Goal: Task Accomplishment & Management: Use online tool/utility

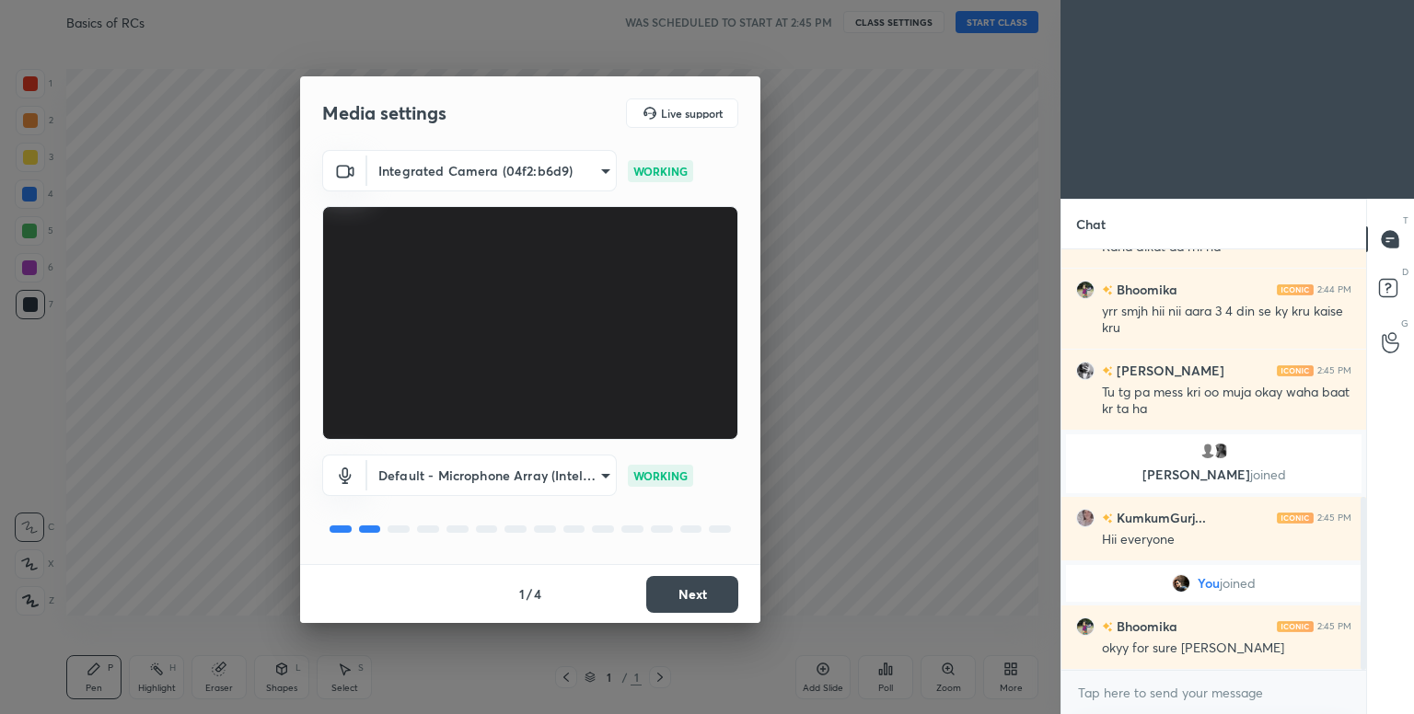
scroll to position [599, 0]
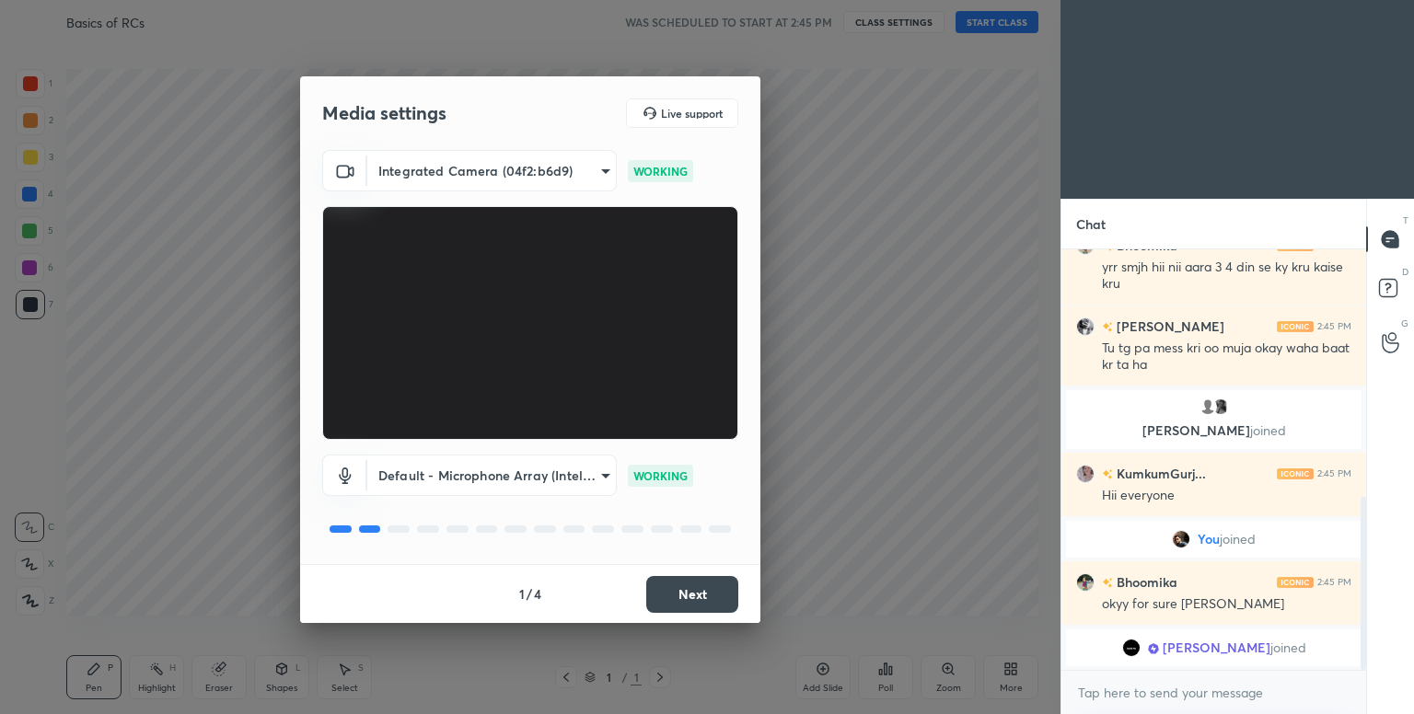
click at [720, 594] on button "Next" at bounding box center [692, 594] width 92 height 37
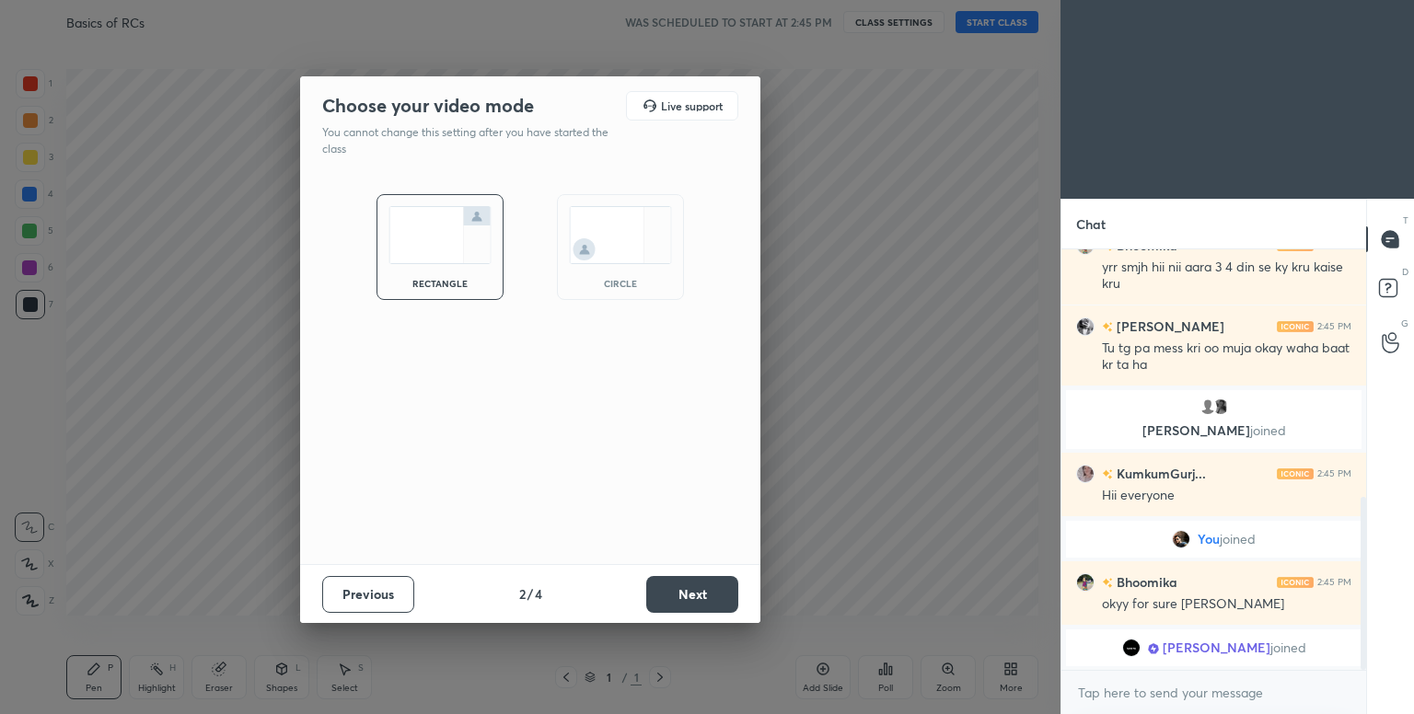
click at [636, 269] on div "circle" at bounding box center [620, 247] width 127 height 106
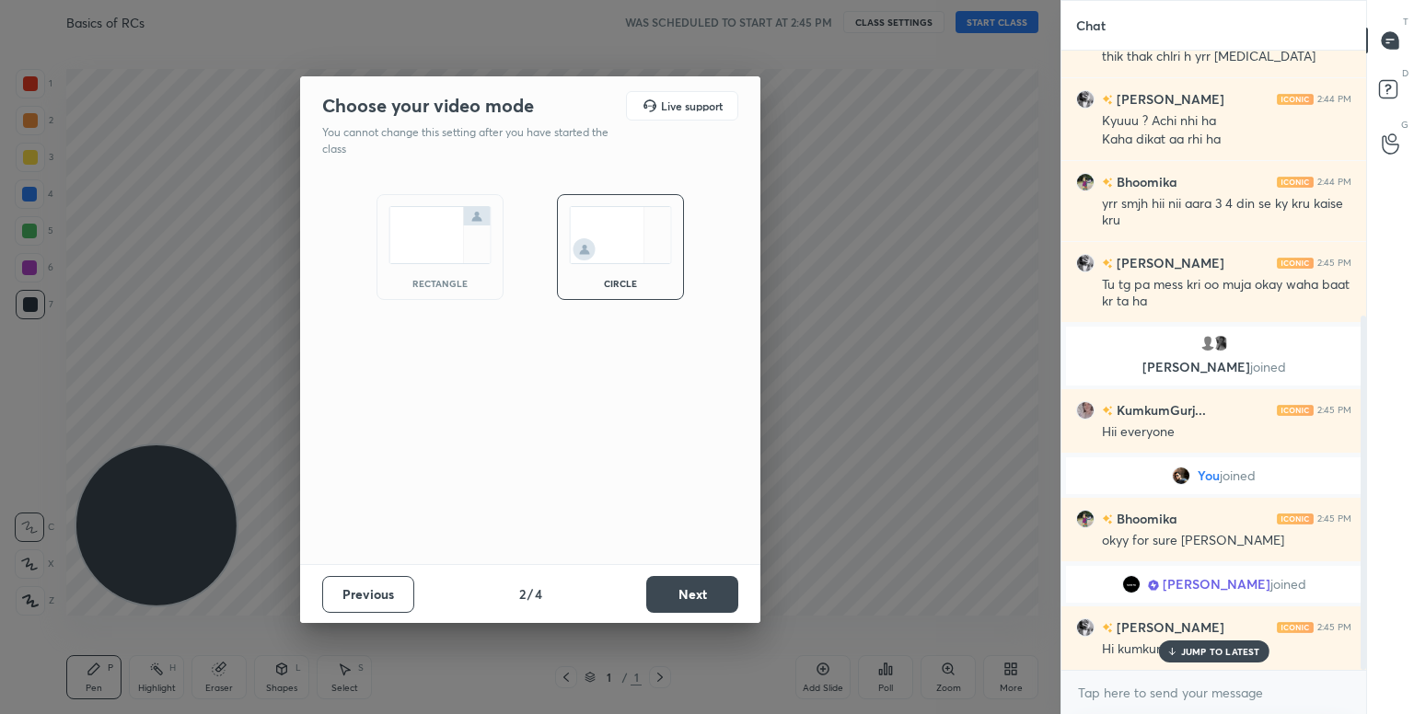
scroll to position [508, 0]
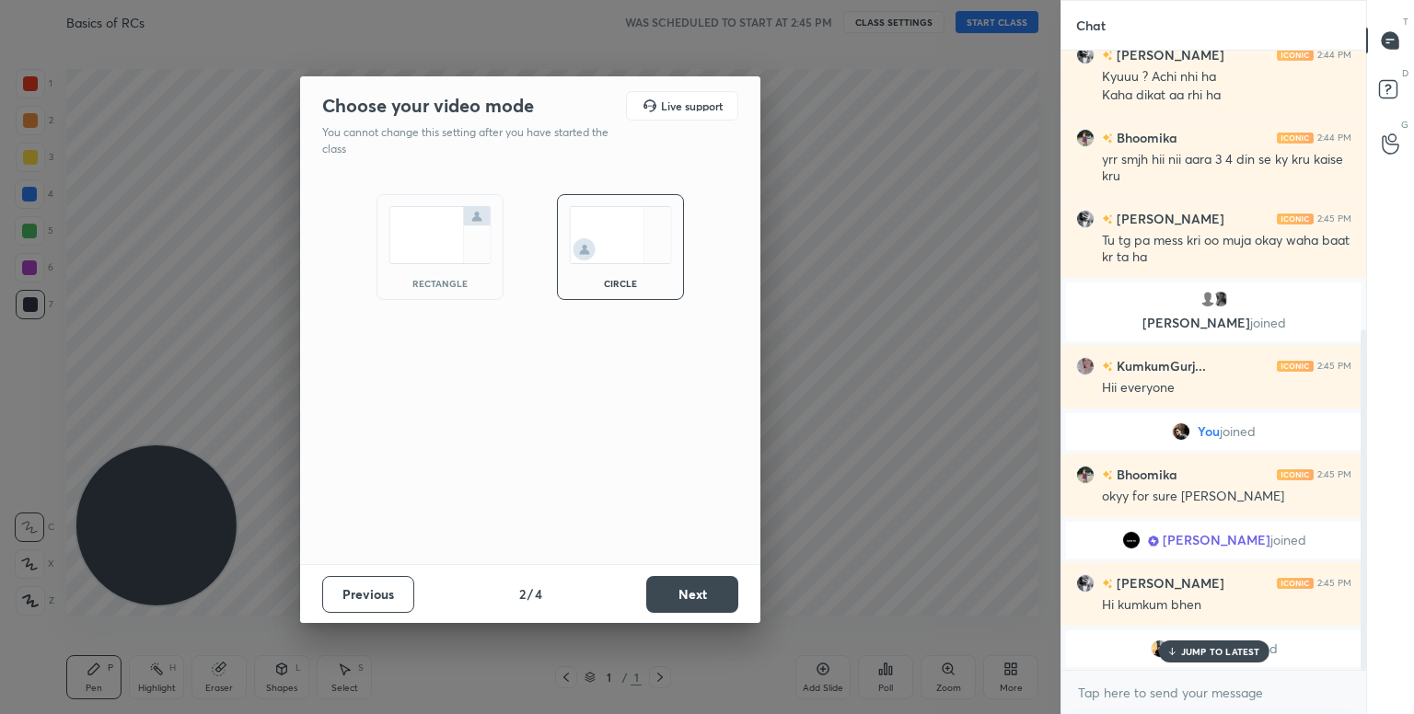
click at [692, 578] on button "Next" at bounding box center [692, 594] width 92 height 37
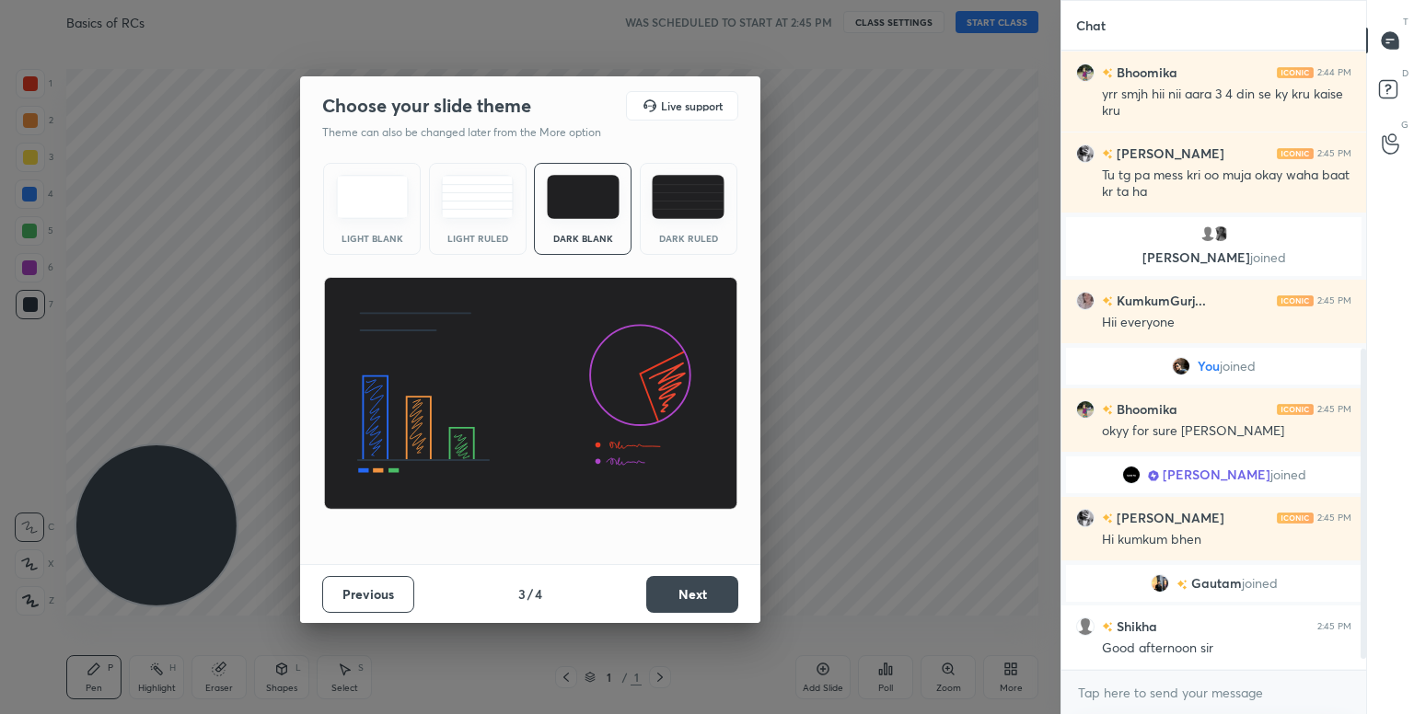
scroll to position [618, 0]
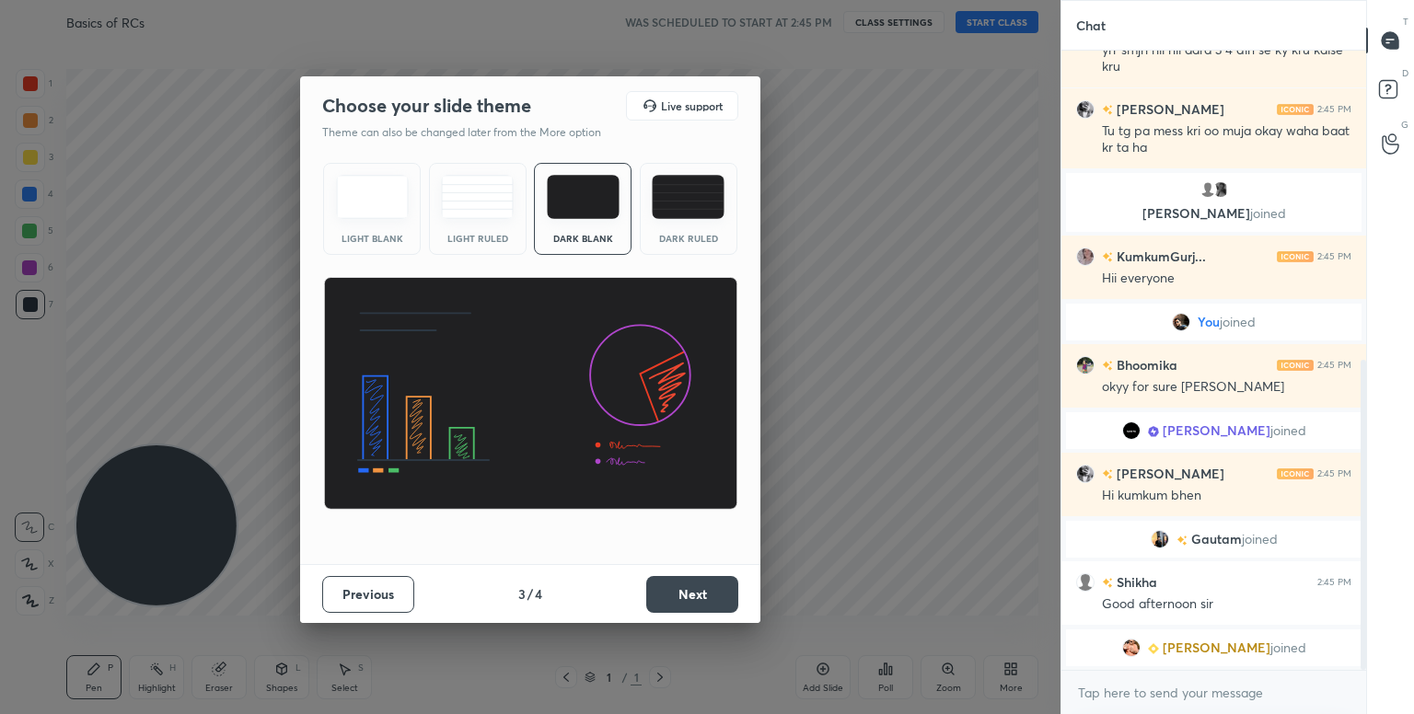
click at [368, 193] on img at bounding box center [372, 197] width 73 height 44
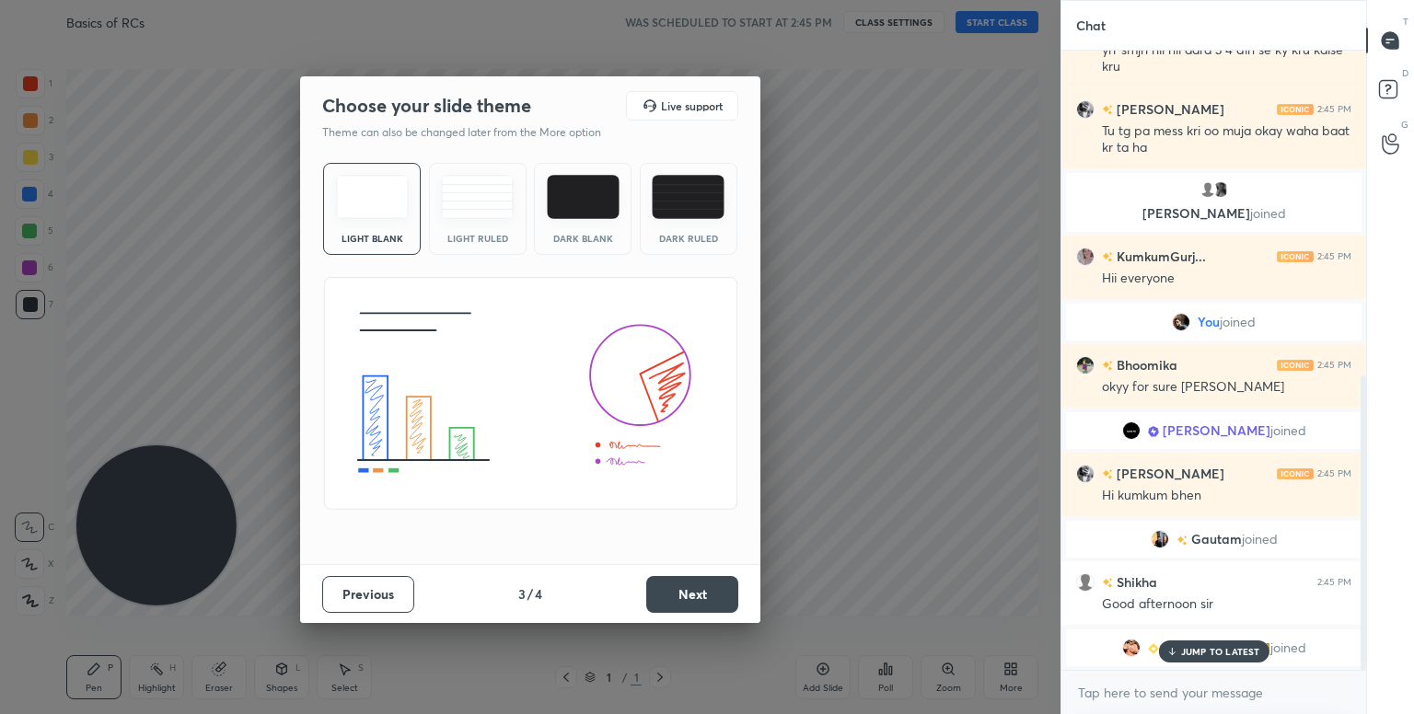
scroll to position [681, 0]
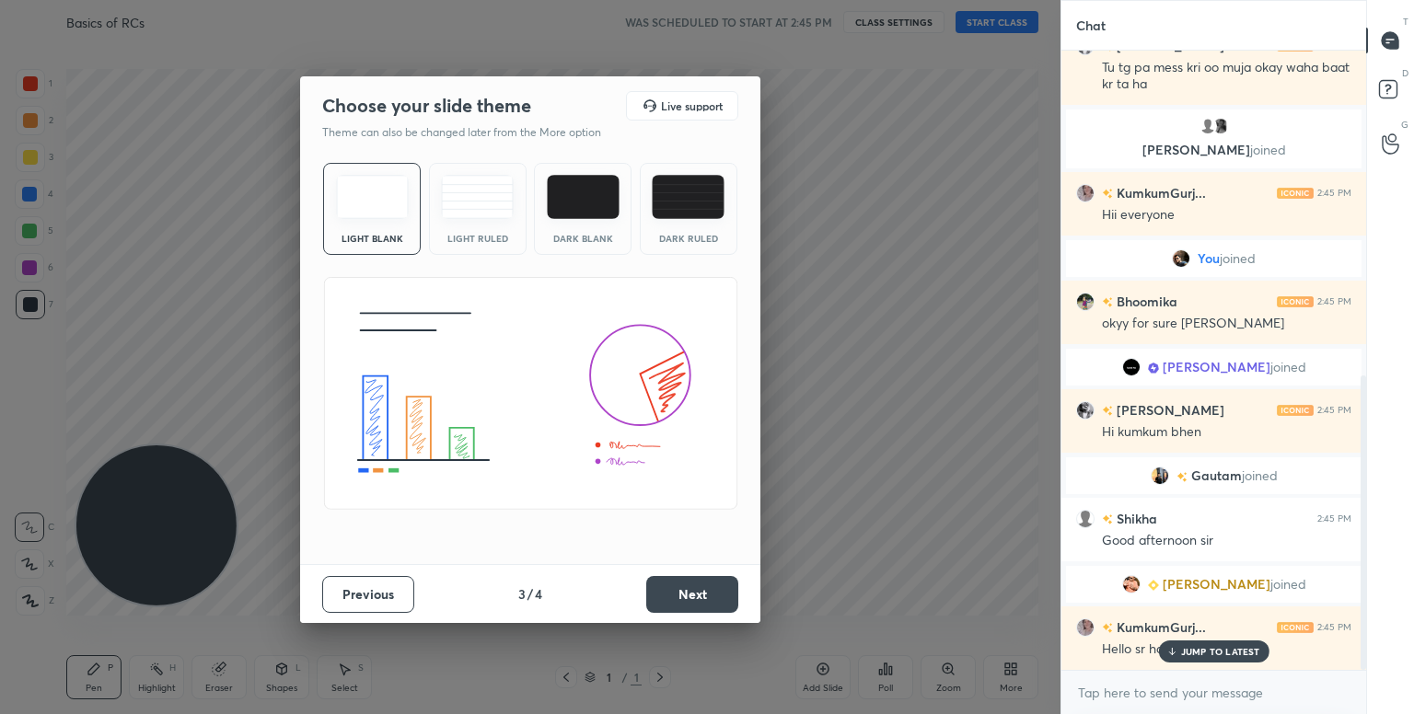
click at [682, 599] on button "Next" at bounding box center [692, 594] width 92 height 37
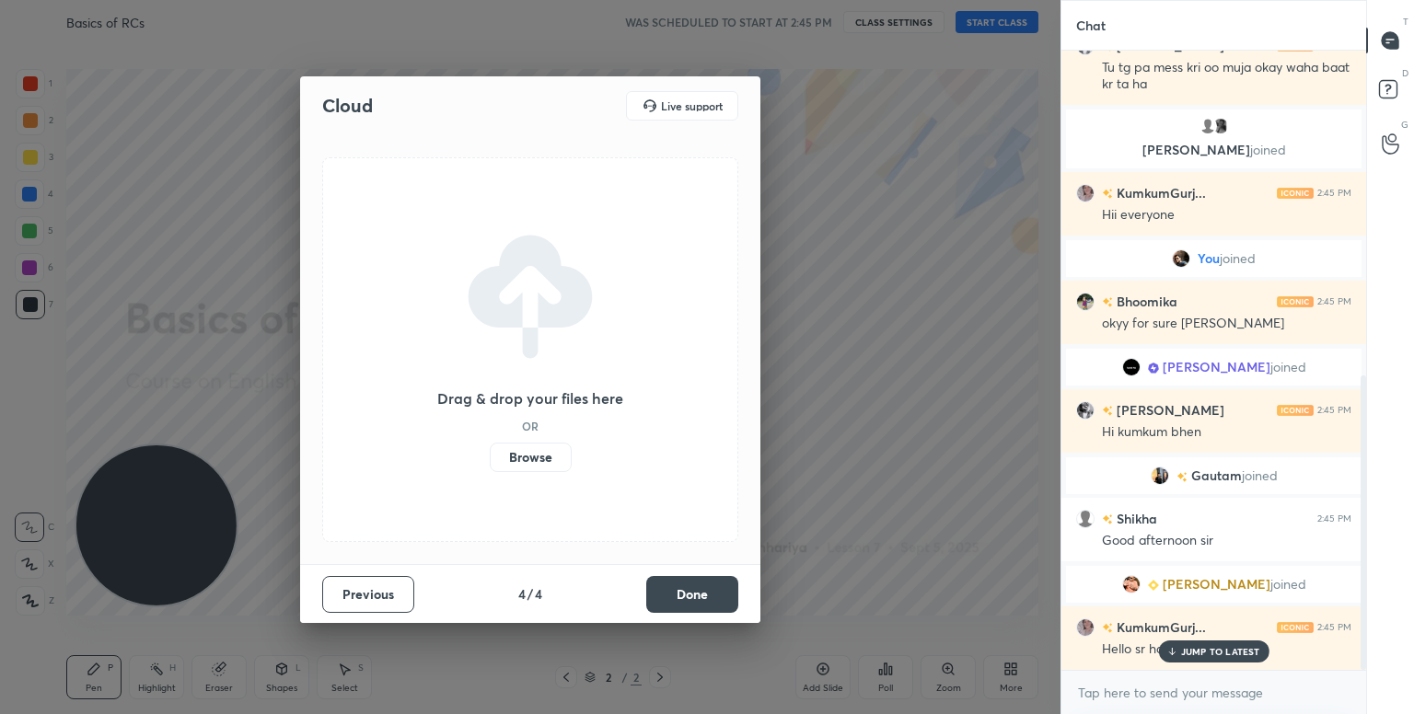
click at [548, 460] on label "Browse" at bounding box center [531, 457] width 82 height 29
click at [490, 460] on input "Browse" at bounding box center [490, 457] width 0 height 29
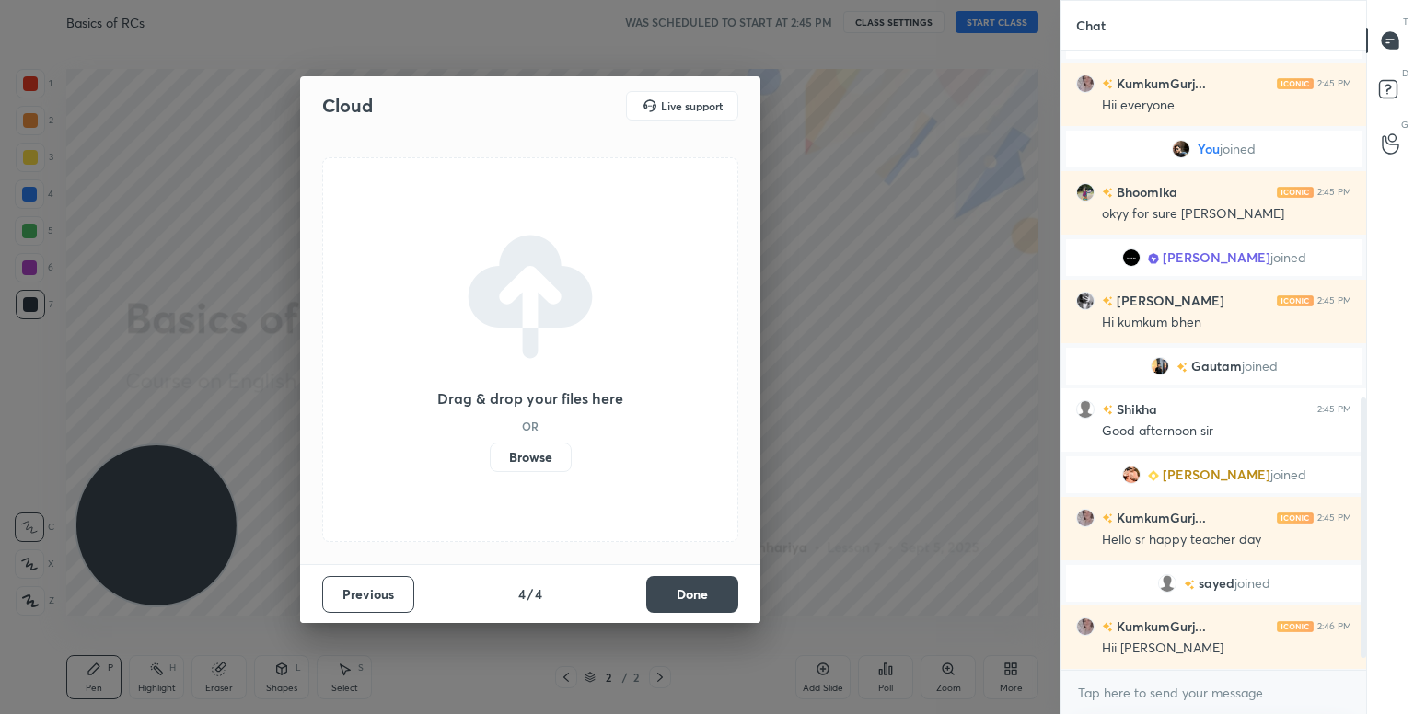
scroll to position [0, 0]
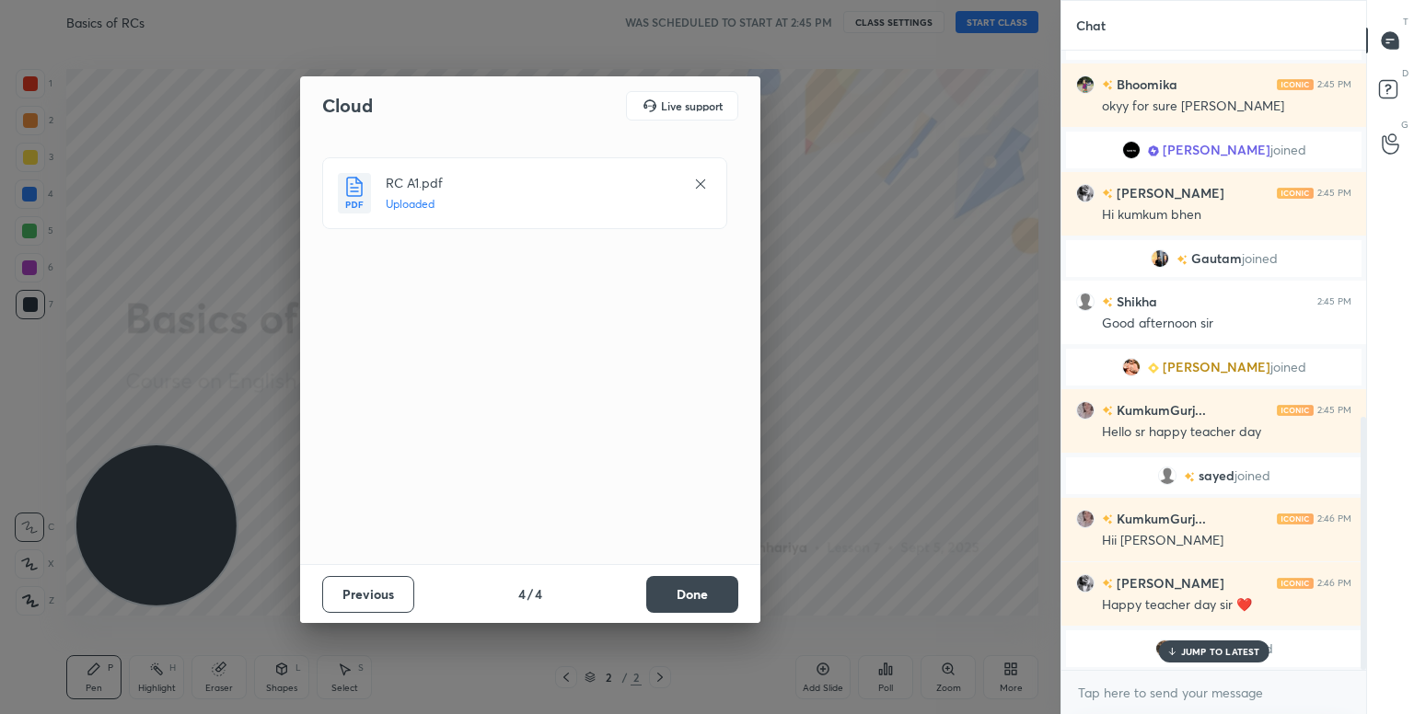
click at [690, 605] on button "Done" at bounding box center [692, 594] width 92 height 37
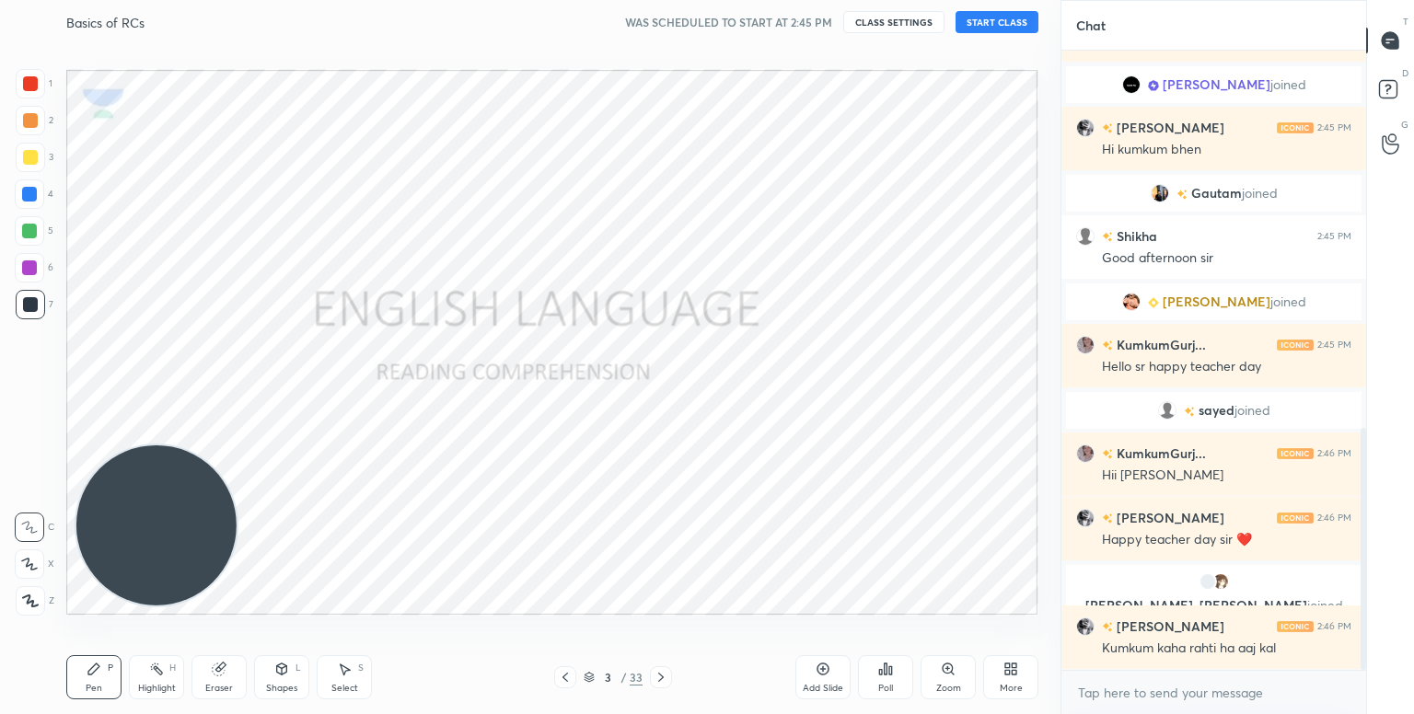
scroll to position [1027, 0]
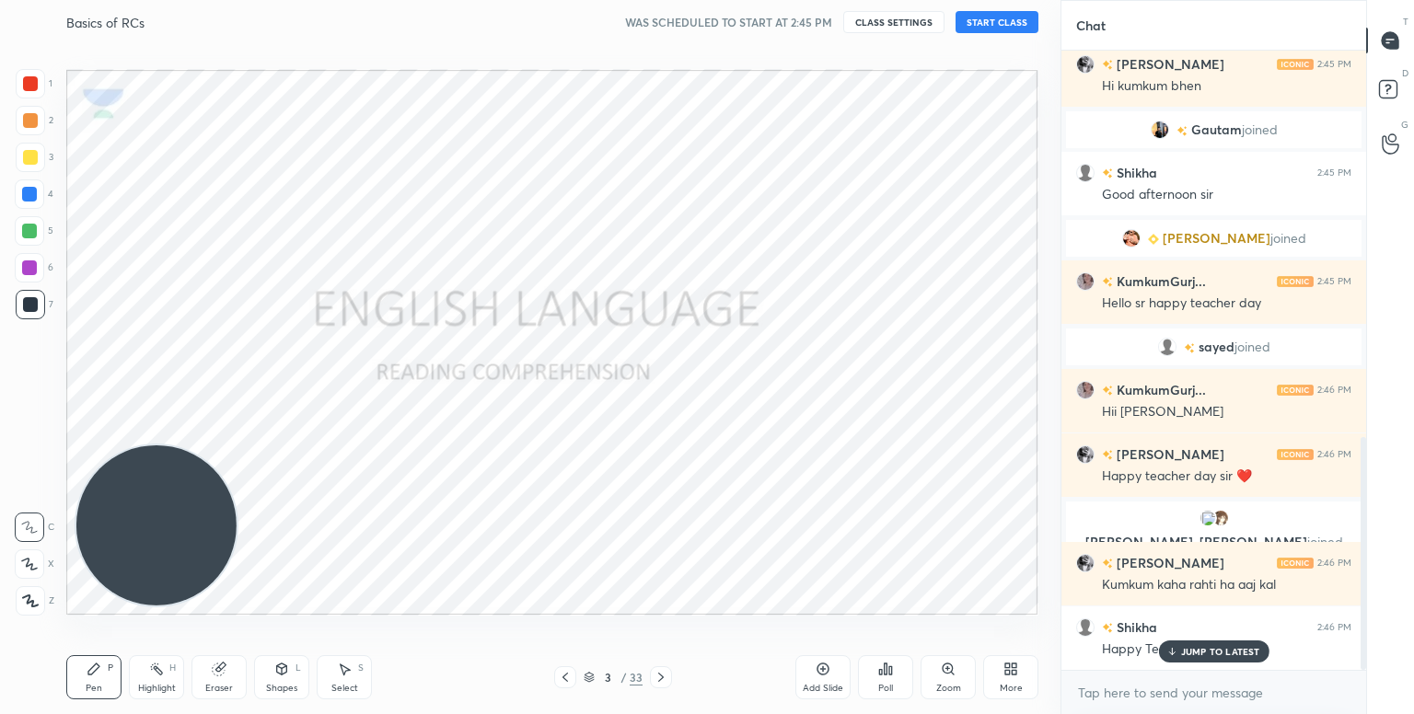
click at [1003, 23] on button "START CLASS" at bounding box center [996, 22] width 83 height 22
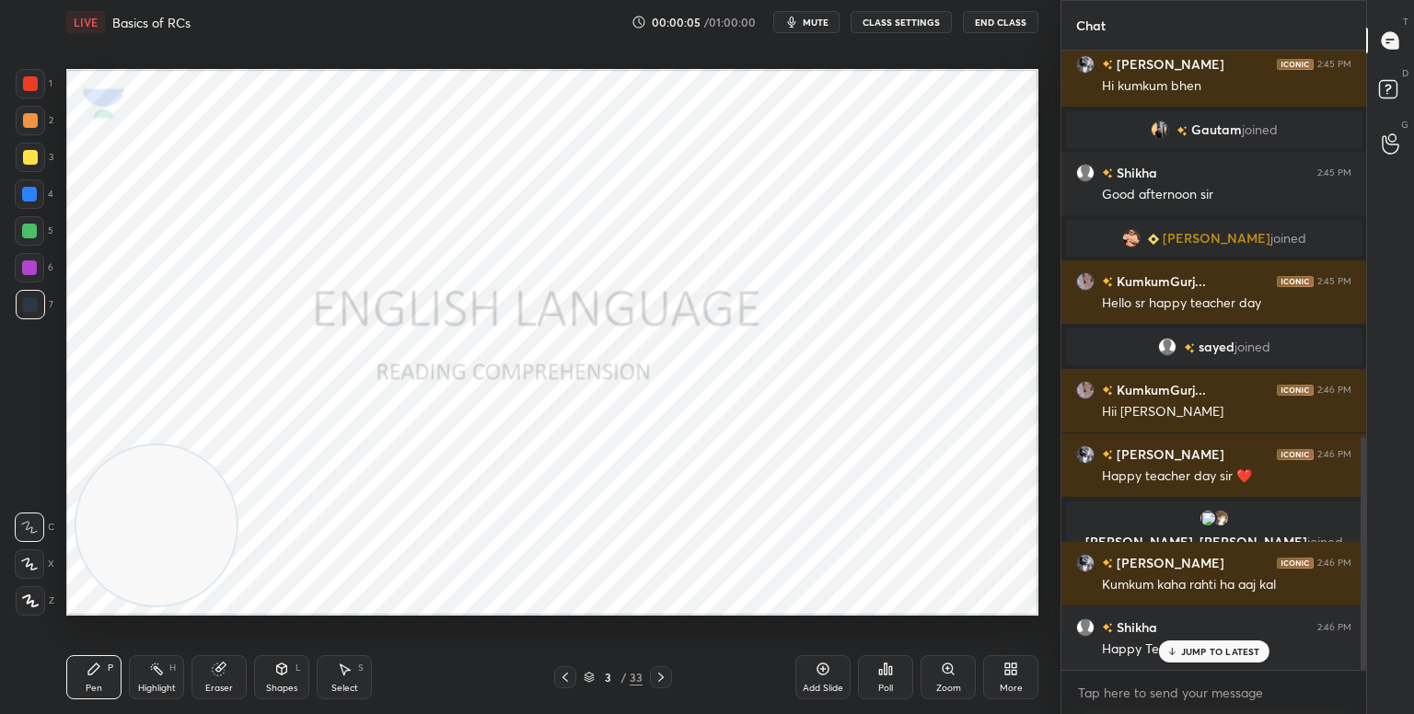
click at [24, 608] on div at bounding box center [30, 600] width 29 height 29
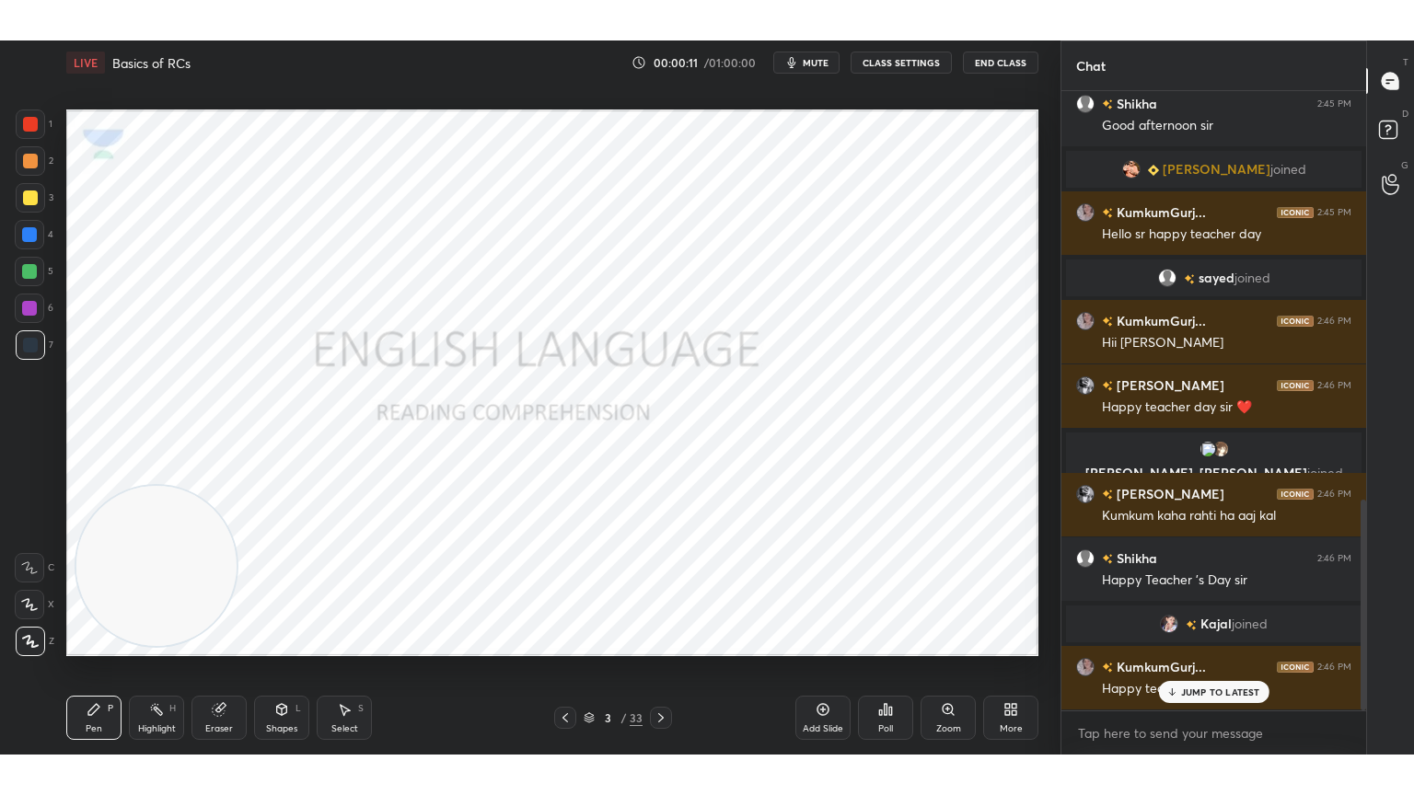
scroll to position [1200, 0]
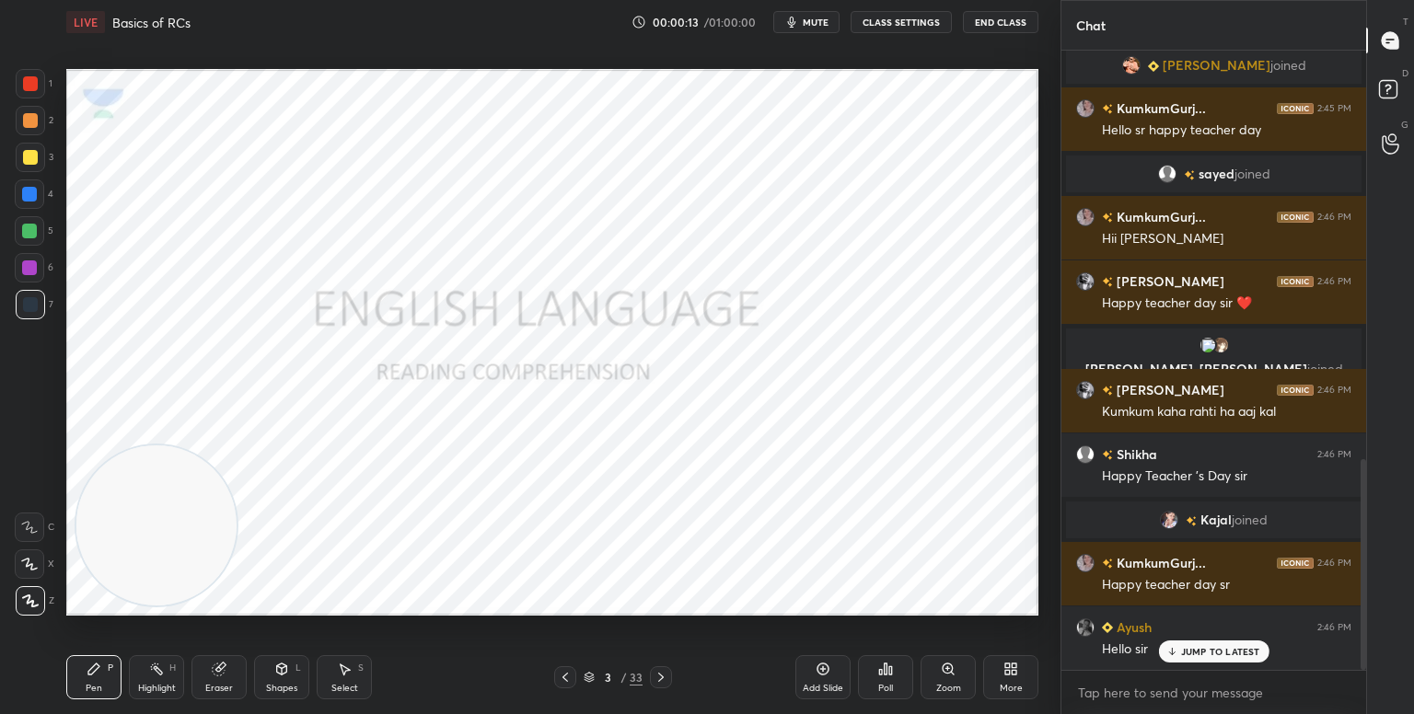
click at [1013, 671] on icon at bounding box center [1013, 672] width 5 height 5
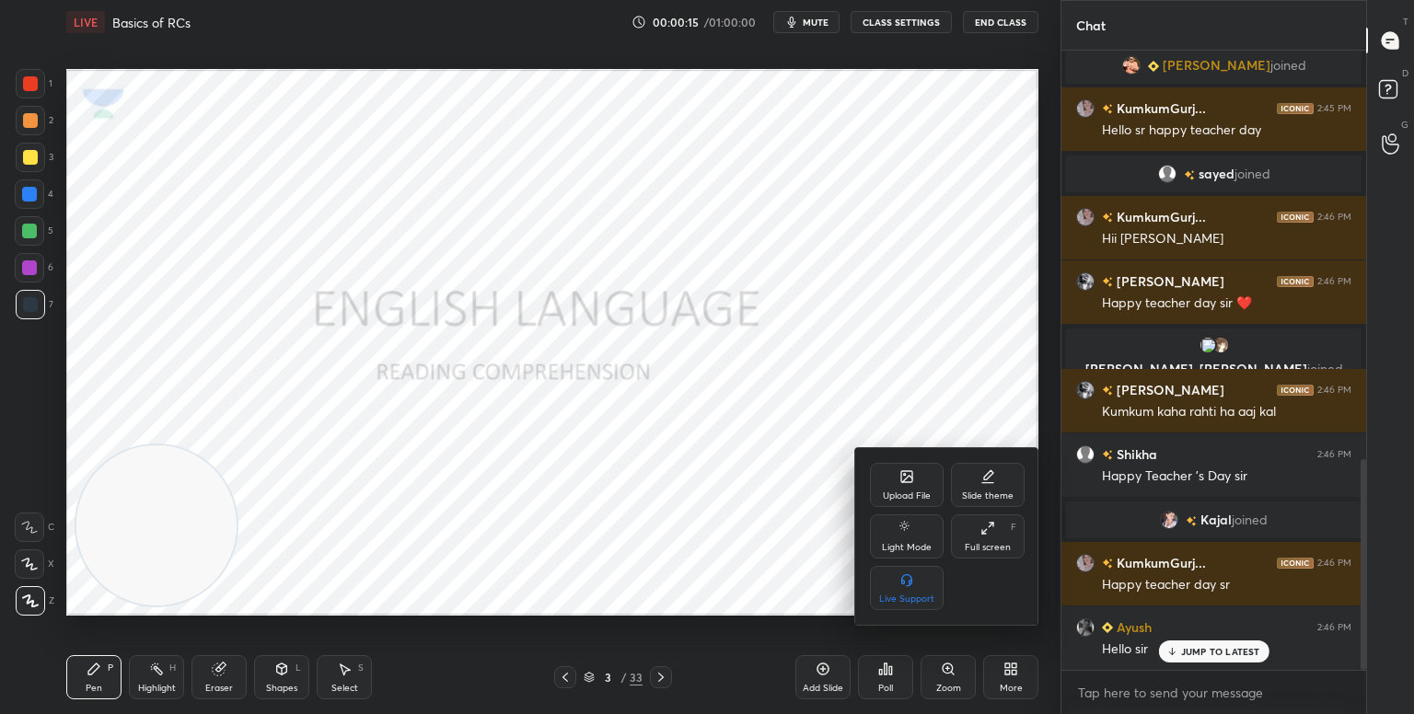
click at [987, 527] on icon at bounding box center [987, 528] width 15 height 15
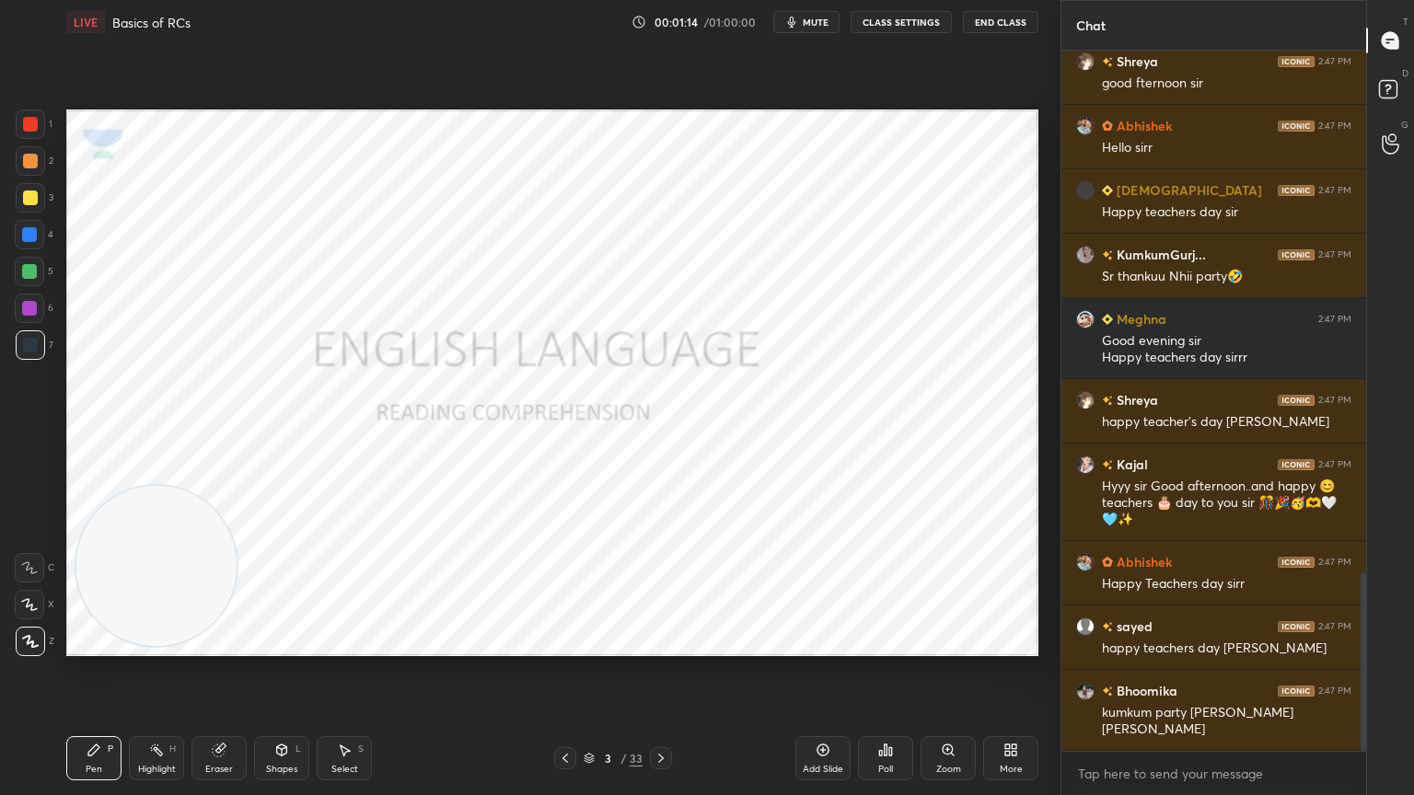
scroll to position [2110, 0]
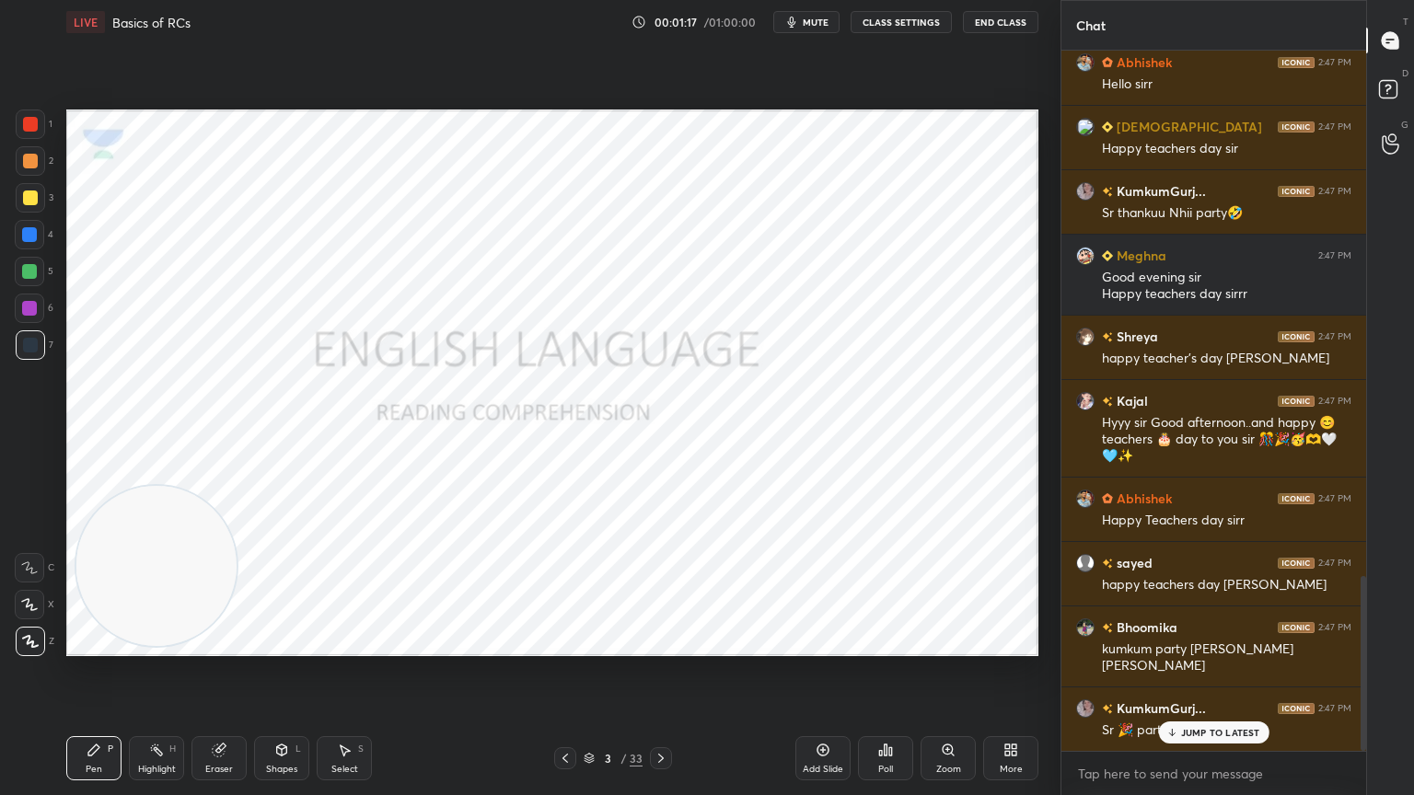
click at [1228, 713] on div "JUMP TO LATEST" at bounding box center [1213, 733] width 110 height 22
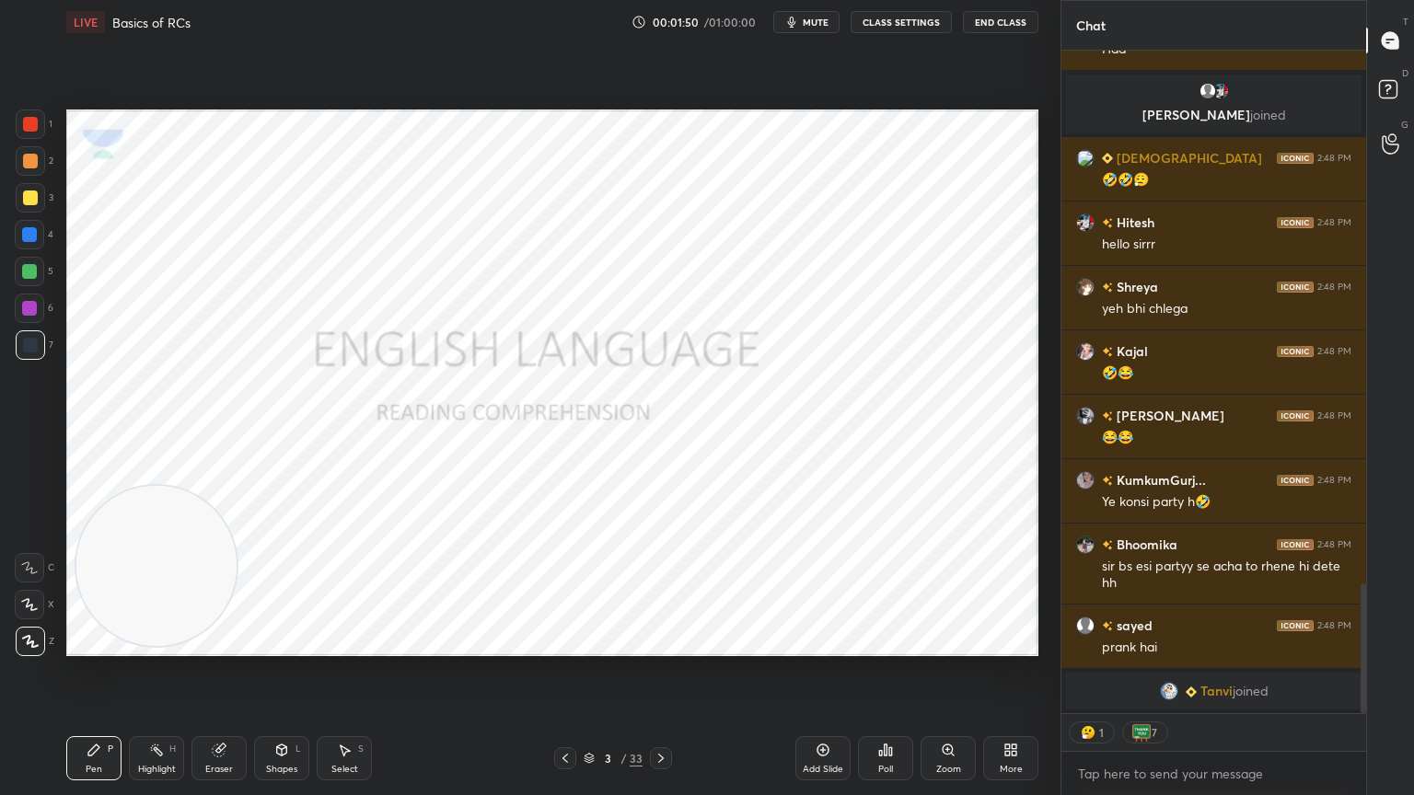
scroll to position [2641, 0]
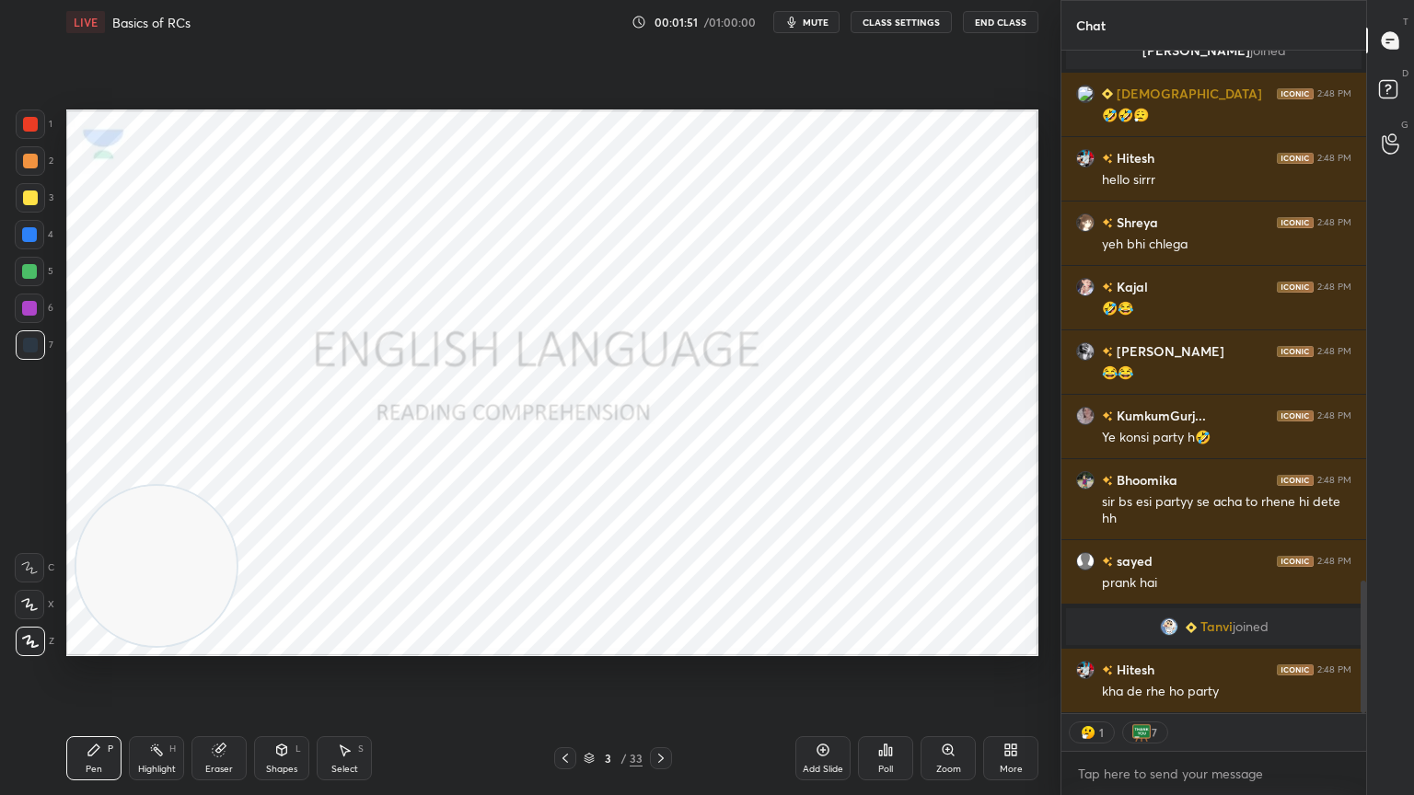
click at [936, 19] on button "CLASS SETTINGS" at bounding box center [900, 22] width 101 height 22
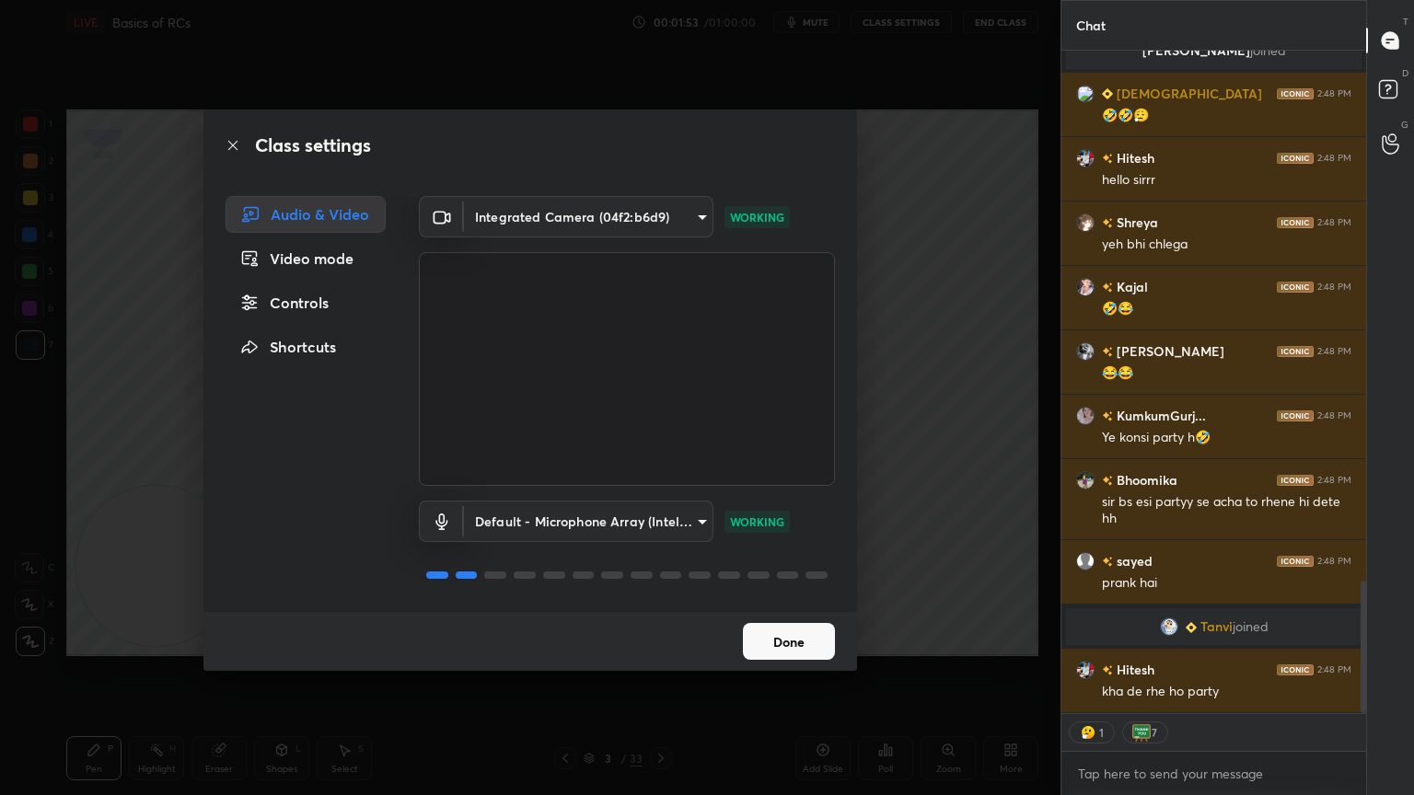
scroll to position [2686, 0]
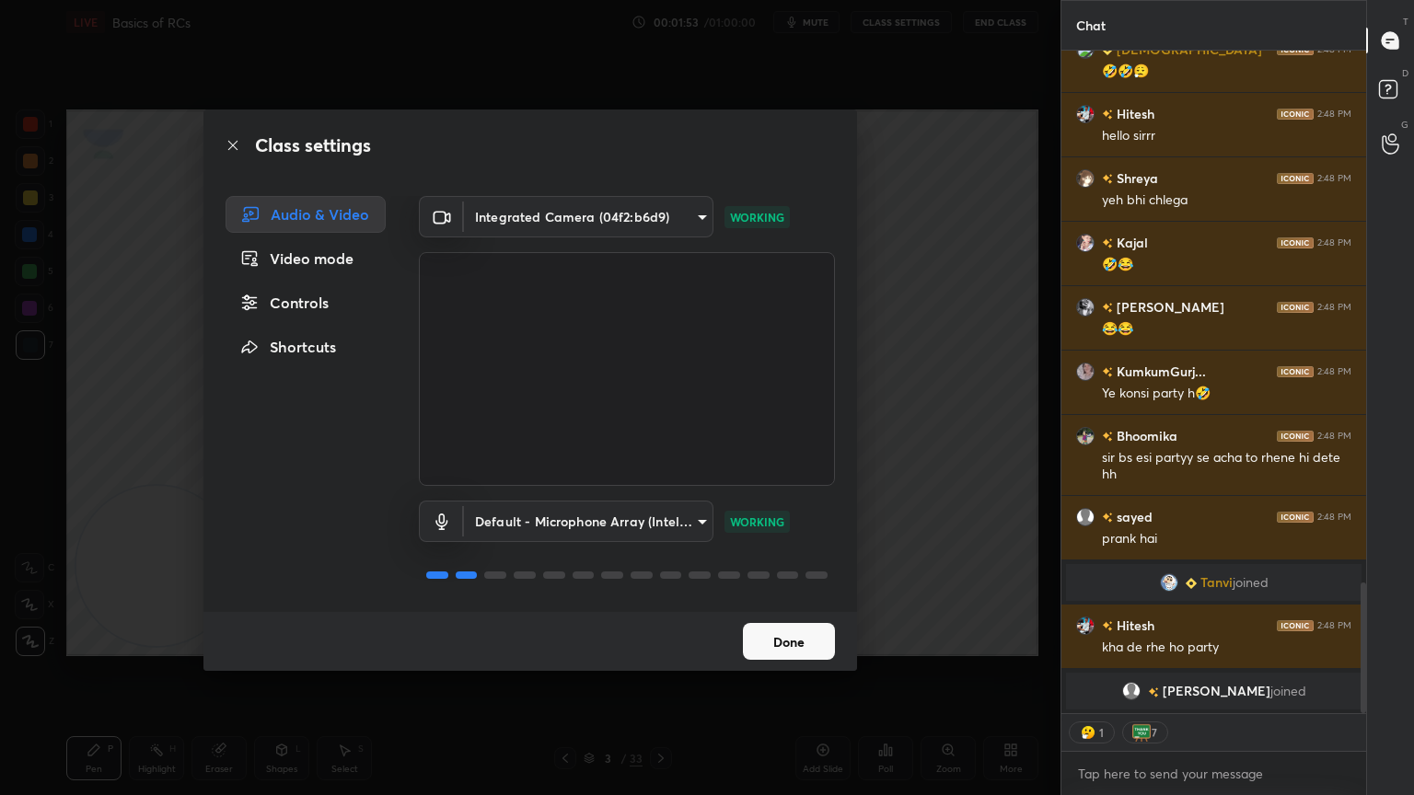
click at [311, 302] on div "Controls" at bounding box center [305, 302] width 160 height 37
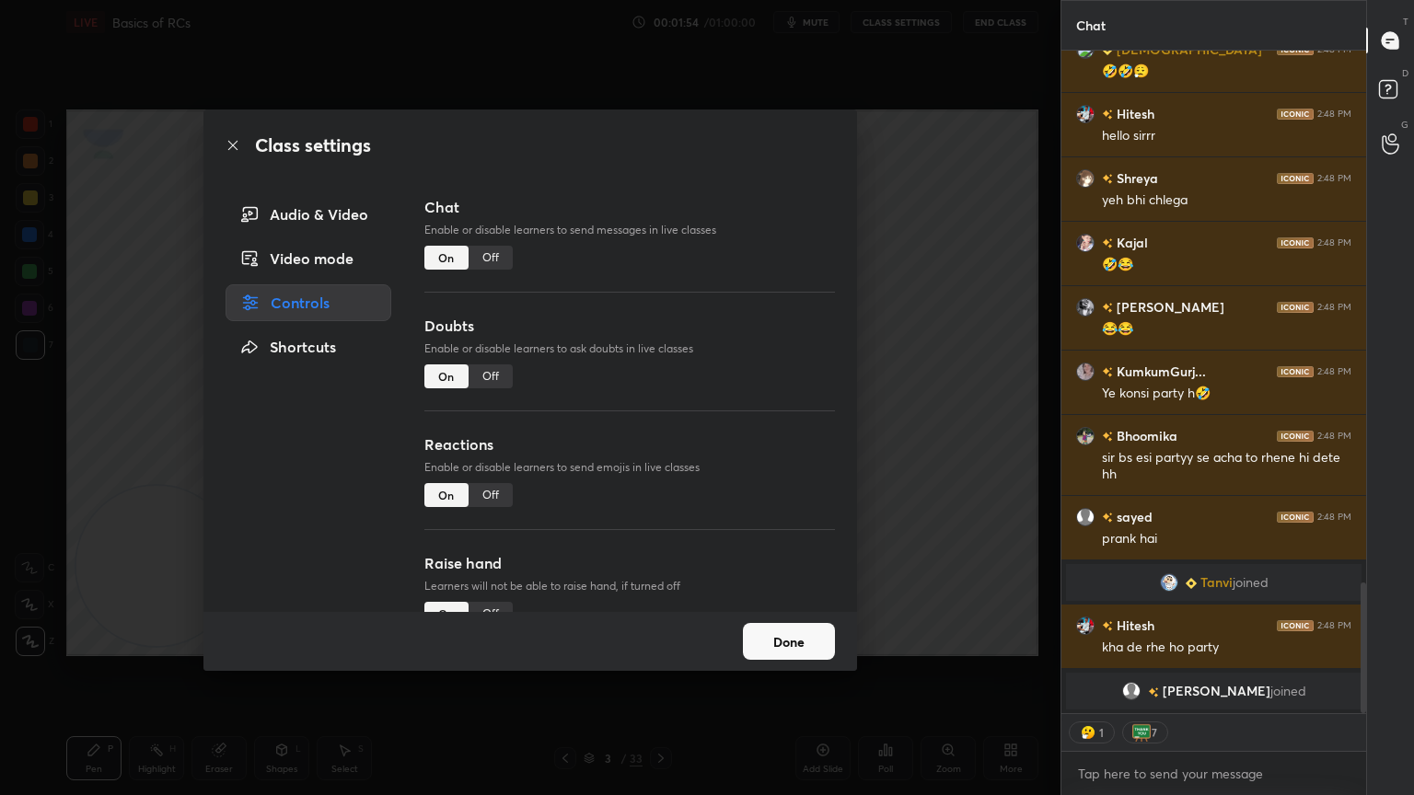
type textarea "x"
click at [480, 503] on div "Off" at bounding box center [490, 495] width 44 height 24
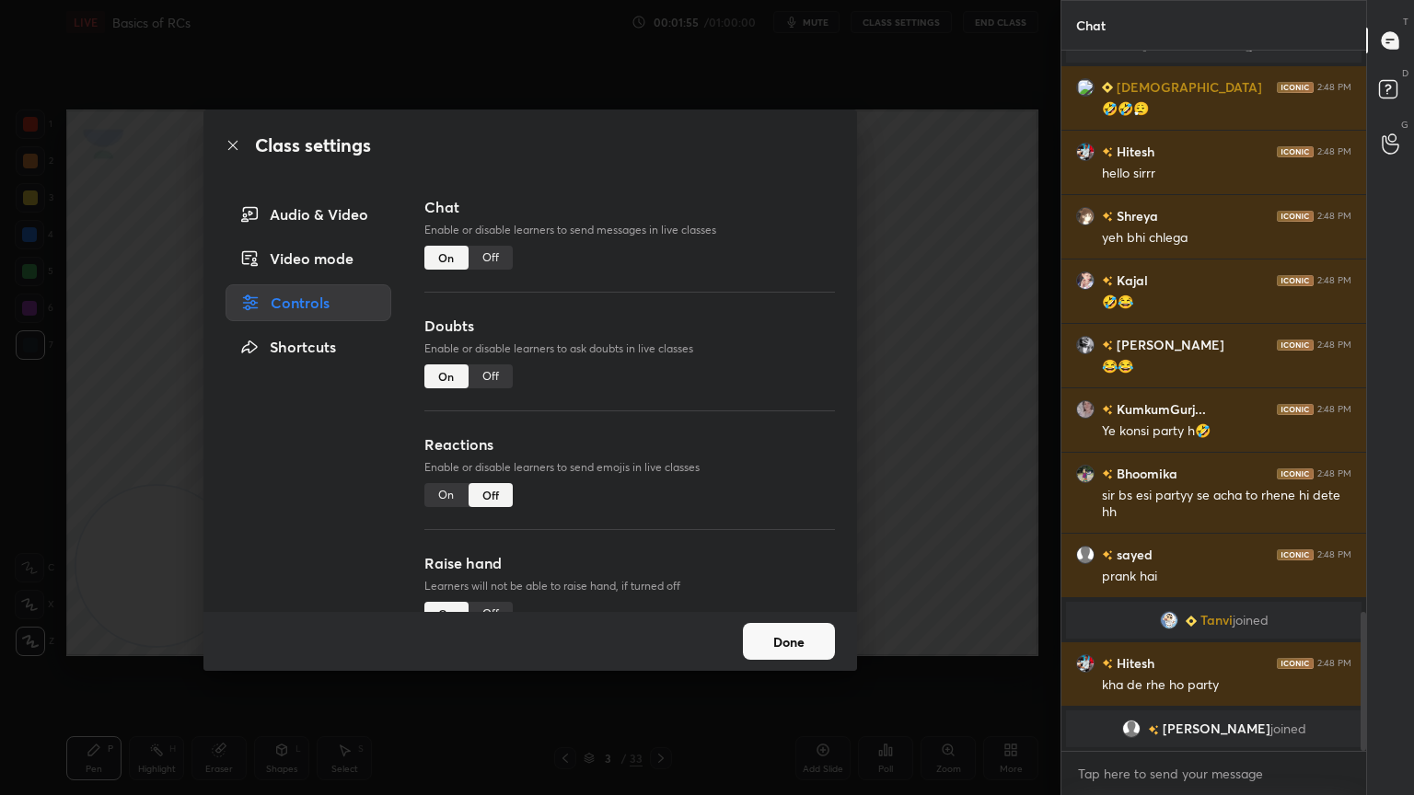
scroll to position [2648, 0]
click at [814, 644] on button "Done" at bounding box center [789, 641] width 92 height 37
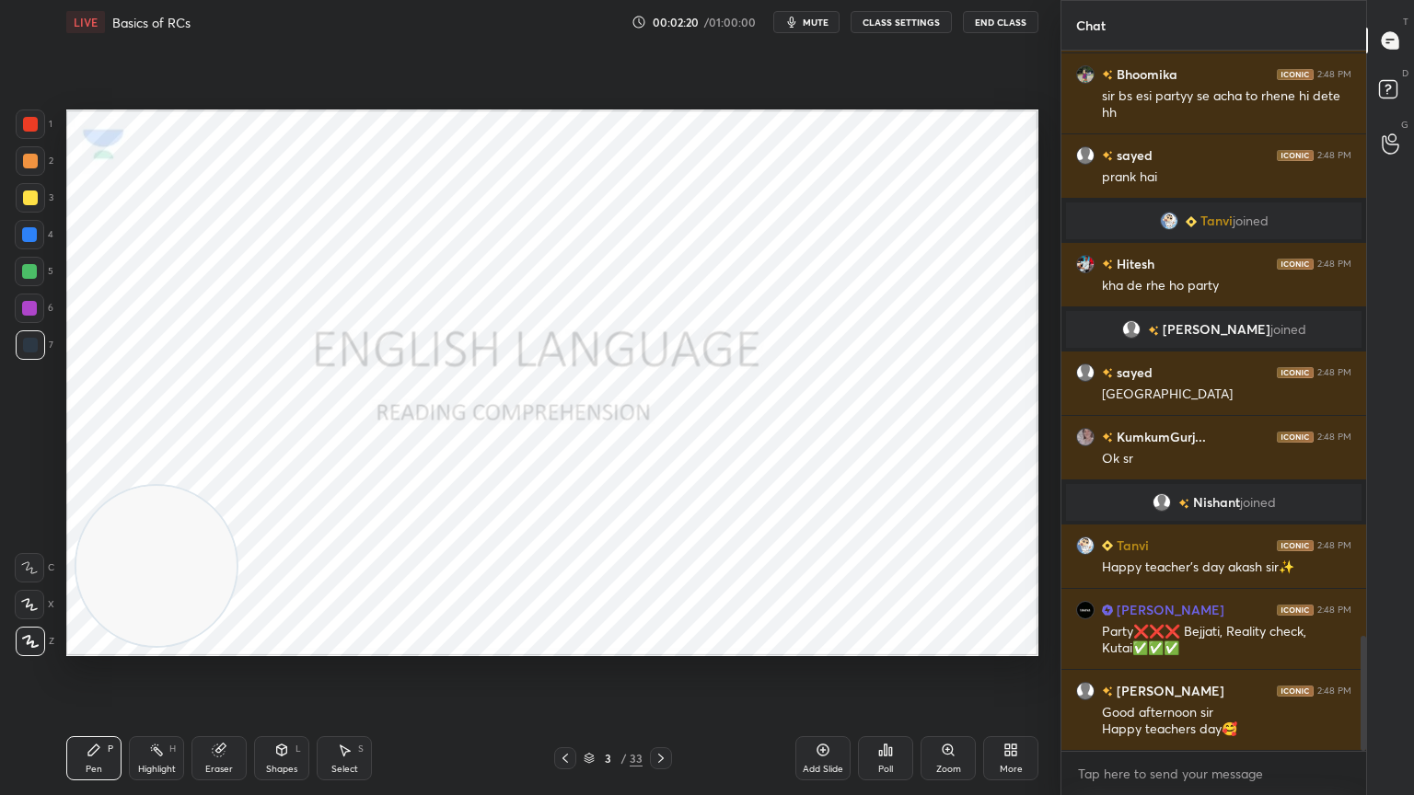
scroll to position [3623, 0]
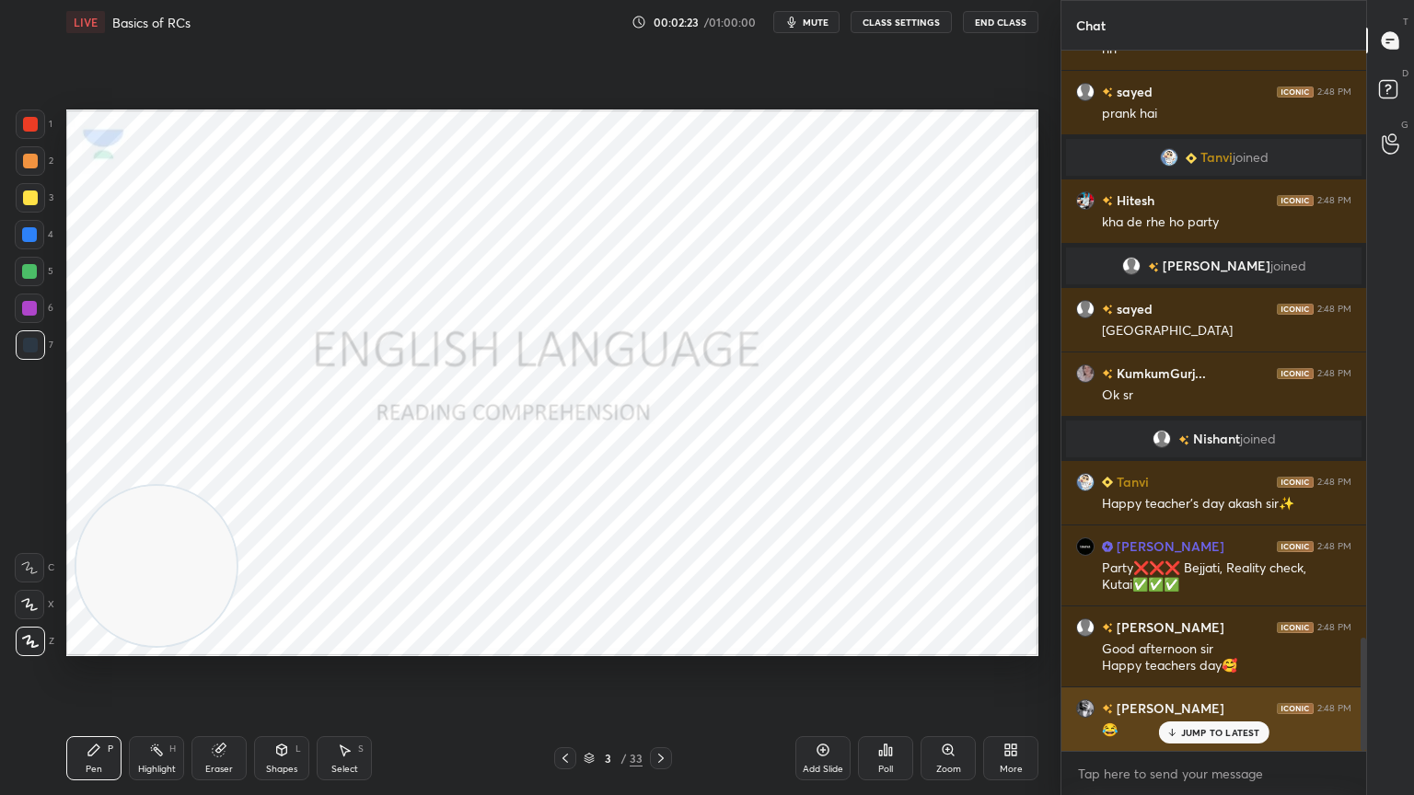
click at [1202, 713] on p "JUMP TO LATEST" at bounding box center [1220, 732] width 79 height 11
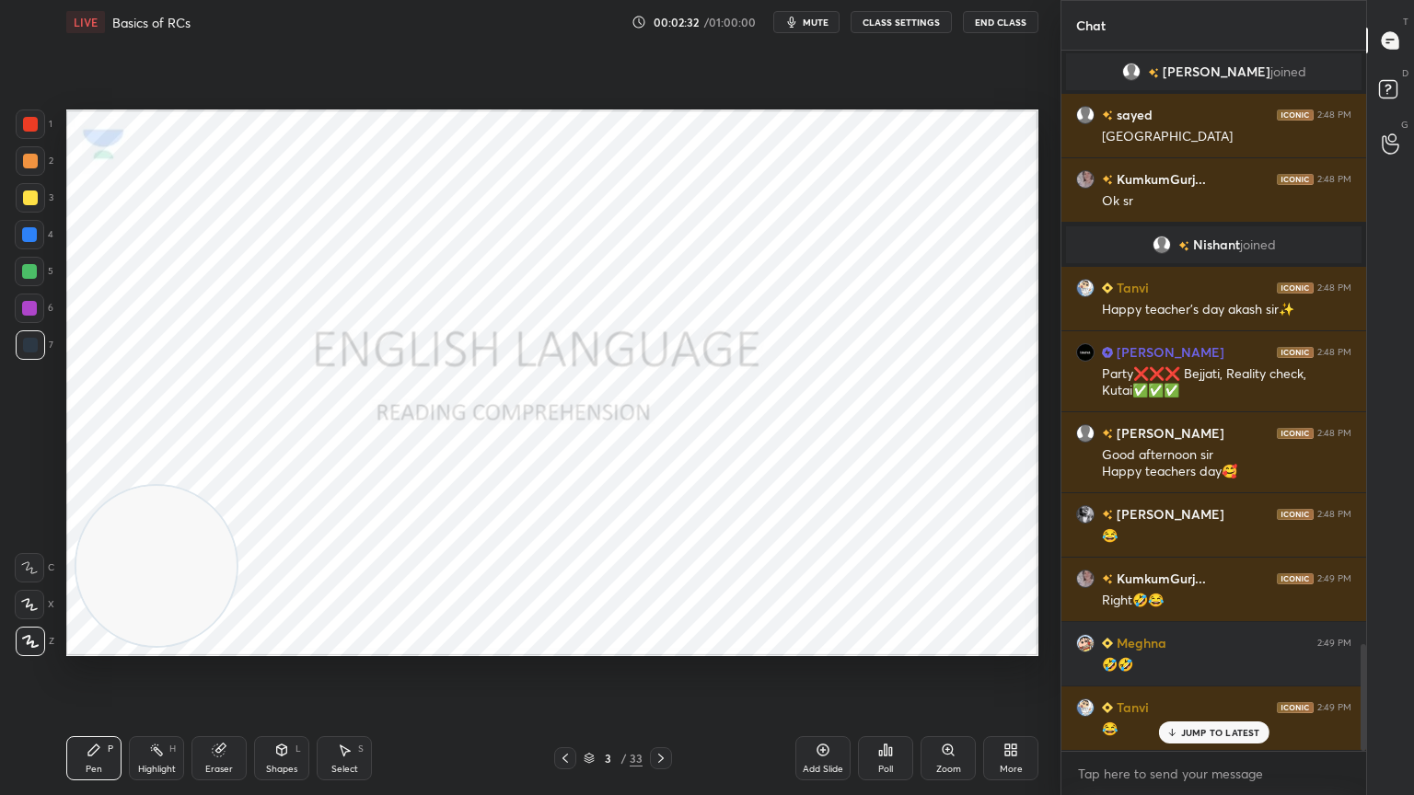
scroll to position [3880, 0]
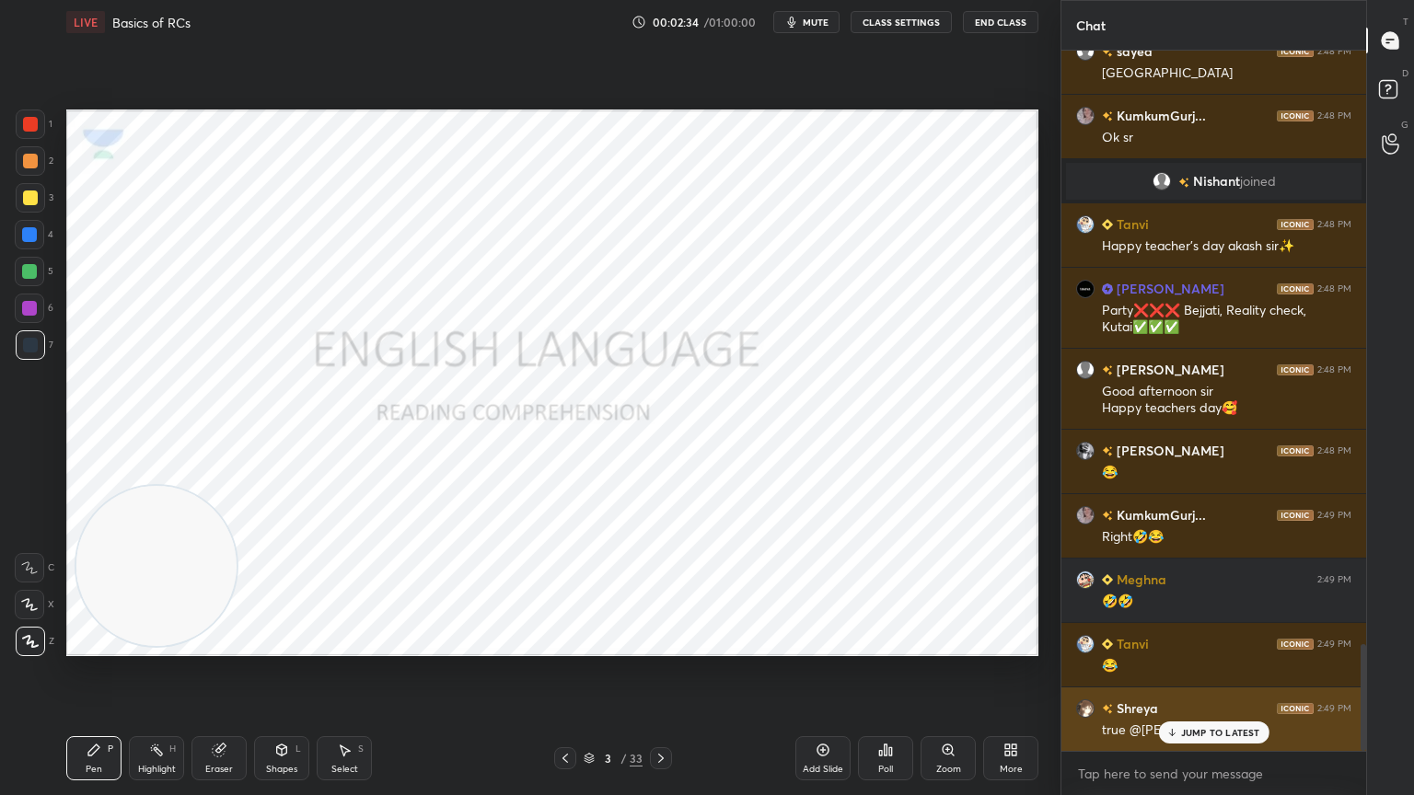
click at [1196, 713] on div "JUMP TO LATEST" at bounding box center [1213, 733] width 110 height 22
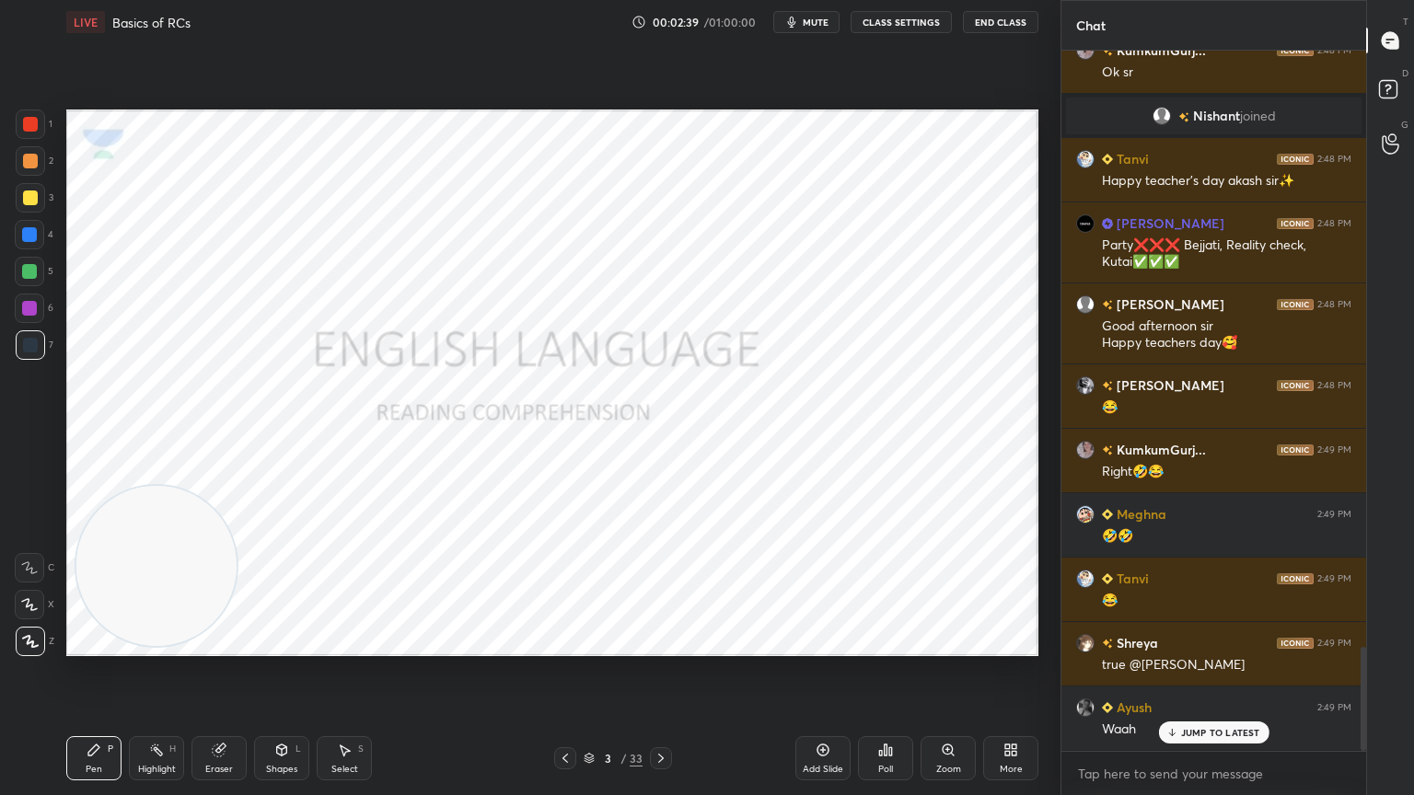
scroll to position [4009, 0]
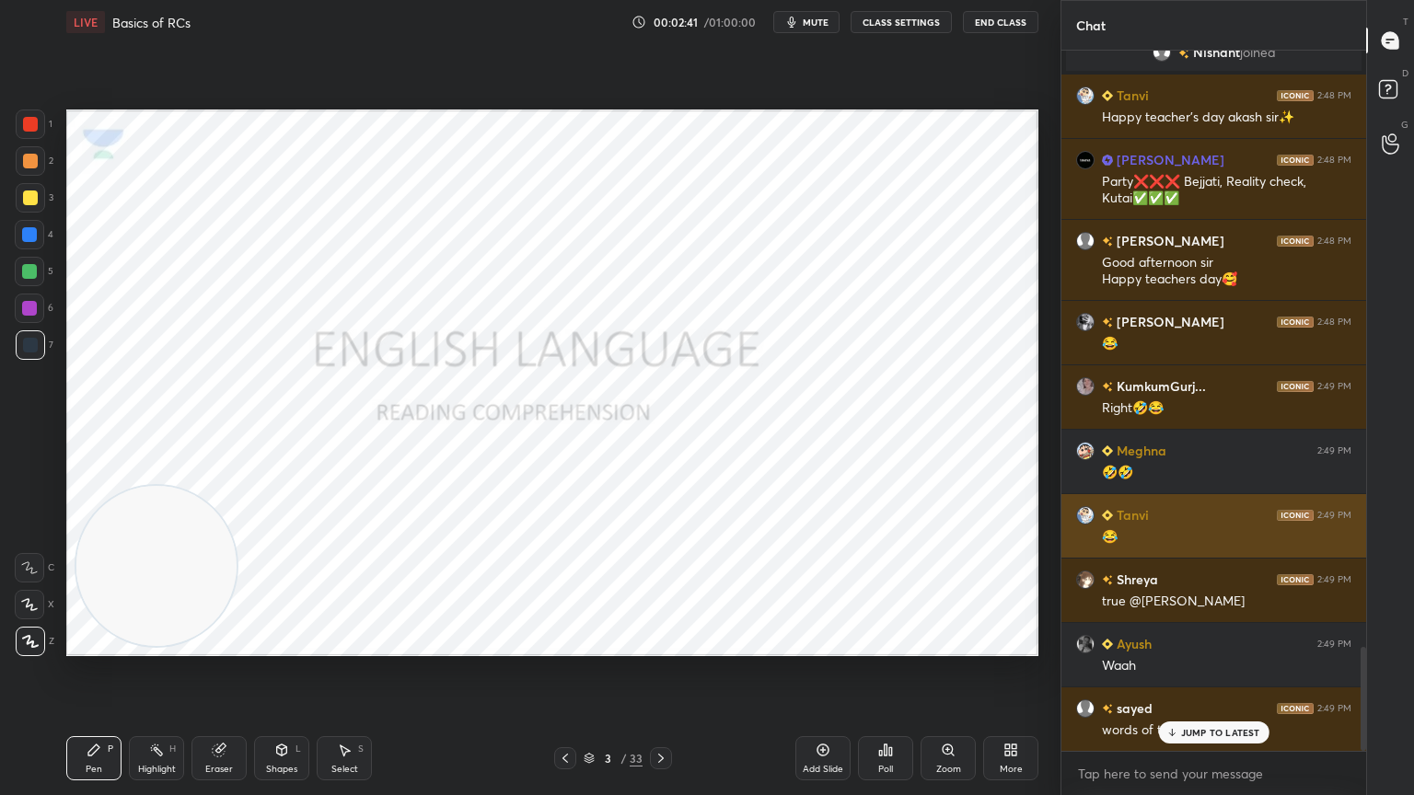
click at [1237, 713] on p "JUMP TO LATEST" at bounding box center [1220, 732] width 79 height 11
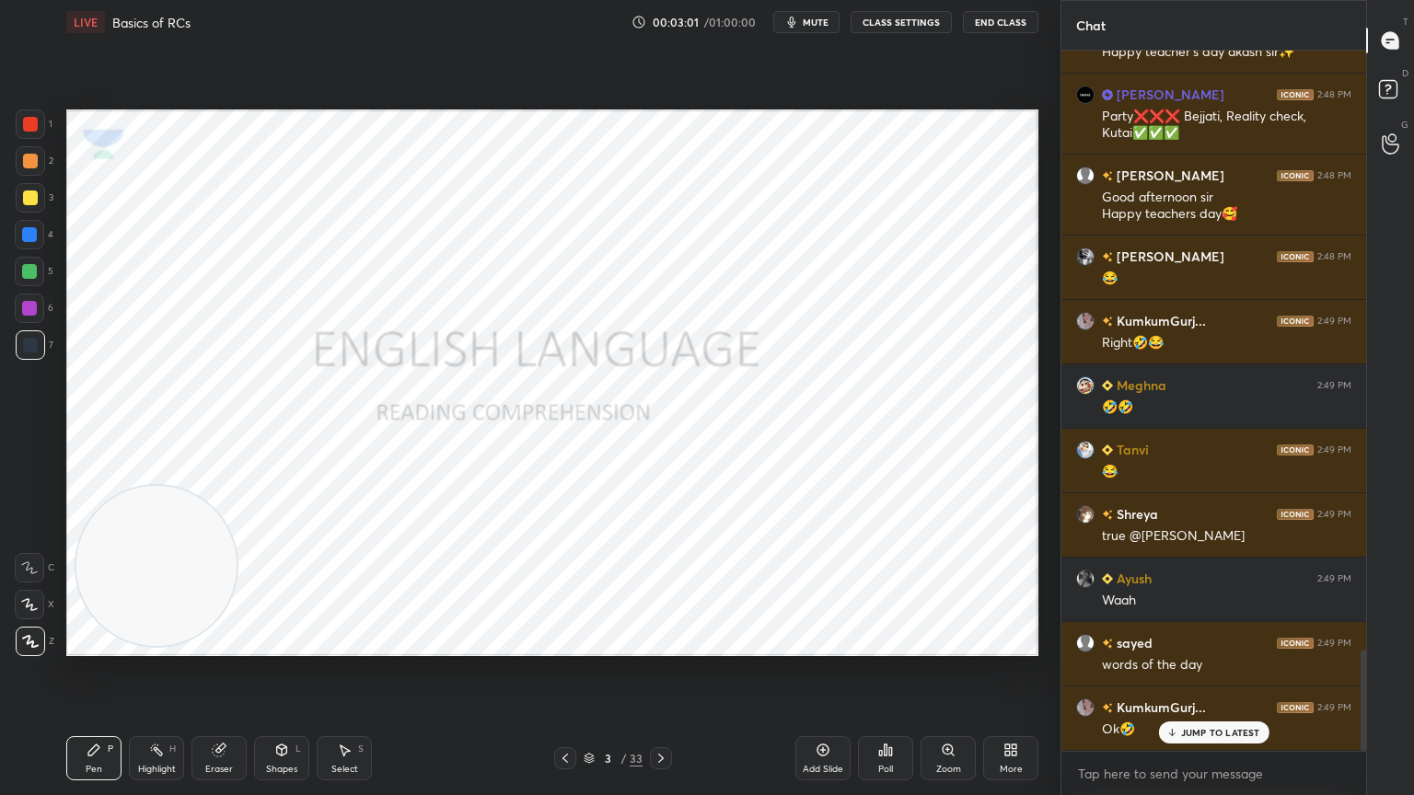
scroll to position [4138, 0]
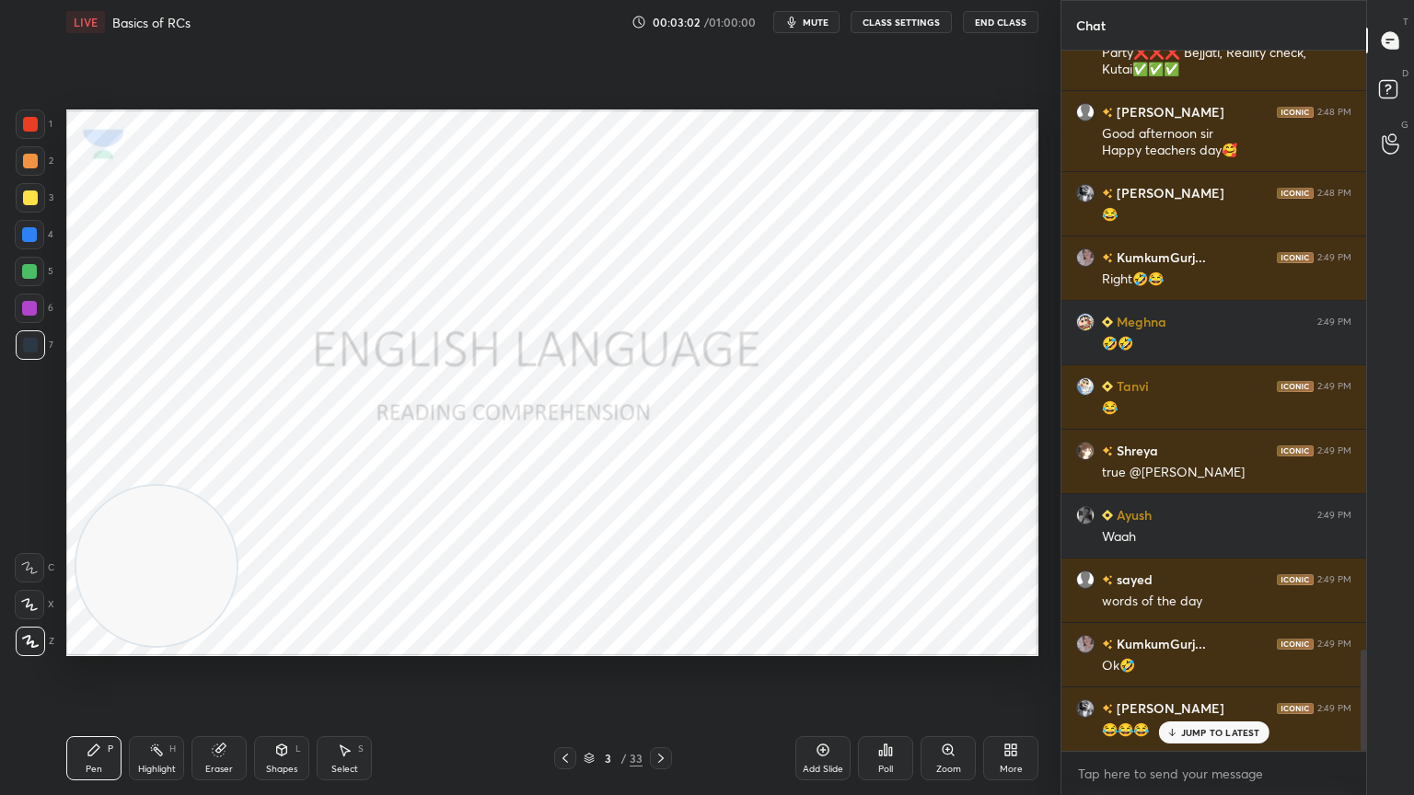
click at [1224, 713] on div "JUMP TO LATEST" at bounding box center [1213, 733] width 110 height 22
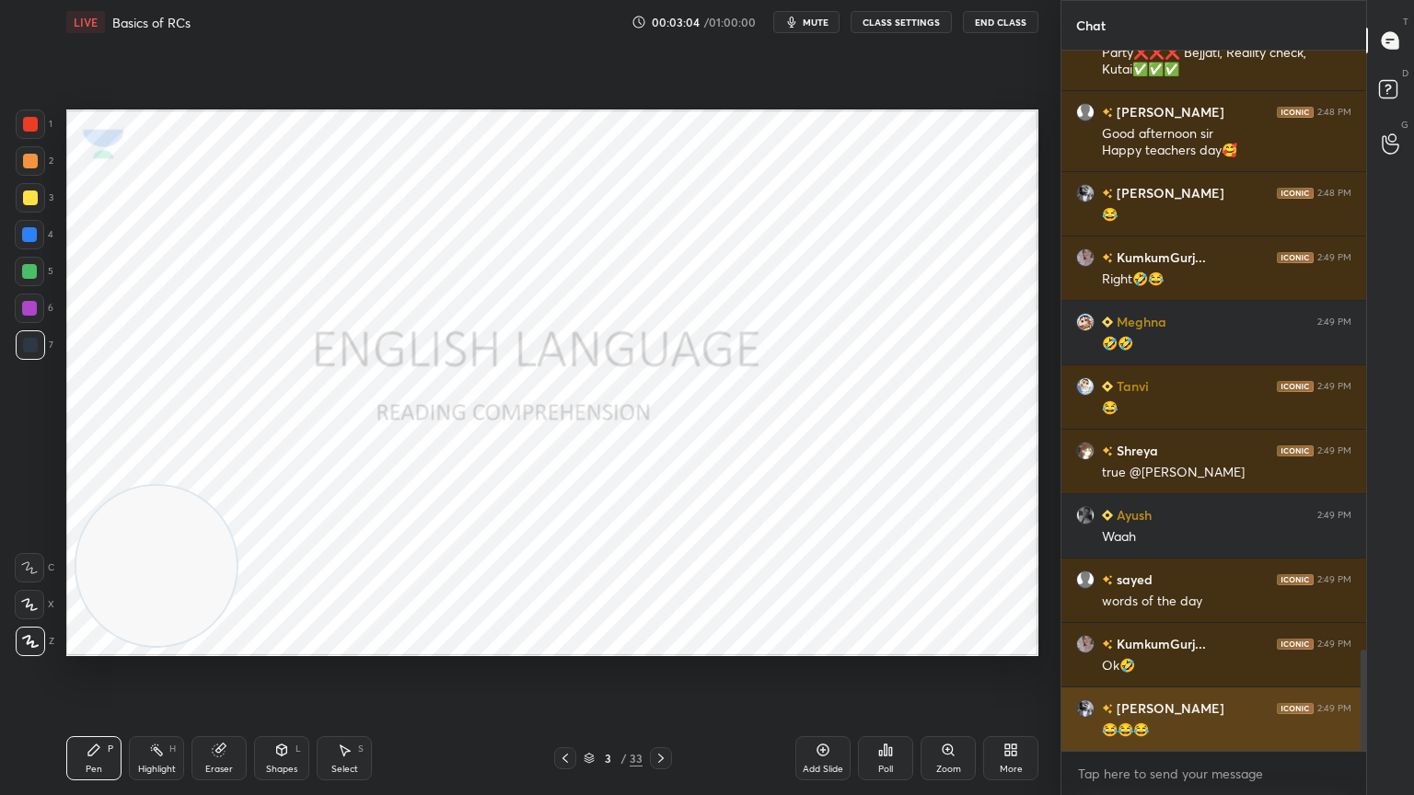
click at [1078, 713] on img "grid" at bounding box center [1085, 708] width 18 height 18
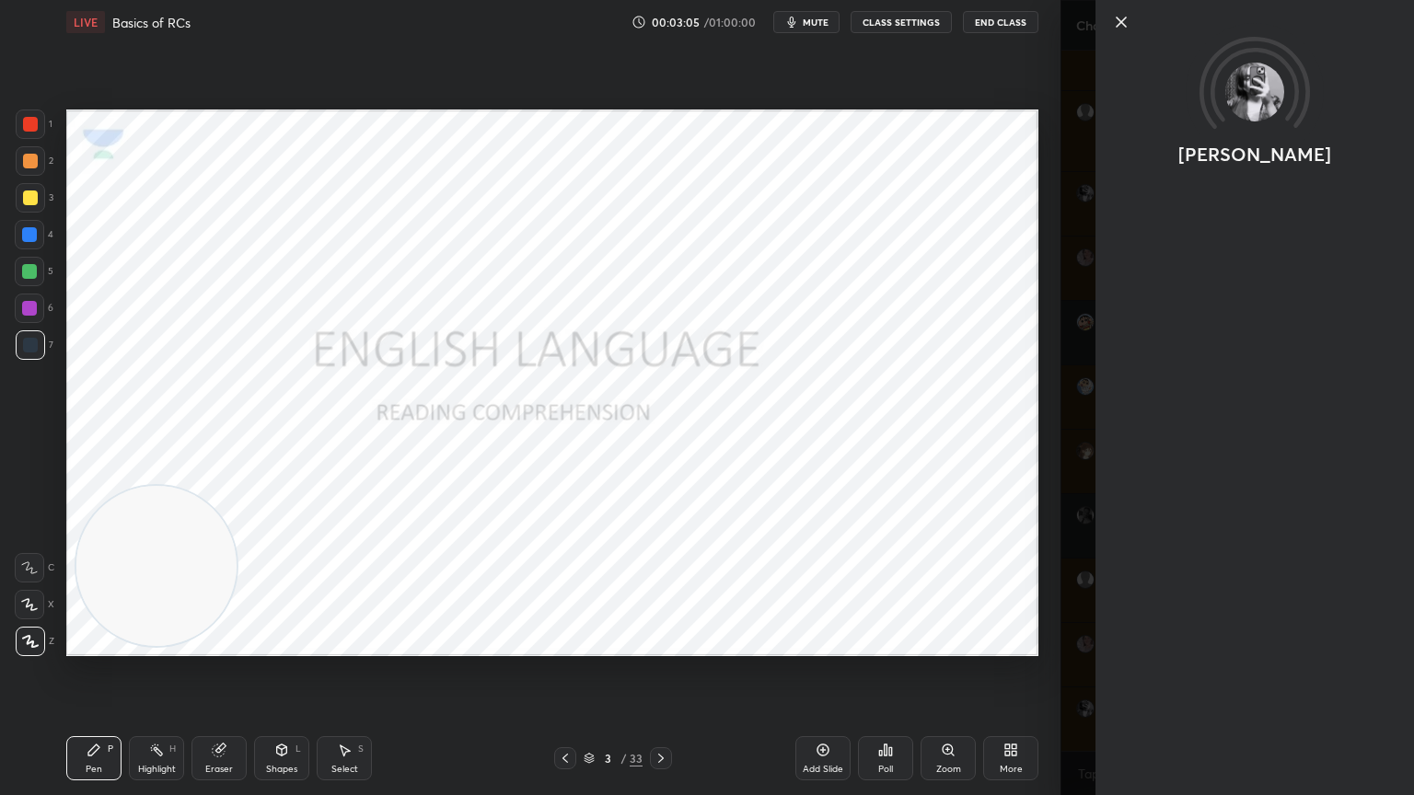
click at [1129, 18] on icon at bounding box center [1121, 22] width 22 height 22
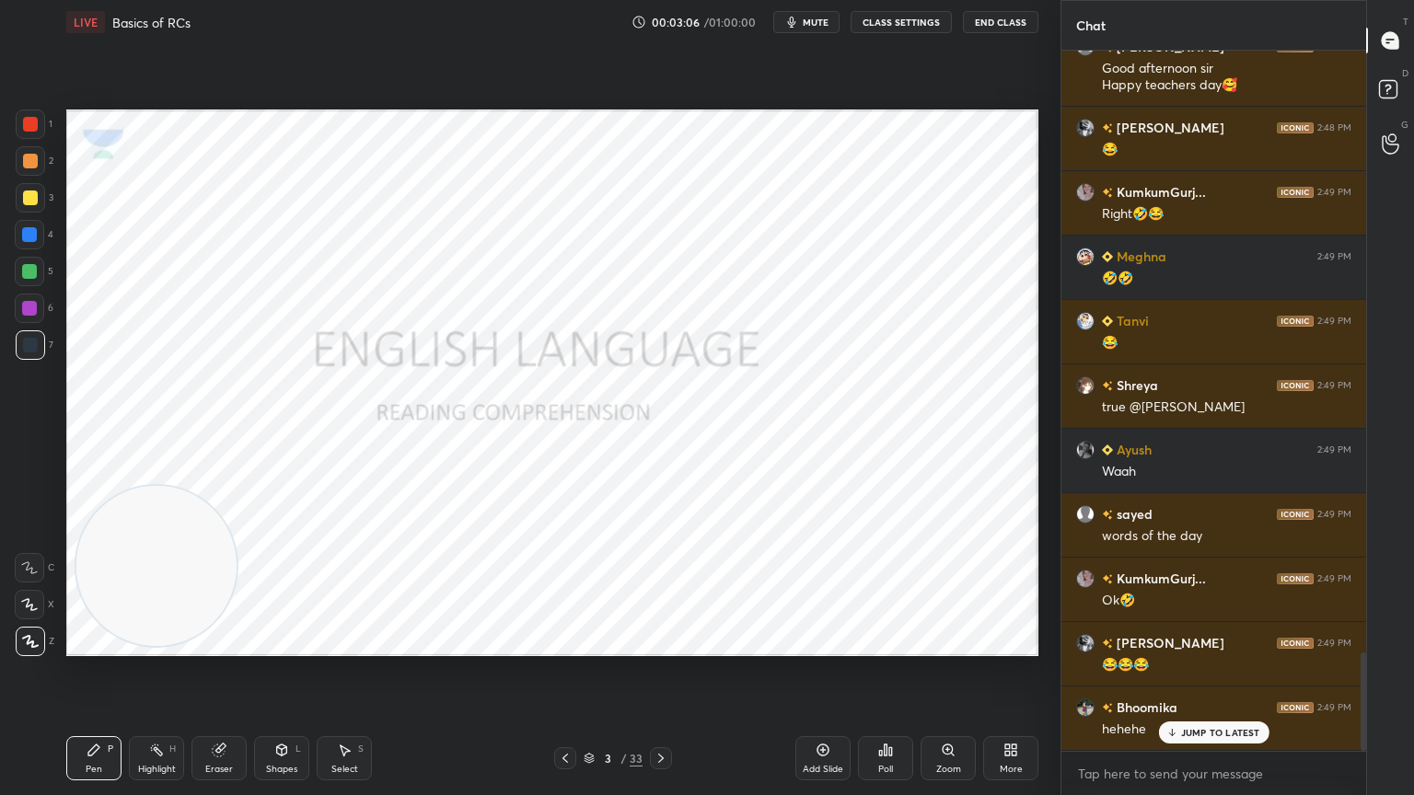
scroll to position [4267, 0]
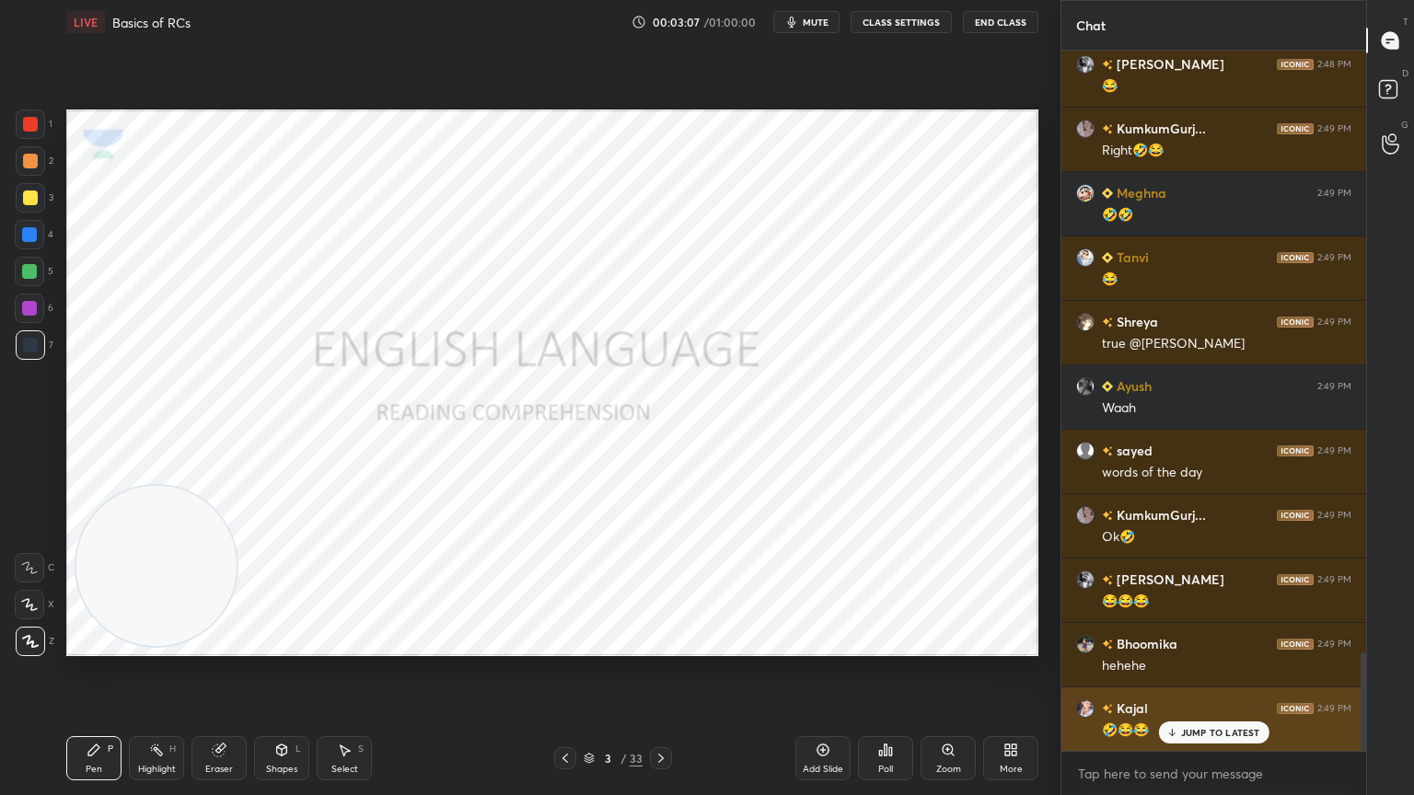
click at [1215, 713] on p "JUMP TO LATEST" at bounding box center [1220, 732] width 79 height 11
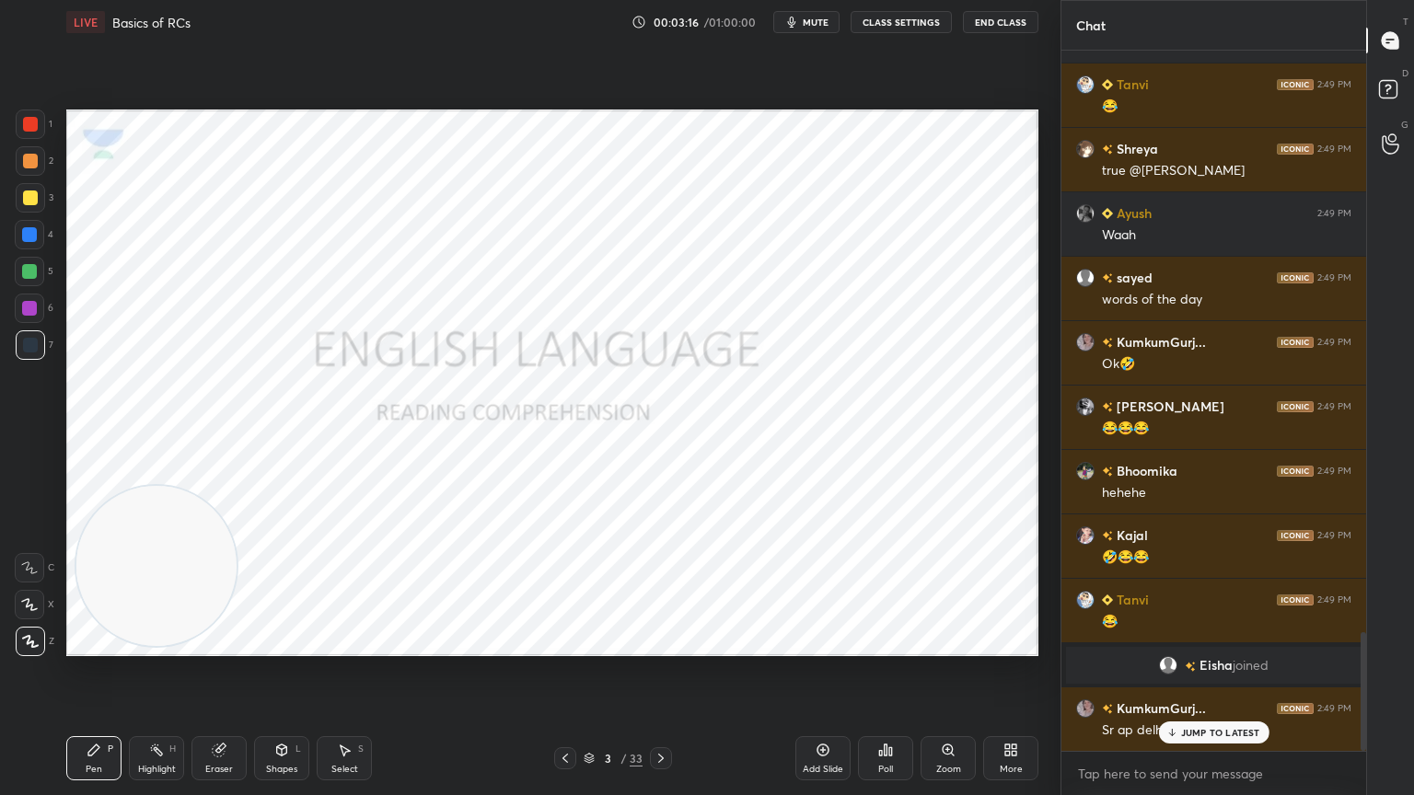
scroll to position [3464, 0]
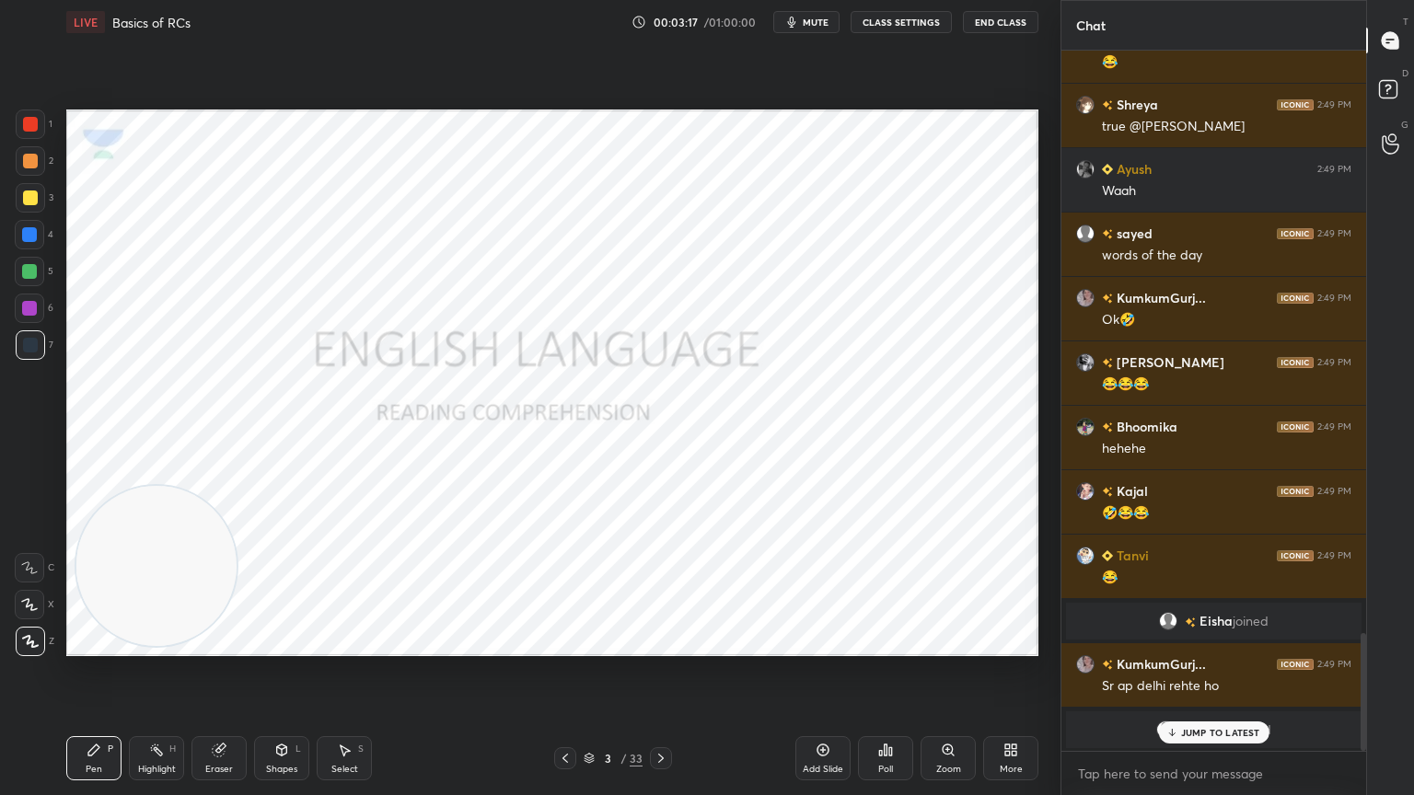
click at [1187, 713] on p "JUMP TO LATEST" at bounding box center [1220, 732] width 79 height 11
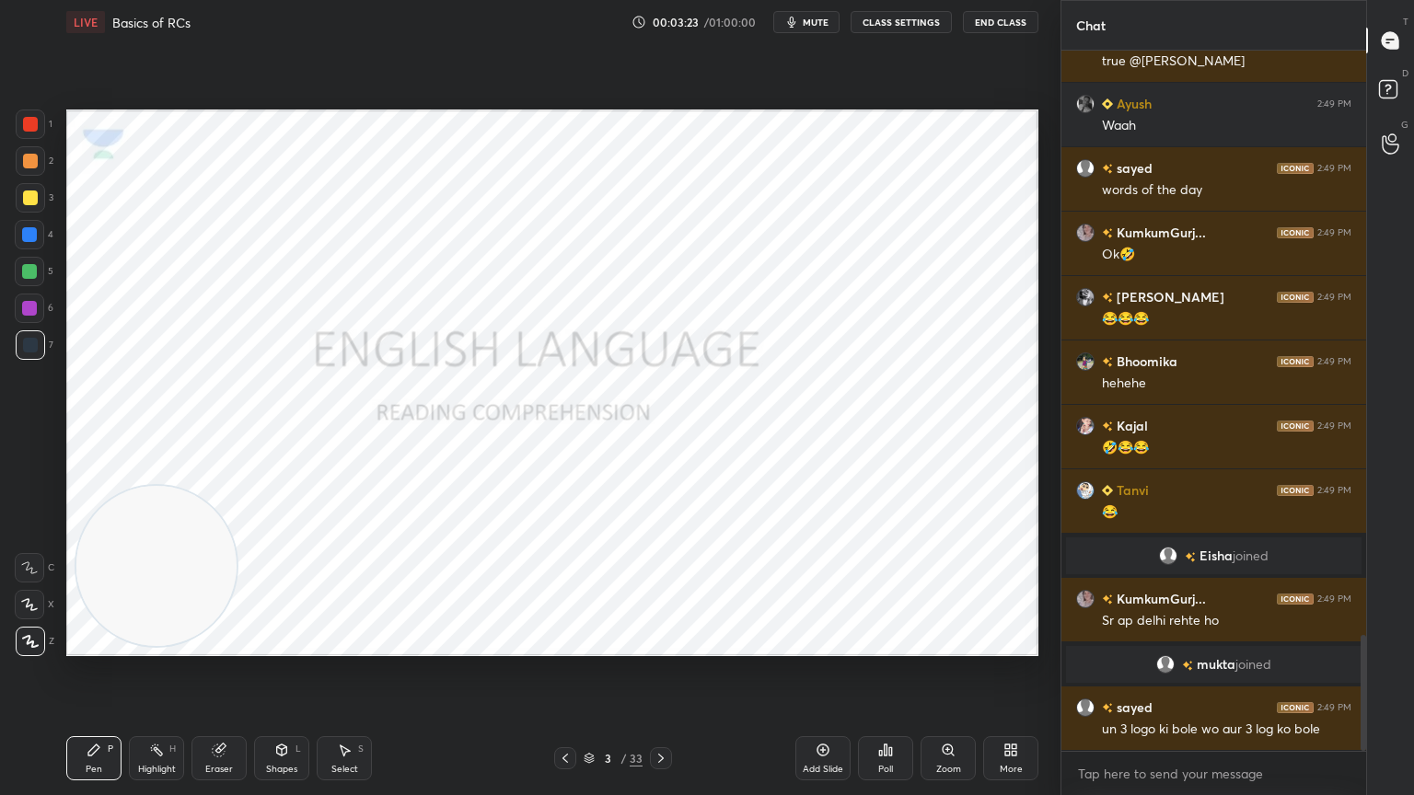
click at [564, 713] on div at bounding box center [565, 758] width 22 height 22
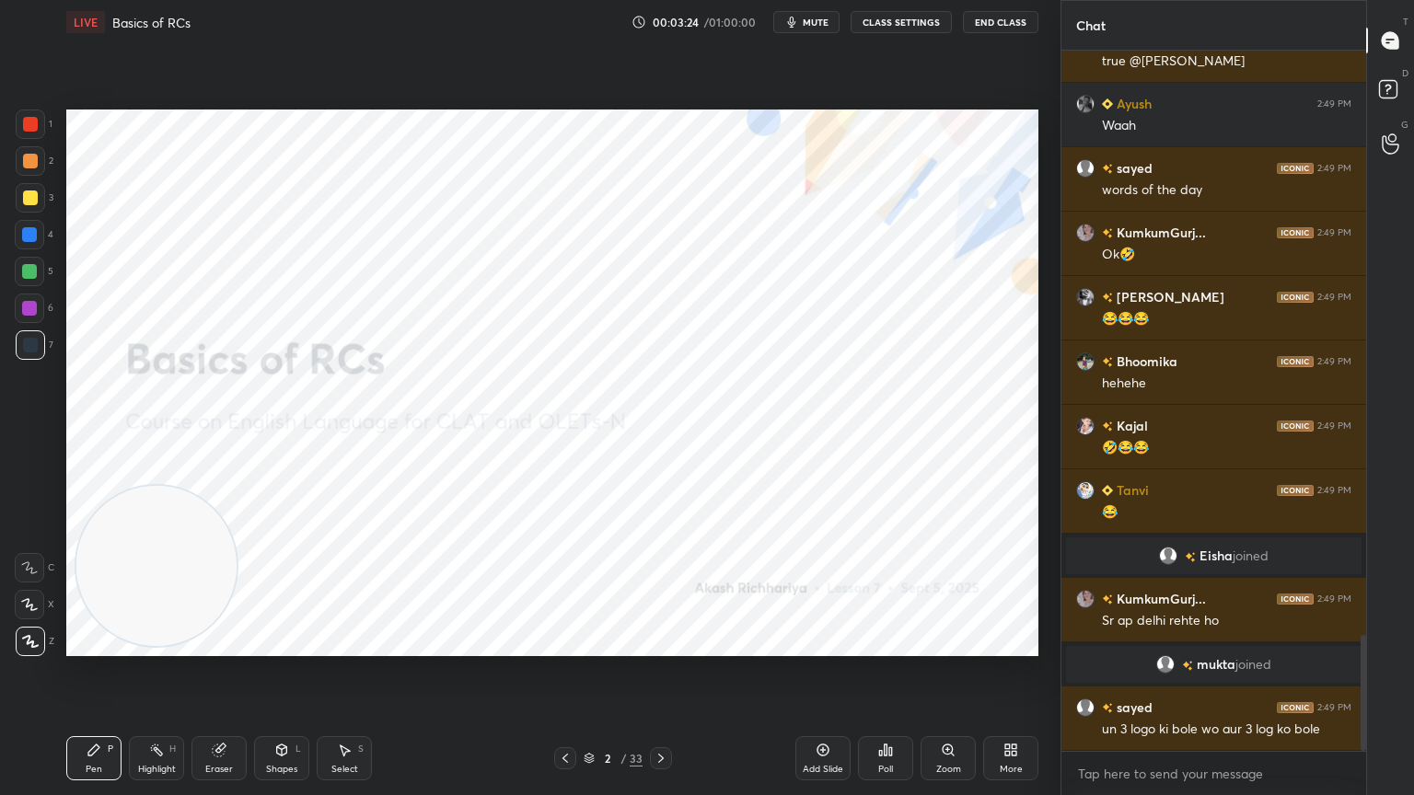
click at [663, 713] on icon at bounding box center [660, 758] width 15 height 15
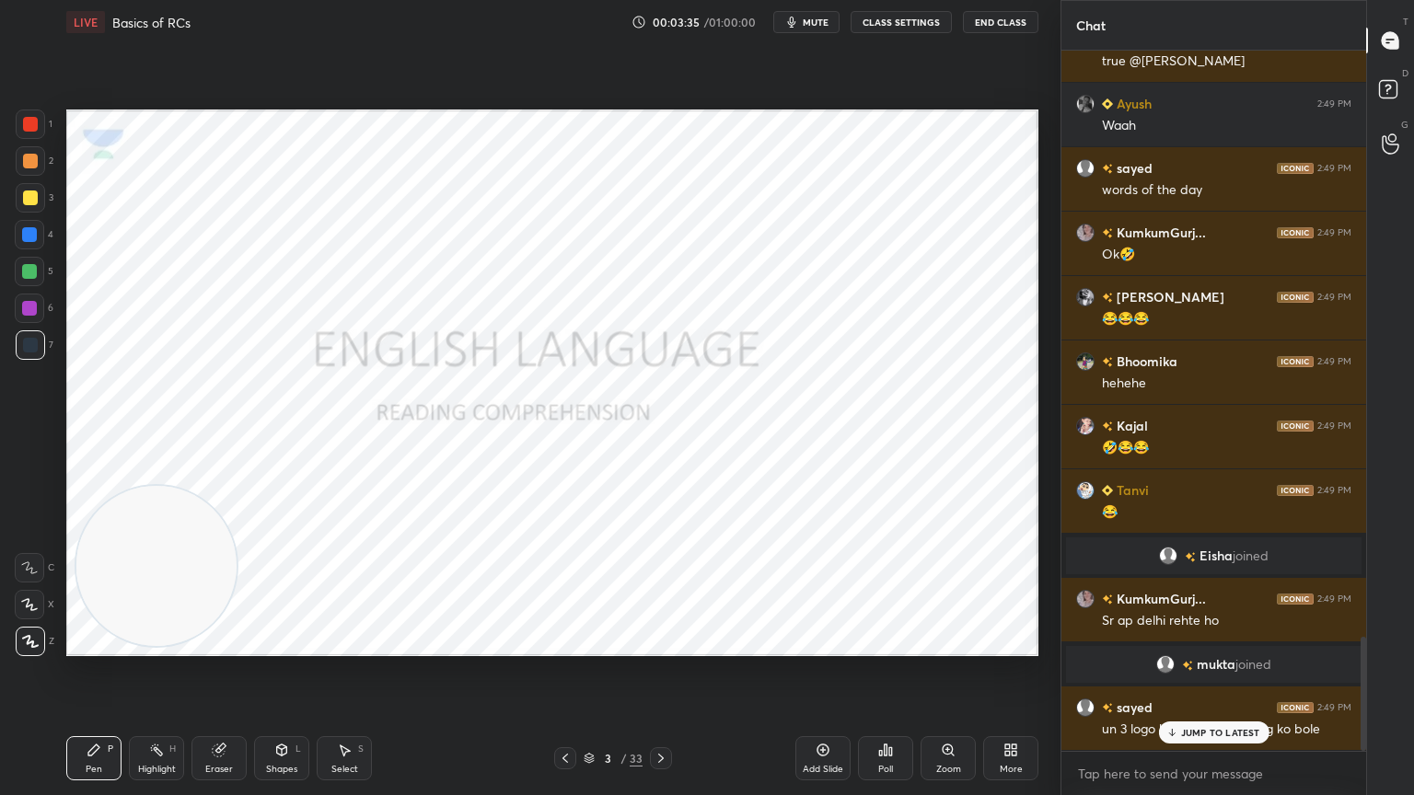
scroll to position [3593, 0]
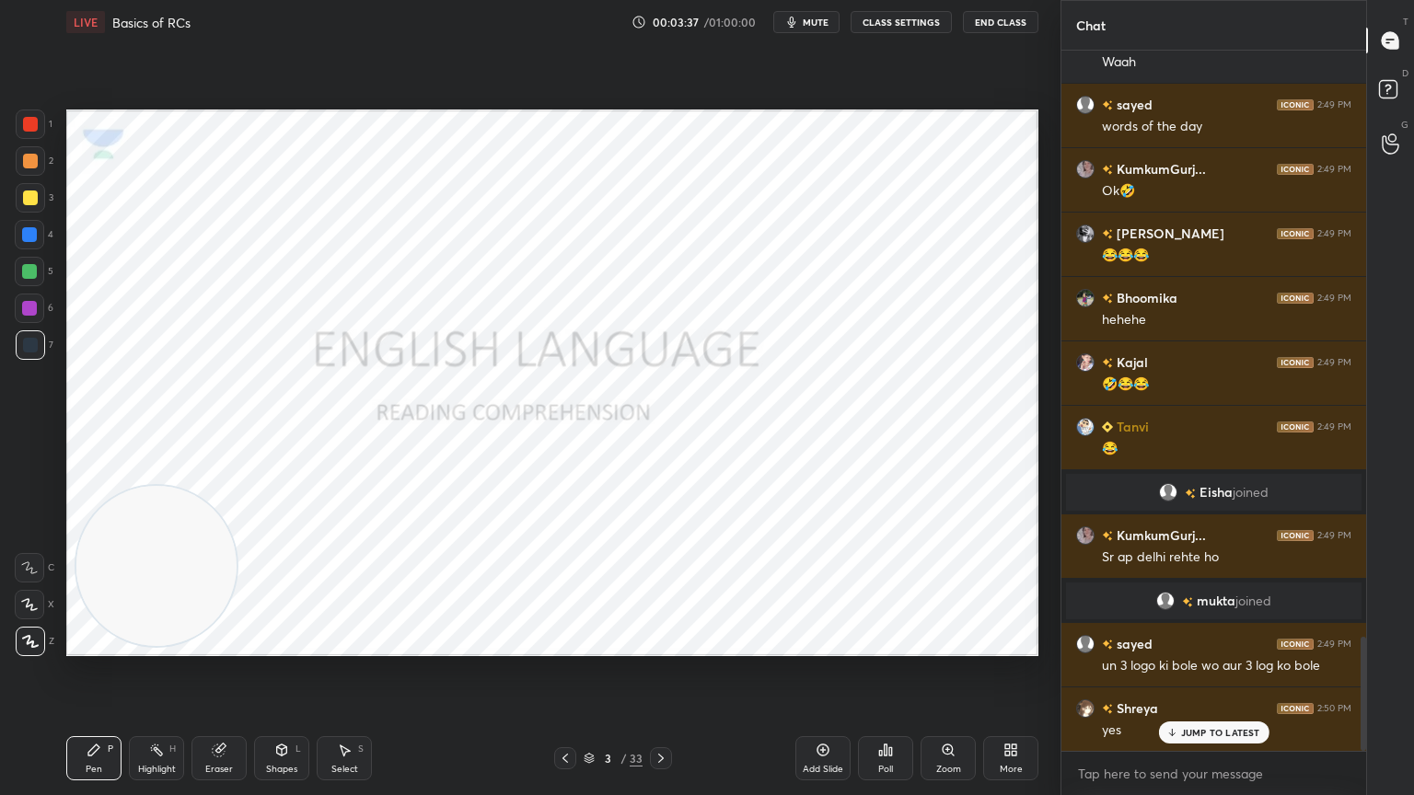
click at [821, 713] on icon at bounding box center [822, 750] width 15 height 15
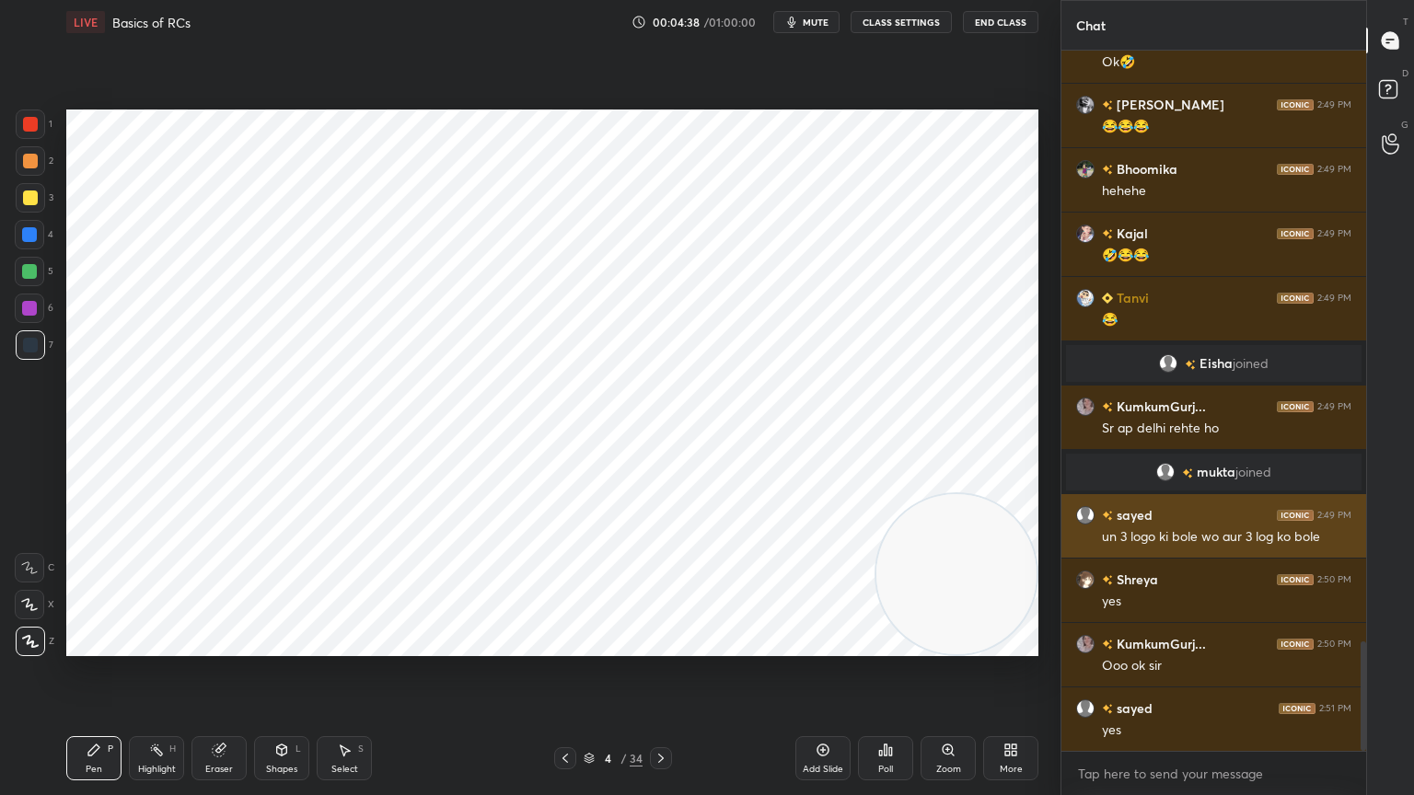
scroll to position [3787, 0]
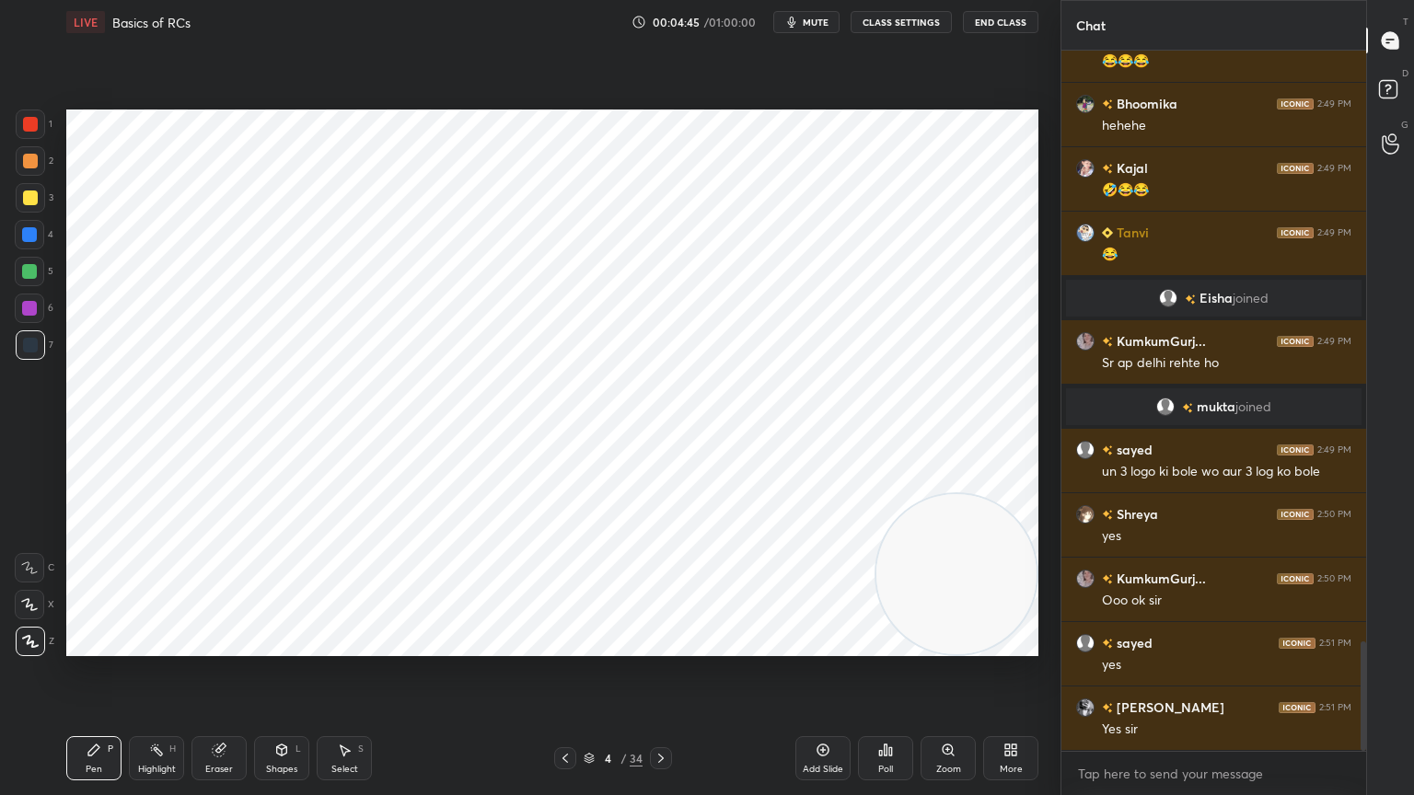
click at [38, 136] on div at bounding box center [30, 124] width 29 height 29
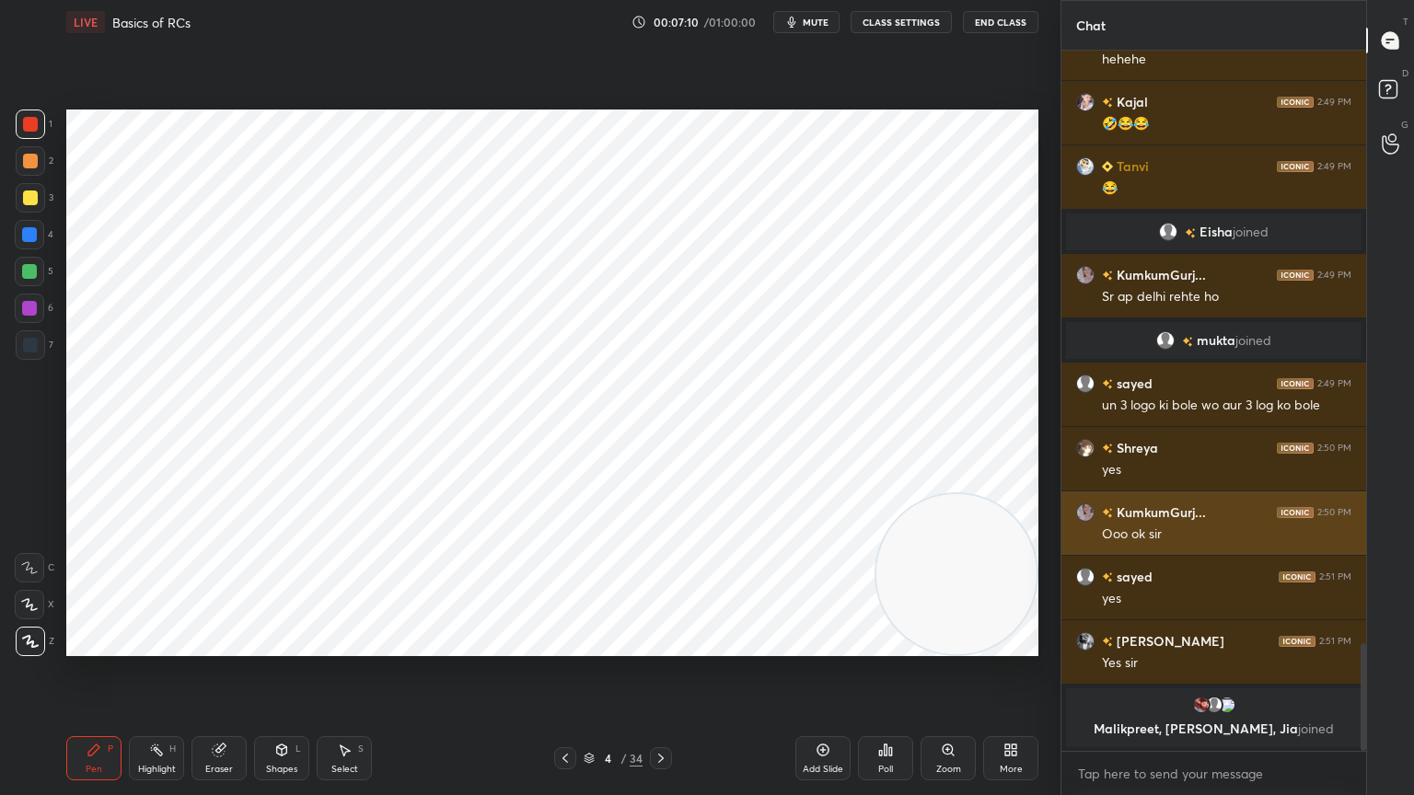
scroll to position [3865, 0]
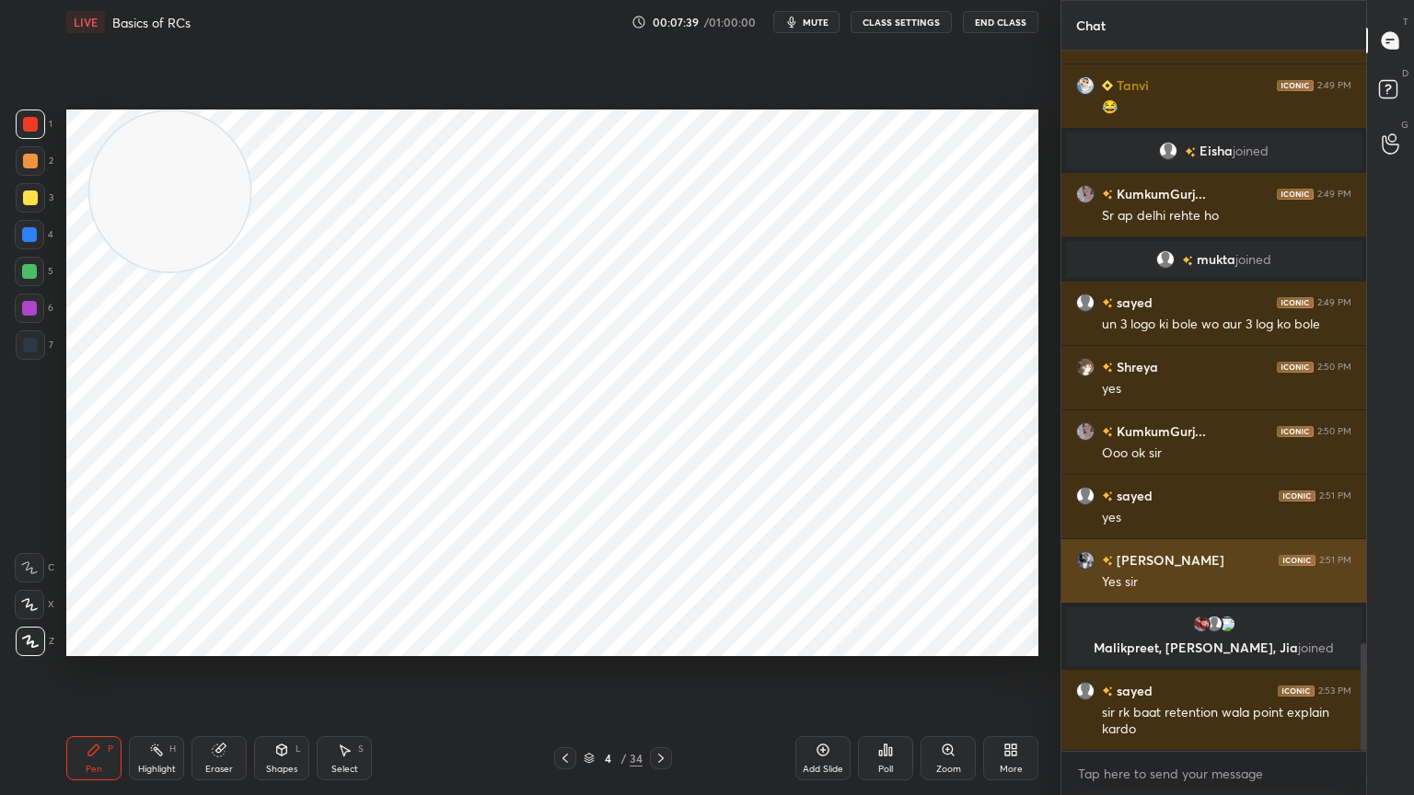
click at [237, 713] on div "Eraser" at bounding box center [218, 758] width 55 height 44
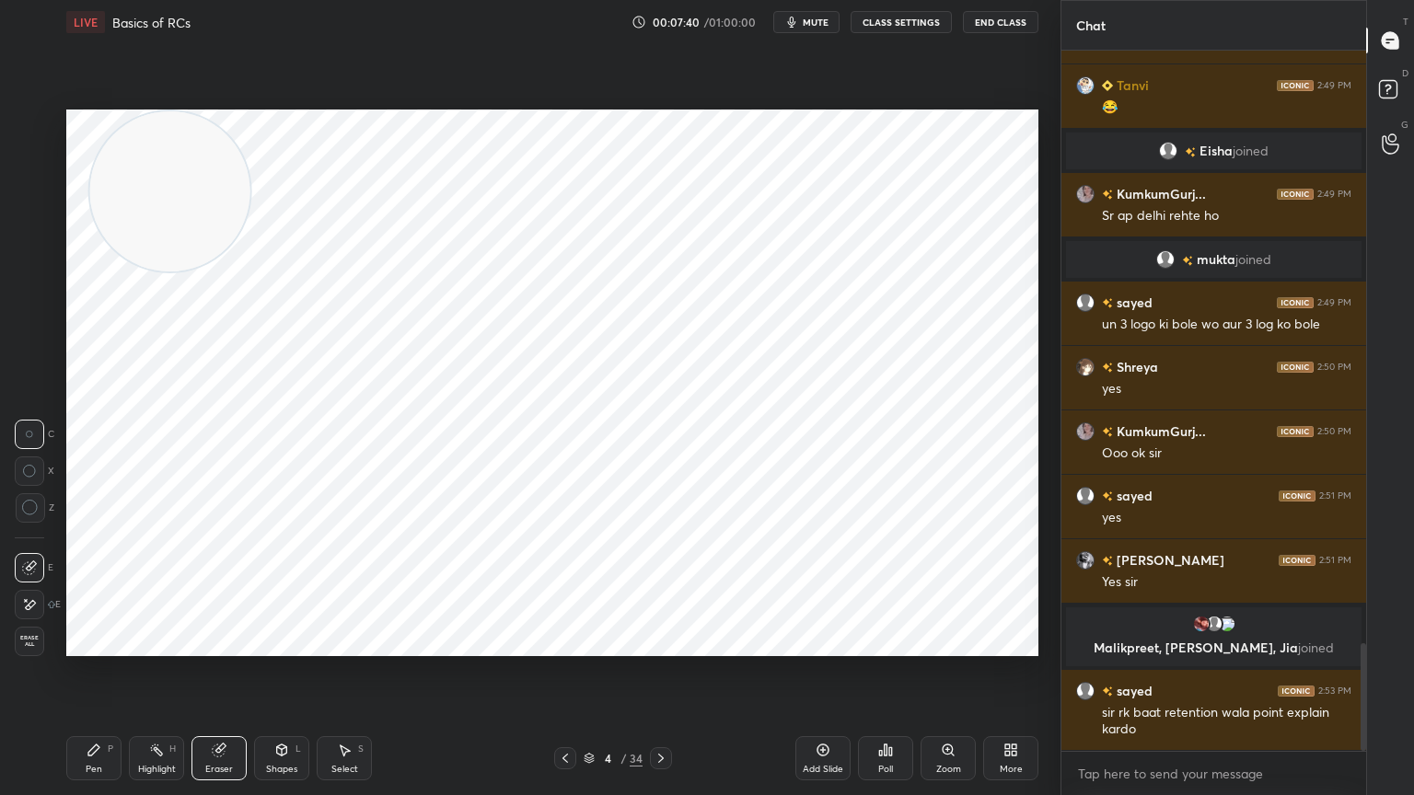
click at [24, 604] on icon at bounding box center [29, 605] width 15 height 16
click at [96, 713] on div "Pen P" at bounding box center [93, 758] width 55 height 44
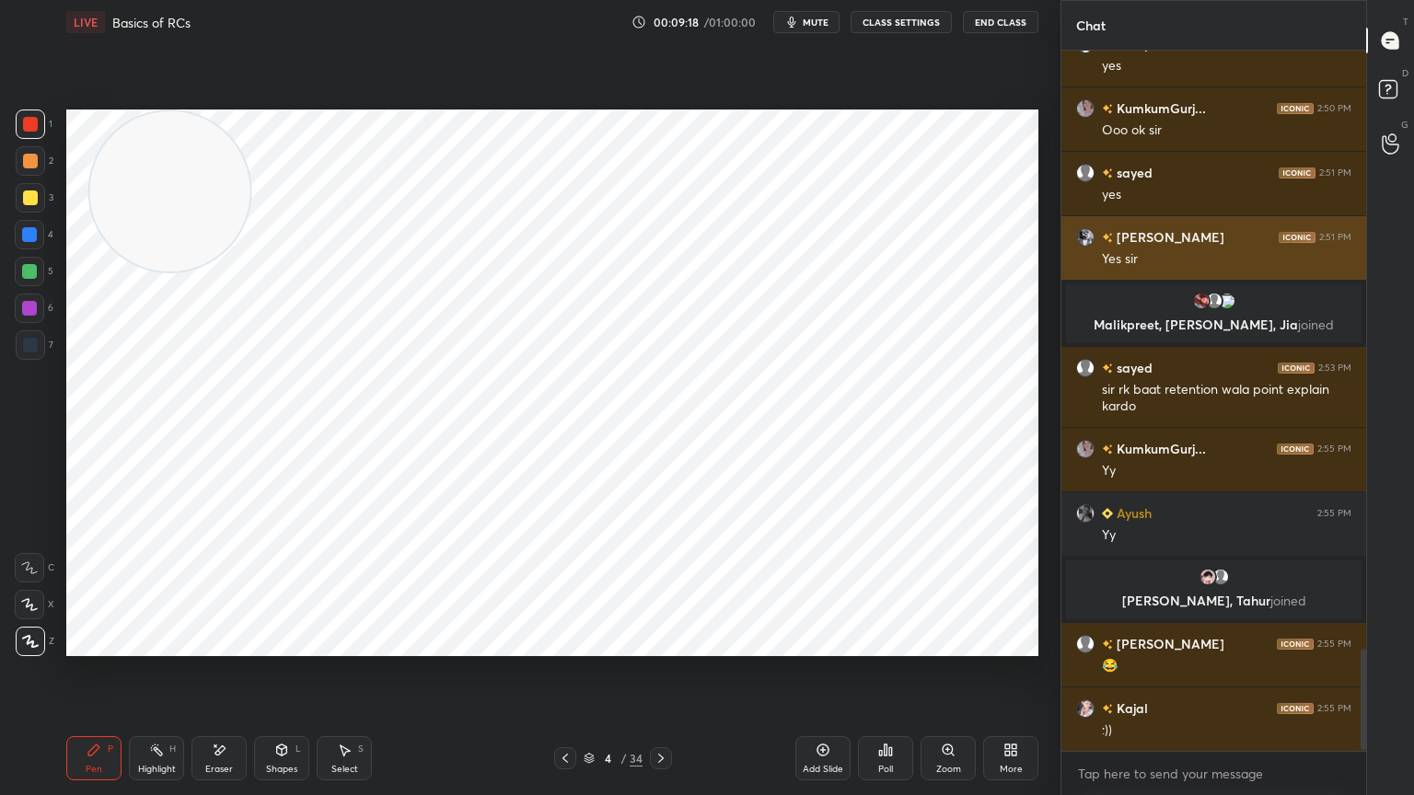
scroll to position [4148, 0]
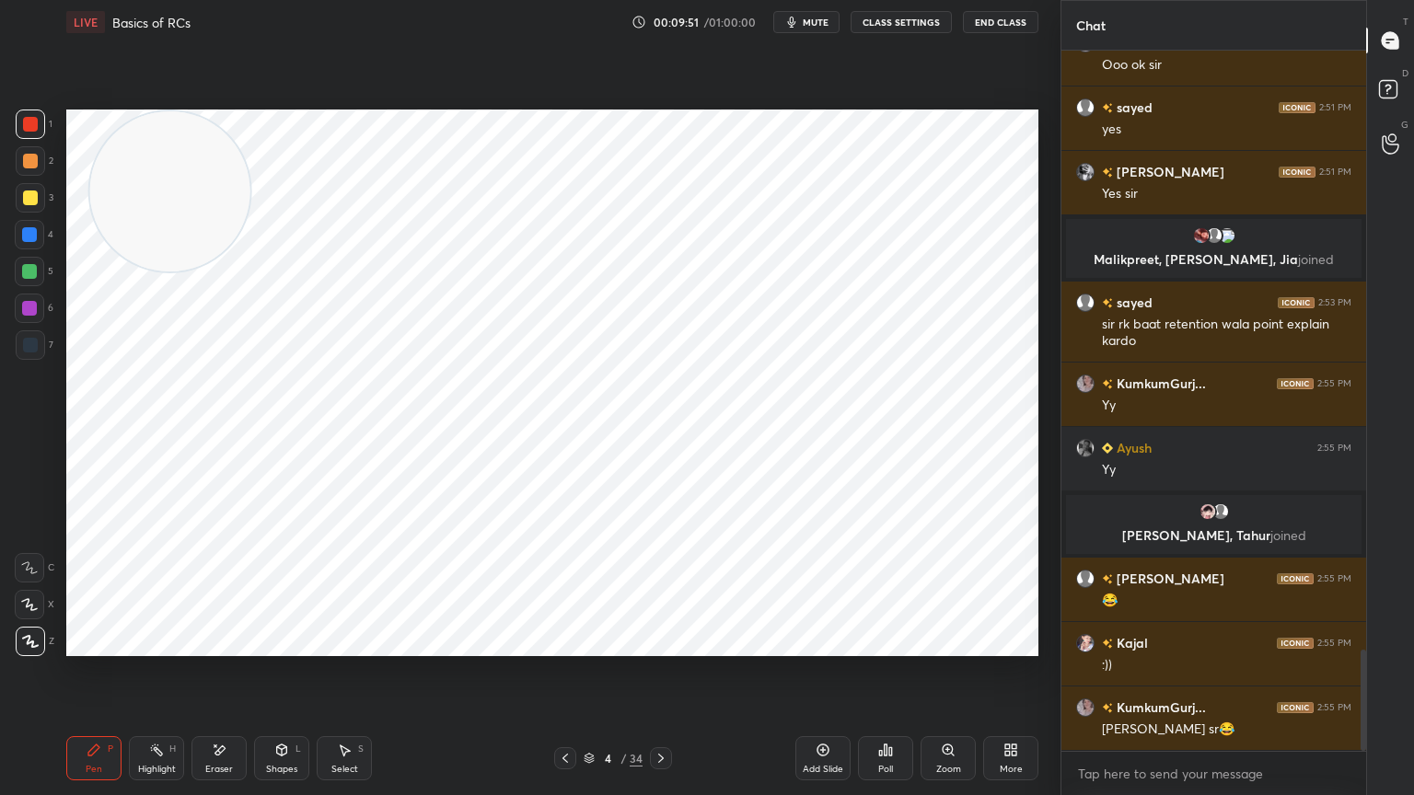
click at [820, 713] on div "Add Slide" at bounding box center [822, 758] width 55 height 44
click at [249, 713] on div "Pen P Highlight H Eraser Shapes L Select S" at bounding box center [248, 758] width 364 height 44
click at [218, 713] on icon at bounding box center [220, 750] width 10 height 9
click at [90, 713] on div "Pen" at bounding box center [94, 769] width 17 height 9
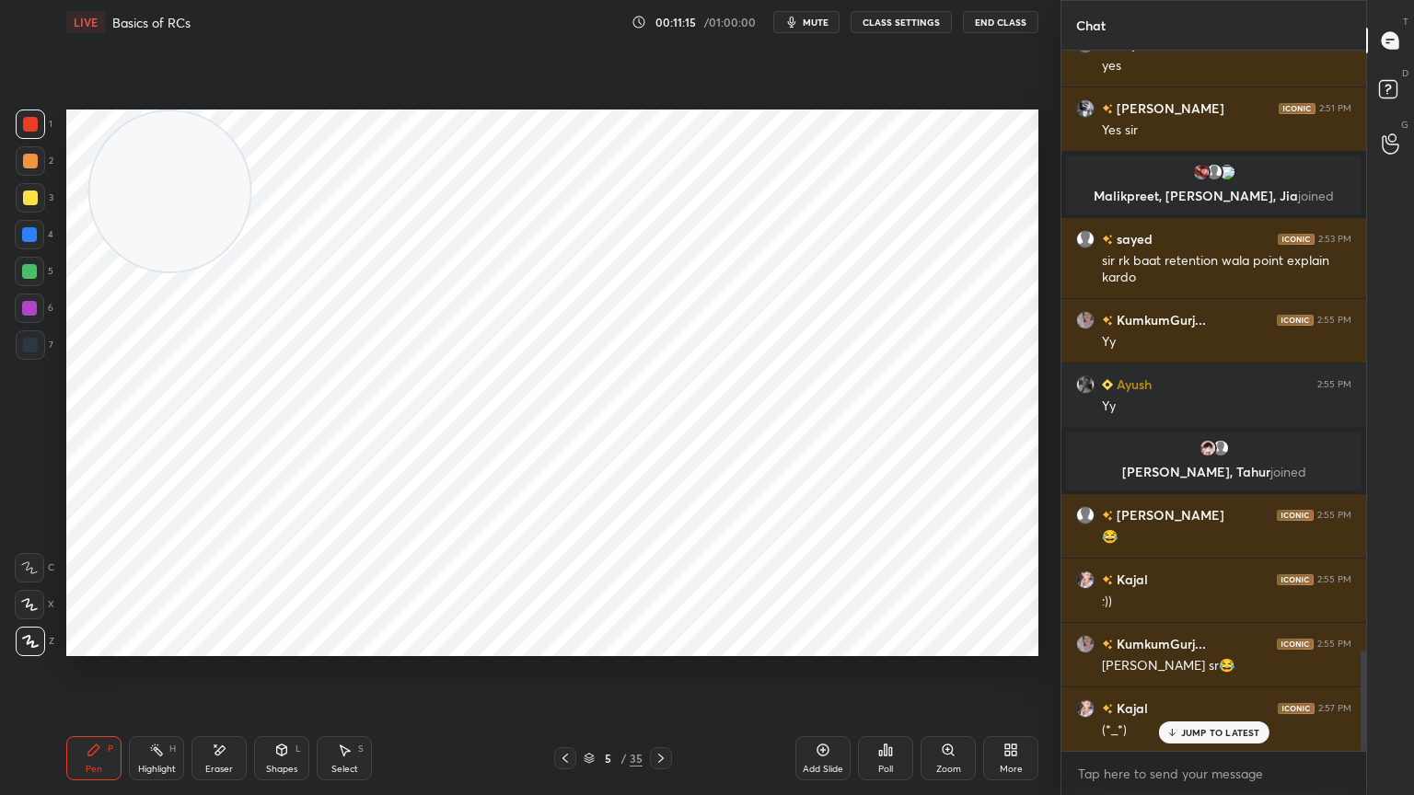
click at [226, 713] on div "Eraser" at bounding box center [218, 758] width 55 height 44
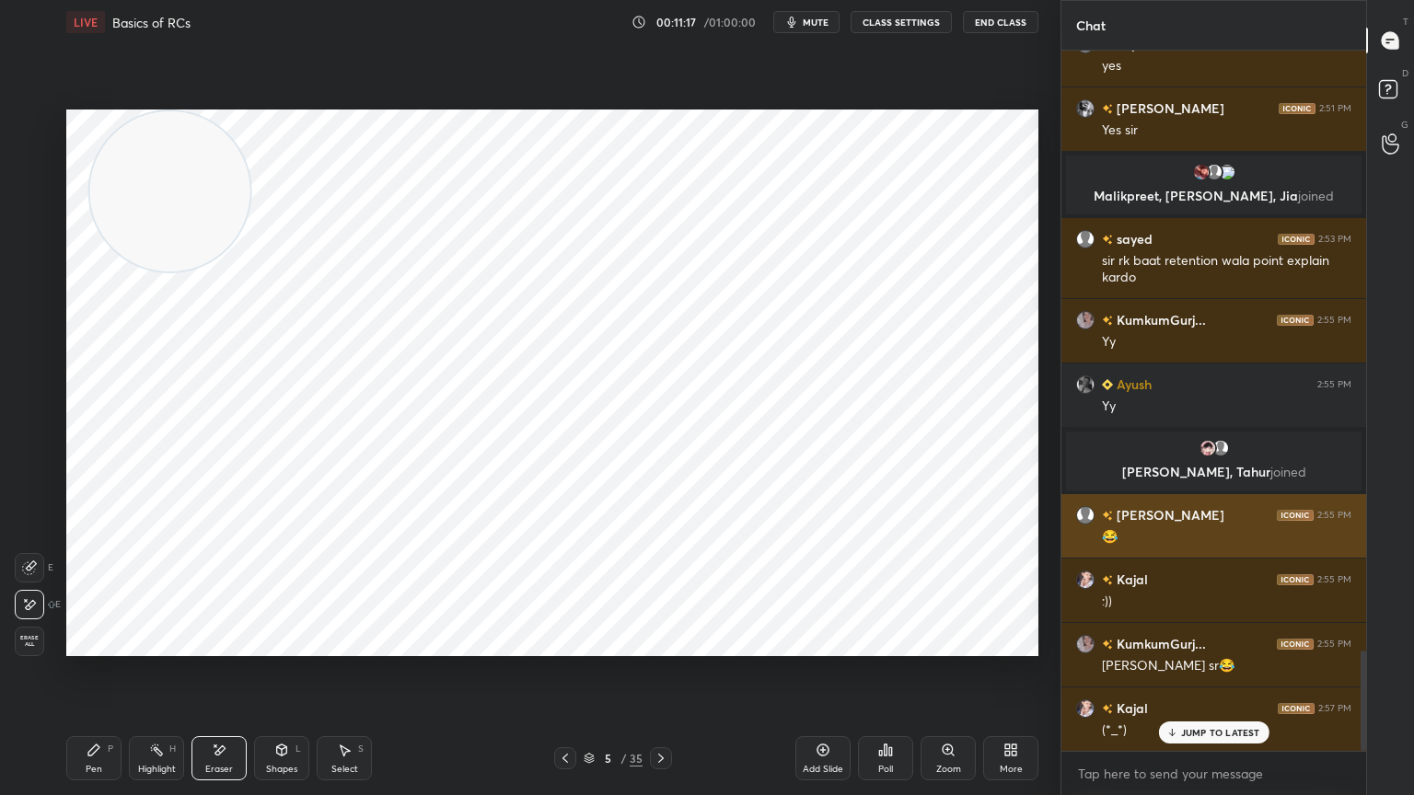
click at [91, 713] on icon at bounding box center [93, 750] width 11 height 11
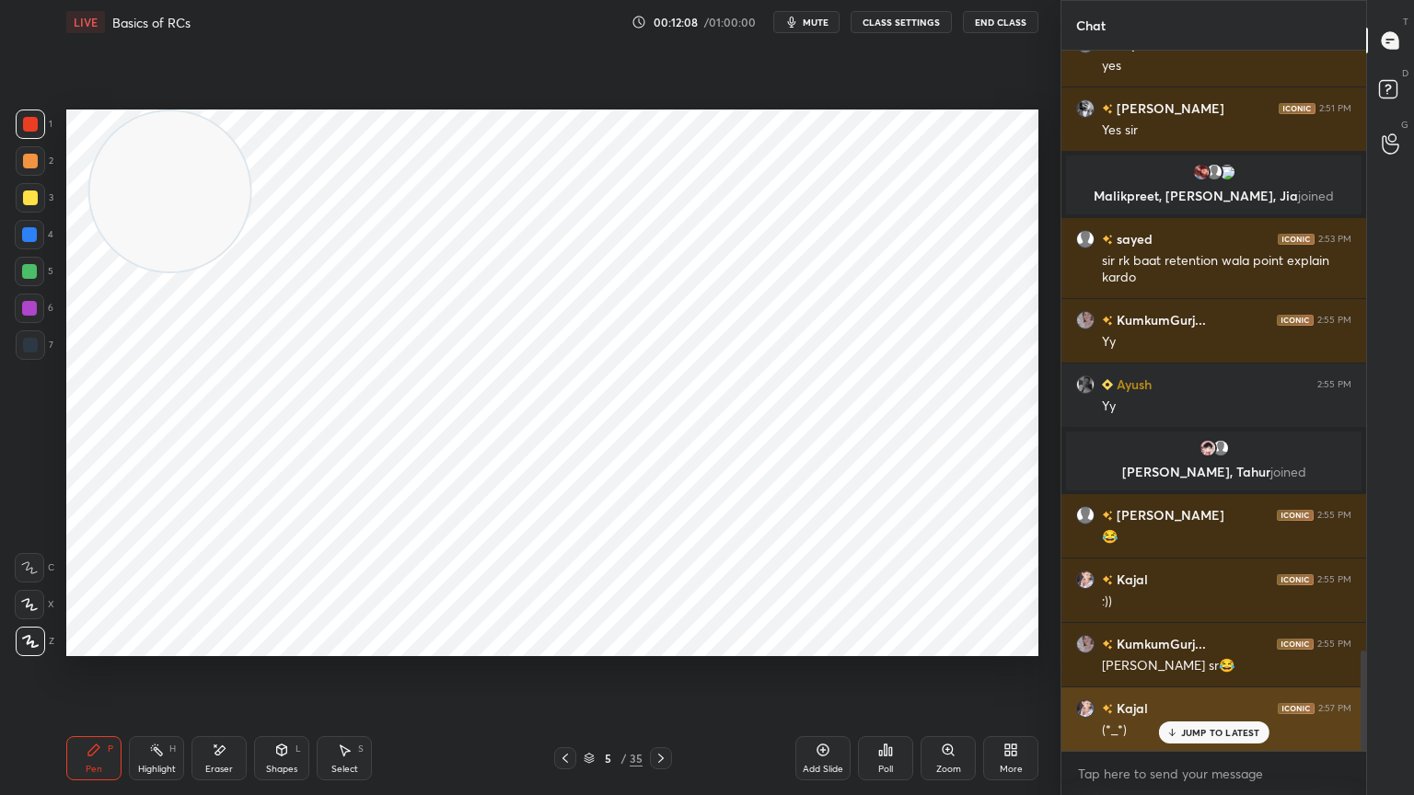
click at [1234, 713] on p "JUMP TO LATEST" at bounding box center [1220, 732] width 79 height 11
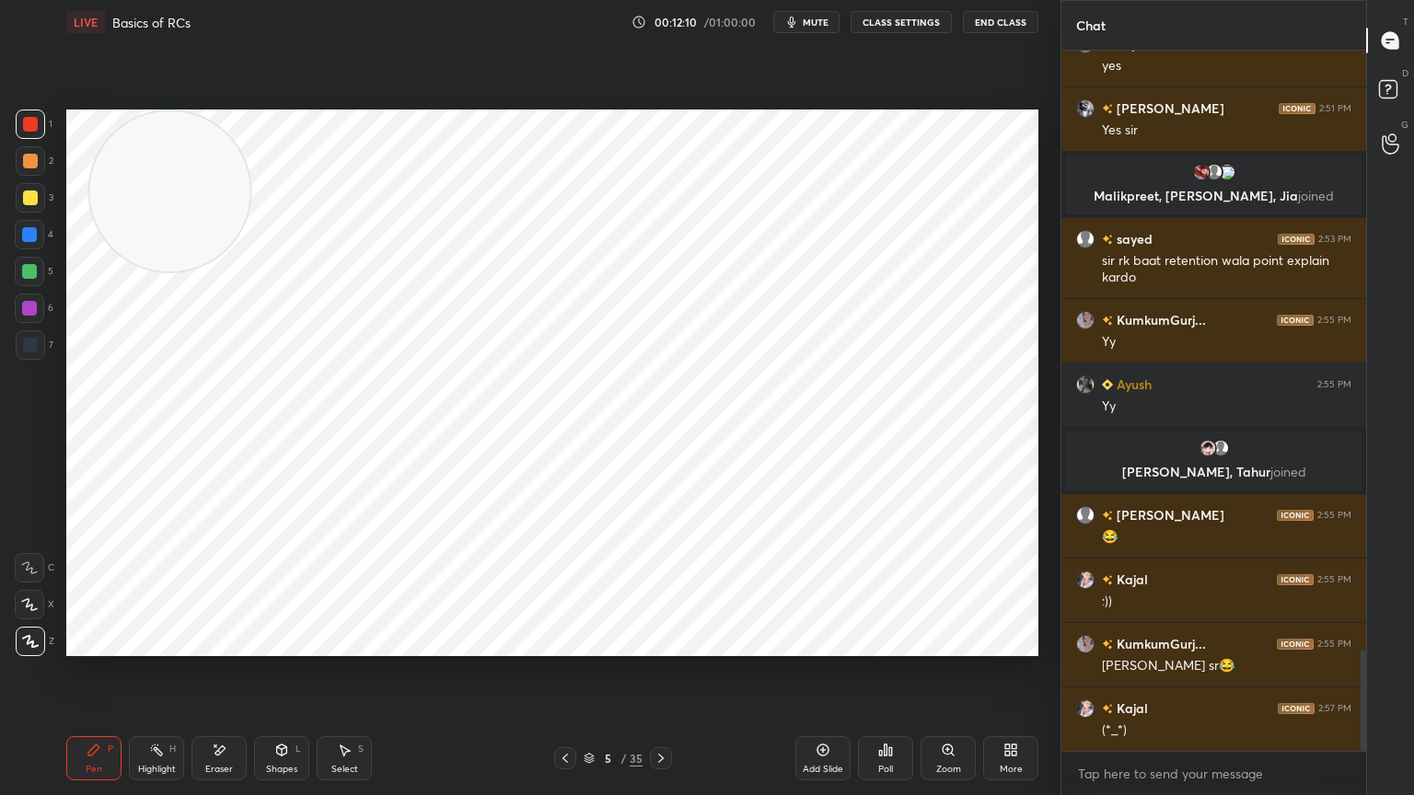
click at [828, 713] on icon at bounding box center [822, 750] width 15 height 15
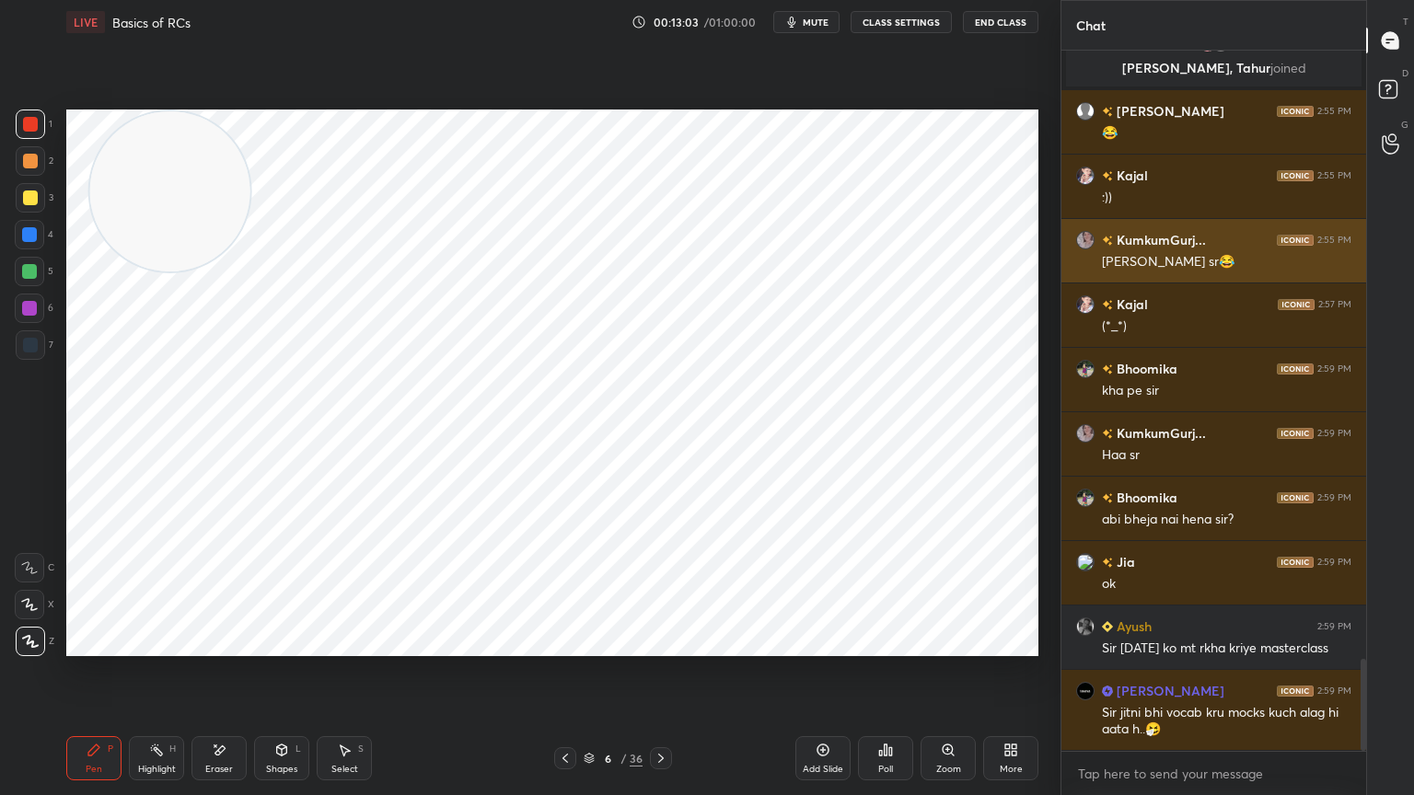
scroll to position [4679, 0]
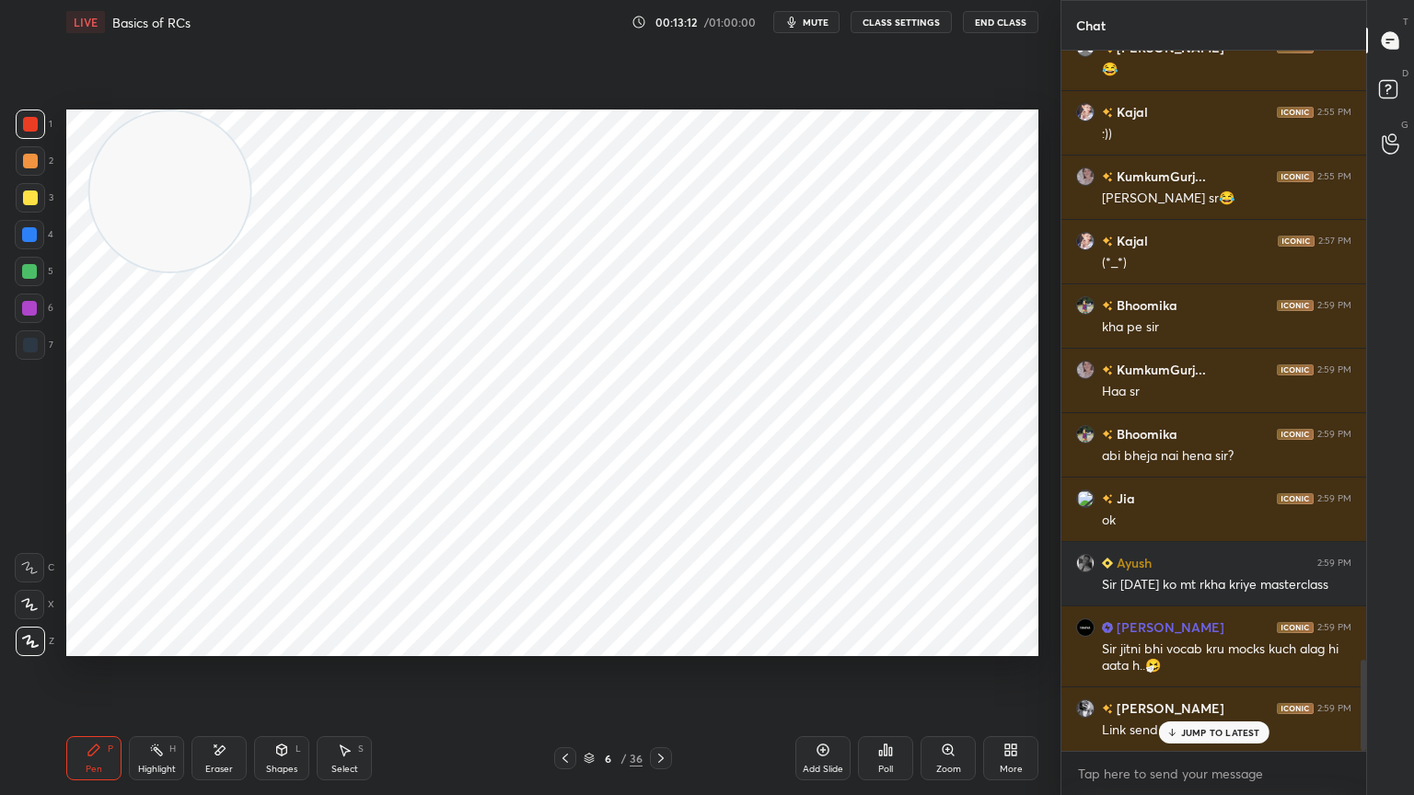
click at [1176, 713] on icon at bounding box center [1171, 732] width 12 height 11
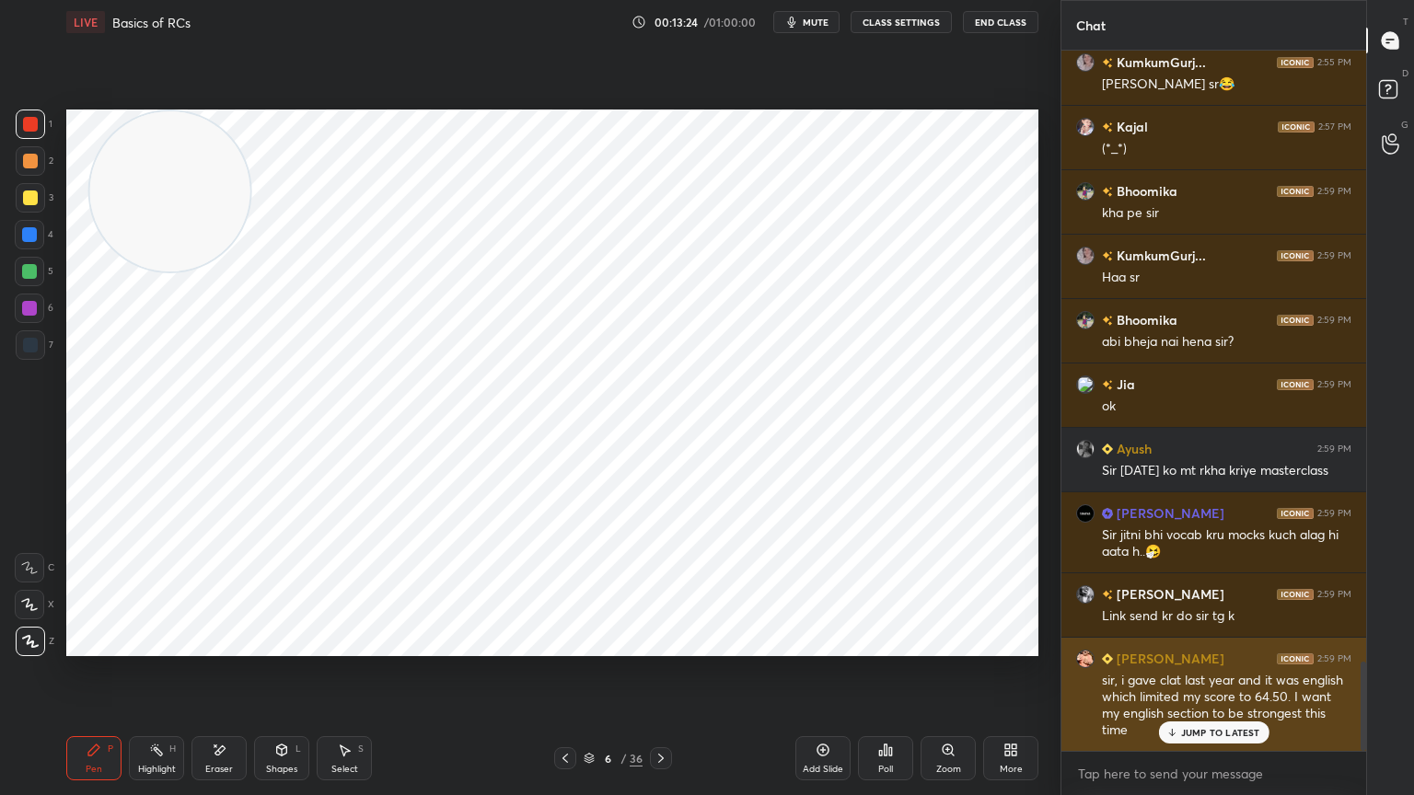
click at [1196, 713] on p "JUMP TO LATEST" at bounding box center [1220, 732] width 79 height 11
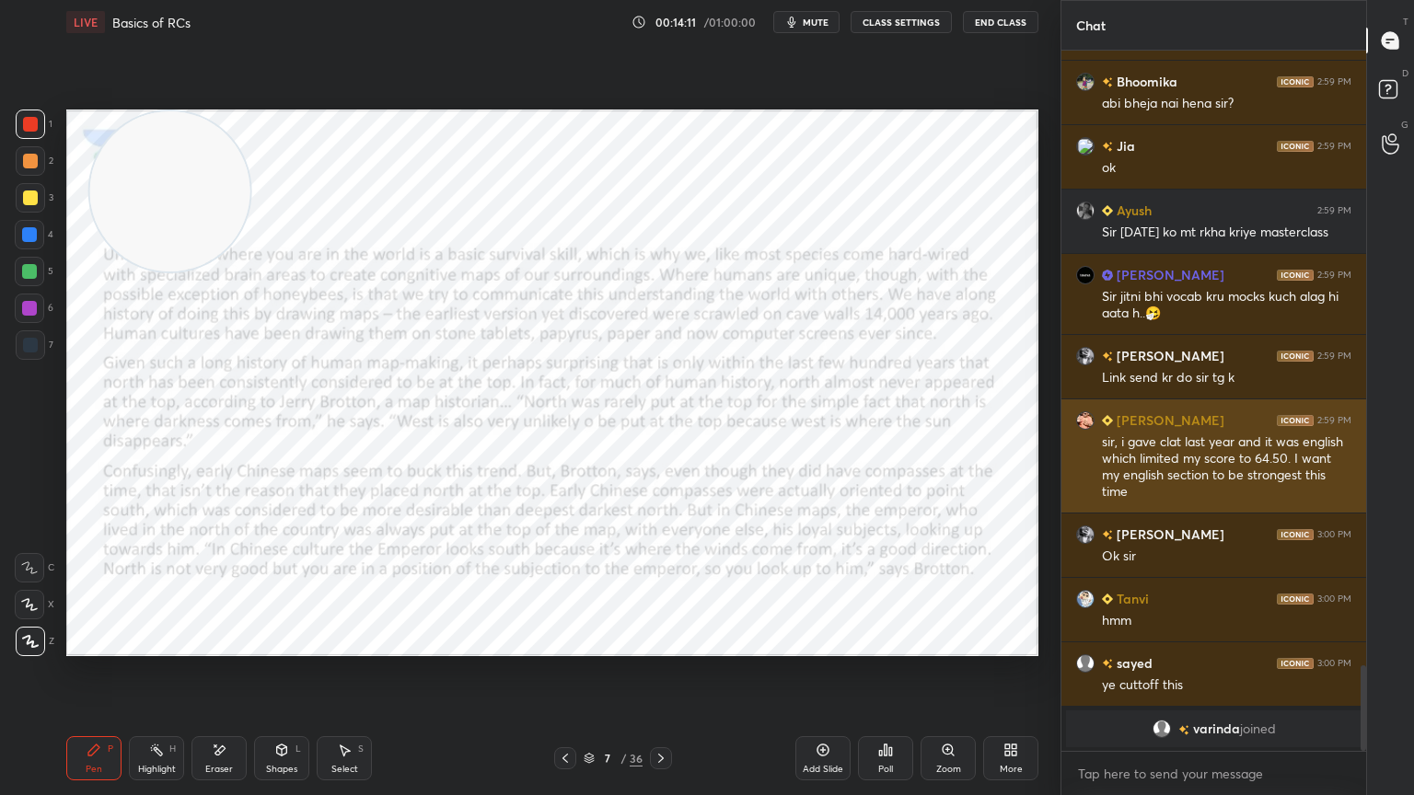
scroll to position [46, 0]
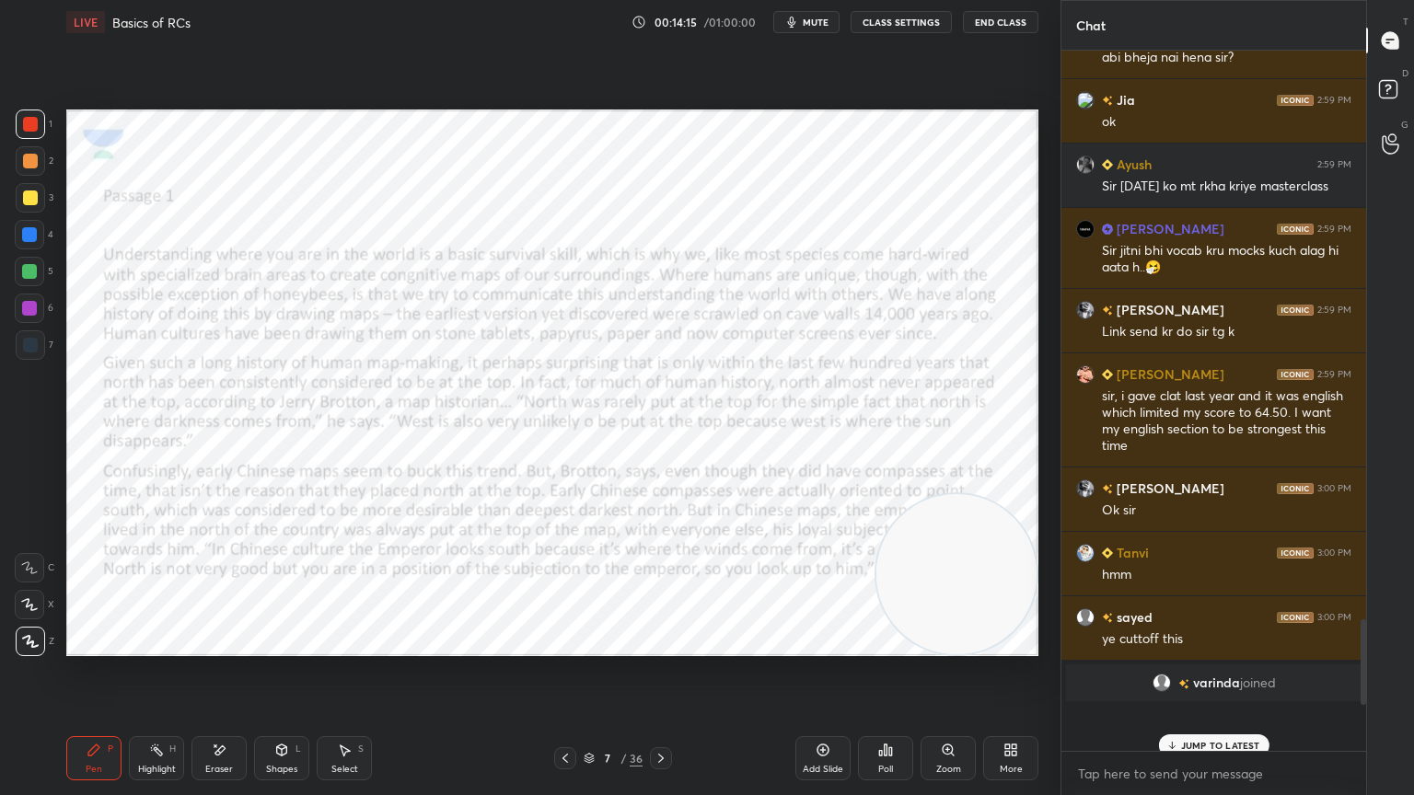
drag, startPoint x: 195, startPoint y: 211, endPoint x: 983, endPoint y: 627, distance: 890.9
click at [983, 627] on video at bounding box center [956, 574] width 160 height 160
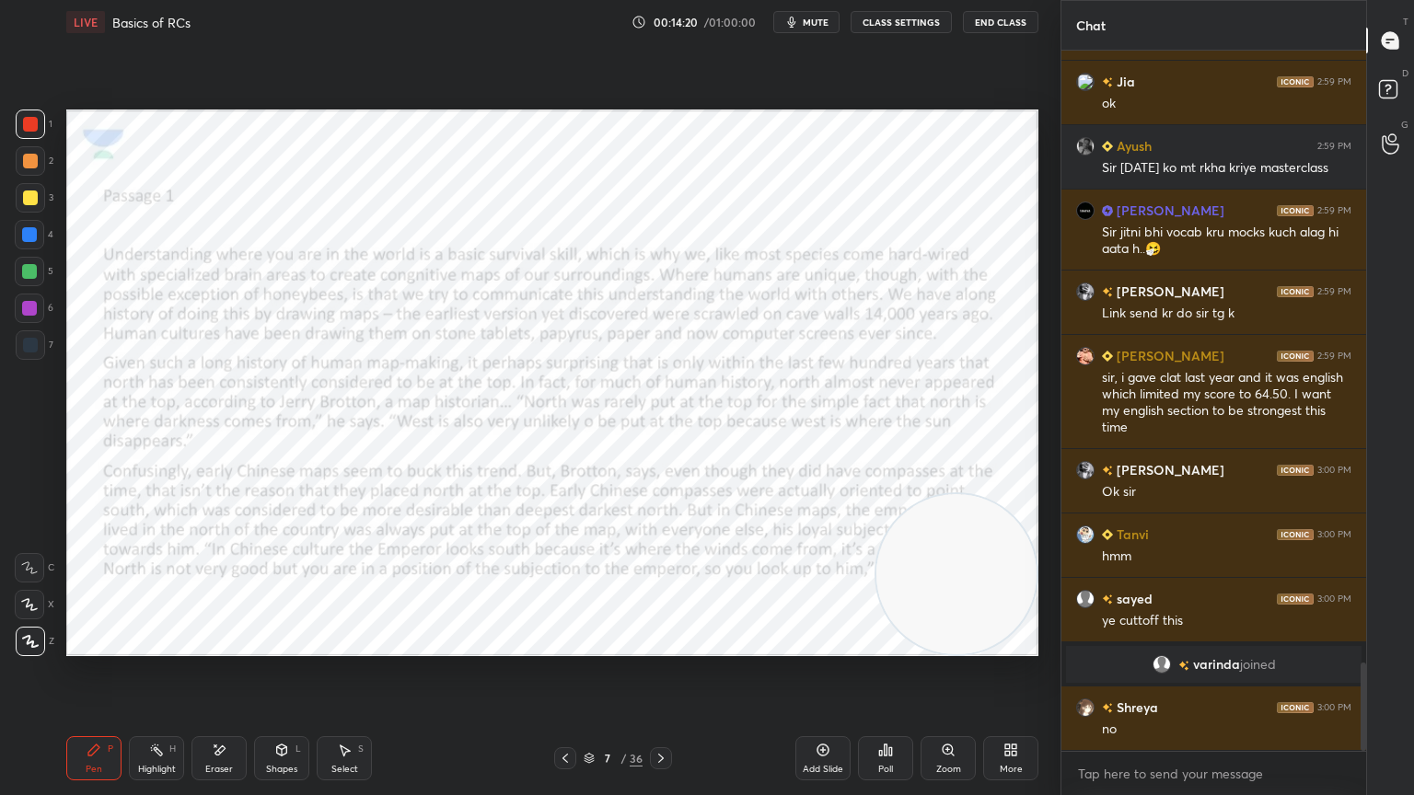
scroll to position [4860, 0]
click at [1196, 713] on p "JUMP TO LATEST" at bounding box center [1220, 732] width 79 height 11
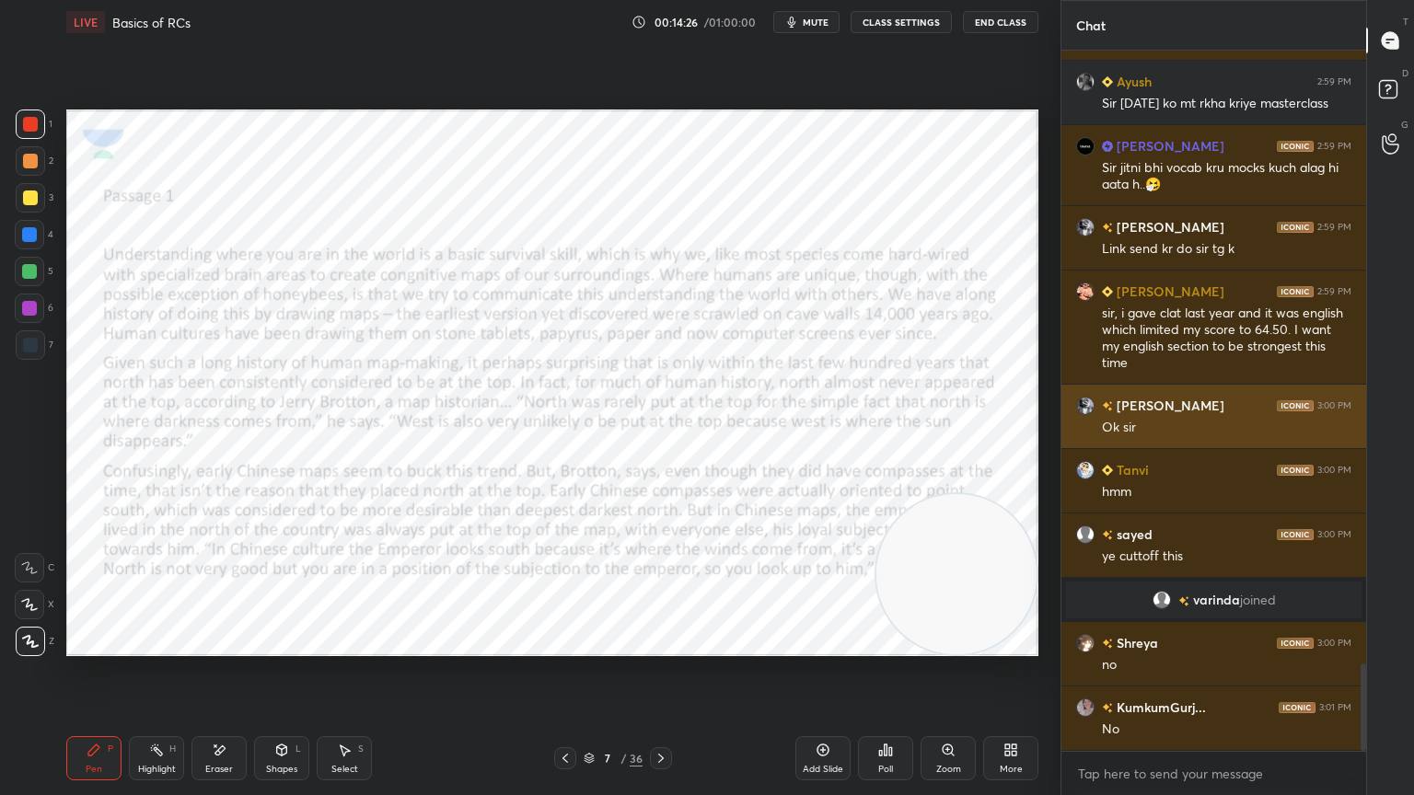
scroll to position [4988, 0]
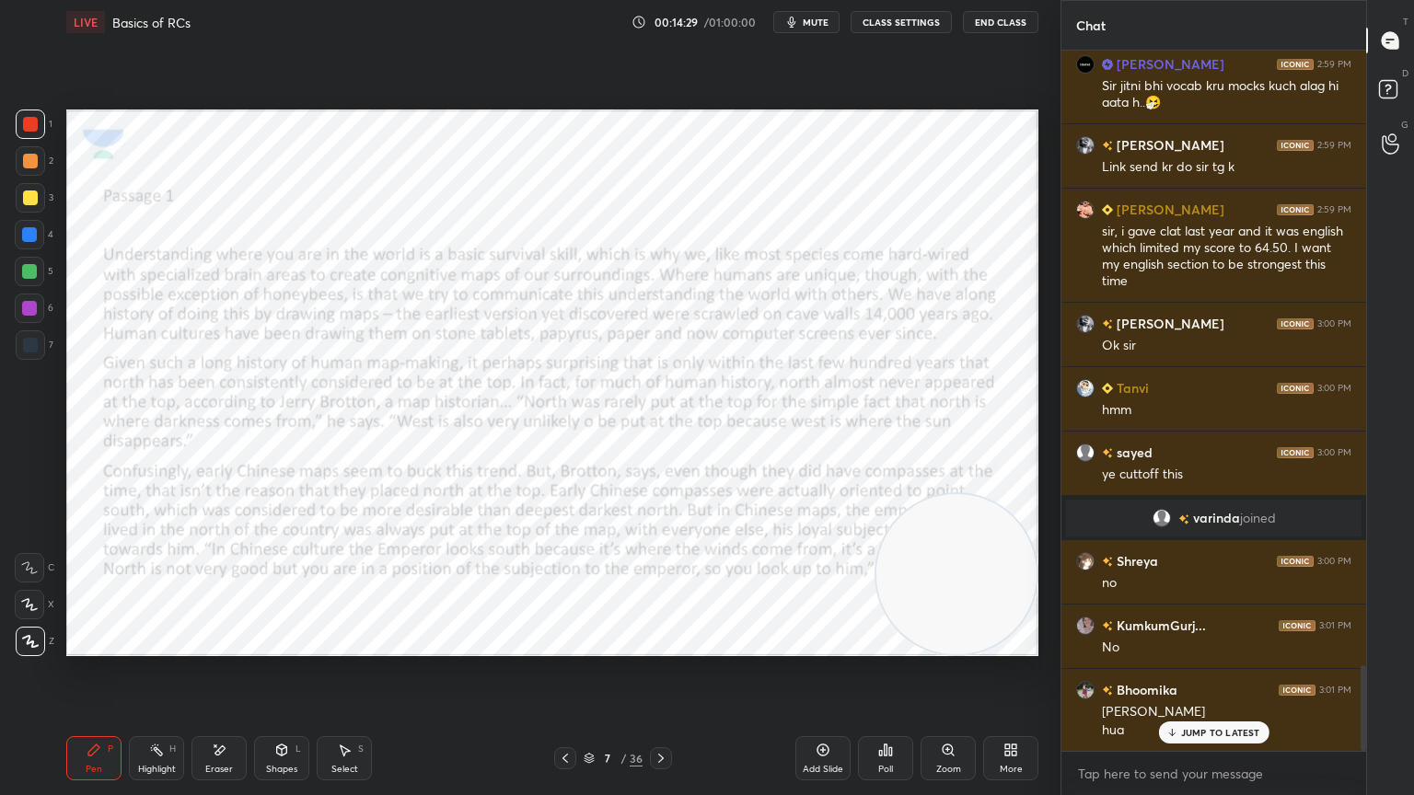
click at [1211, 713] on div "JUMP TO LATEST" at bounding box center [1213, 733] width 110 height 22
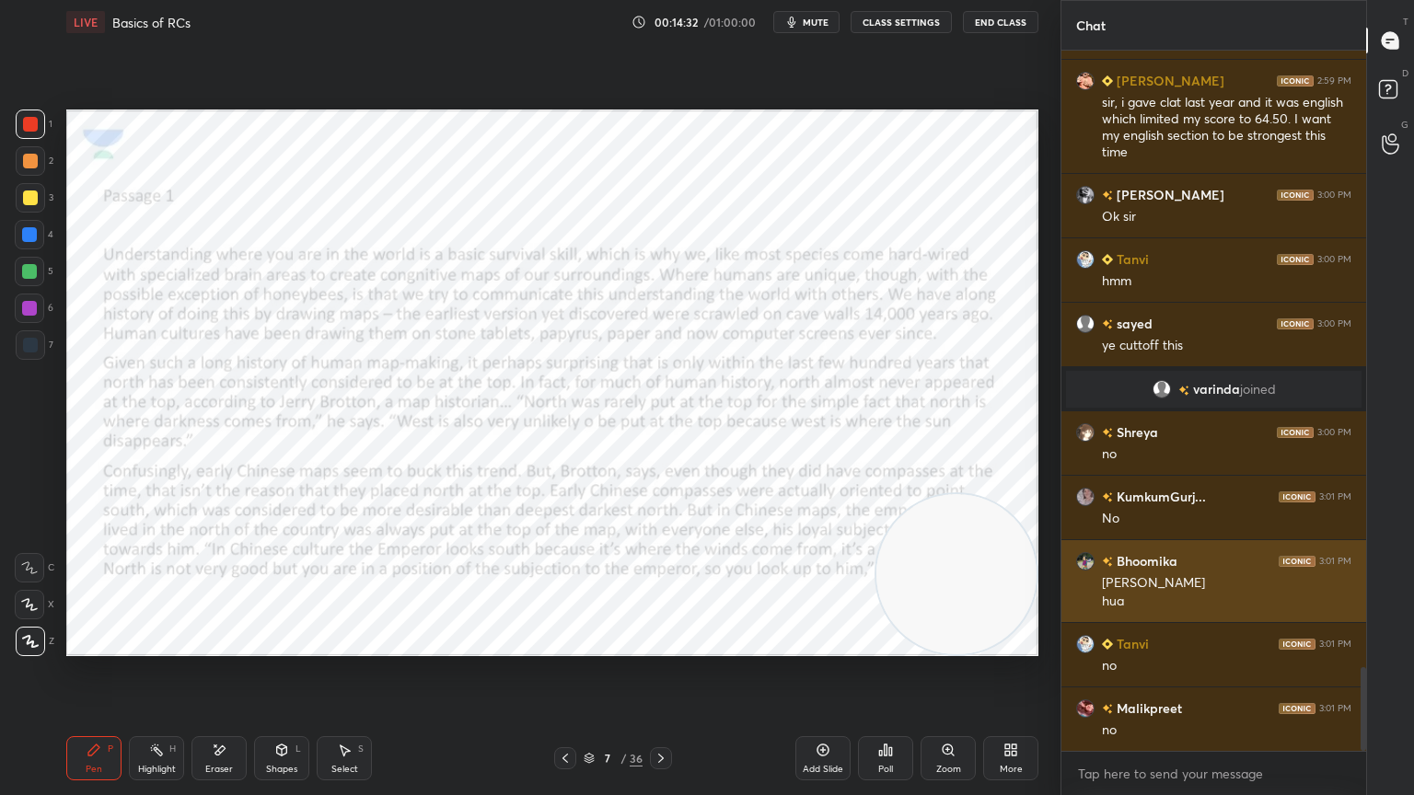
scroll to position [5137, 0]
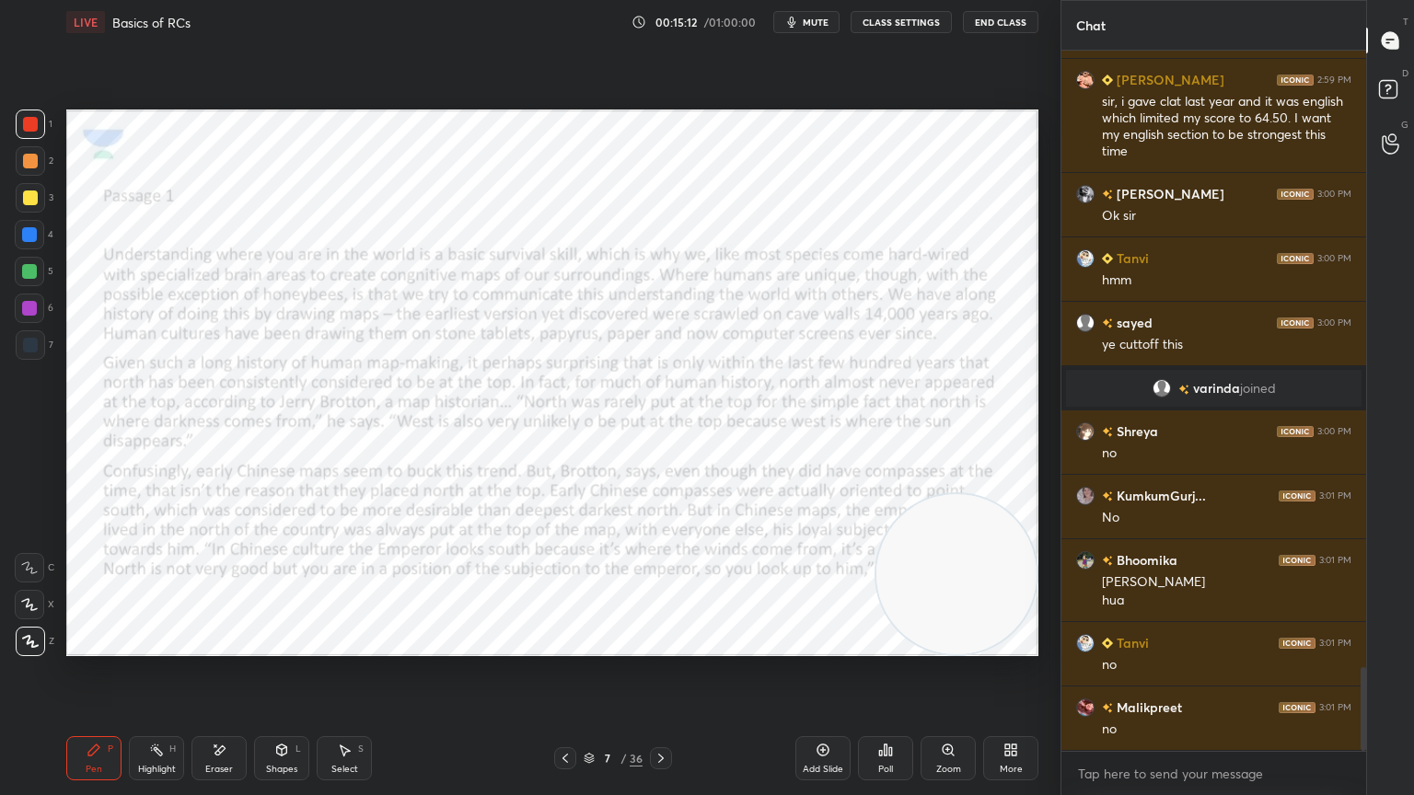
click at [226, 713] on div "Eraser" at bounding box center [219, 769] width 28 height 9
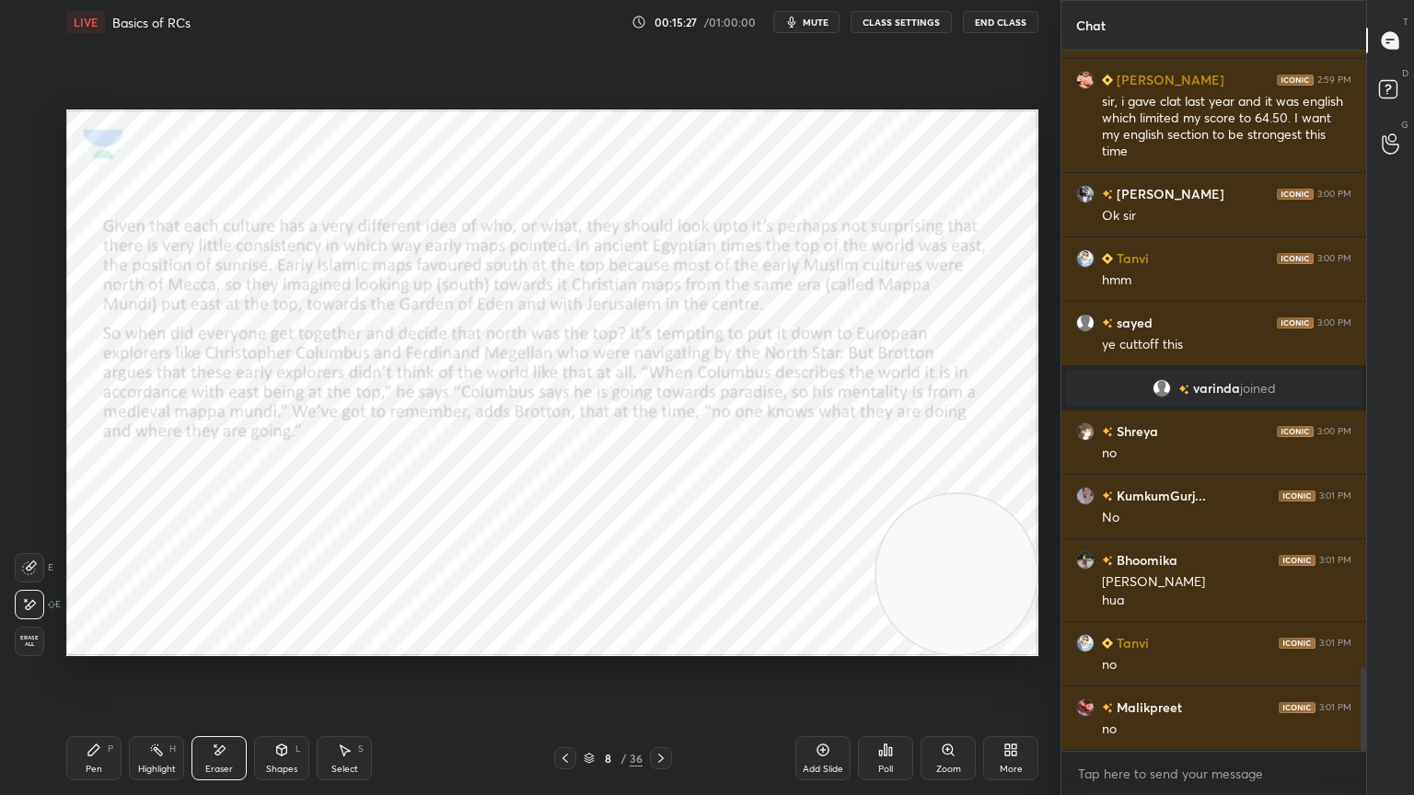
scroll to position [46, 0]
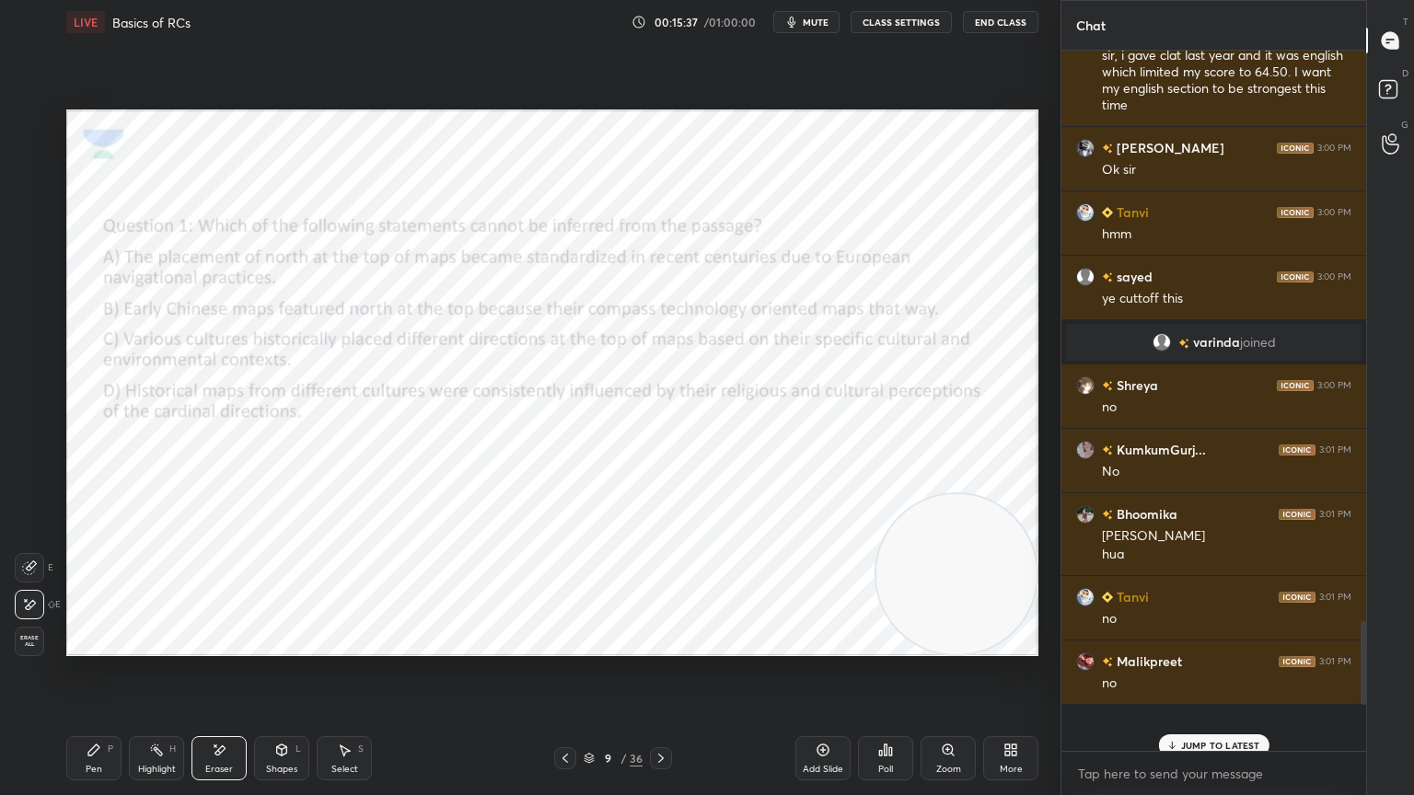
click at [102, 713] on div "Pen P" at bounding box center [93, 758] width 55 height 44
click at [659, 713] on icon at bounding box center [660, 758] width 15 height 15
click at [656, 713] on icon at bounding box center [660, 758] width 15 height 15
click at [665, 713] on icon at bounding box center [660, 758] width 15 height 15
click at [561, 713] on icon at bounding box center [565, 758] width 15 height 15
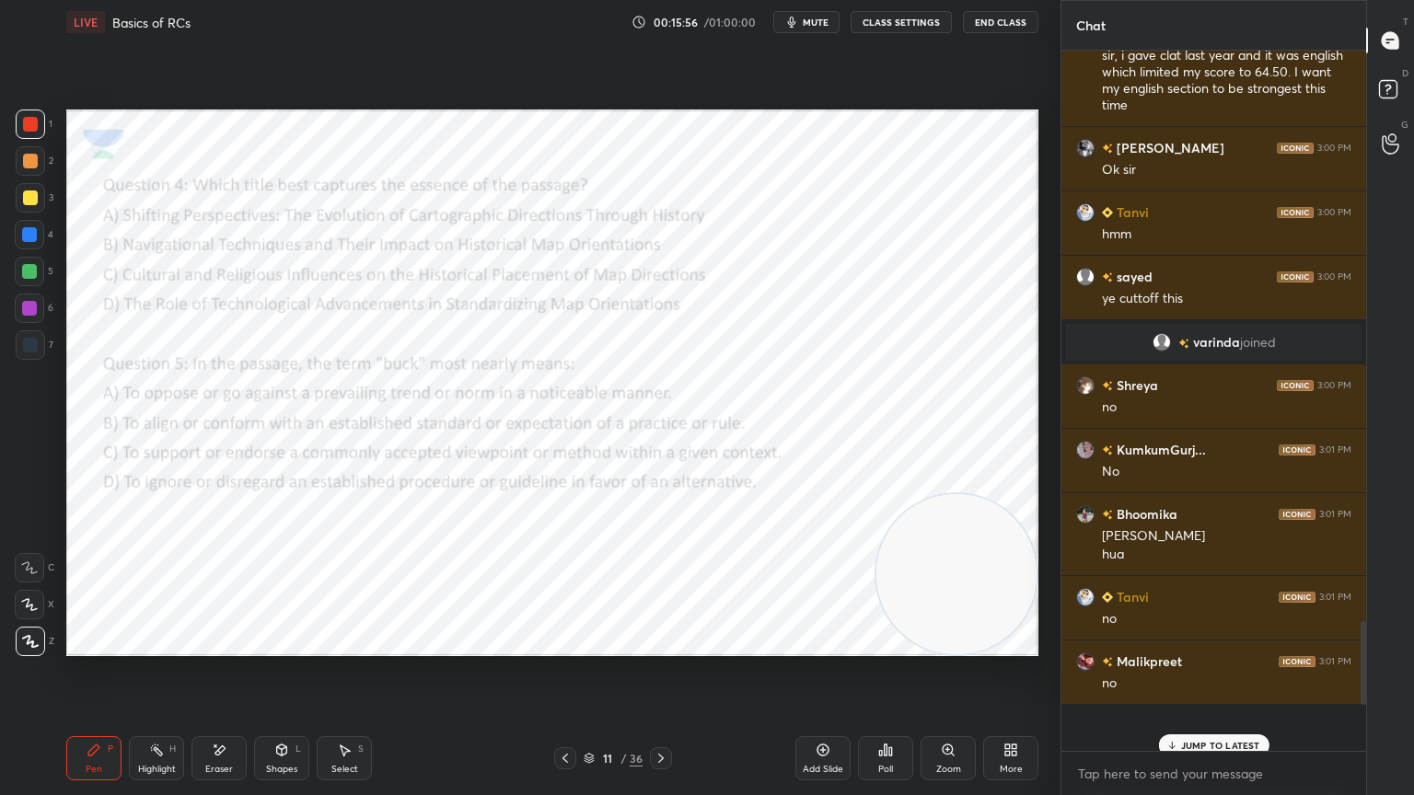
click at [567, 713] on icon at bounding box center [565, 758] width 15 height 15
click at [570, 713] on icon at bounding box center [565, 758] width 15 height 15
click at [569, 713] on icon at bounding box center [565, 758] width 15 height 15
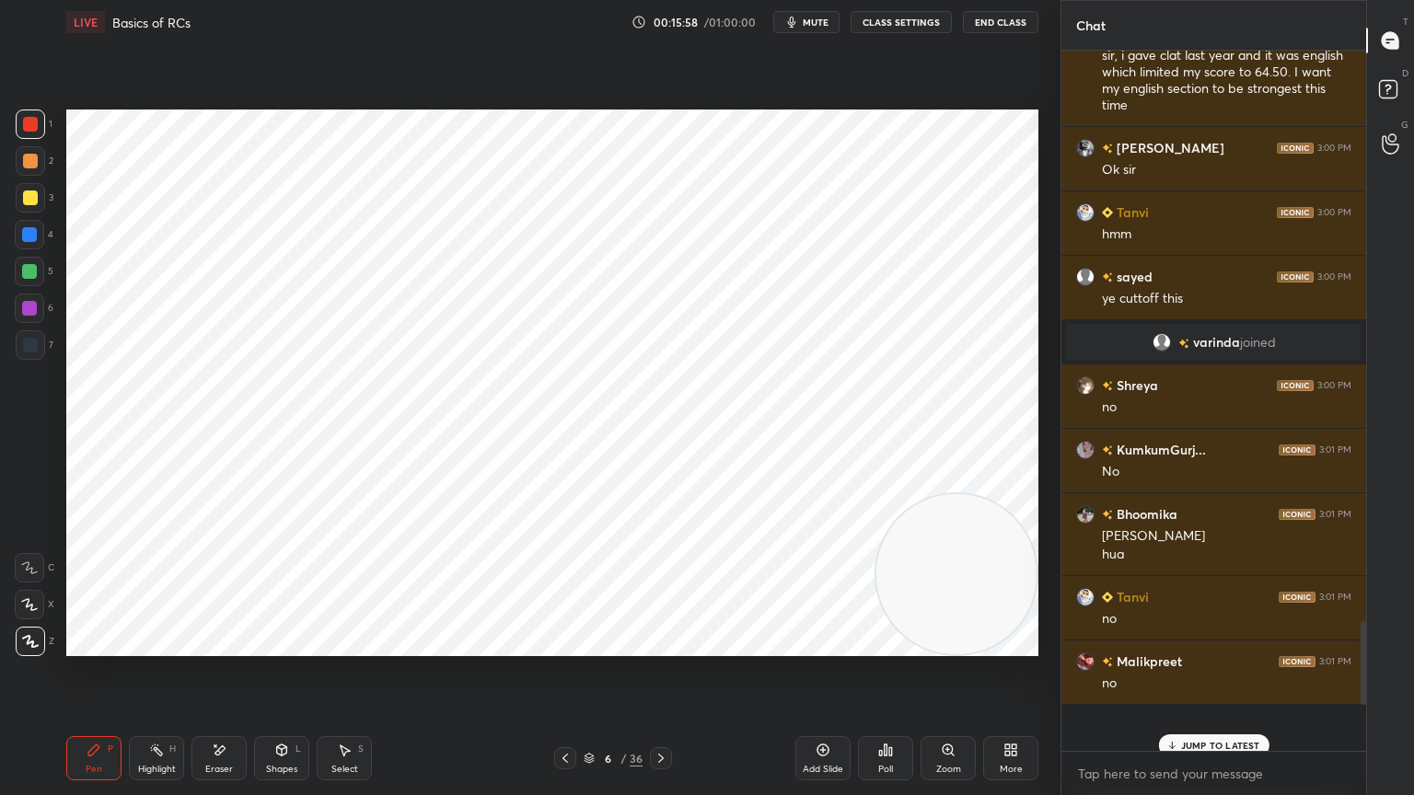
click at [835, 713] on div "Add Slide" at bounding box center [822, 758] width 55 height 44
click at [831, 713] on div "Add Slide" at bounding box center [822, 758] width 55 height 44
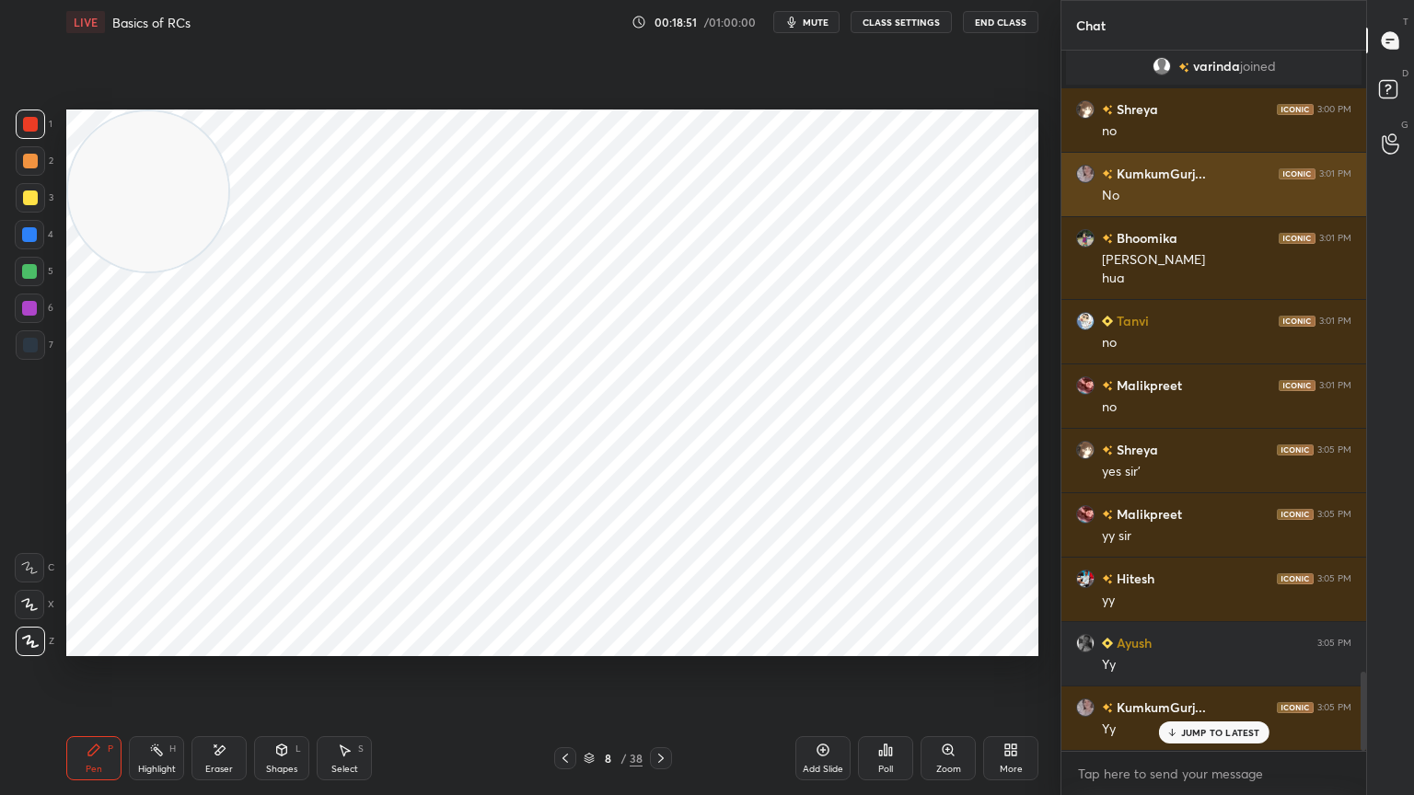
scroll to position [5522, 0]
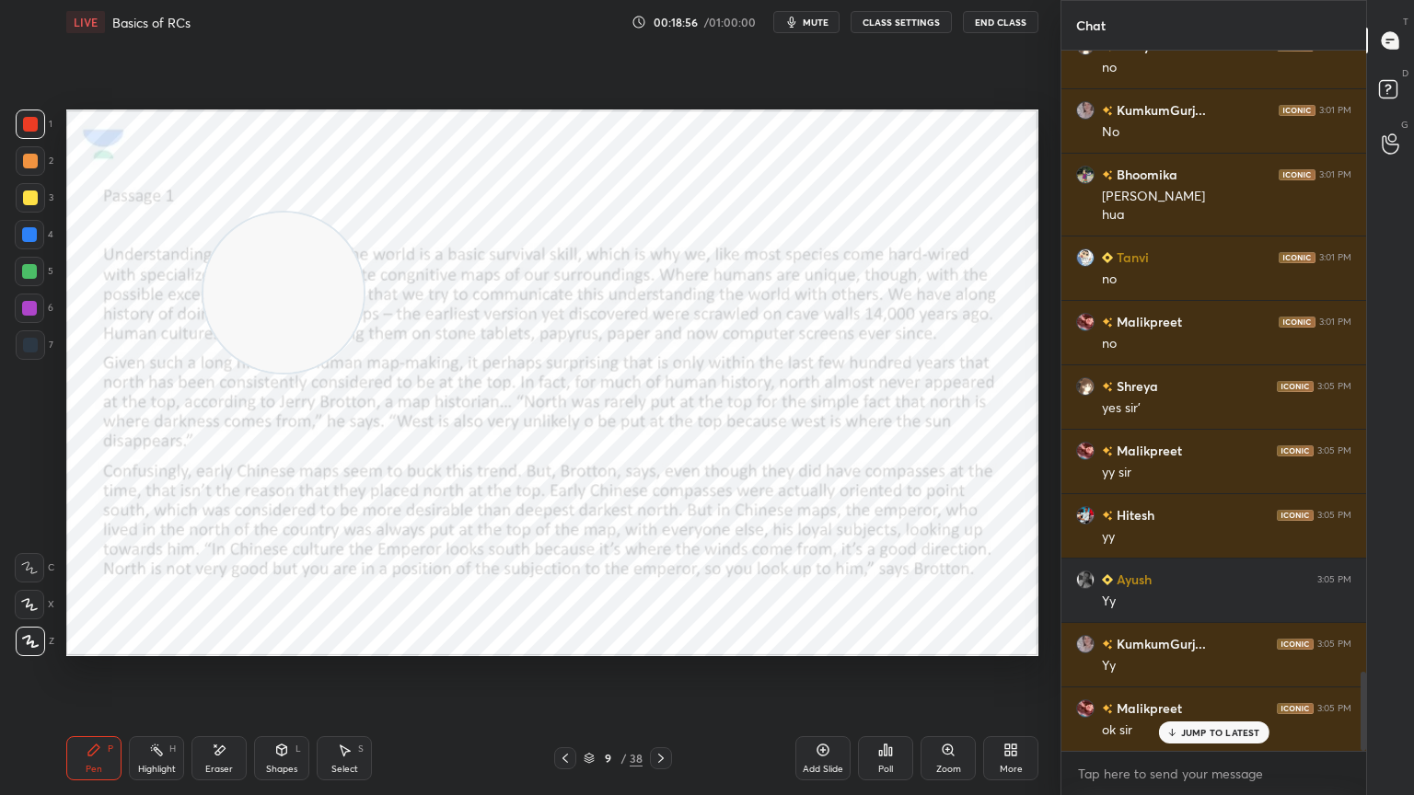
drag, startPoint x: 136, startPoint y: 195, endPoint x: 811, endPoint y: 758, distance: 878.9
click at [811, 713] on div "LIVE Basics of RCs 00:18:56 / 01:00:00 mute CLASS SETTINGS End Class Setting up…" at bounding box center [552, 397] width 987 height 795
drag, startPoint x: 819, startPoint y: 596, endPoint x: 1308, endPoint y: 794, distance: 527.3
click at [1308, 713] on div "1 2 3 4 5 6 7 C X Z E E Erase all H H LIVE Basics of RCs 00:18:58 / 01:00:00 mu…" at bounding box center [707, 397] width 1414 height 795
click at [825, 22] on span "mute" at bounding box center [816, 22] width 26 height 13
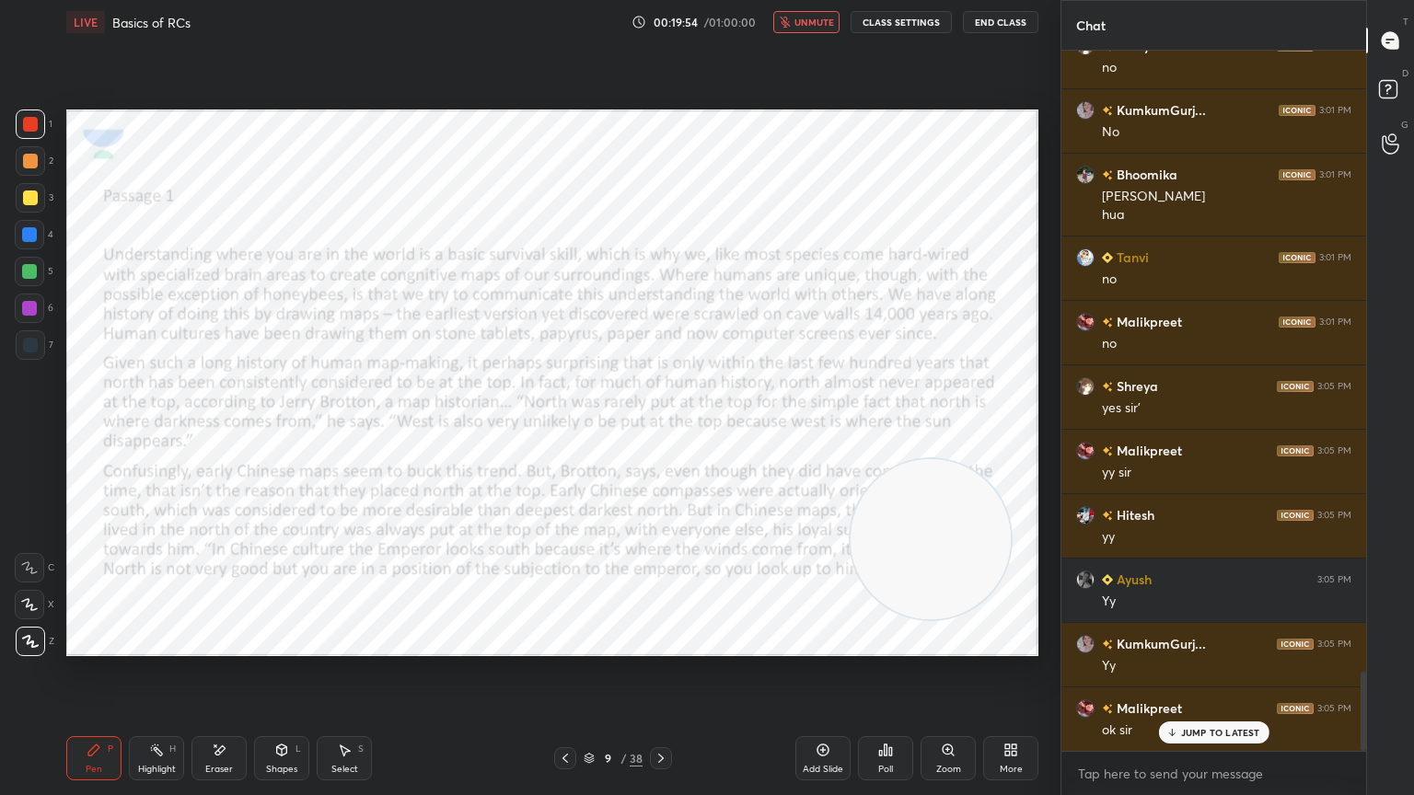
drag, startPoint x: 940, startPoint y: 533, endPoint x: 544, endPoint y: 138, distance: 559.0
click at [850, 459] on video at bounding box center [930, 539] width 160 height 160
drag, startPoint x: 558, startPoint y: 169, endPoint x: 285, endPoint y: 158, distance: 272.7
click at [480, 158] on video at bounding box center [560, 191] width 160 height 160
click at [1193, 713] on p "JUMP TO LATEST" at bounding box center [1220, 732] width 79 height 11
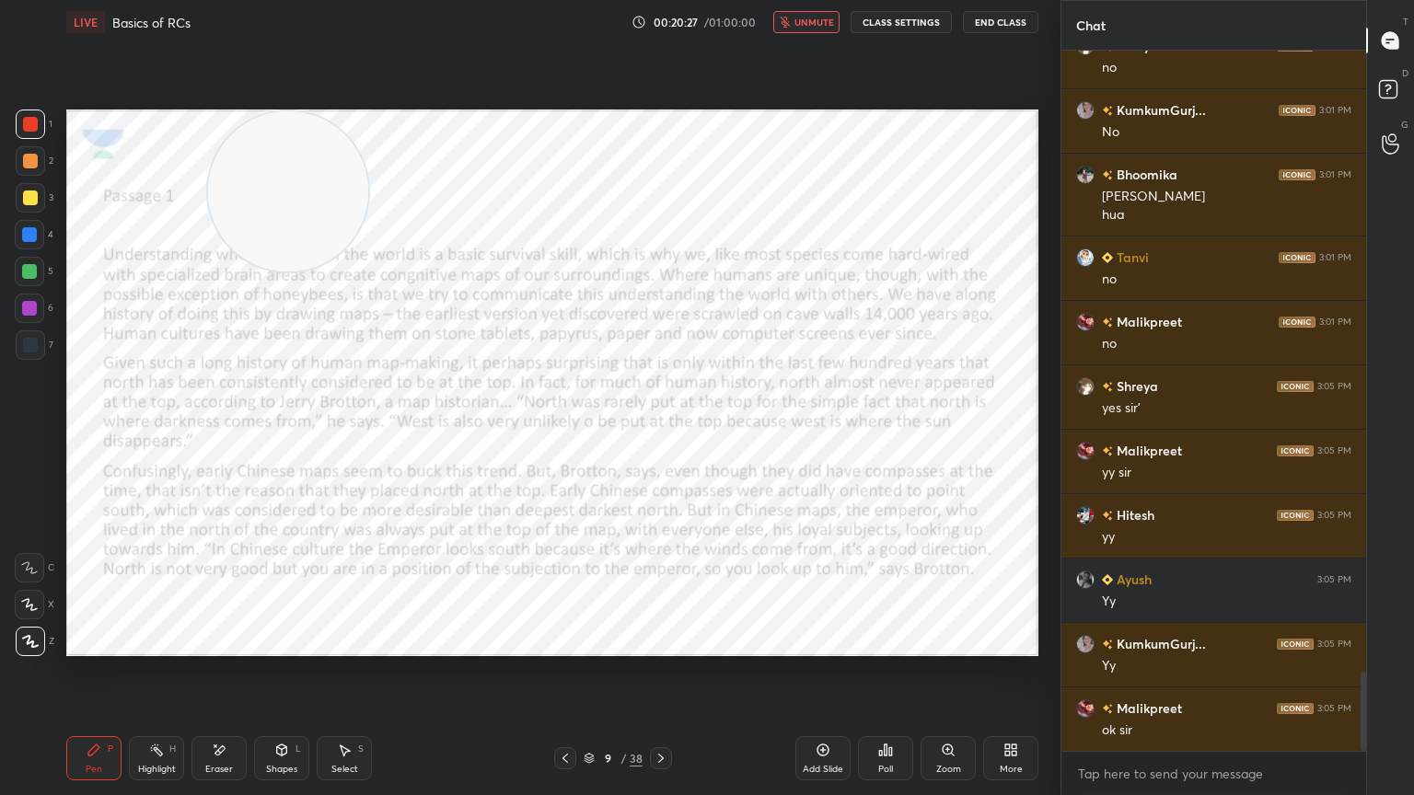
click at [806, 16] on span "unmute" at bounding box center [814, 22] width 40 height 13
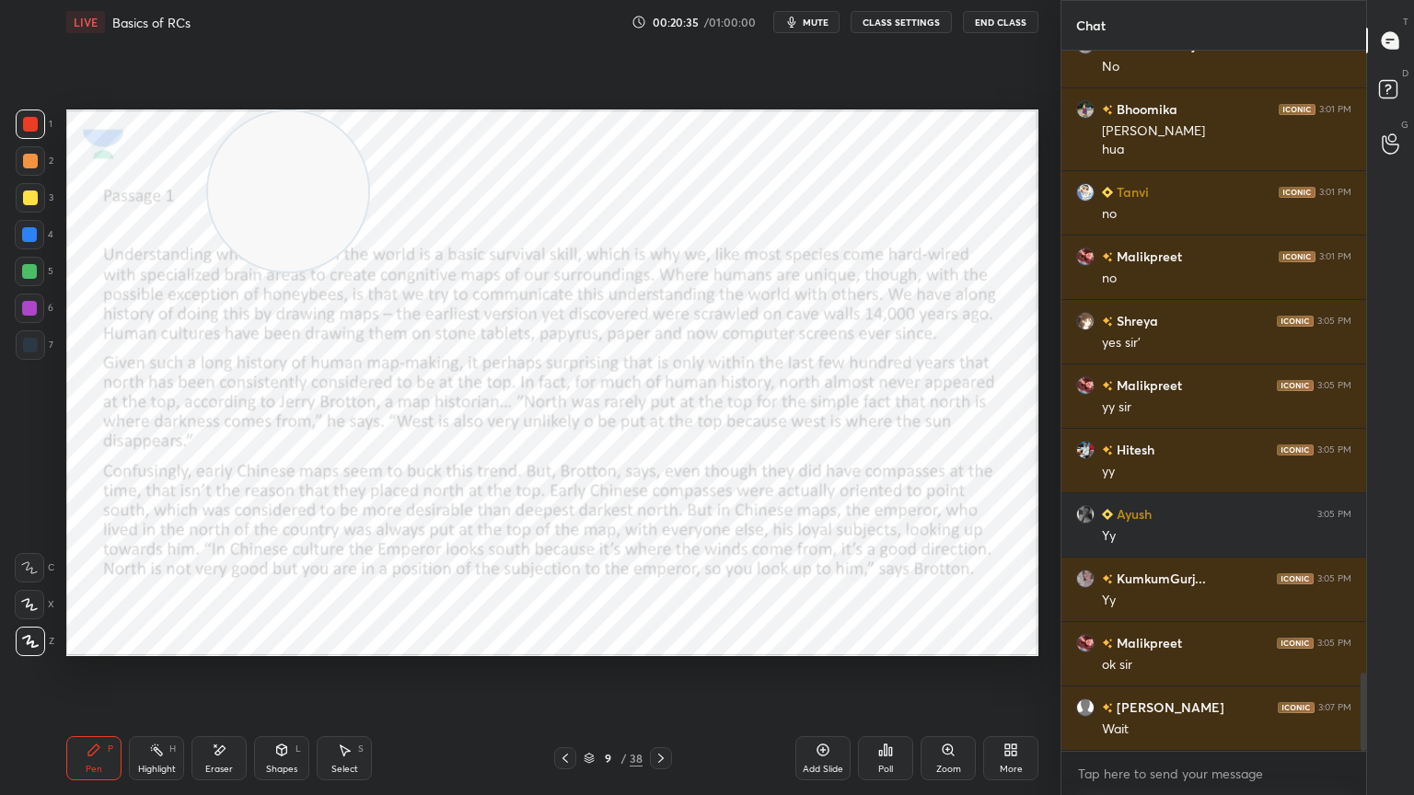
scroll to position [5651, 0]
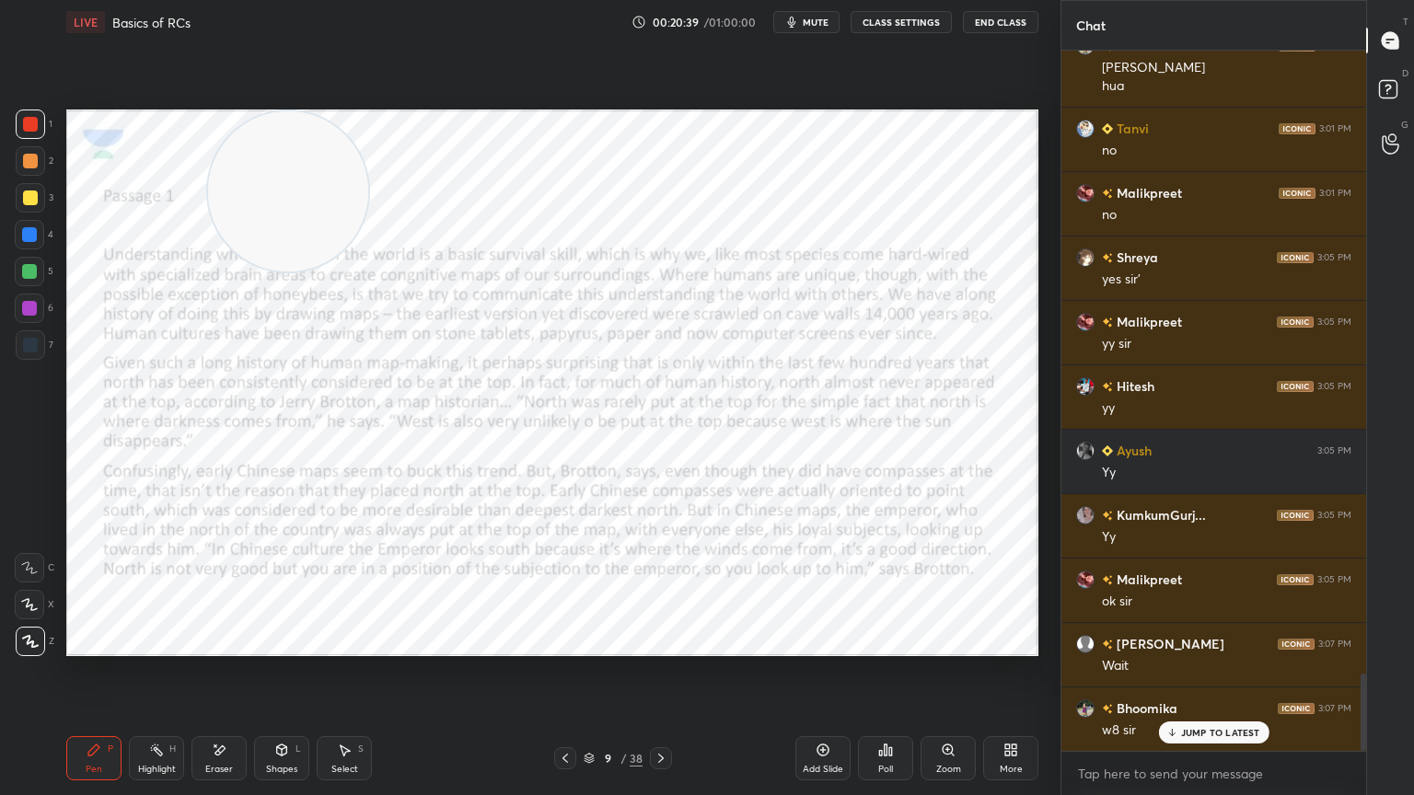
click at [806, 16] on span "mute" at bounding box center [816, 22] width 26 height 13
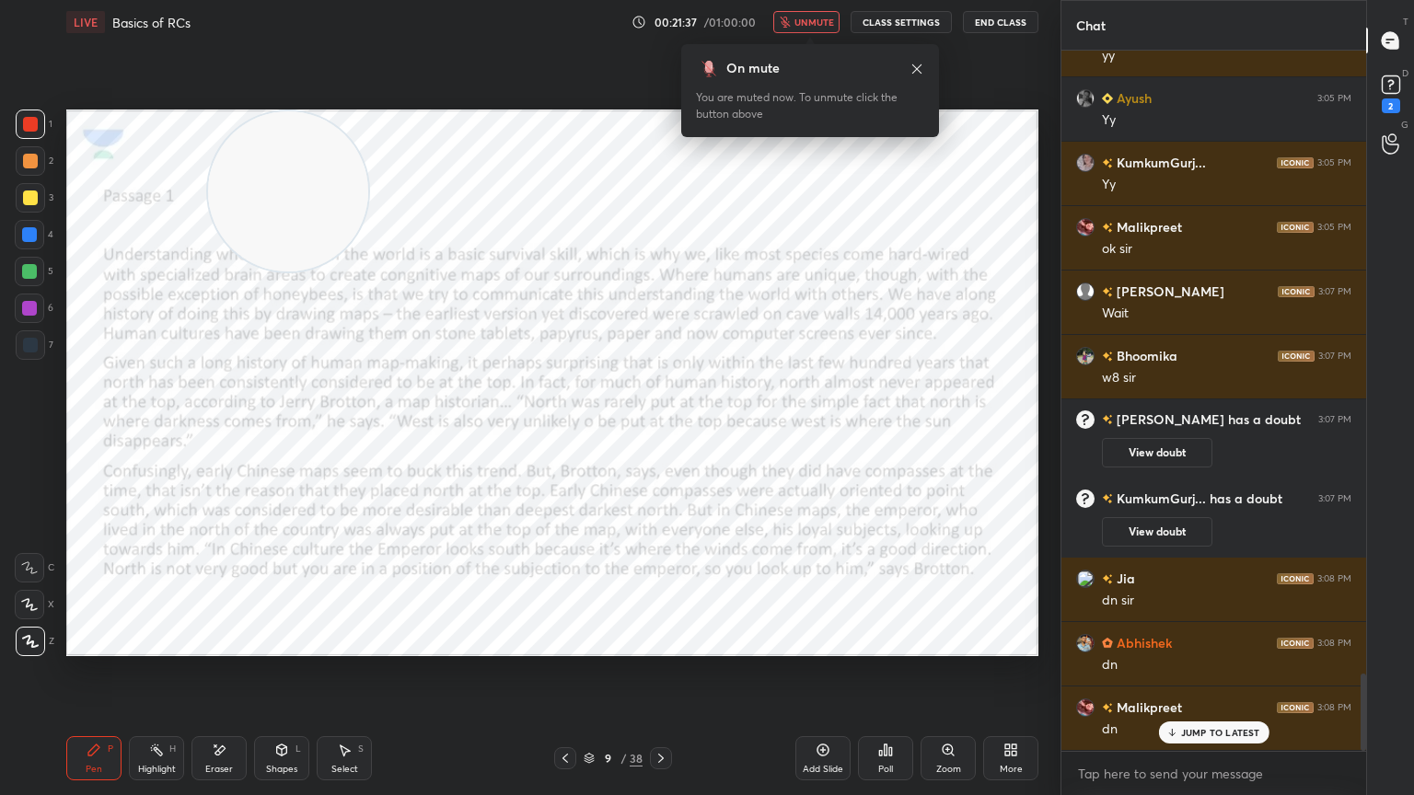
scroll to position [5681, 0]
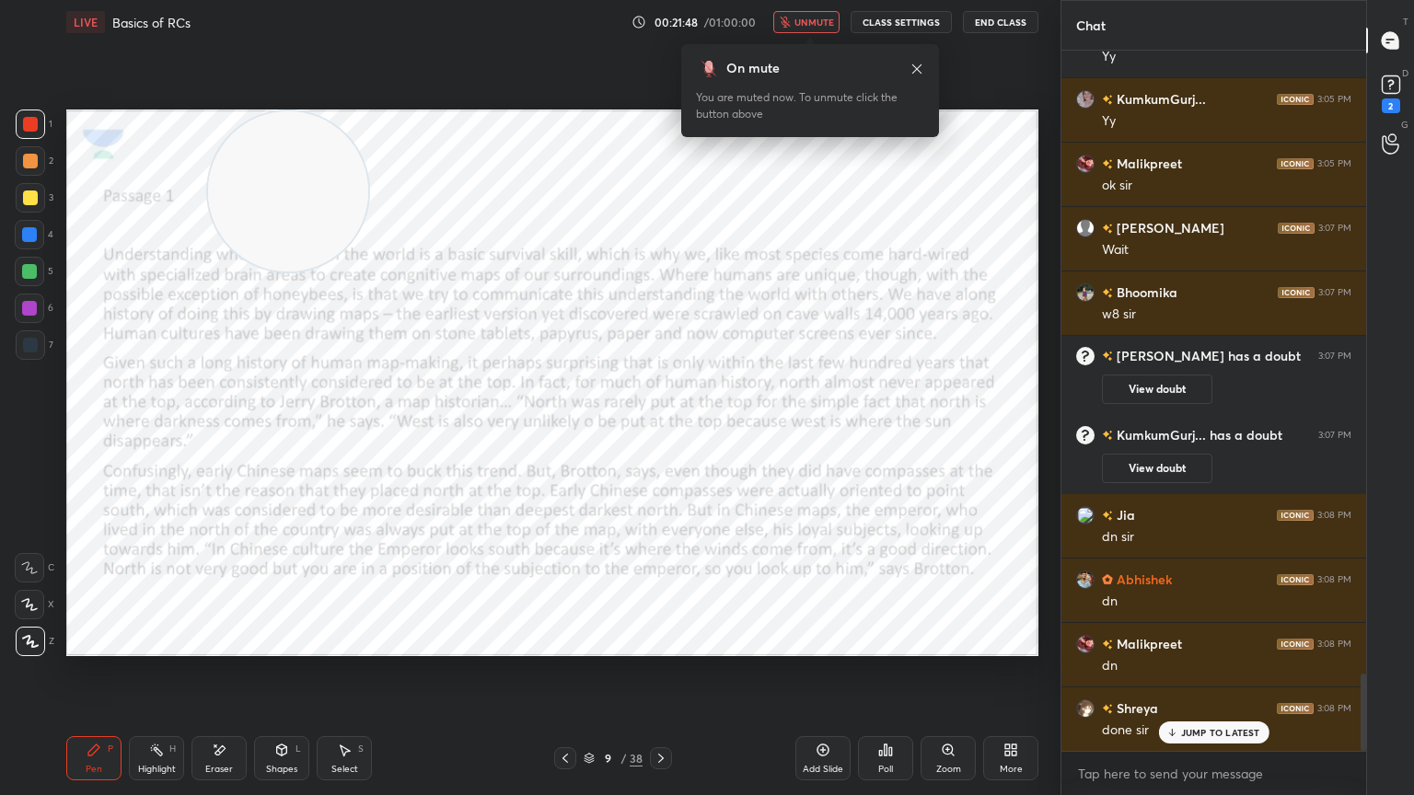
click at [917, 73] on icon at bounding box center [916, 69] width 15 height 15
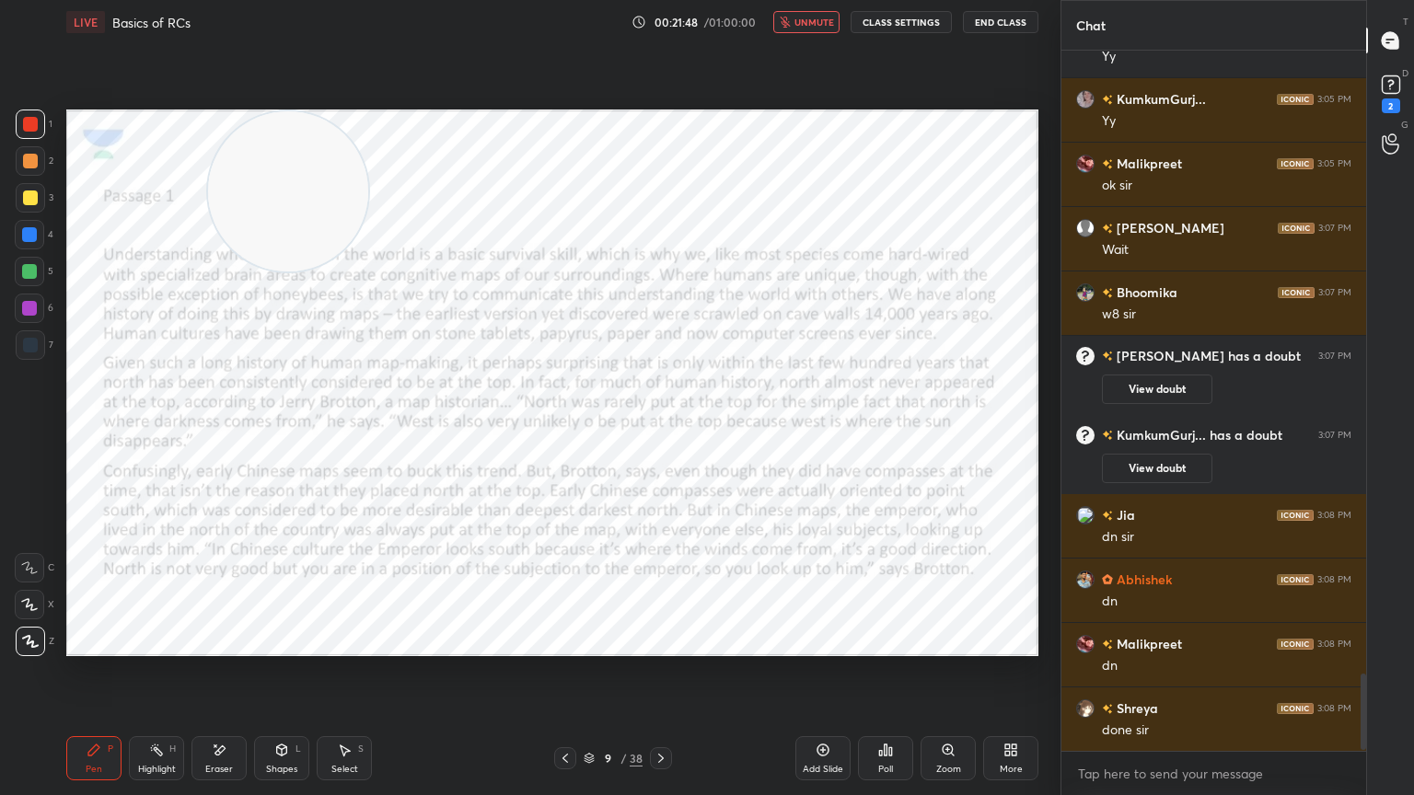
scroll to position [5746, 0]
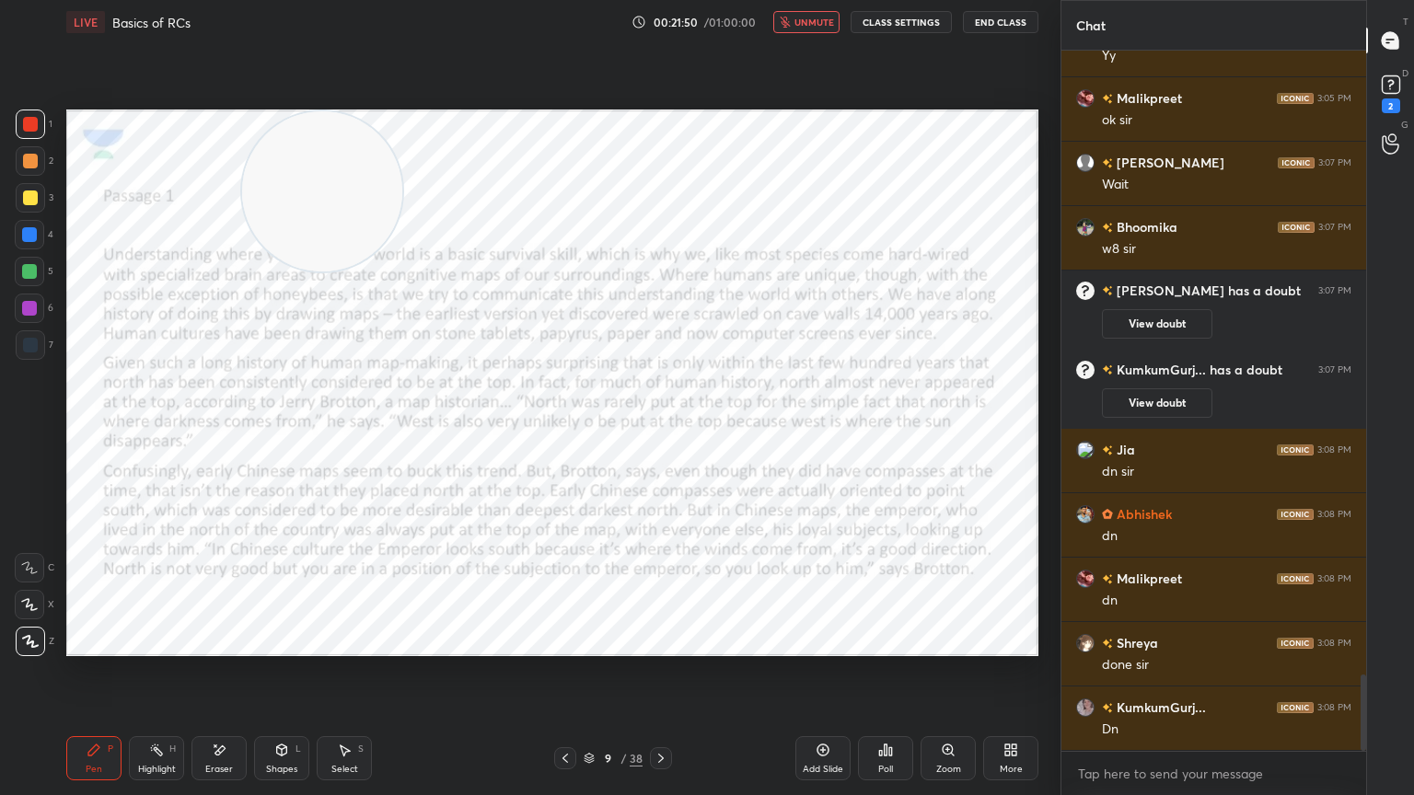
drag, startPoint x: 317, startPoint y: 199, endPoint x: 351, endPoint y: 197, distance: 34.1
click at [402, 185] on video at bounding box center [322, 191] width 160 height 160
click at [934, 190] on video at bounding box center [933, 191] width 160 height 160
drag, startPoint x: 919, startPoint y: 190, endPoint x: 1018, endPoint y: 751, distance: 570.2
click at [1018, 713] on div "LIVE Basics of RCs 00:21:55 / 01:00:00 unmute CLASS SETTINGS End Class Setting …" at bounding box center [552, 397] width 987 height 795
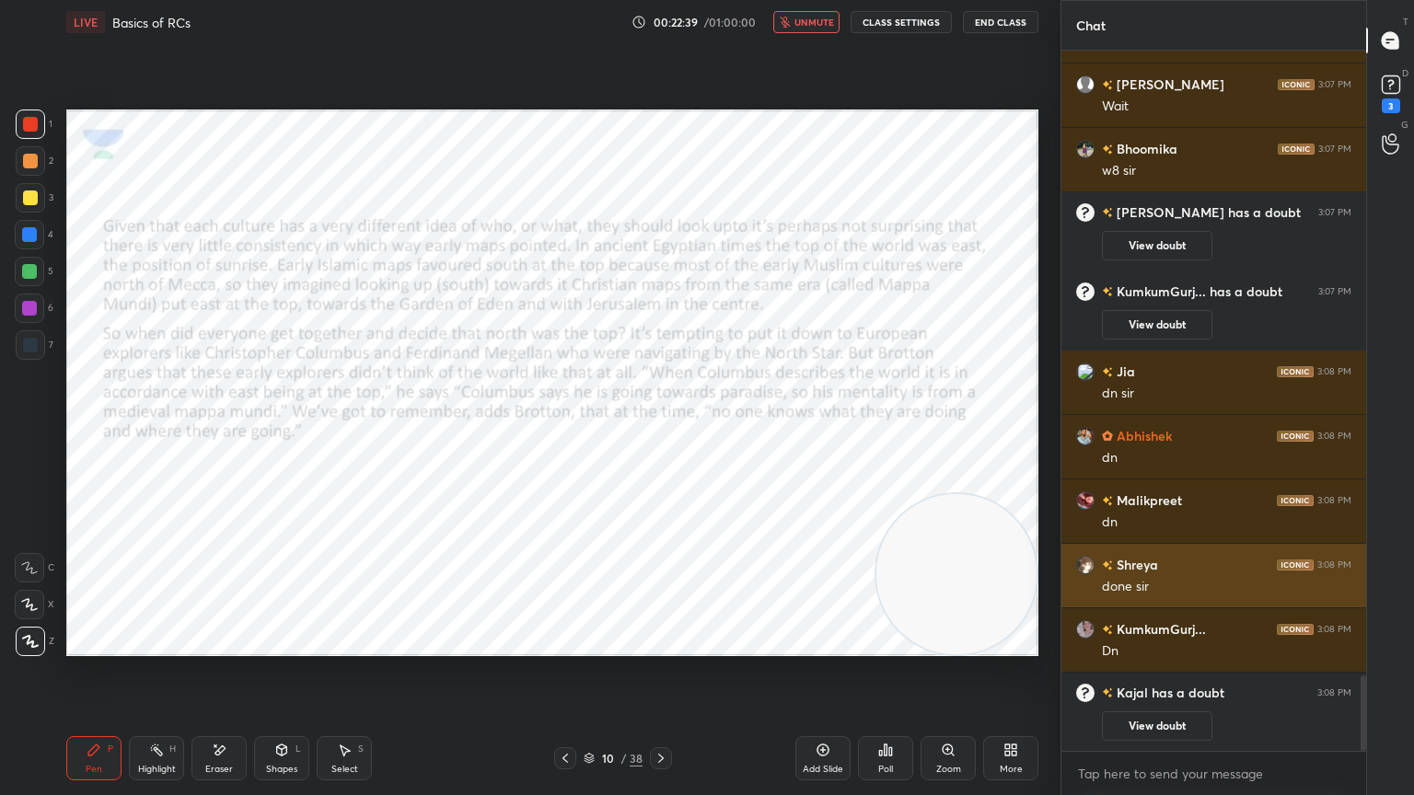
scroll to position [5825, 0]
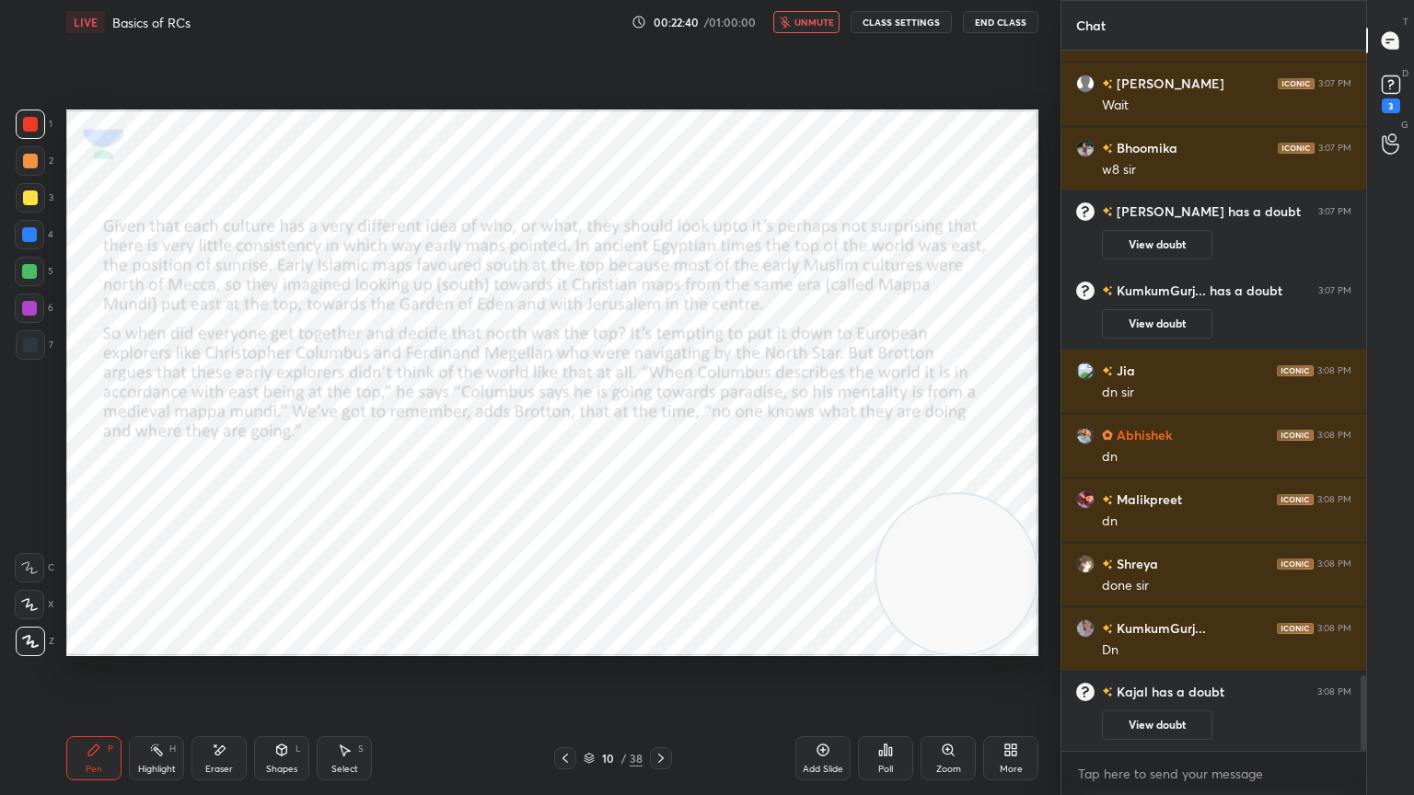
click at [827, 18] on span "unmute" at bounding box center [814, 22] width 40 height 13
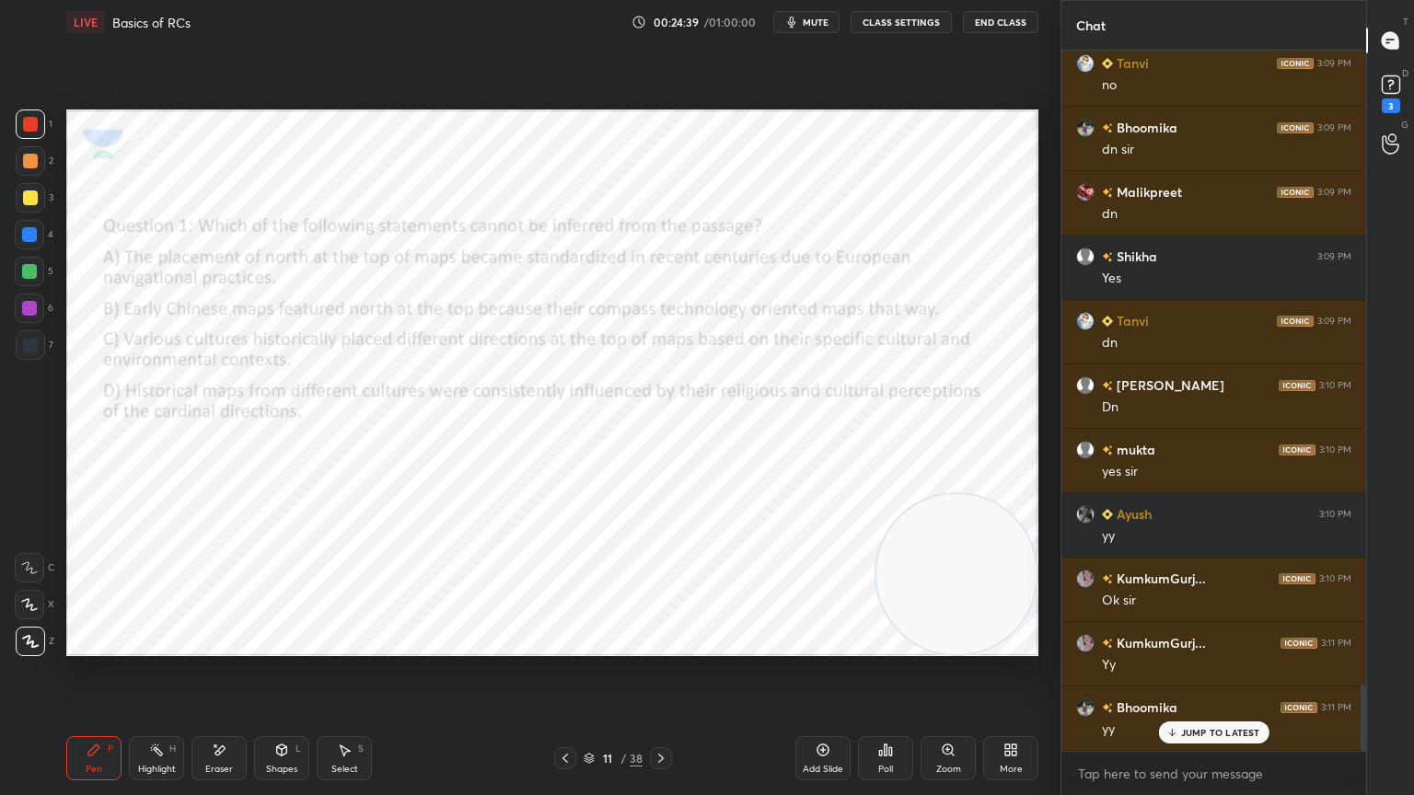
scroll to position [6715, 0]
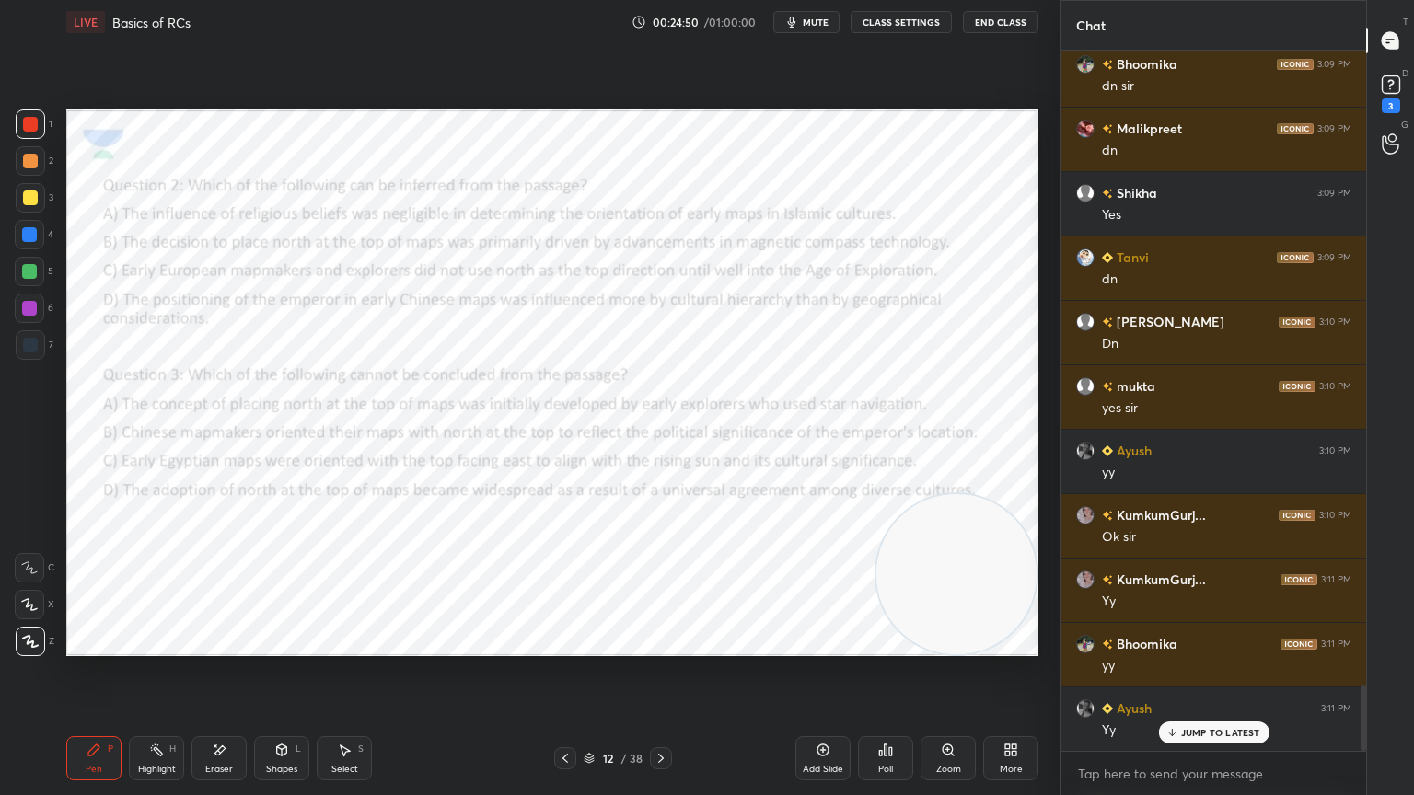
click at [827, 18] on span "mute" at bounding box center [816, 22] width 26 height 13
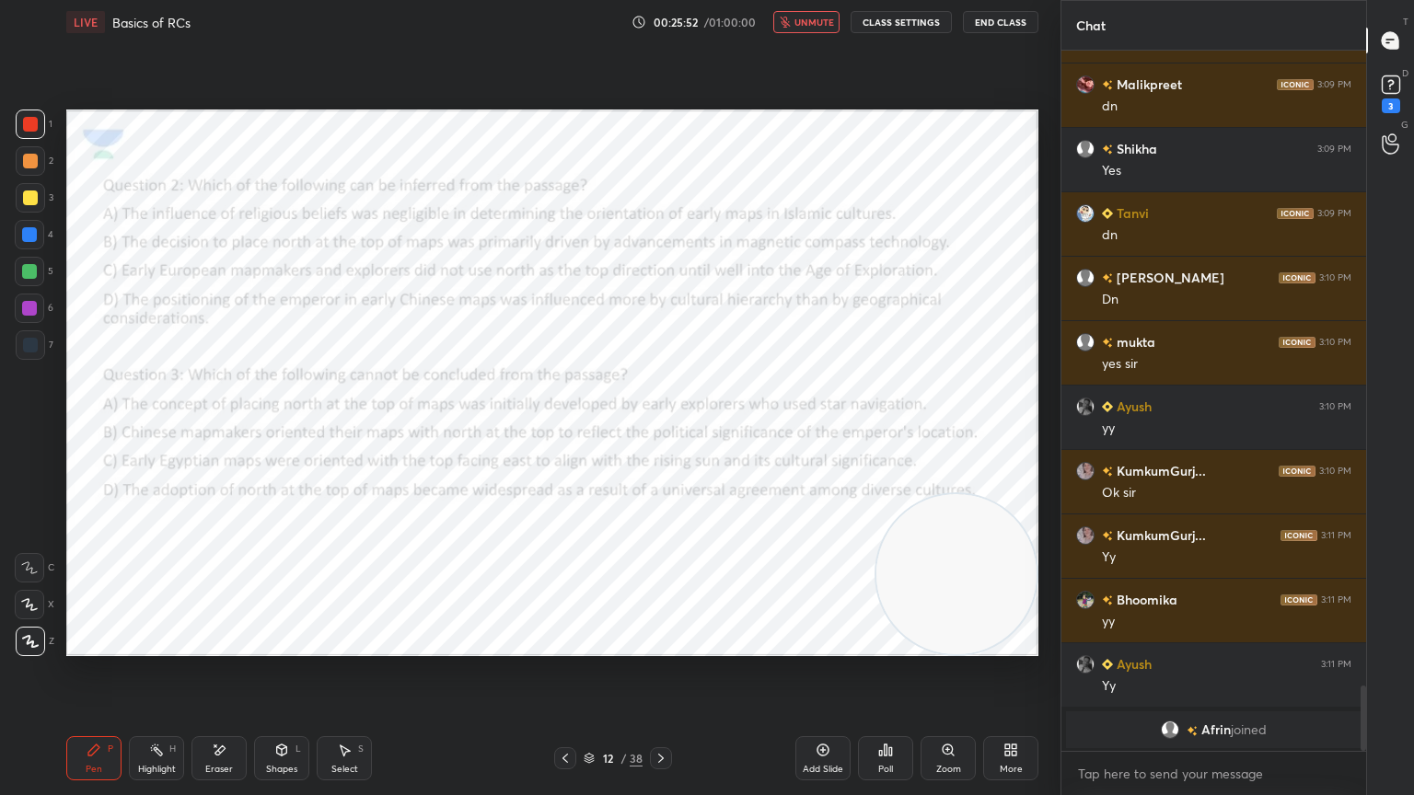
scroll to position [6825, 0]
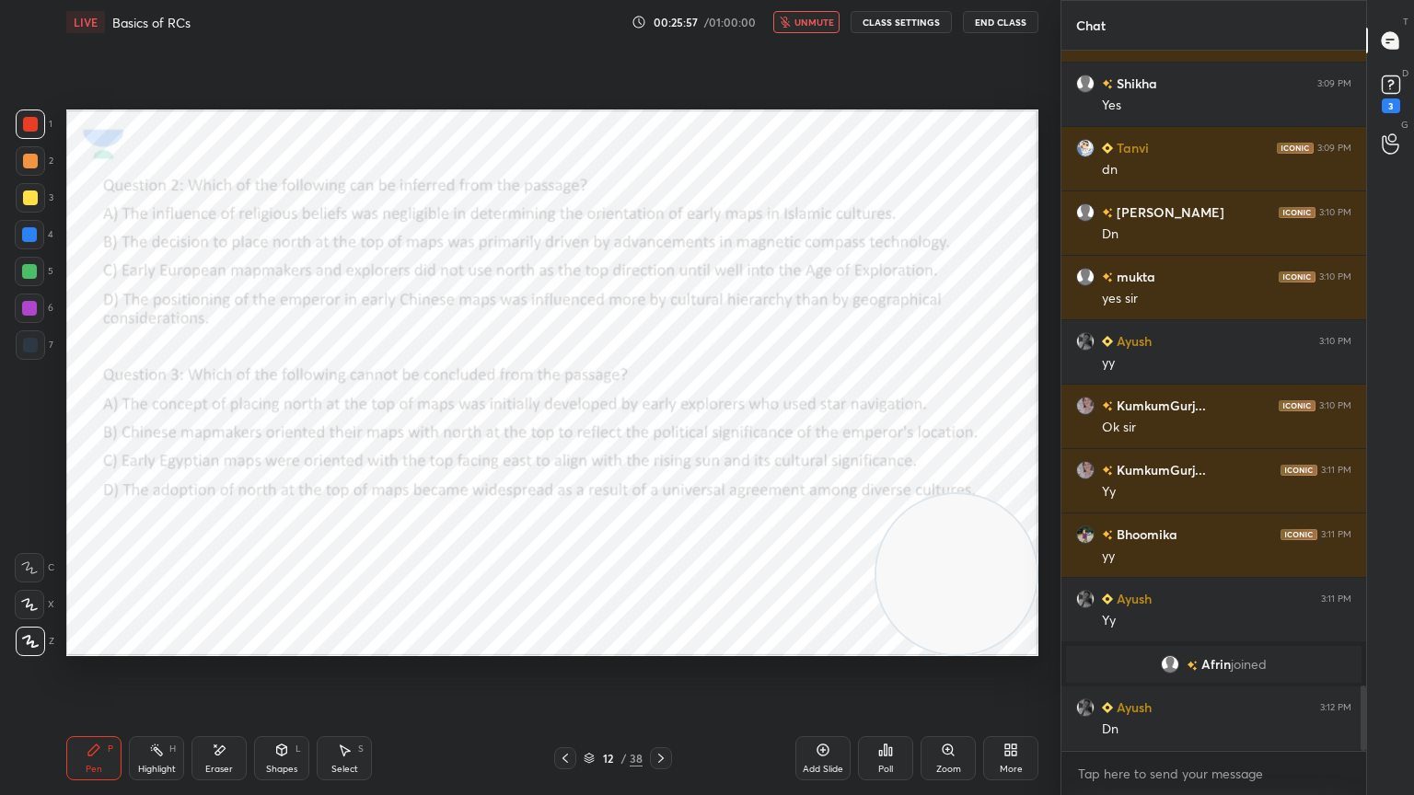
click at [839, 28] on button "unmute" at bounding box center [806, 22] width 66 height 22
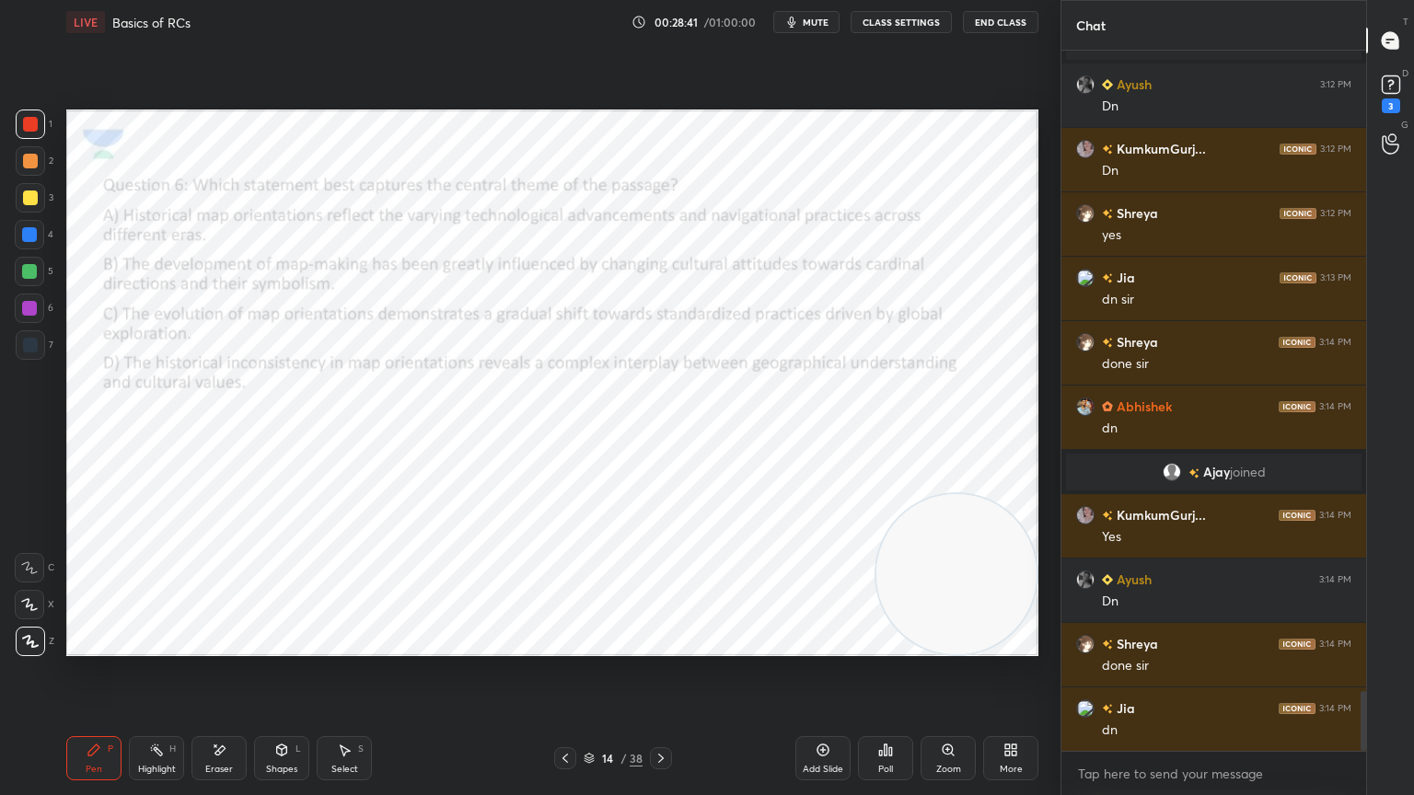
scroll to position [7513, 0]
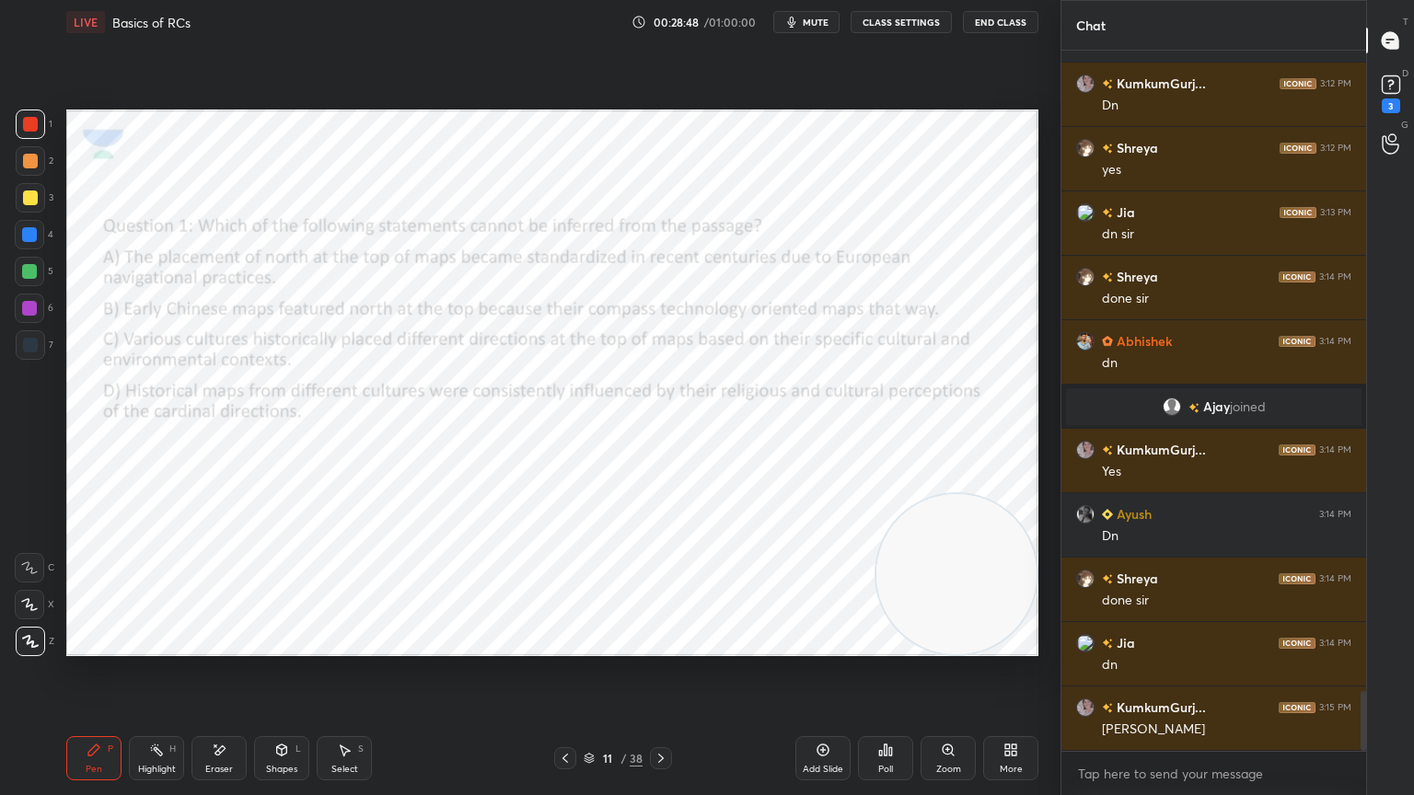
click at [890, 713] on div "Poll" at bounding box center [885, 758] width 55 height 44
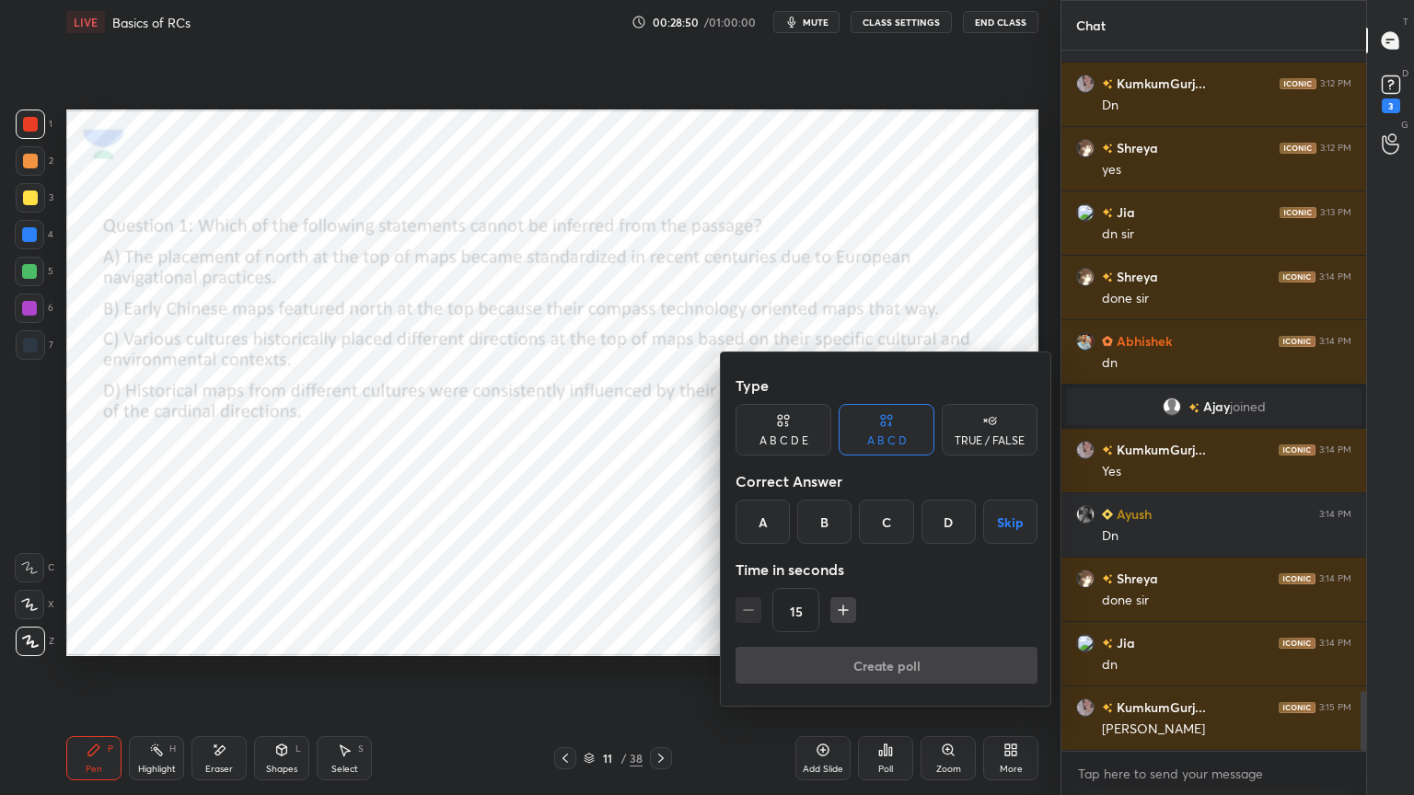
click at [827, 514] on div "B" at bounding box center [824, 522] width 54 height 44
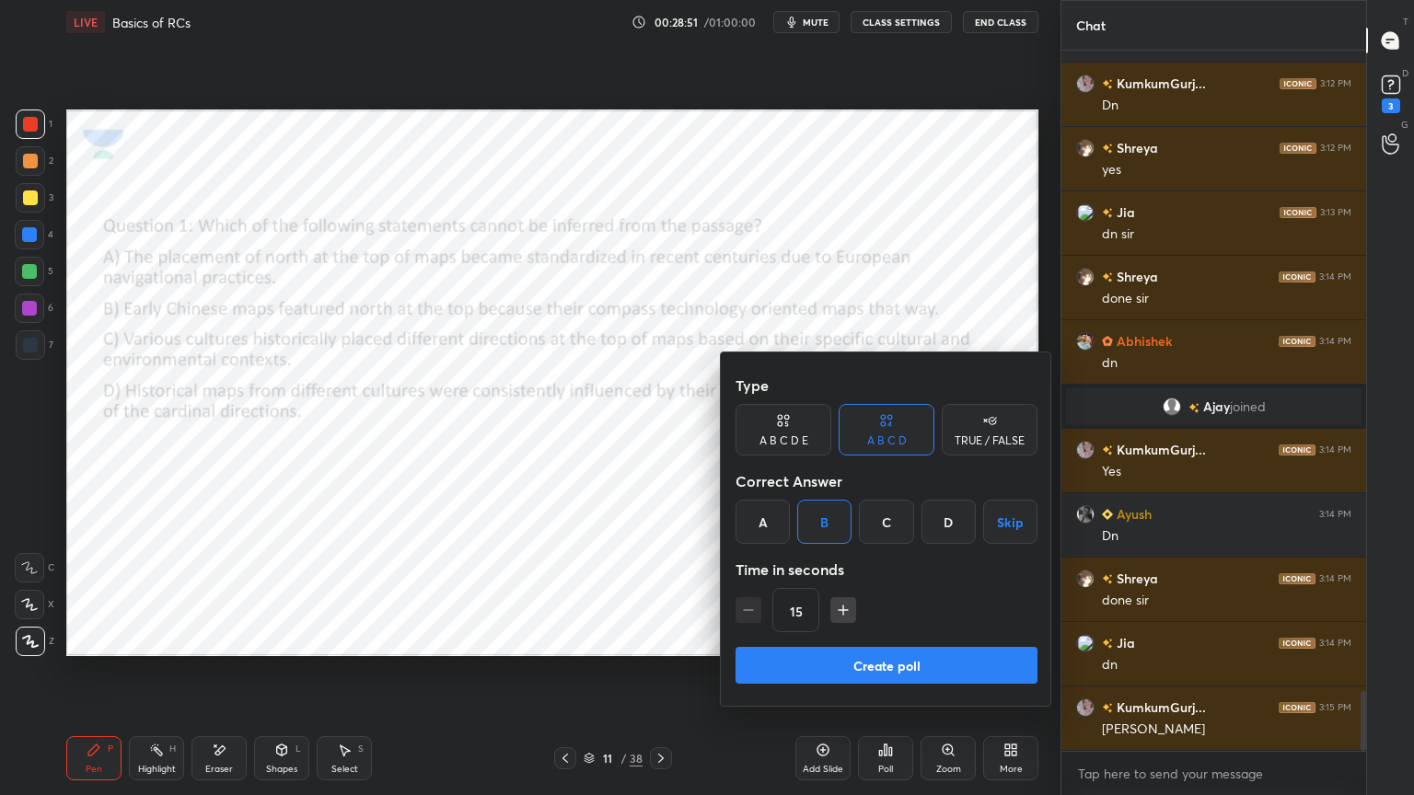
click at [837, 660] on button "Create poll" at bounding box center [886, 665] width 302 height 37
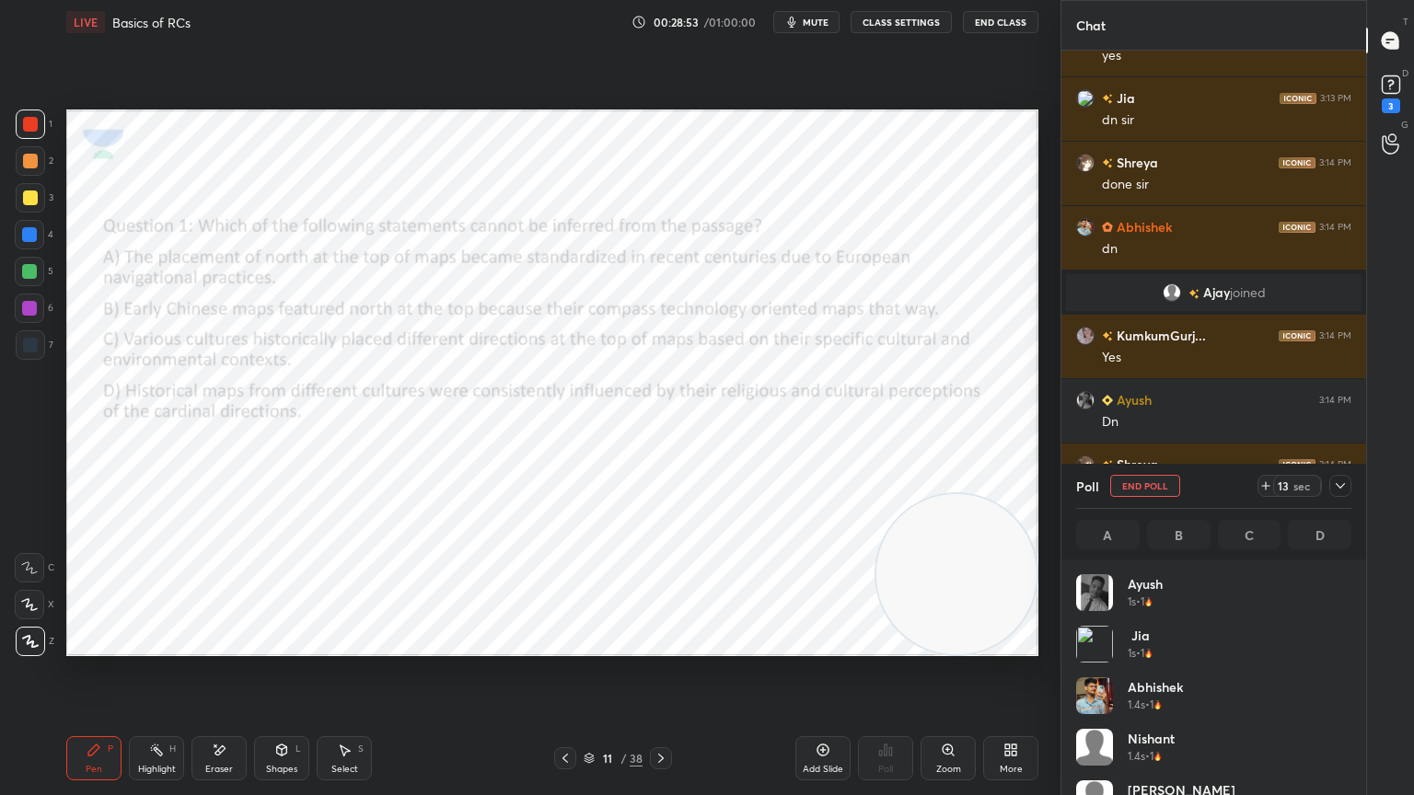
scroll to position [215, 270]
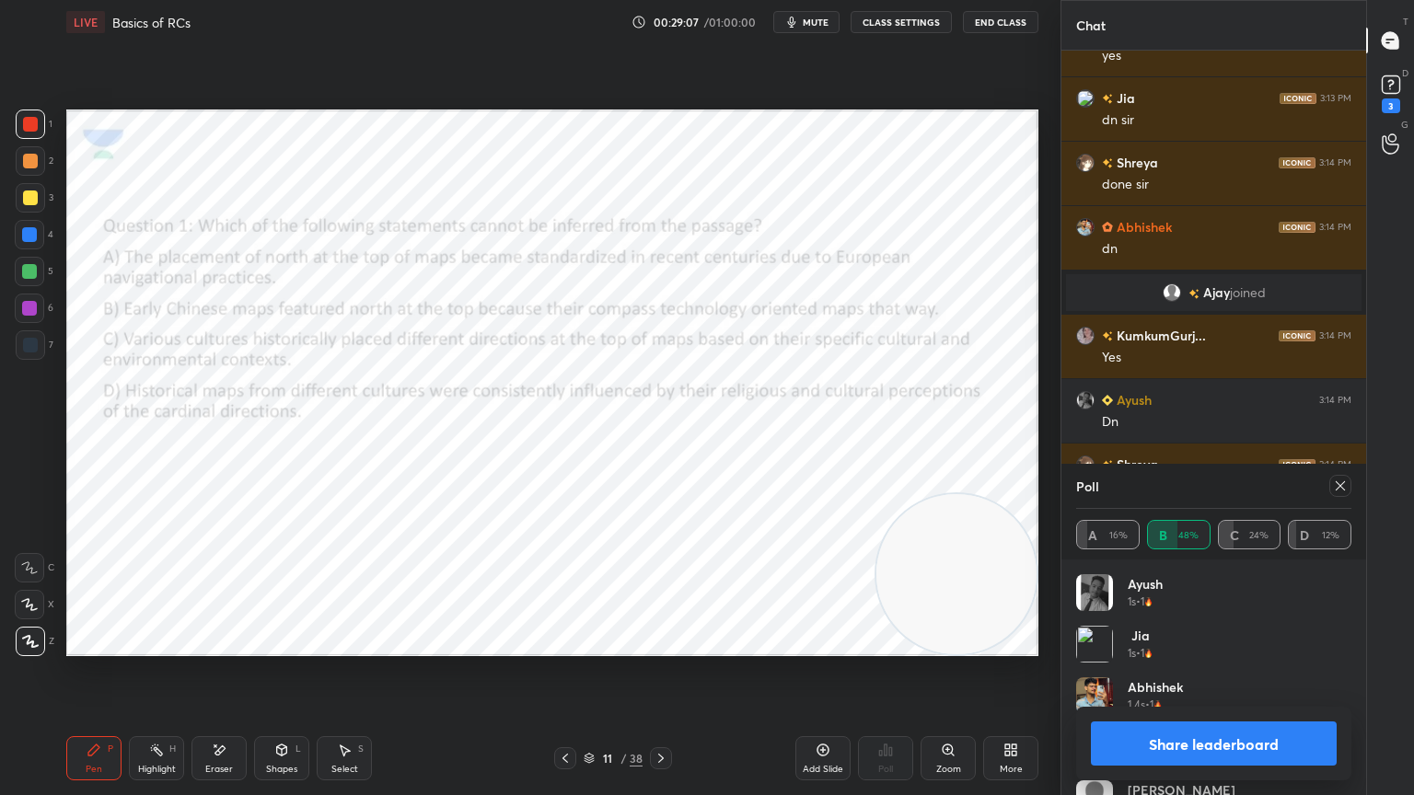
click at [1338, 484] on icon at bounding box center [1339, 485] width 9 height 9
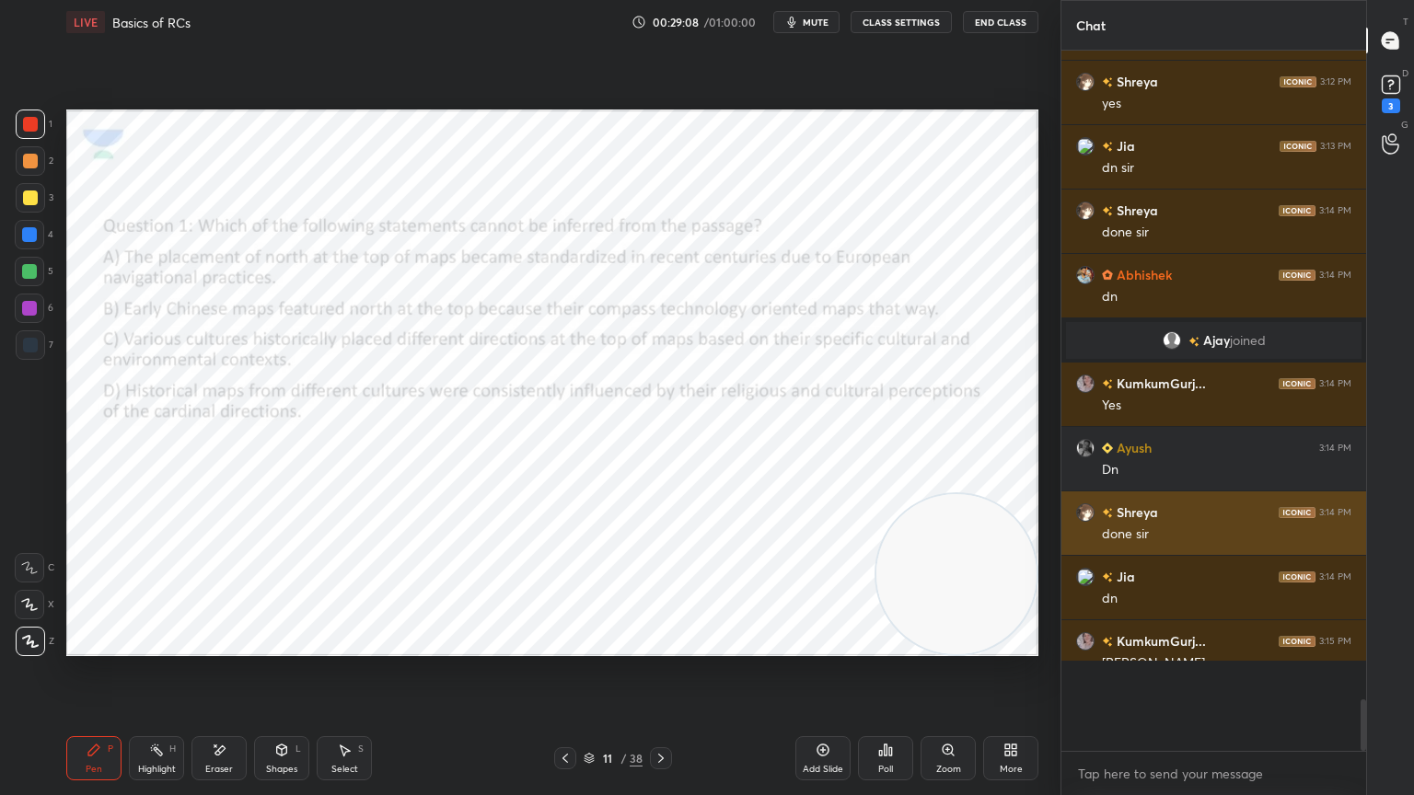
scroll to position [526, 299]
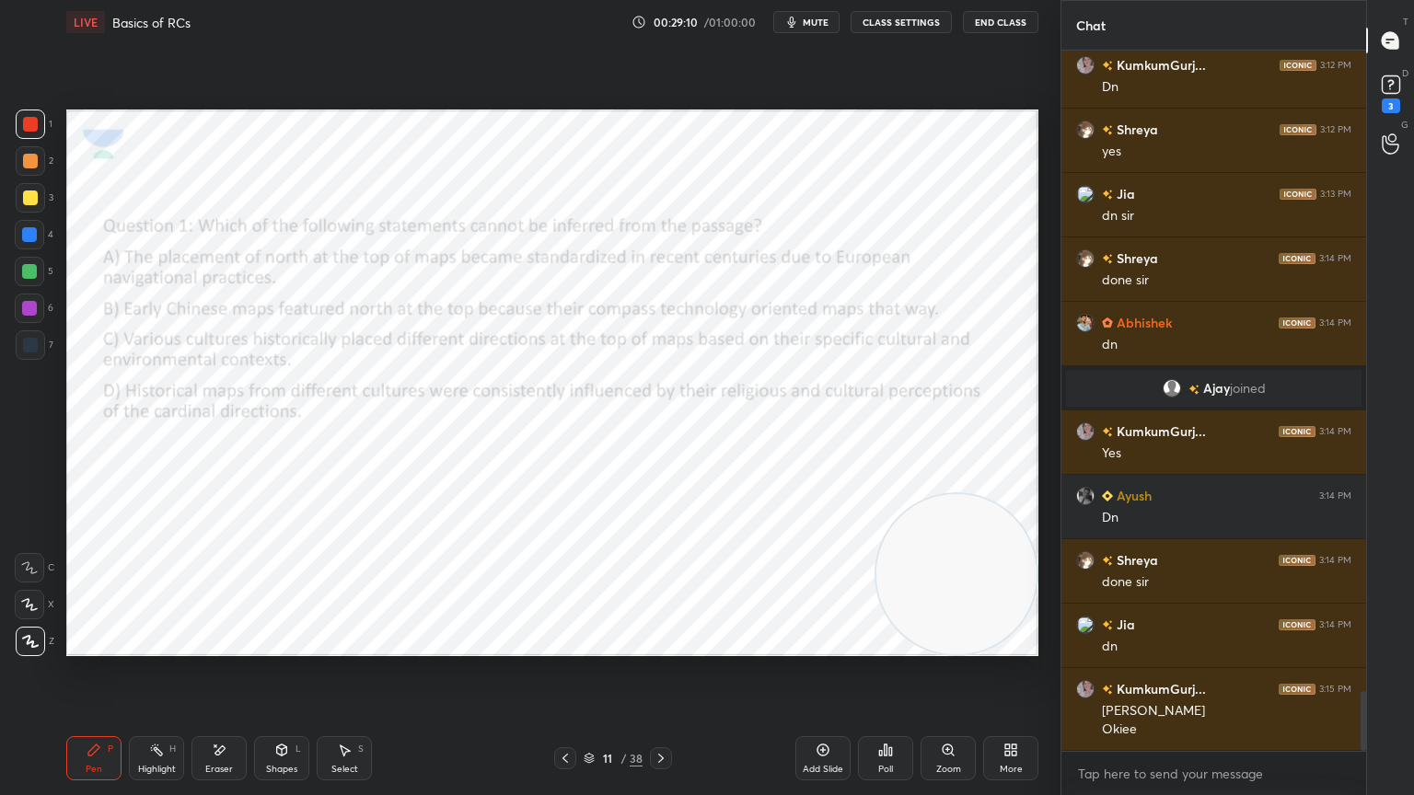
click at [656, 713] on icon at bounding box center [660, 758] width 15 height 15
click at [893, 713] on div "Poll" at bounding box center [885, 758] width 55 height 44
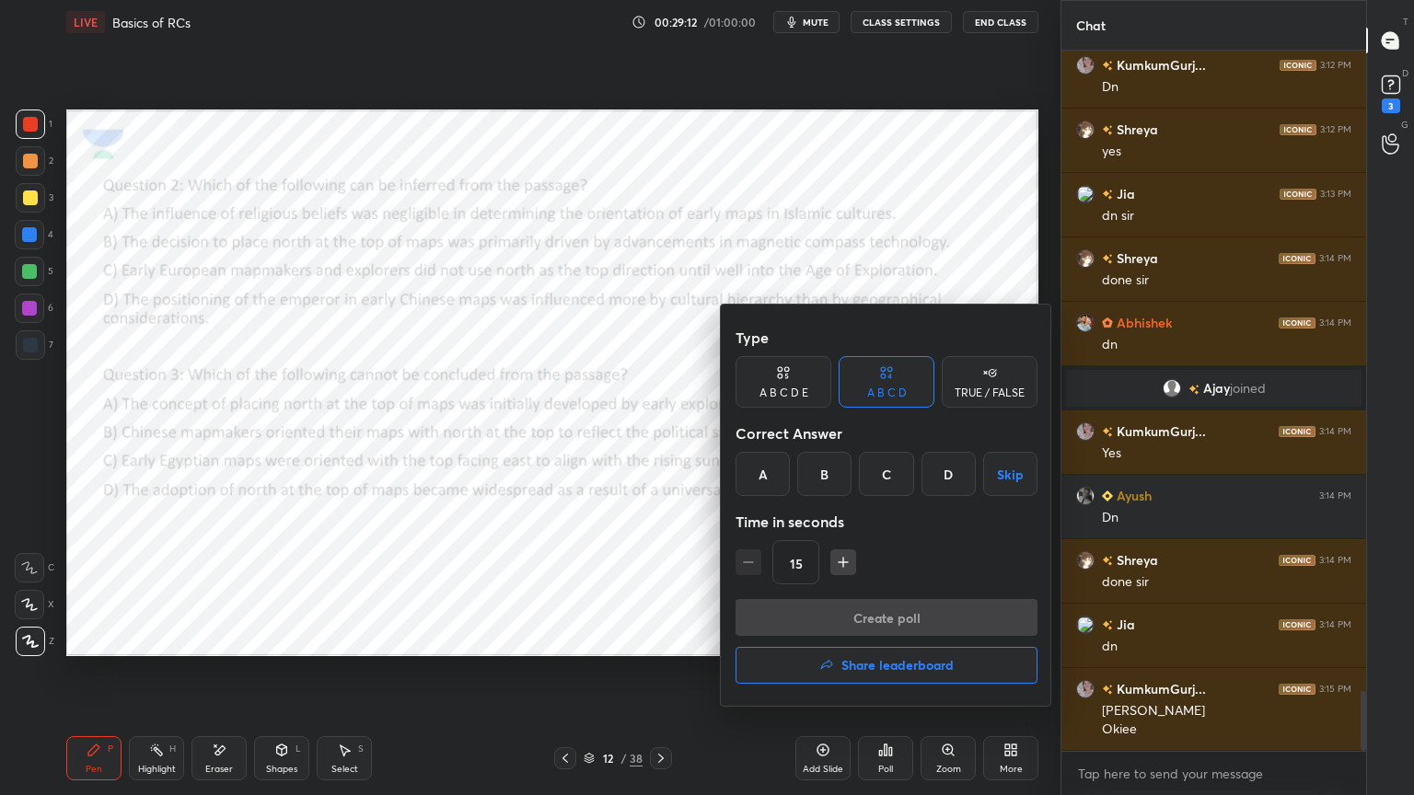
click at [951, 470] on div "D" at bounding box center [948, 474] width 54 height 44
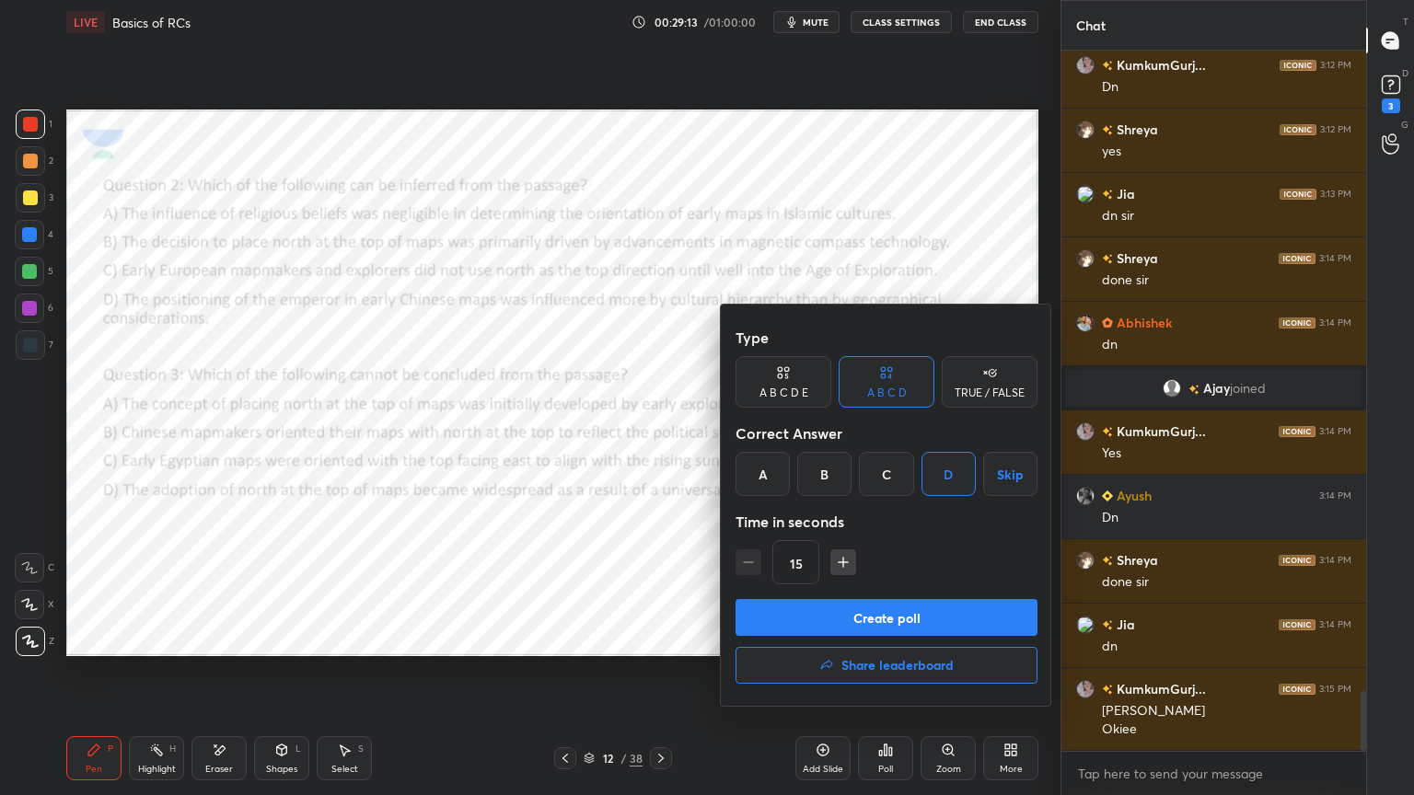
click at [881, 618] on button "Create poll" at bounding box center [886, 617] width 302 height 37
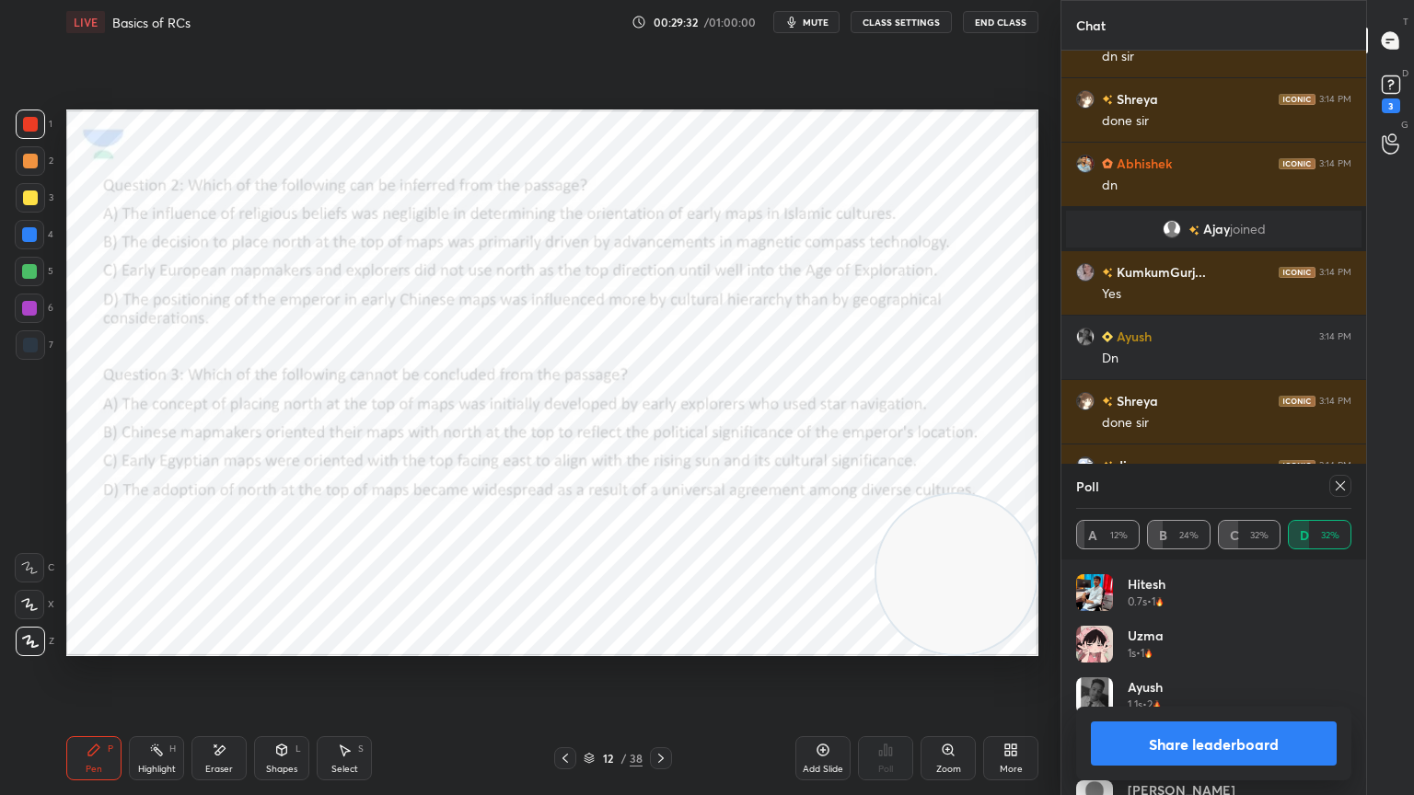
click at [1338, 483] on icon at bounding box center [1340, 486] width 15 height 15
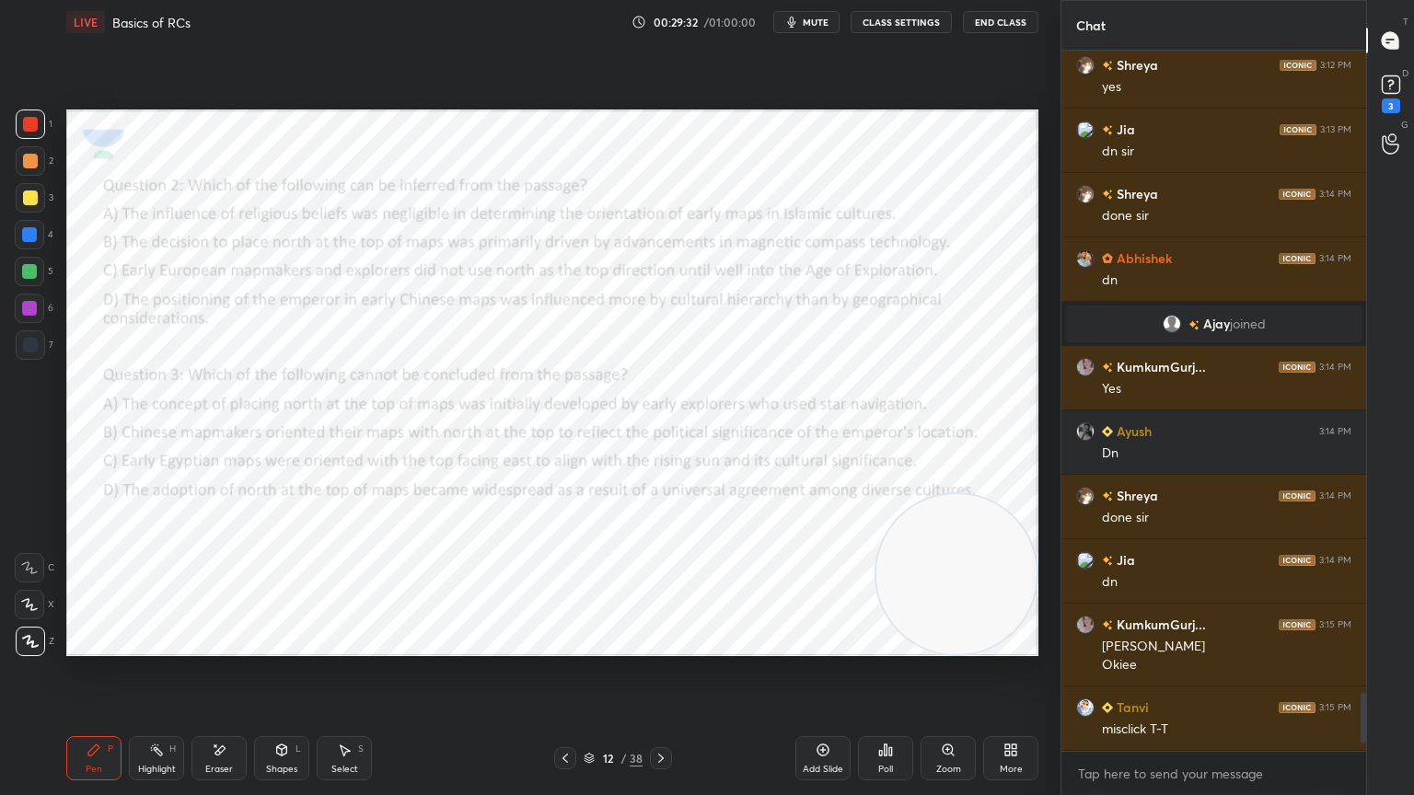
click at [887, 713] on div "Poll" at bounding box center [885, 758] width 55 height 44
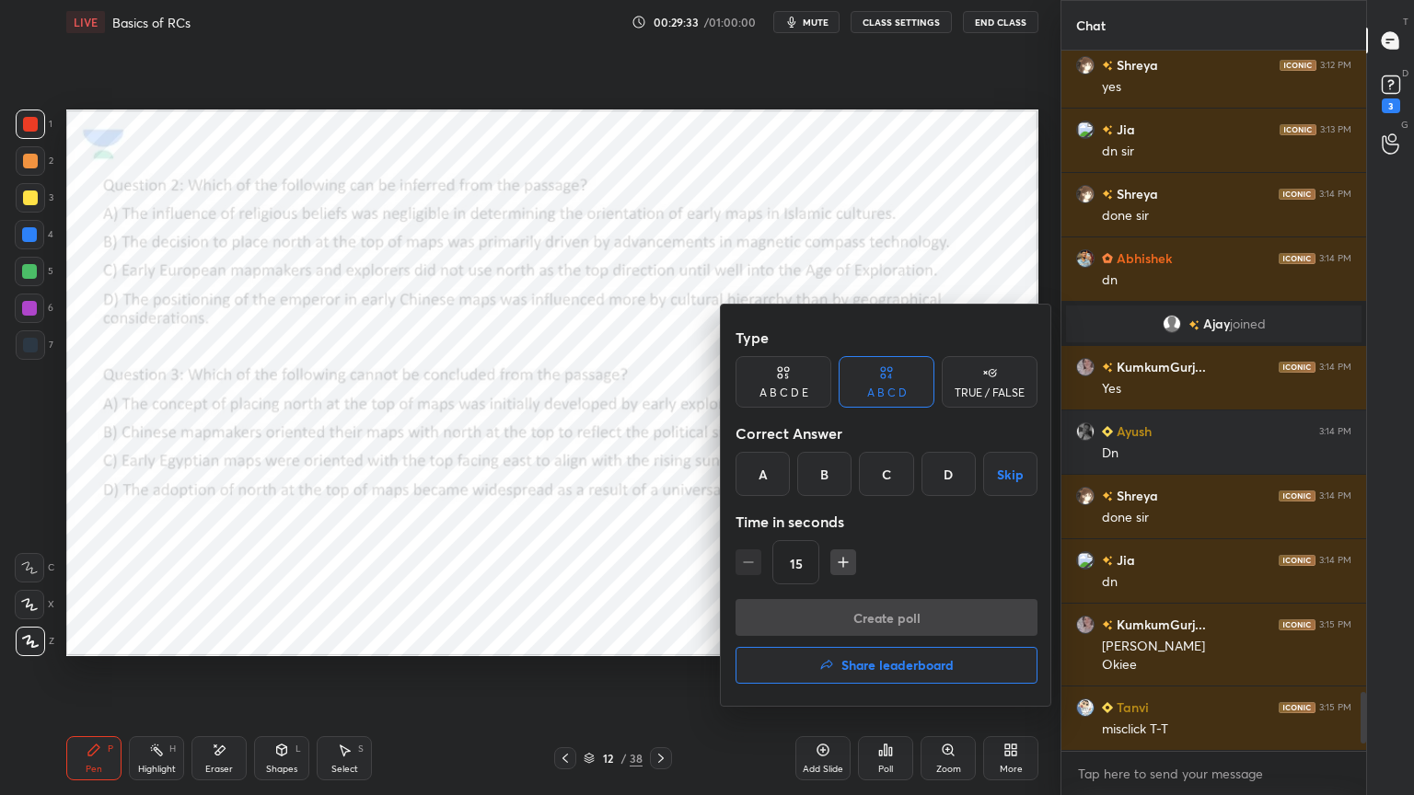
click at [943, 466] on div "D" at bounding box center [948, 474] width 54 height 44
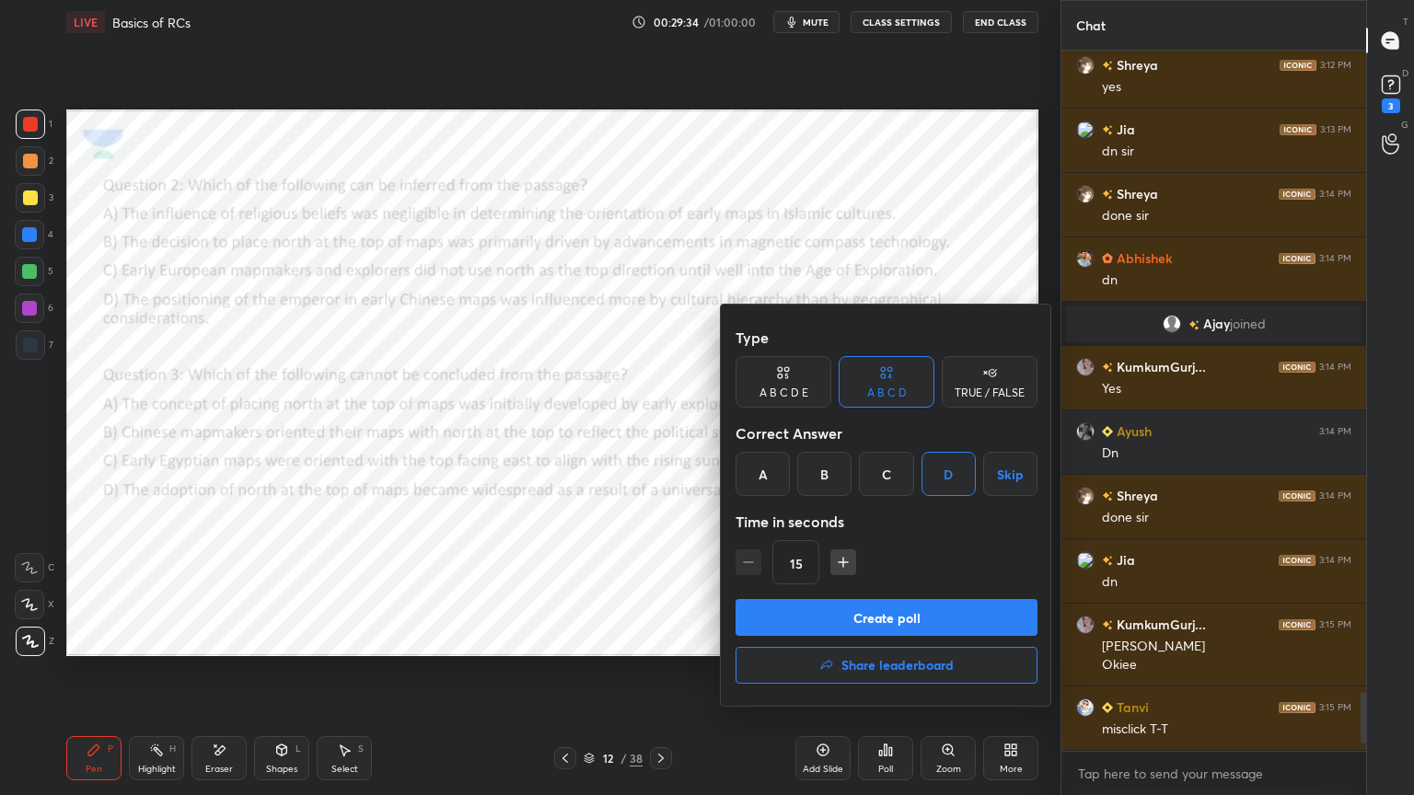
click at [925, 611] on button "Create poll" at bounding box center [886, 617] width 302 height 37
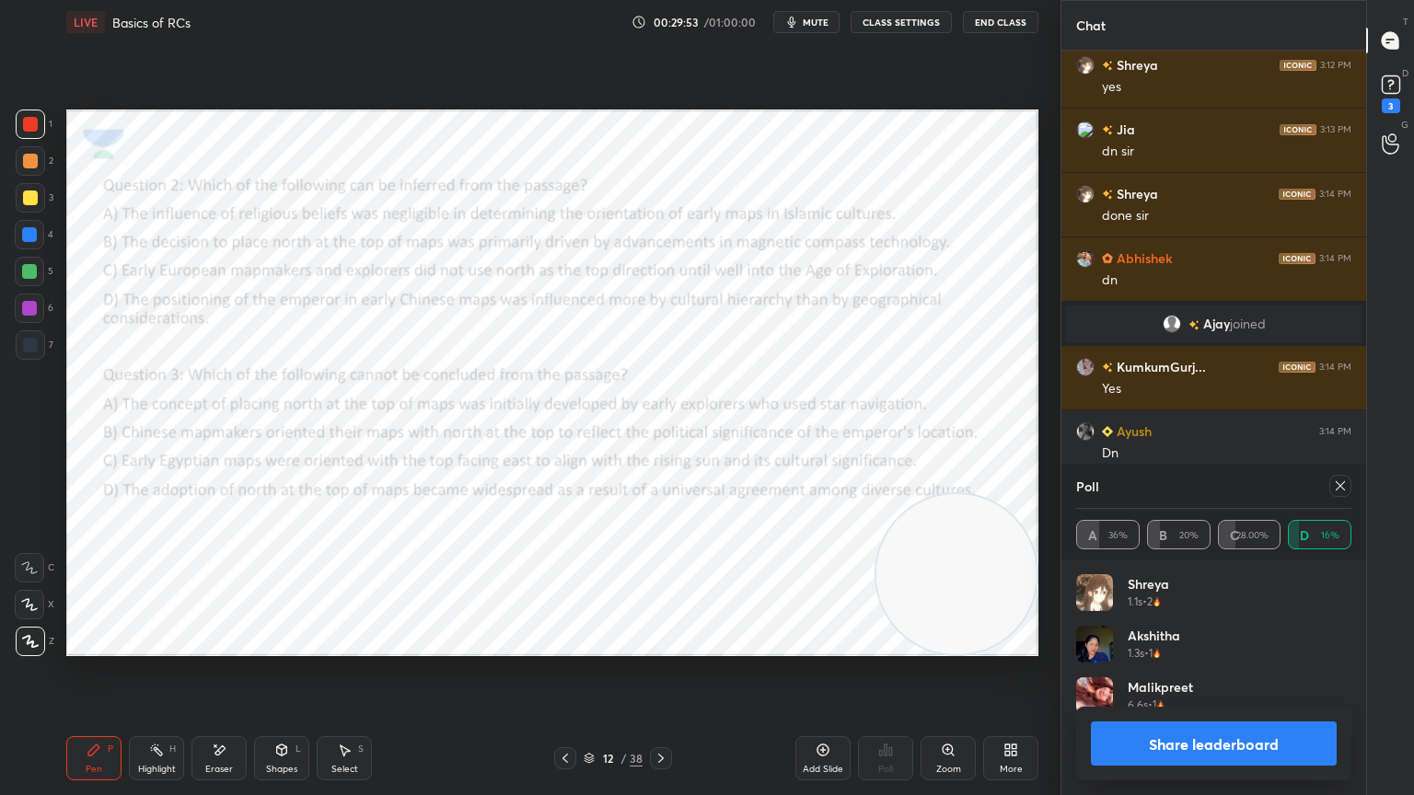
click at [665, 713] on icon at bounding box center [660, 758] width 15 height 15
click at [1347, 481] on icon at bounding box center [1340, 486] width 15 height 15
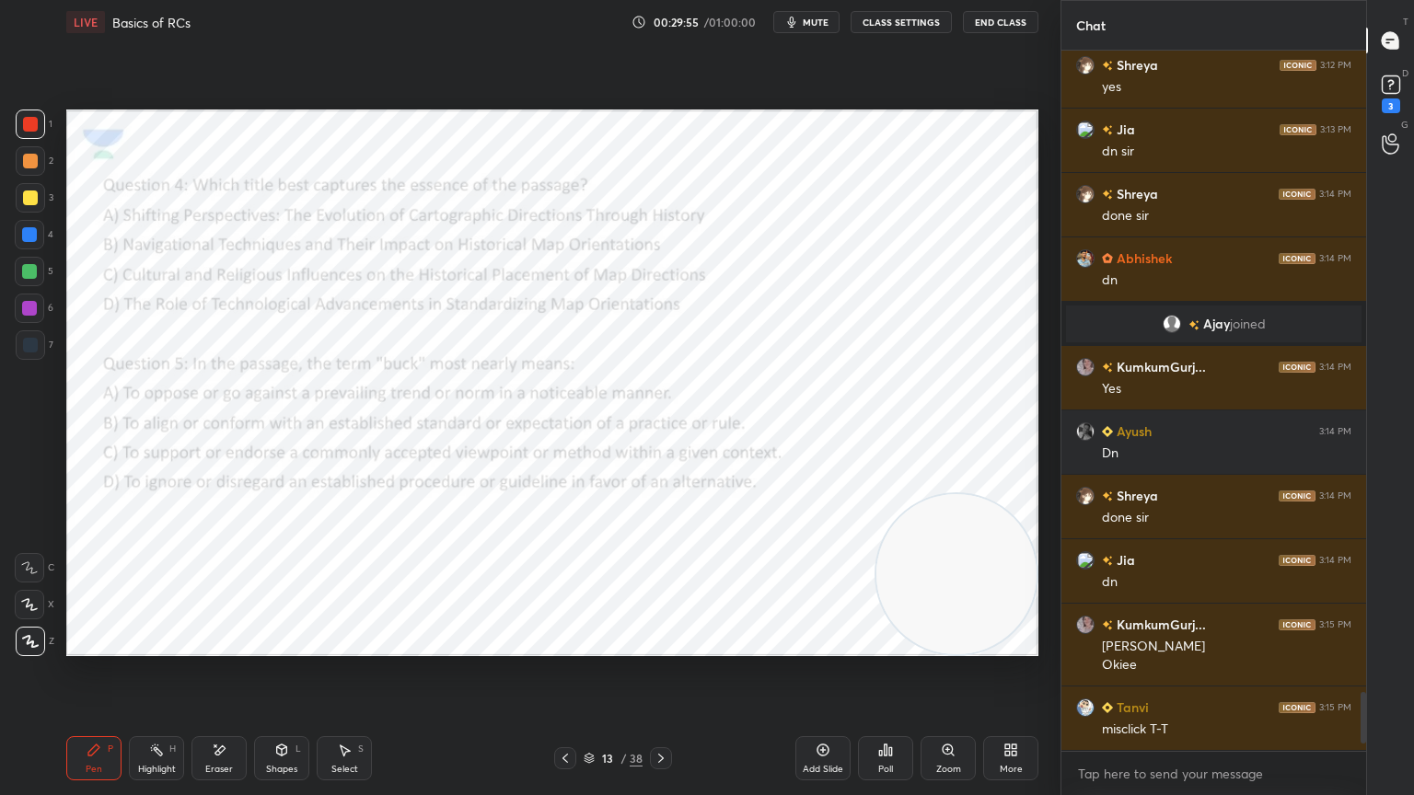
click at [884, 713] on div "Poll" at bounding box center [885, 758] width 55 height 44
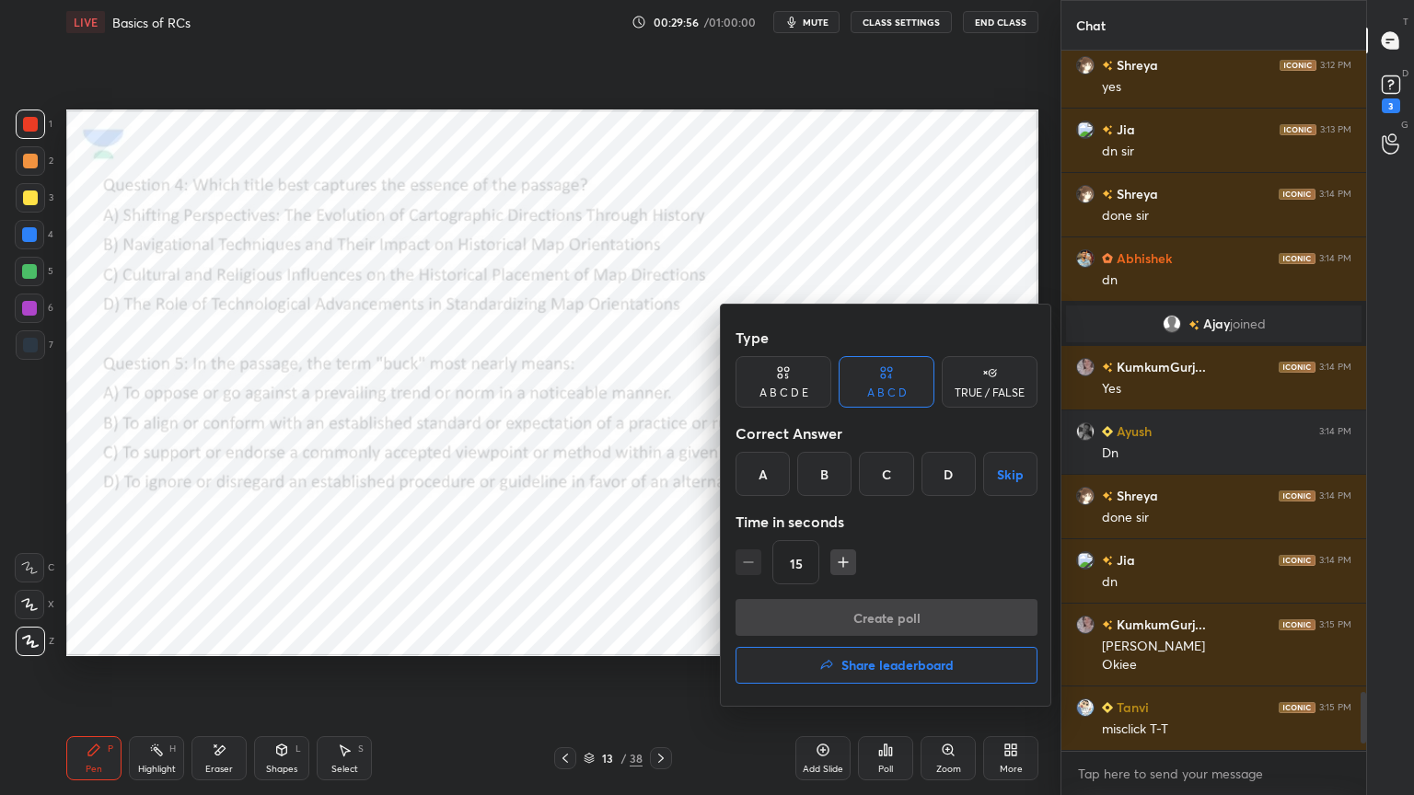
click at [880, 475] on div "C" at bounding box center [886, 474] width 54 height 44
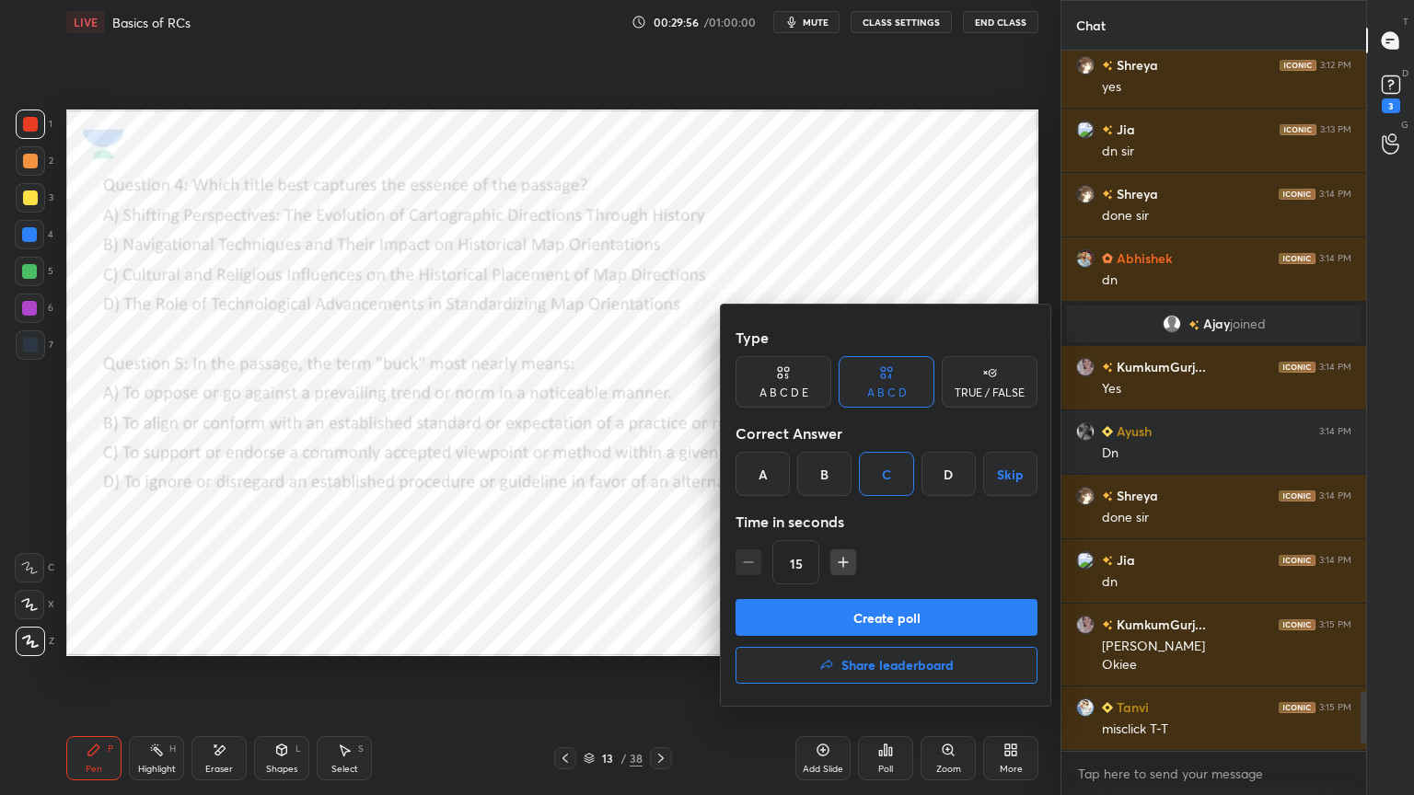
click at [854, 607] on button "Create poll" at bounding box center [886, 617] width 302 height 37
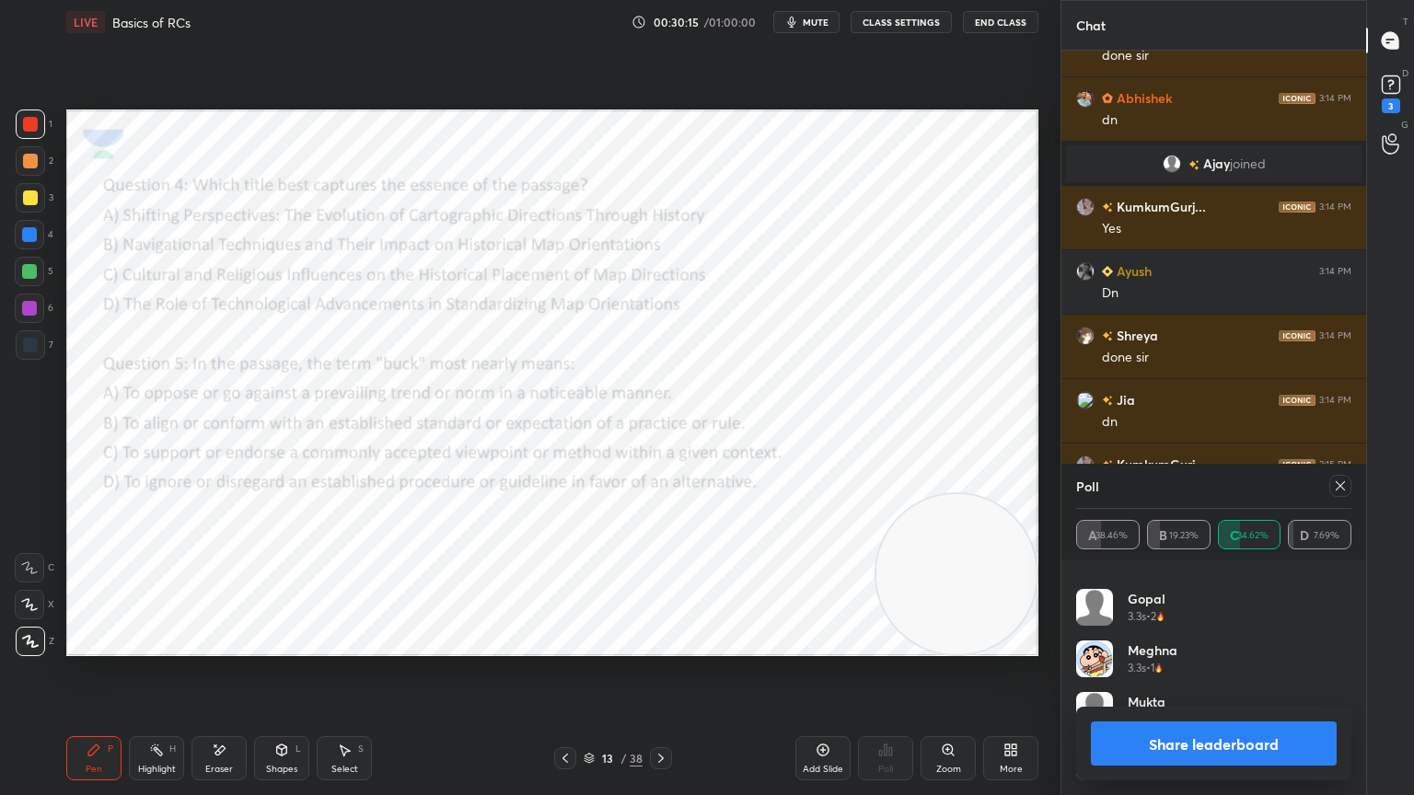
click at [1340, 479] on icon at bounding box center [1340, 486] width 15 height 15
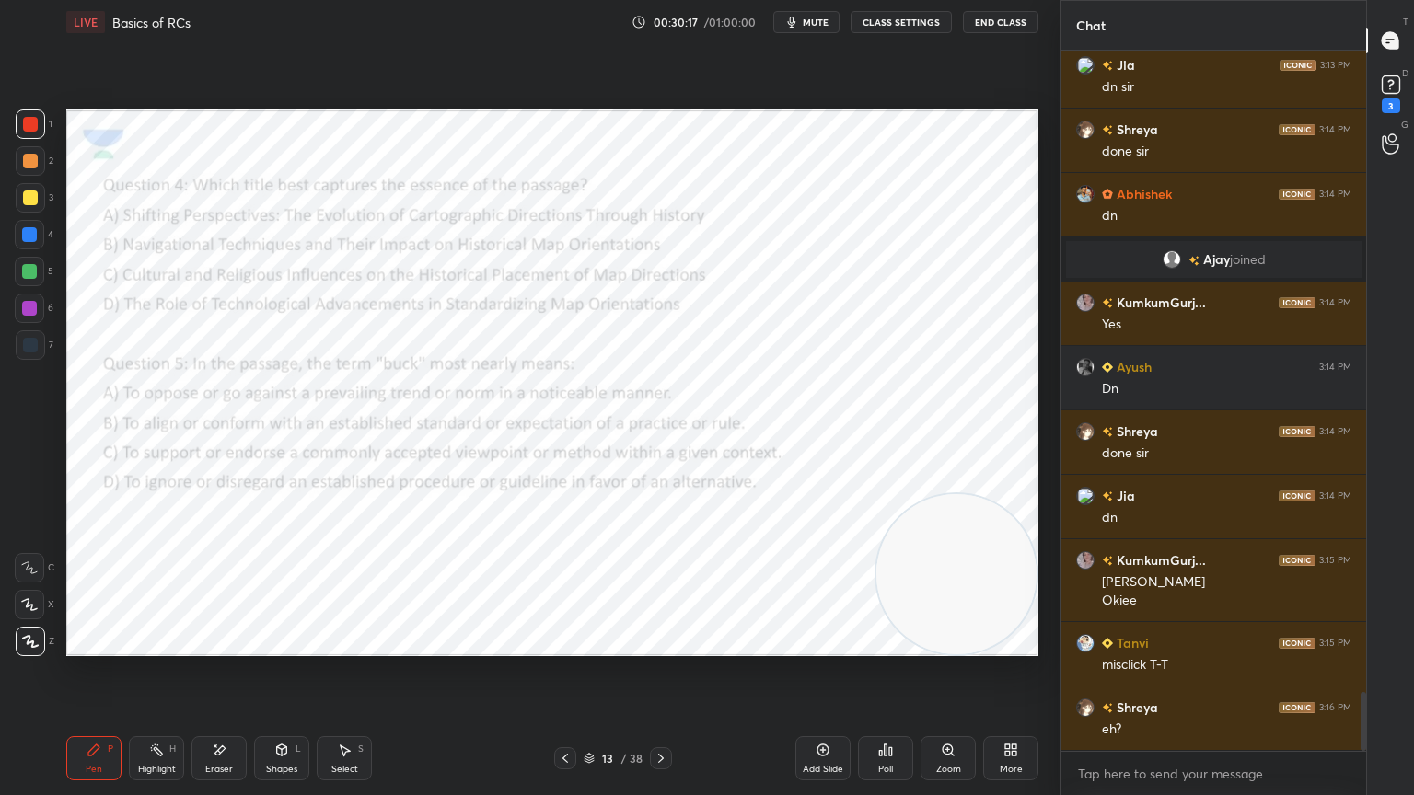
click at [878, 713] on icon at bounding box center [885, 750] width 15 height 15
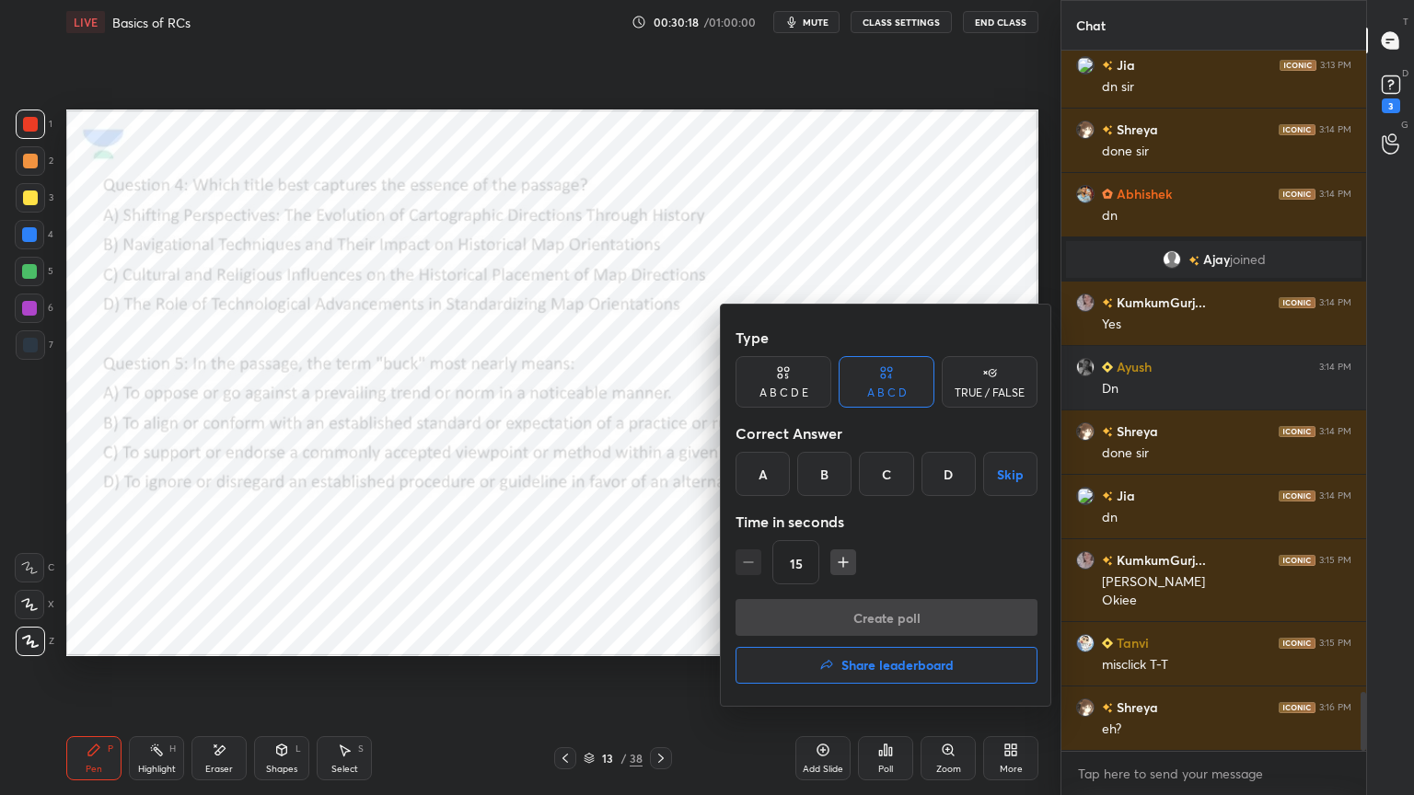
click at [753, 472] on div "A" at bounding box center [762, 474] width 54 height 44
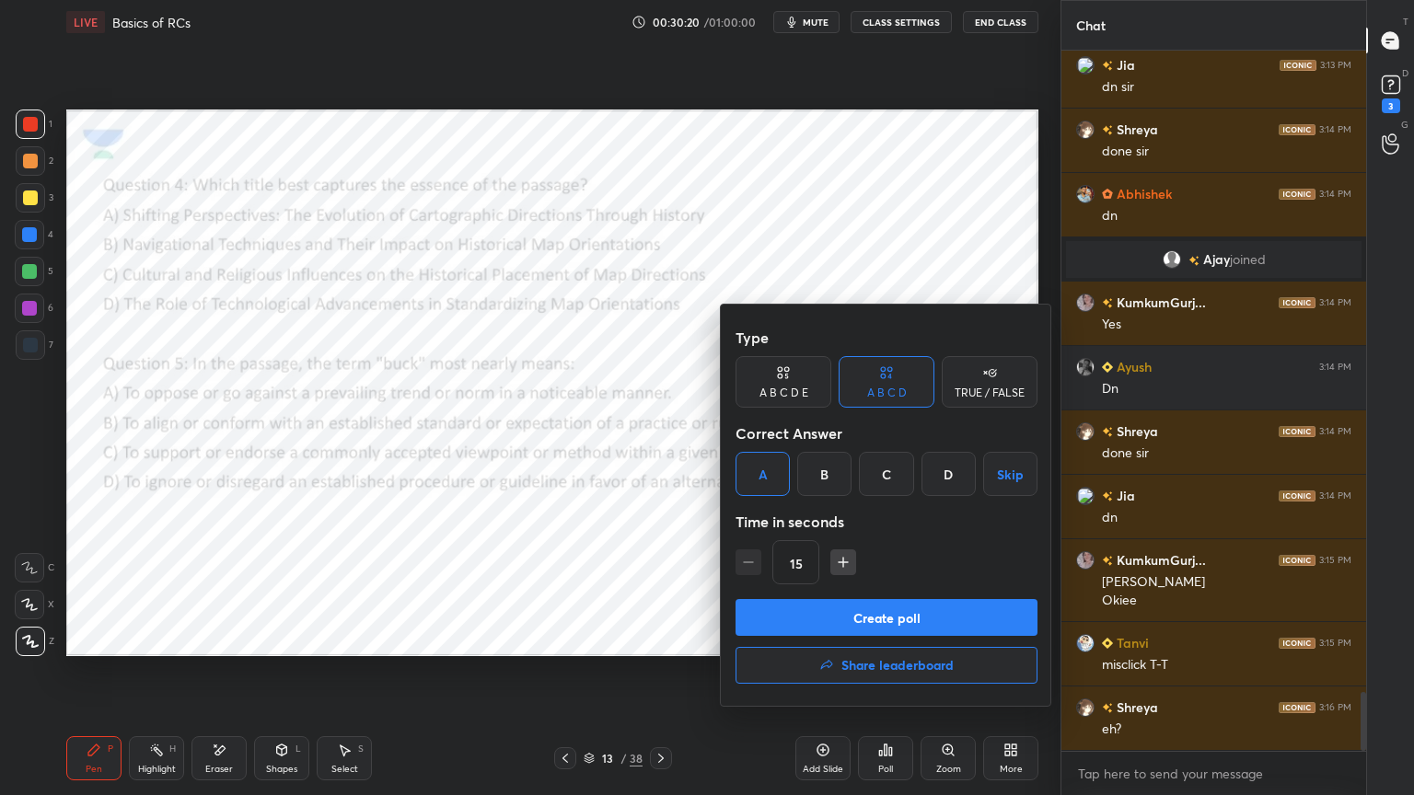
click at [818, 607] on button "Create poll" at bounding box center [886, 617] width 302 height 37
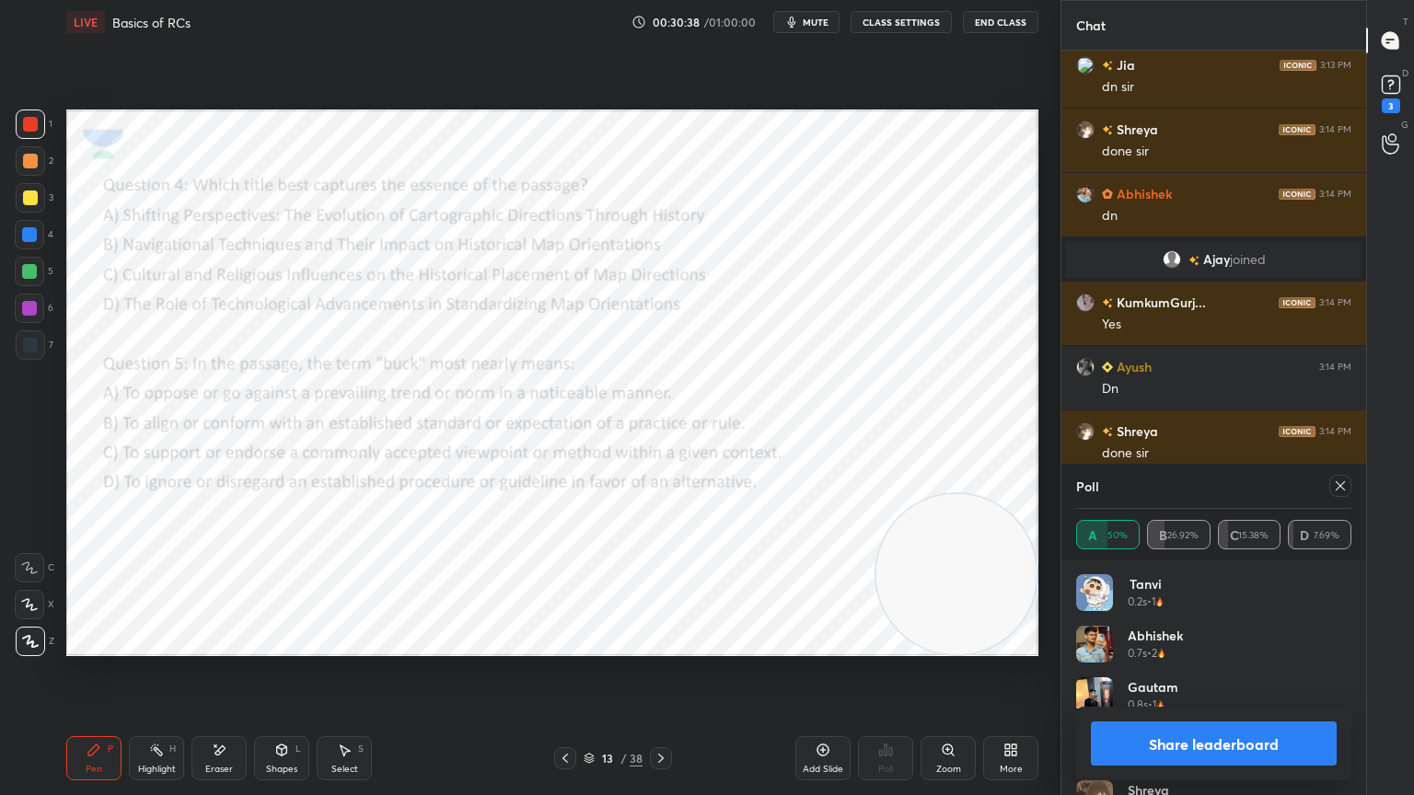
click at [660, 713] on icon at bounding box center [660, 758] width 15 height 15
click at [1337, 486] on icon at bounding box center [1340, 486] width 15 height 15
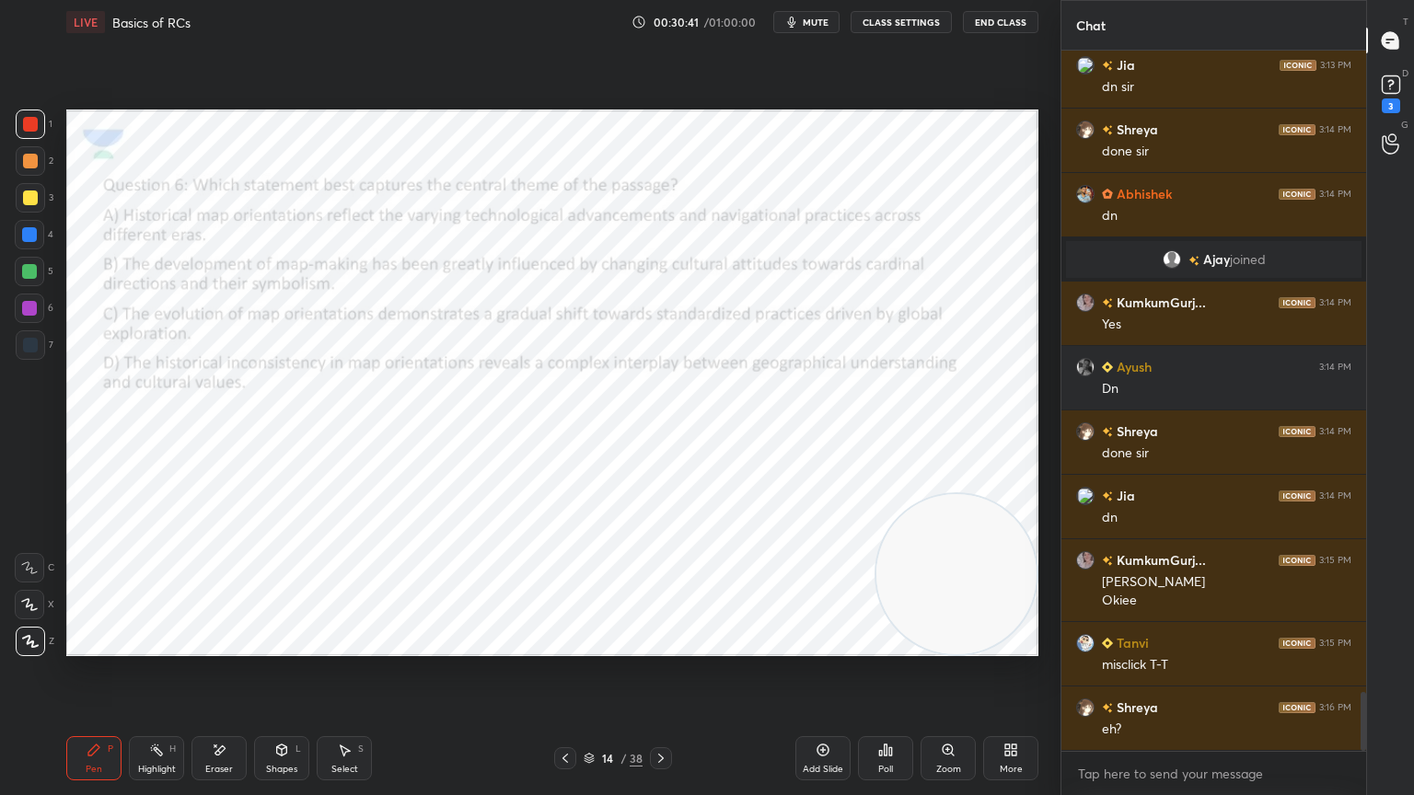
click at [887, 713] on icon at bounding box center [885, 750] width 15 height 15
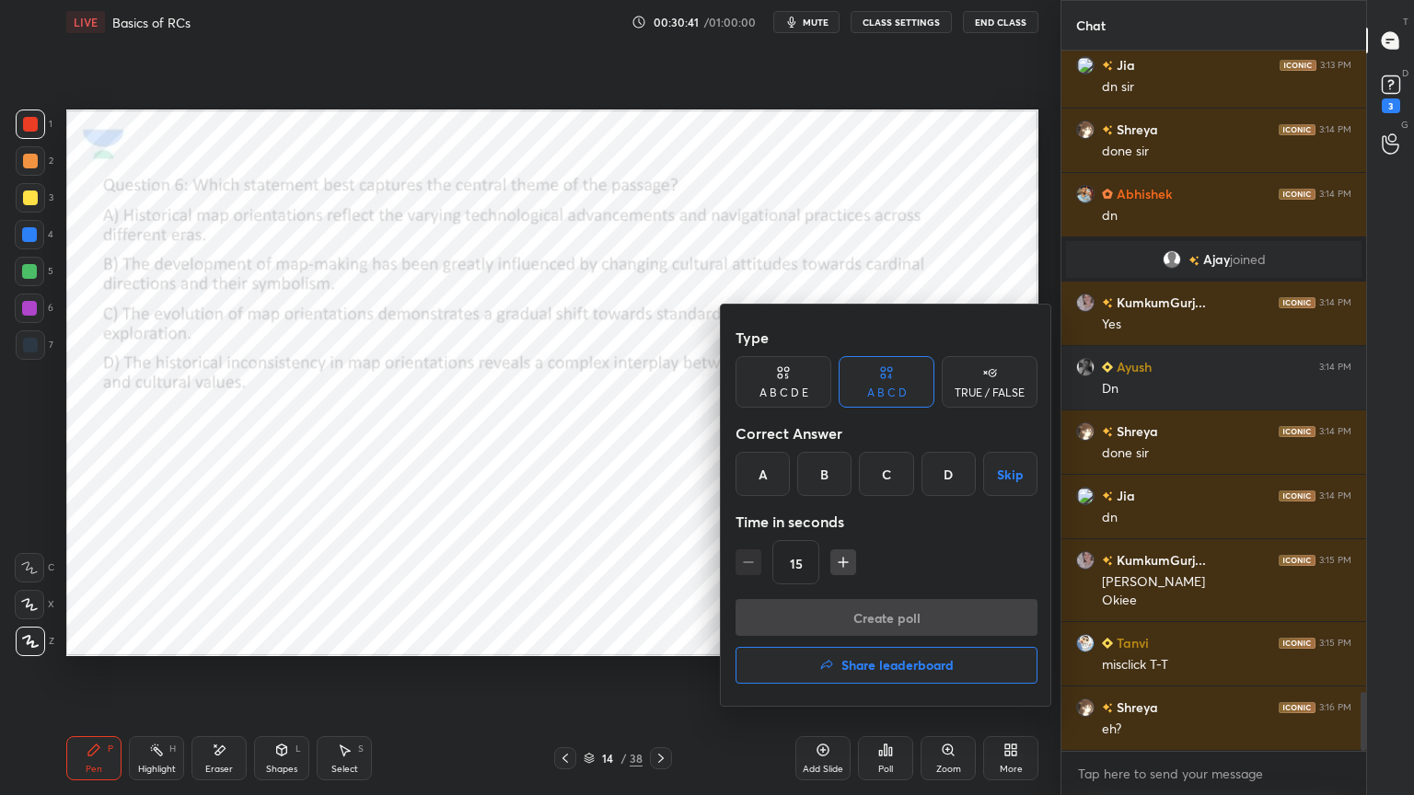
click at [946, 470] on div "D" at bounding box center [948, 474] width 54 height 44
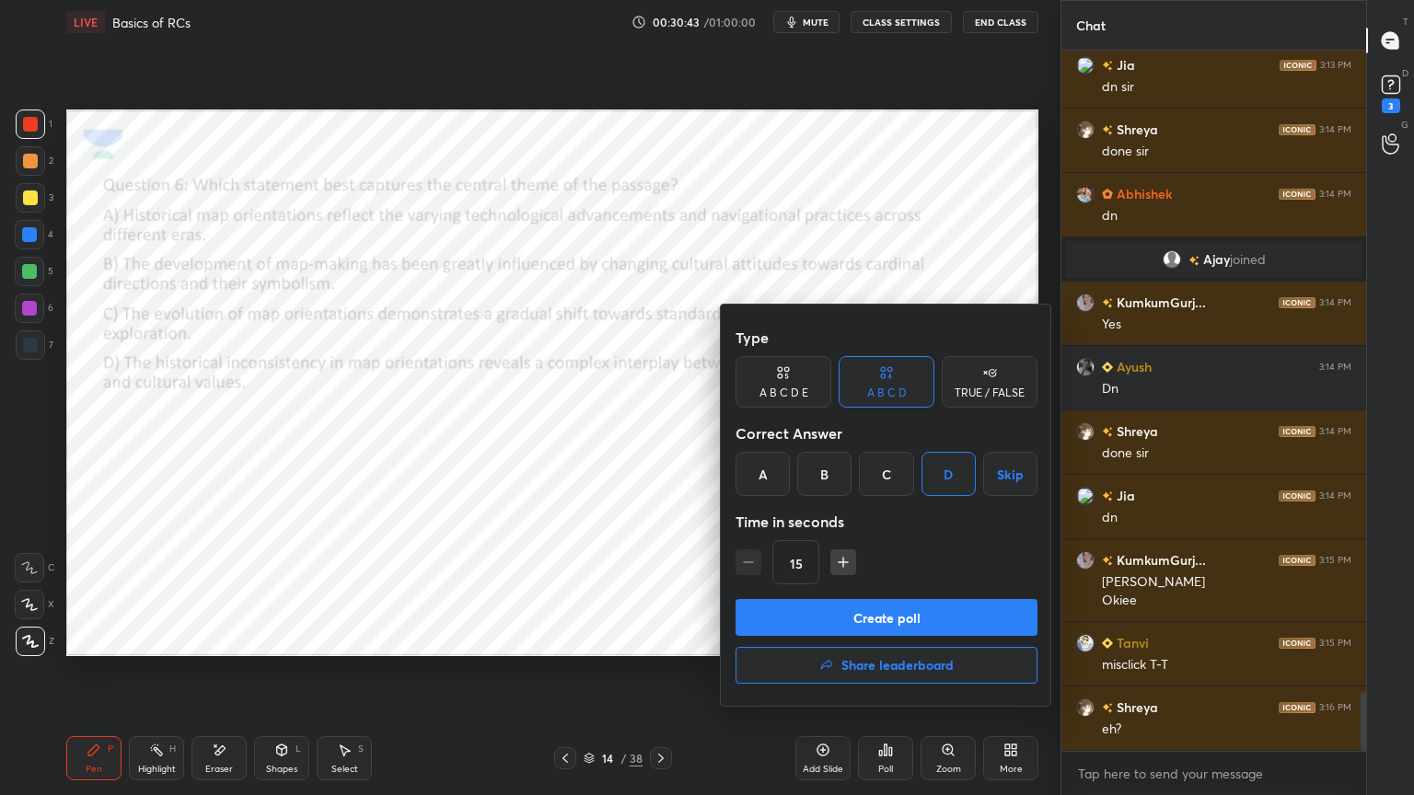
click at [810, 607] on button "Create poll" at bounding box center [886, 617] width 302 height 37
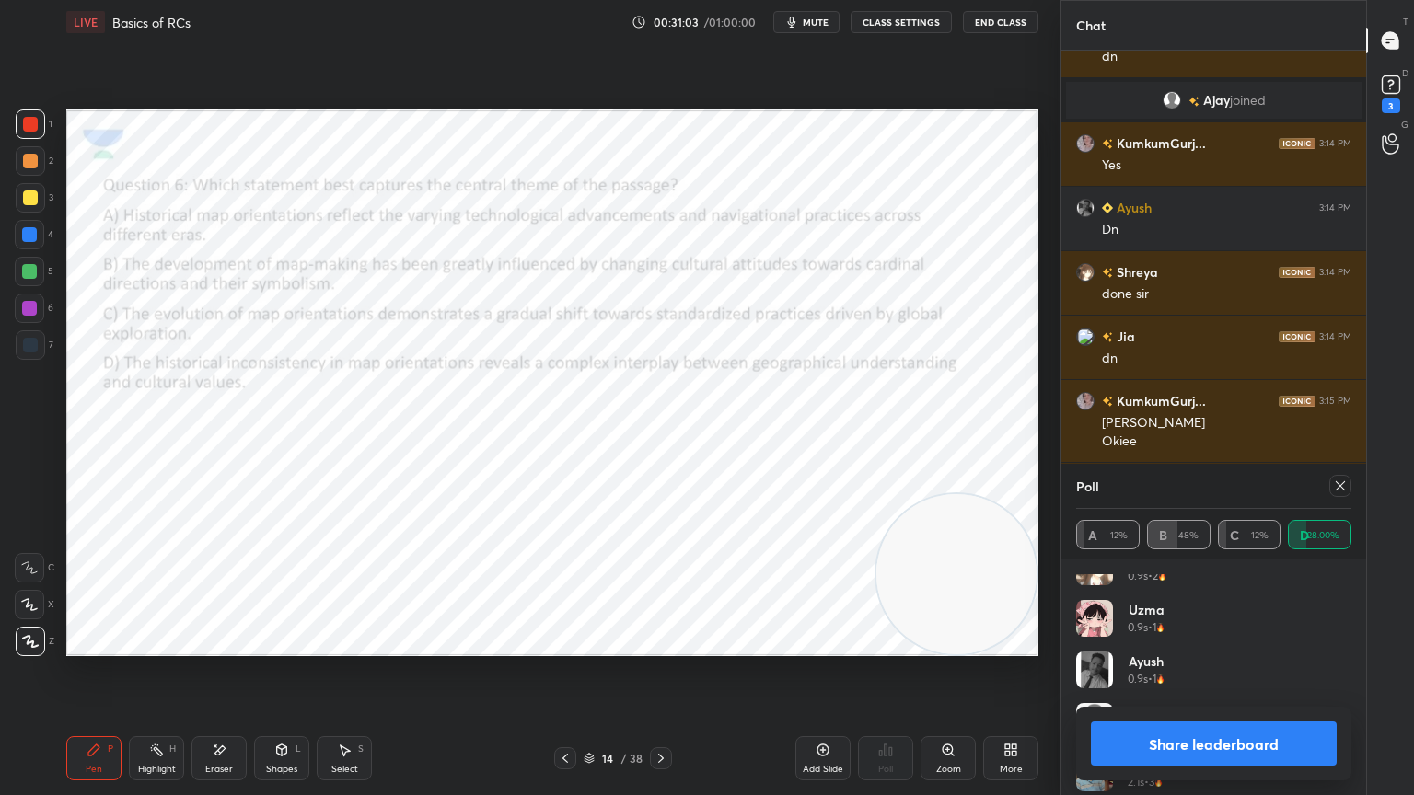
click at [1342, 489] on icon at bounding box center [1340, 486] width 15 height 15
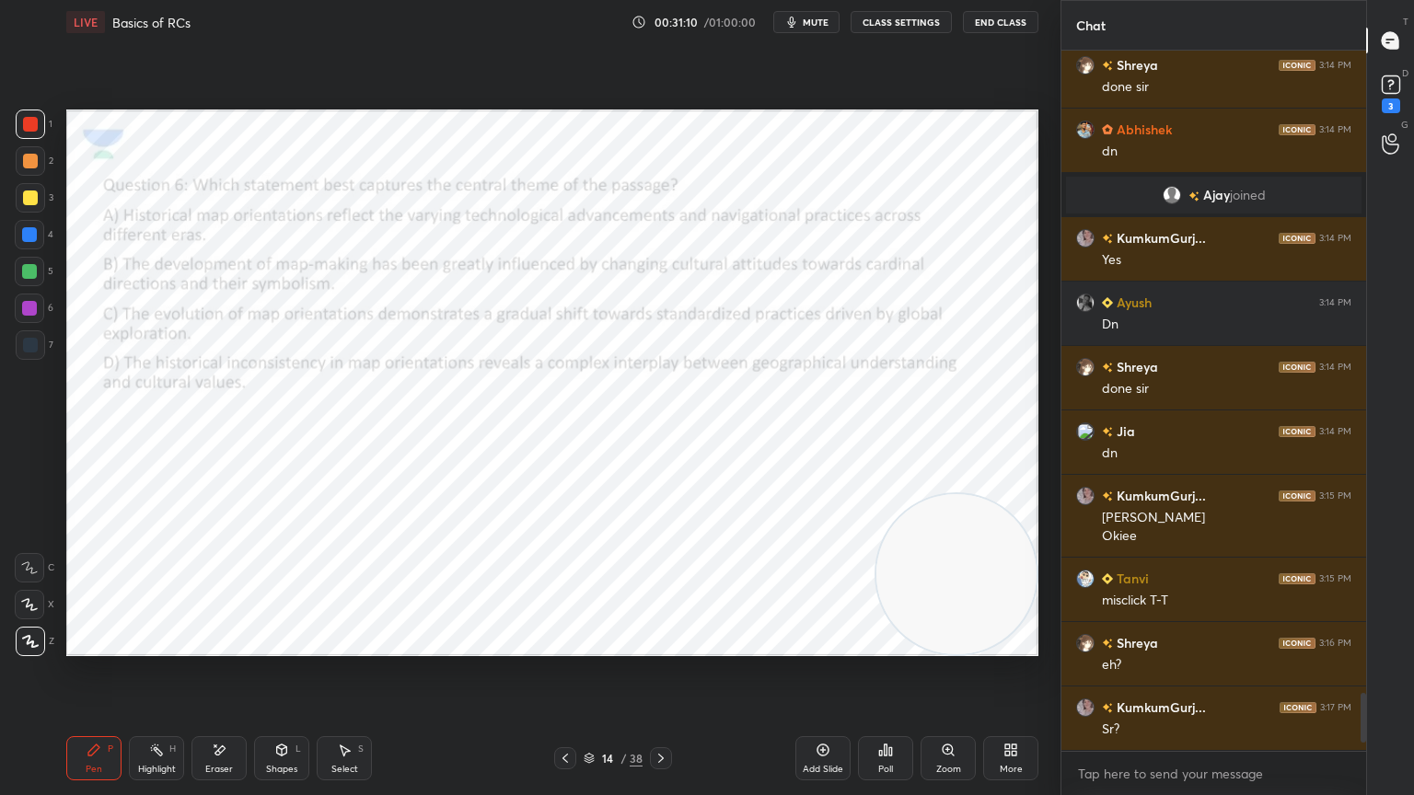
click at [875, 713] on div "Poll" at bounding box center [885, 758] width 55 height 44
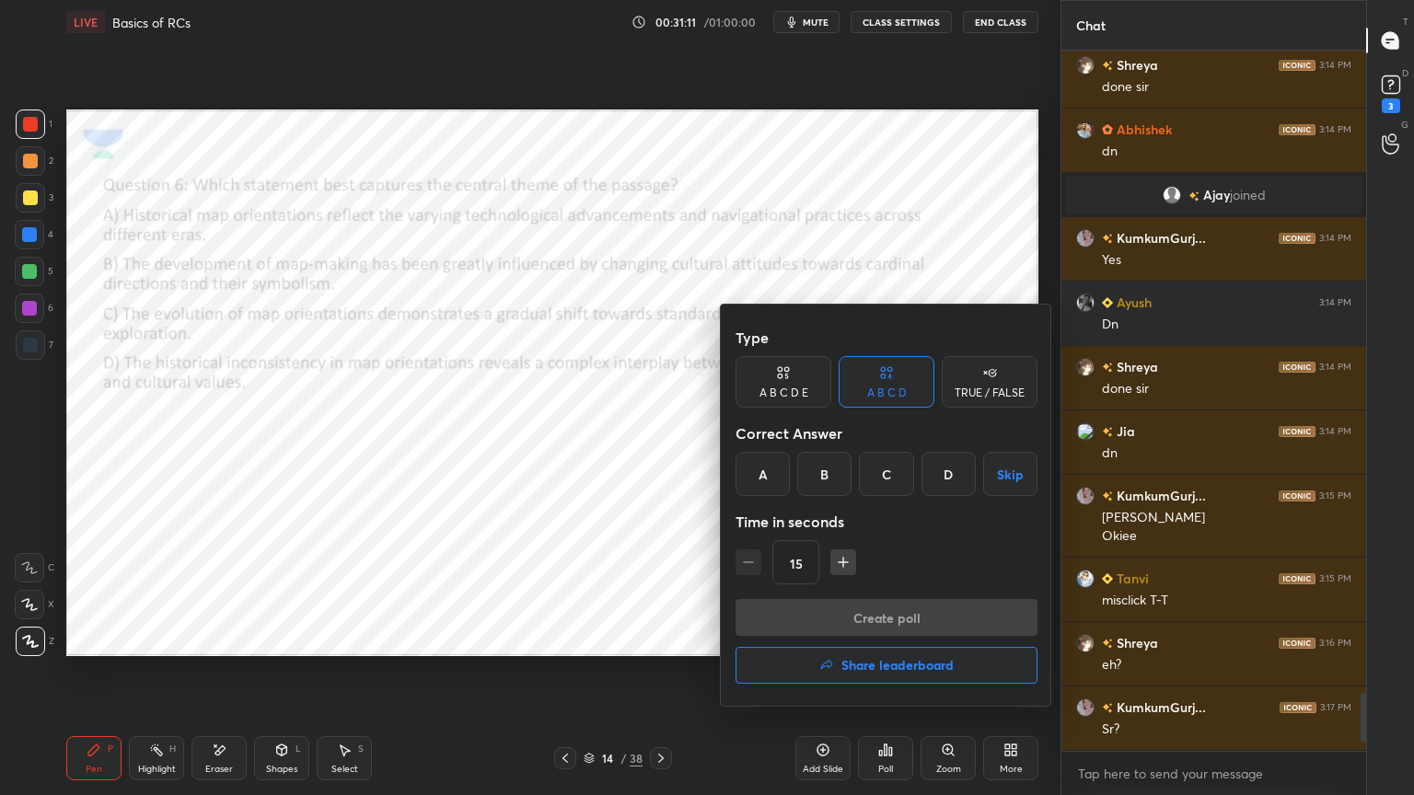
click at [808, 652] on button "Share leaderboard" at bounding box center [886, 665] width 302 height 37
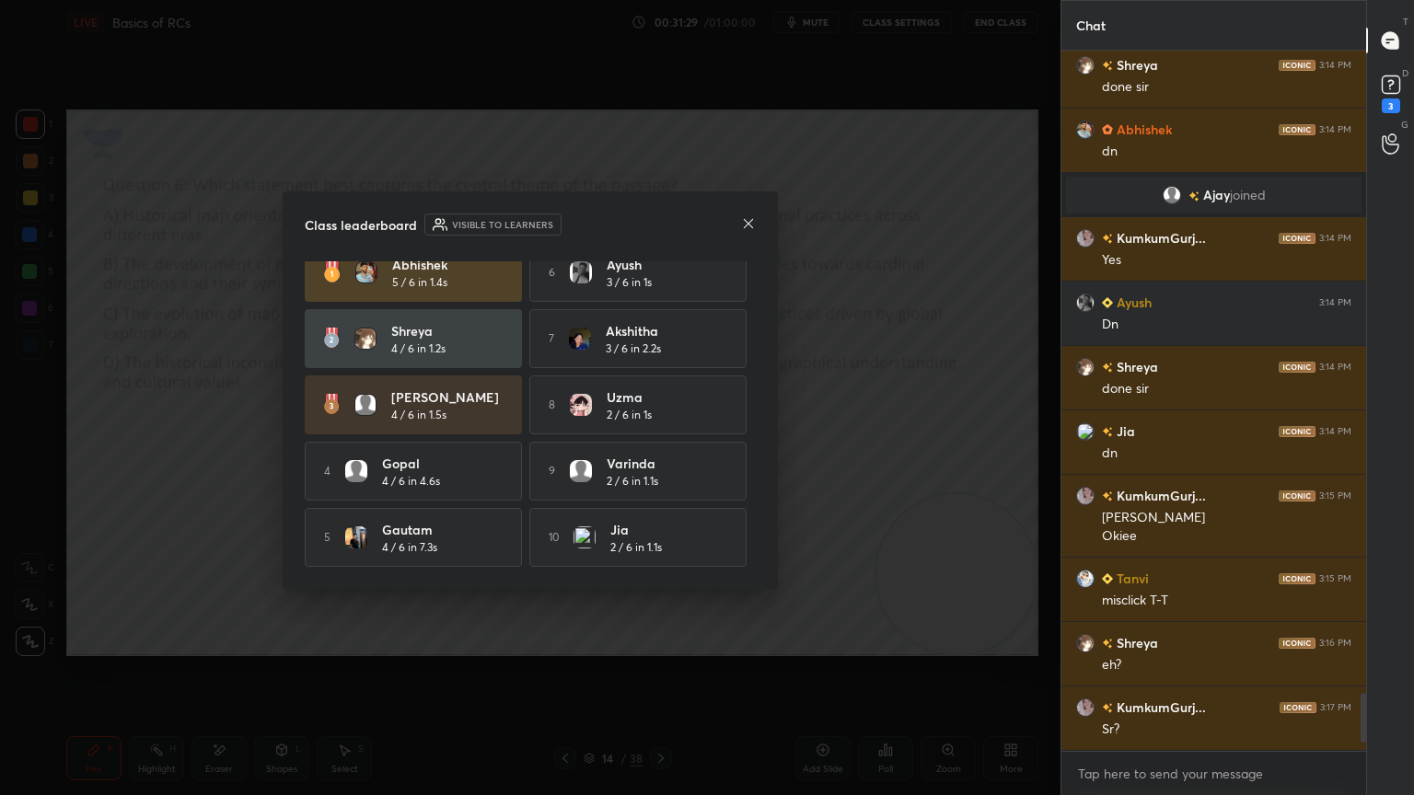
click at [748, 223] on icon at bounding box center [748, 222] width 9 height 9
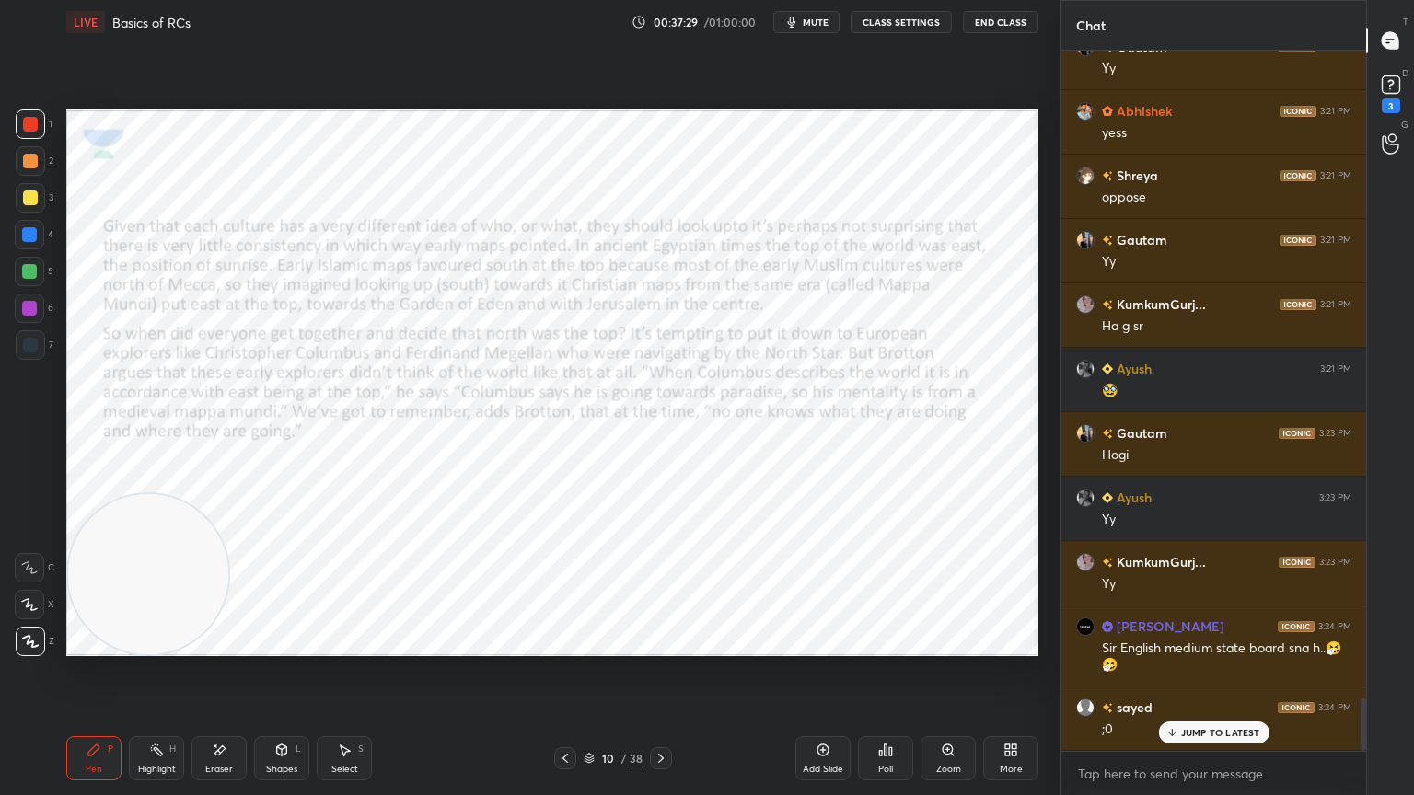
scroll to position [8707, 0]
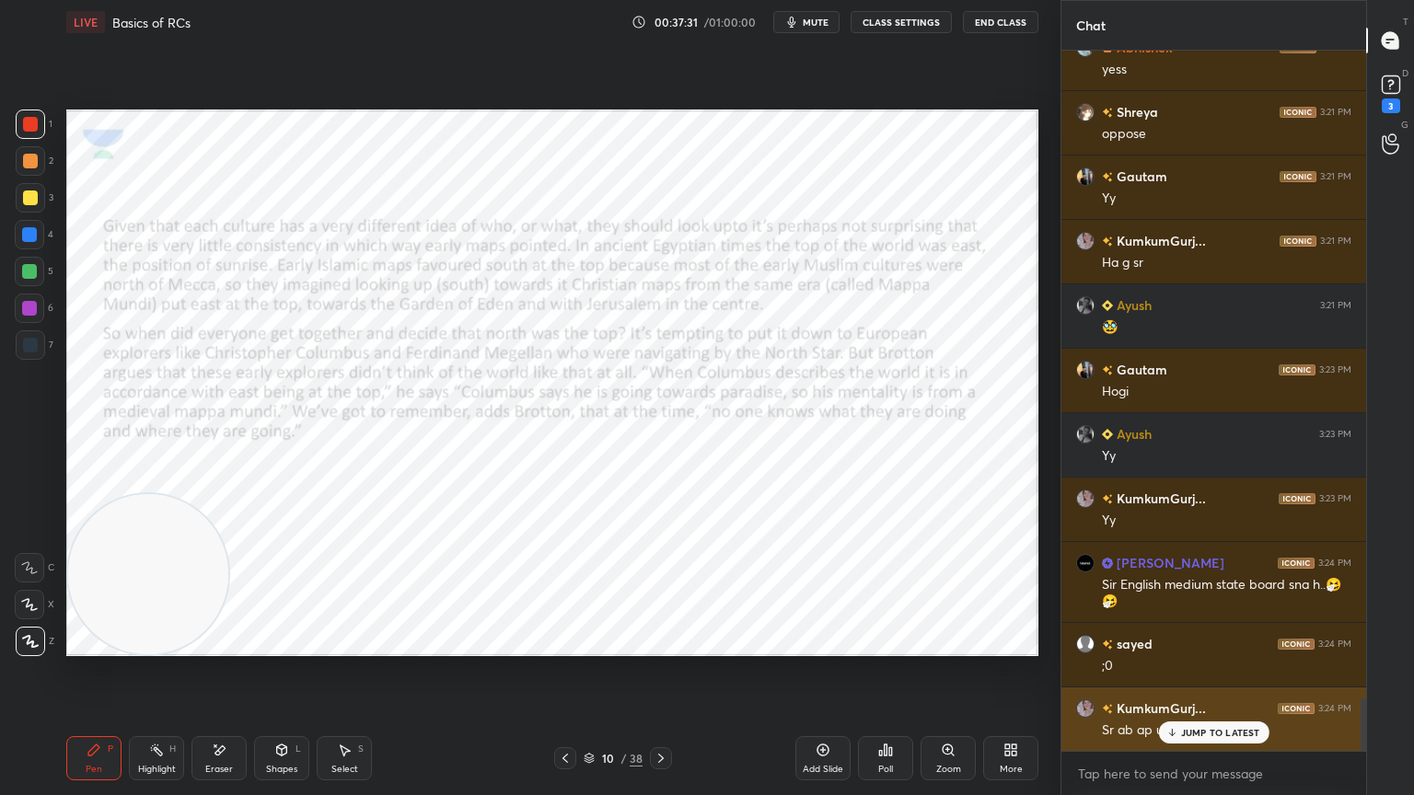
click at [1194, 713] on p "JUMP TO LATEST" at bounding box center [1220, 732] width 79 height 11
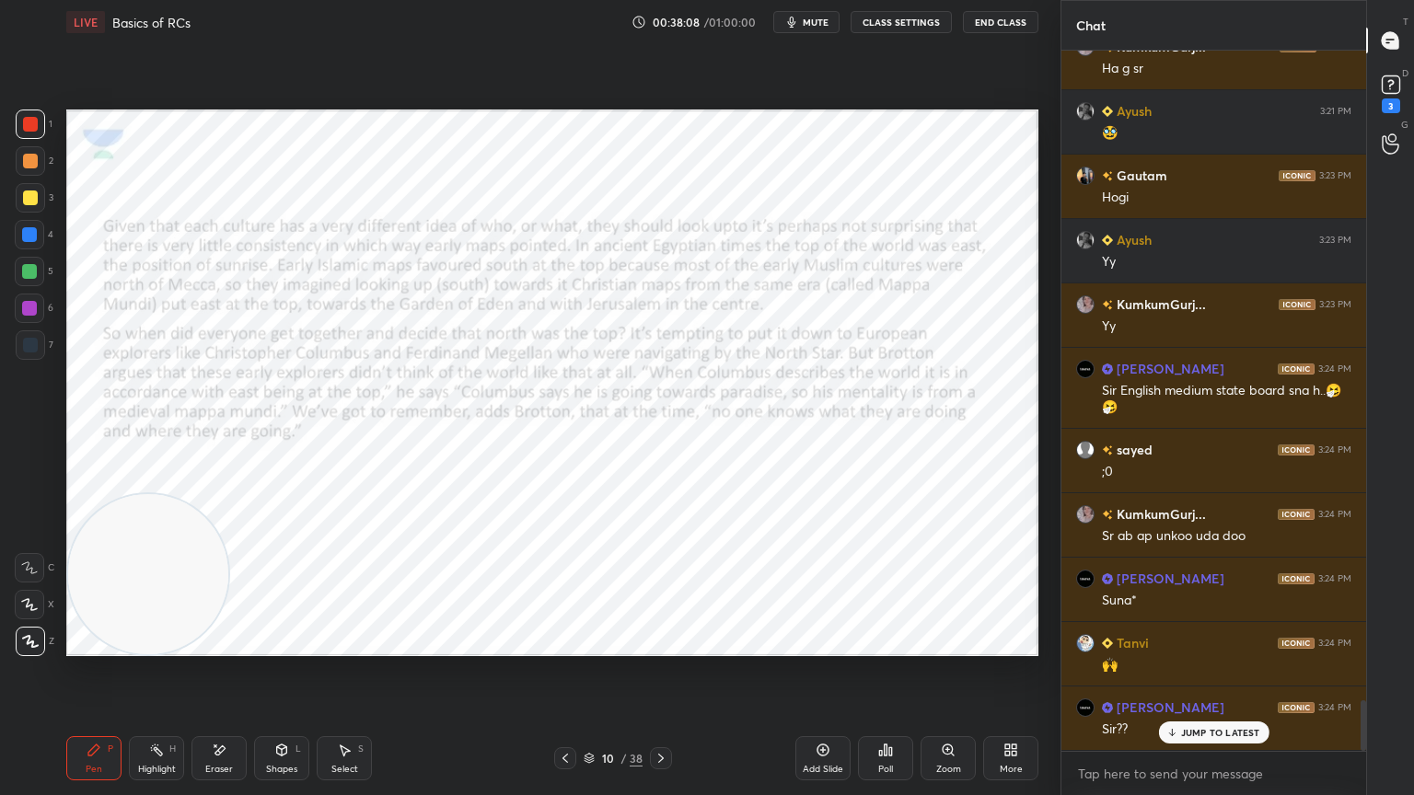
scroll to position [8964, 0]
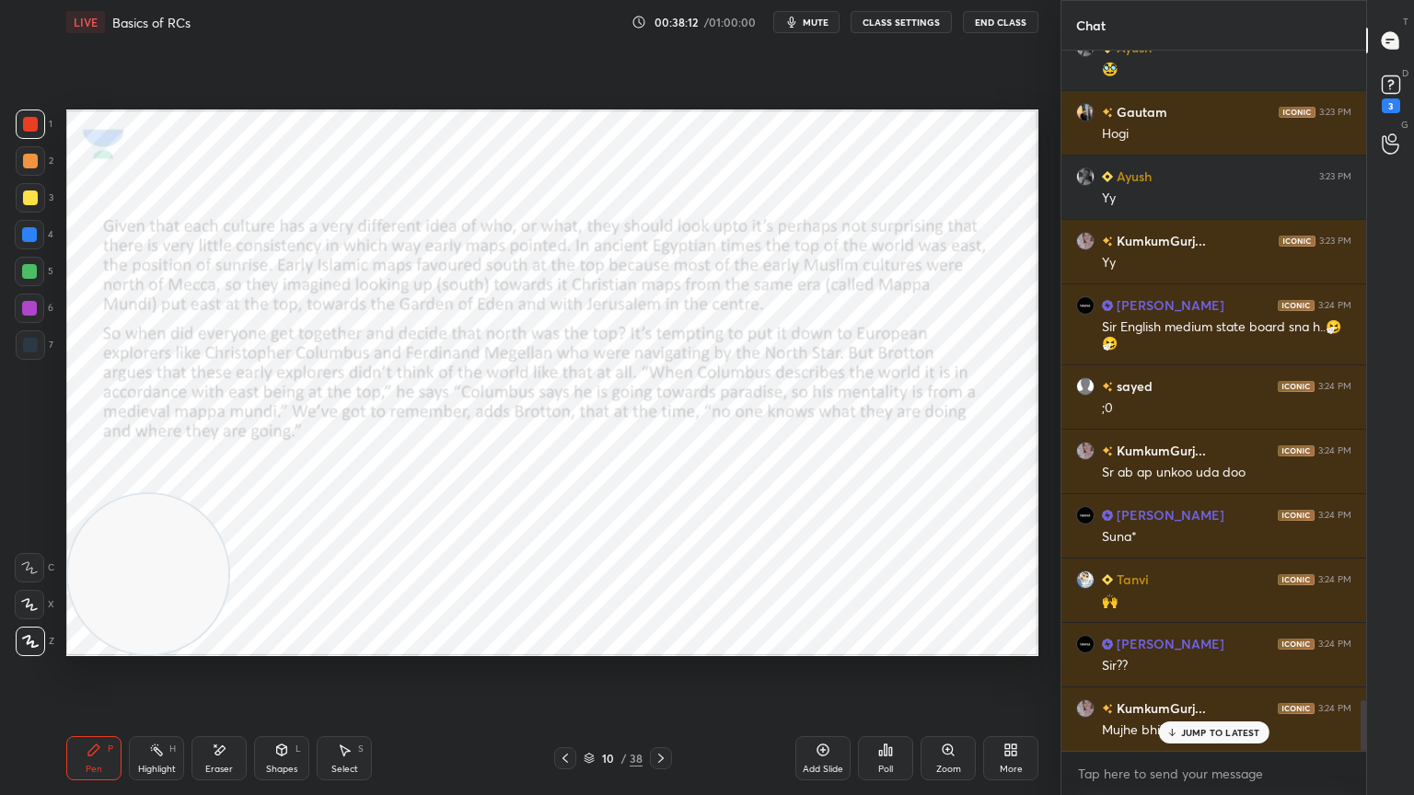
click at [1226, 713] on p "JUMP TO LATEST" at bounding box center [1220, 732] width 79 height 11
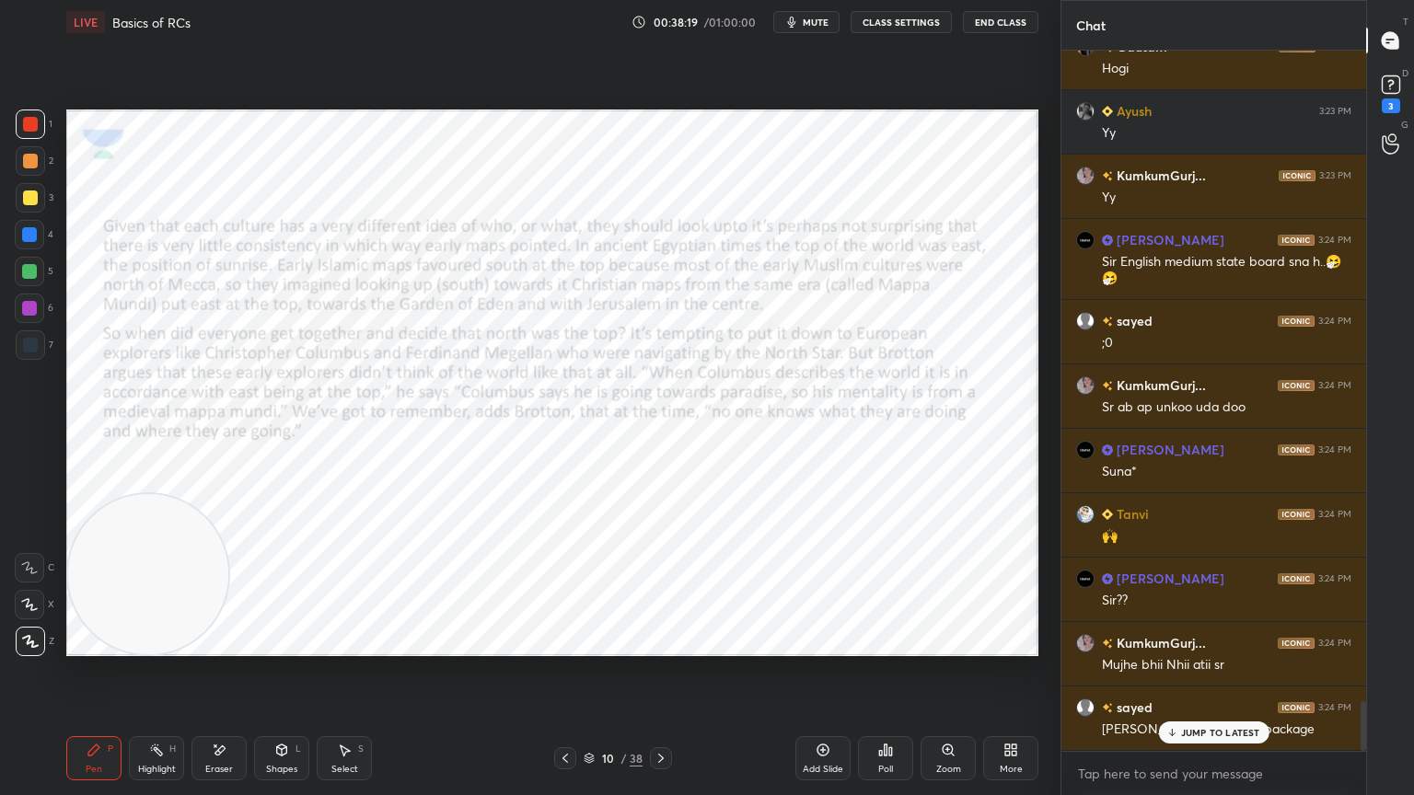
scroll to position [9093, 0]
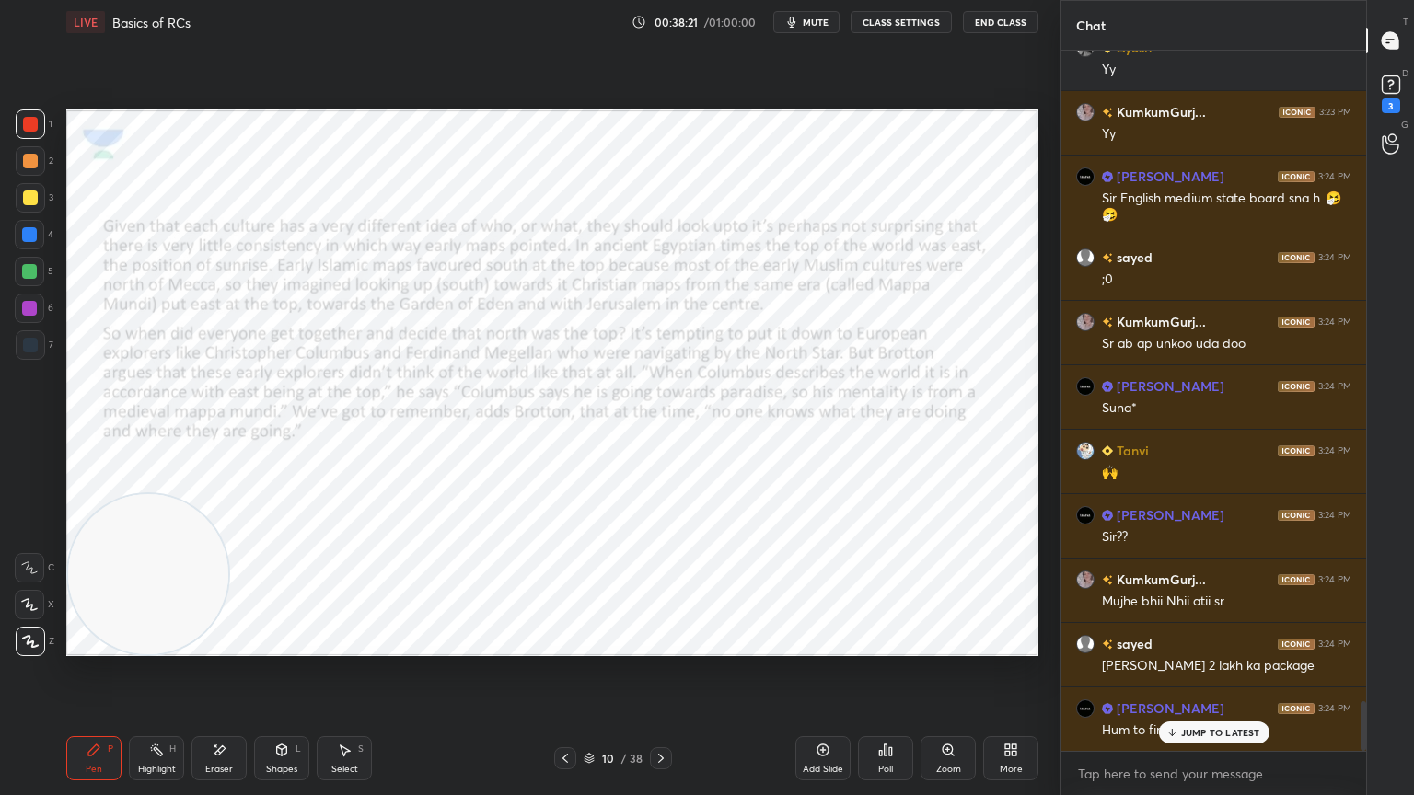
click at [1200, 713] on p "JUMP TO LATEST" at bounding box center [1220, 732] width 79 height 11
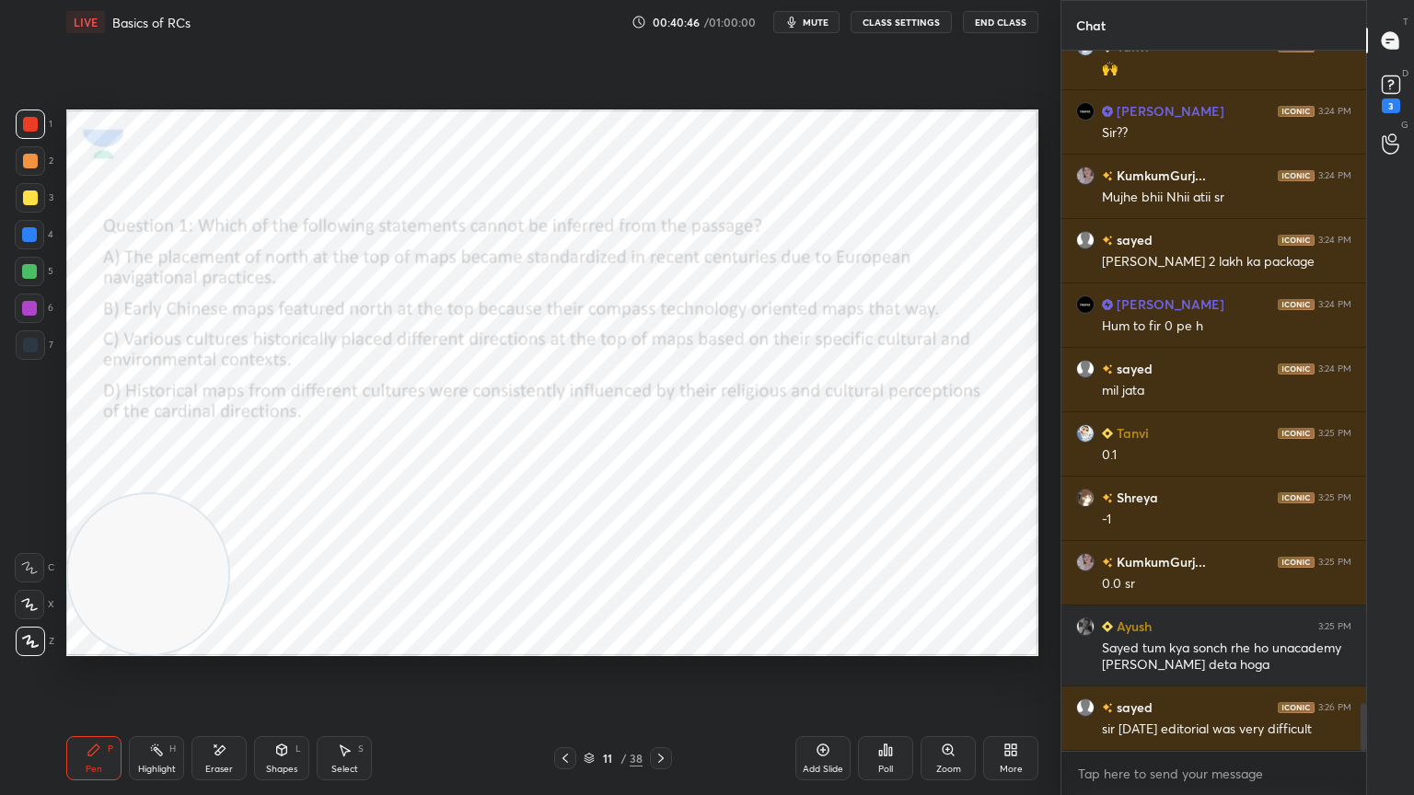
scroll to position [46, 0]
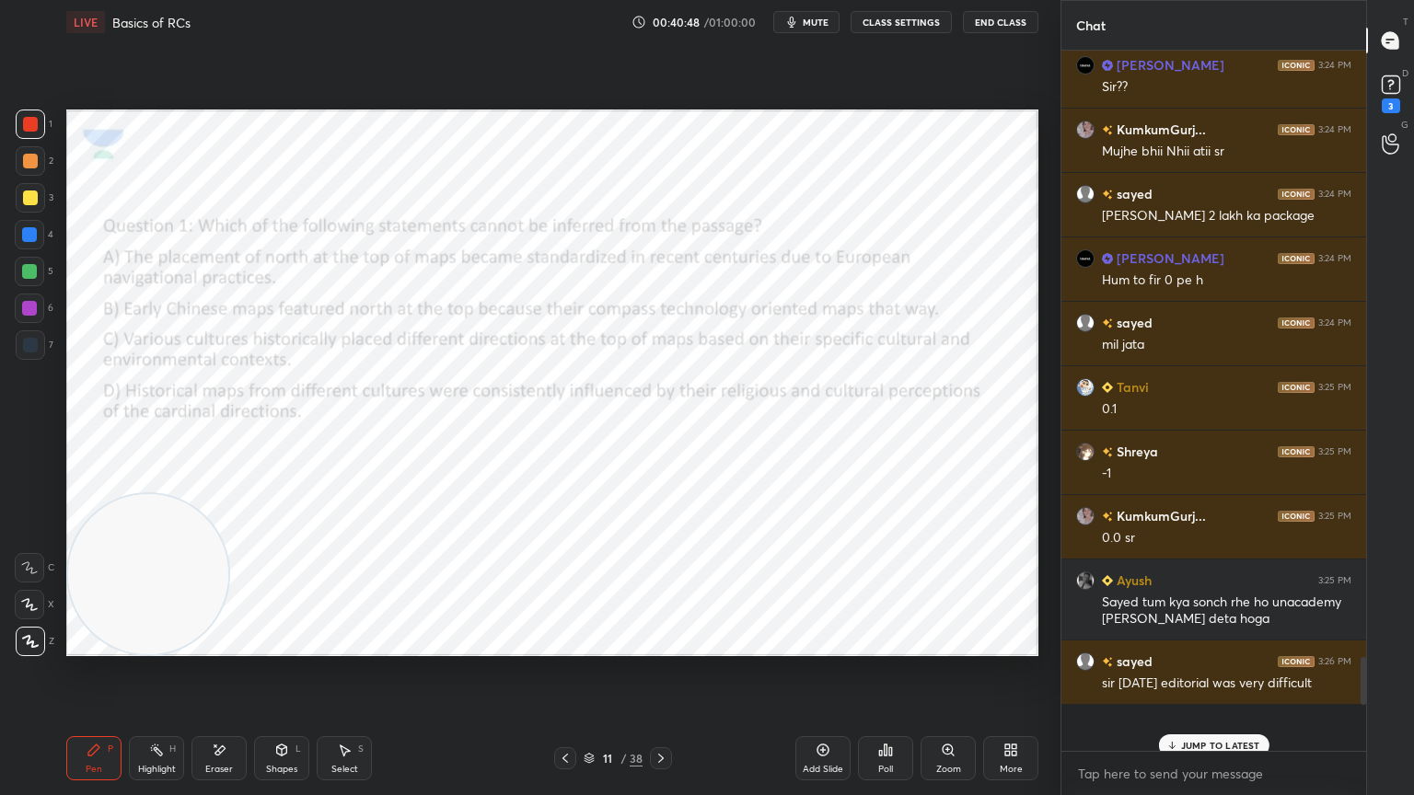
click at [1241, 713] on p "JUMP TO LATEST" at bounding box center [1220, 745] width 79 height 11
click at [1223, 713] on div "JUMP TO LATEST" at bounding box center [1213, 745] width 110 height 22
click at [1220, 713] on p "JUMP TO LATEST" at bounding box center [1220, 745] width 79 height 11
click at [562, 713] on icon at bounding box center [565, 758] width 15 height 15
click at [820, 713] on div "Add Slide" at bounding box center [822, 758] width 55 height 44
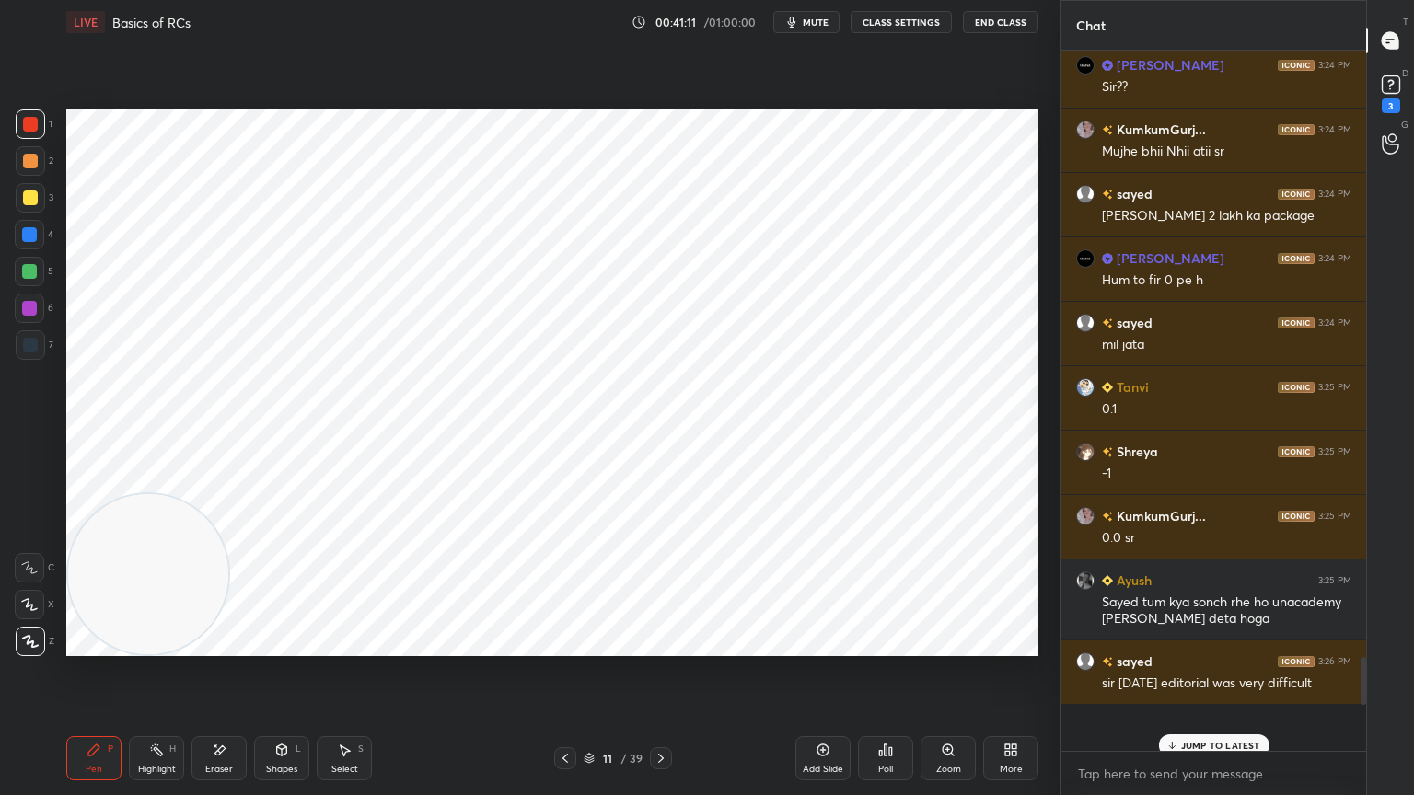
click at [236, 713] on div "Eraser" at bounding box center [218, 758] width 55 height 44
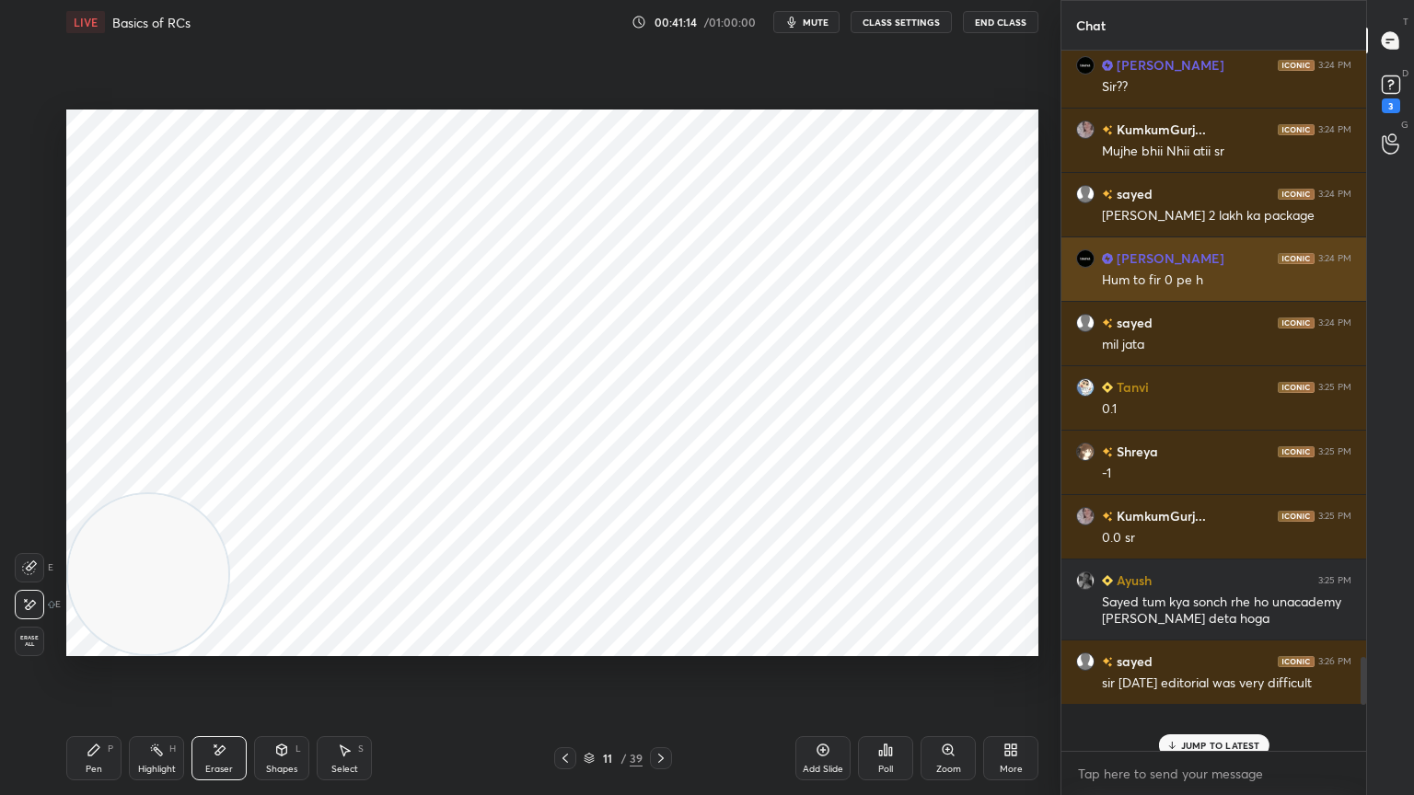
click at [103, 713] on div "Pen P" at bounding box center [93, 758] width 55 height 44
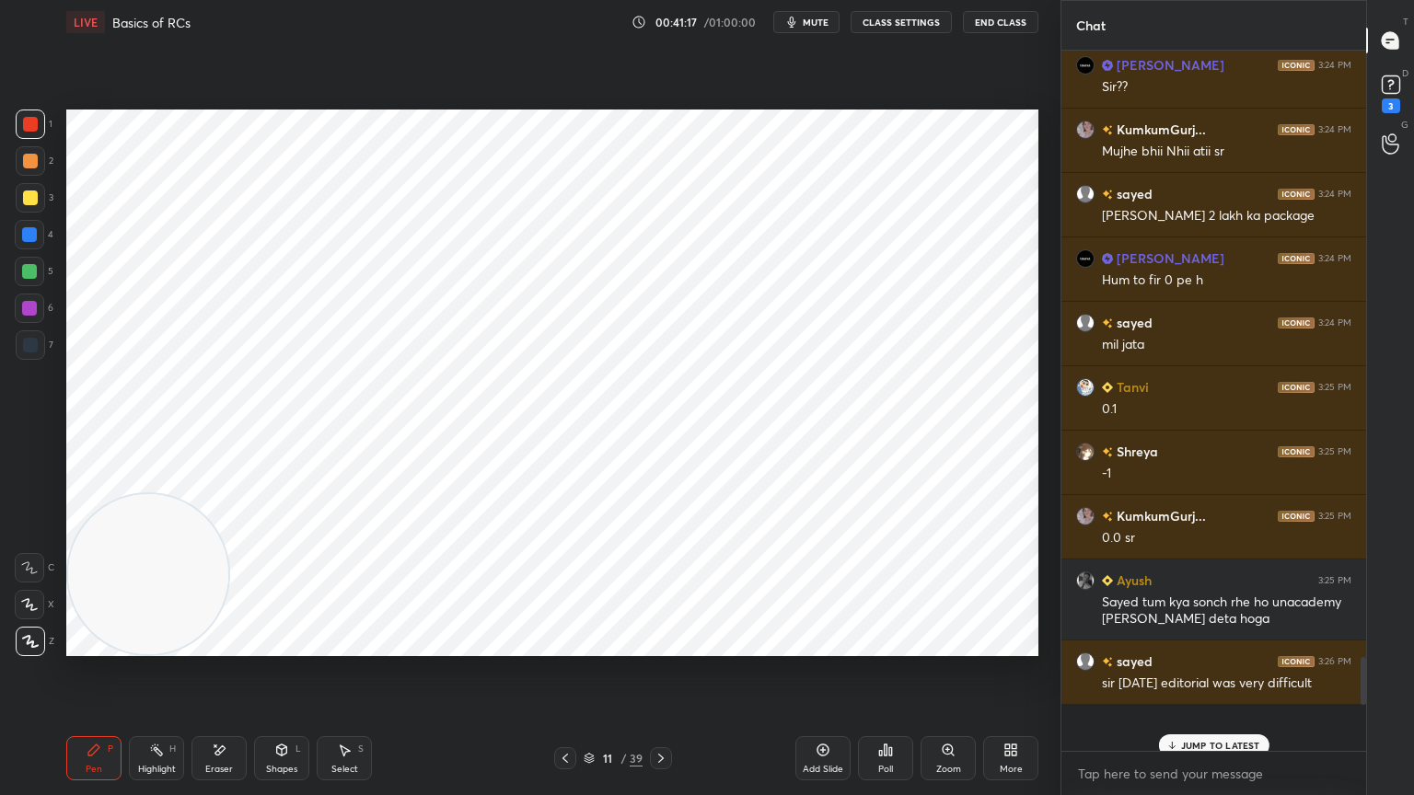
click at [167, 713] on div "Pen P Highlight H Eraser Shapes L Select S 11 / 39 Add Slide Poll Zoom More" at bounding box center [552, 759] width 972 height 74
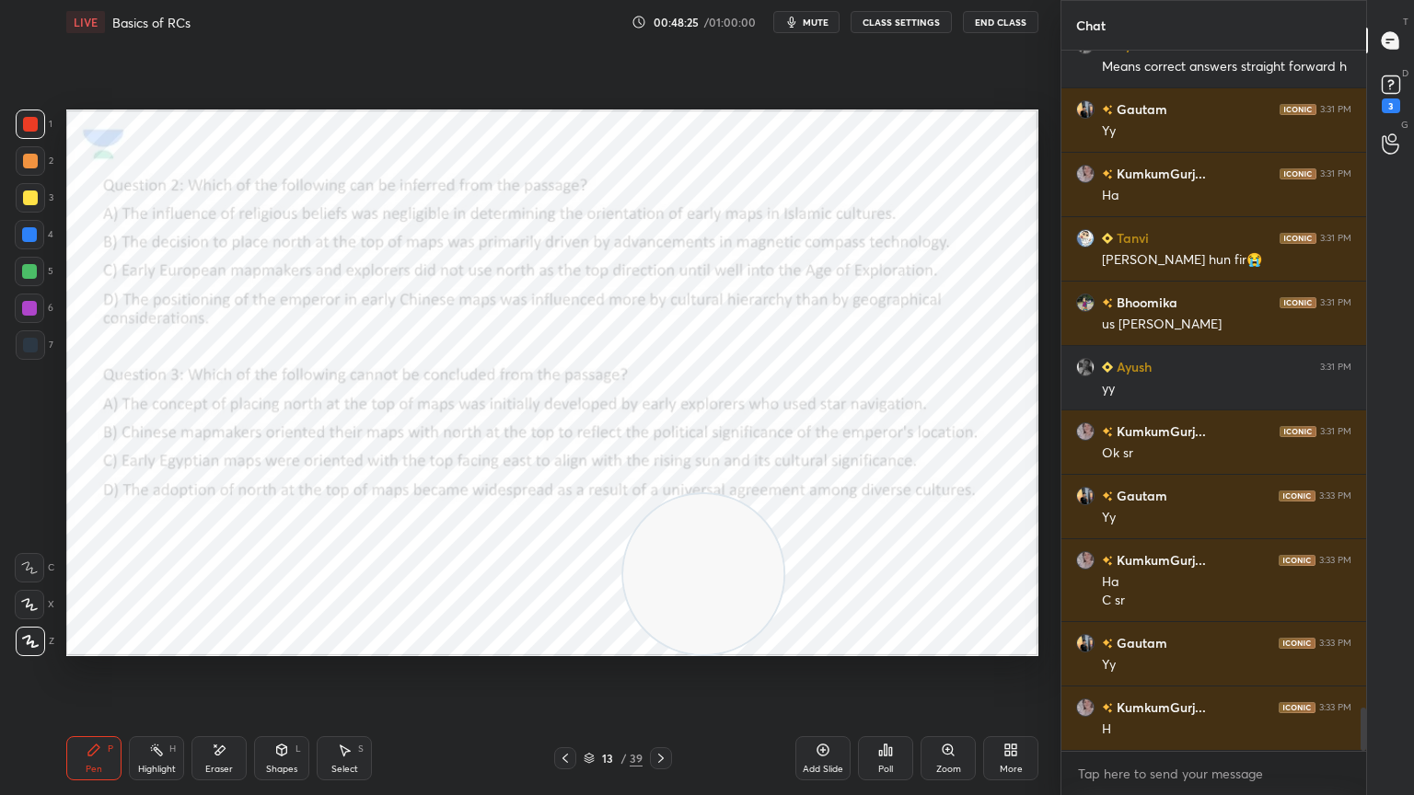
scroll to position [10610, 0]
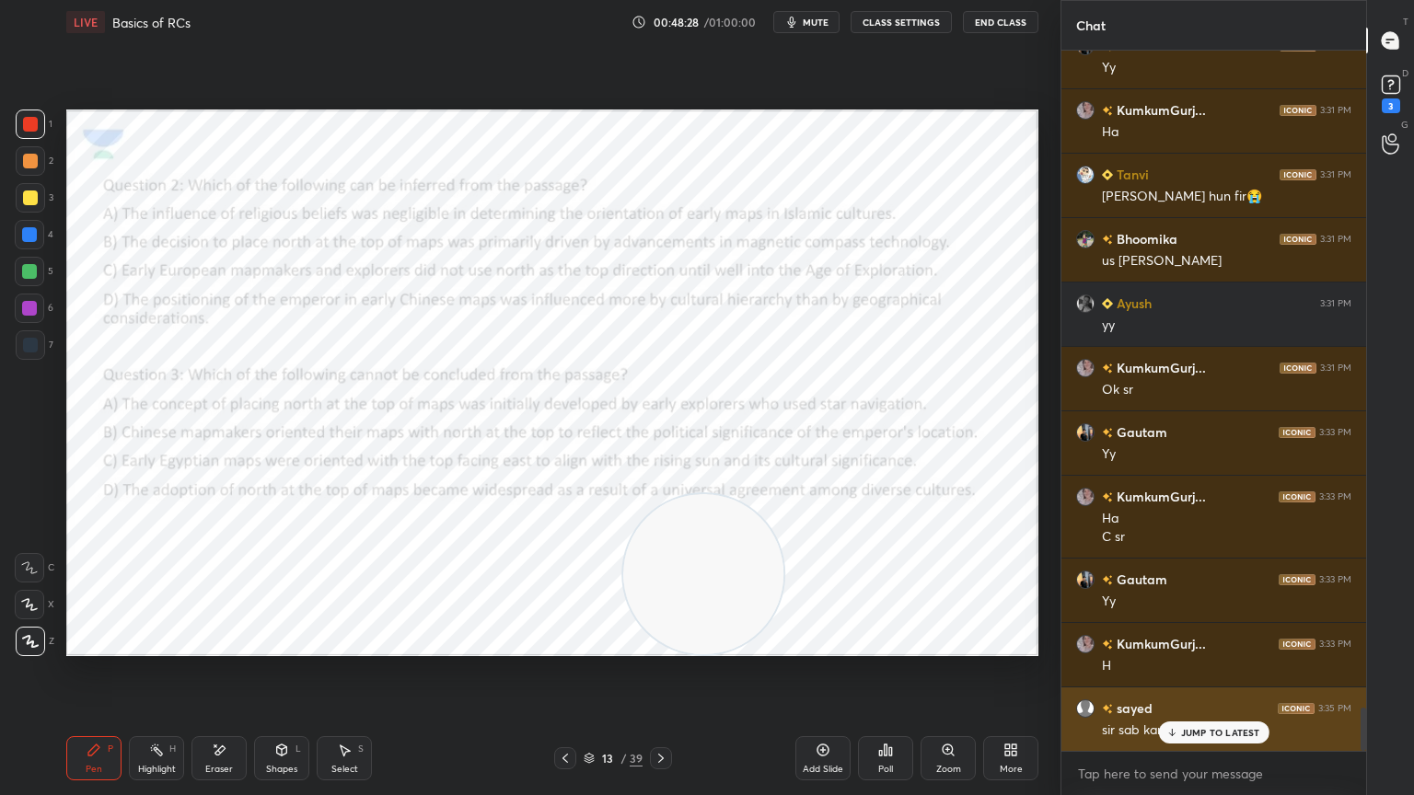
click at [1196, 713] on p "JUMP TO LATEST" at bounding box center [1220, 732] width 79 height 11
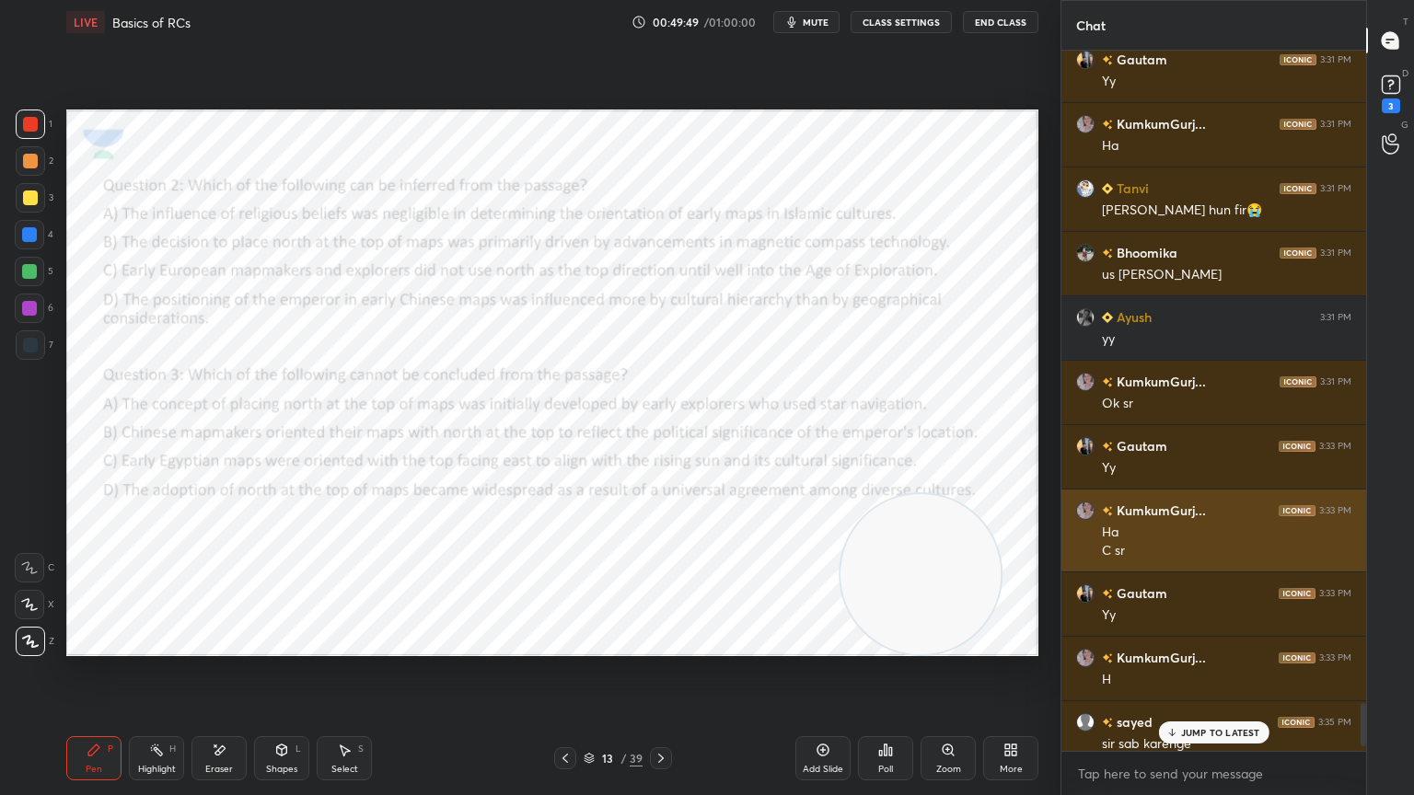
scroll to position [10675, 0]
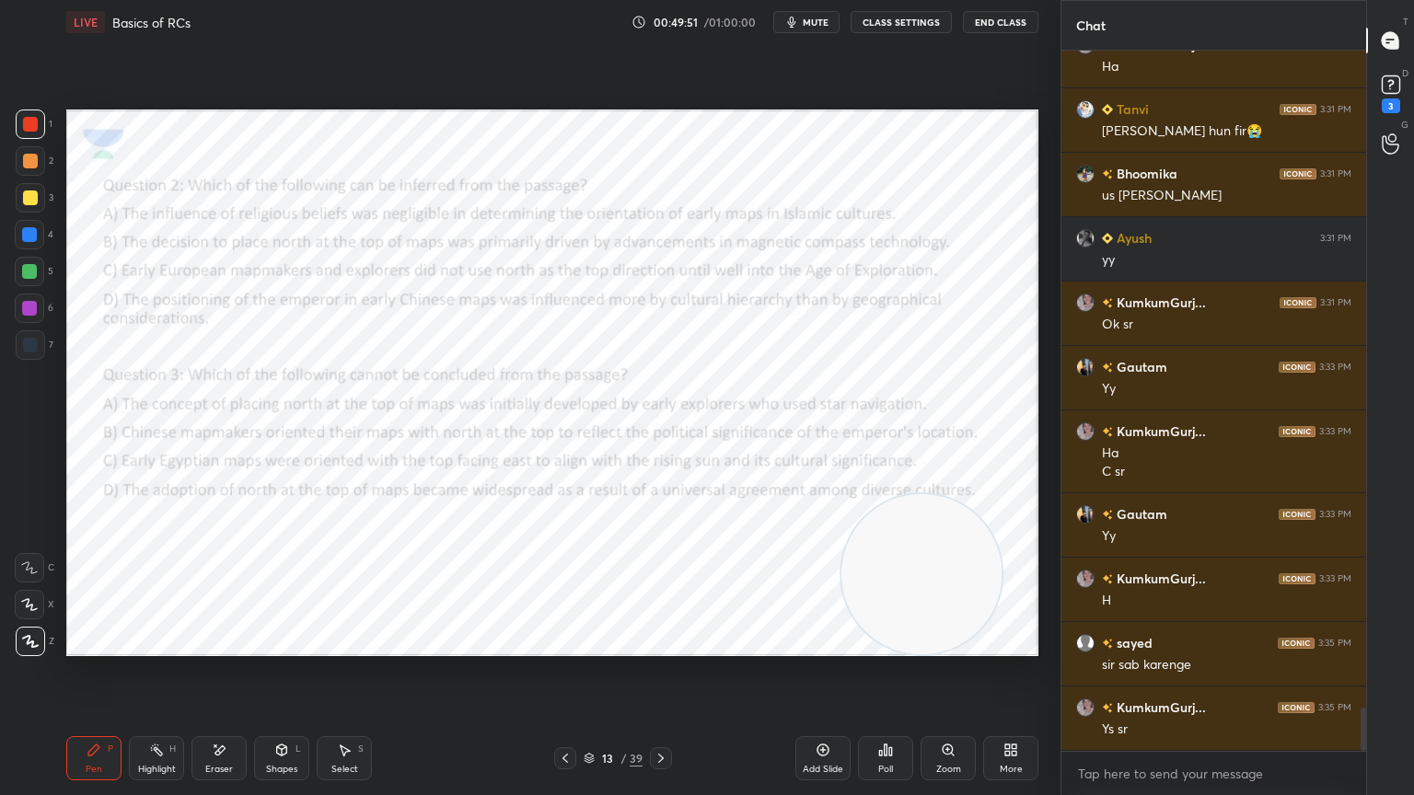
drag, startPoint x: 1291, startPoint y: 571, endPoint x: 866, endPoint y: 573, distance: 425.2
click at [866, 573] on video at bounding box center [921, 574] width 160 height 160
drag, startPoint x: 902, startPoint y: 549, endPoint x: 119, endPoint y: 125, distance: 890.3
click at [772, 463] on video at bounding box center [852, 543] width 160 height 160
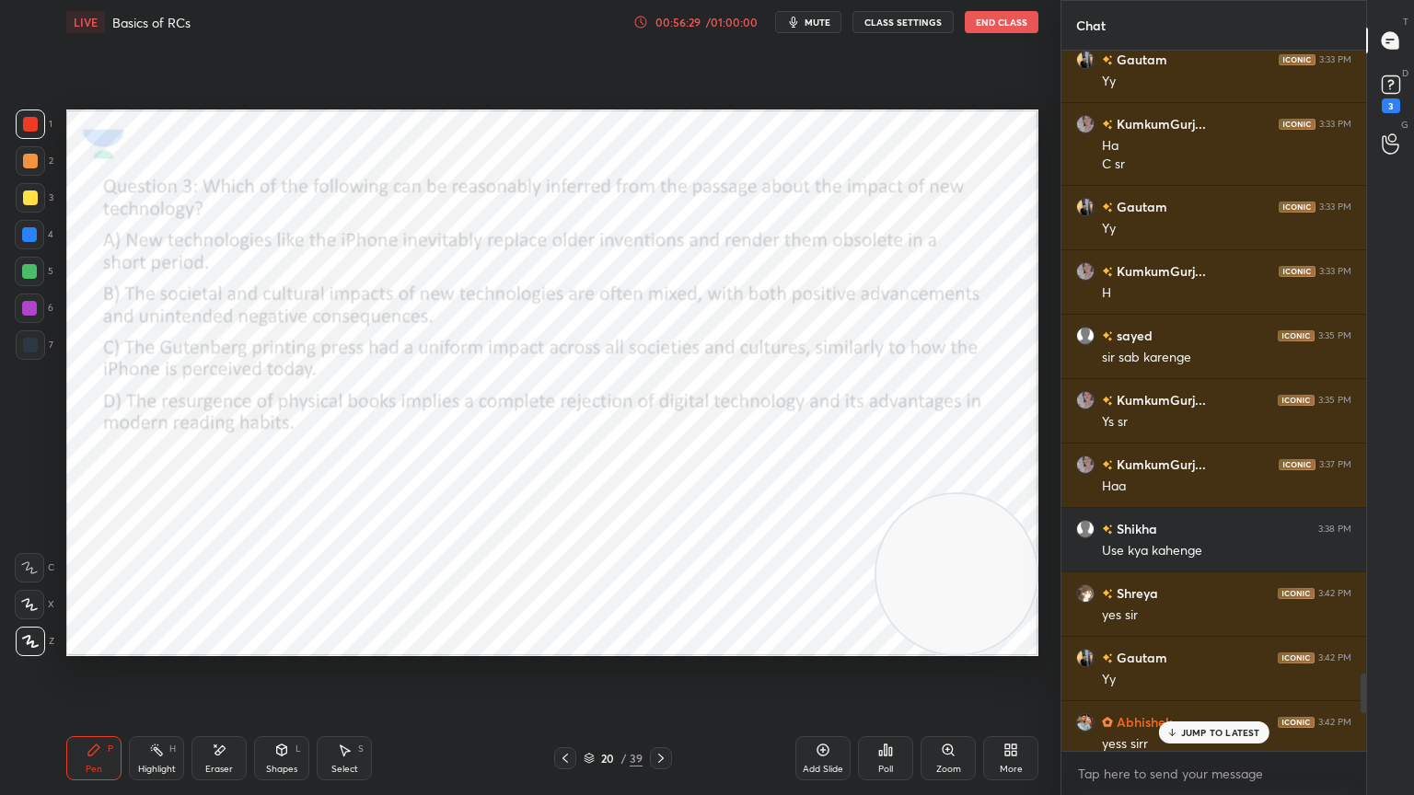
scroll to position [10982, 0]
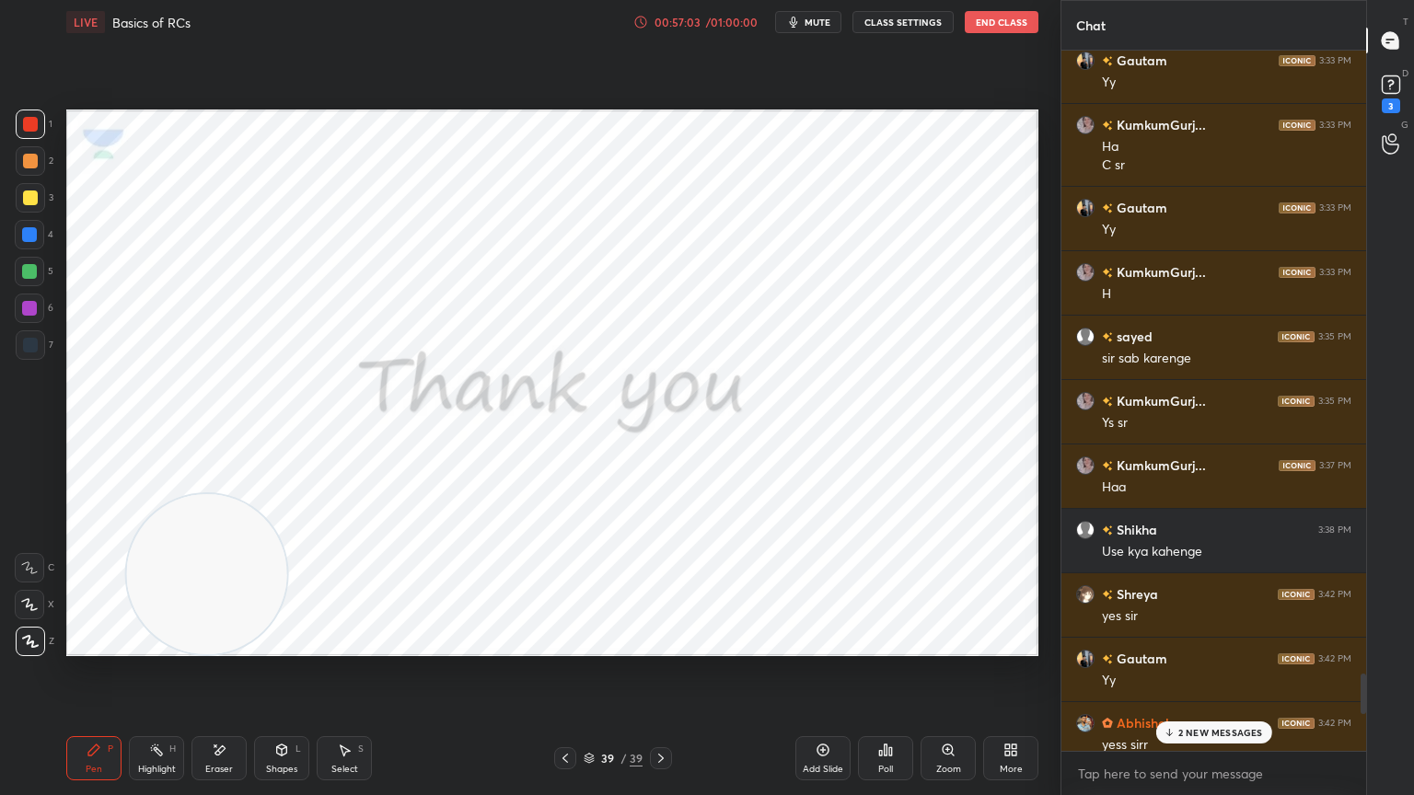
click at [1210, 713] on p "2 NEW MESSAGES" at bounding box center [1220, 732] width 85 height 11
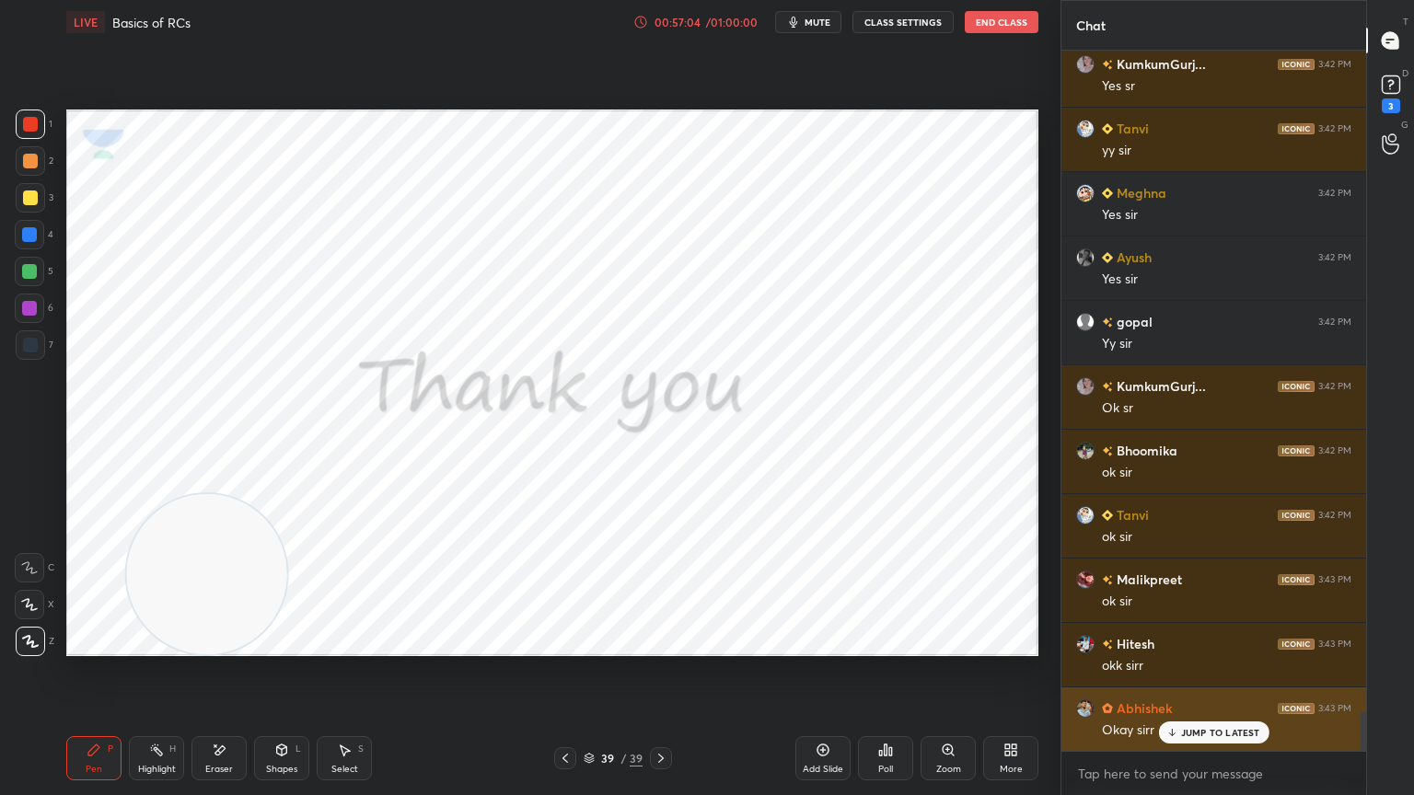
click at [1211, 713] on p "JUMP TO LATEST" at bounding box center [1220, 732] width 79 height 11
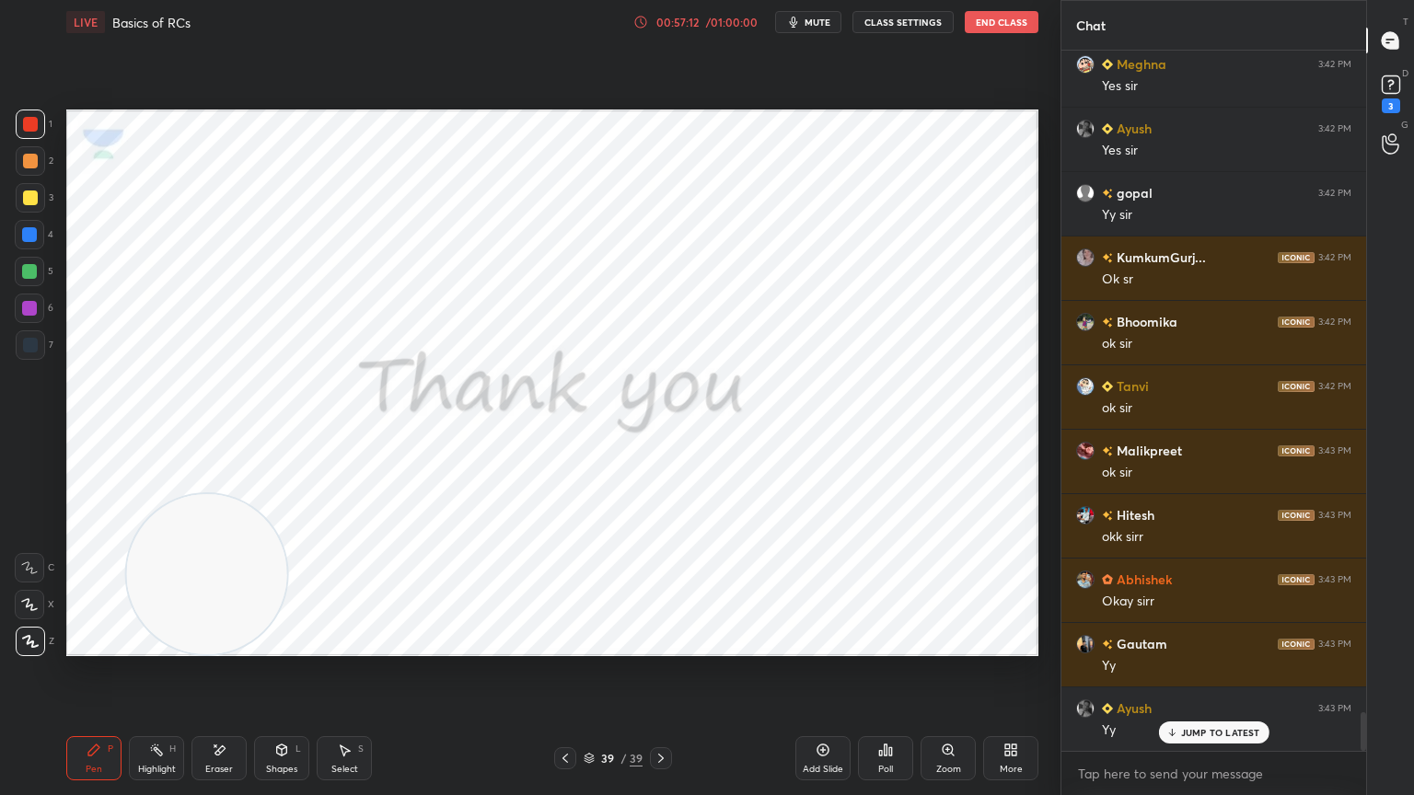
click at [884, 713] on icon at bounding box center [885, 750] width 3 height 11
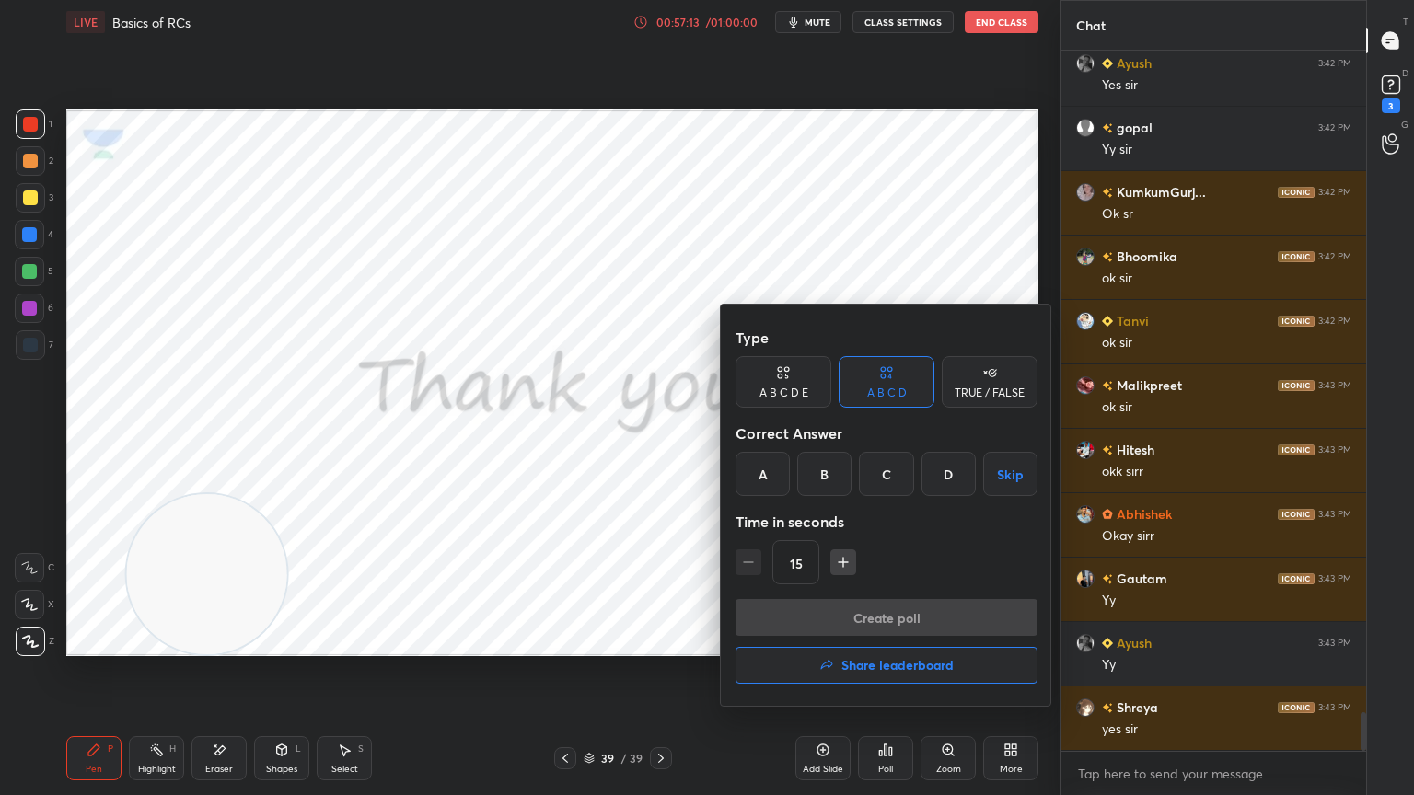
click at [942, 267] on div at bounding box center [707, 397] width 1414 height 795
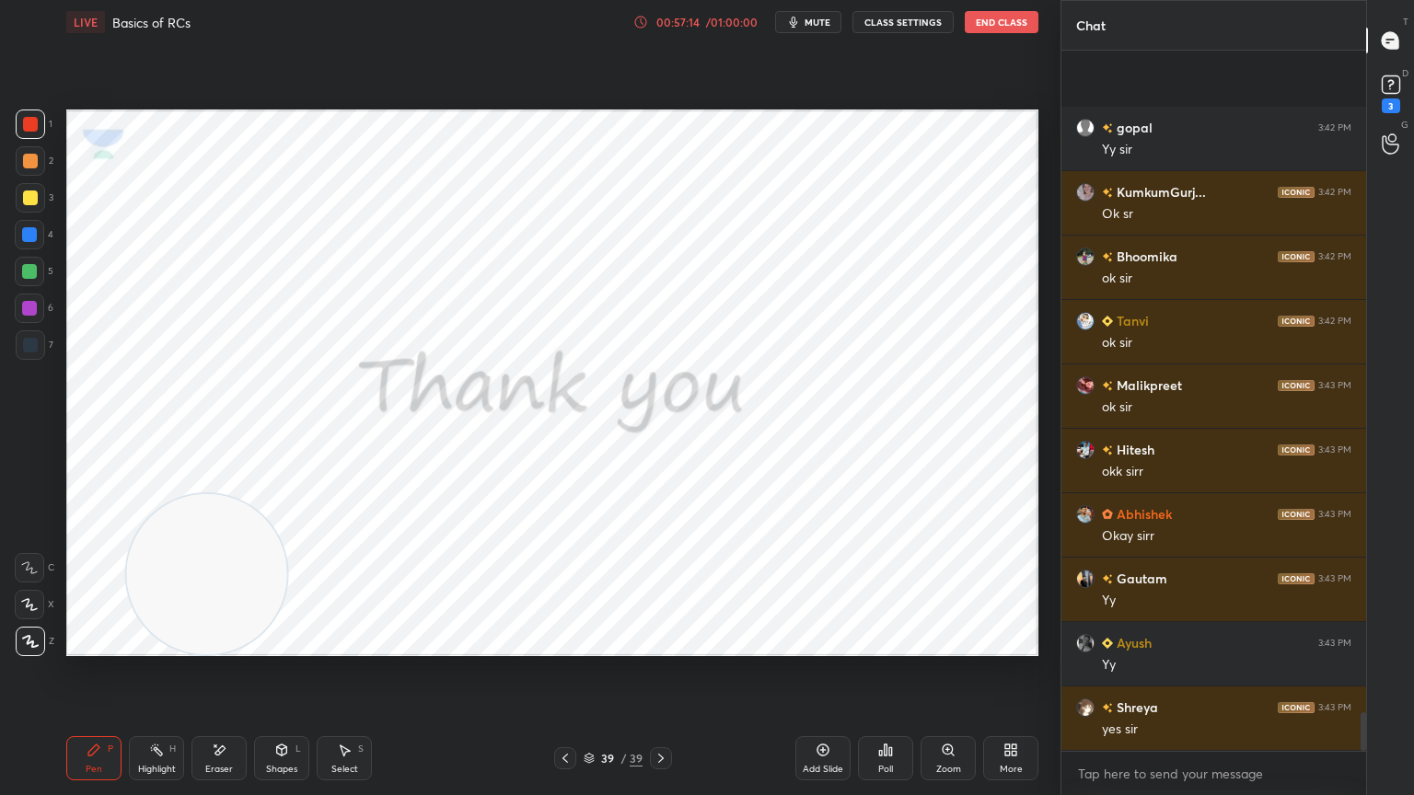
scroll to position [12093, 0]
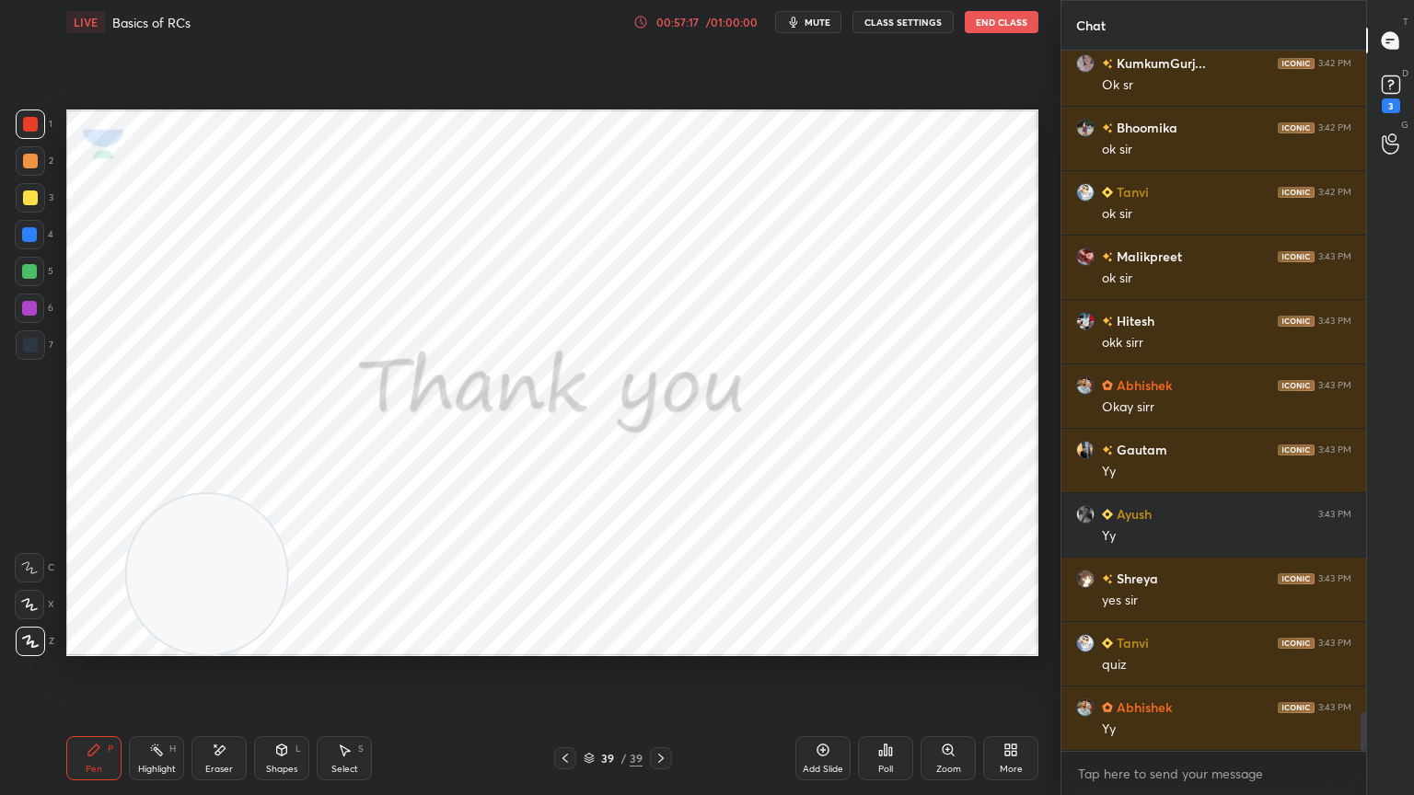
click at [228, 713] on div "Eraser" at bounding box center [219, 769] width 28 height 9
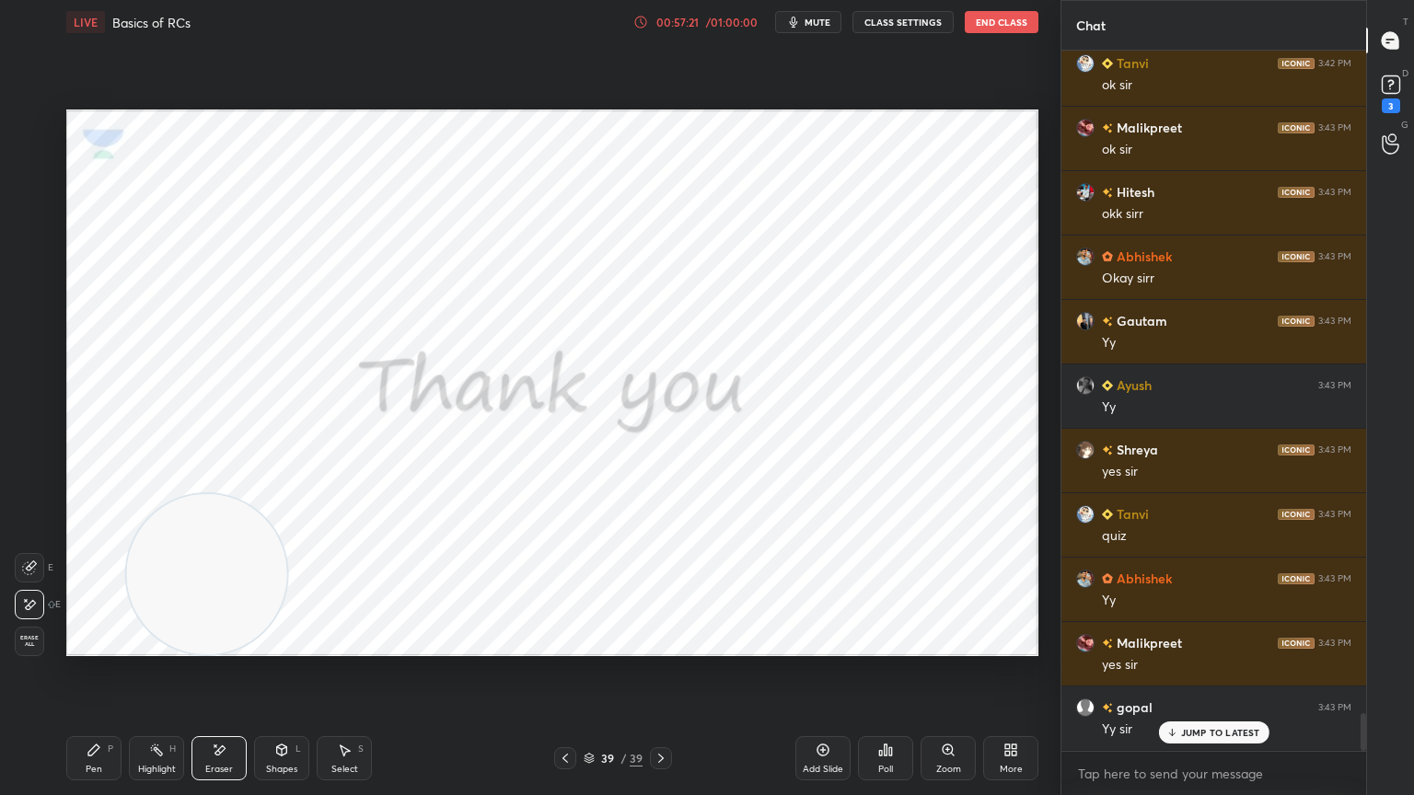
scroll to position [12285, 0]
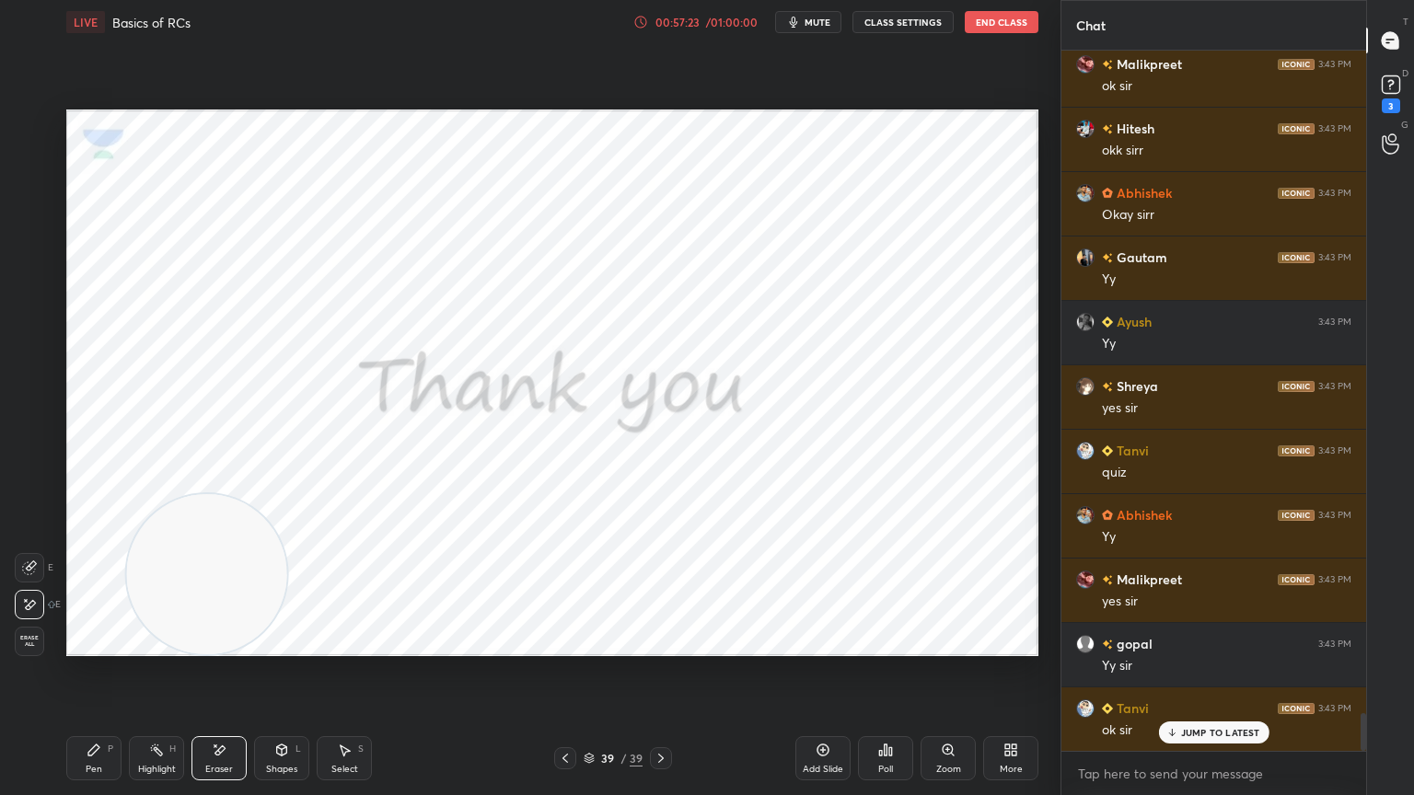
click at [824, 713] on div "Add Slide" at bounding box center [822, 758] width 55 height 44
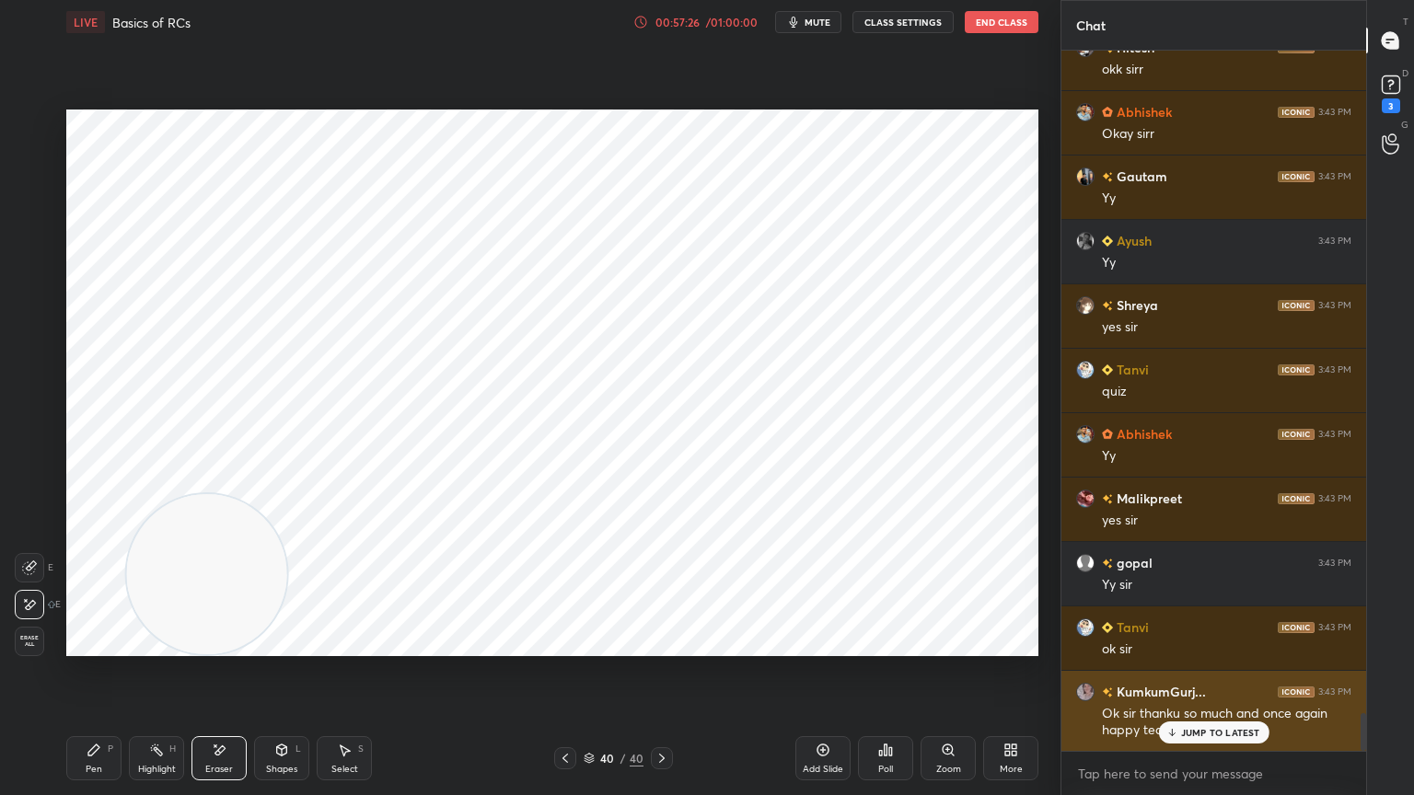
click at [1195, 713] on div "JUMP TO LATEST" at bounding box center [1213, 733] width 110 height 22
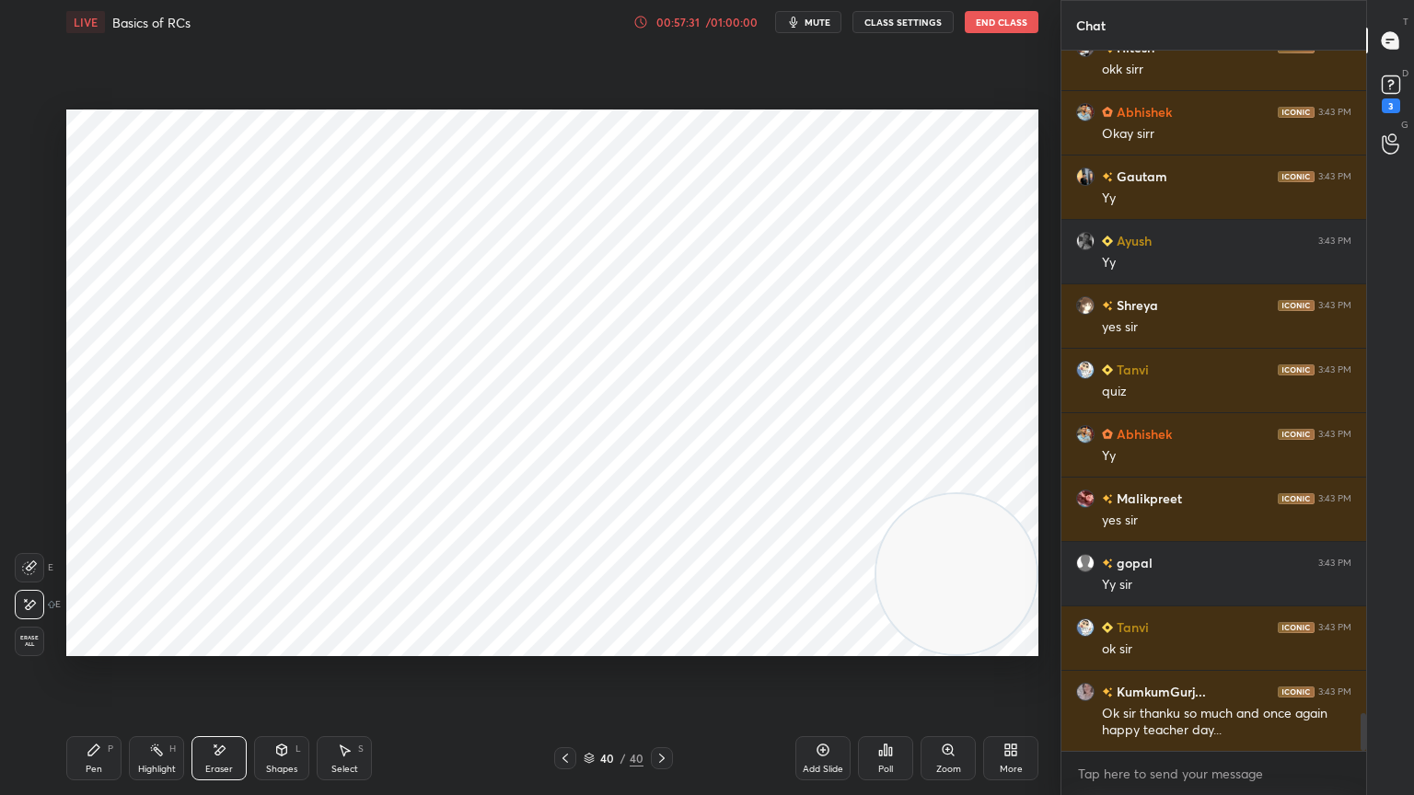
click at [95, 713] on icon at bounding box center [93, 750] width 11 height 11
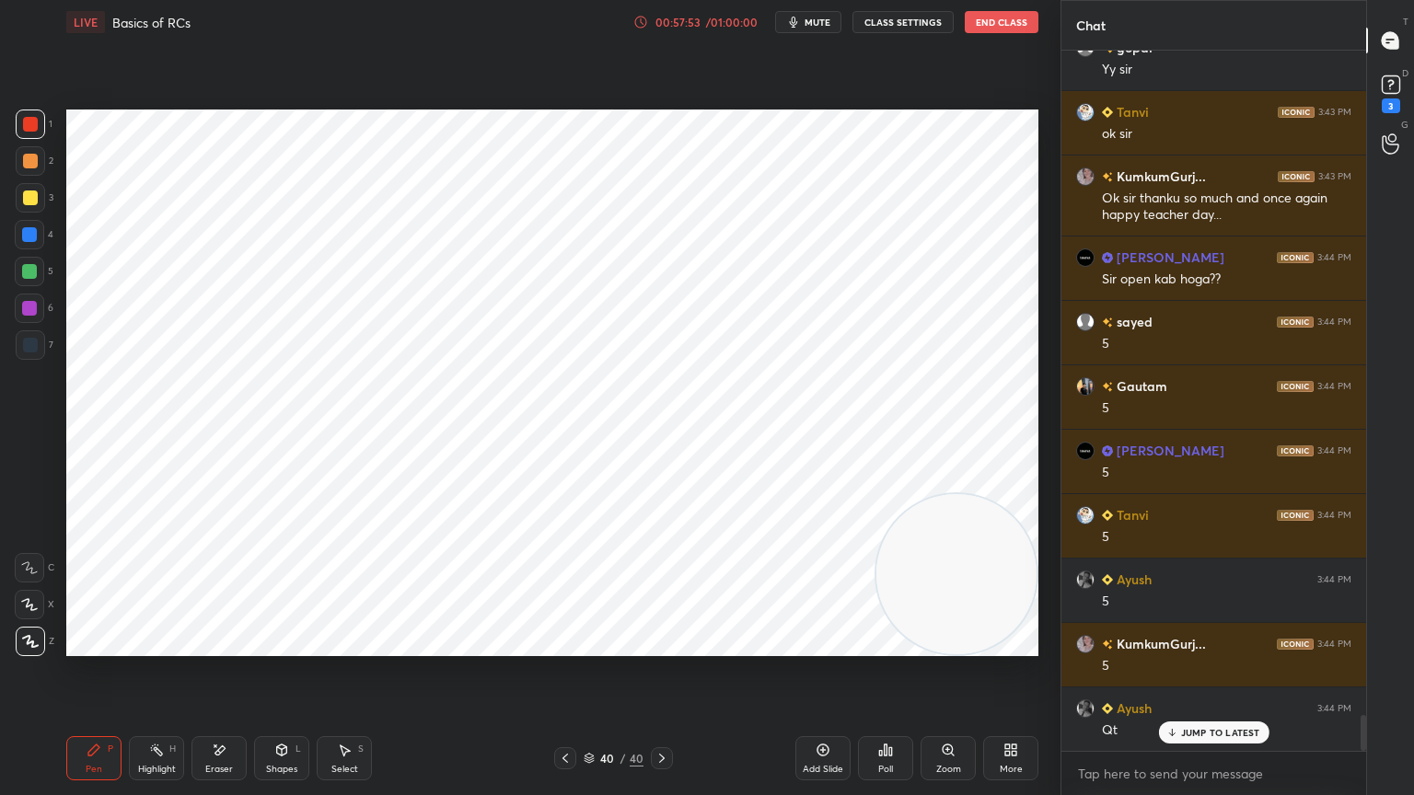
scroll to position [12947, 0]
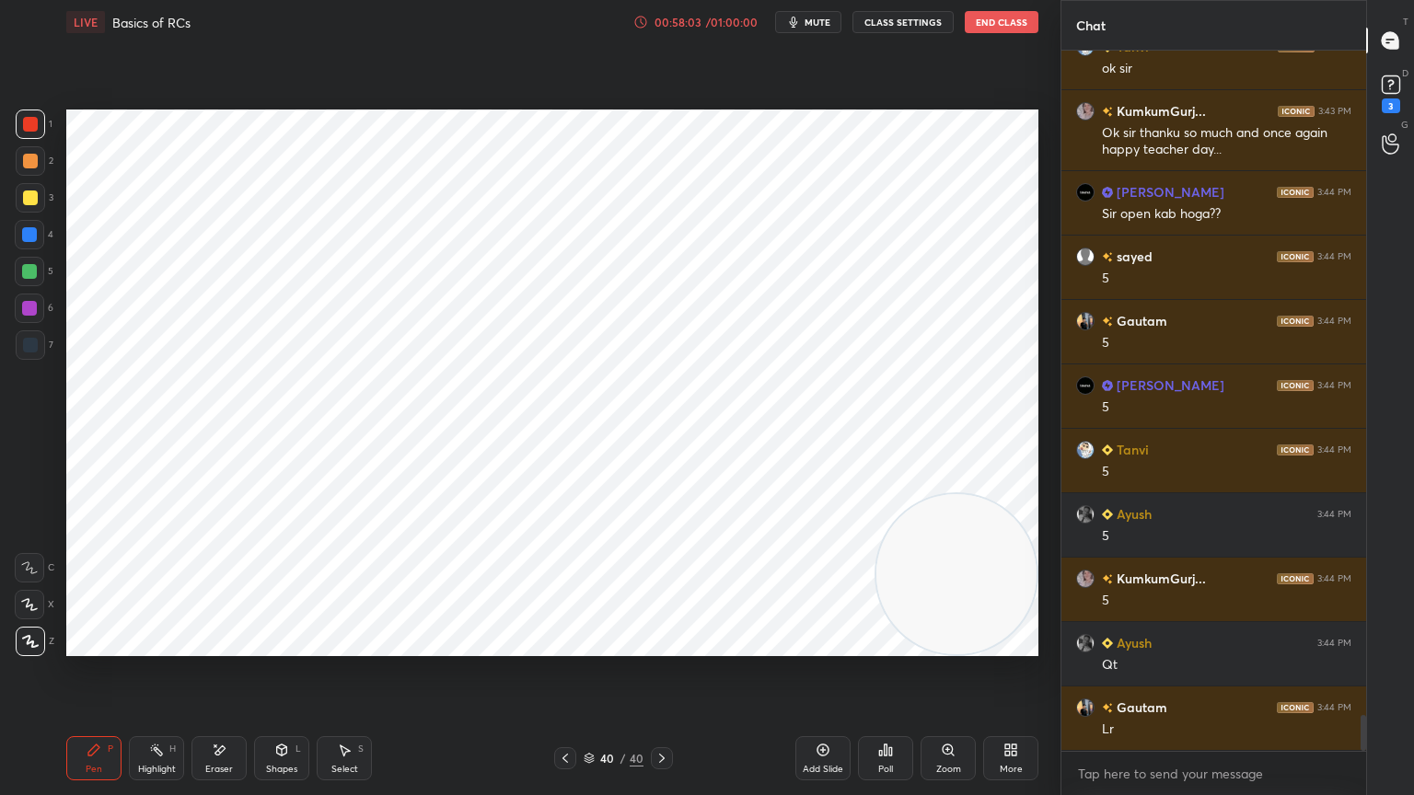
click at [826, 713] on icon at bounding box center [822, 750] width 15 height 15
click at [220, 713] on icon at bounding box center [219, 751] width 15 height 16
click at [110, 713] on div "Pen P" at bounding box center [93, 758] width 55 height 44
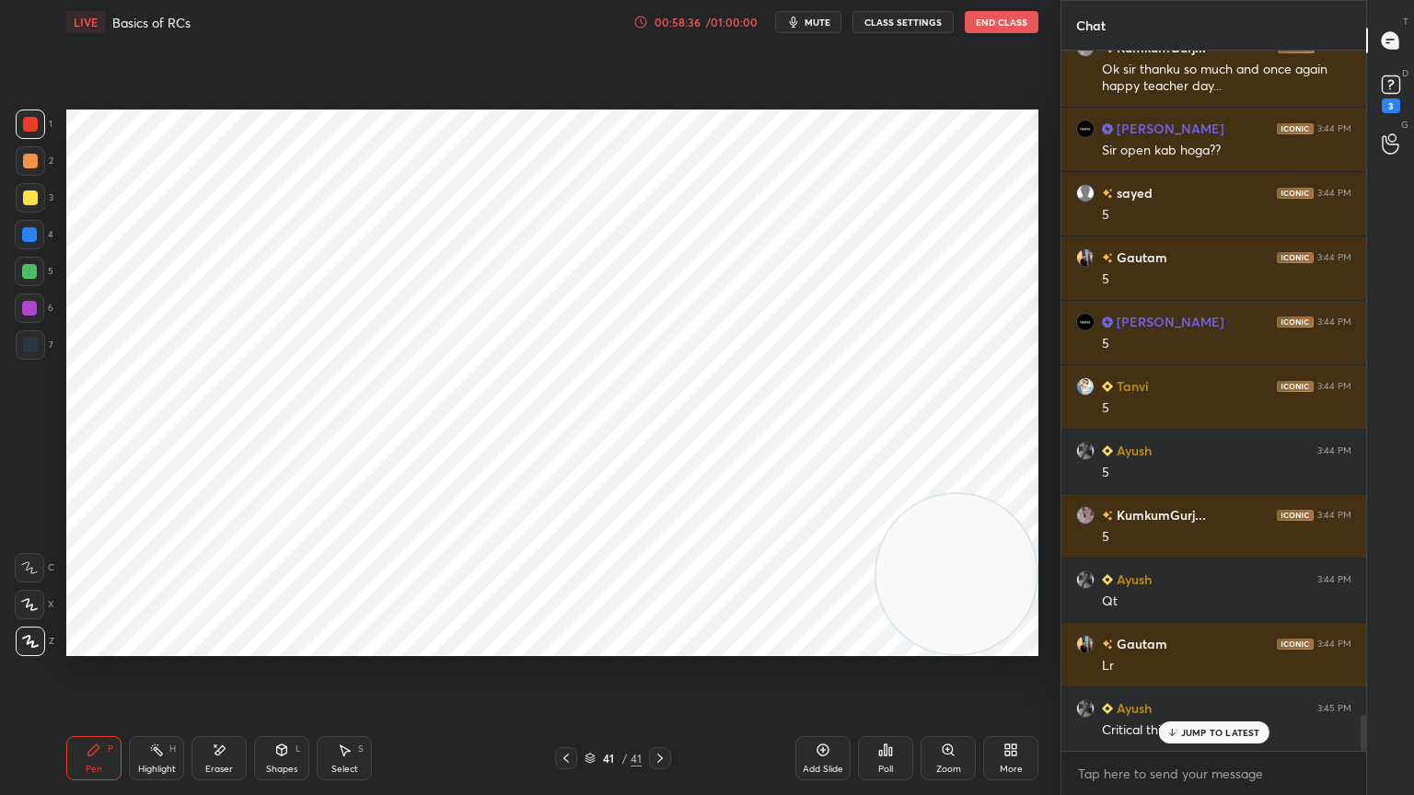
scroll to position [13076, 0]
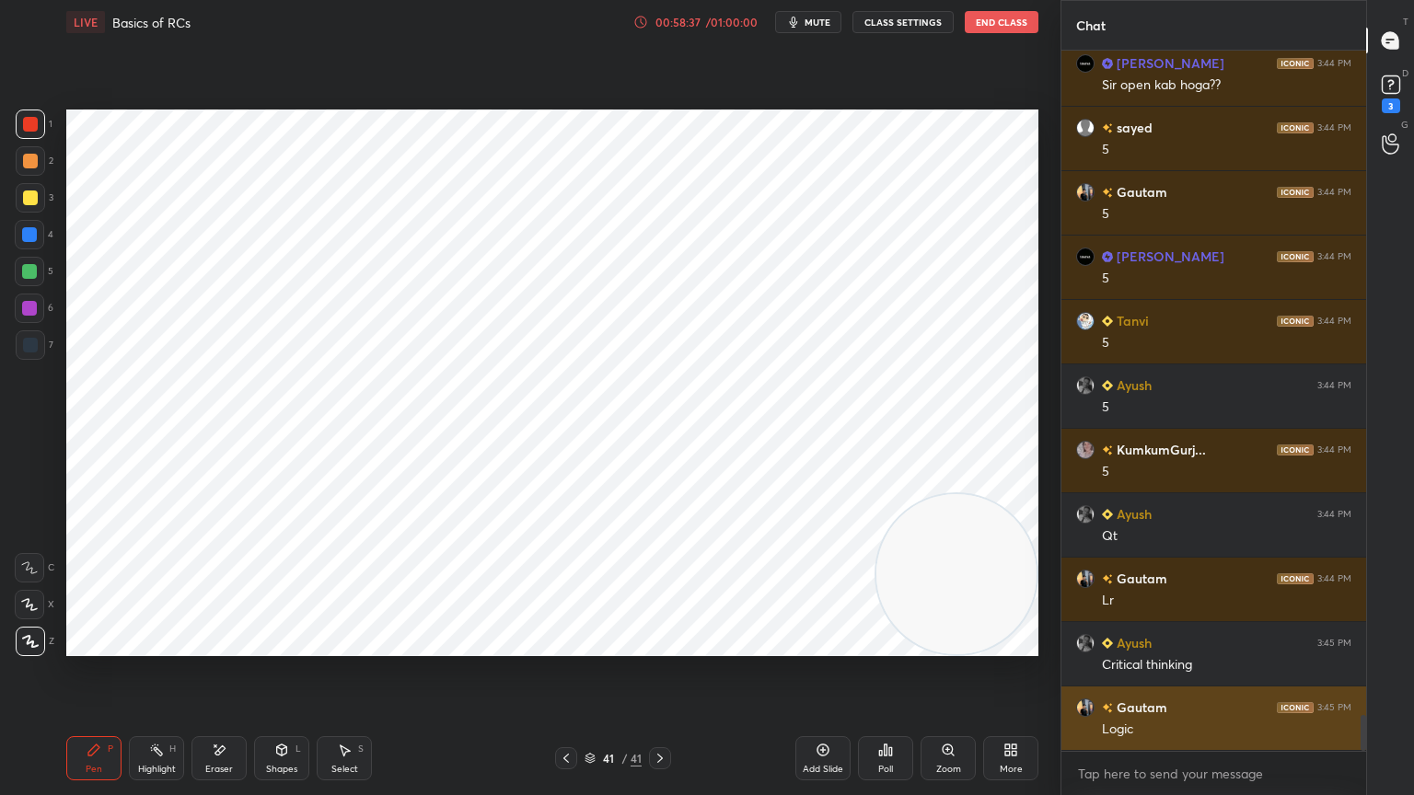
click at [1179, 713] on div "Logic" at bounding box center [1226, 730] width 249 height 18
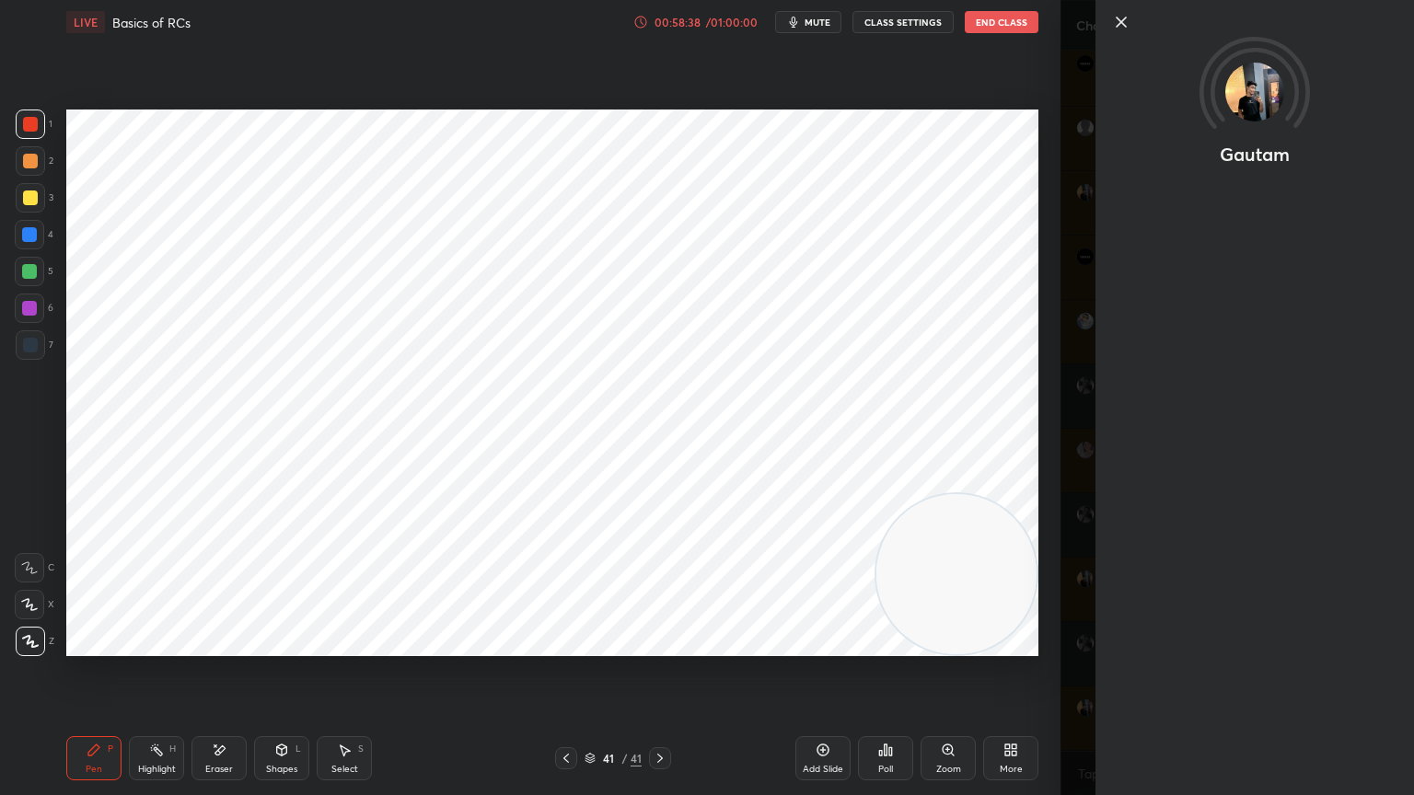
click at [1134, 13] on div at bounding box center [1269, 22] width 318 height 22
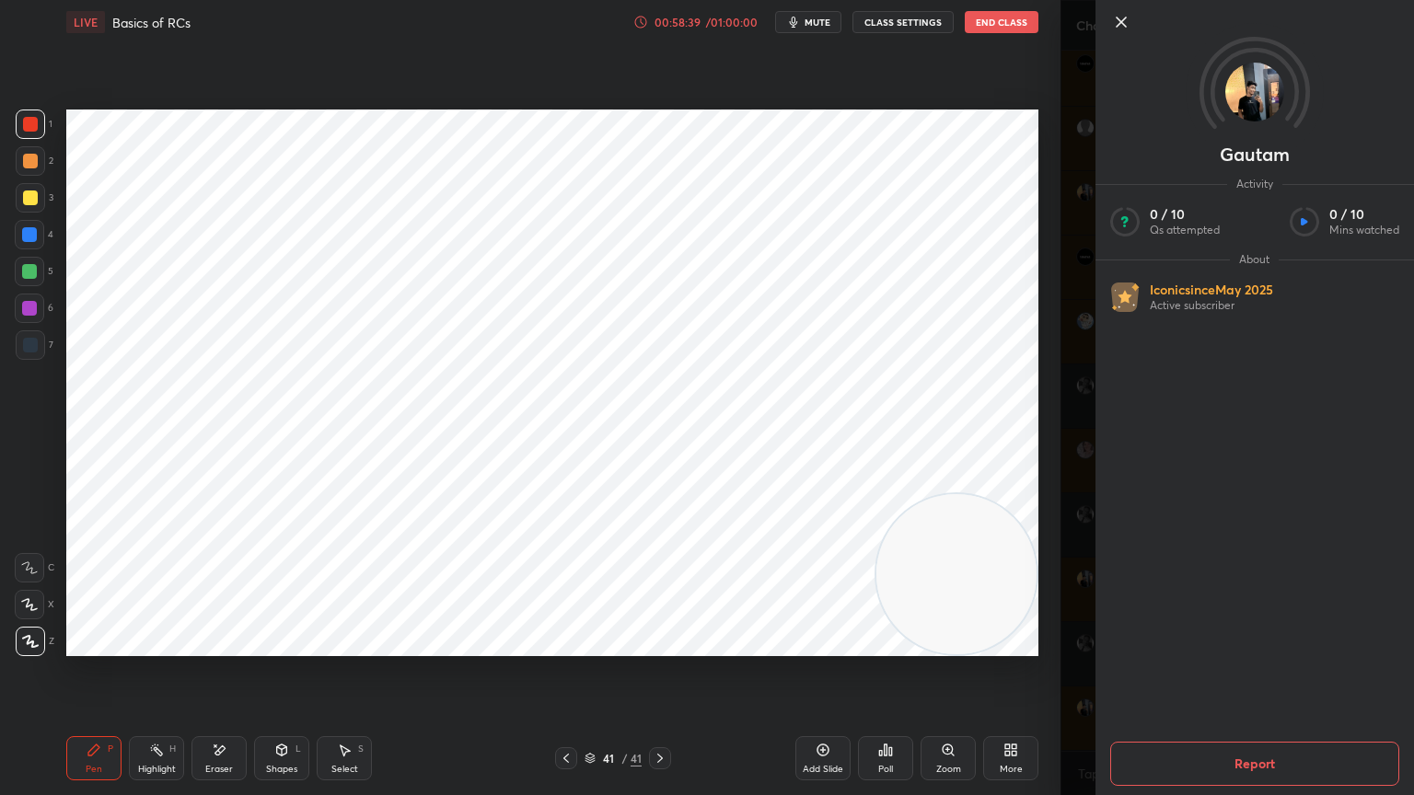
click at [1128, 7] on div at bounding box center [1254, 53] width 318 height 106
click at [1122, 17] on icon at bounding box center [1121, 22] width 22 height 22
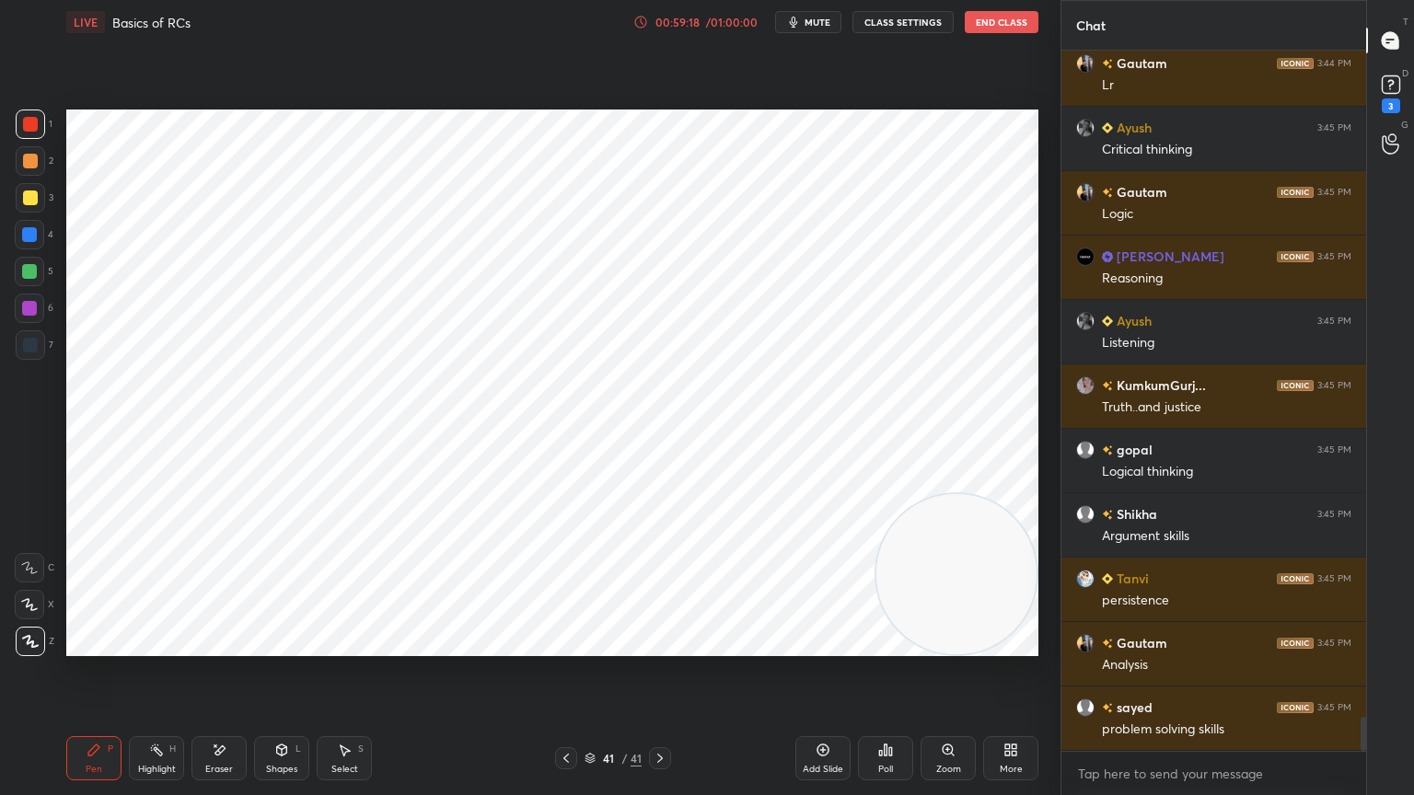
scroll to position [13655, 0]
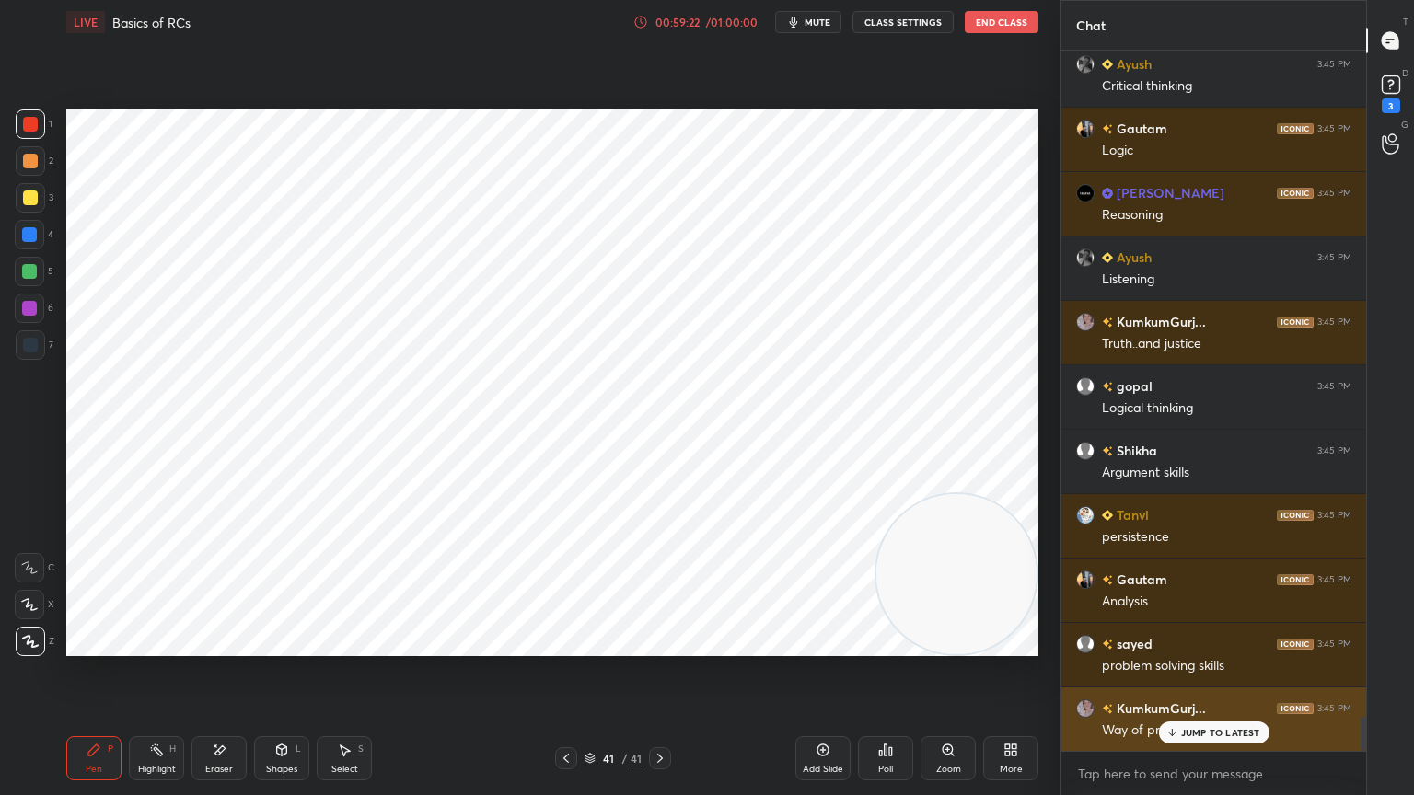
click at [1201, 713] on div "JUMP TO LATEST" at bounding box center [1213, 733] width 110 height 22
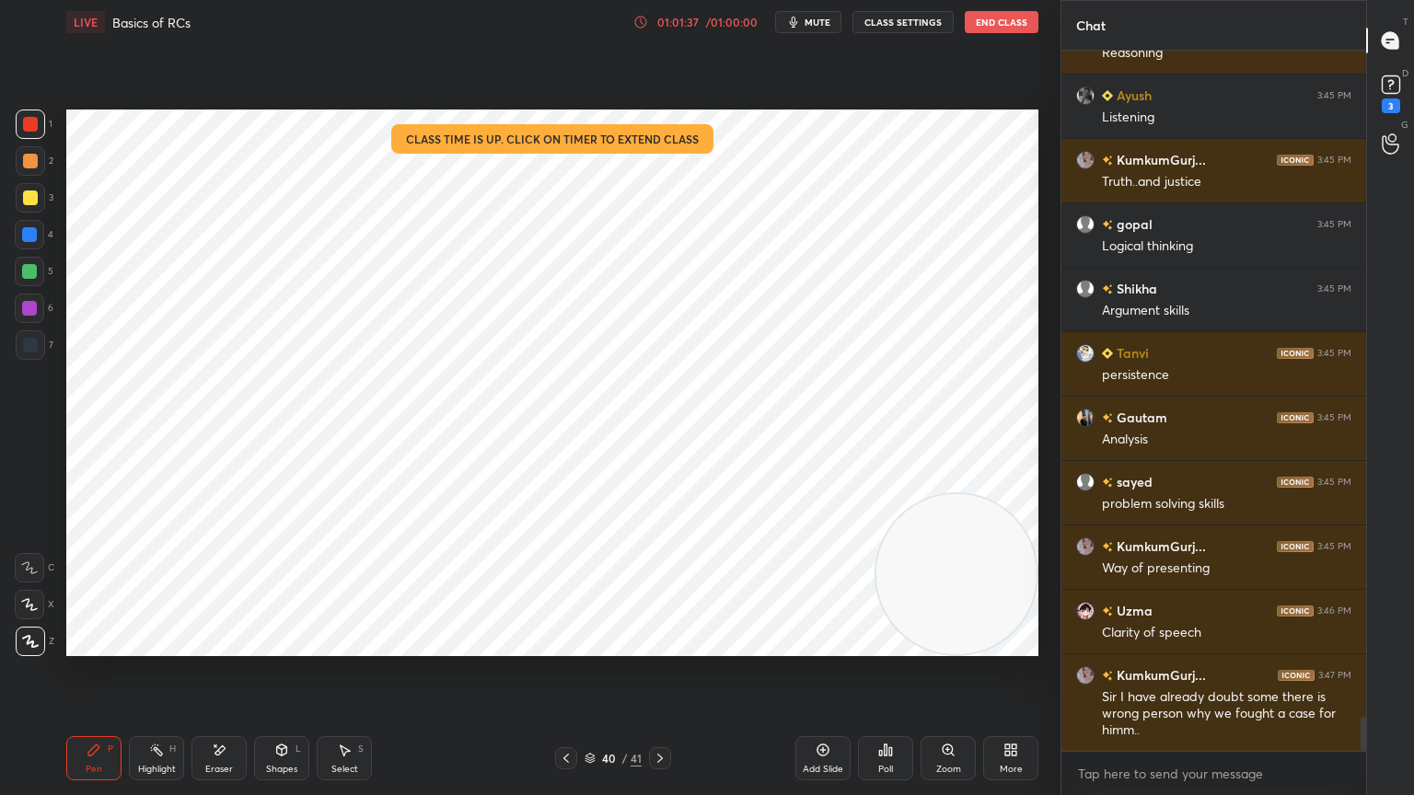
scroll to position [13882, 0]
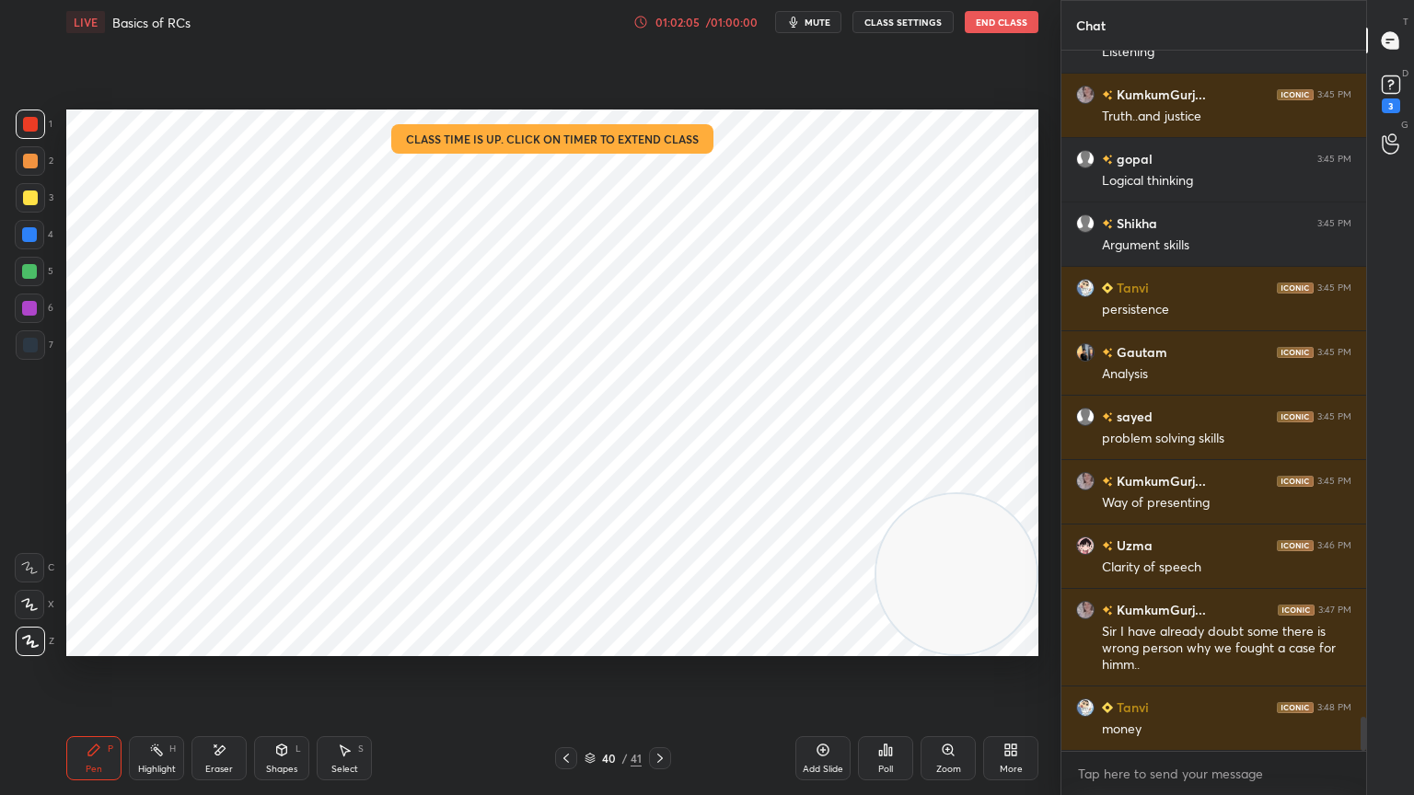
click at [228, 713] on div "Eraser" at bounding box center [219, 769] width 28 height 9
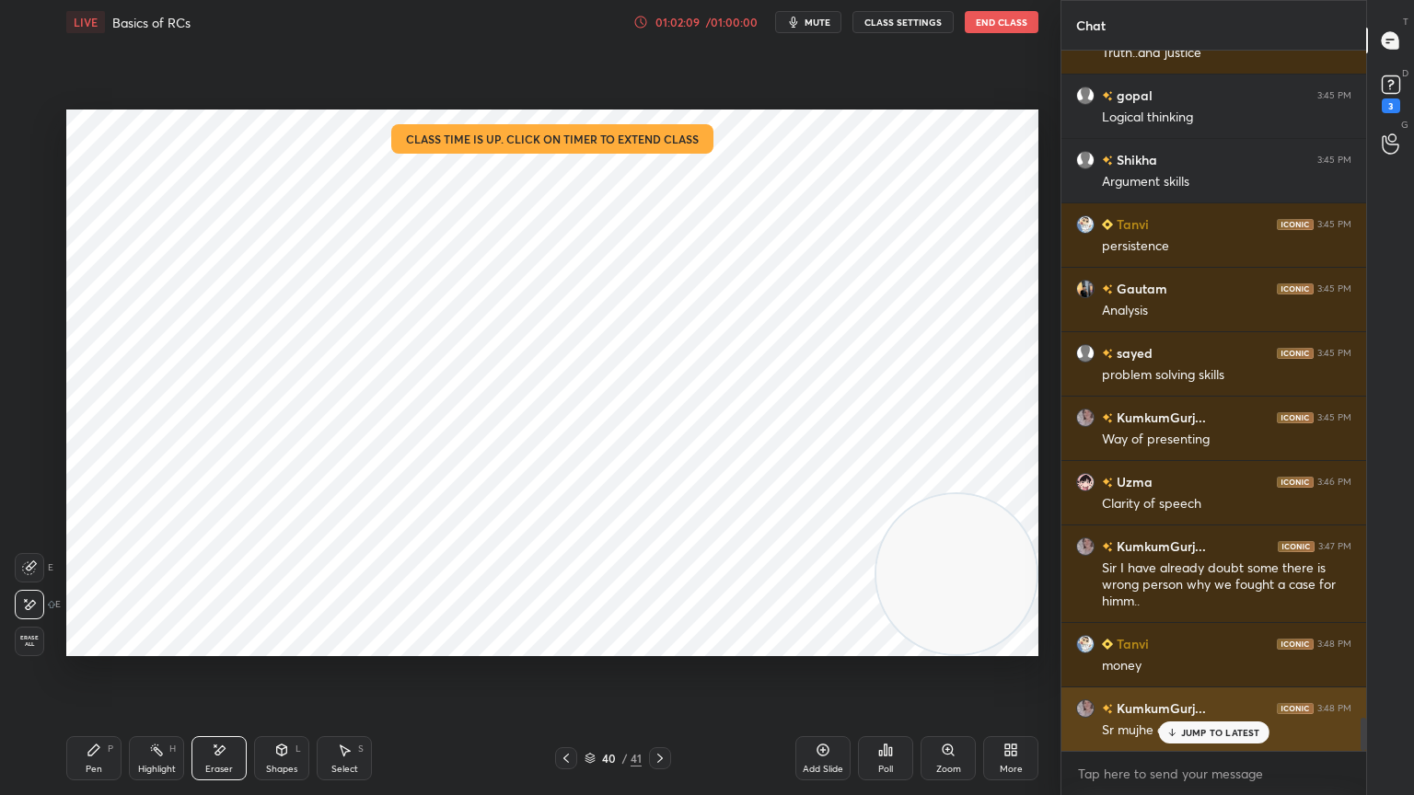
click at [1215, 713] on div "JUMP TO LATEST" at bounding box center [1213, 733] width 110 height 22
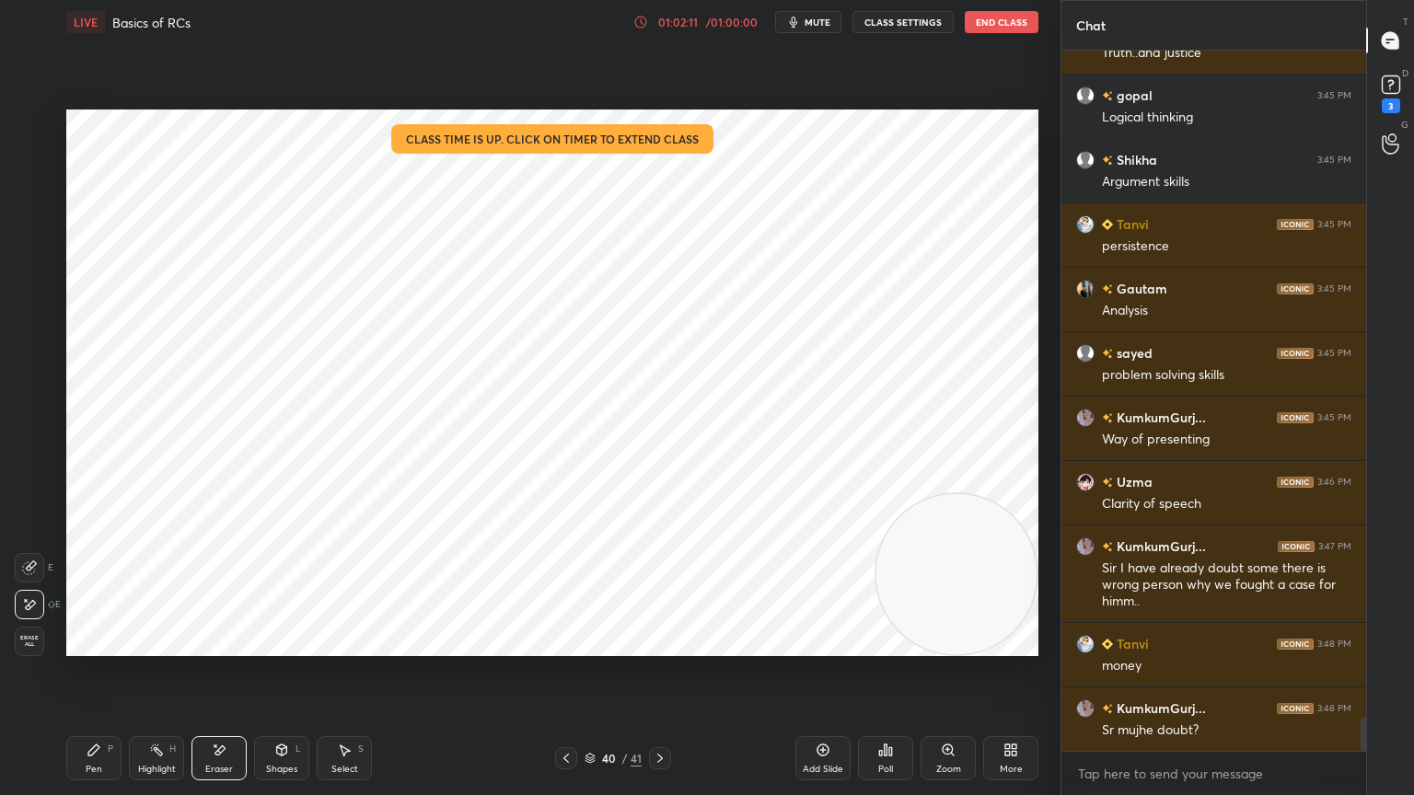
click at [86, 713] on div "Pen P" at bounding box center [93, 758] width 55 height 44
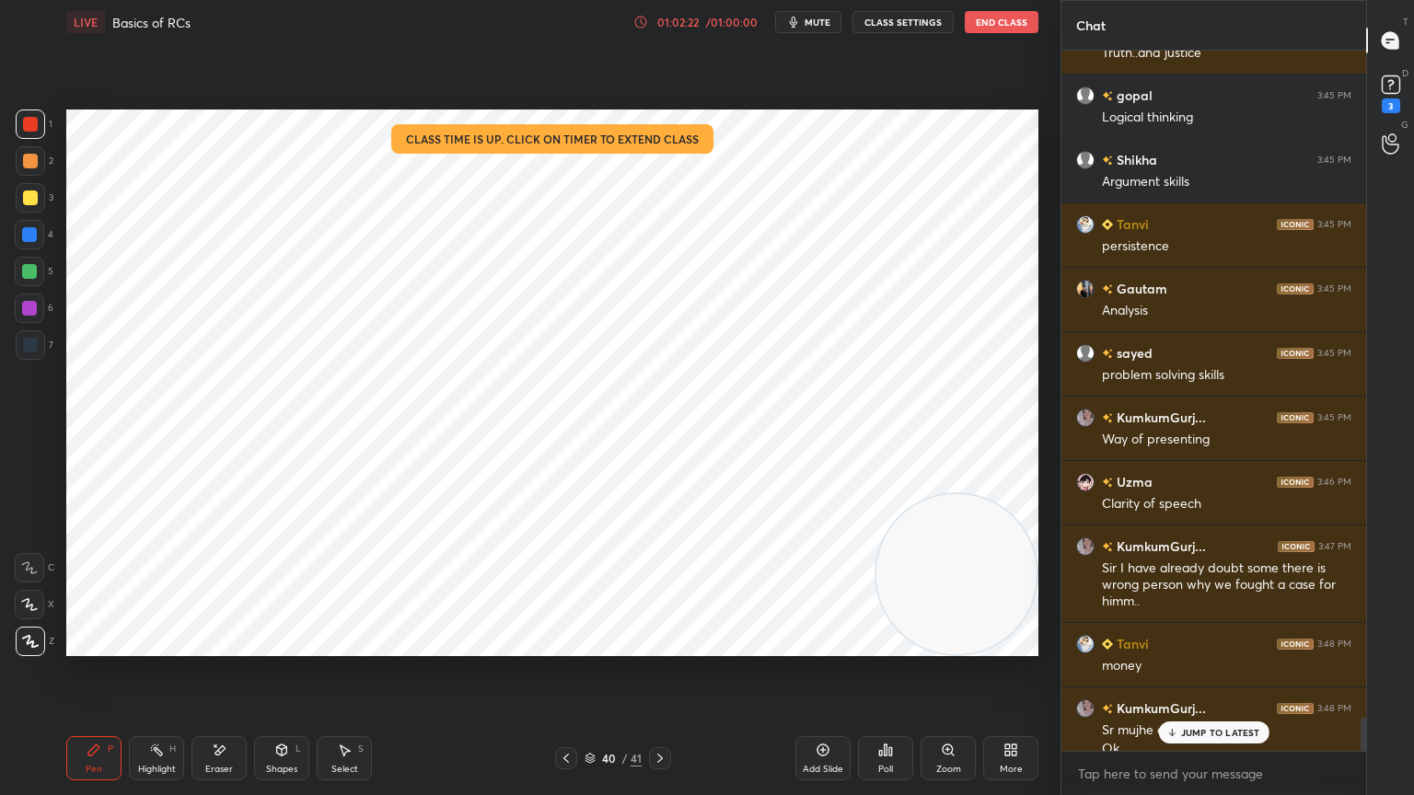
scroll to position [13964, 0]
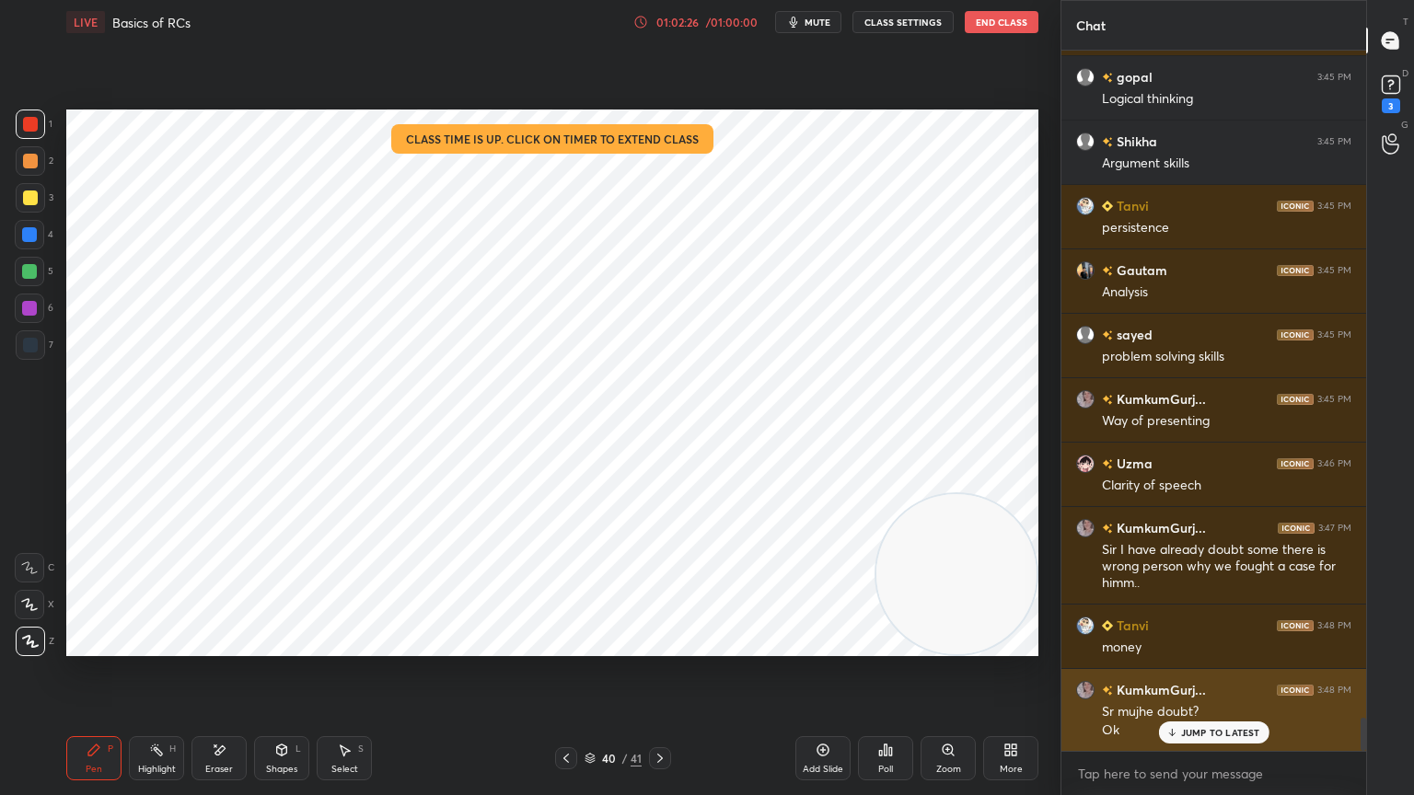
click at [1229, 713] on p "JUMP TO LATEST" at bounding box center [1220, 732] width 79 height 11
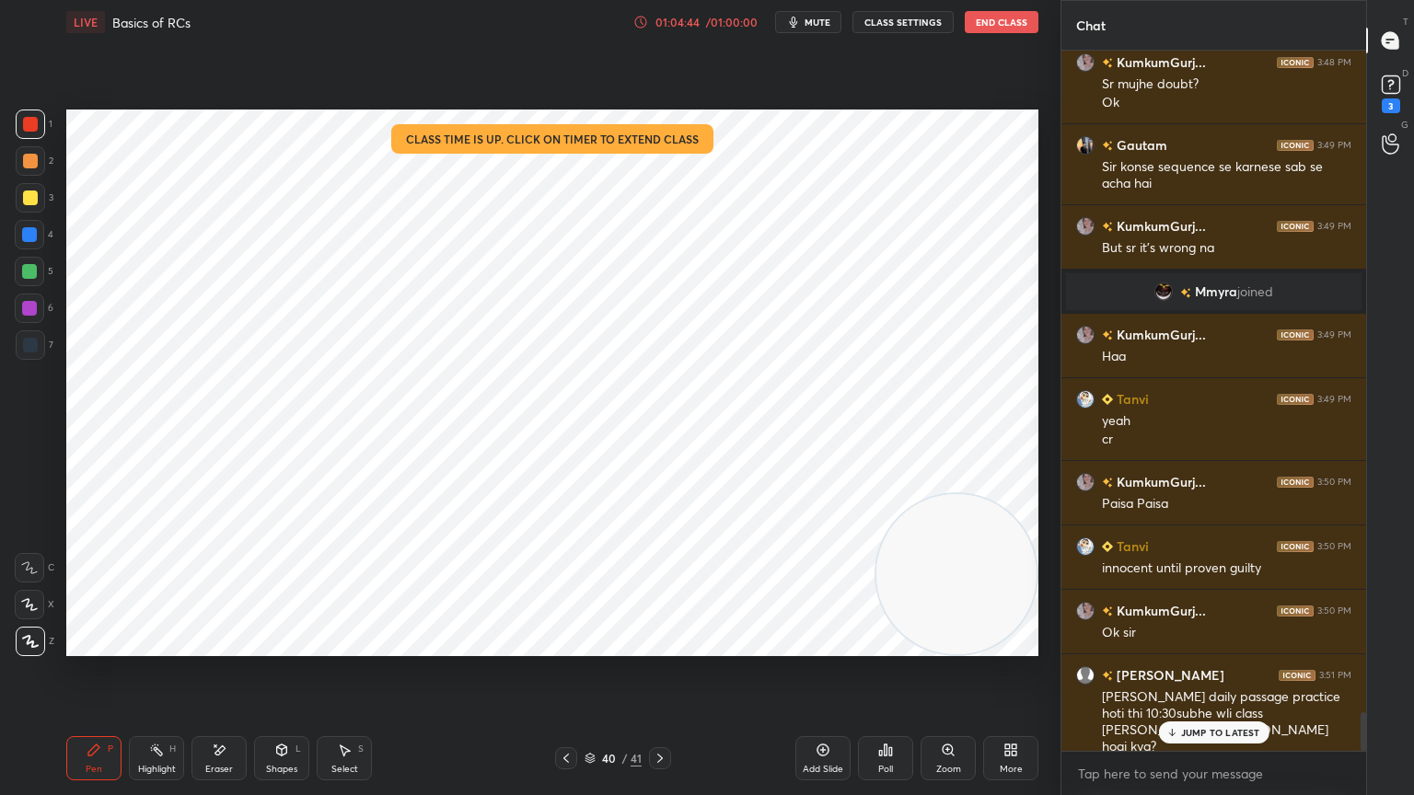
scroll to position [12127, 0]
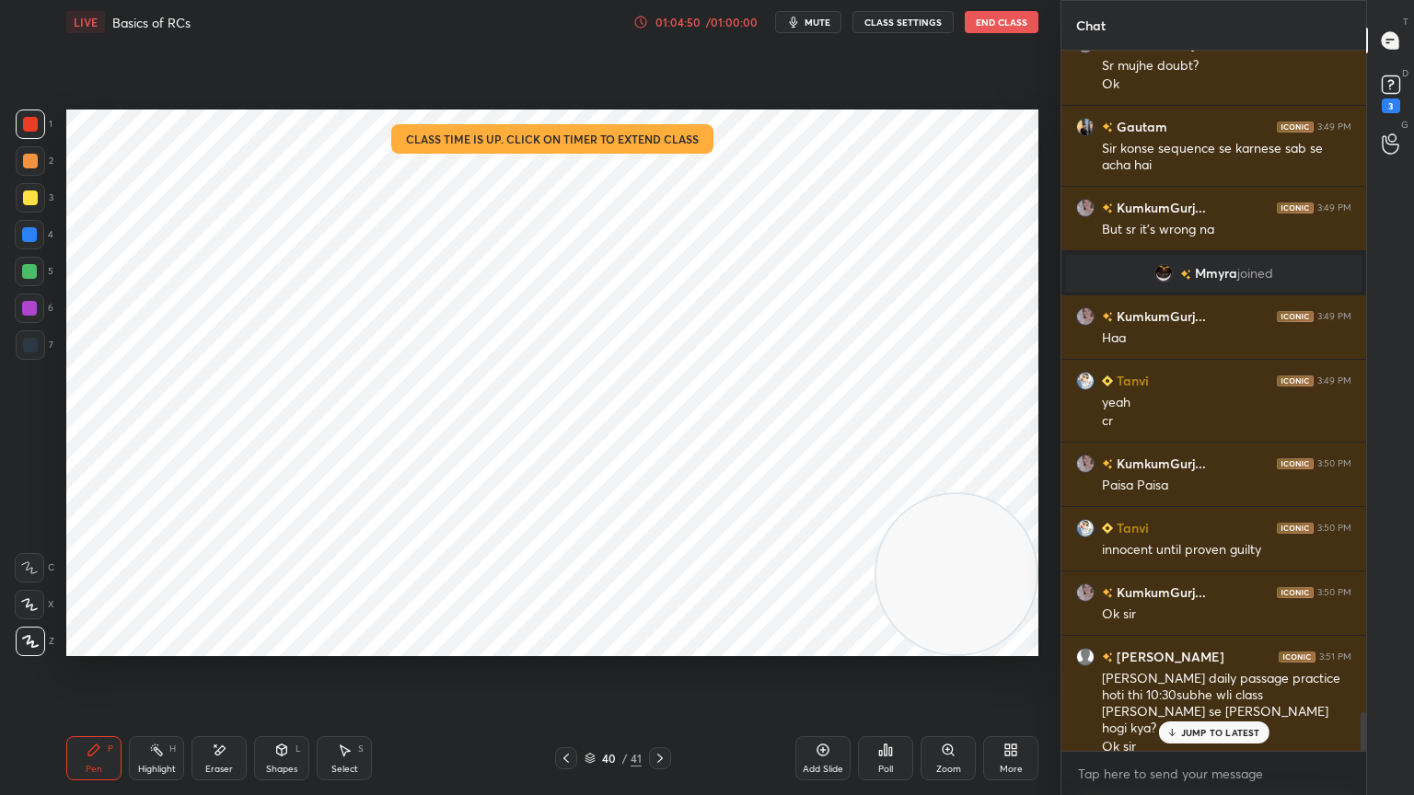
click at [793, 15] on icon "button" at bounding box center [793, 22] width 15 height 15
click at [793, 15] on button "unmute" at bounding box center [808, 22] width 66 height 22
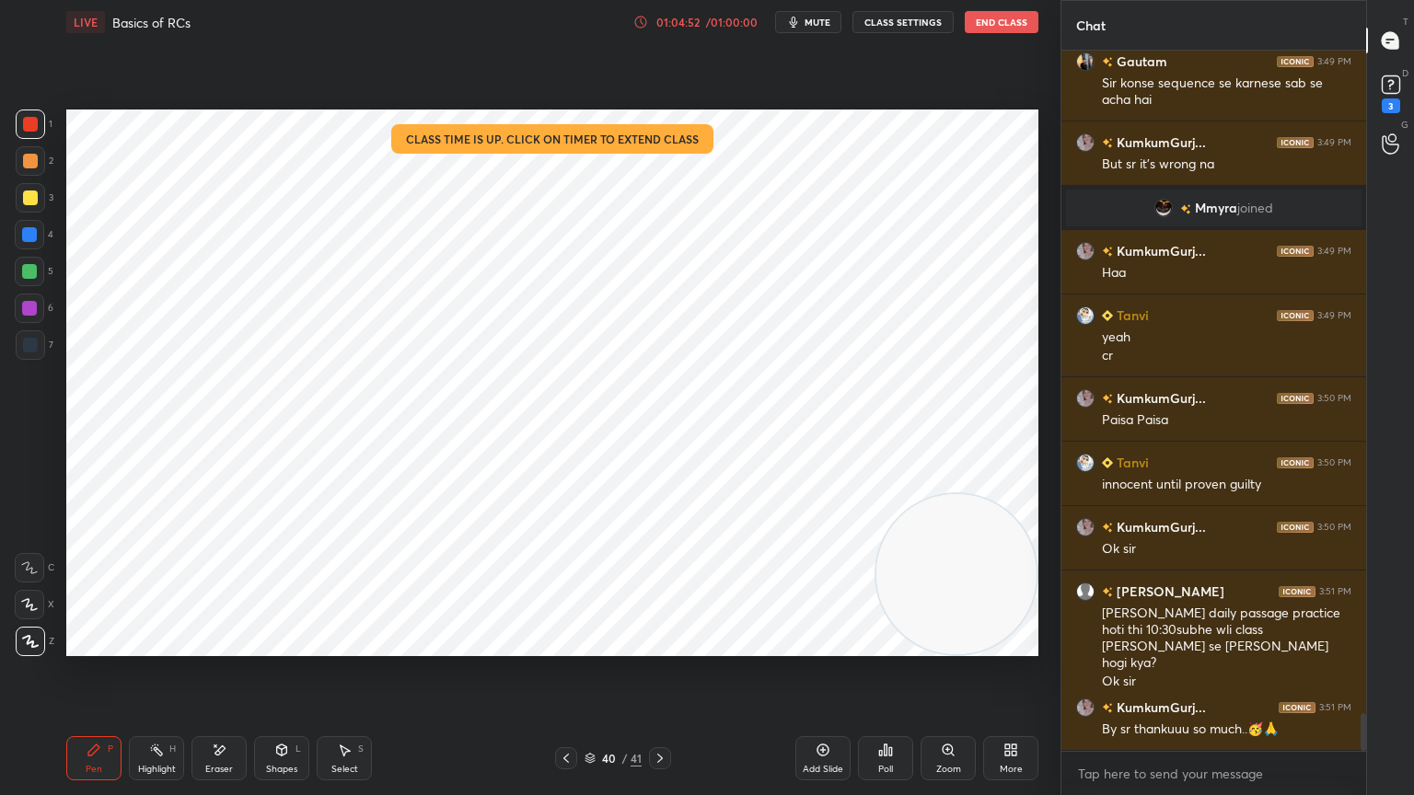
click at [793, 15] on icon "button" at bounding box center [793, 22] width 15 height 15
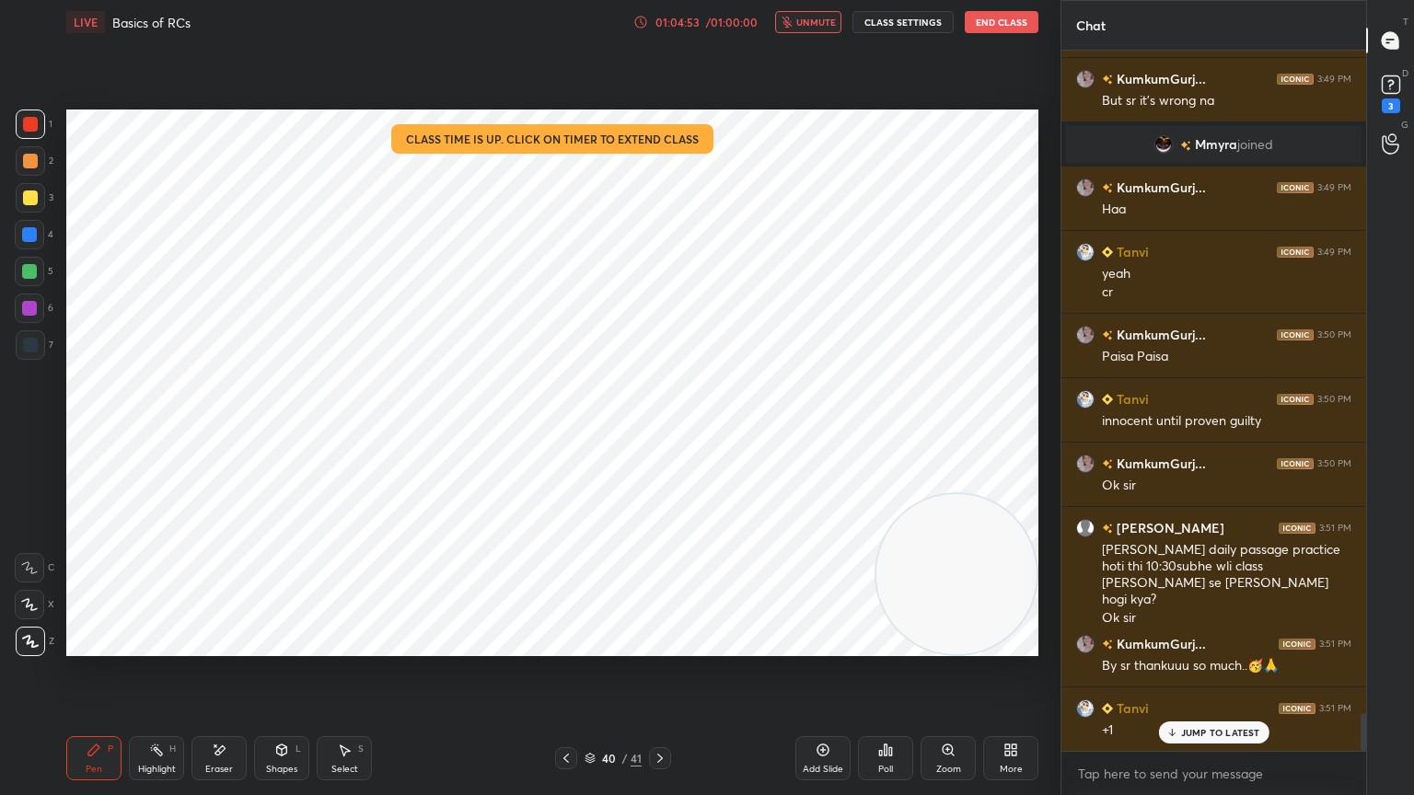
scroll to position [12321, 0]
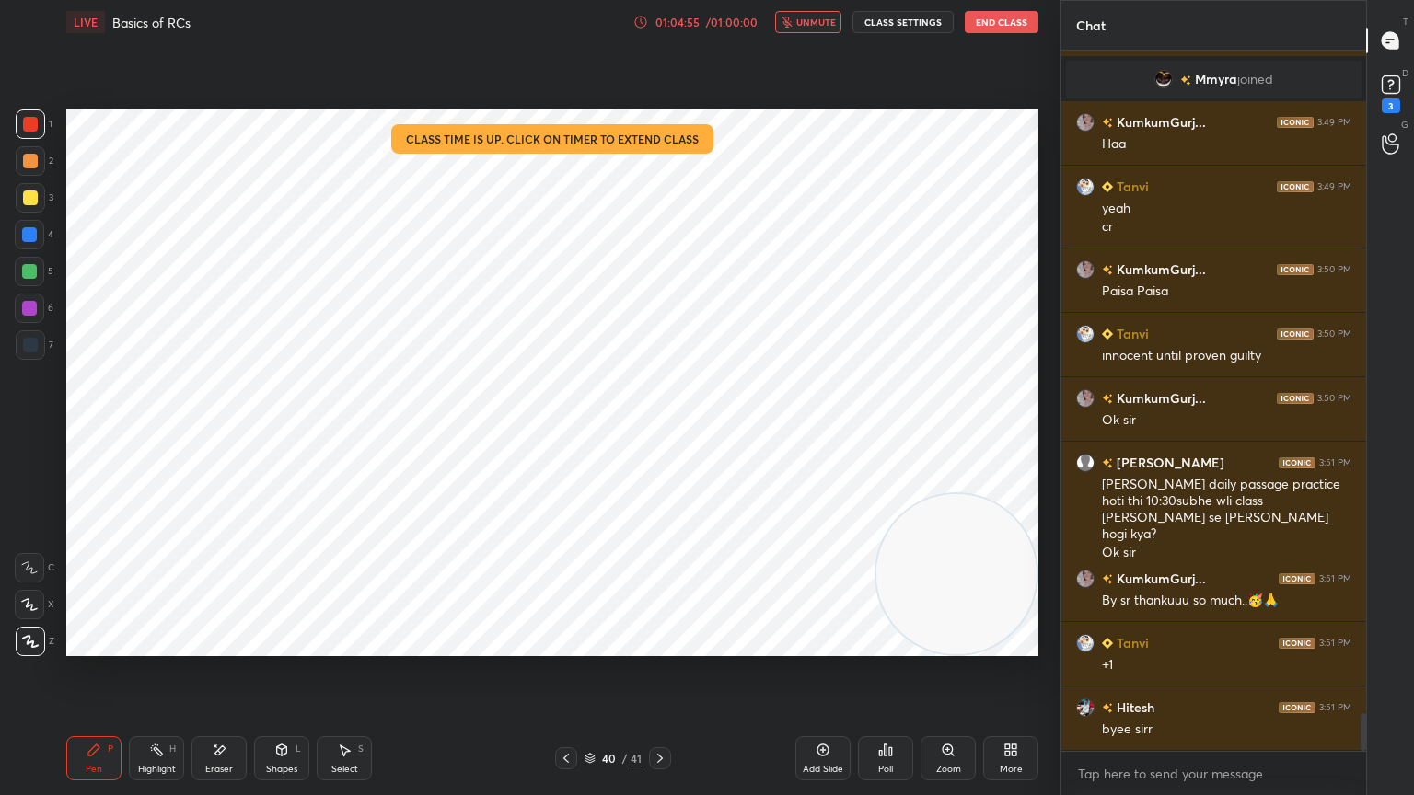
click at [1009, 29] on button "End Class" at bounding box center [1002, 22] width 74 height 22
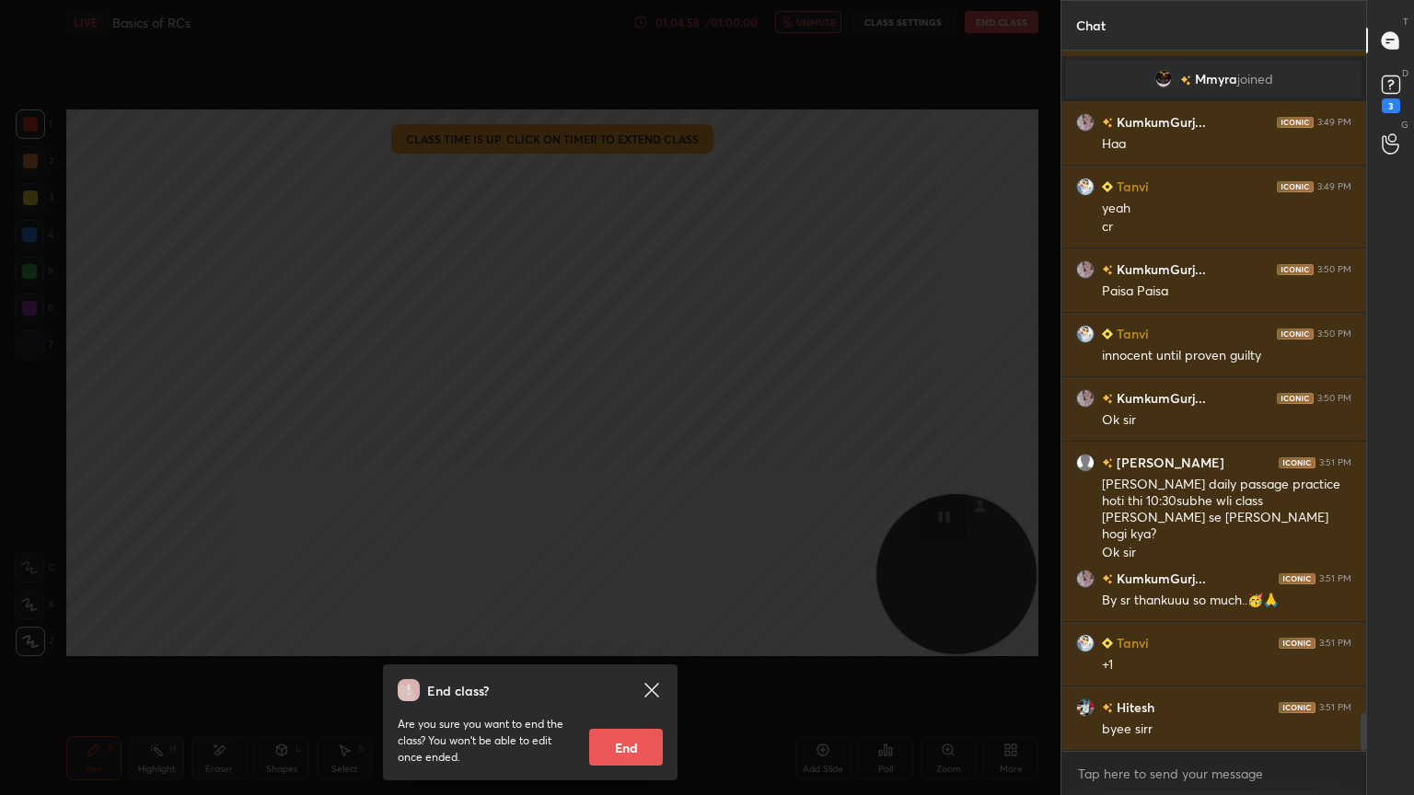
click at [647, 713] on button "End" at bounding box center [626, 747] width 74 height 37
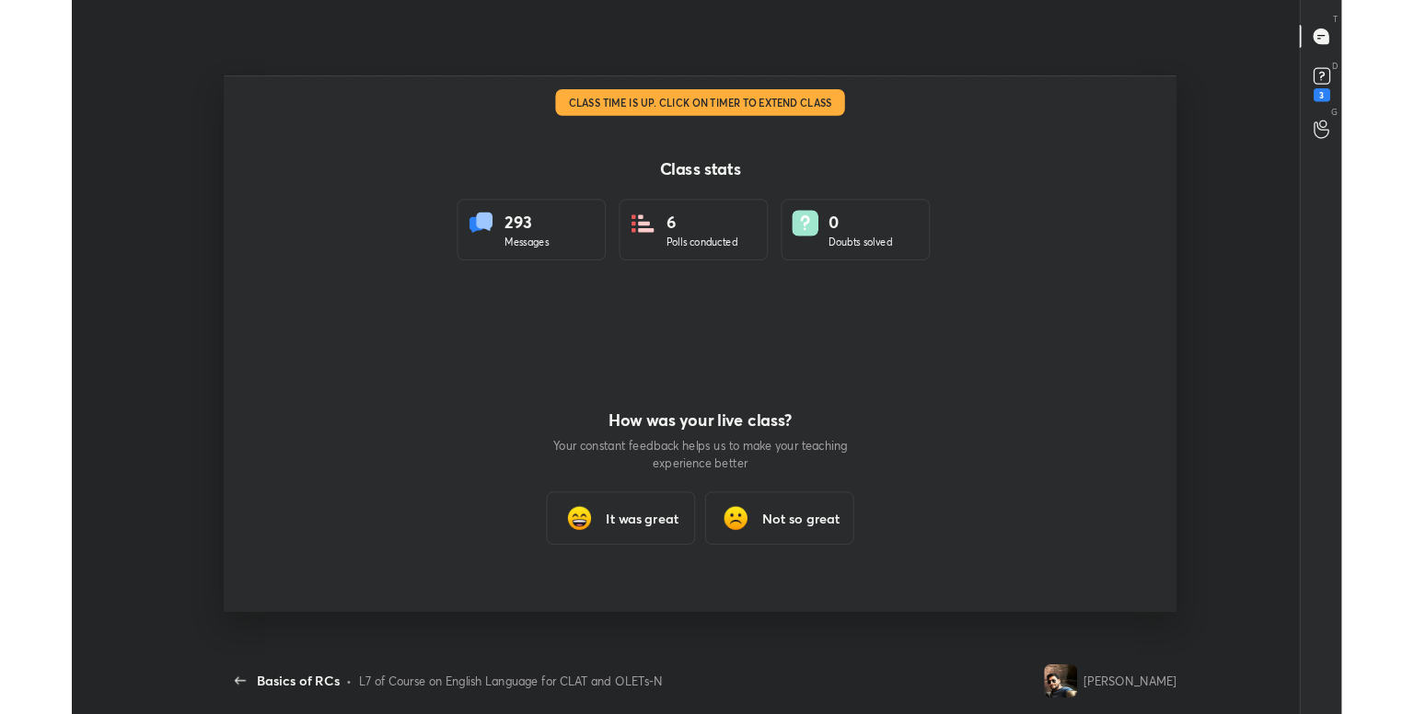
scroll to position [0, 0]
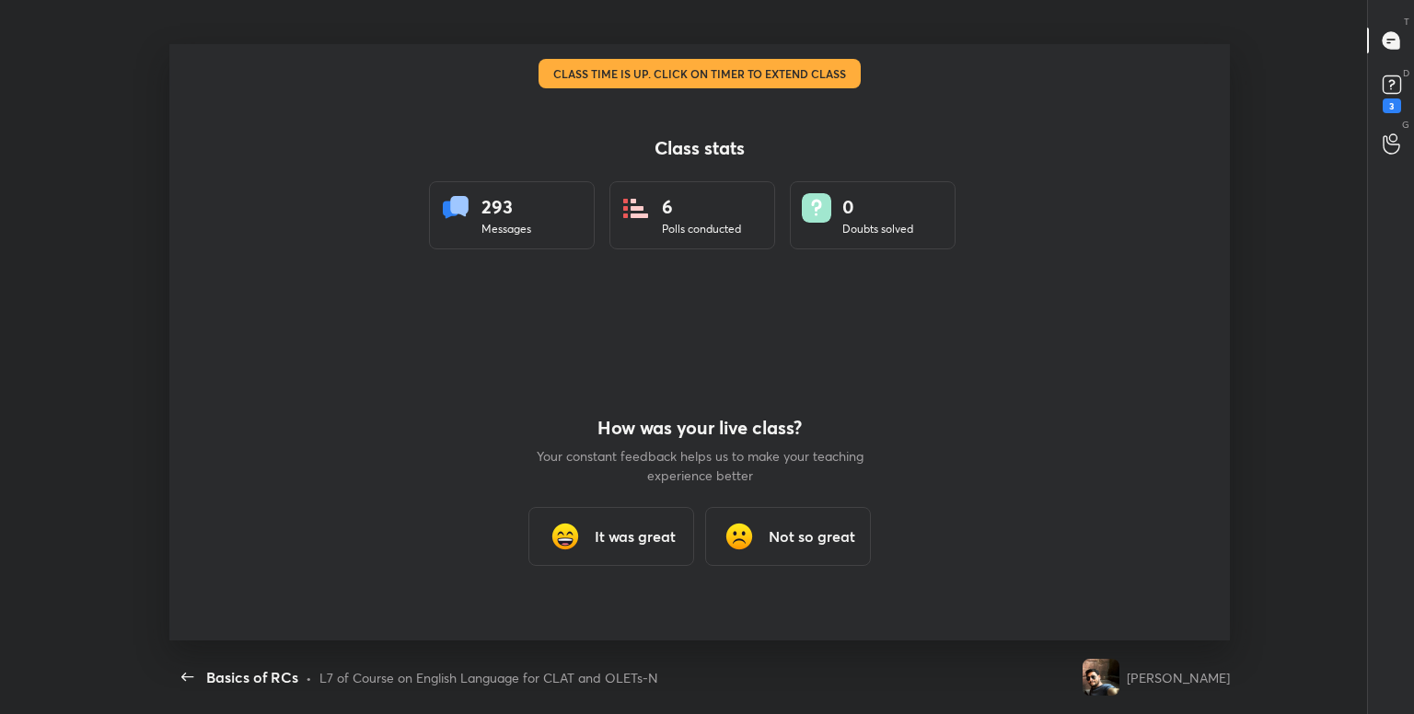
type textarea "x"
click at [572, 547] on img at bounding box center [565, 536] width 37 height 37
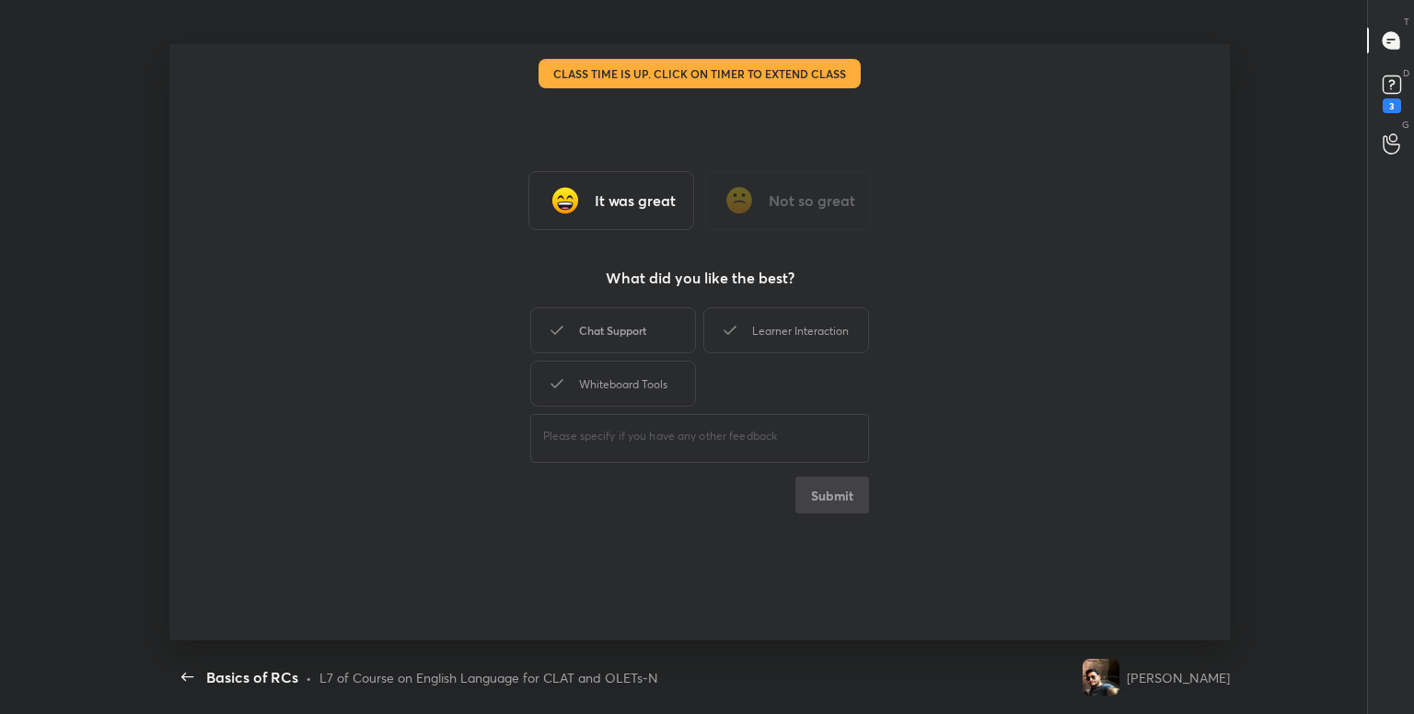
click at [609, 328] on div "Chat Support" at bounding box center [613, 330] width 166 height 46
click at [714, 325] on div "Learner Interaction" at bounding box center [786, 330] width 166 height 46
click at [648, 382] on div "Whiteboard Tools" at bounding box center [613, 384] width 166 height 46
click at [809, 498] on button "Submit" at bounding box center [832, 495] width 74 height 37
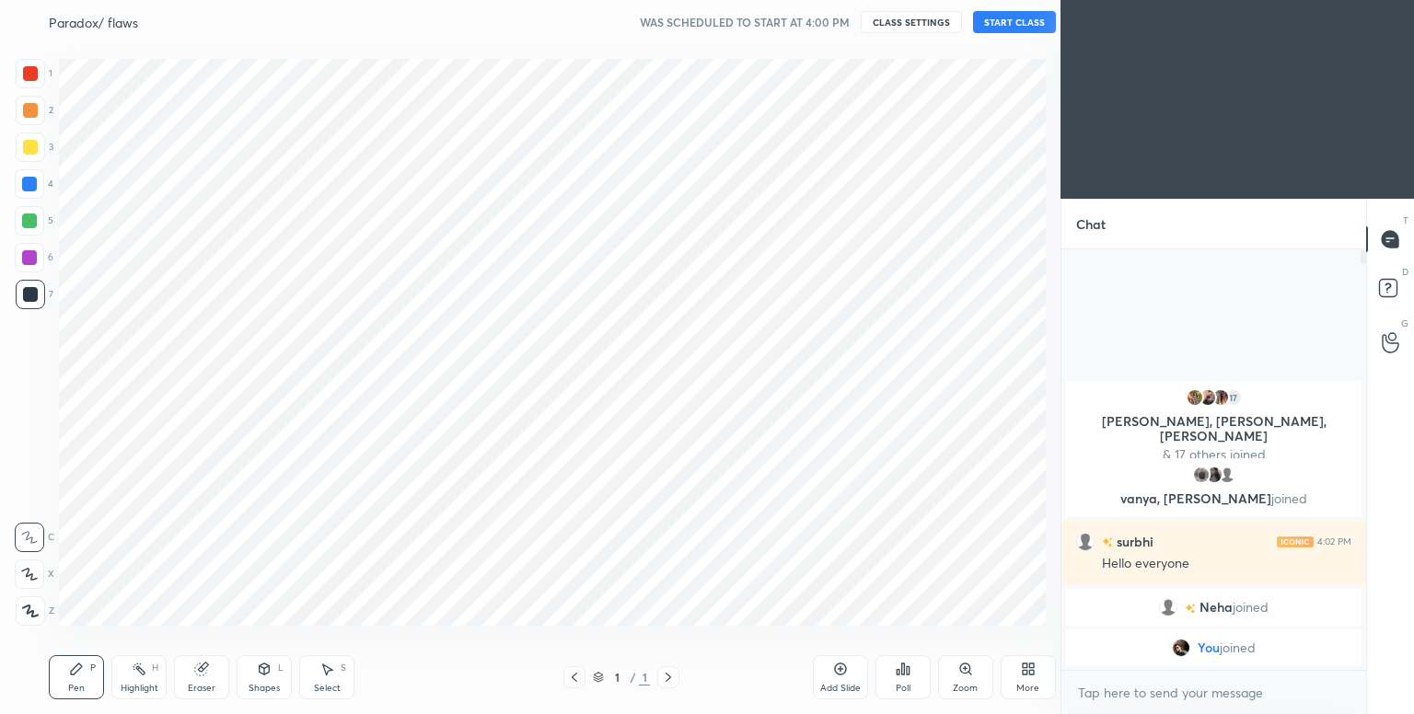
scroll to position [91441, 91051]
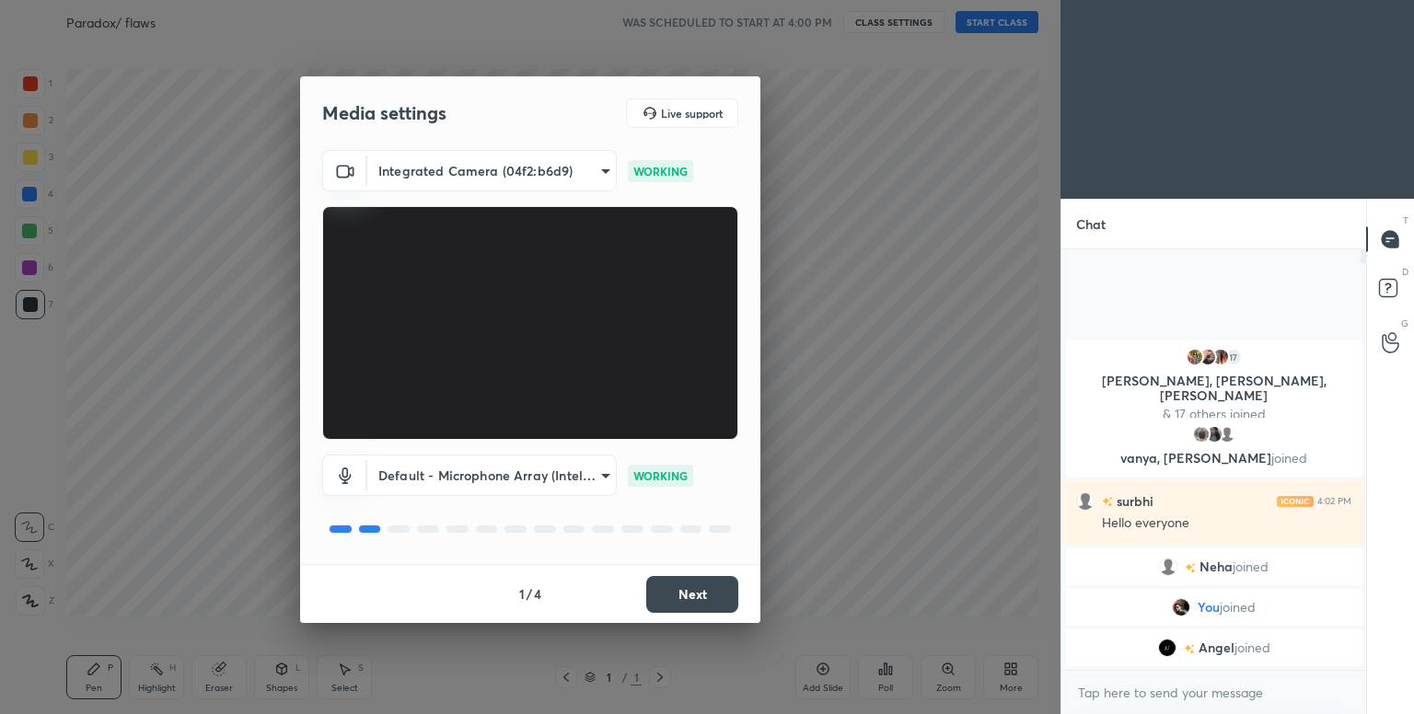
click at [700, 590] on button "Next" at bounding box center [692, 594] width 92 height 37
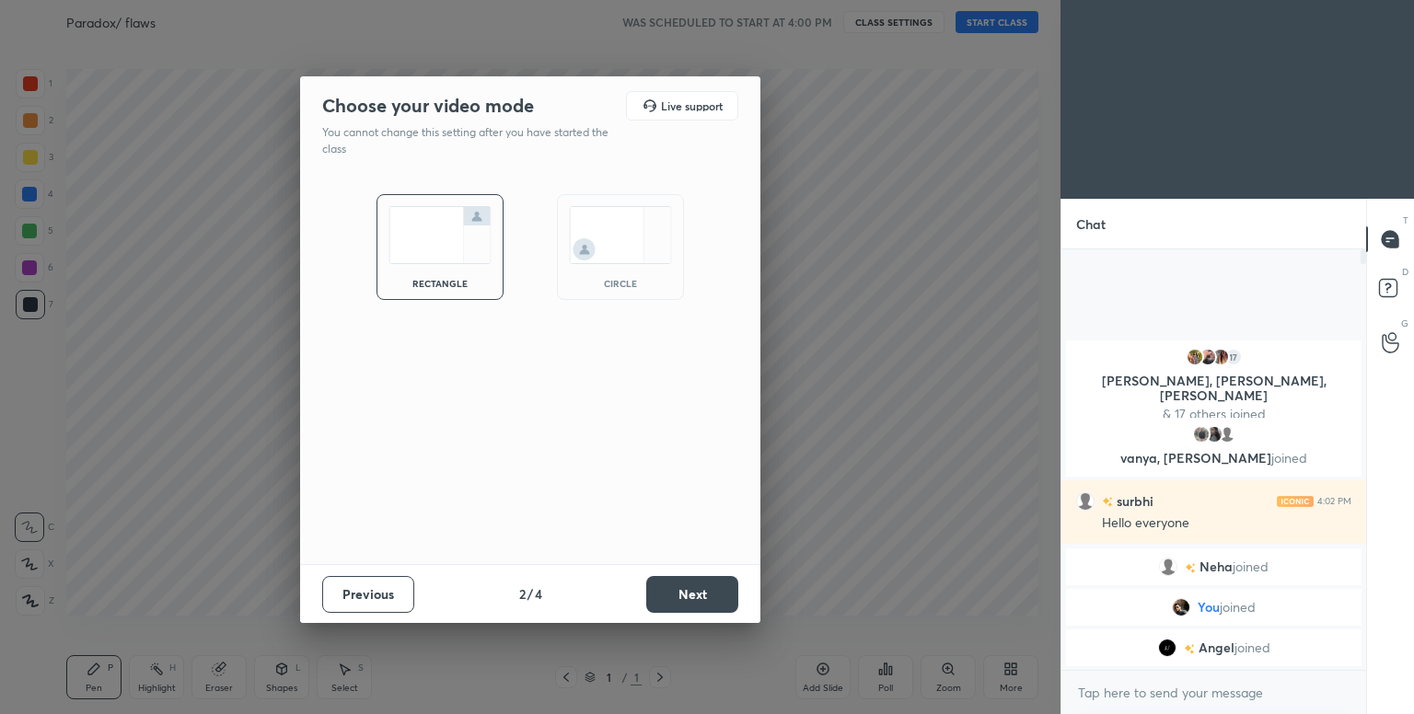
click at [630, 233] on img at bounding box center [620, 235] width 103 height 58
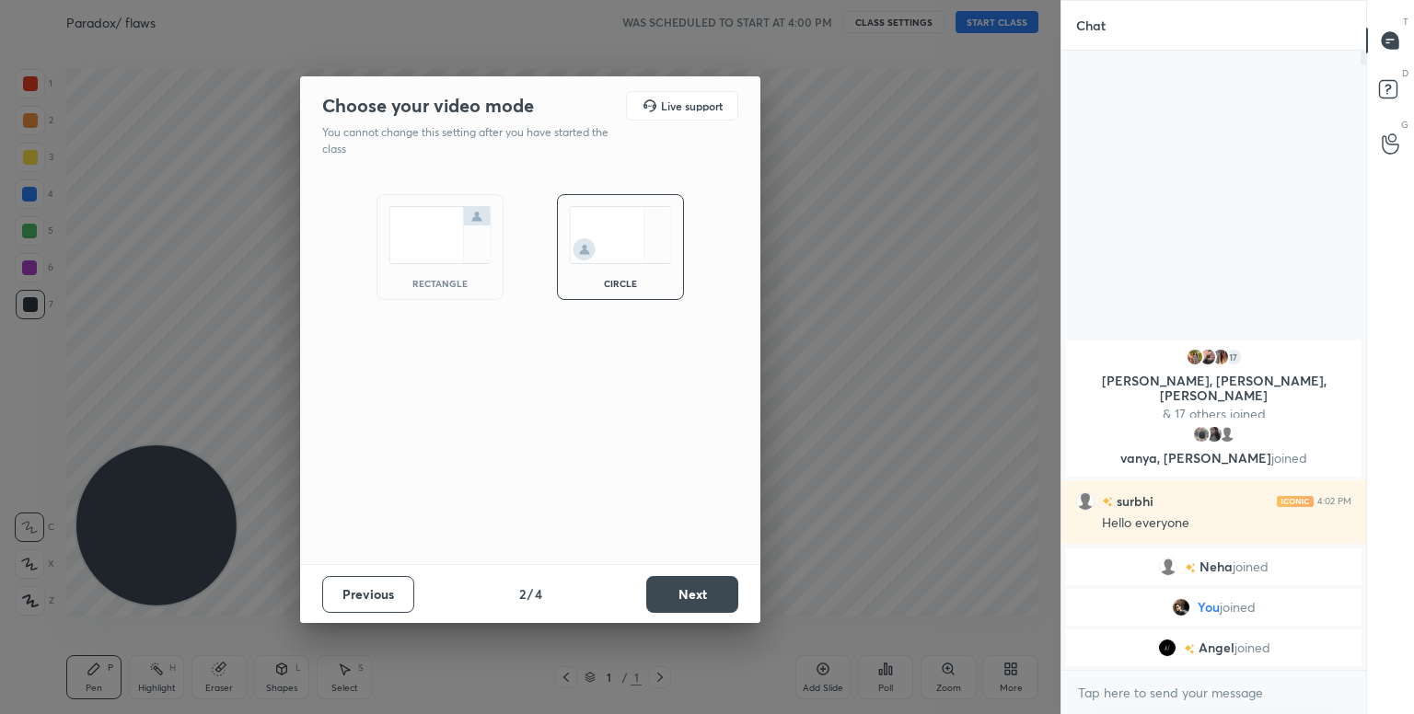
click at [676, 590] on button "Next" at bounding box center [692, 594] width 92 height 37
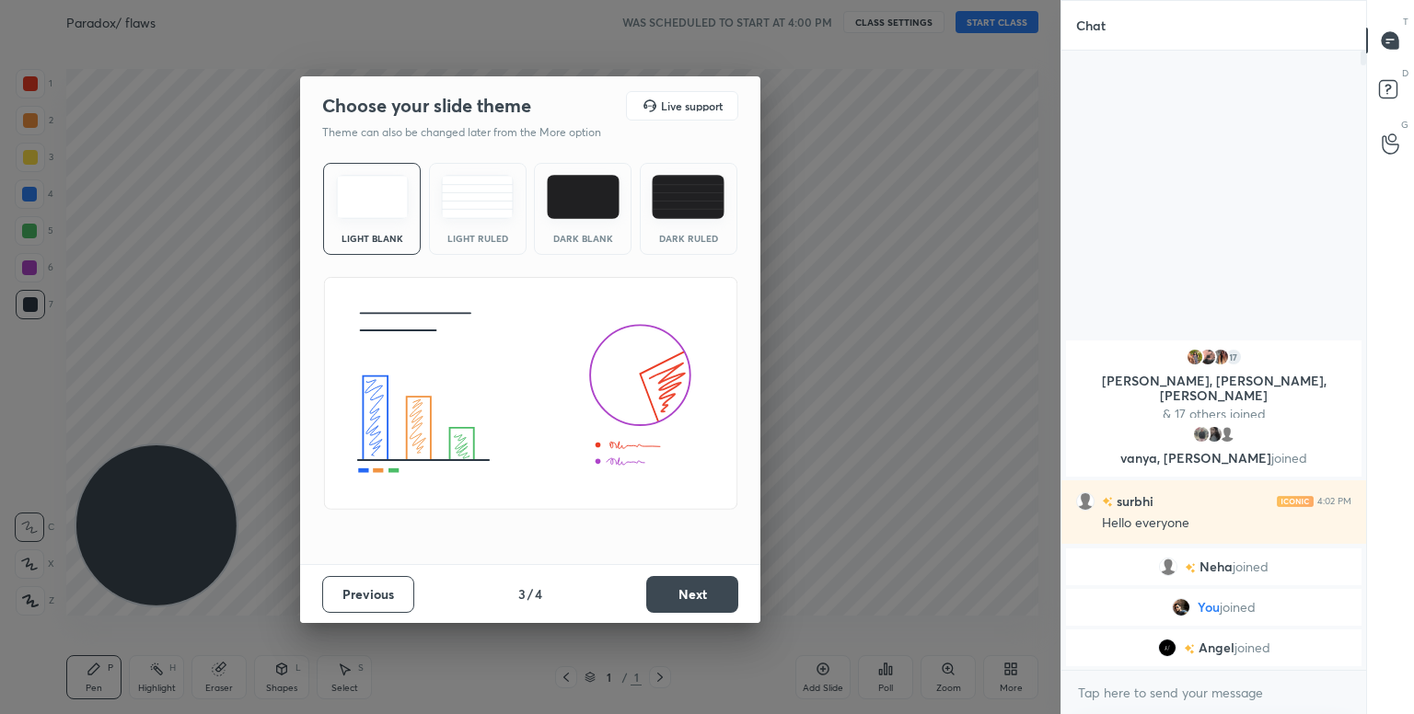
click at [665, 601] on button "Next" at bounding box center [692, 594] width 92 height 37
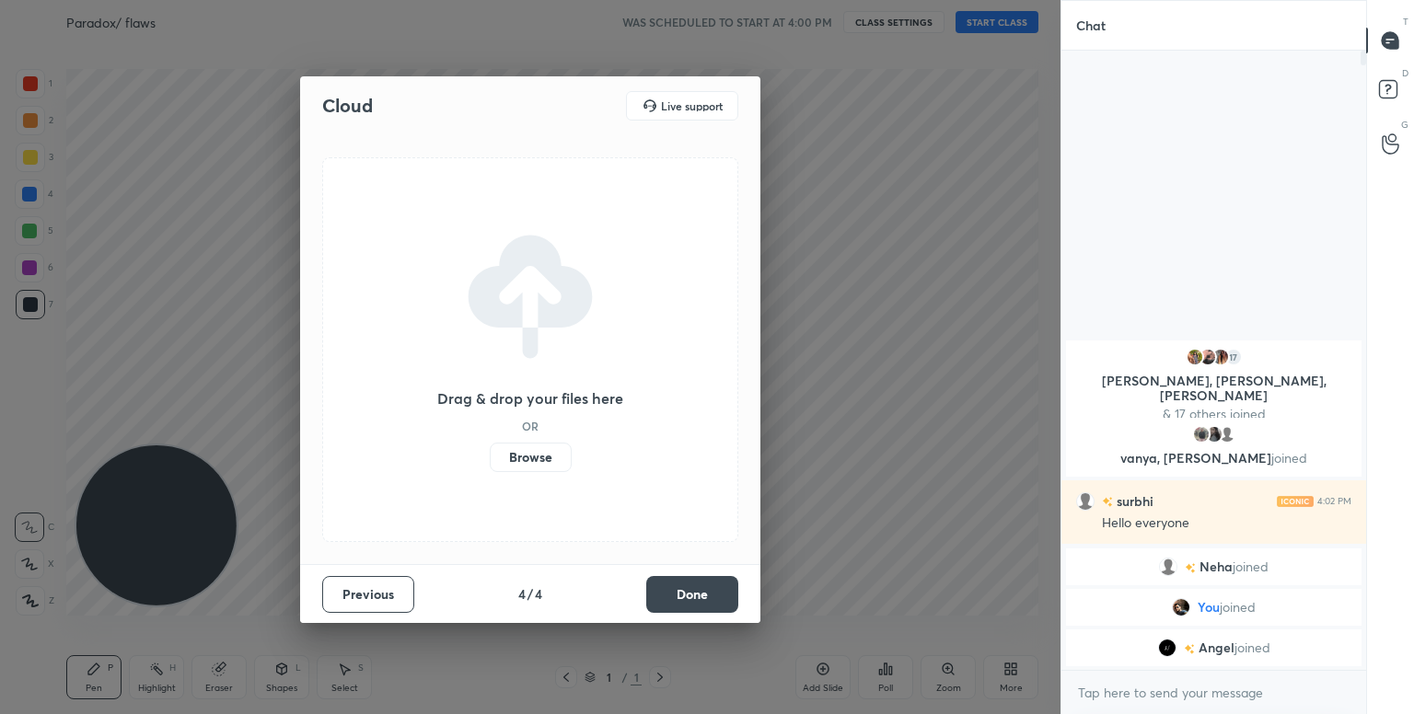
click at [537, 449] on label "Browse" at bounding box center [531, 457] width 82 height 29
click at [490, 449] on input "Browse" at bounding box center [490, 457] width 0 height 29
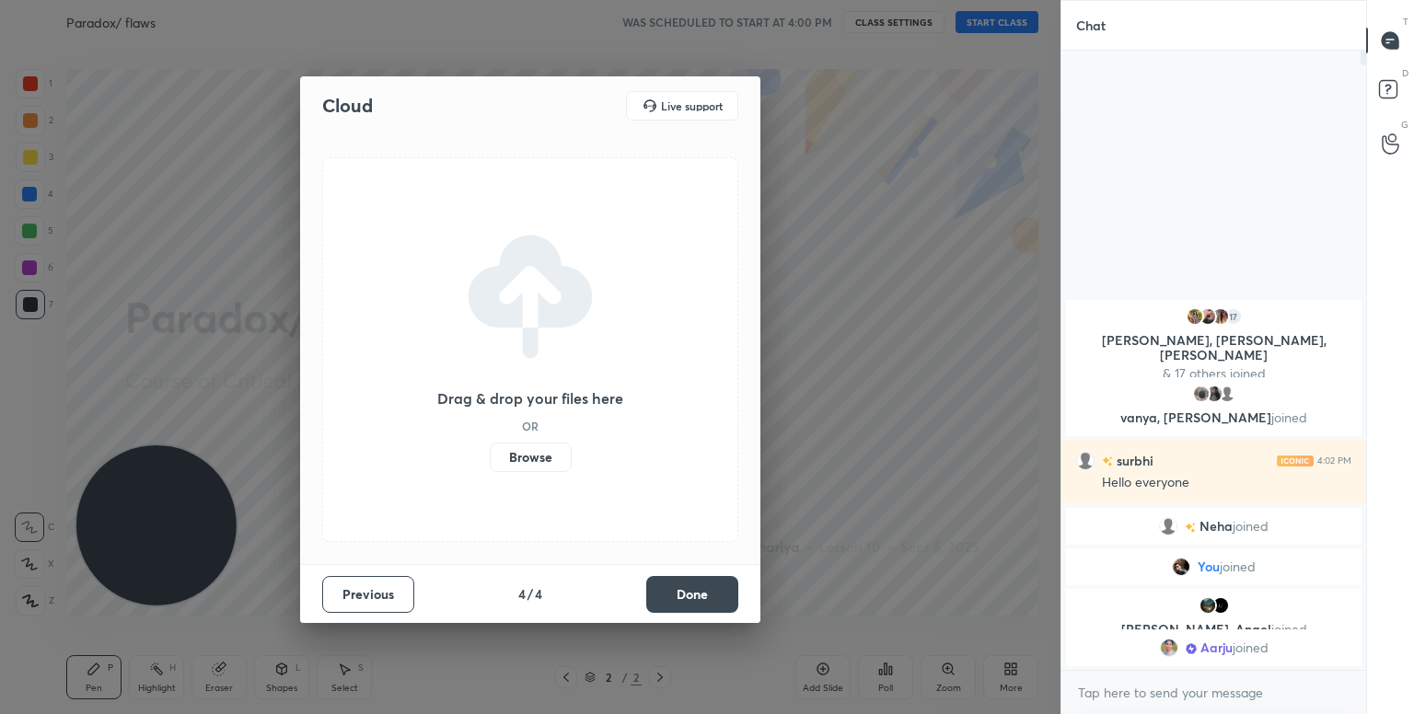
click at [688, 588] on button "Done" at bounding box center [692, 594] width 92 height 37
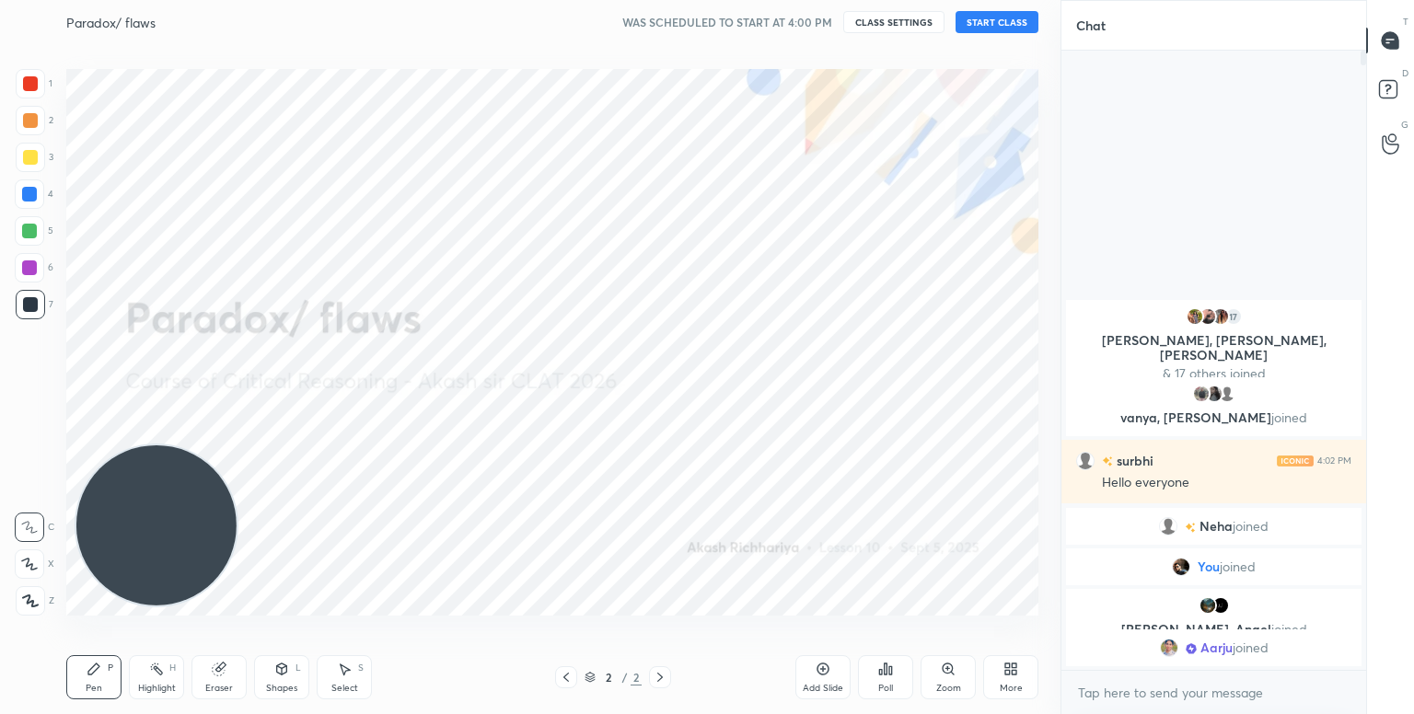
click at [980, 16] on button "START CLASS" at bounding box center [996, 22] width 83 height 22
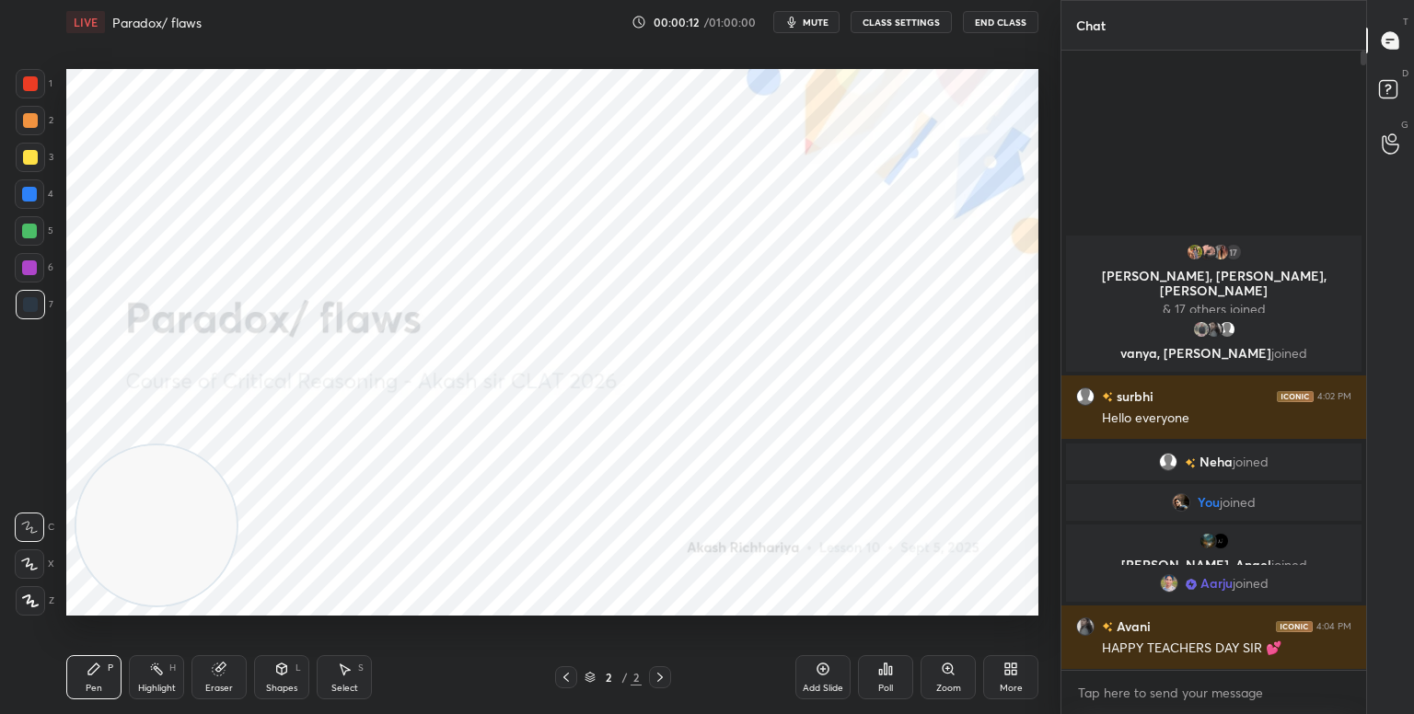
click at [33, 597] on icon at bounding box center [30, 601] width 17 height 13
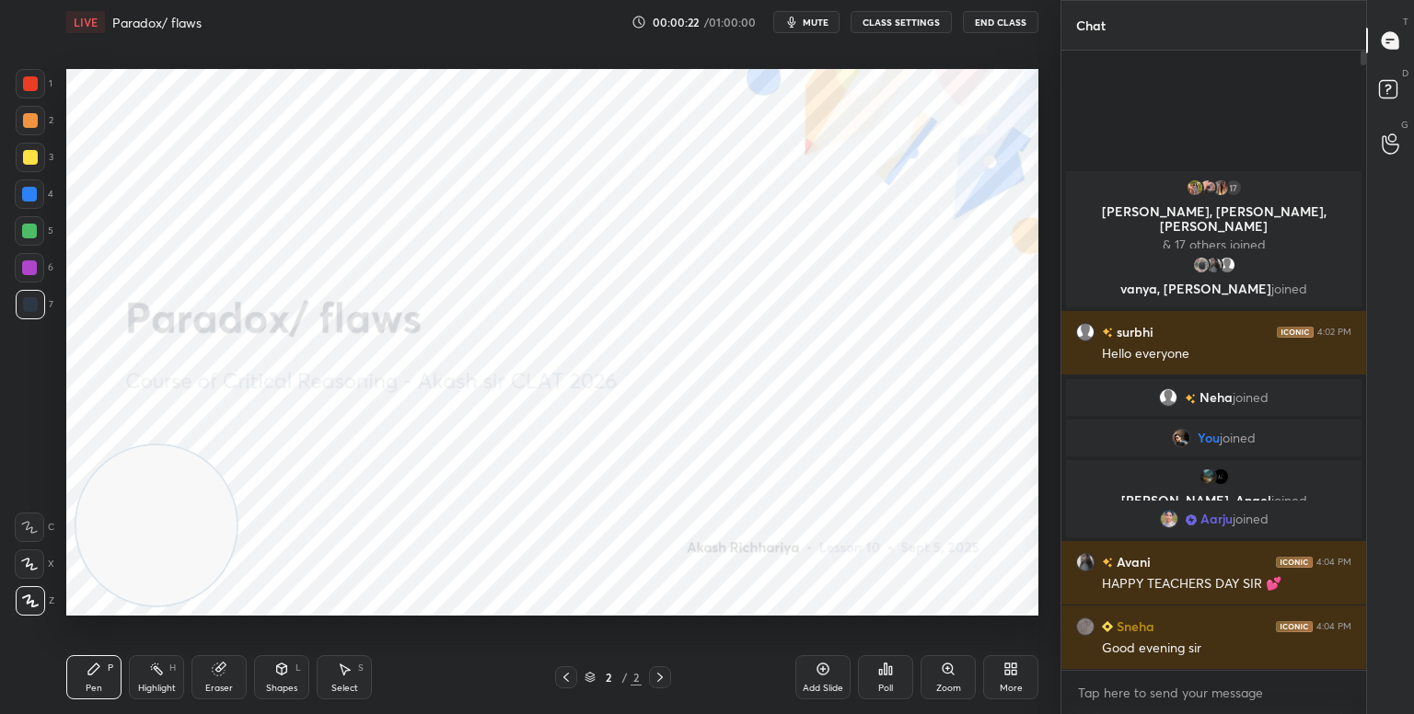
click at [805, 17] on button "mute" at bounding box center [806, 22] width 66 height 22
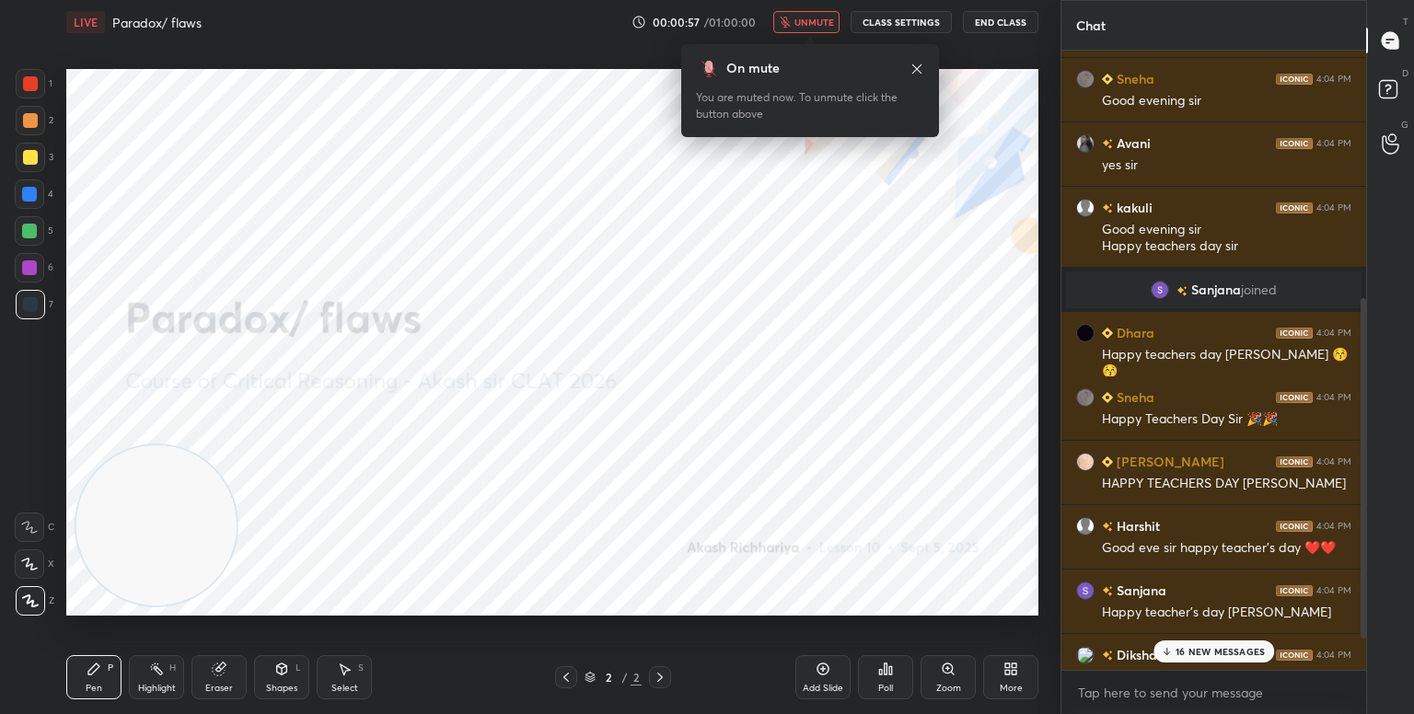
scroll to position [523, 0]
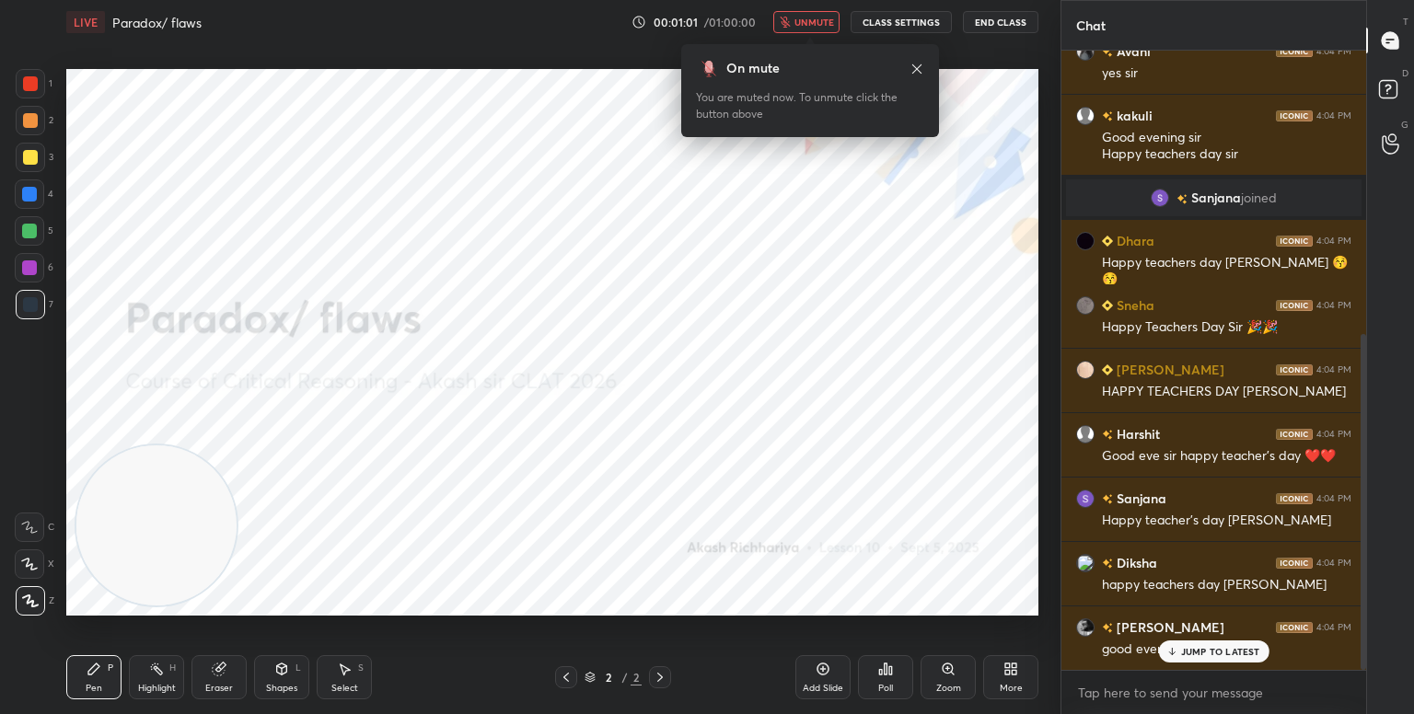
click at [810, 23] on span "unmute" at bounding box center [814, 22] width 40 height 13
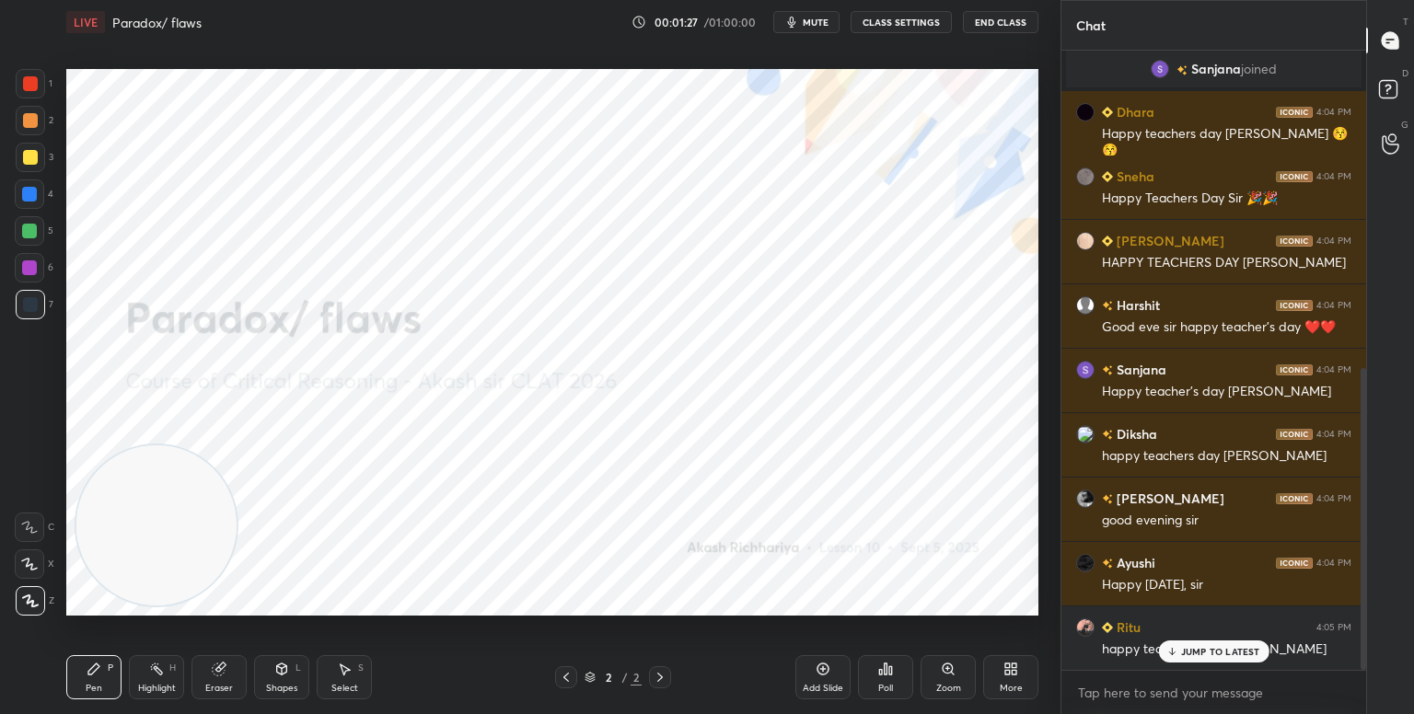
scroll to position [696, 0]
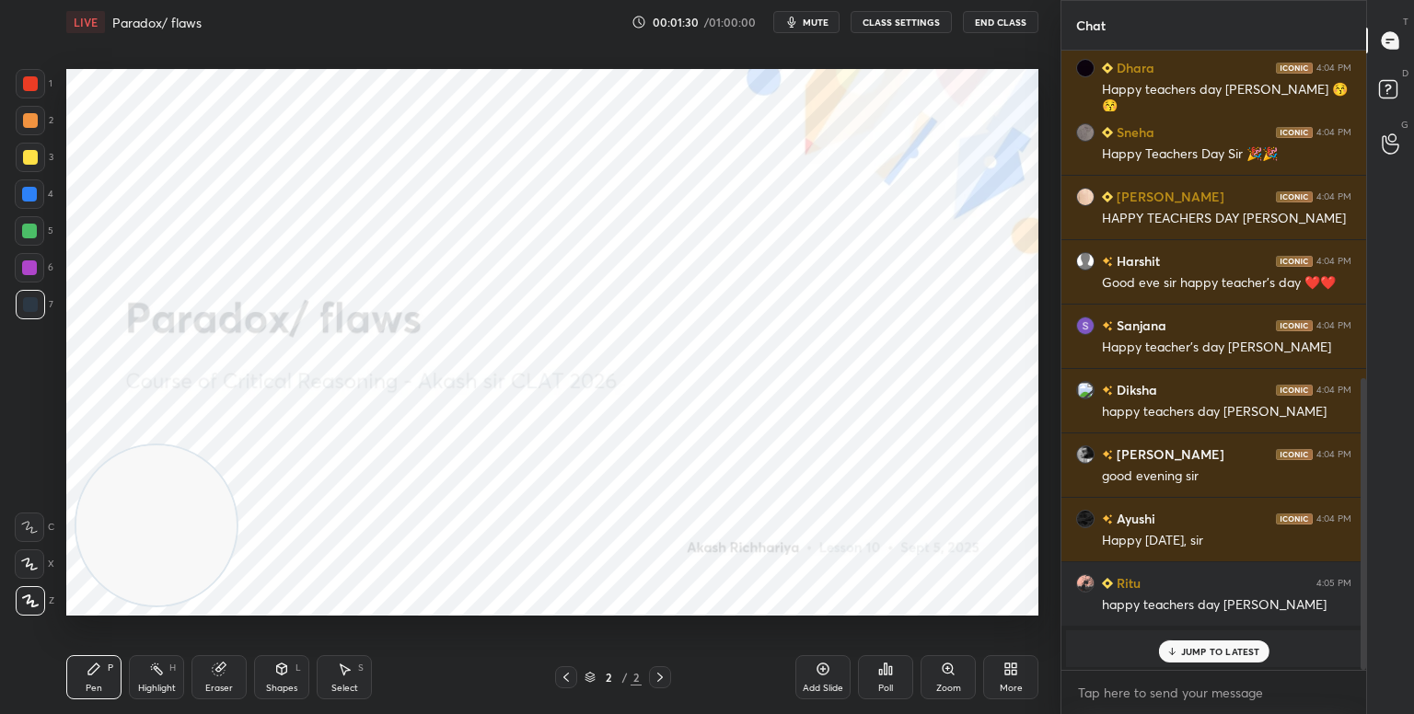
click at [1188, 654] on p "JUMP TO LATEST" at bounding box center [1220, 651] width 79 height 11
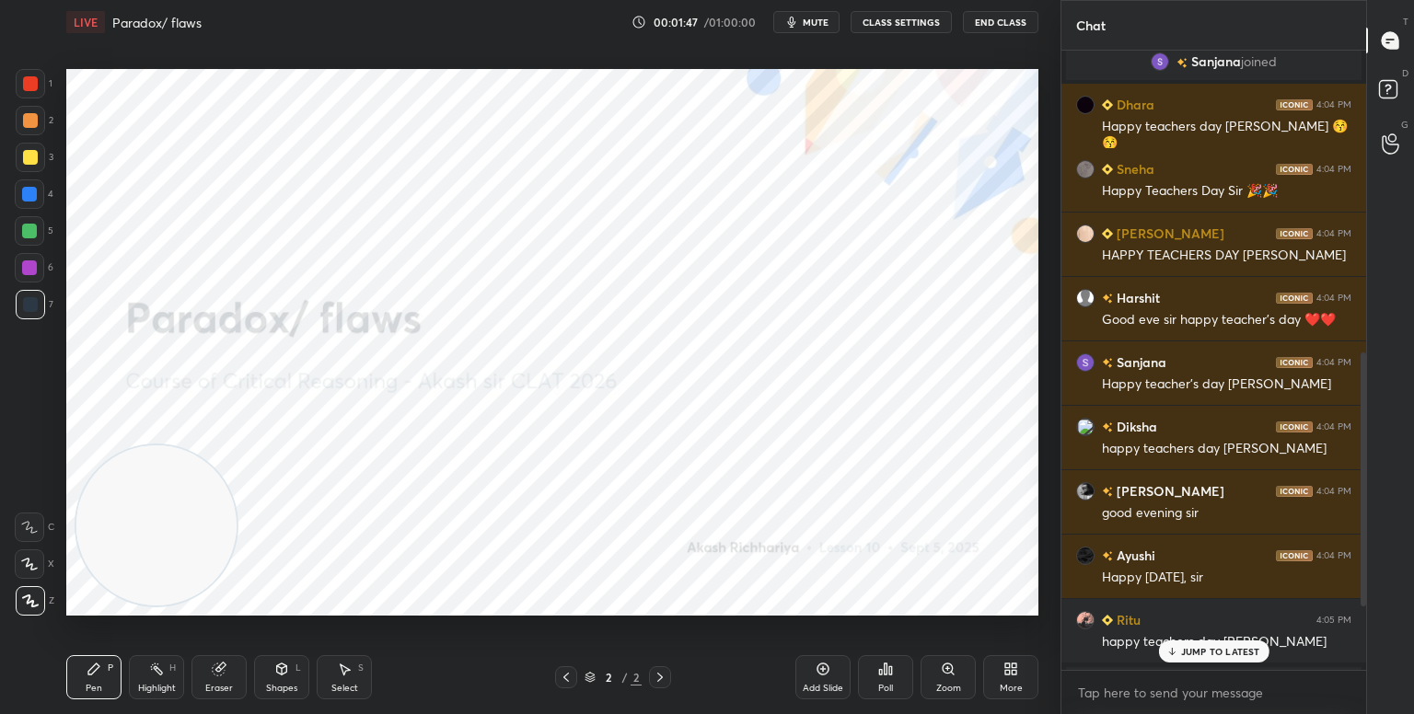
scroll to position [890, 0]
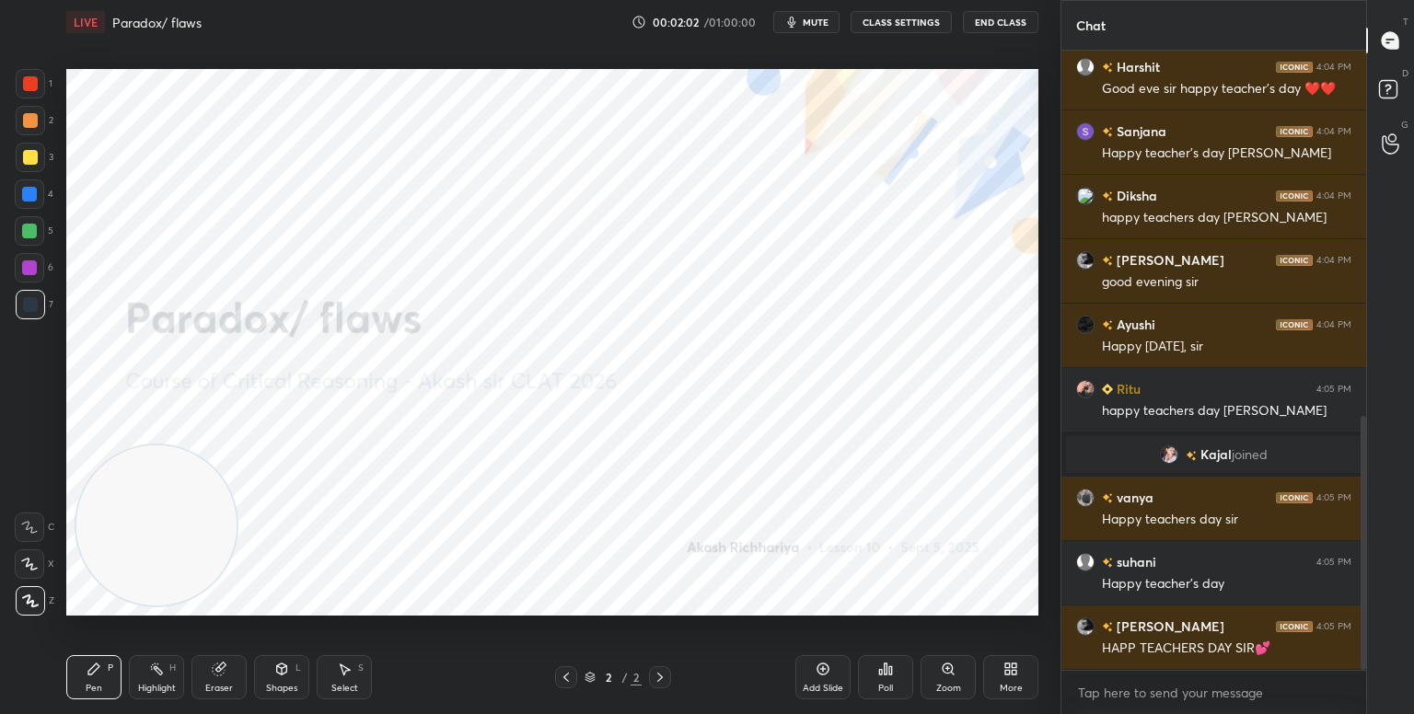
click at [815, 17] on span "mute" at bounding box center [816, 22] width 26 height 13
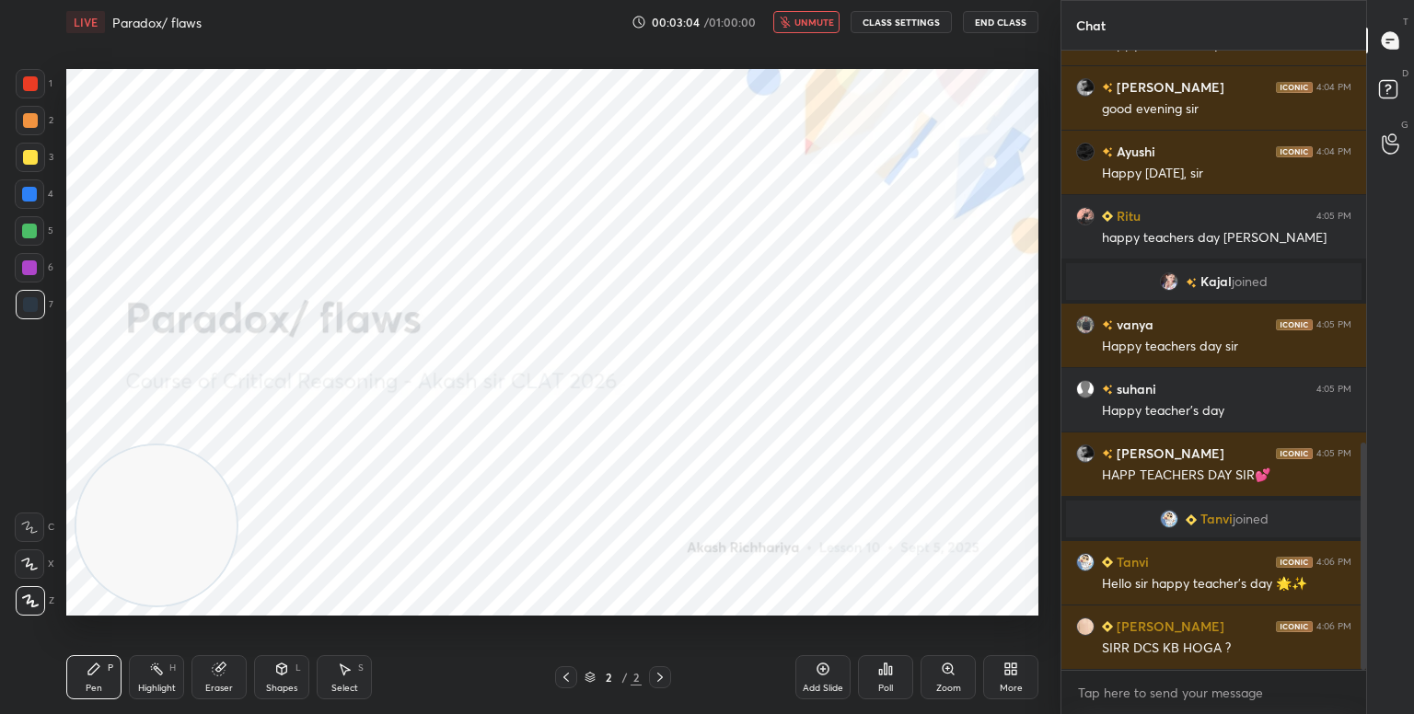
scroll to position [1067, 0]
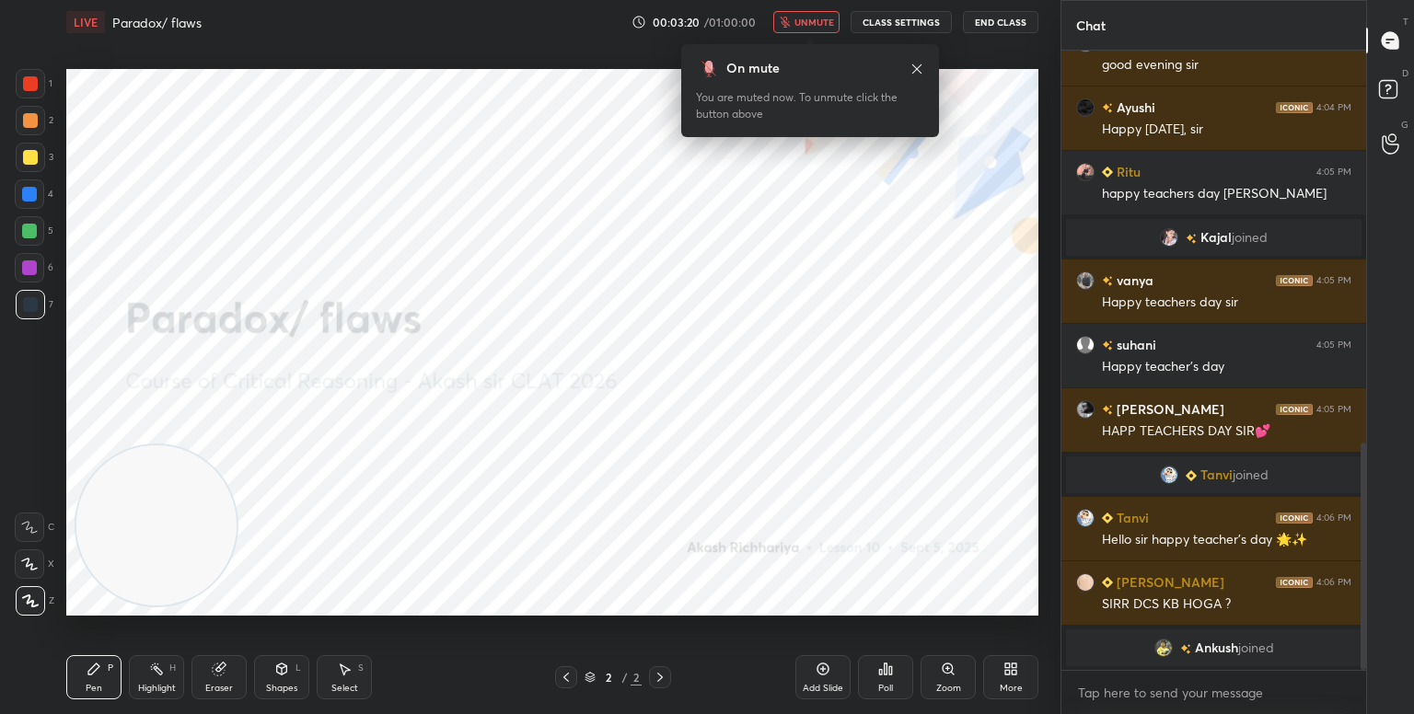
click at [1005, 674] on icon at bounding box center [1007, 672] width 5 height 5
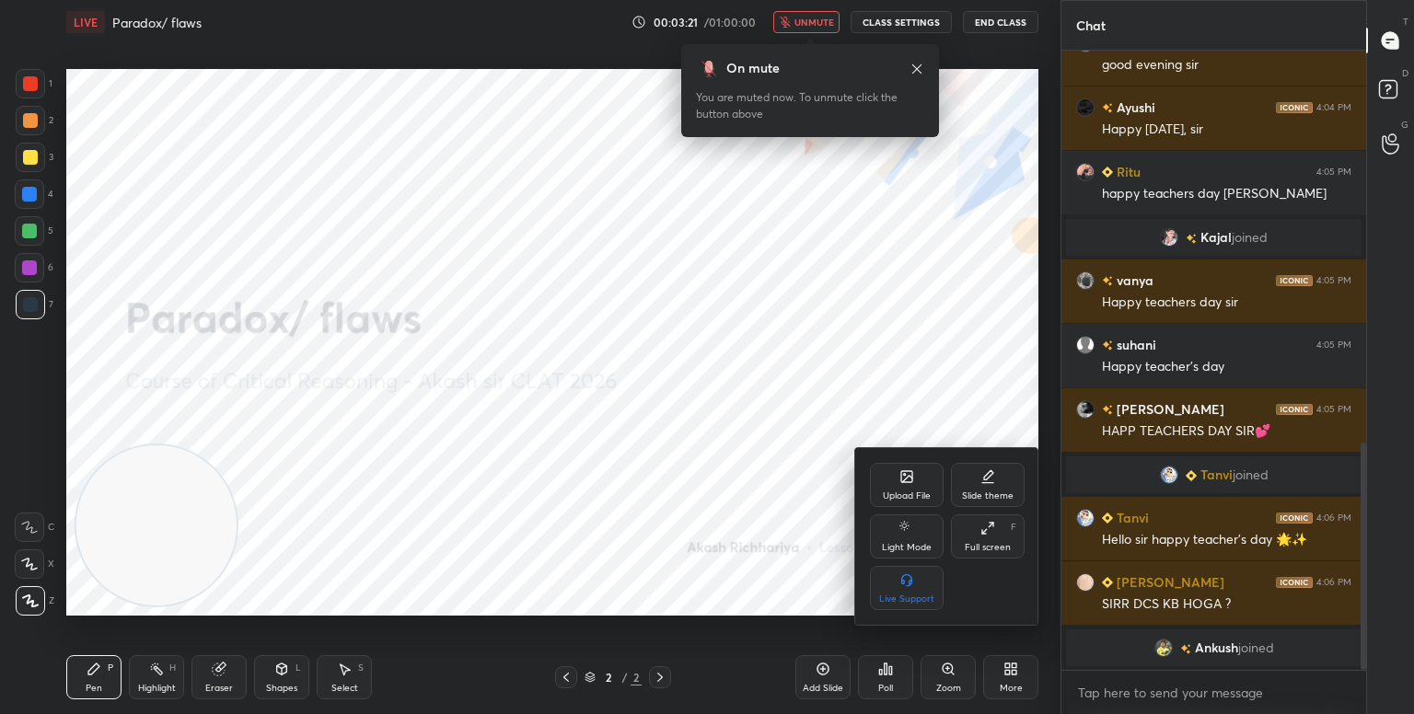
click at [917, 484] on div "Upload File" at bounding box center [907, 485] width 74 height 44
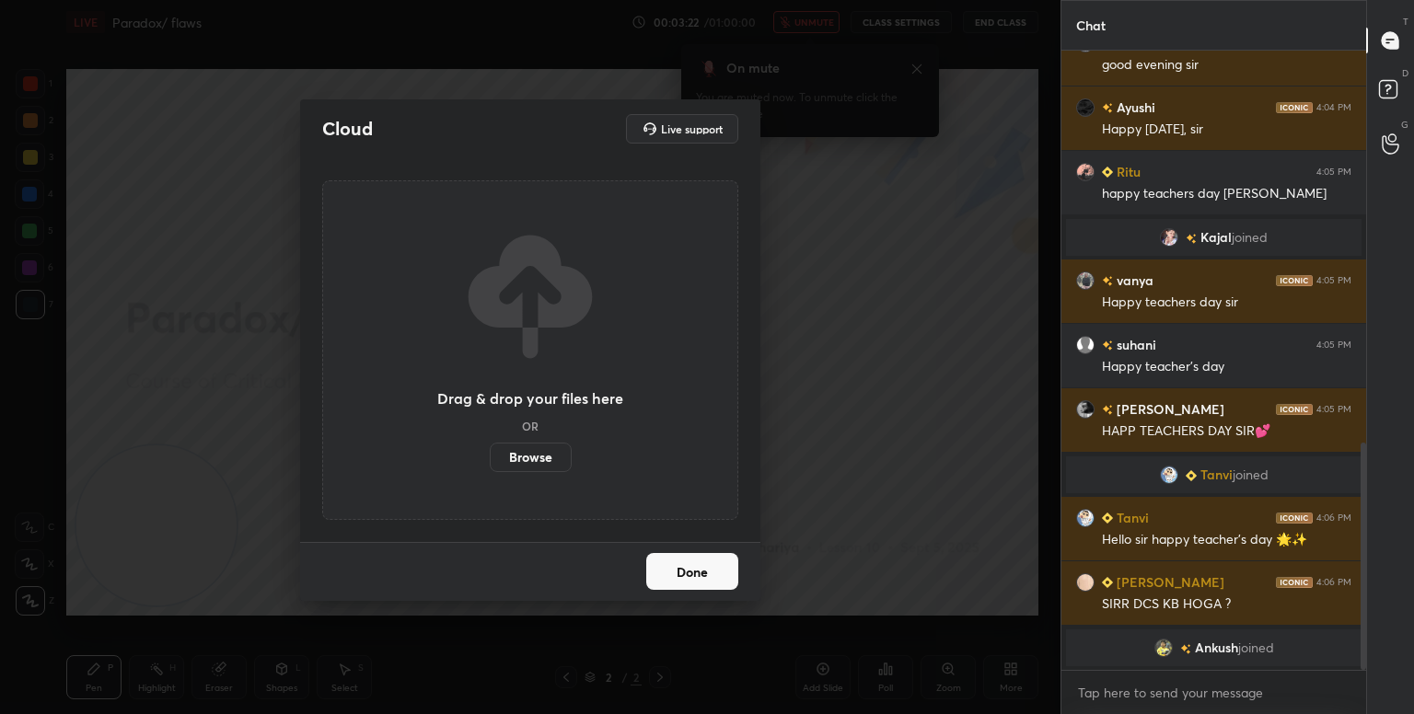
click at [526, 446] on label "Browse" at bounding box center [531, 457] width 82 height 29
click at [490, 446] on input "Browse" at bounding box center [490, 457] width 0 height 29
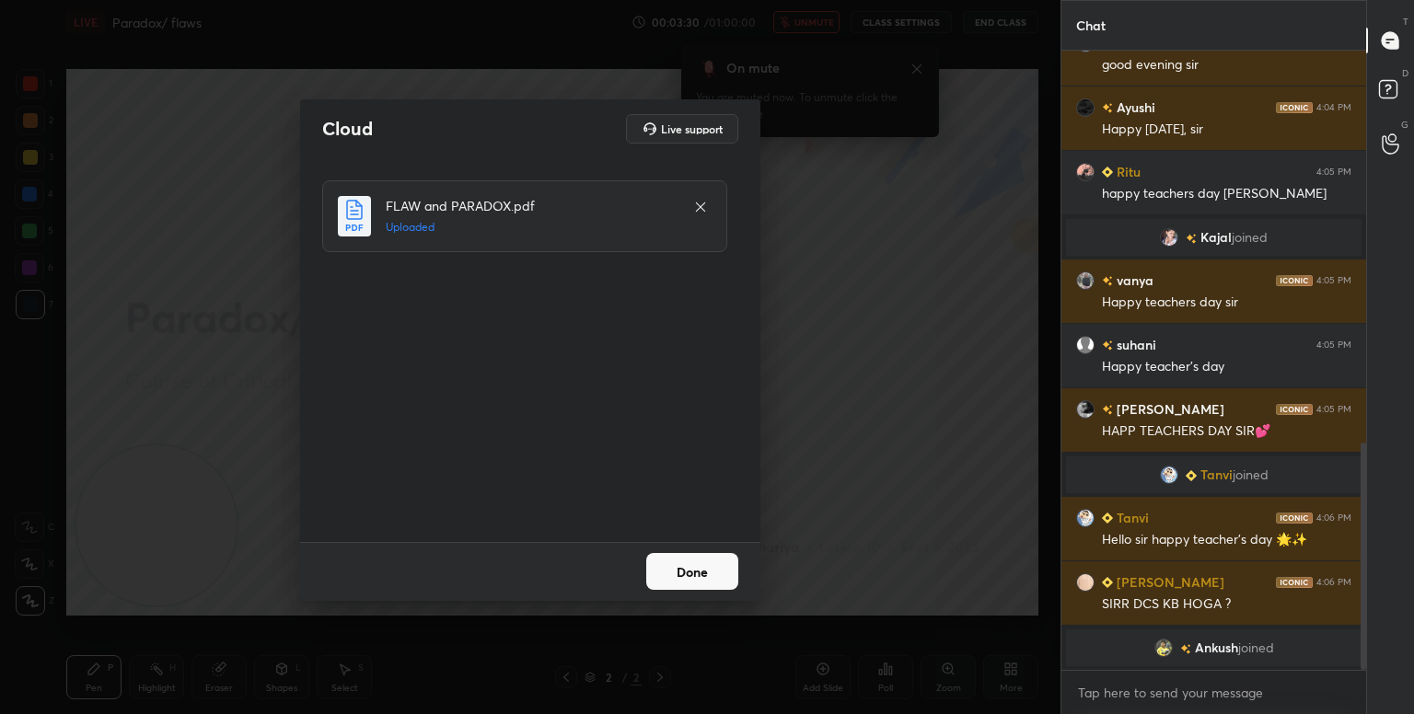
click at [696, 571] on button "Done" at bounding box center [692, 571] width 92 height 37
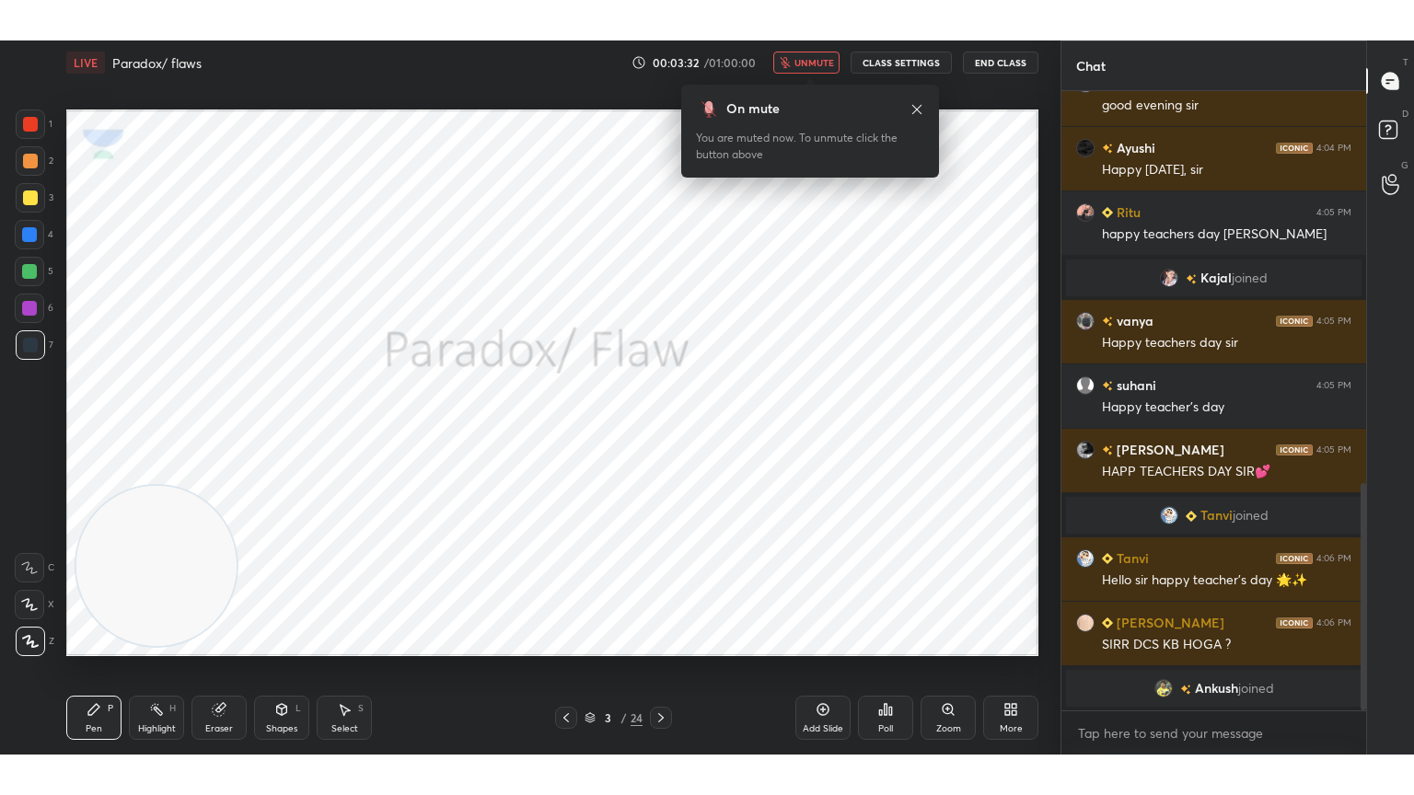
scroll to position [1130, 0]
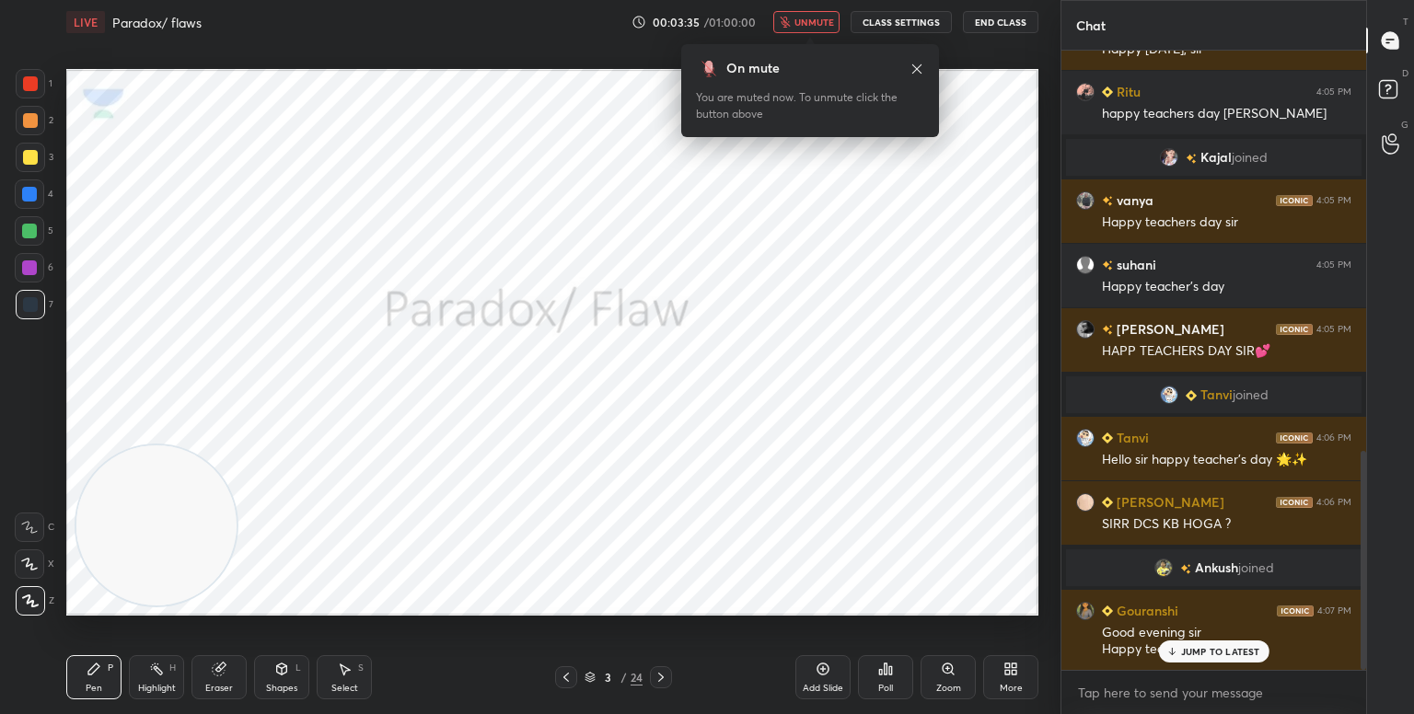
click at [823, 11] on button "unmute" at bounding box center [806, 22] width 66 height 22
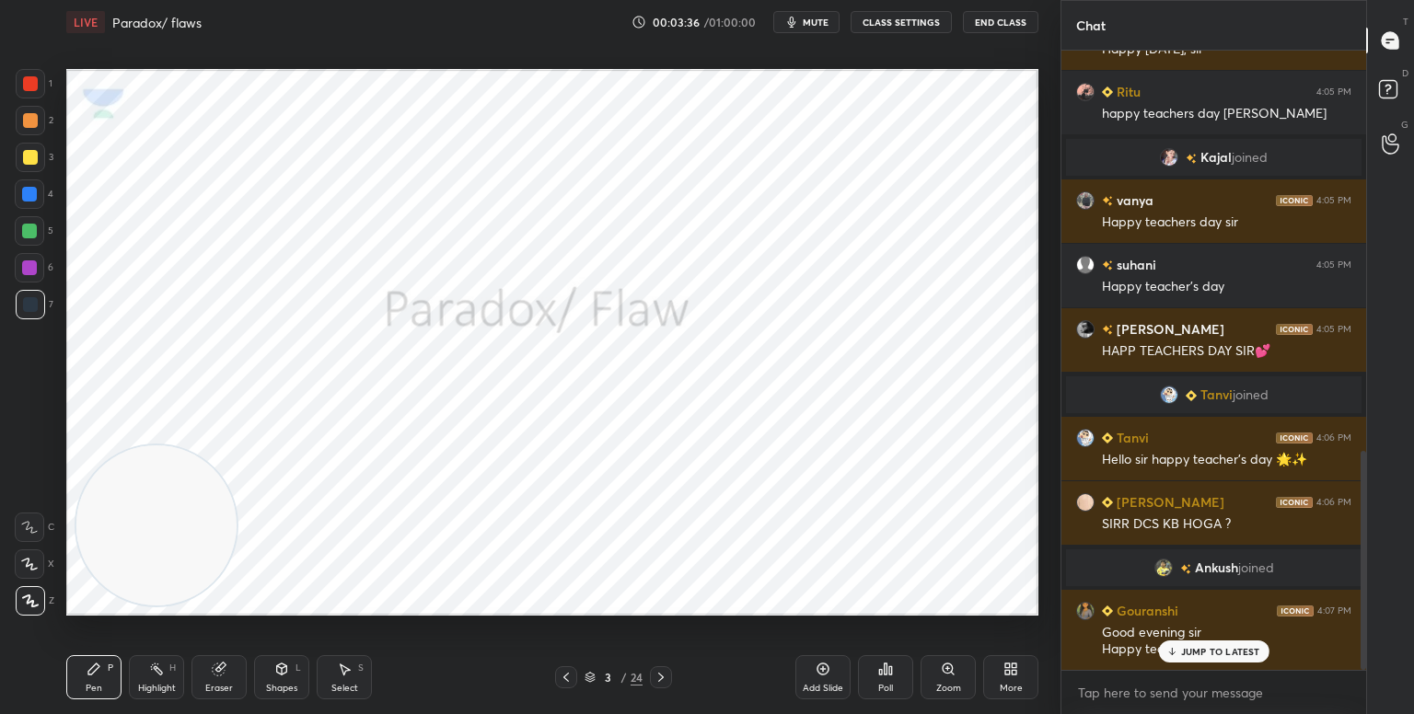
click at [223, 686] on div "Eraser" at bounding box center [219, 688] width 28 height 9
click at [35, 560] on icon at bounding box center [29, 565] width 15 height 16
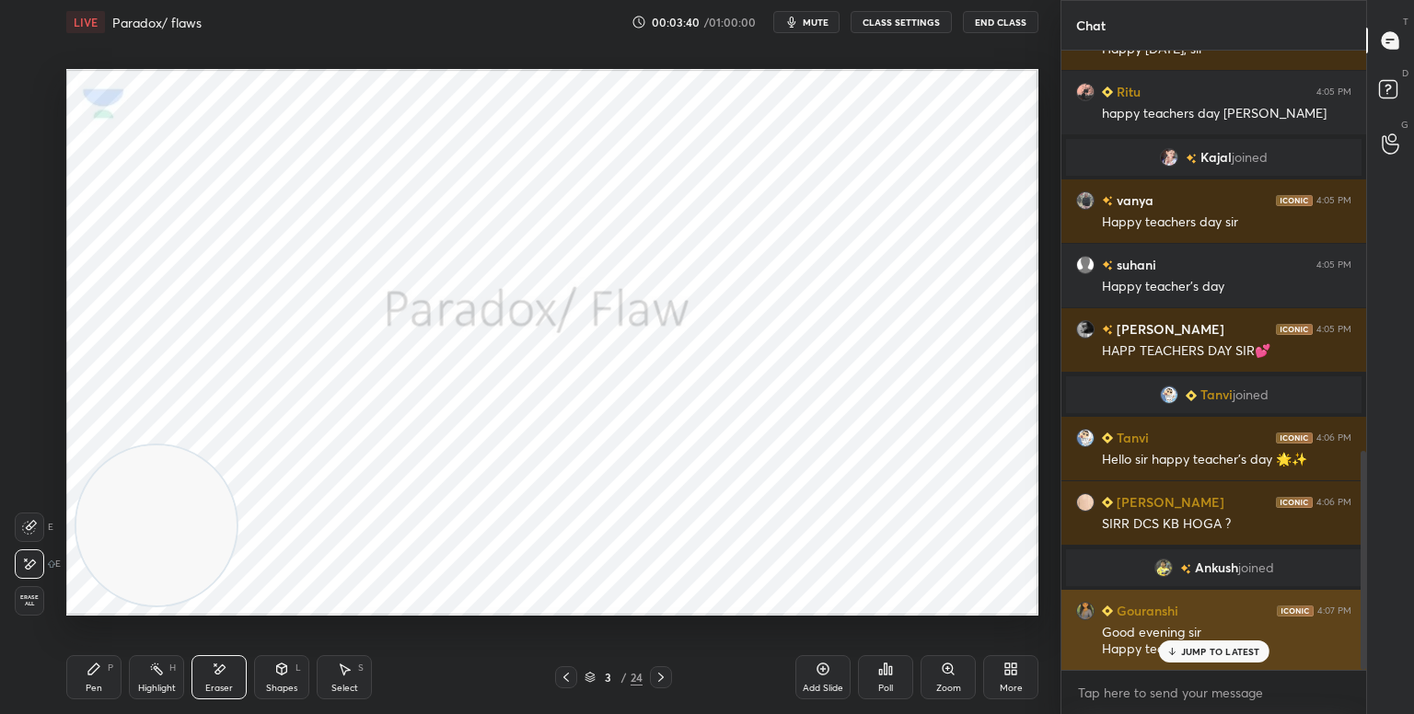
click at [1196, 653] on p "JUMP TO LATEST" at bounding box center [1220, 651] width 79 height 11
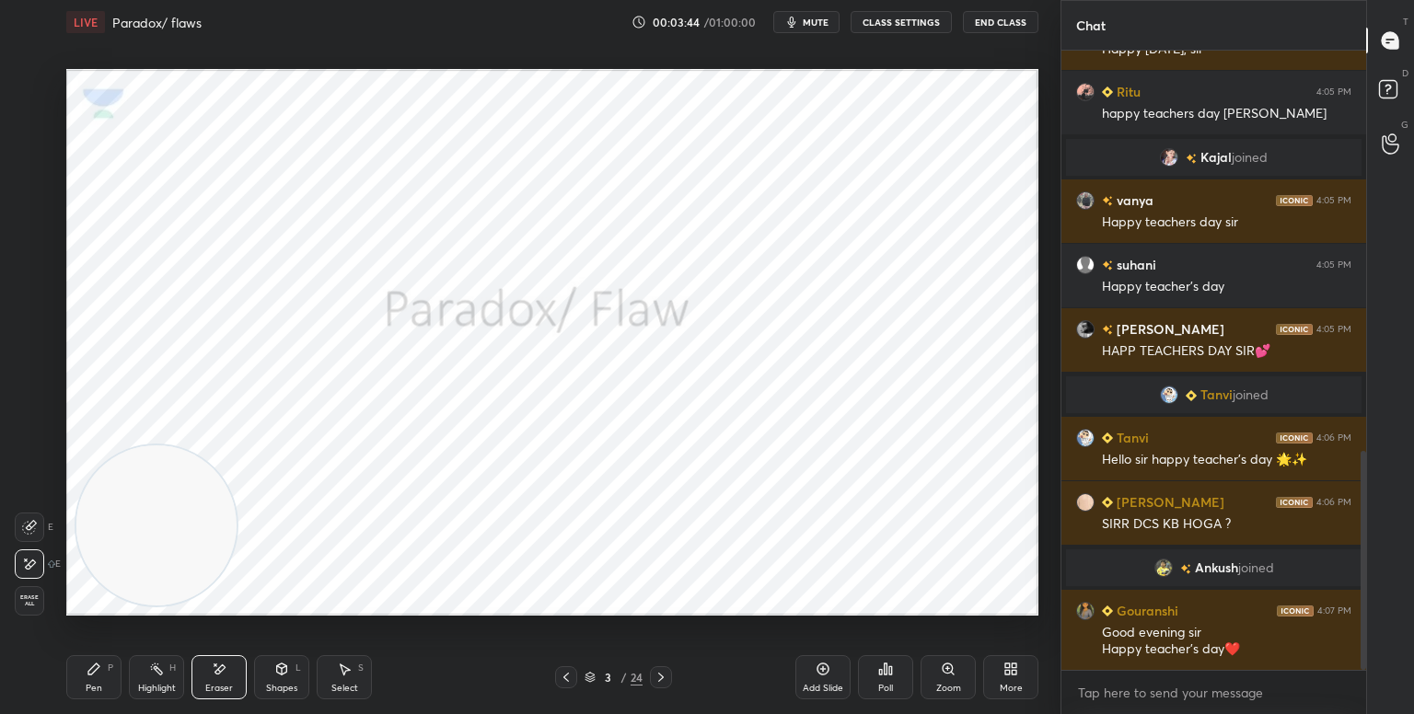
click at [1011, 684] on div "More" at bounding box center [1011, 688] width 23 height 9
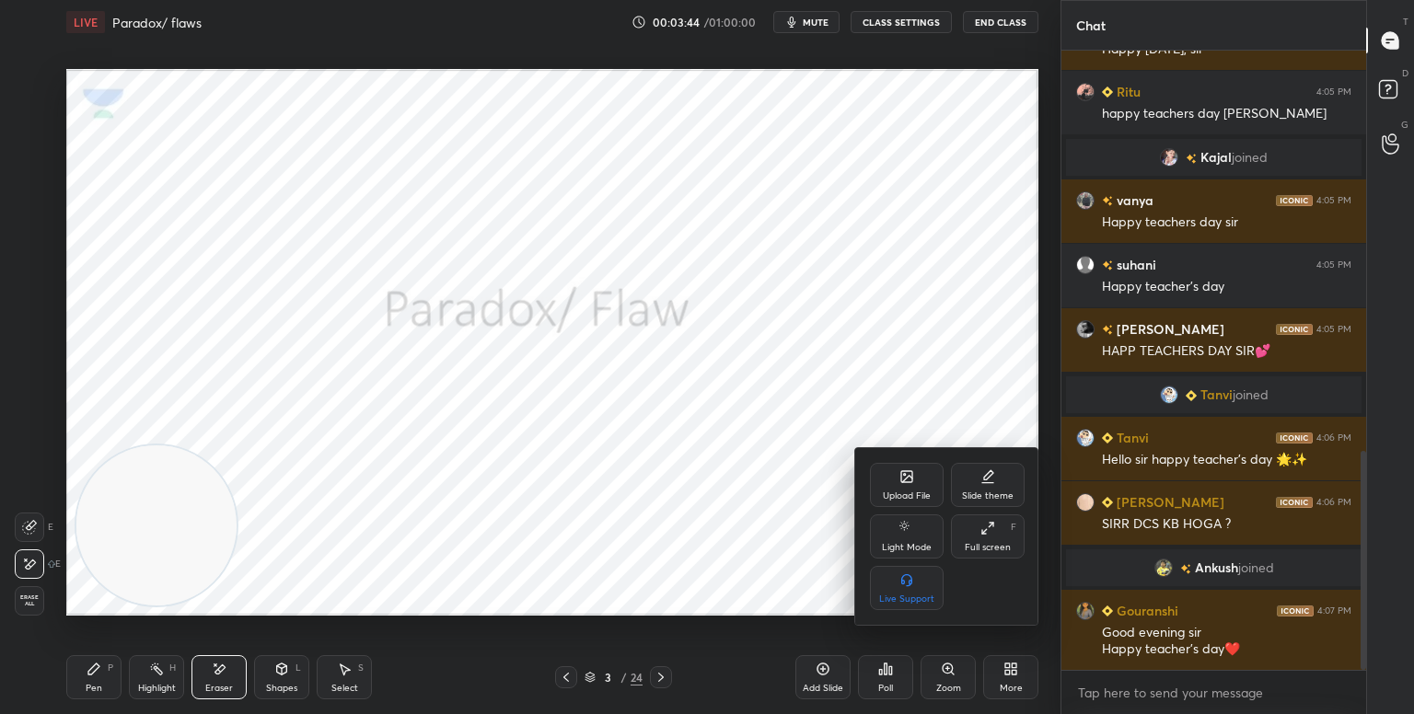
click at [991, 537] on div "Full screen F" at bounding box center [988, 536] width 74 height 44
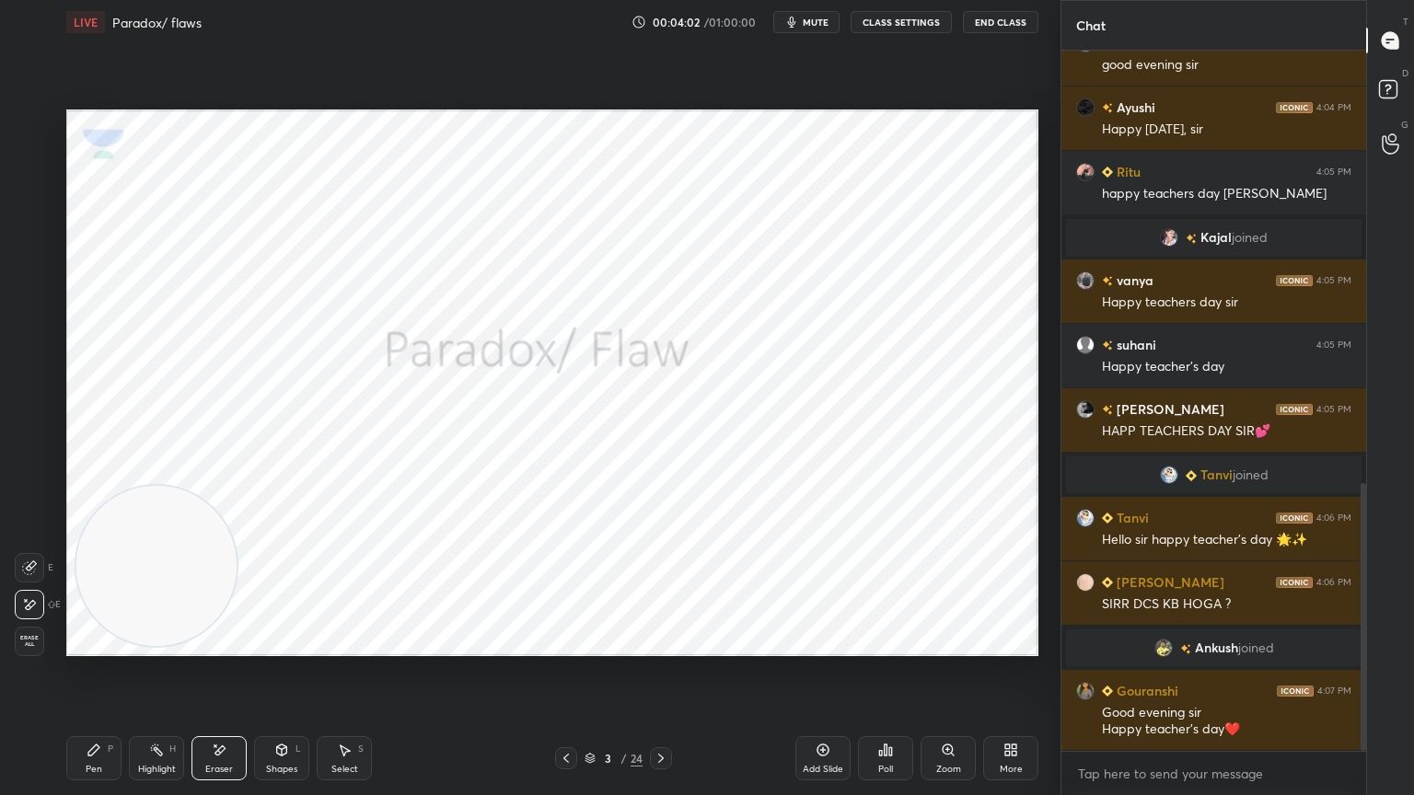
scroll to position [1193, 0]
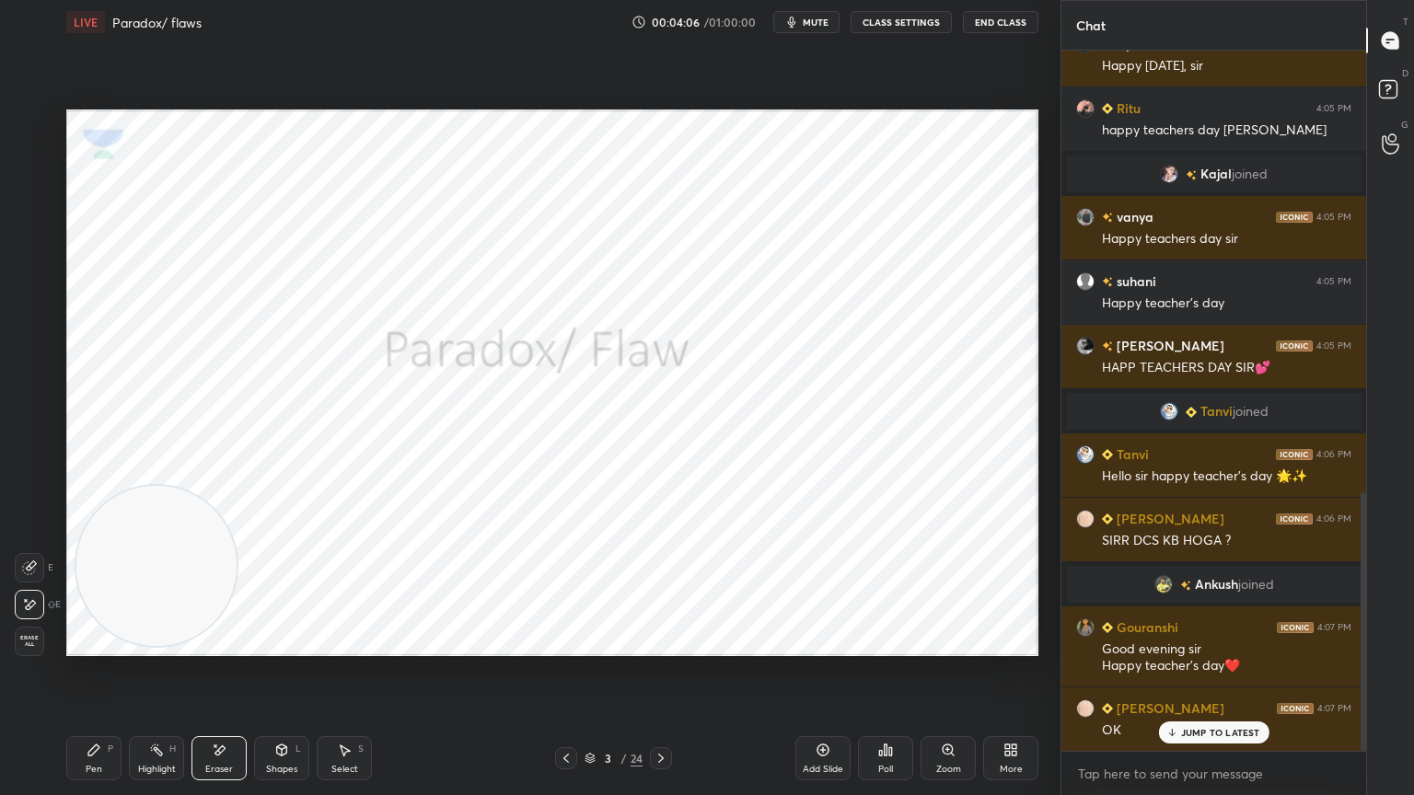
click at [98, 713] on div "Pen" at bounding box center [94, 769] width 17 height 9
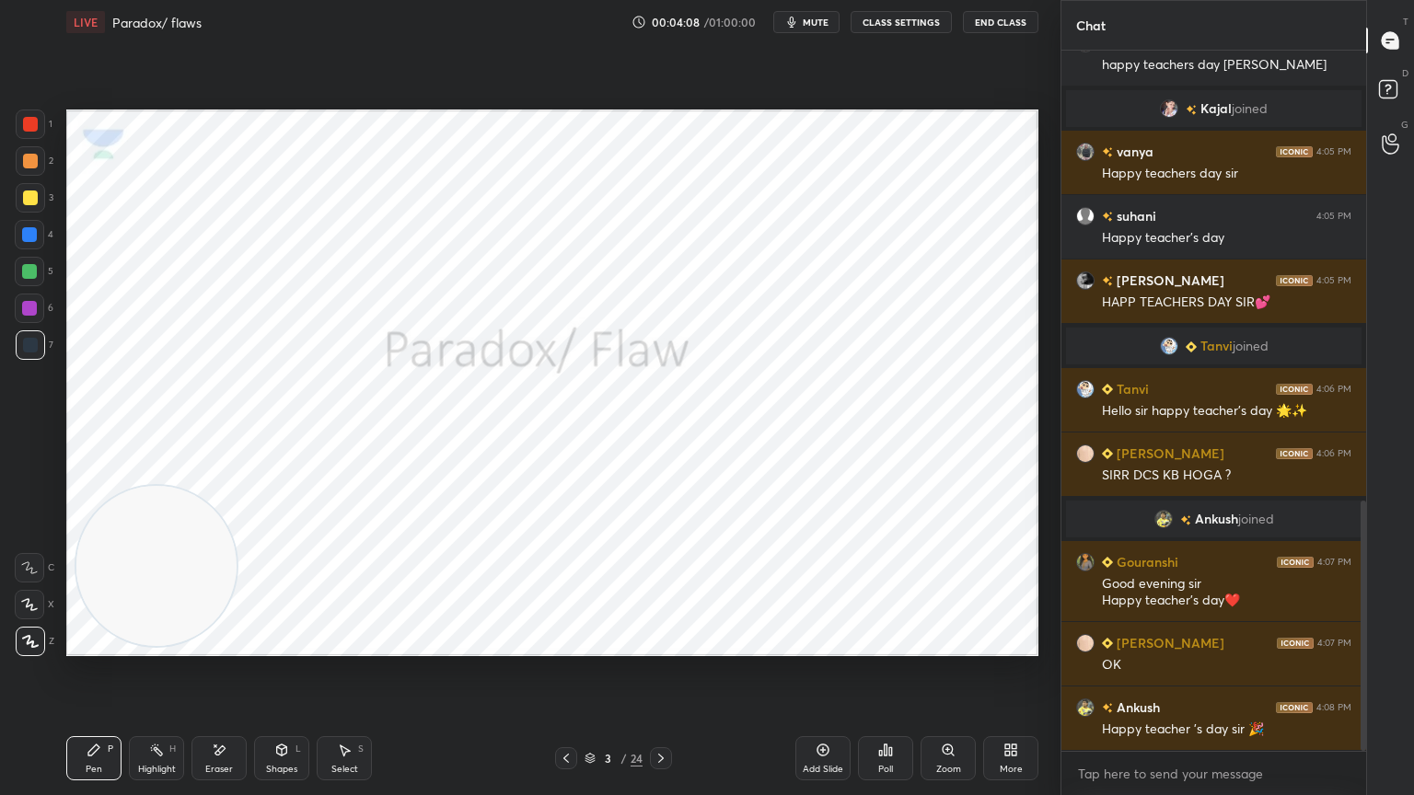
click at [31, 118] on div at bounding box center [30, 124] width 15 height 15
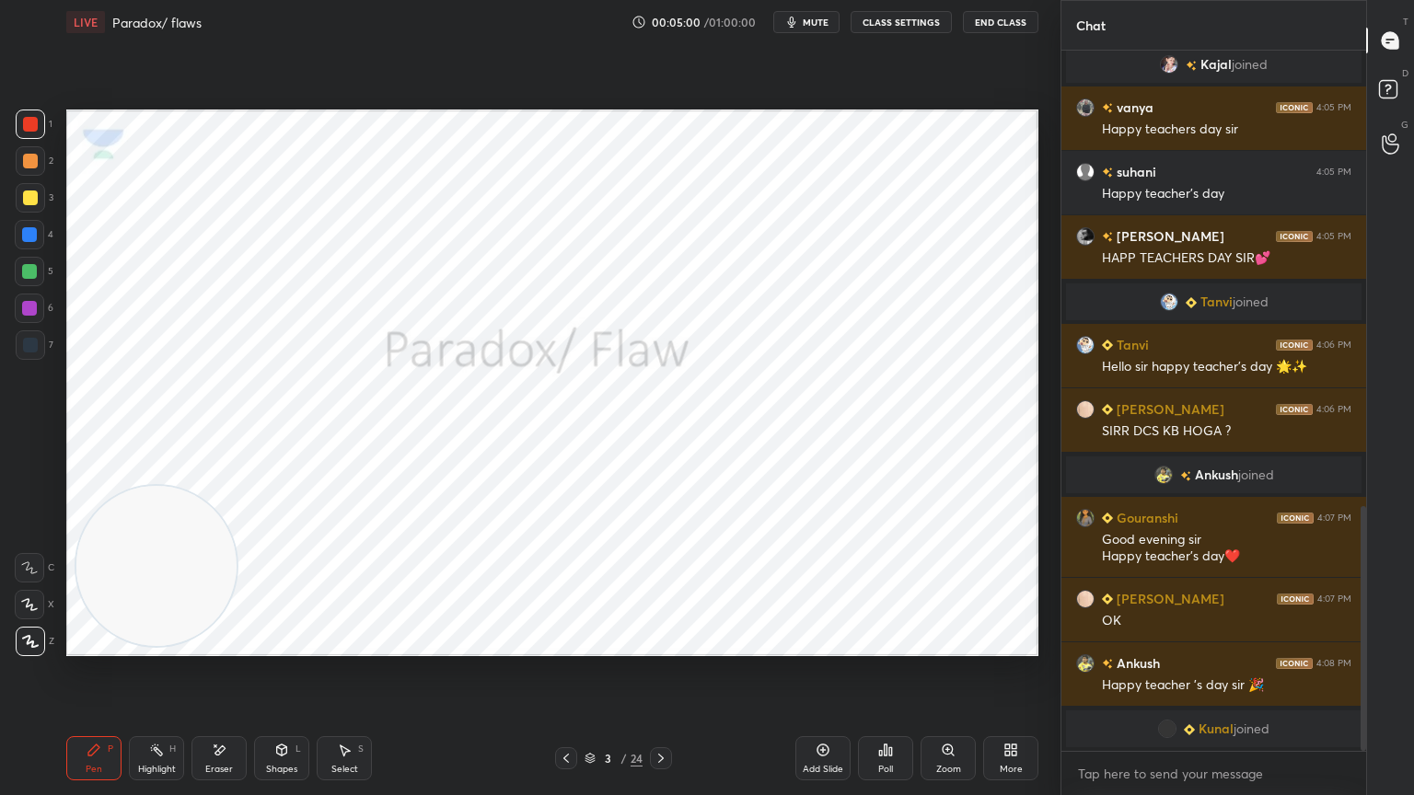
click at [653, 713] on icon at bounding box center [660, 758] width 15 height 15
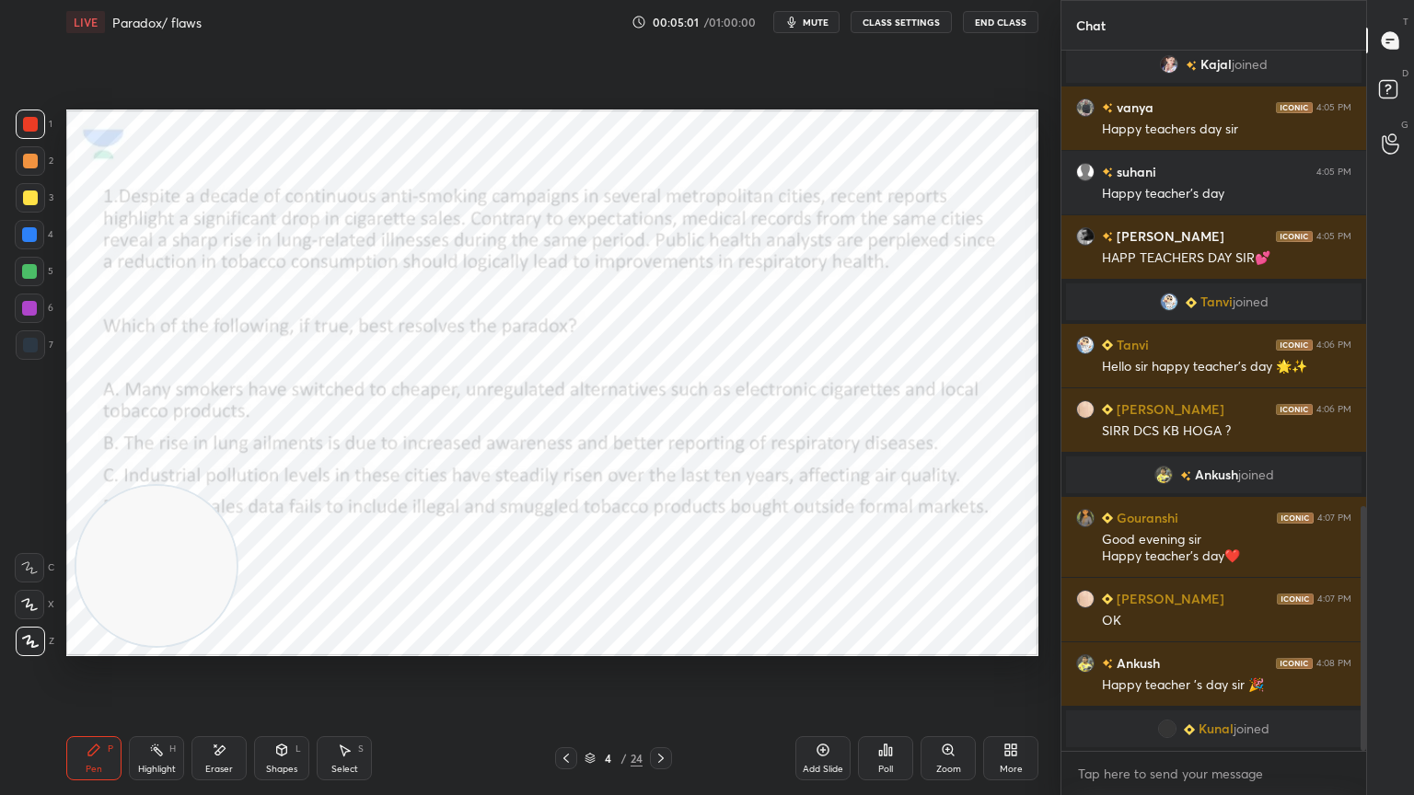
click at [556, 713] on div at bounding box center [566, 758] width 22 height 22
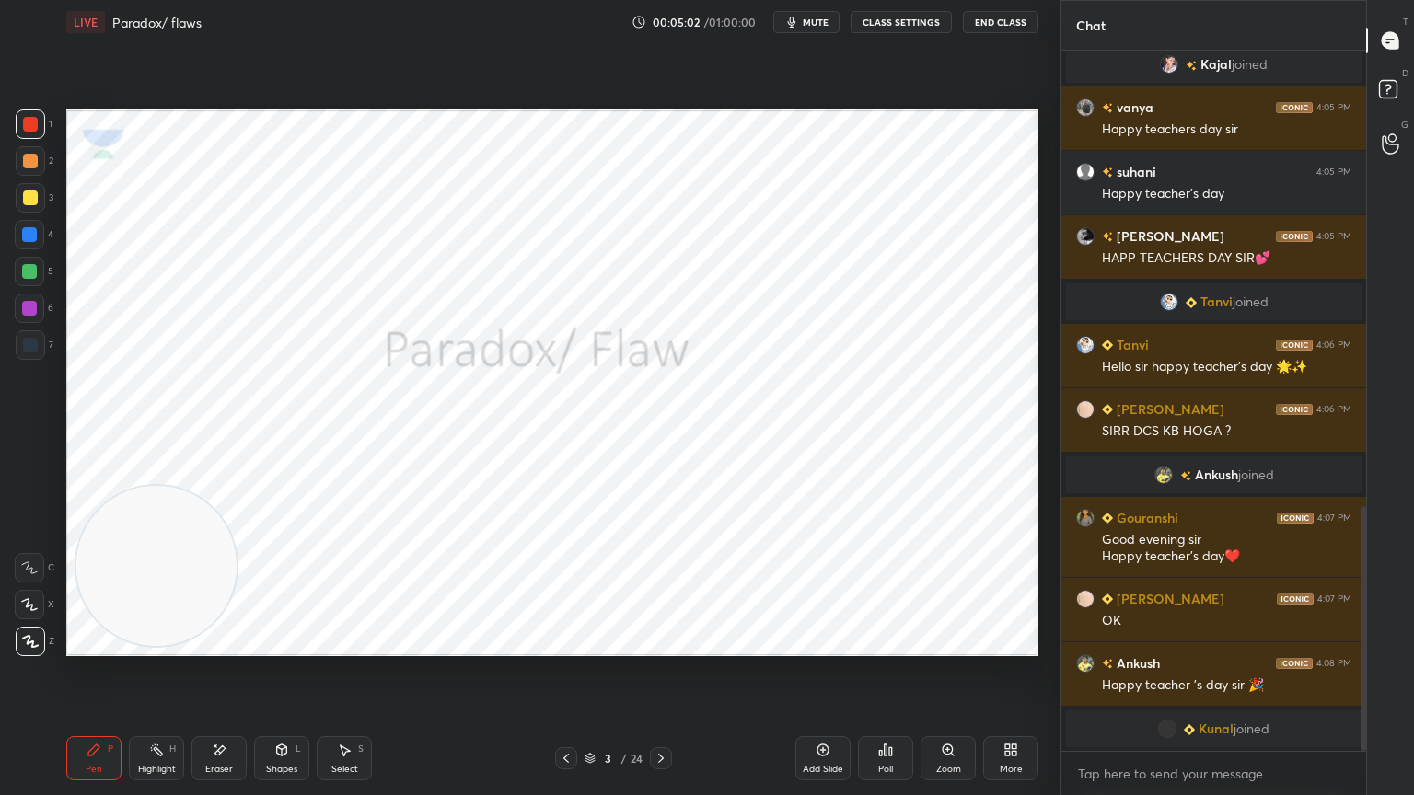
click at [821, 713] on div "Add Slide" at bounding box center [822, 758] width 55 height 44
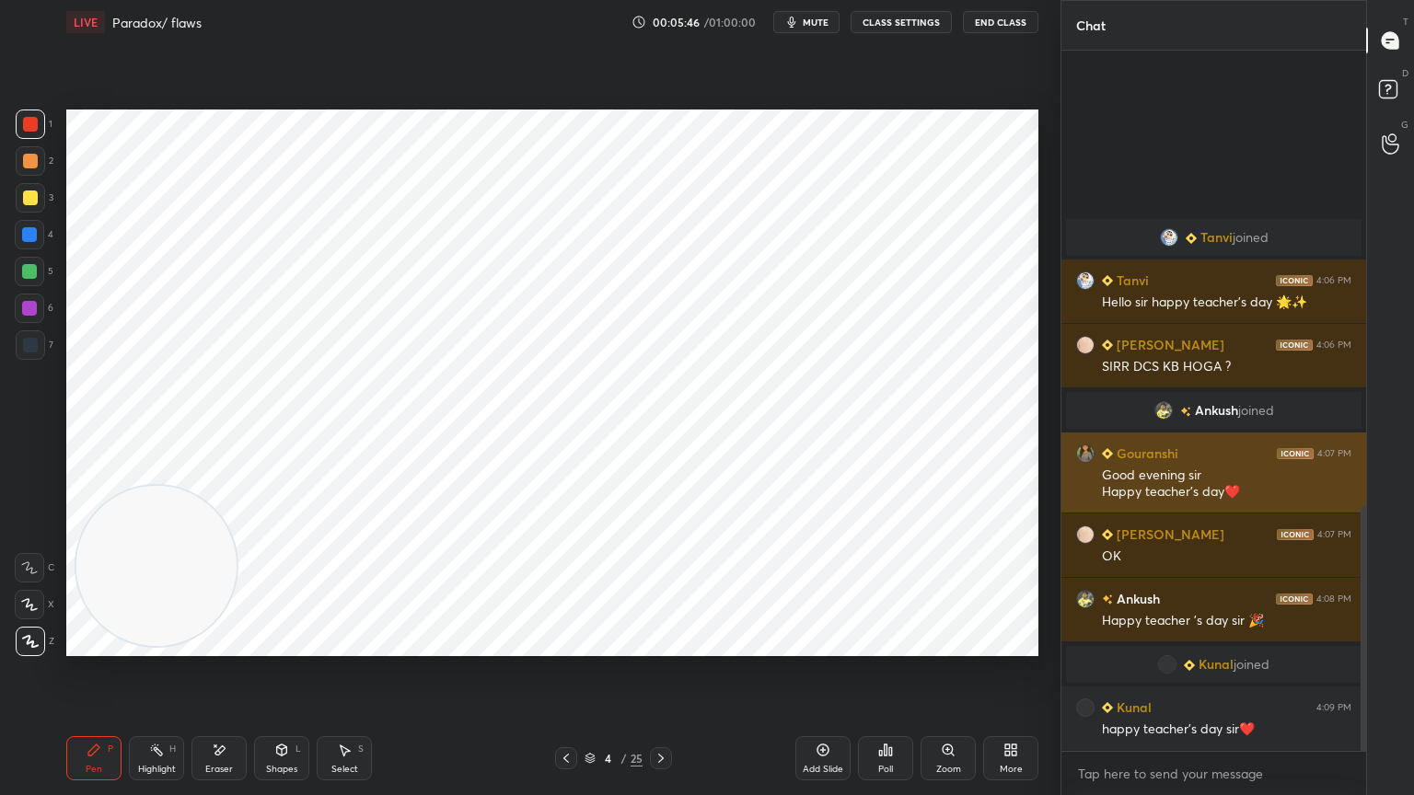
scroll to position [1255, 0]
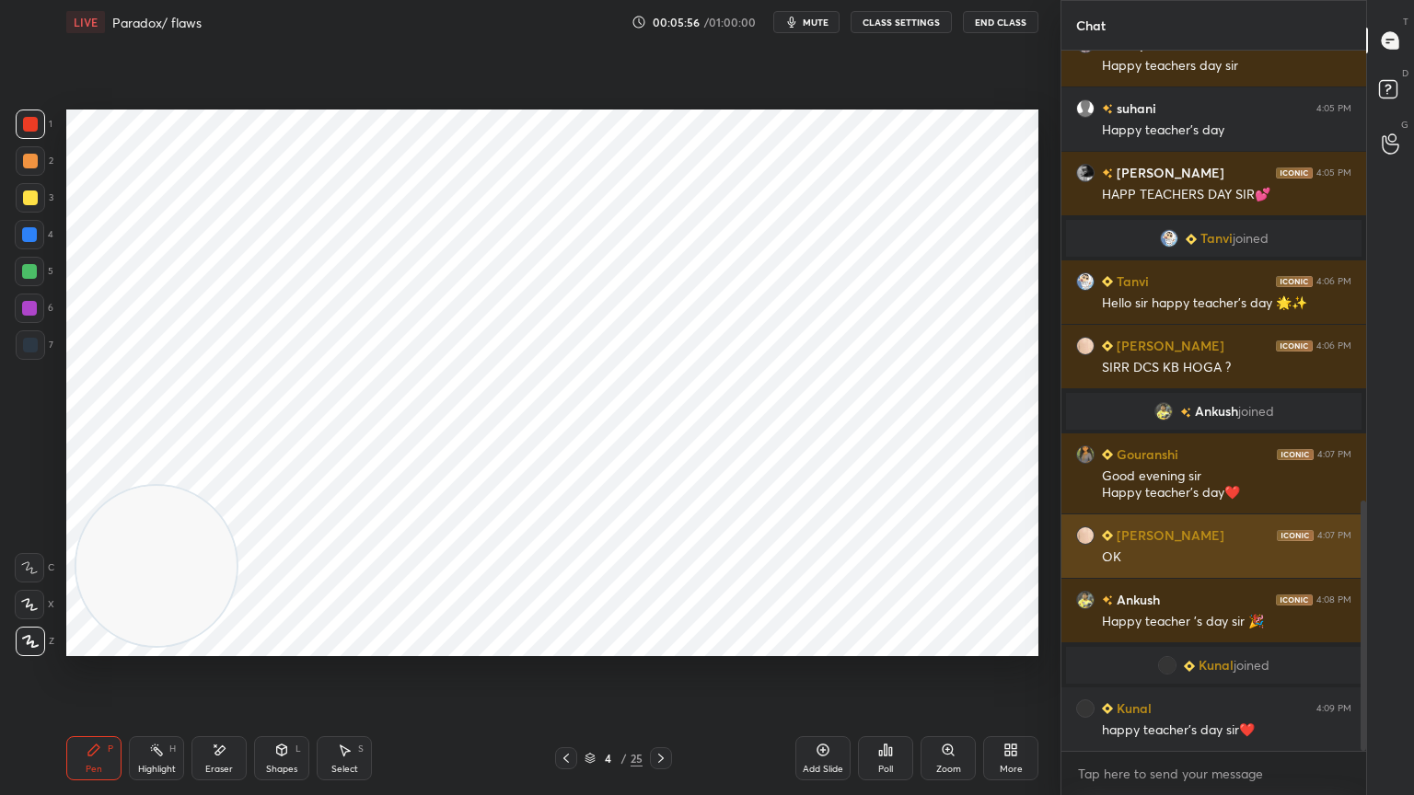
click at [33, 354] on div at bounding box center [30, 344] width 29 height 29
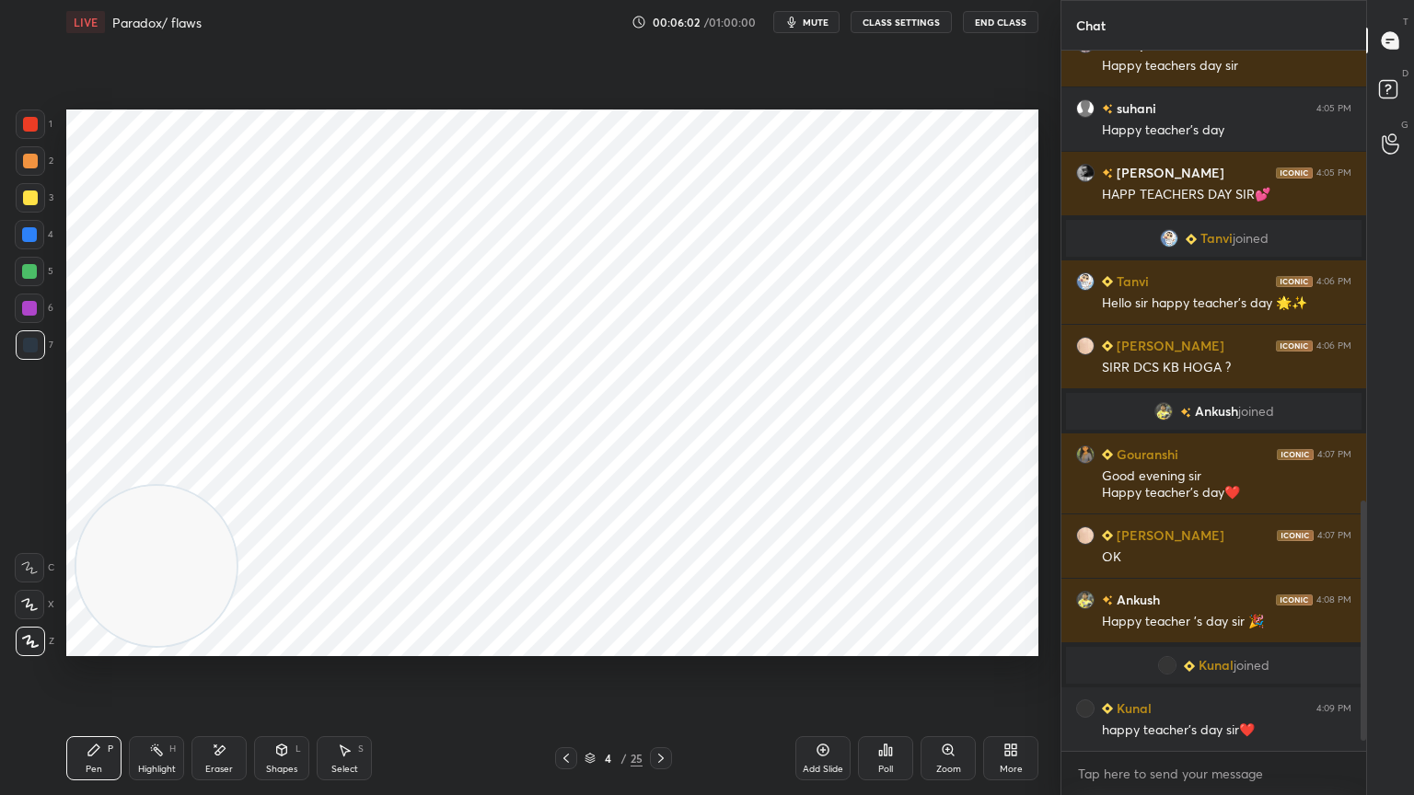
scroll to position [1336, 0]
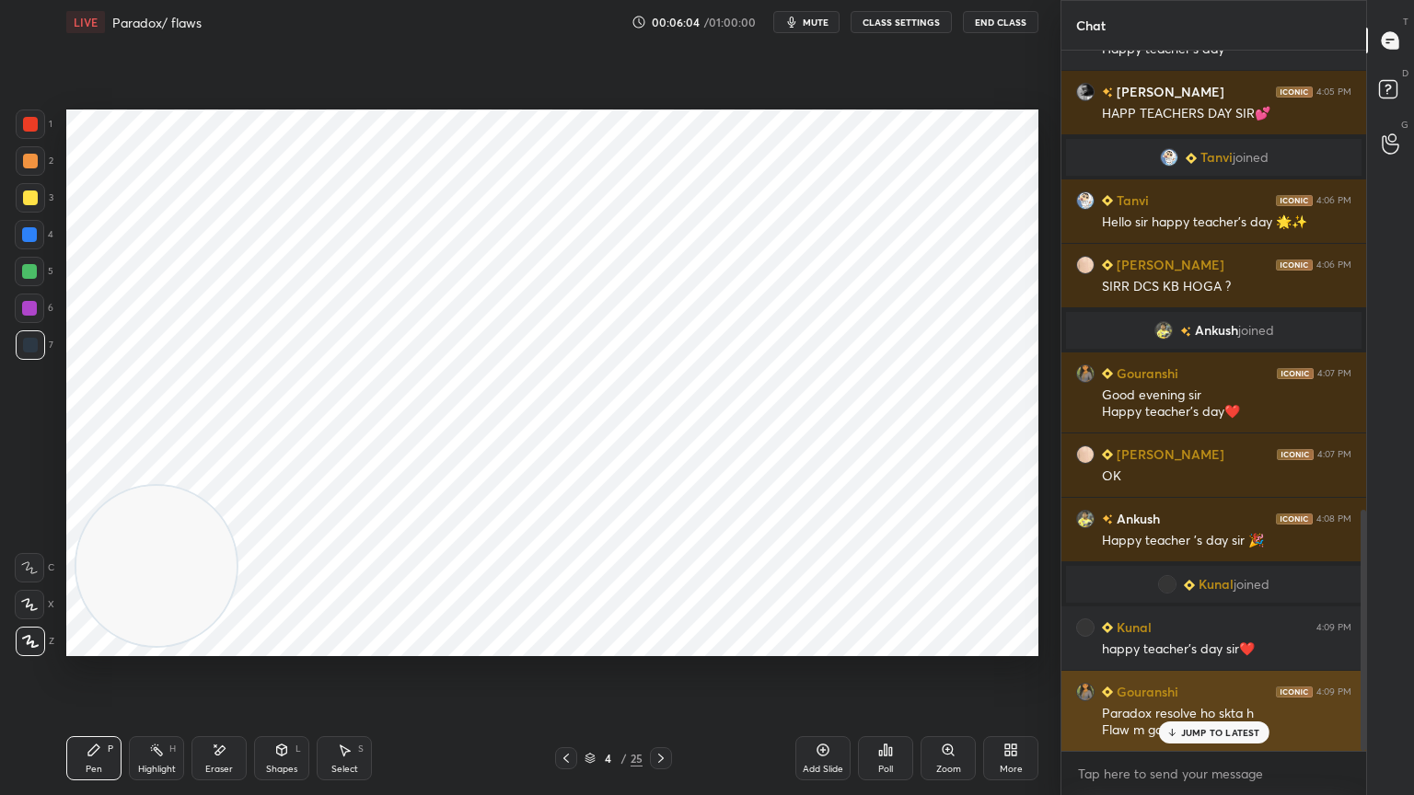
click at [1215, 713] on div "JUMP TO LATEST" at bounding box center [1213, 733] width 110 height 22
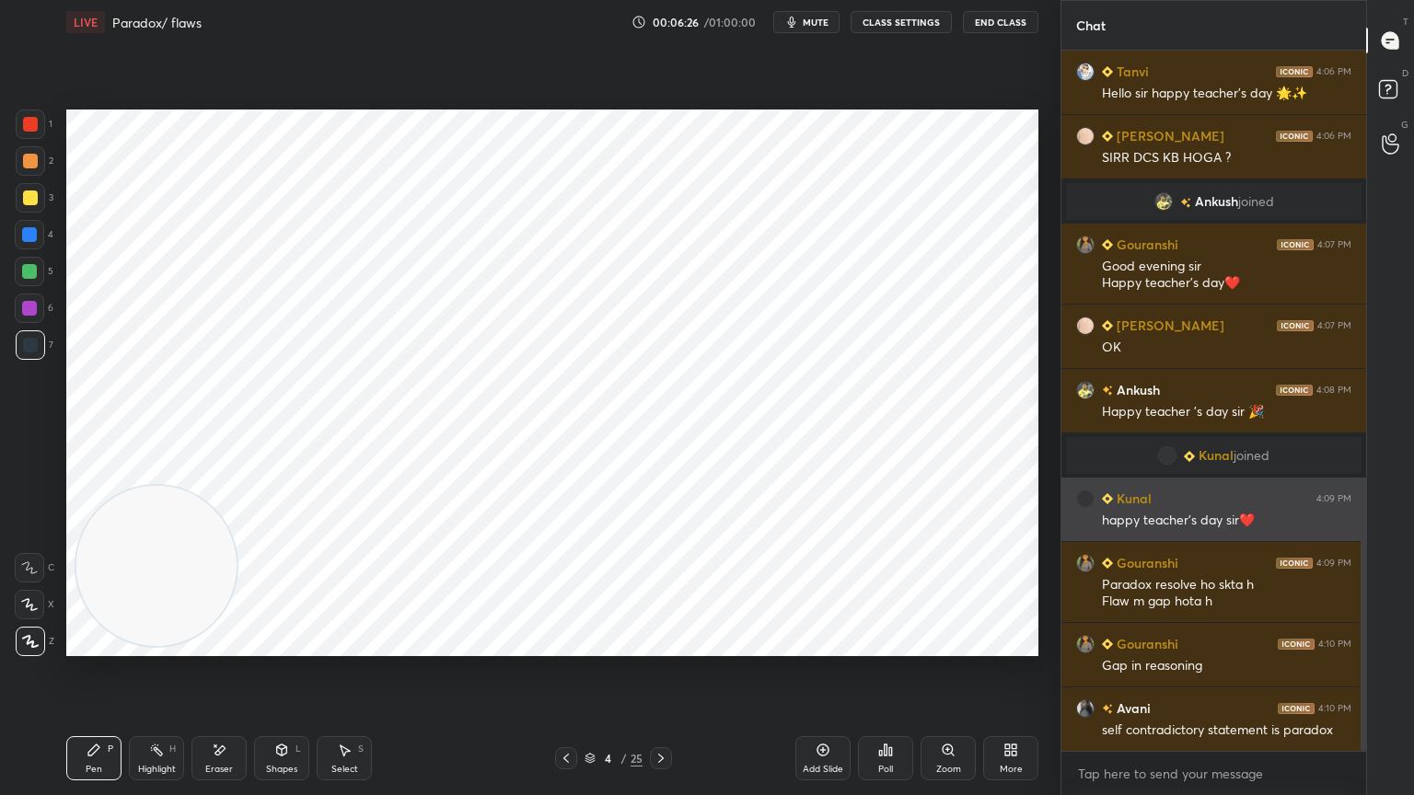
scroll to position [1531, 0]
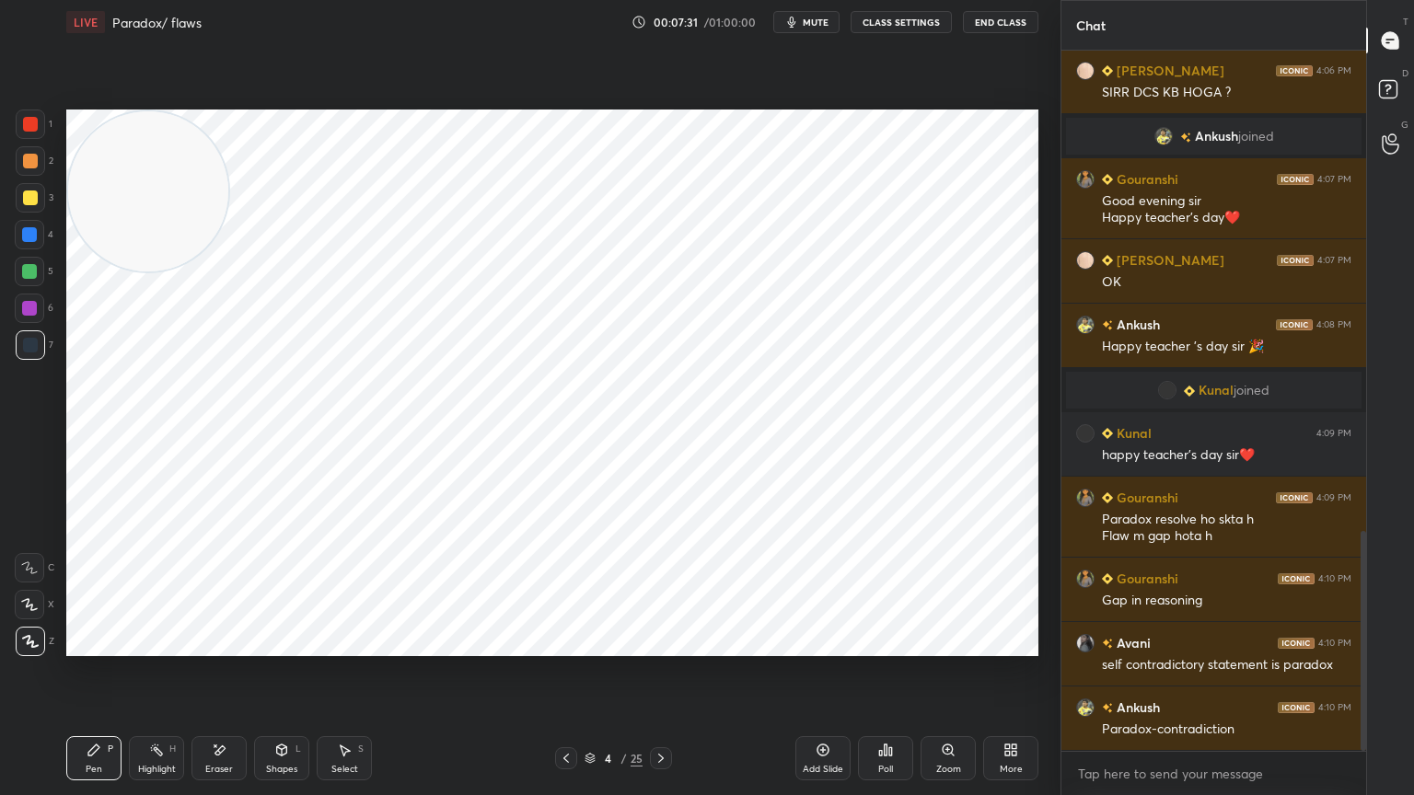
click at [824, 713] on div "Add Slide" at bounding box center [822, 758] width 55 height 44
click at [34, 125] on div at bounding box center [30, 124] width 15 height 15
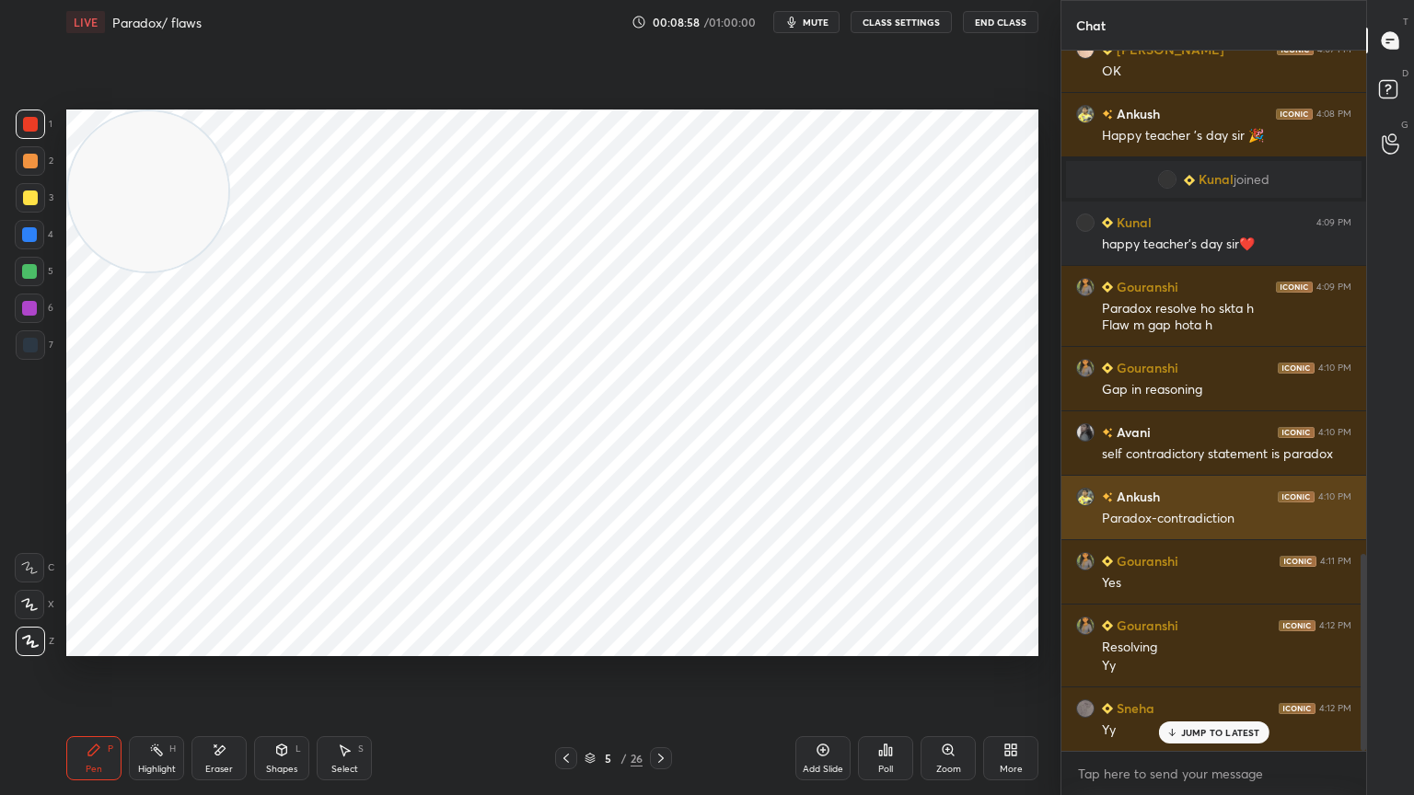
scroll to position [1786, 0]
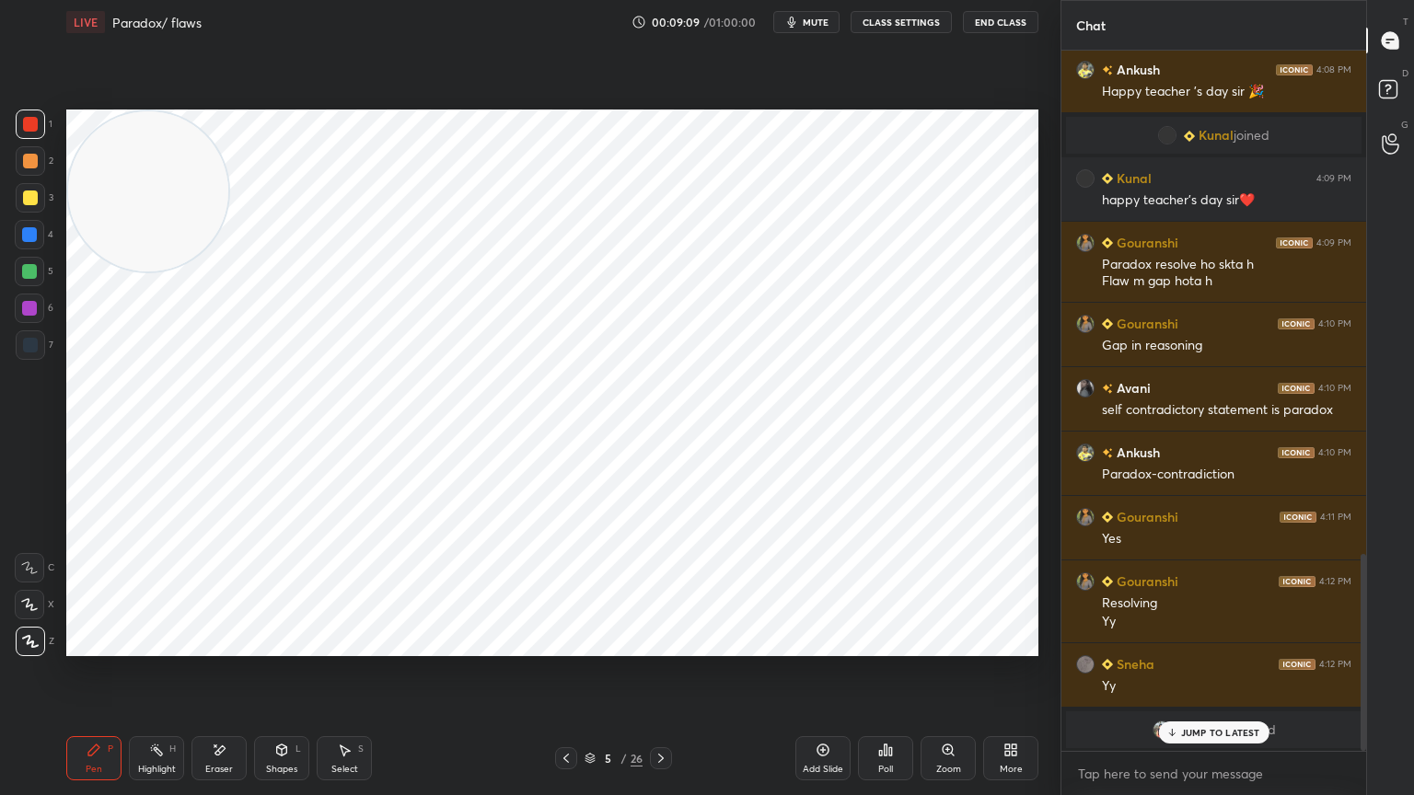
click at [38, 344] on div at bounding box center [30, 344] width 29 height 29
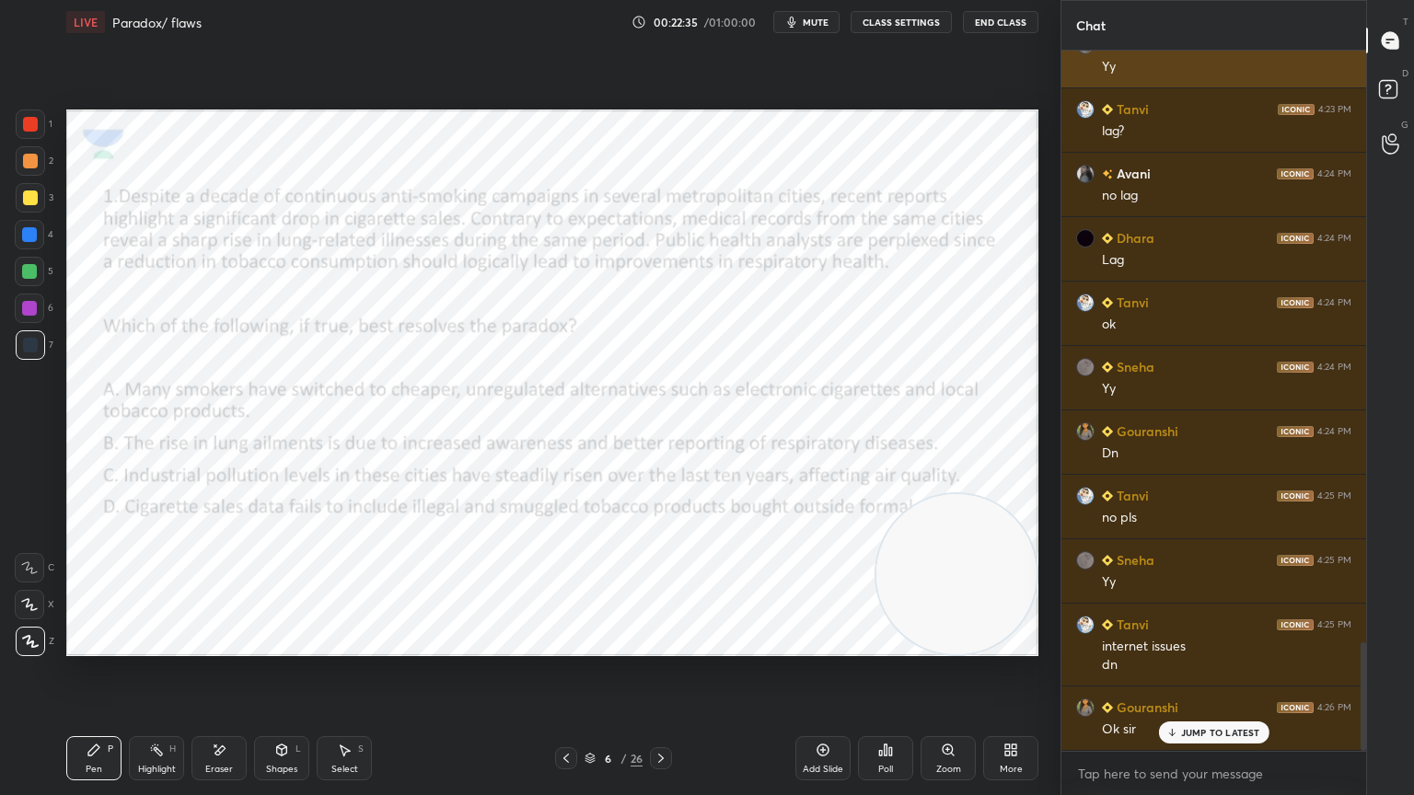
scroll to position [3821, 0]
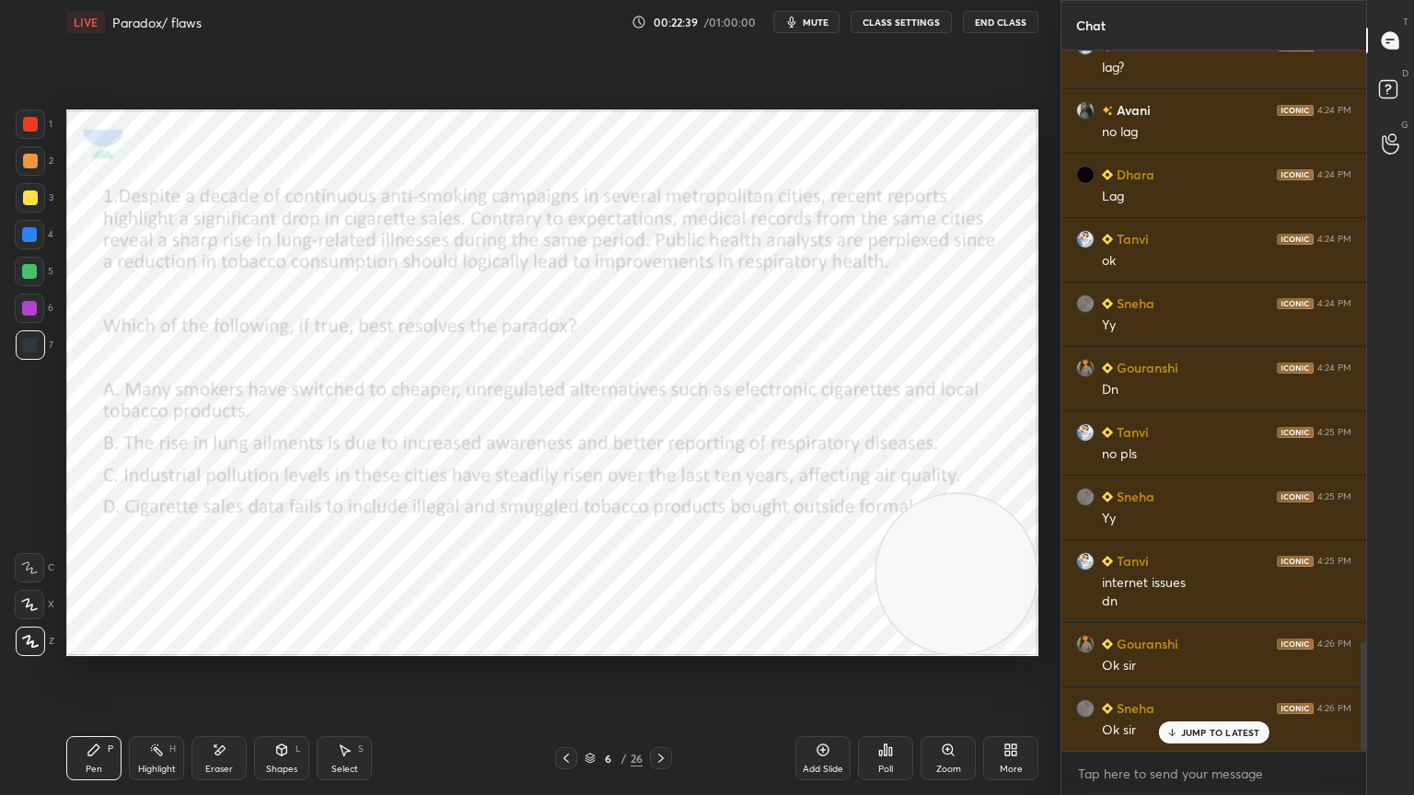
click at [898, 713] on div "Poll" at bounding box center [885, 758] width 55 height 44
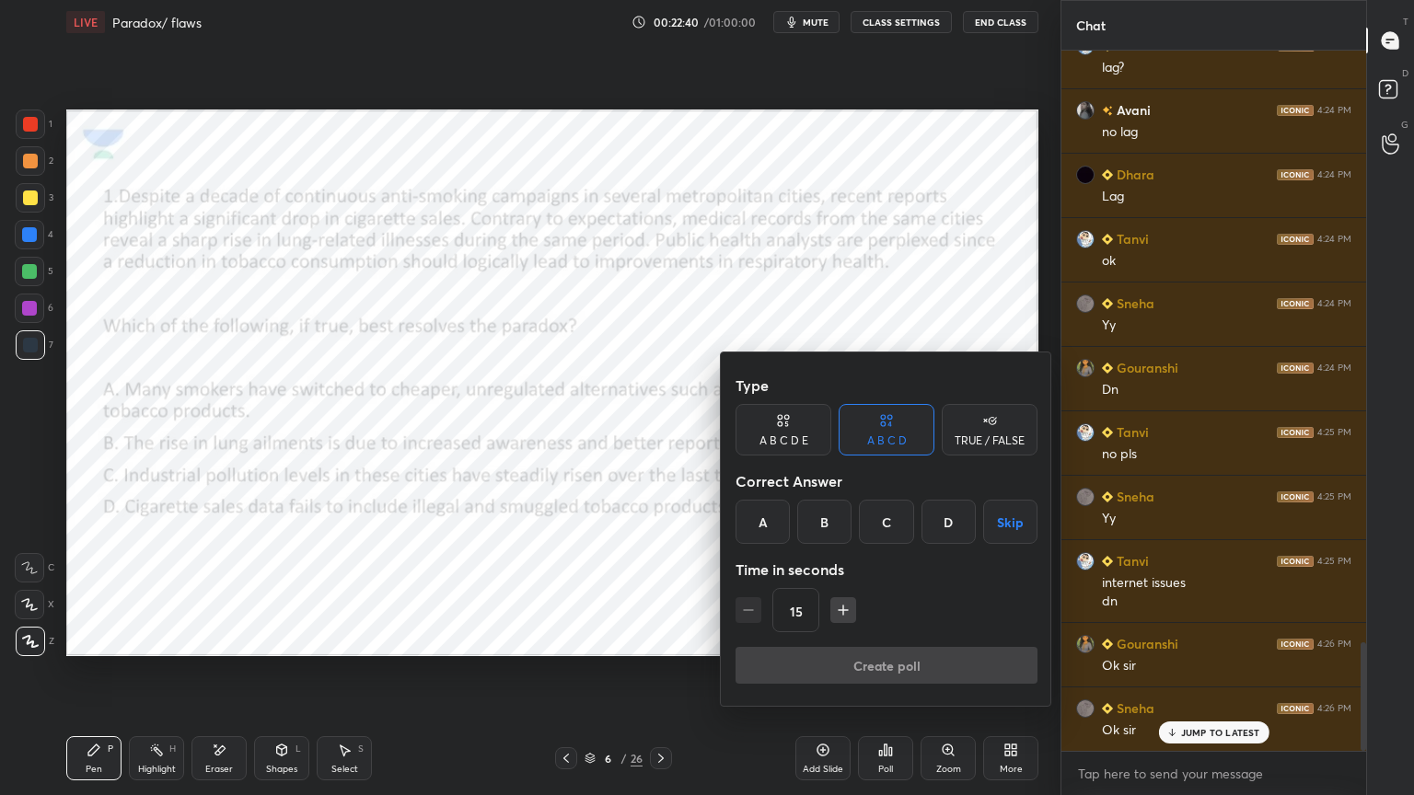
click at [892, 523] on div "C" at bounding box center [886, 522] width 54 height 44
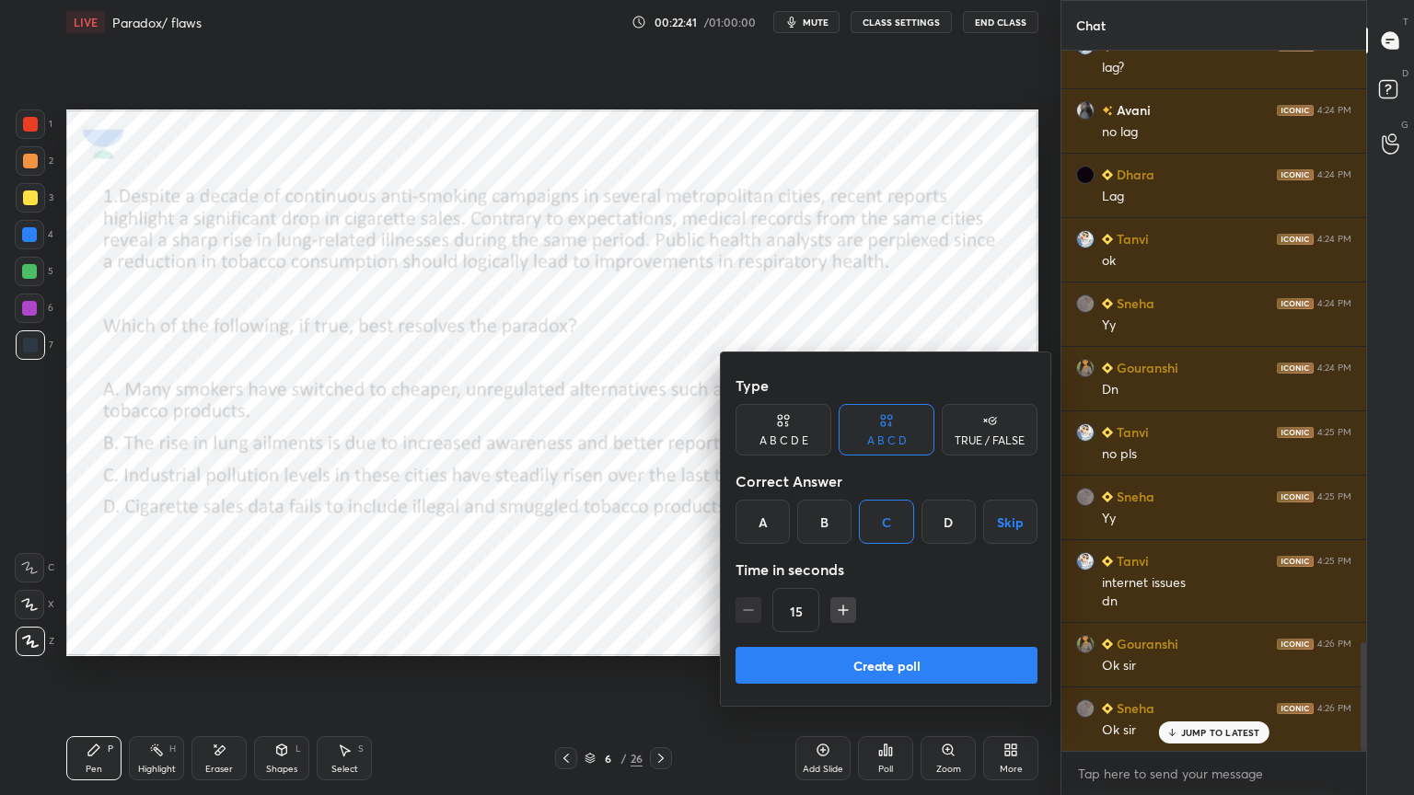
click at [850, 659] on button "Create poll" at bounding box center [886, 665] width 302 height 37
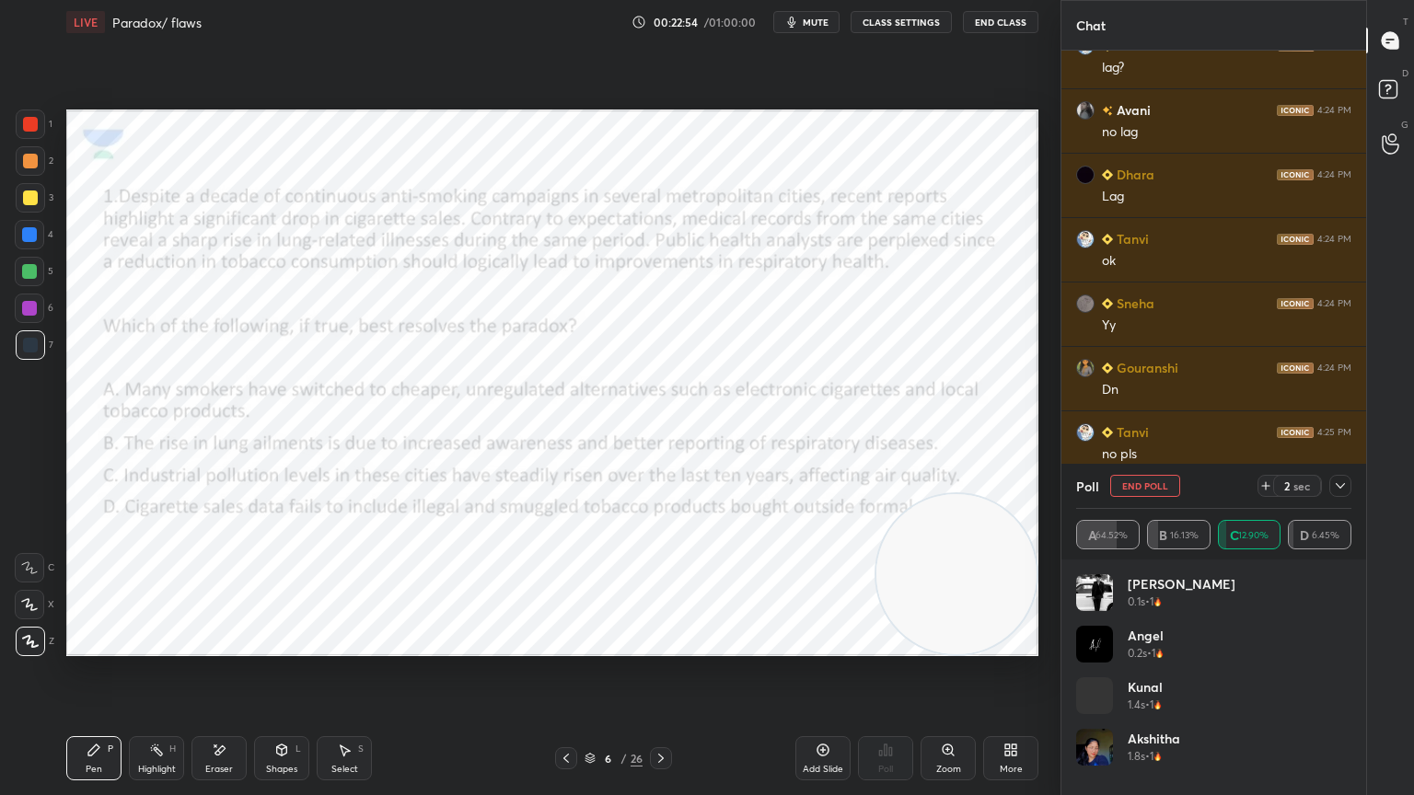
scroll to position [3982, 0]
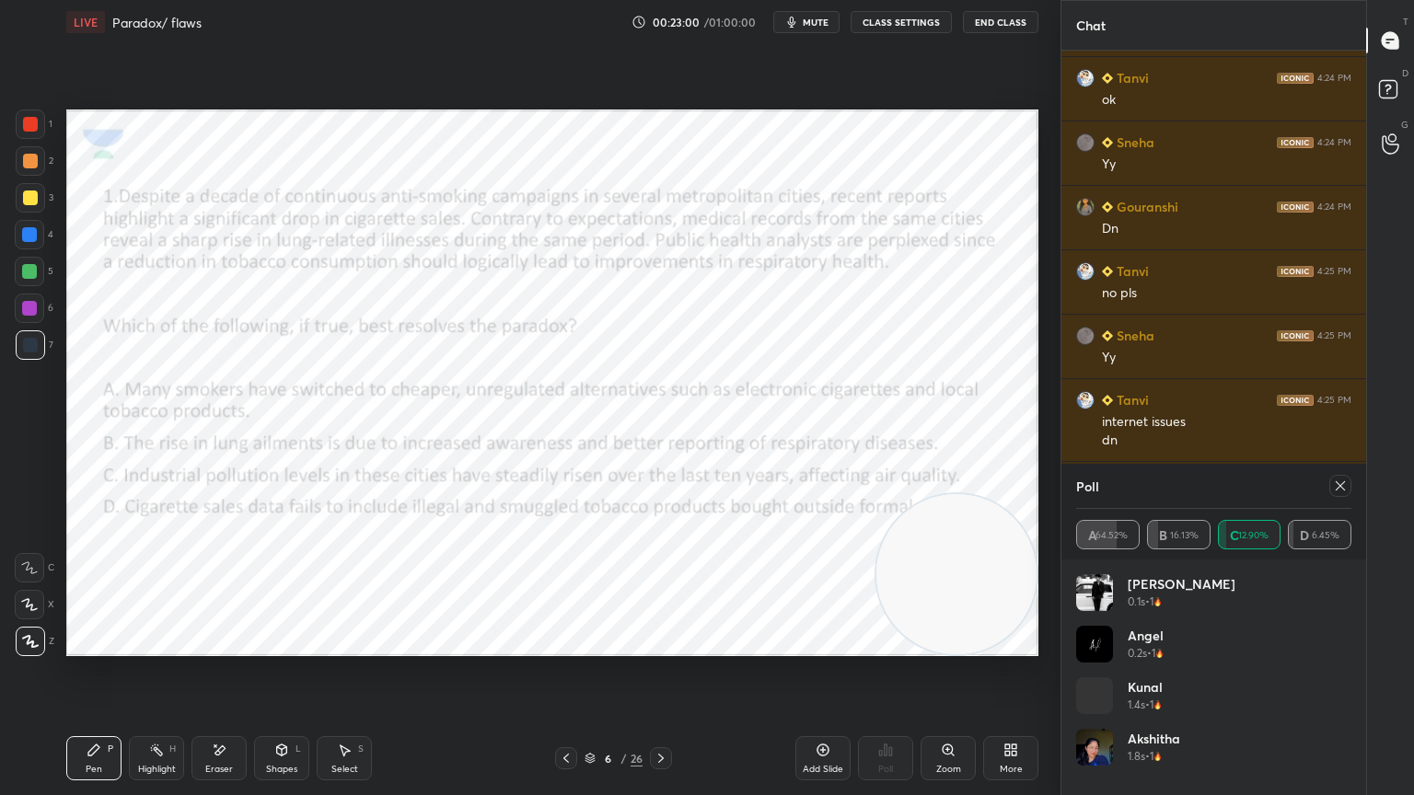
click at [35, 121] on div at bounding box center [30, 124] width 15 height 15
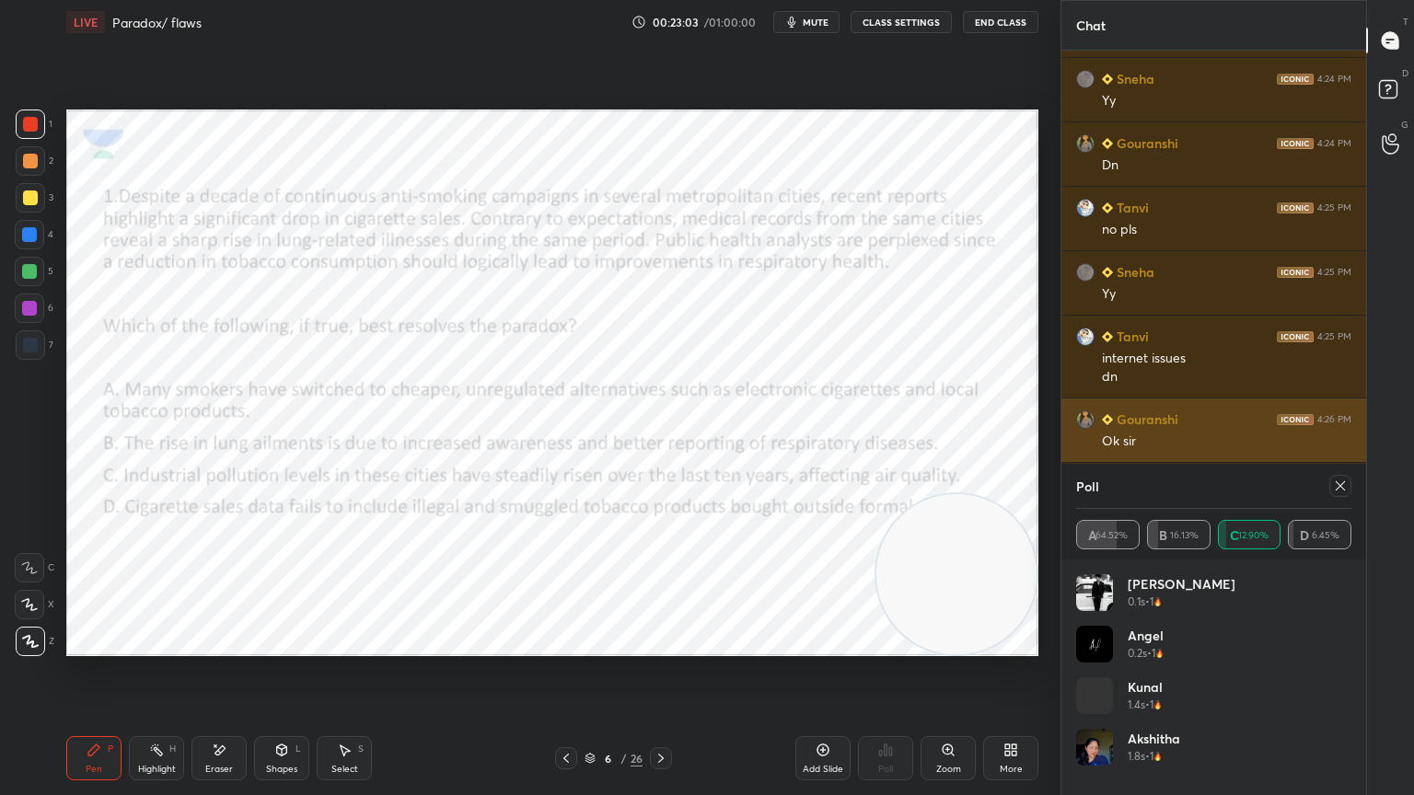
click at [1346, 482] on icon at bounding box center [1340, 486] width 15 height 15
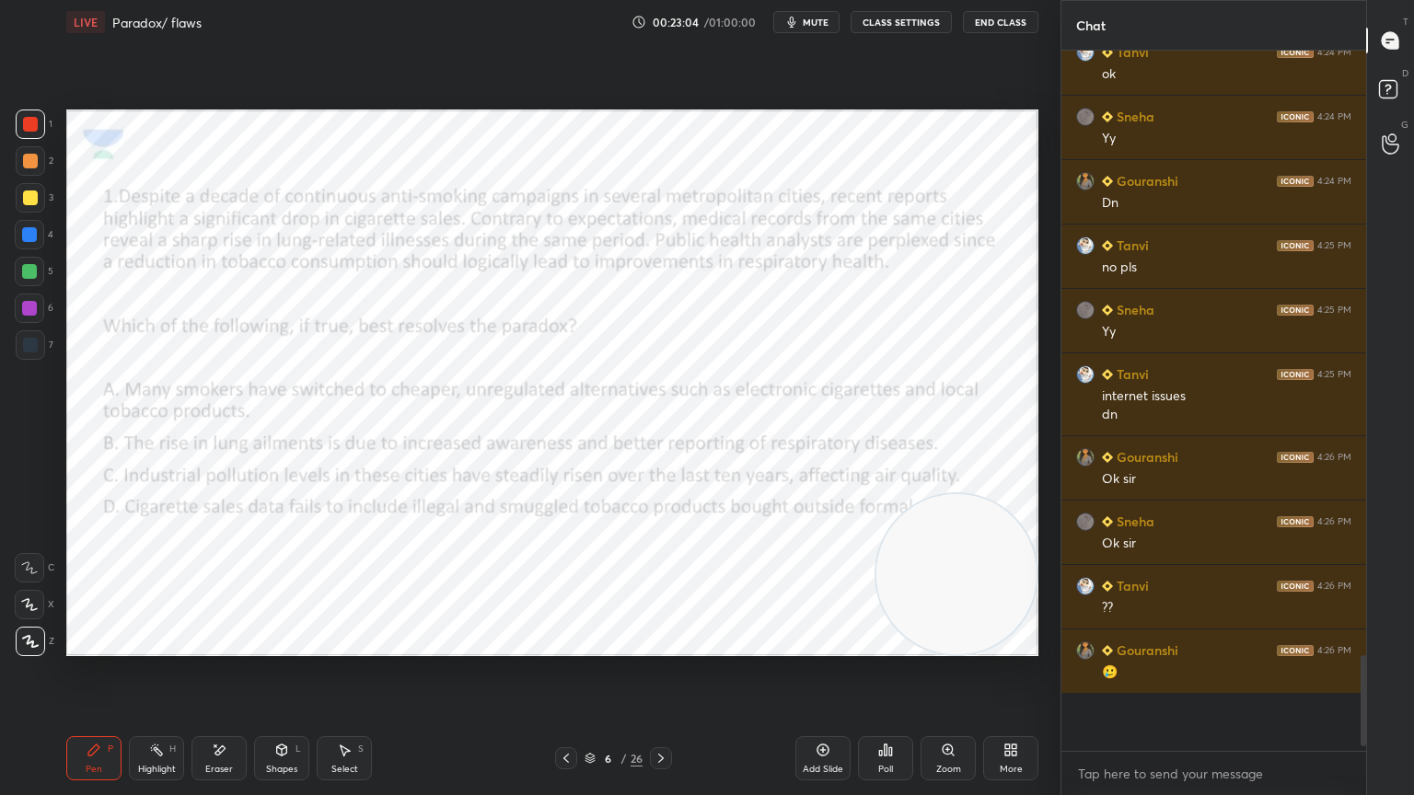
scroll to position [0, 0]
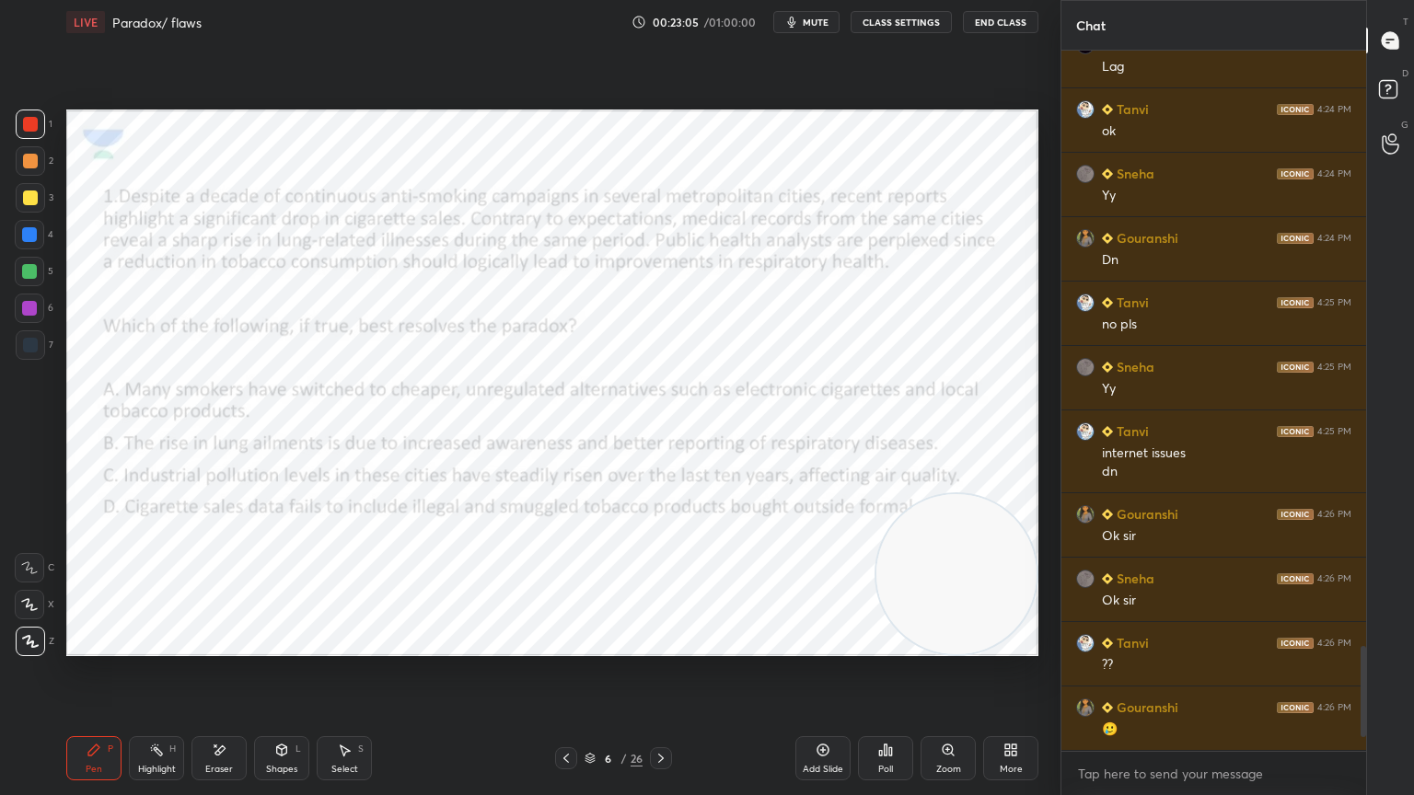
click at [655, 713] on icon at bounding box center [660, 758] width 15 height 15
click at [890, 713] on div "Poll" at bounding box center [885, 758] width 55 height 44
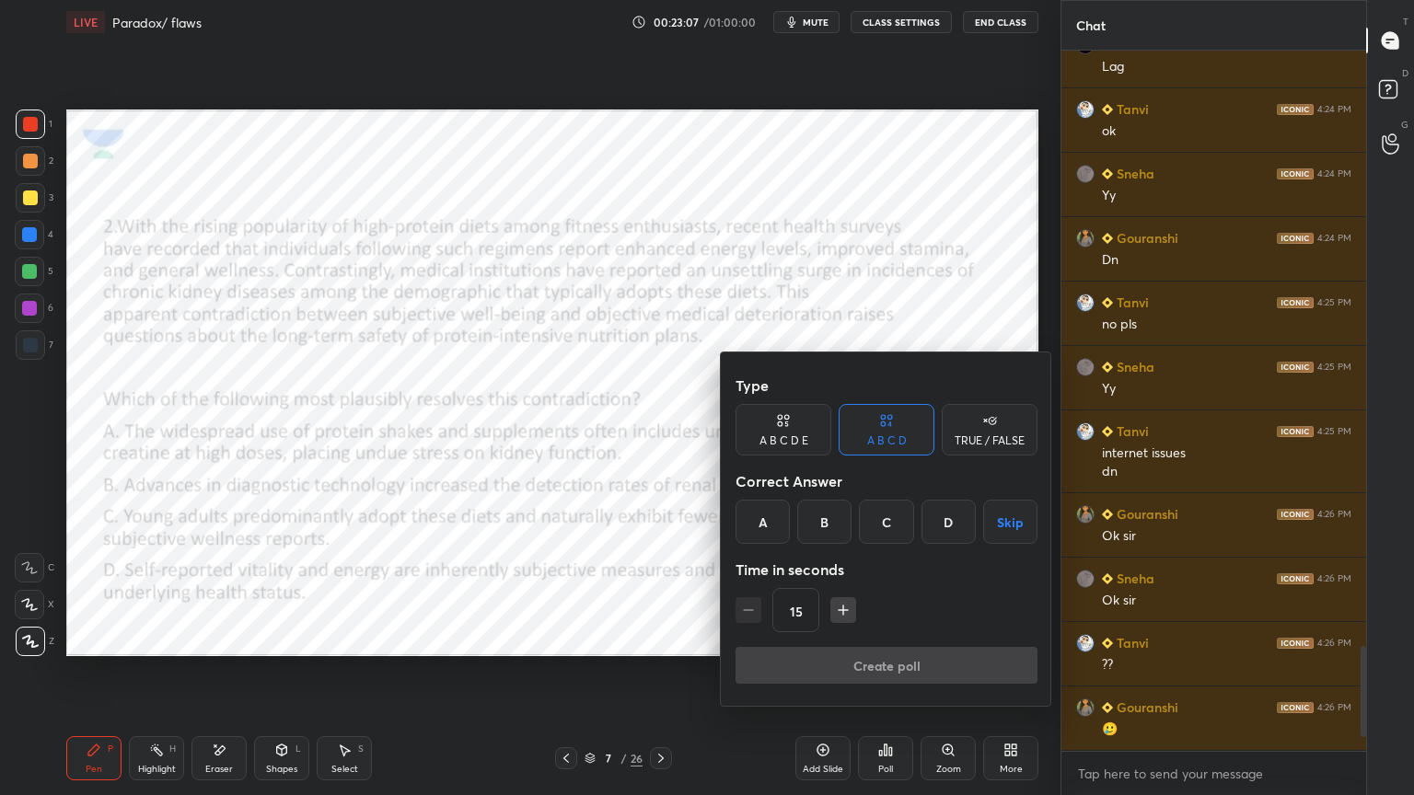
click at [763, 514] on div "A" at bounding box center [762, 522] width 54 height 44
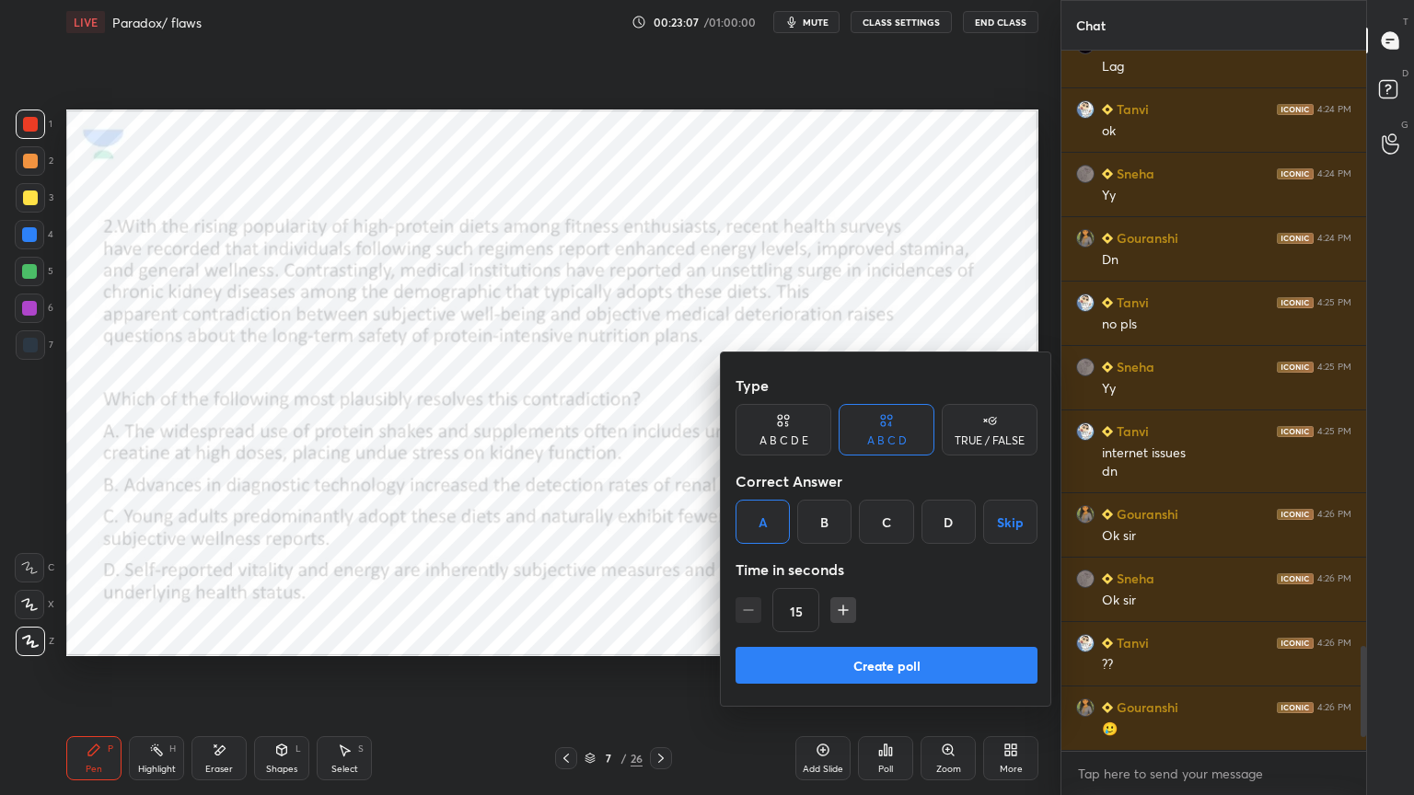
click at [784, 657] on button "Create poll" at bounding box center [886, 665] width 302 height 37
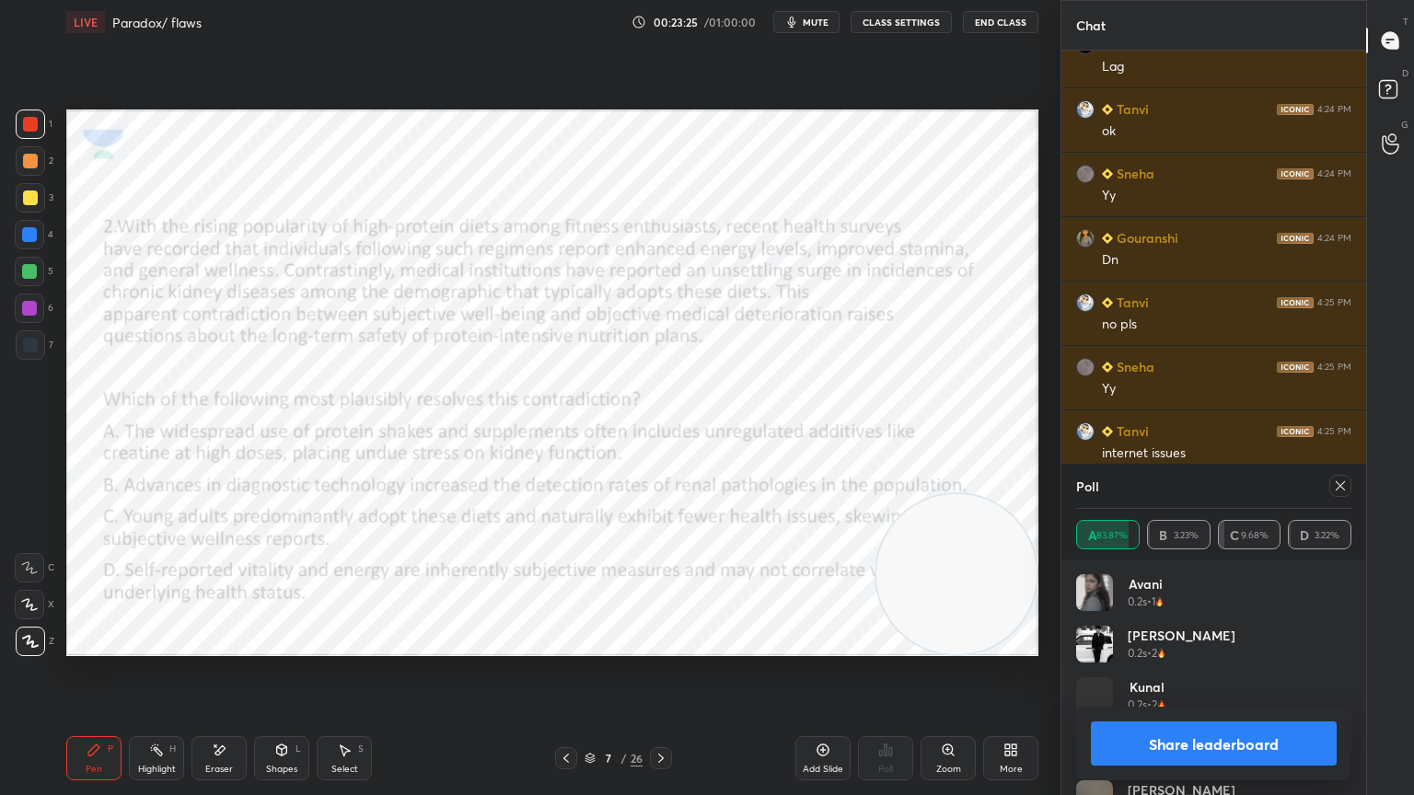
click at [666, 713] on icon at bounding box center [660, 758] width 15 height 15
click at [1347, 486] on icon at bounding box center [1340, 486] width 15 height 15
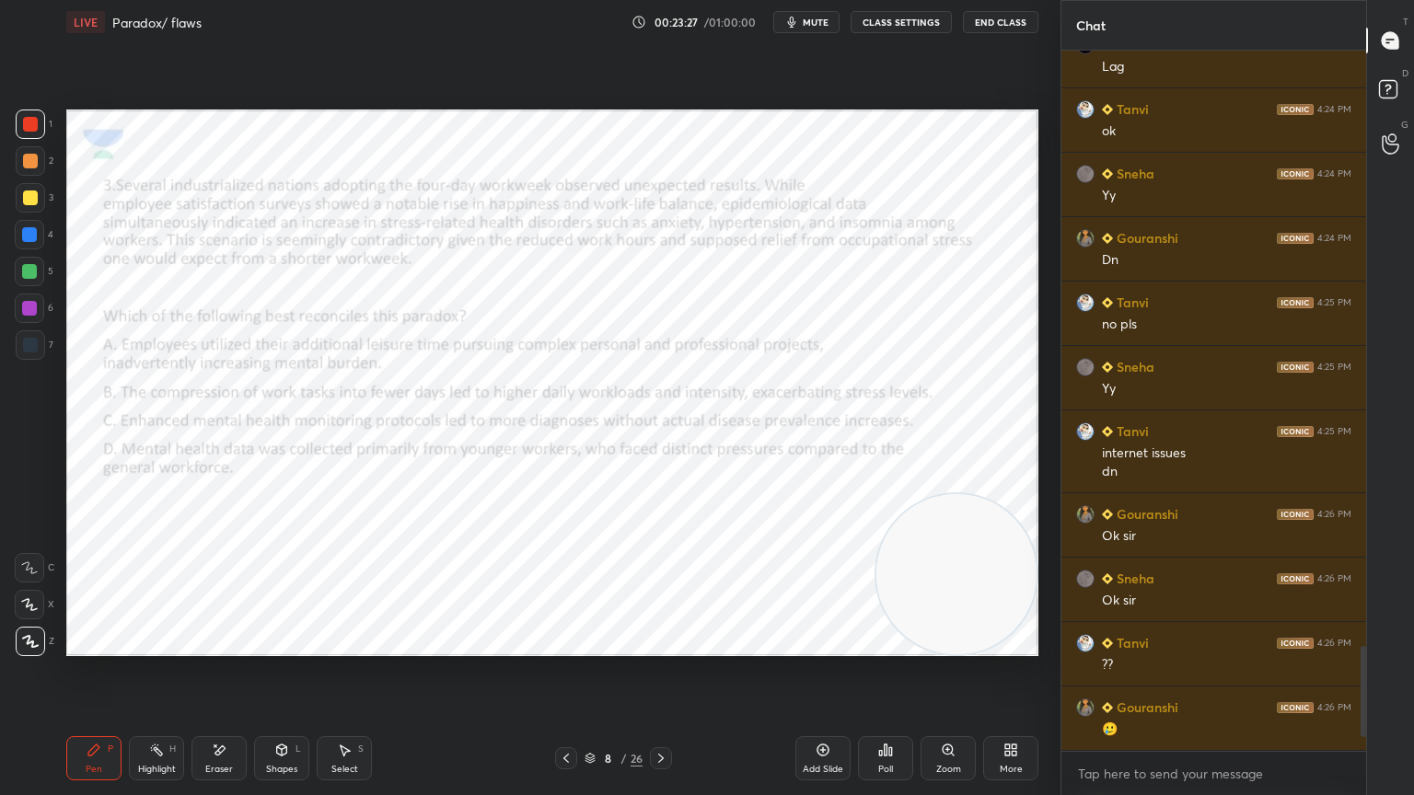
click at [884, 713] on div "Poll" at bounding box center [885, 769] width 15 height 9
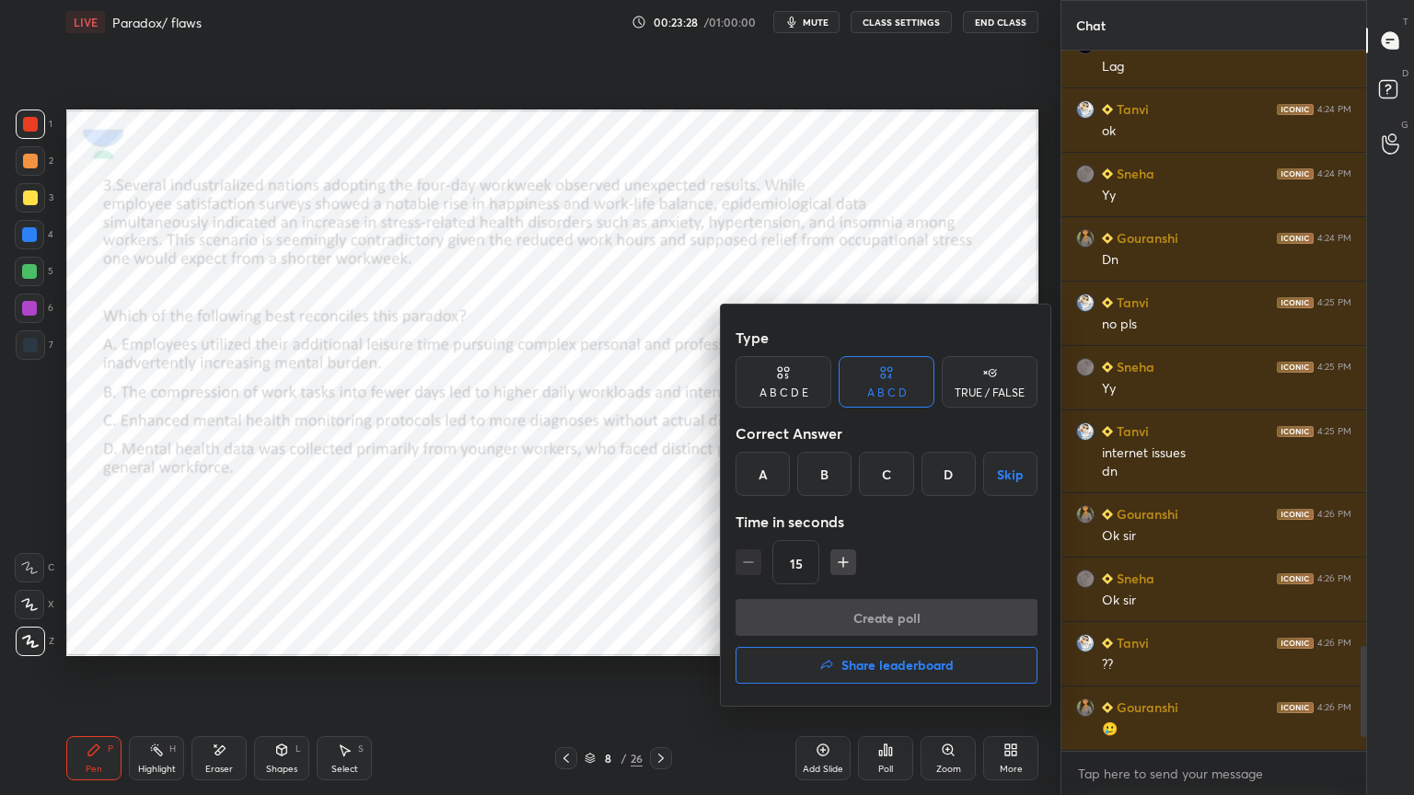
click at [824, 468] on div "B" at bounding box center [824, 474] width 54 height 44
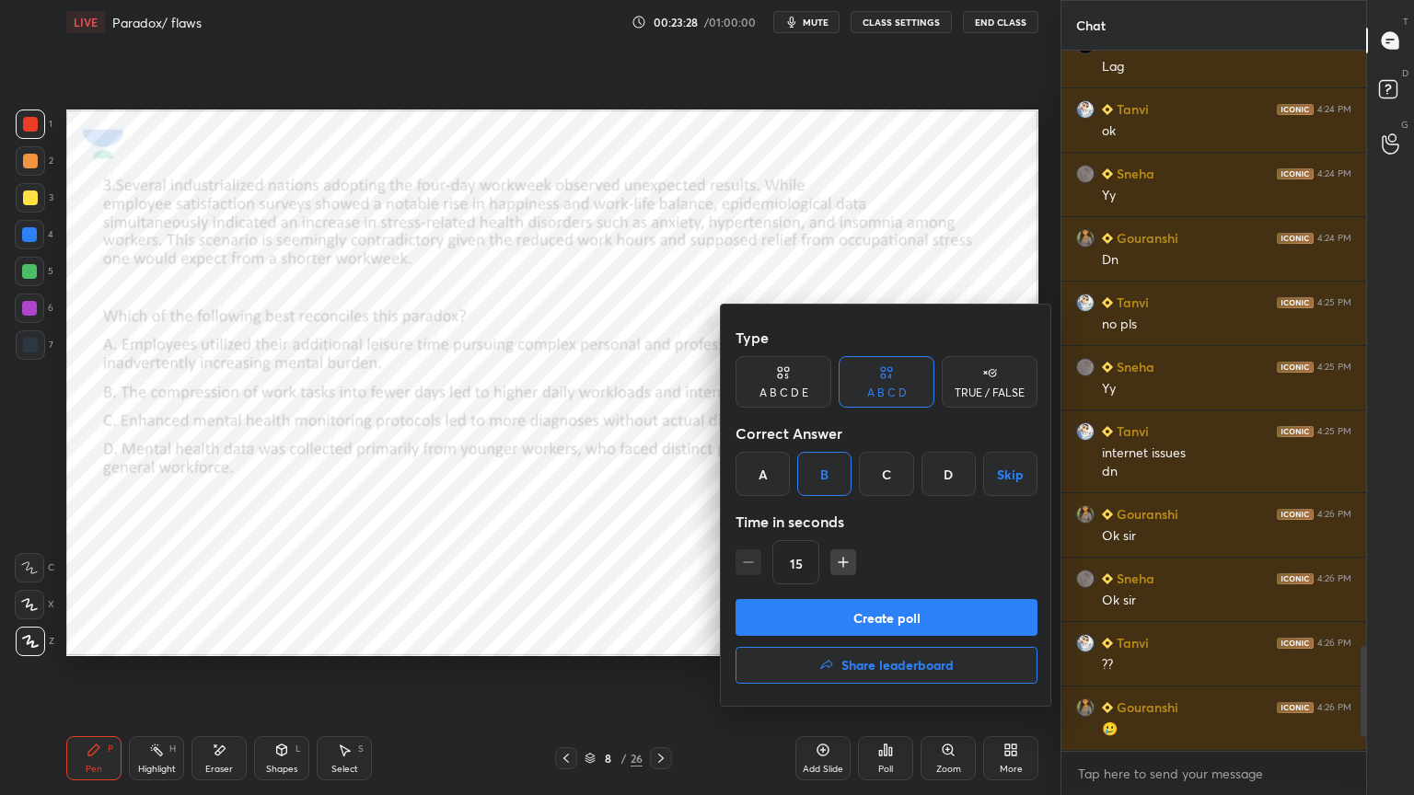
click at [880, 614] on button "Create poll" at bounding box center [886, 617] width 302 height 37
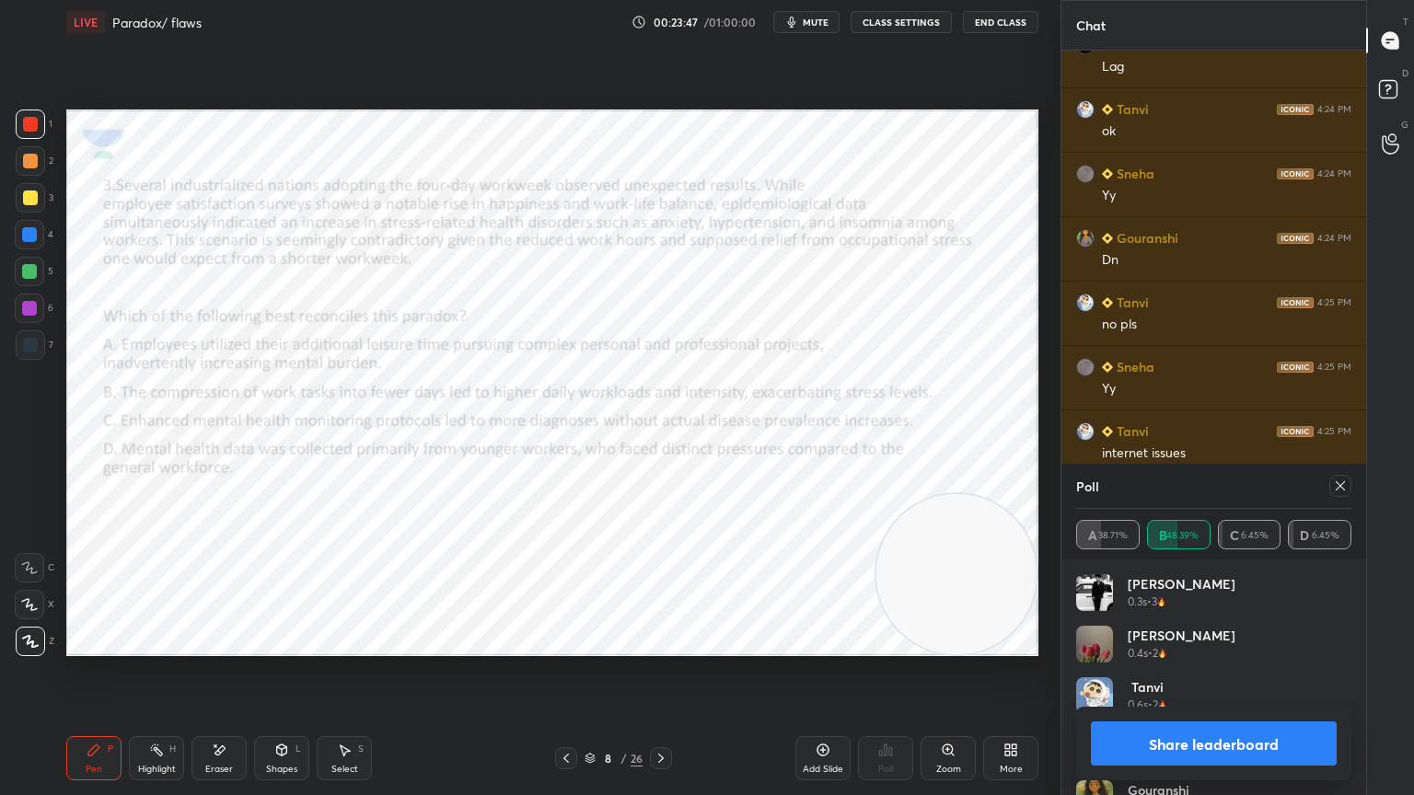
click at [661, 713] on icon at bounding box center [660, 758] width 15 height 15
click at [1347, 483] on div at bounding box center [1340, 486] width 22 height 22
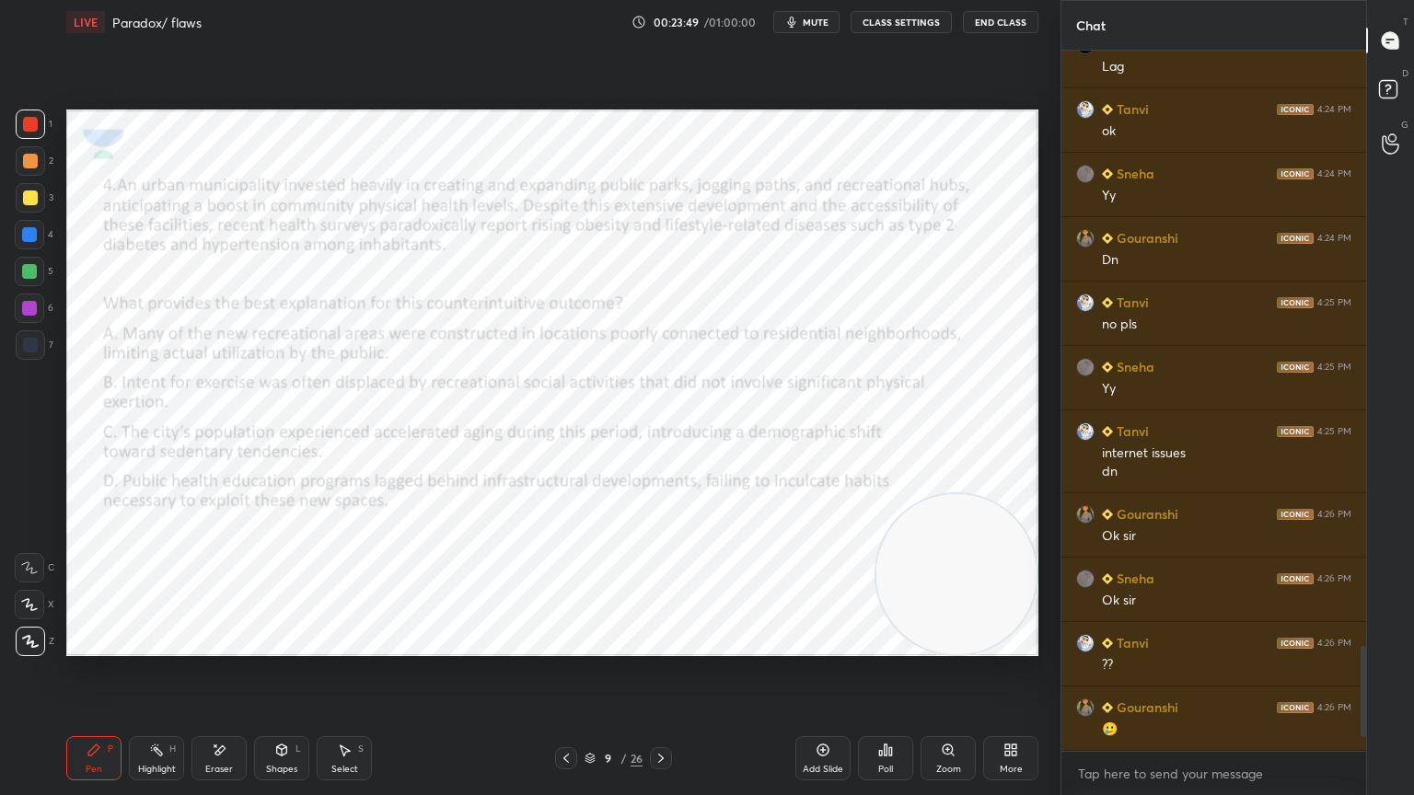
click at [876, 713] on div "Poll" at bounding box center [885, 758] width 55 height 44
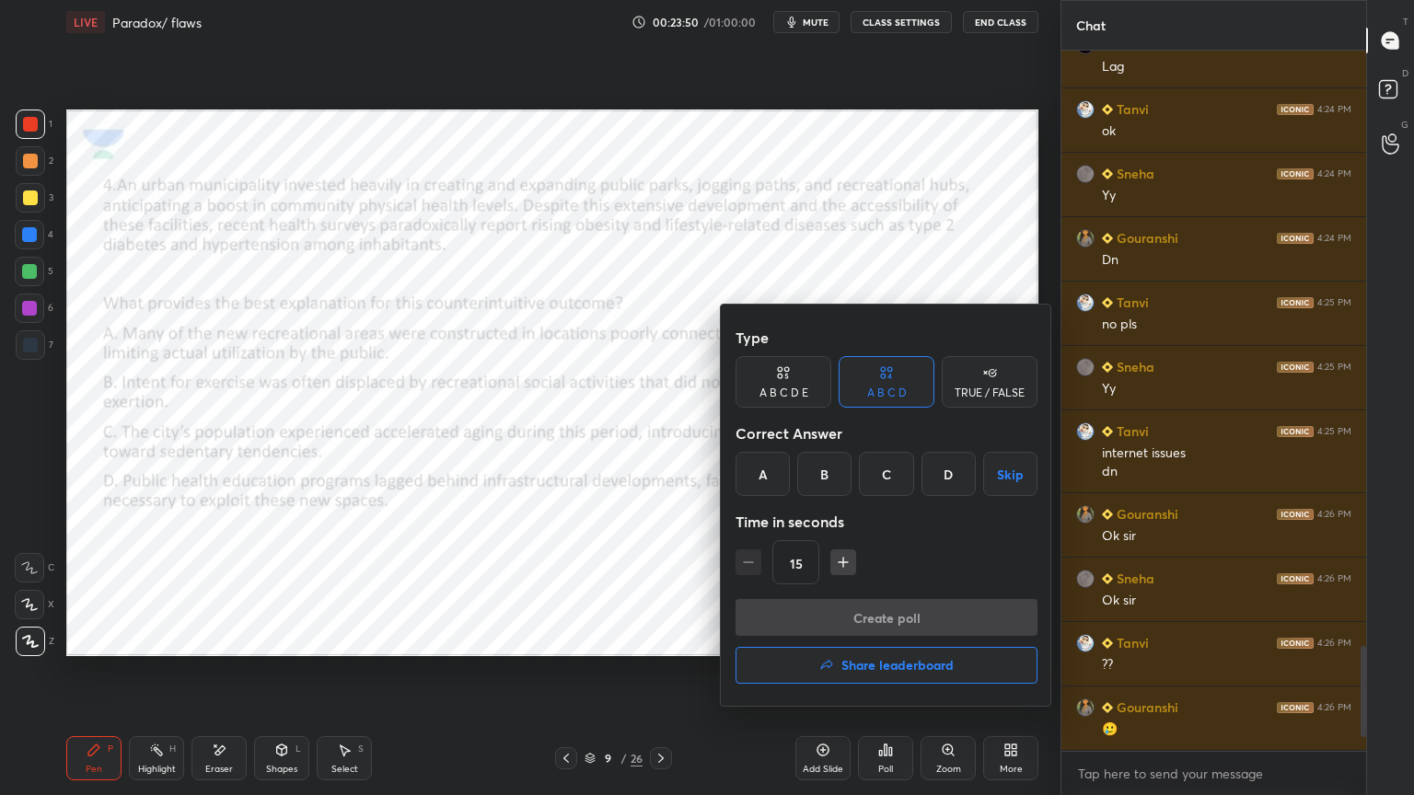
click at [748, 467] on div "A" at bounding box center [762, 474] width 54 height 44
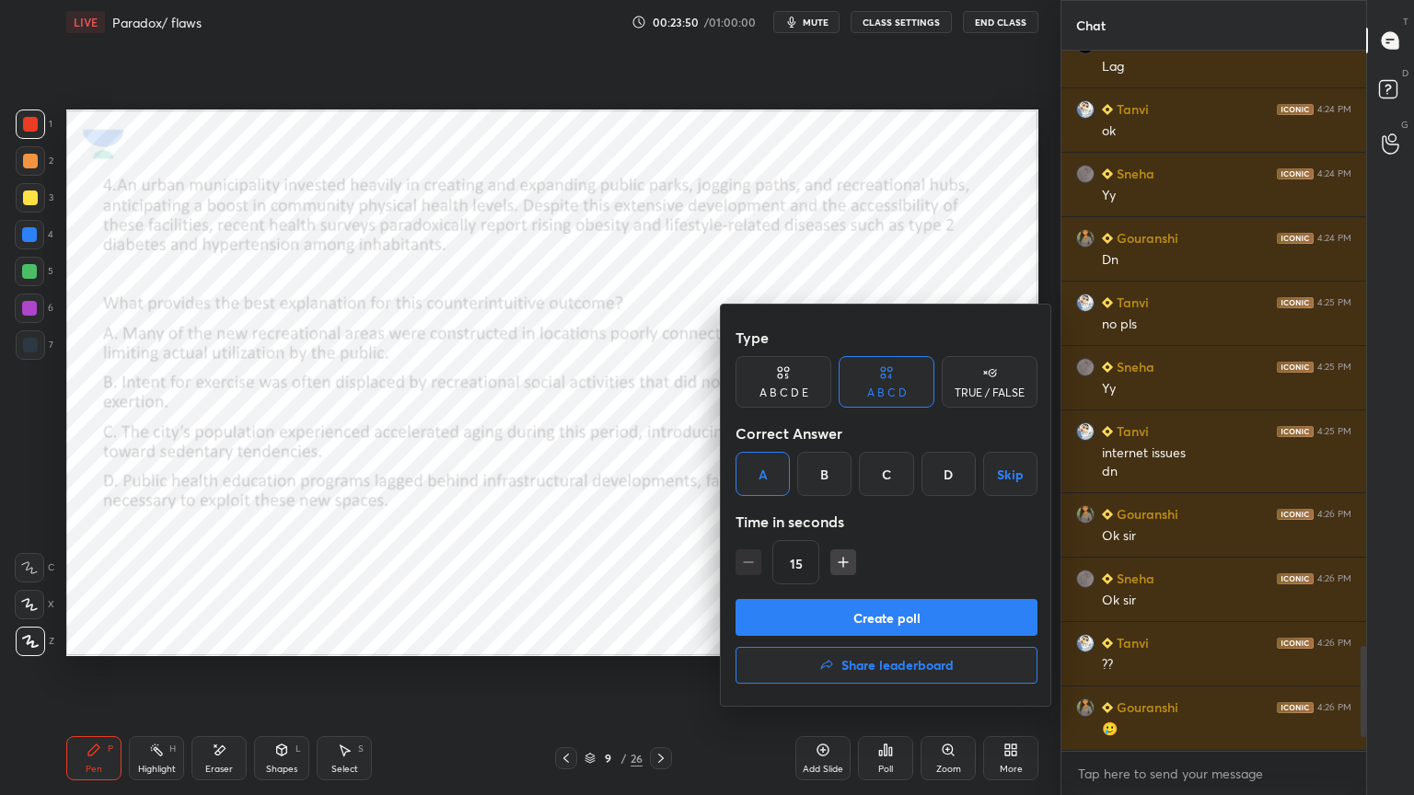
click at [850, 617] on button "Create poll" at bounding box center [886, 617] width 302 height 37
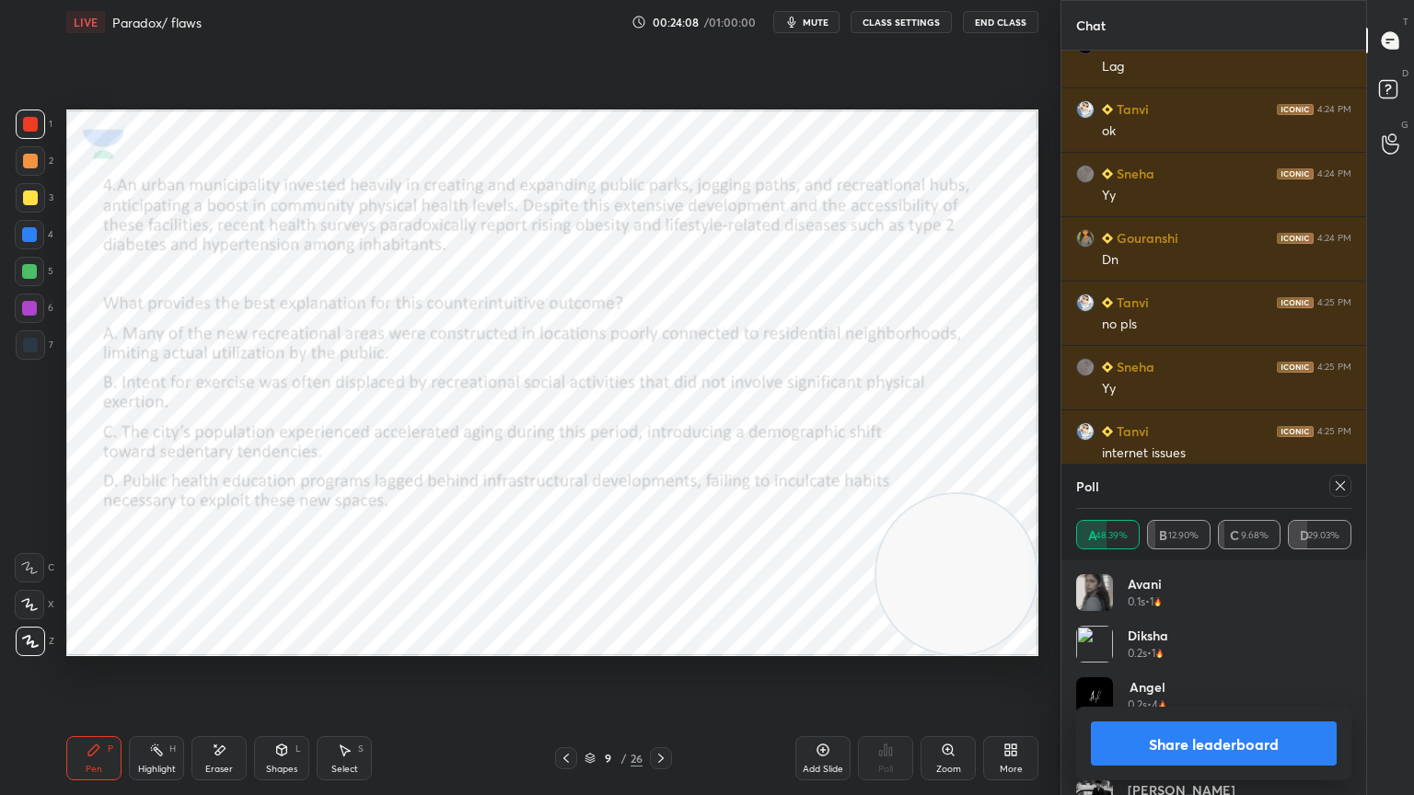
click at [665, 713] on icon at bounding box center [660, 758] width 15 height 15
click at [1340, 482] on icon at bounding box center [1340, 486] width 15 height 15
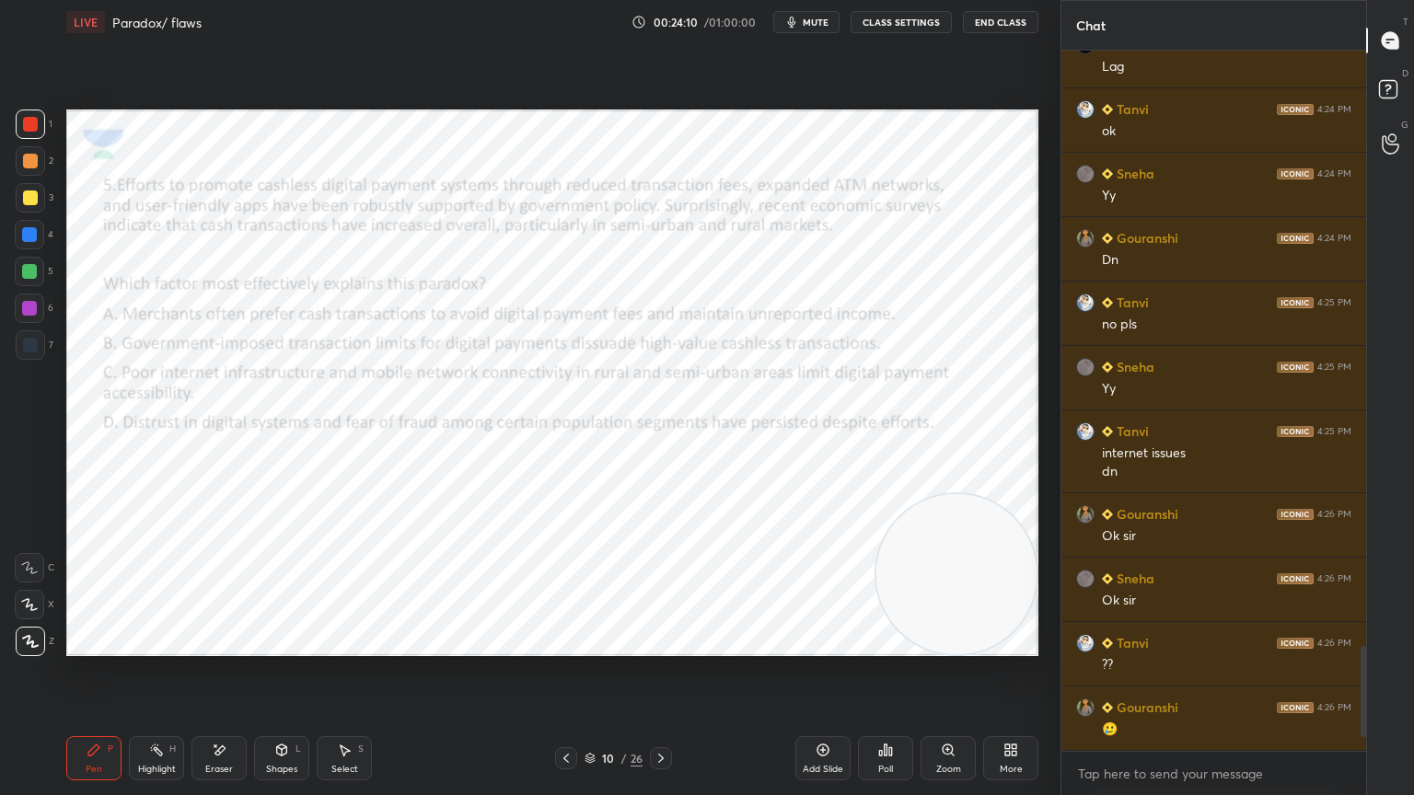
click at [881, 713] on div "Poll" at bounding box center [885, 769] width 15 height 9
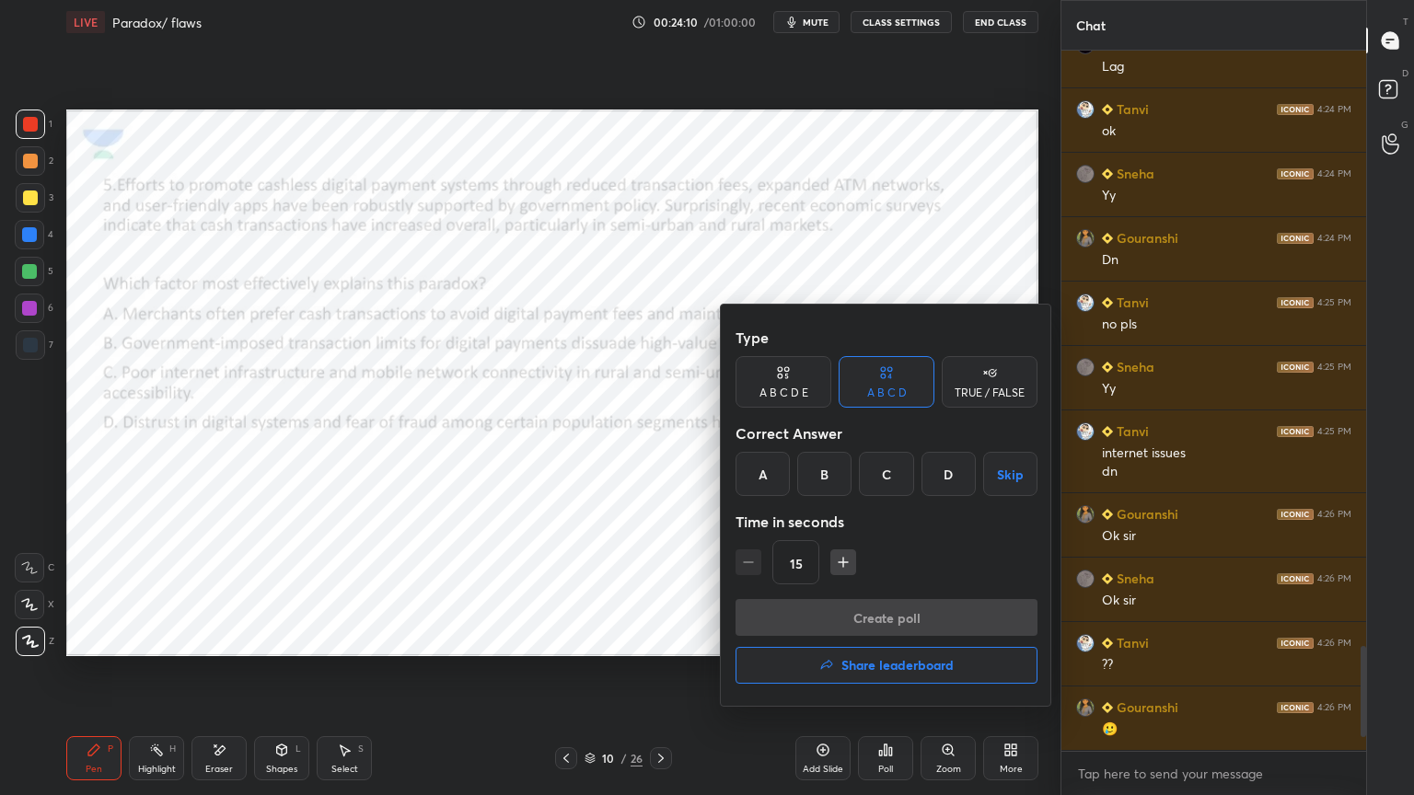
click at [860, 471] on div "C" at bounding box center [886, 474] width 54 height 44
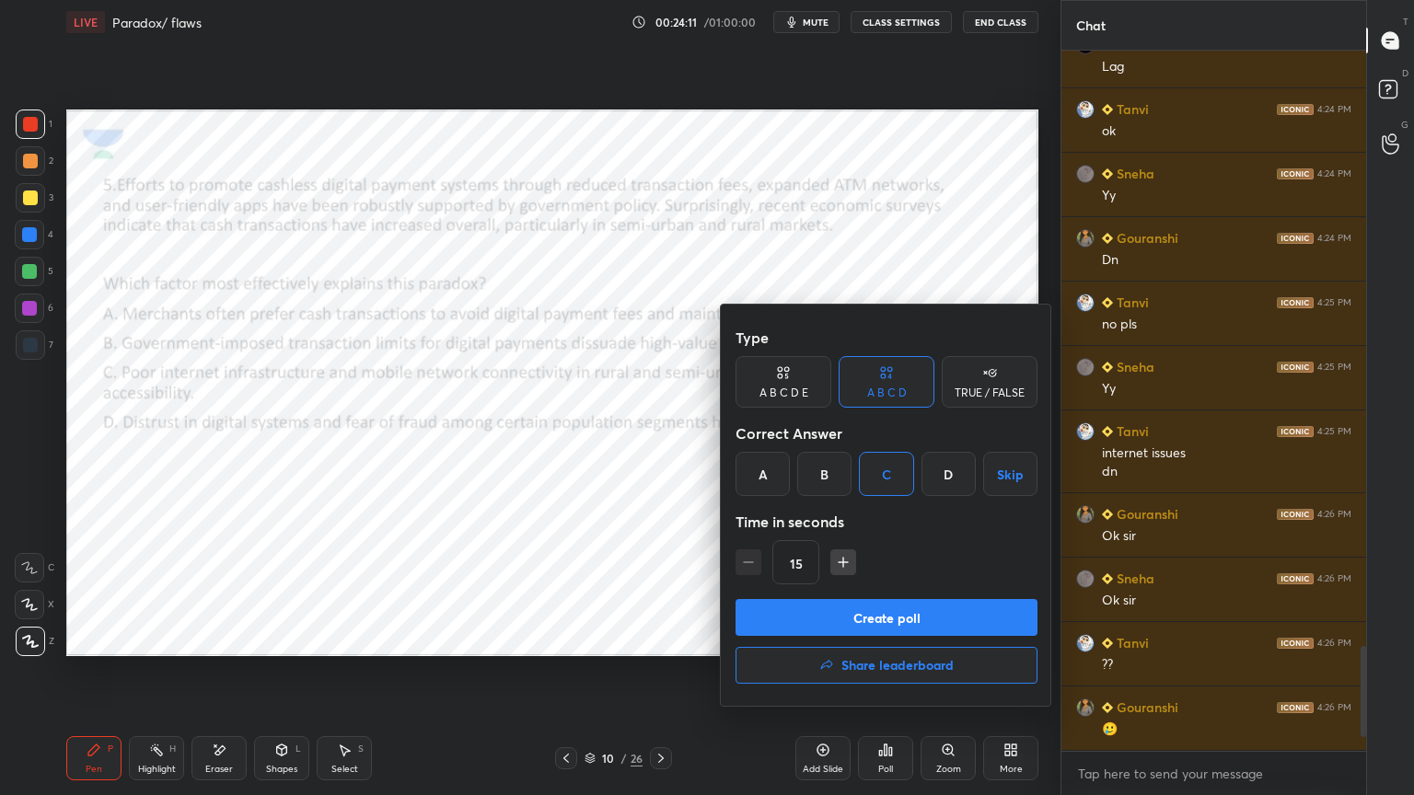
click at [846, 627] on button "Create poll" at bounding box center [886, 617] width 302 height 37
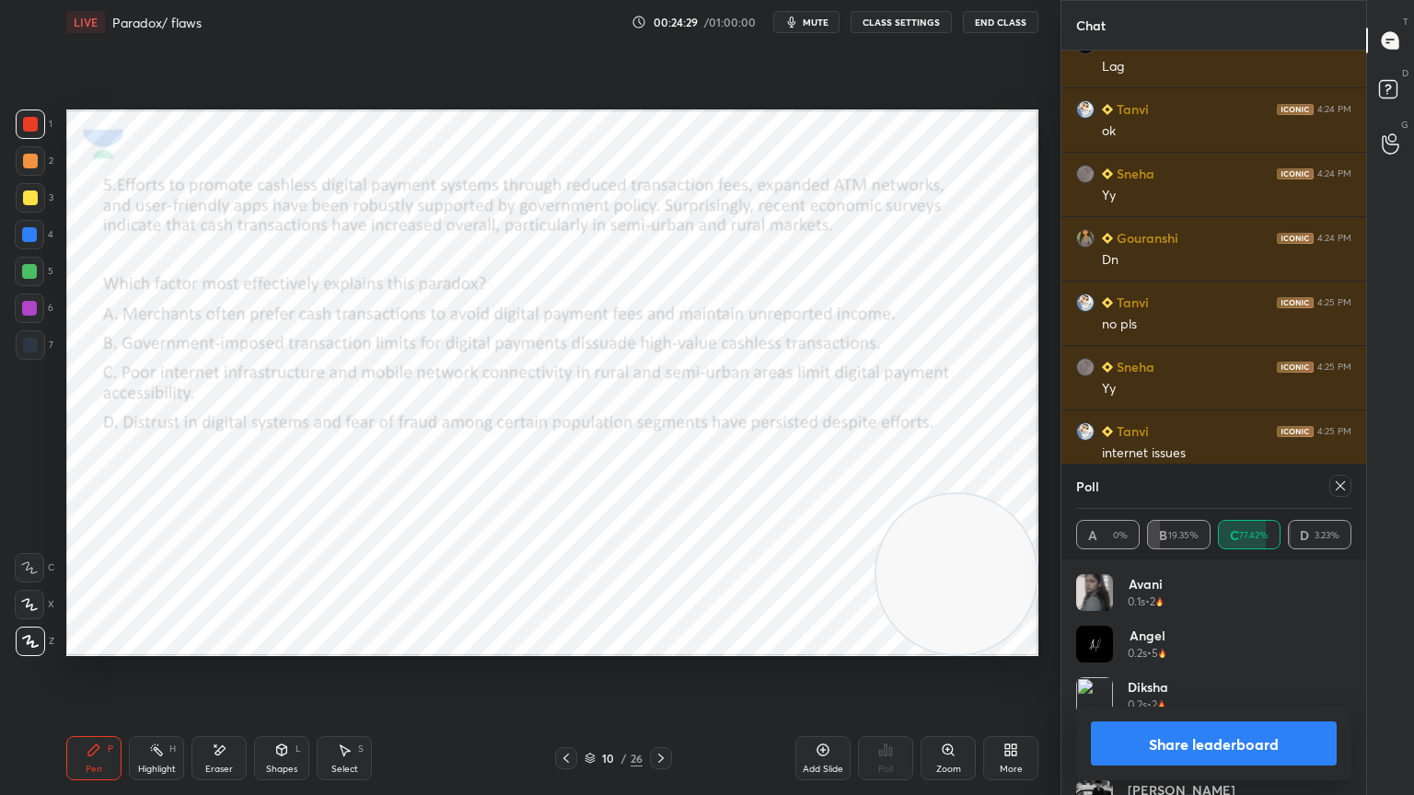
click at [1337, 490] on icon at bounding box center [1340, 486] width 15 height 15
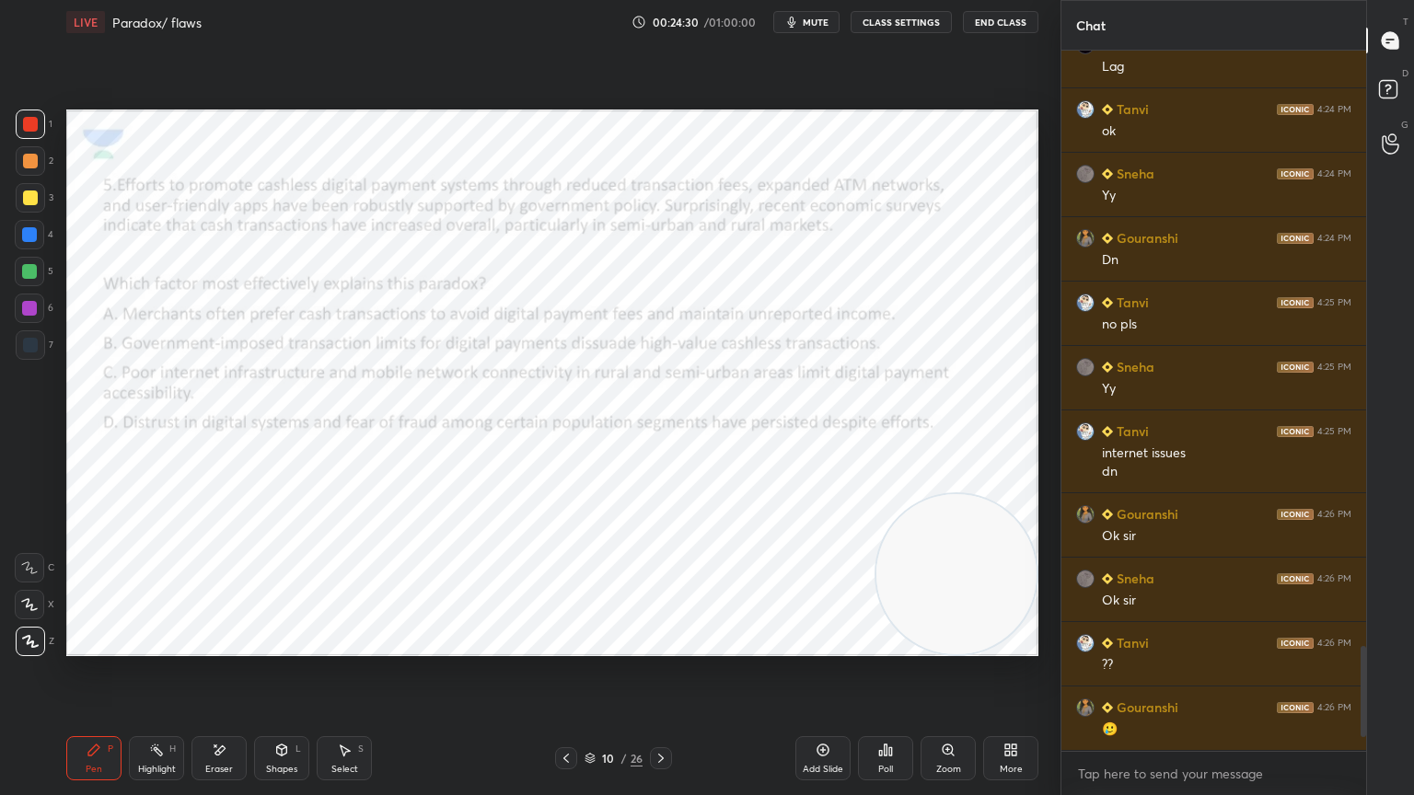
click at [559, 713] on icon at bounding box center [566, 758] width 15 height 15
click at [561, 713] on icon at bounding box center [566, 758] width 15 height 15
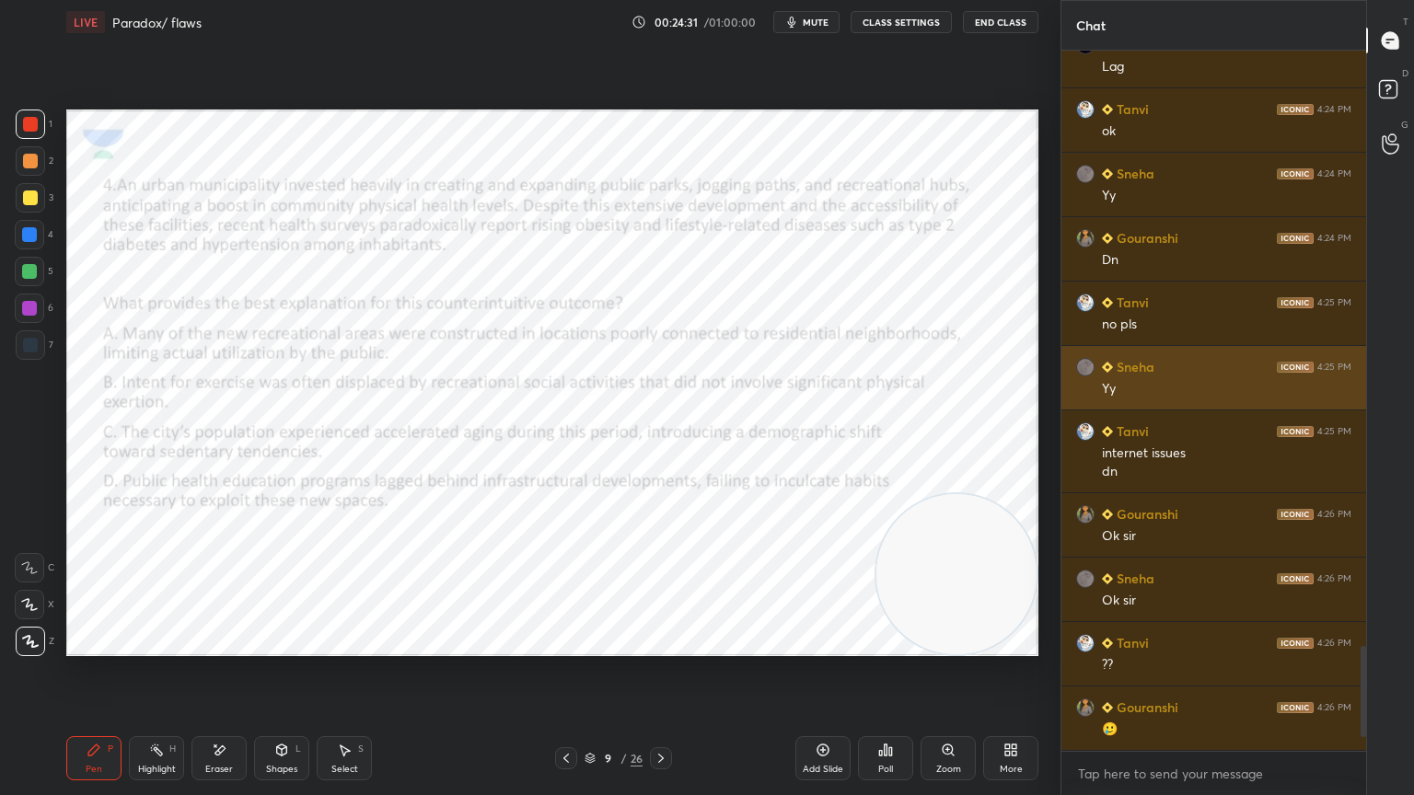
click at [561, 713] on icon at bounding box center [566, 758] width 15 height 15
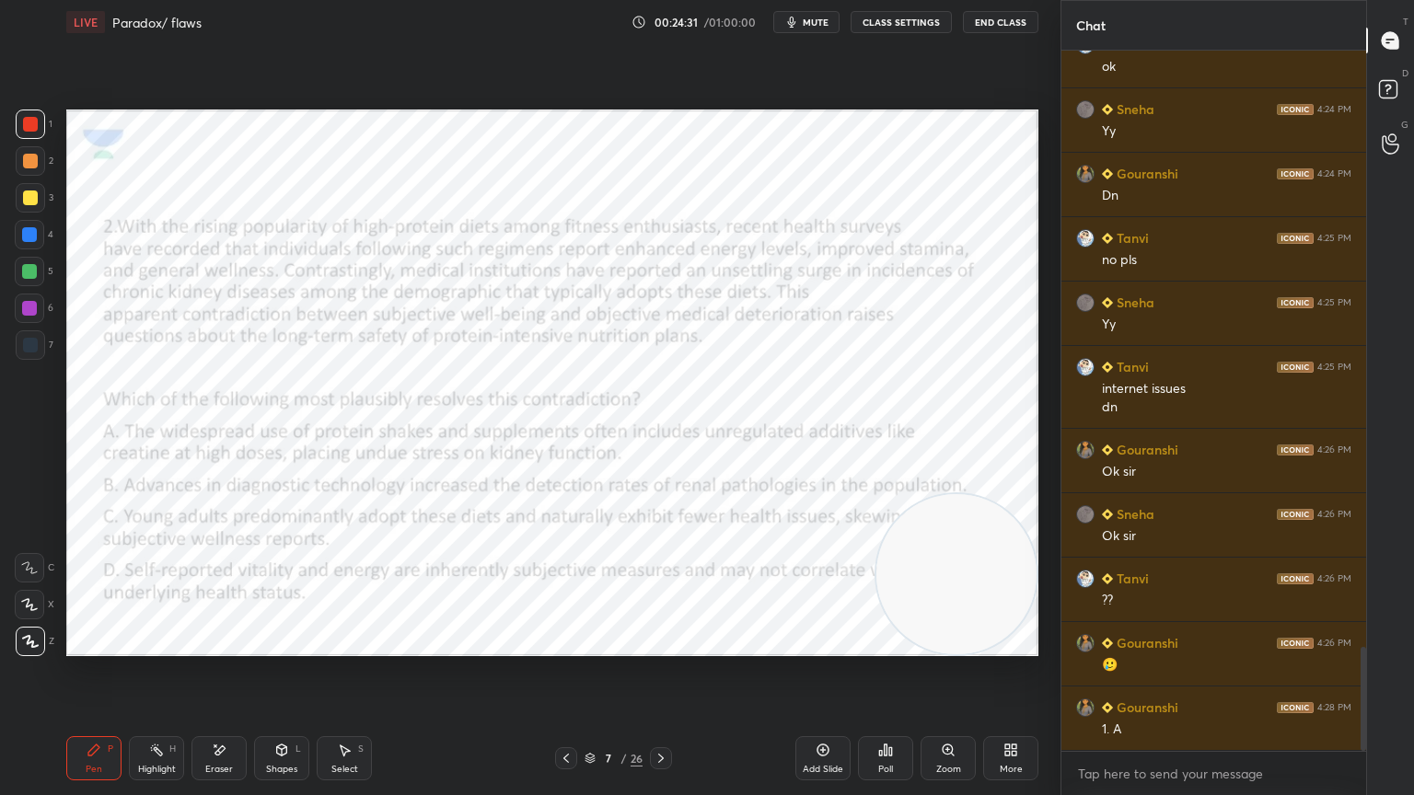
click at [563, 713] on icon at bounding box center [566, 758] width 15 height 15
click at [880, 713] on div "Poll" at bounding box center [885, 758] width 55 height 44
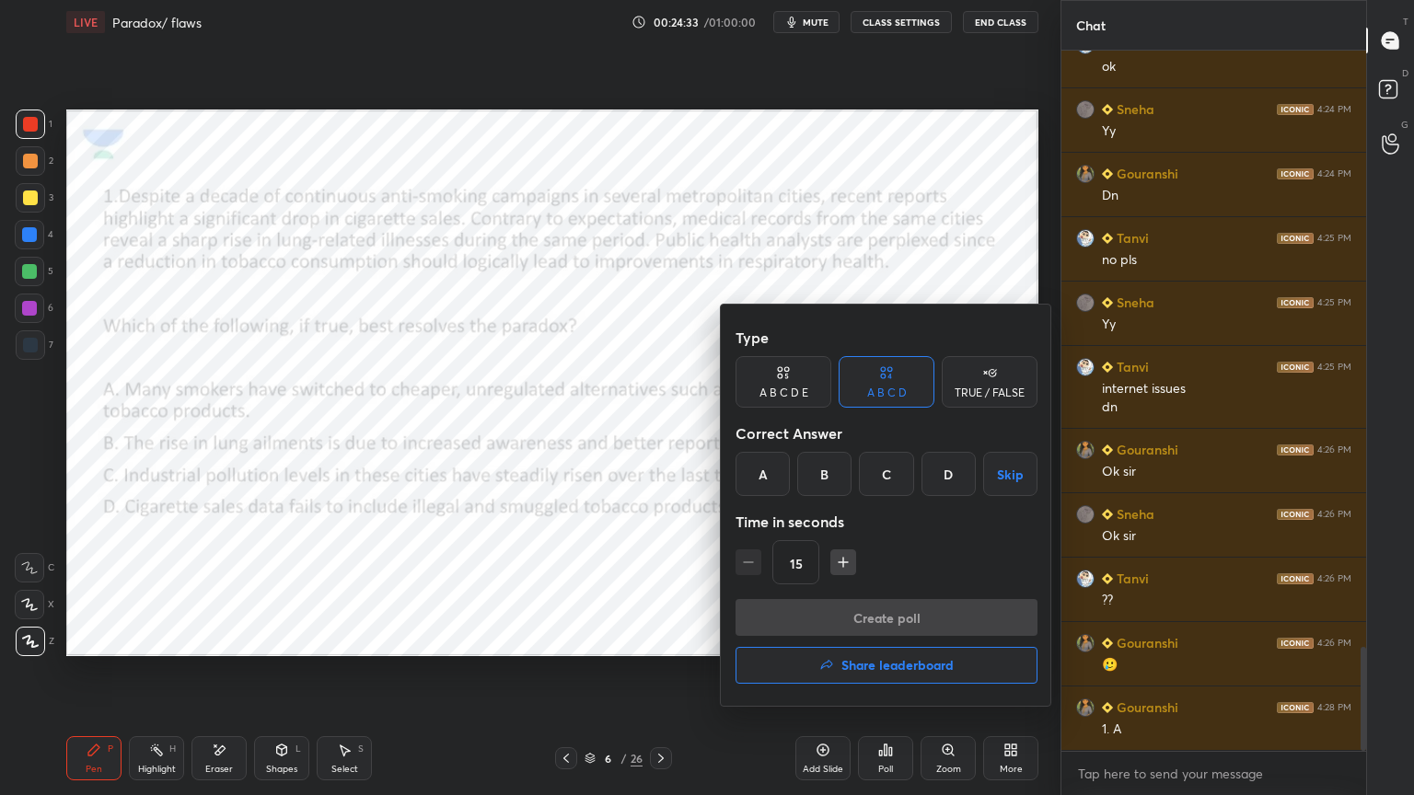
click at [847, 672] on h4 "Share leaderboard" at bounding box center [897, 665] width 112 height 13
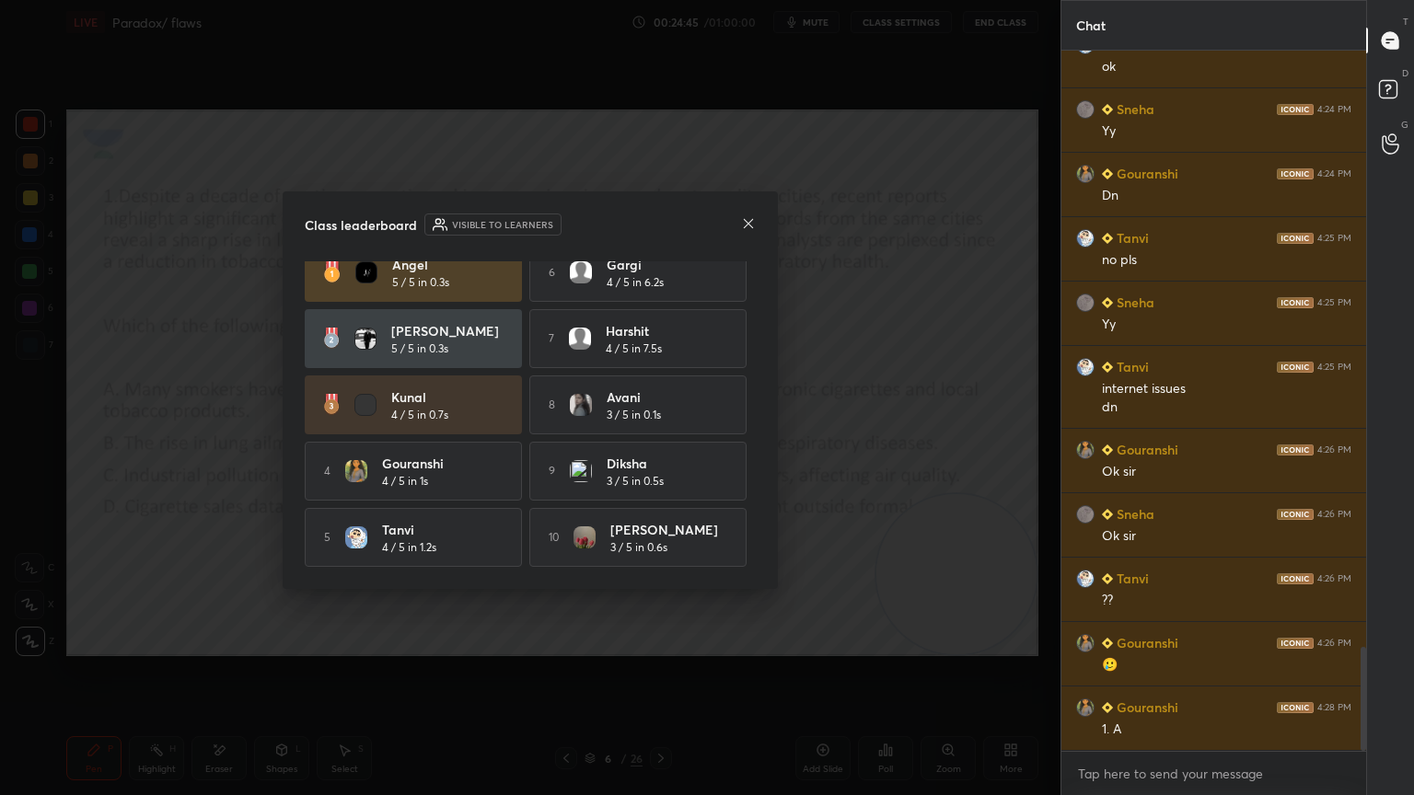
click at [749, 225] on icon at bounding box center [748, 223] width 15 height 15
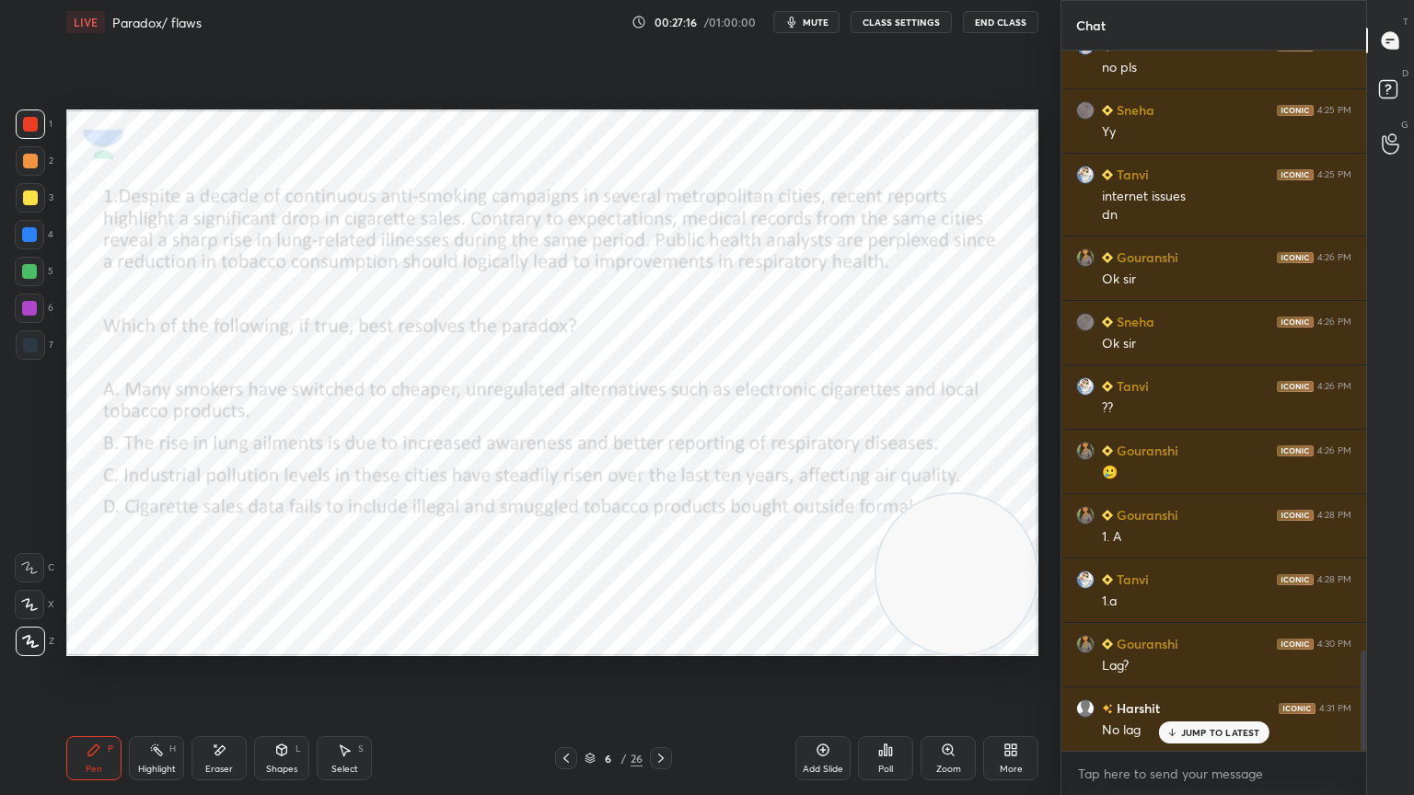
scroll to position [4289, 0]
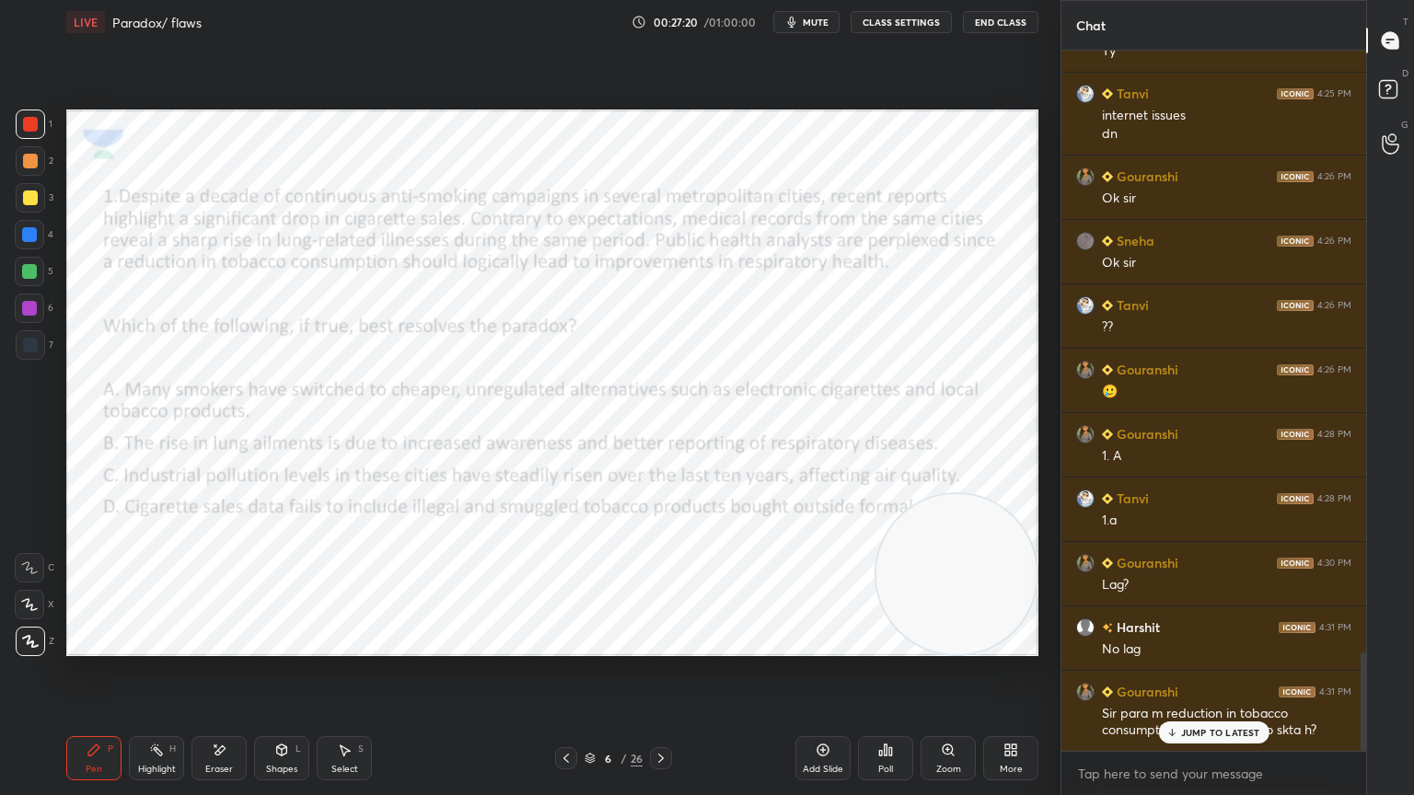
click at [1210, 713] on div "JUMP TO LATEST" at bounding box center [1213, 733] width 110 height 22
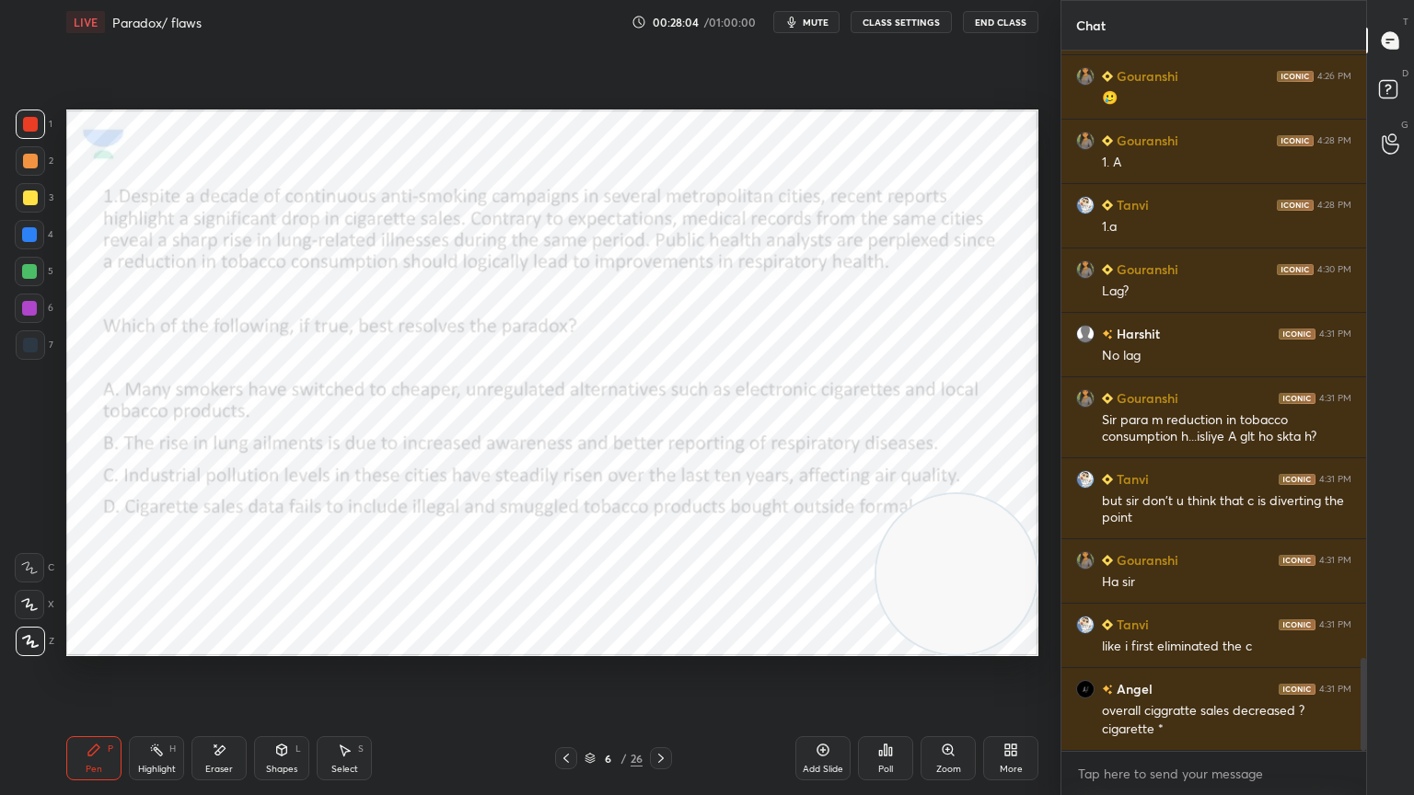
scroll to position [4646, 0]
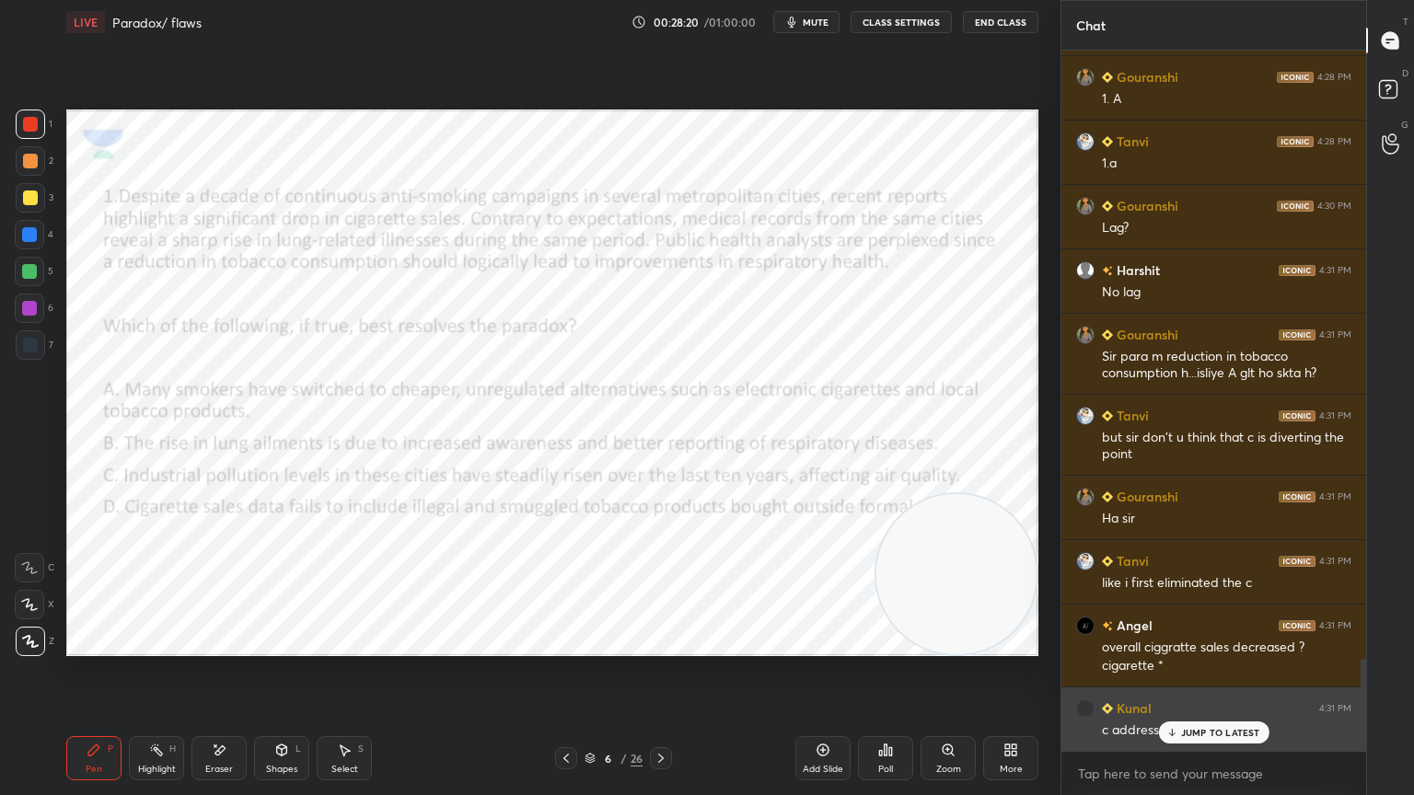
click at [1205, 713] on div "JUMP TO LATEST" at bounding box center [1213, 733] width 110 height 22
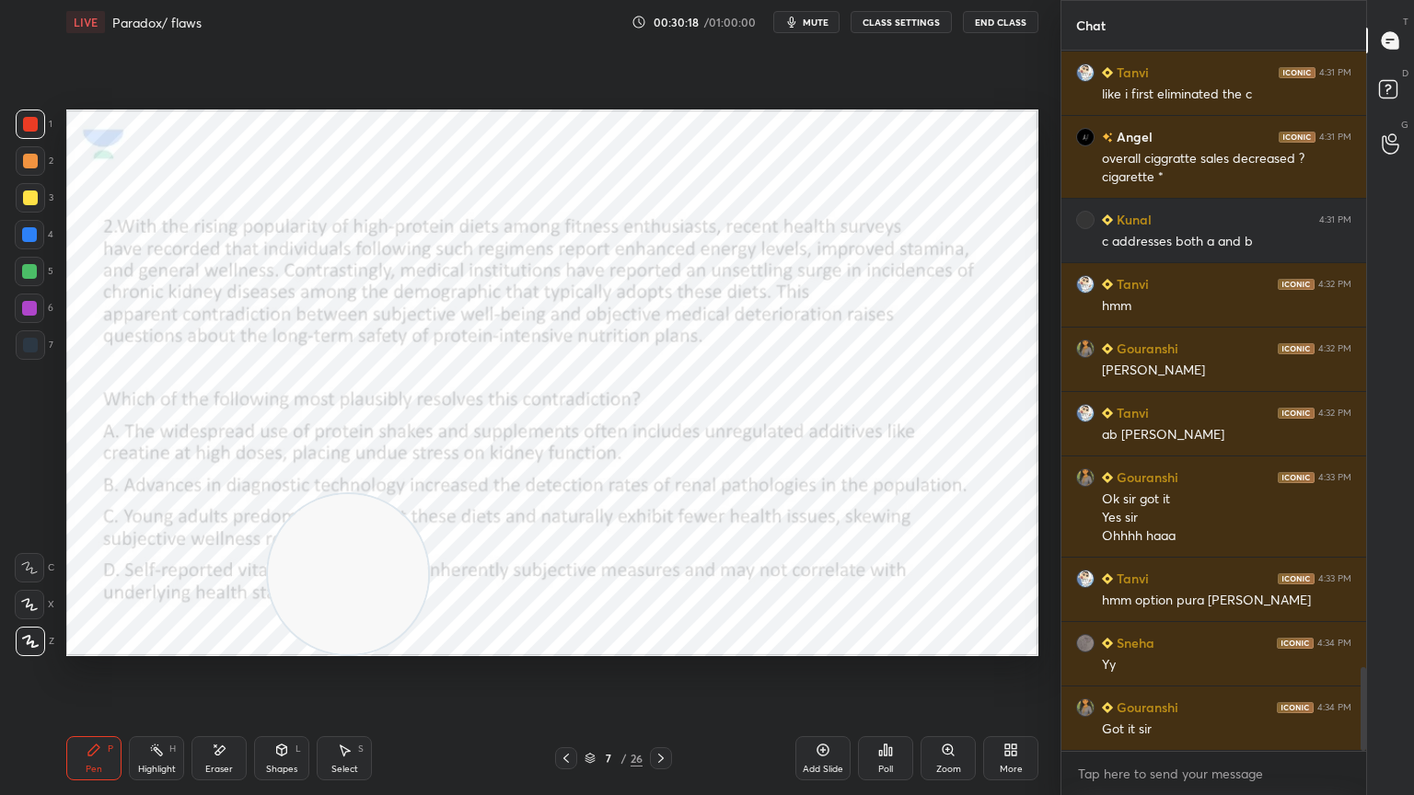
scroll to position [5198, 0]
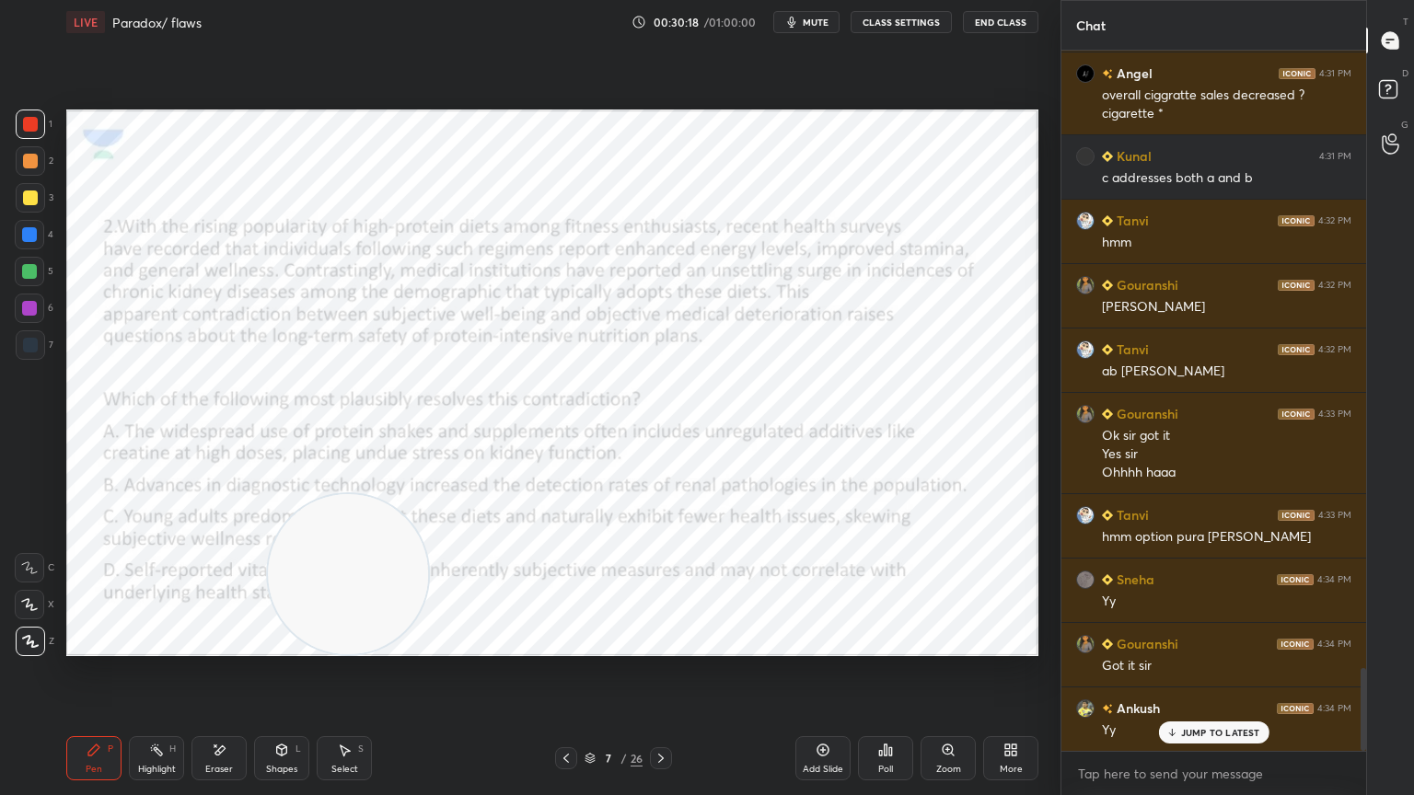
click at [402, 499] on video at bounding box center [348, 574] width 160 height 160
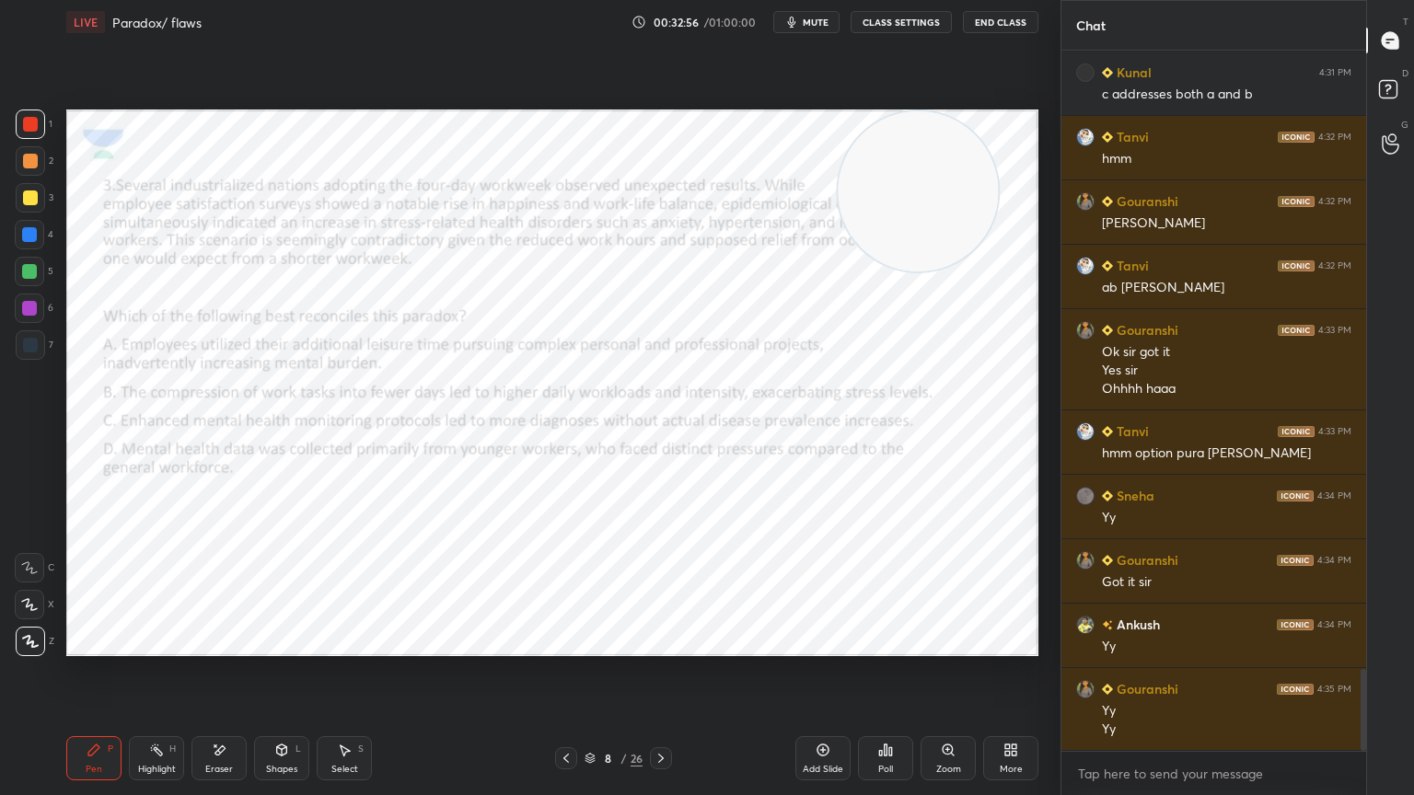
scroll to position [5346, 0]
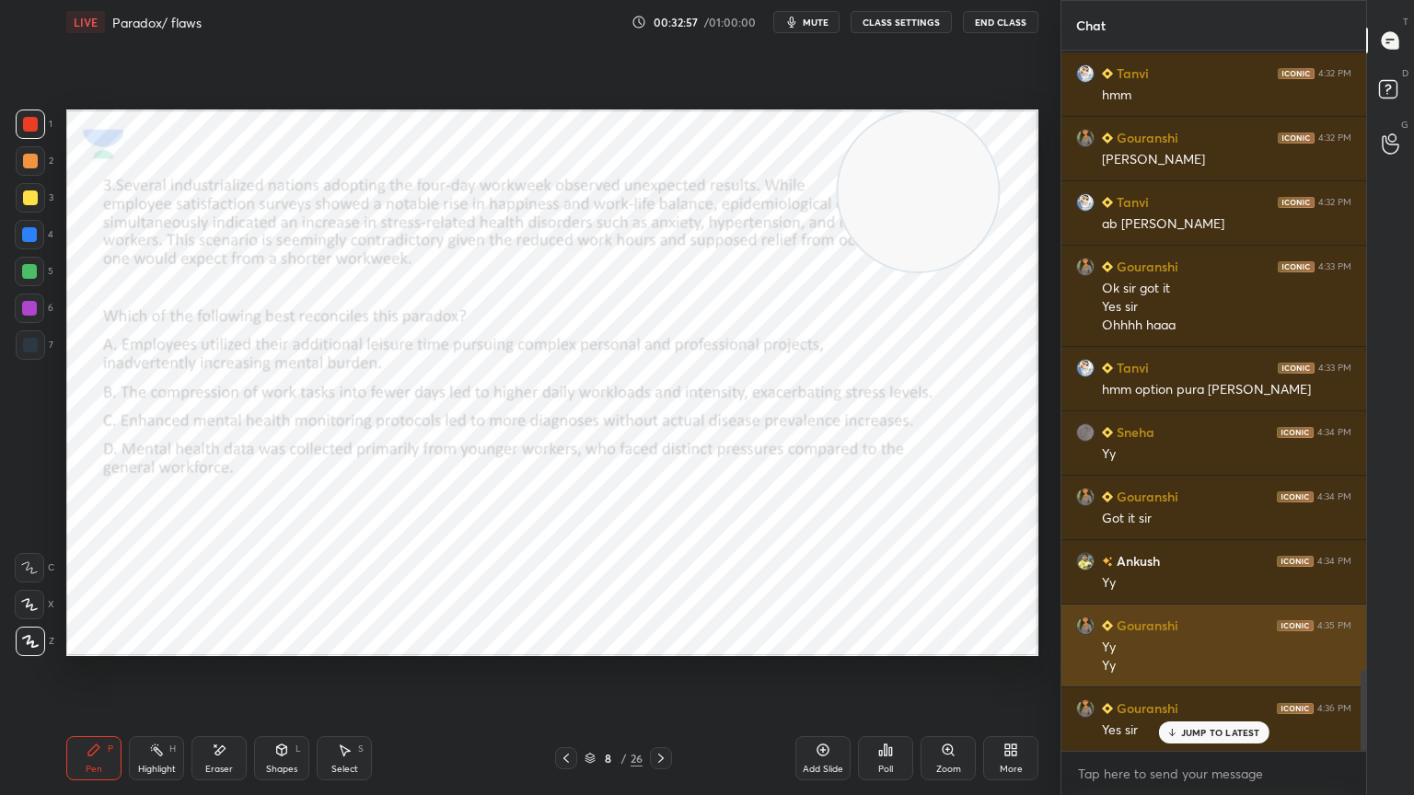
drag, startPoint x: 927, startPoint y: 203, endPoint x: 1068, endPoint y: 677, distance: 494.5
click at [1068, 677] on div "1 2 3 4 5 6 7 C X Z E E Erase all H H LIVE Paradox/ flaws 00:32:57 / 01:00:00 m…" at bounding box center [707, 397] width 1414 height 795
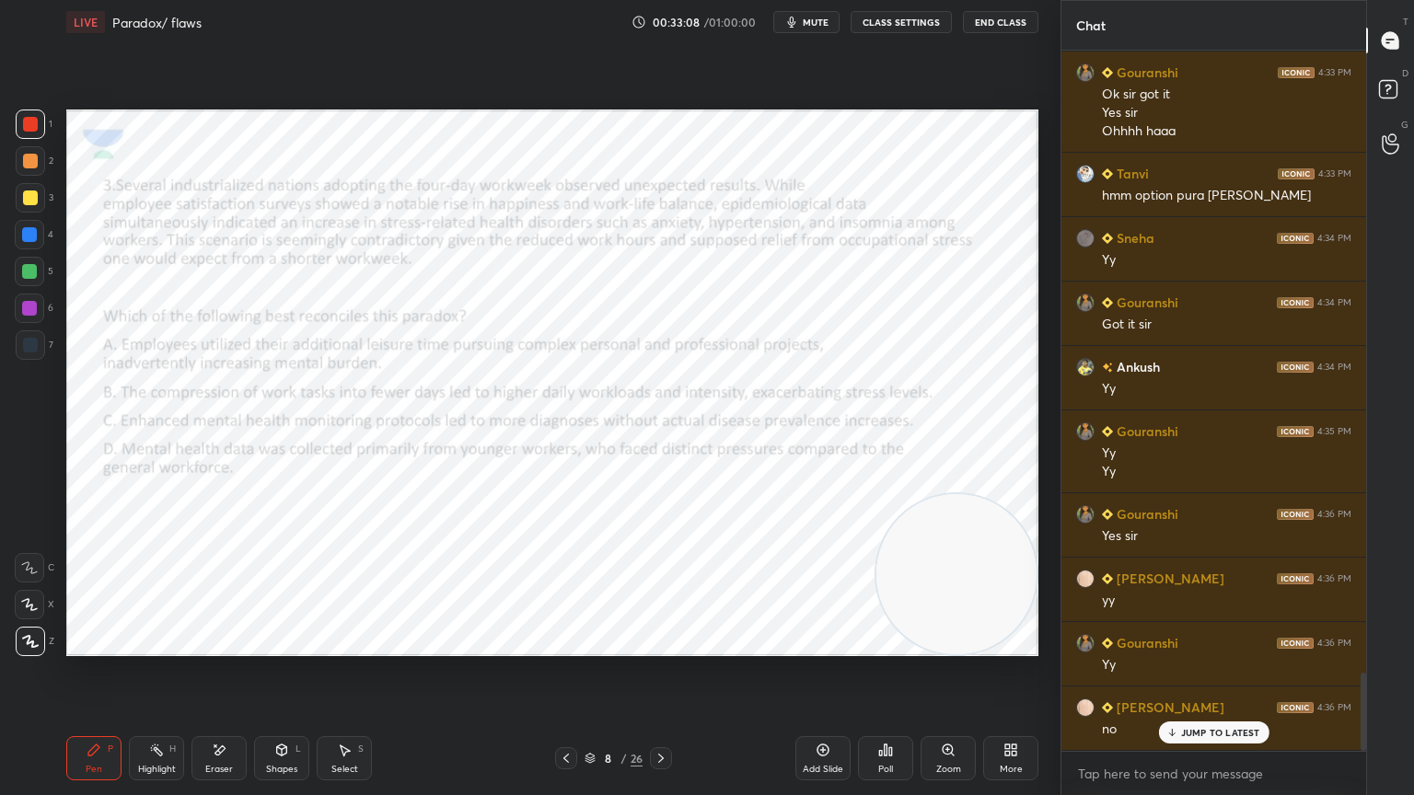
scroll to position [5603, 0]
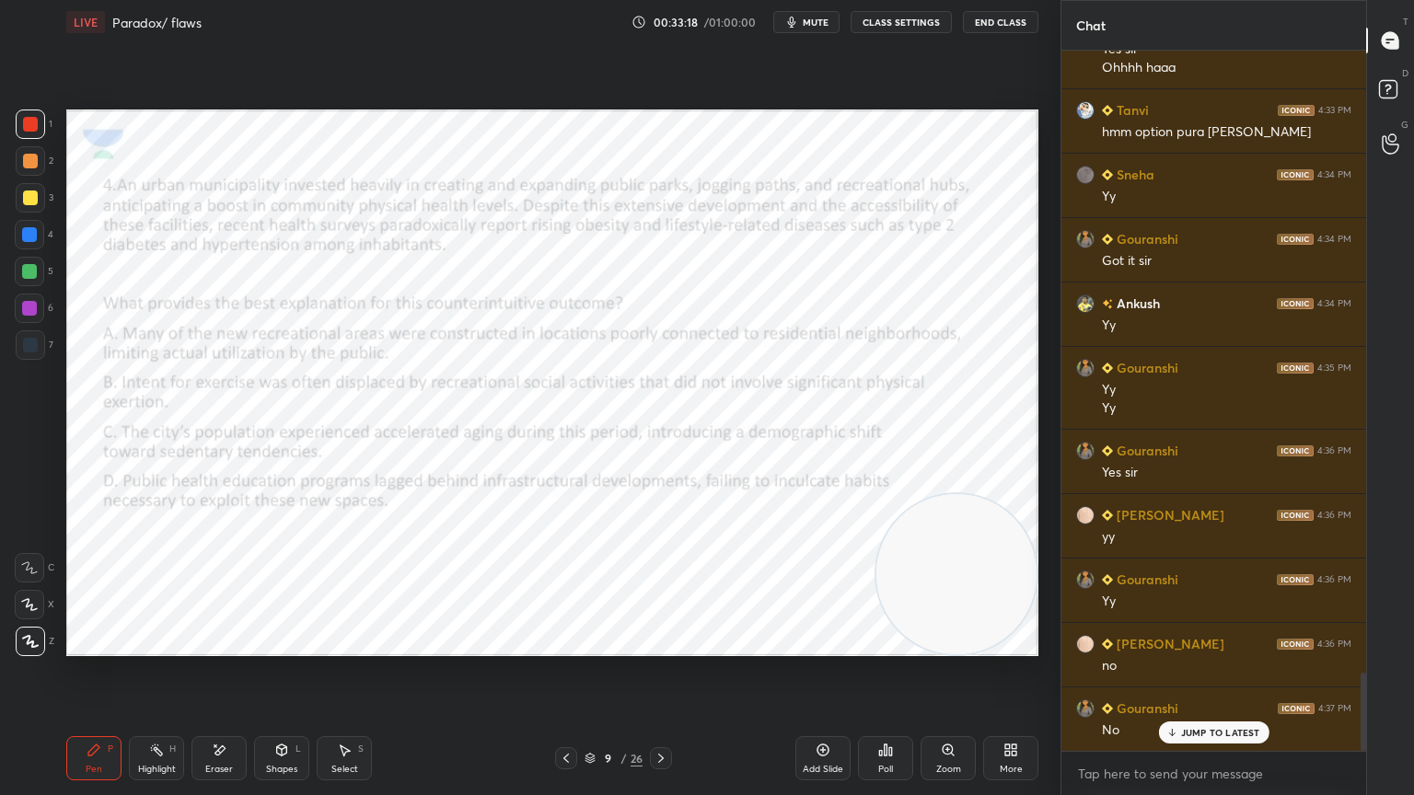
click at [1185, 713] on div "Harshit 4:31 PM No lag Gouranshi 4:31 PM Sir para m reduction in tobacco consum…" at bounding box center [1213, 401] width 305 height 700
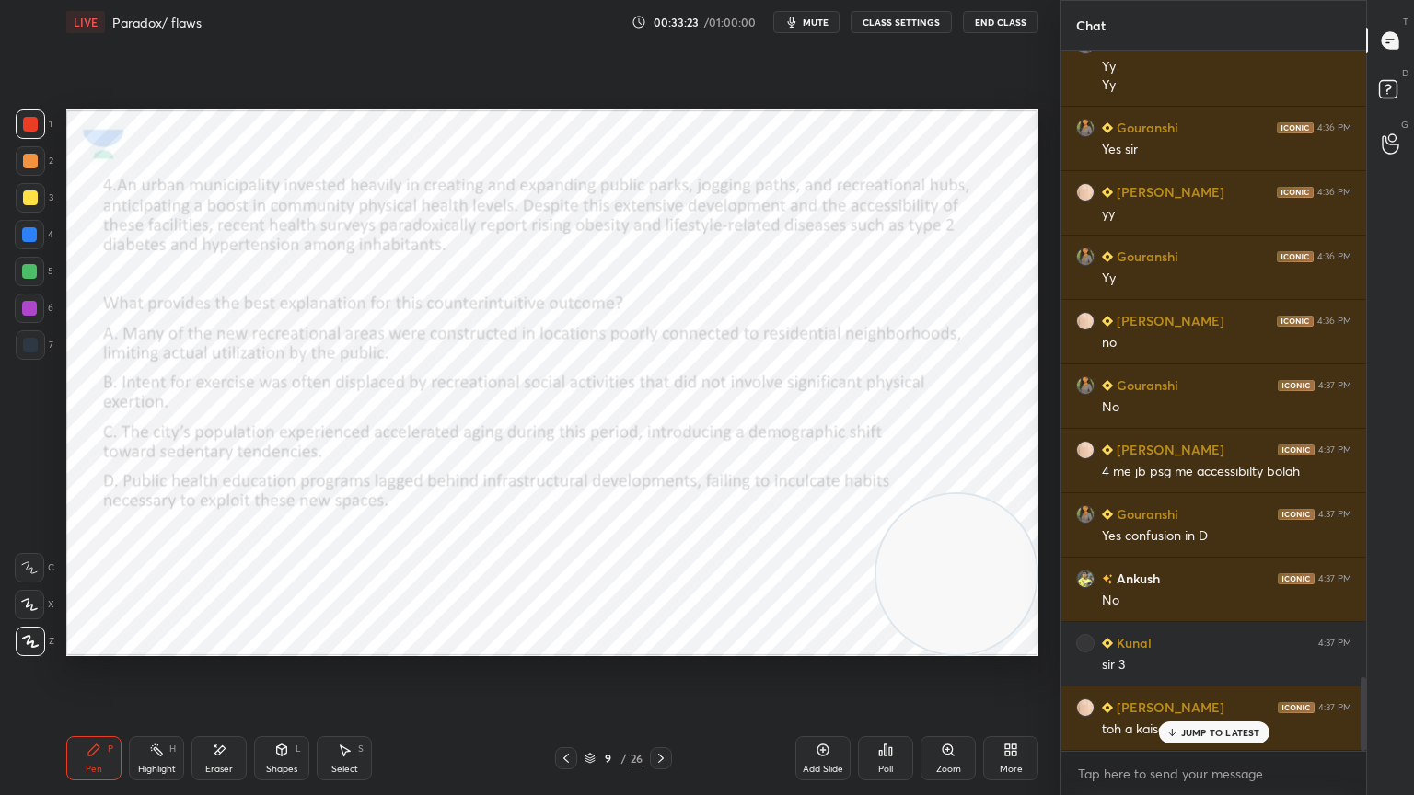
scroll to position [5990, 0]
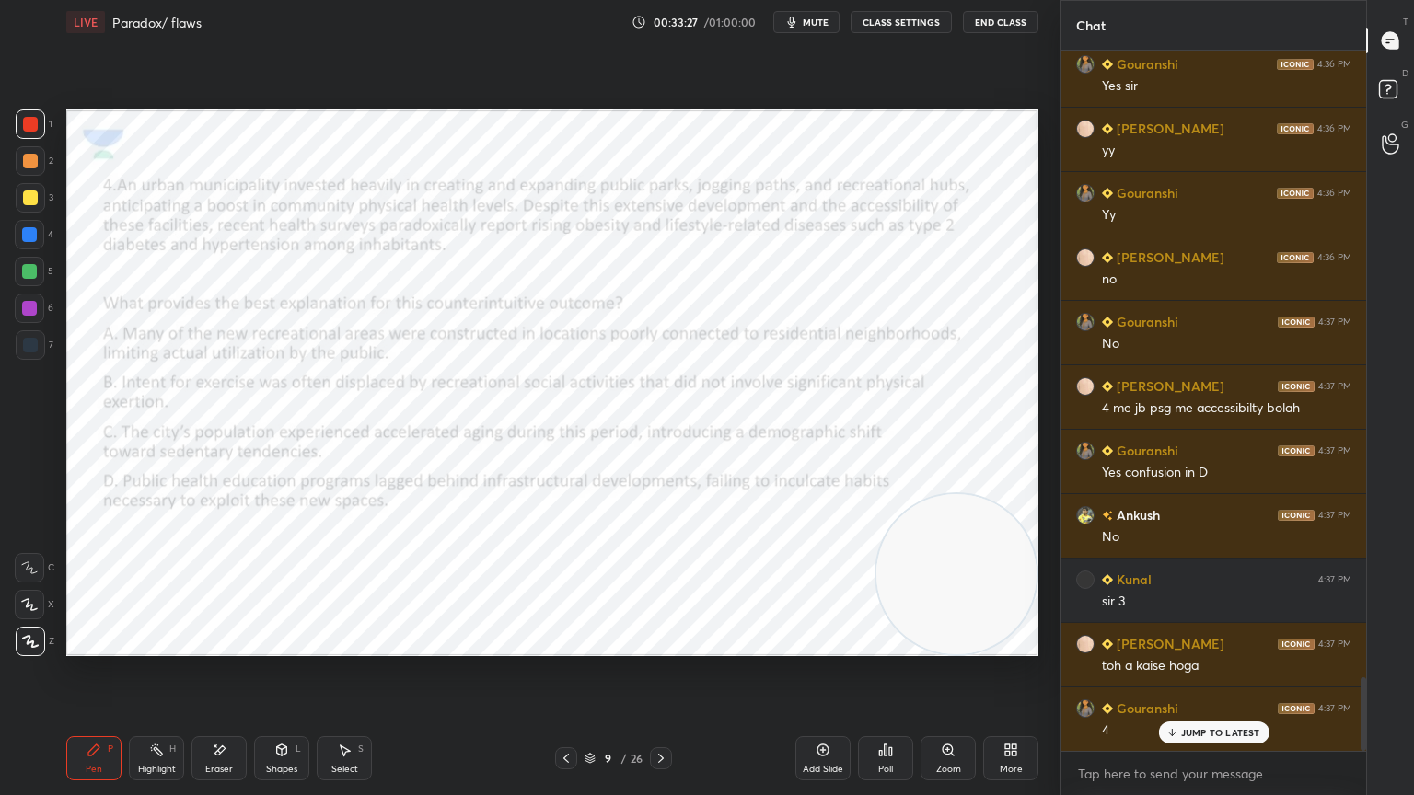
click at [1185, 713] on p "JUMP TO LATEST" at bounding box center [1220, 732] width 79 height 11
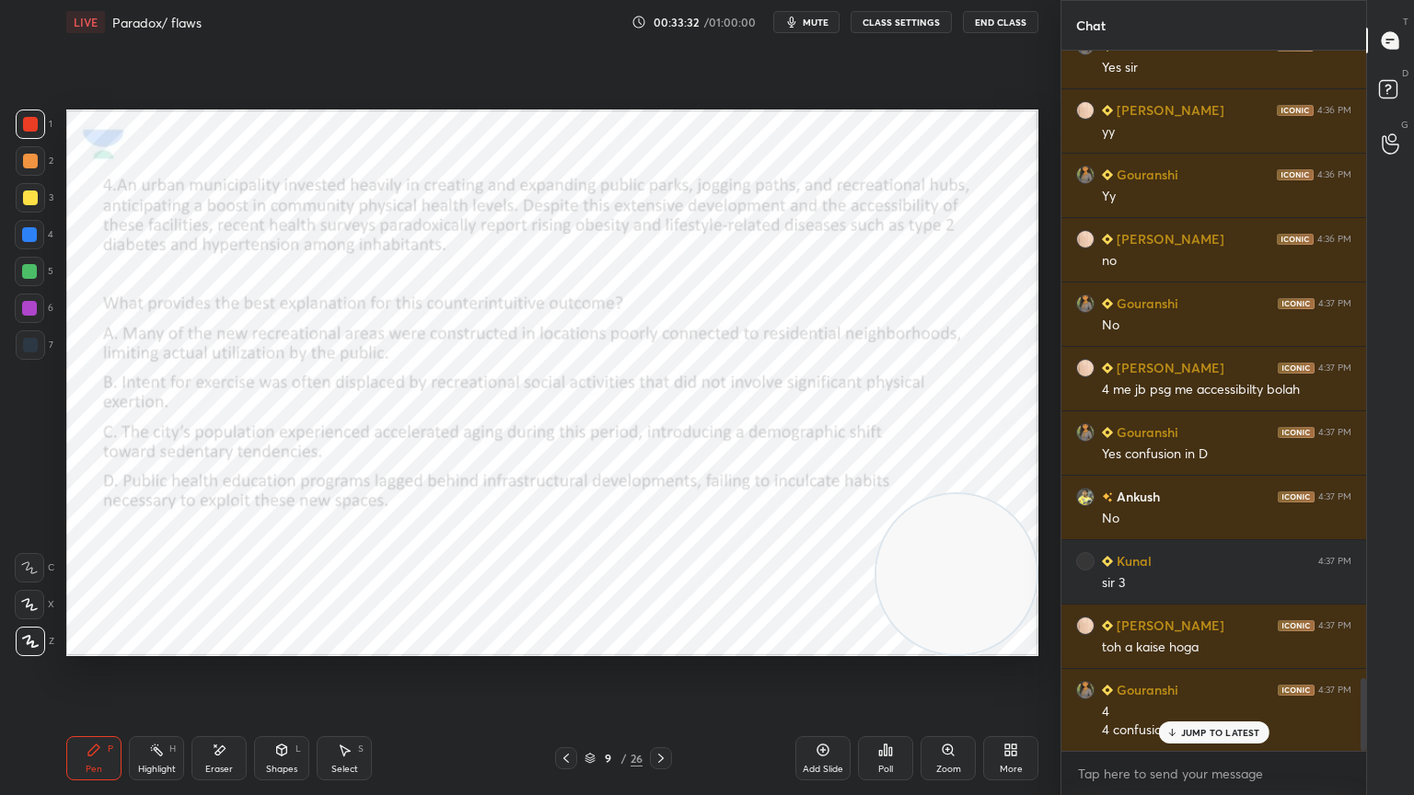
scroll to position [6074, 0]
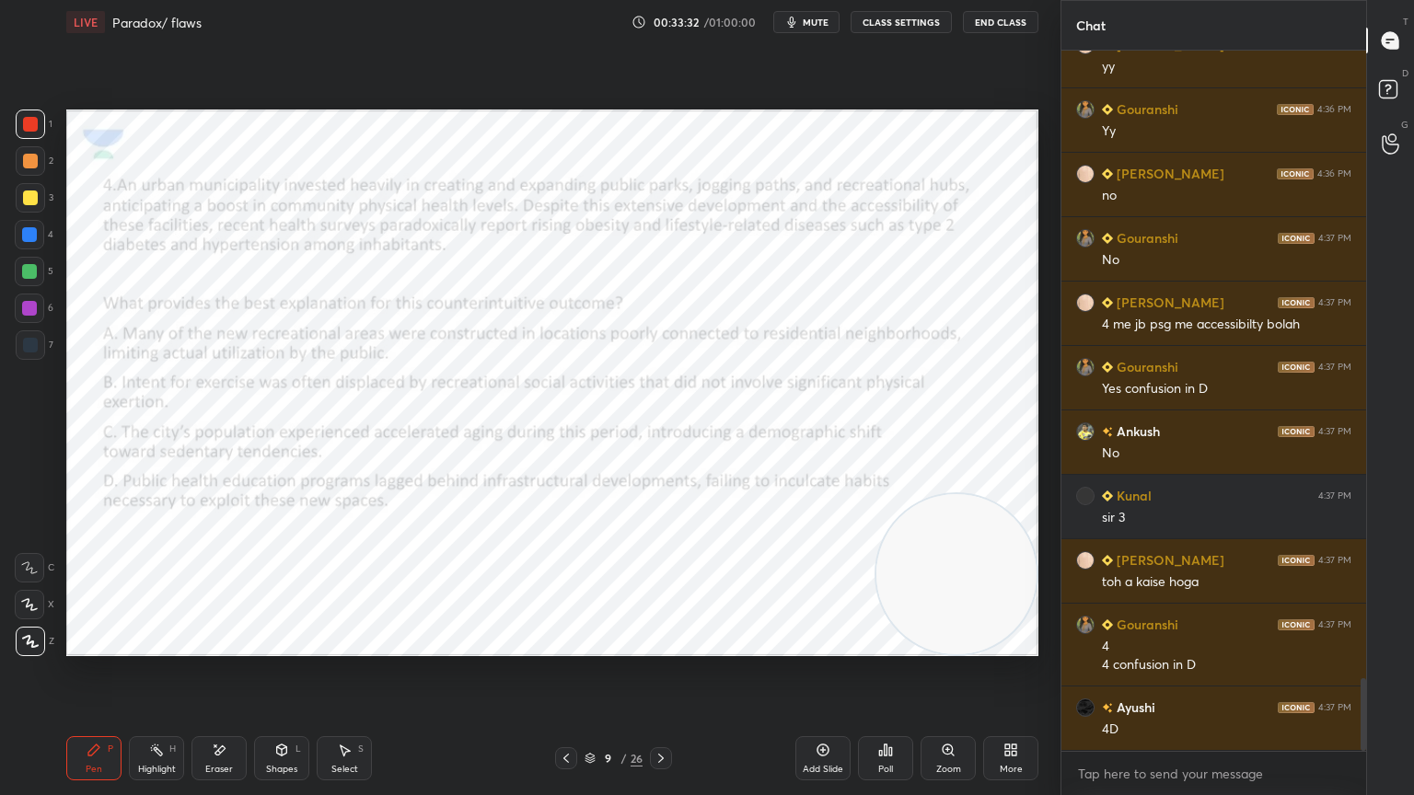
click at [1185, 713] on div "Gouranshi 4:36 PM Yes sir soaham 4:36 PM yy Gouranshi 4:36 PM Yy soaham 4:36 PM…" at bounding box center [1213, 401] width 305 height 700
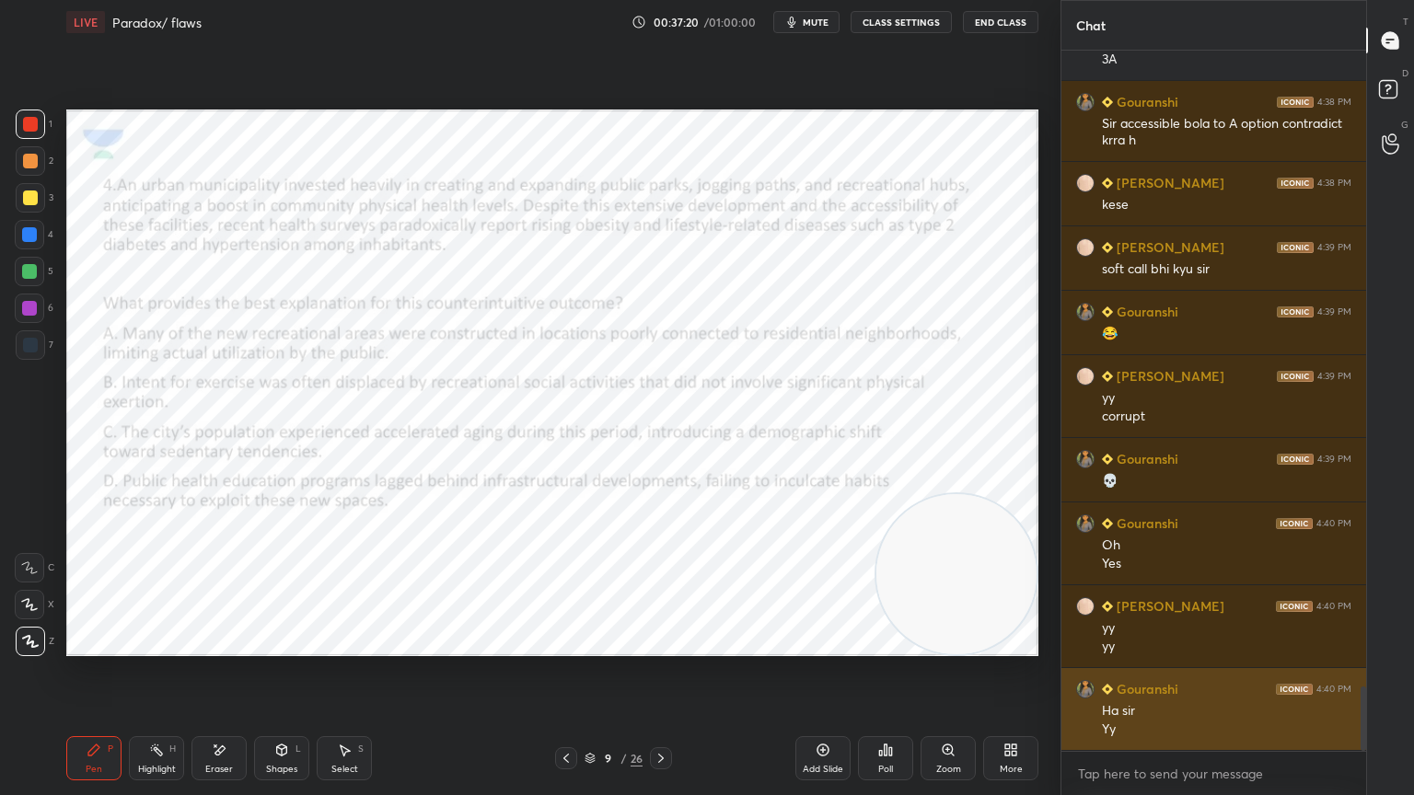
scroll to position [6936, 0]
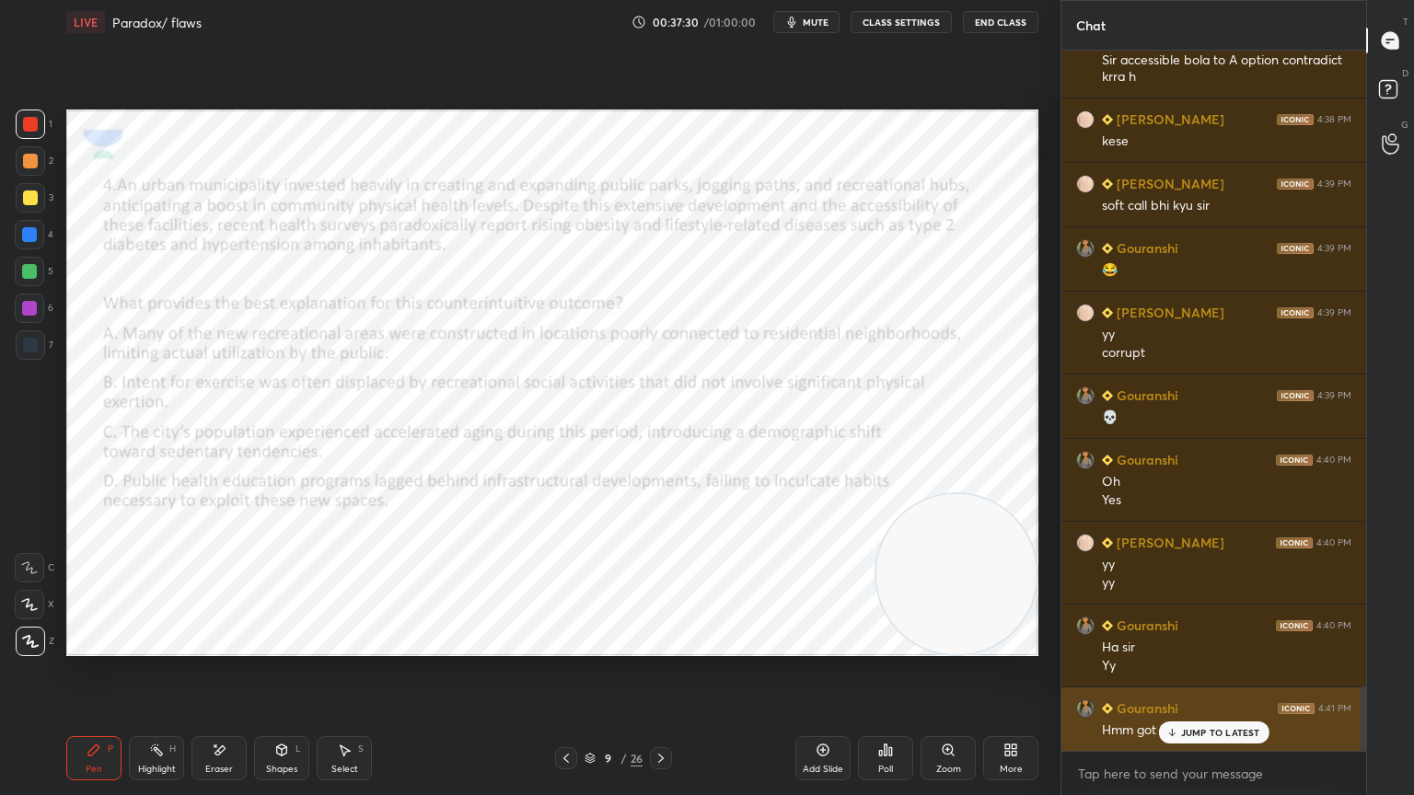
click at [1232, 713] on p "JUMP TO LATEST" at bounding box center [1220, 732] width 79 height 11
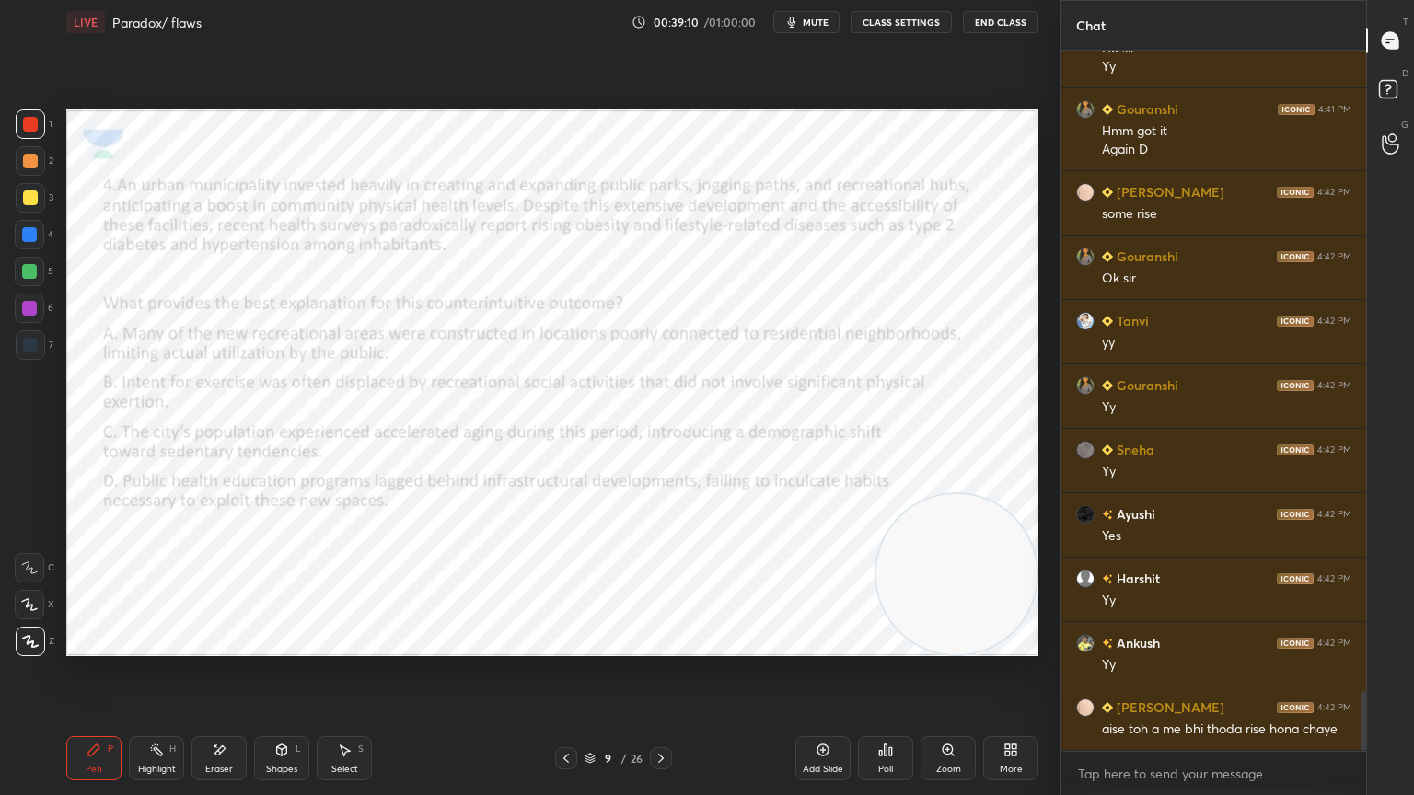
scroll to position [7599, 0]
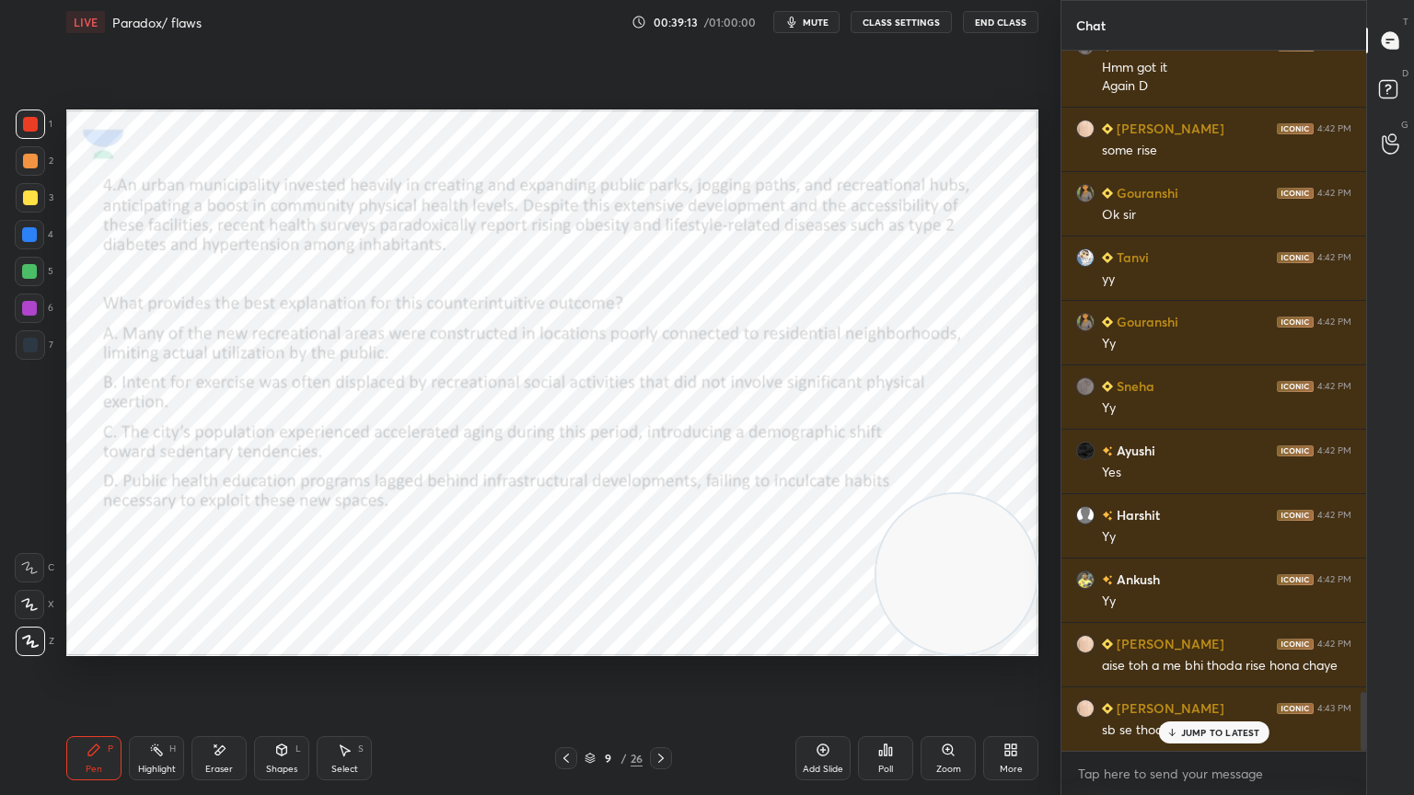
click at [1236, 713] on p "JUMP TO LATEST" at bounding box center [1220, 732] width 79 height 11
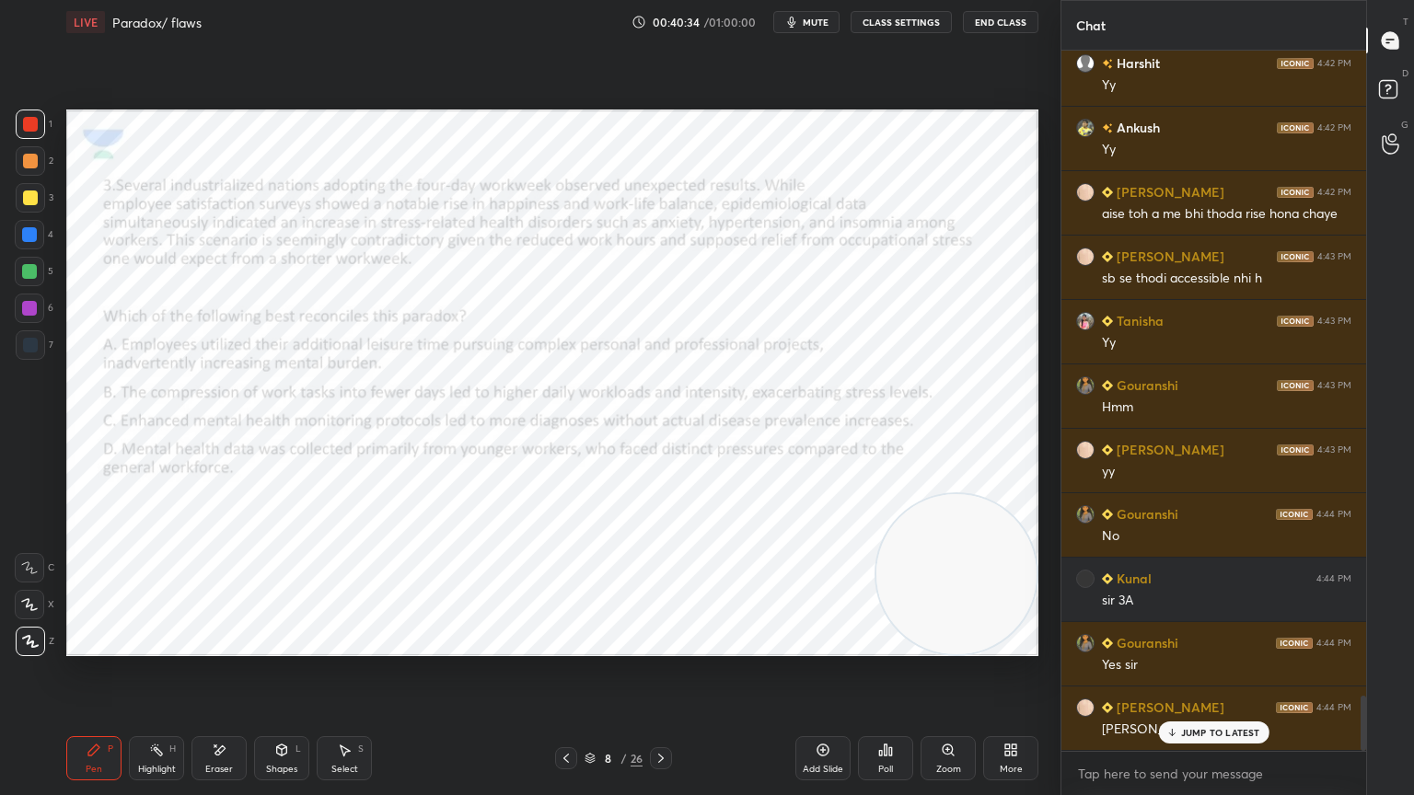
scroll to position [8114, 0]
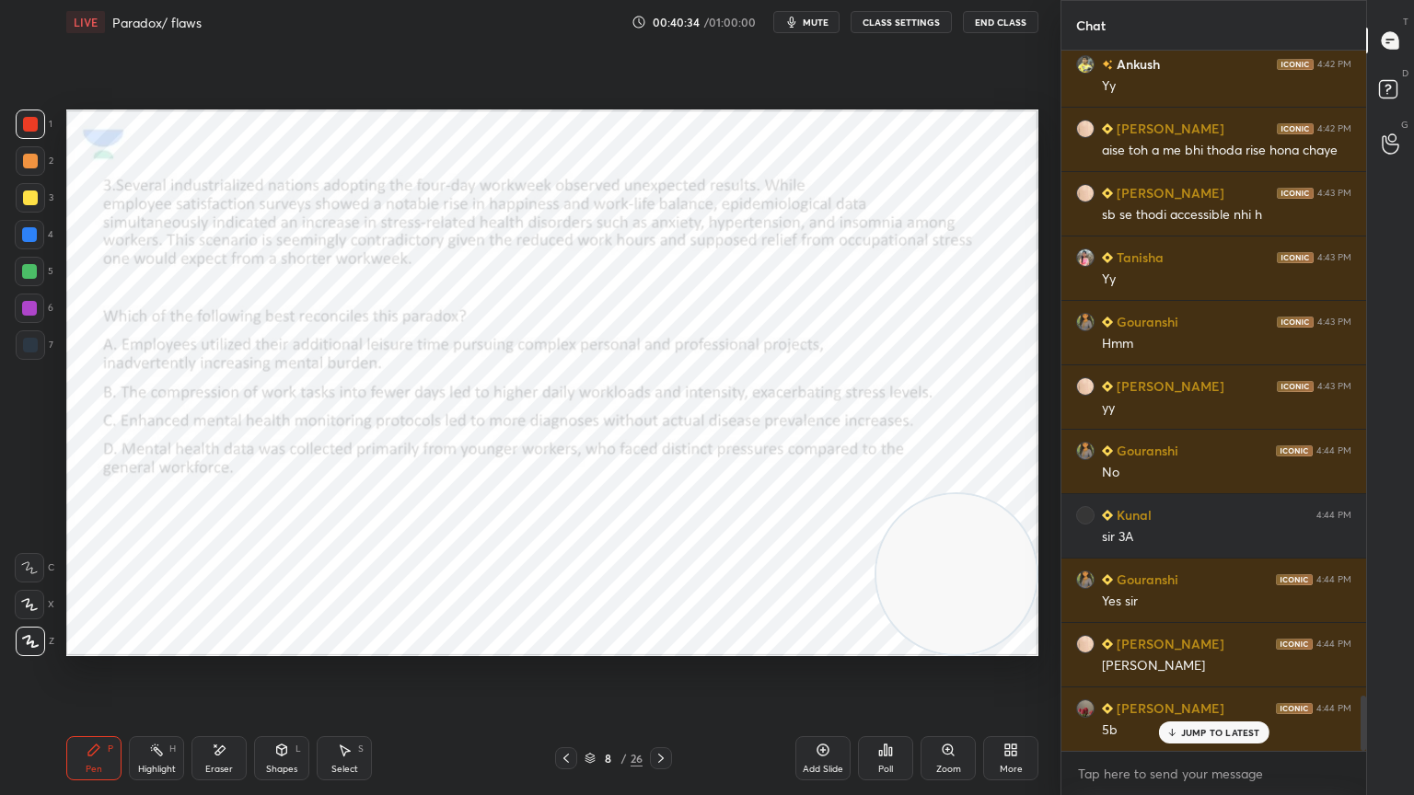
click at [222, 713] on icon at bounding box center [219, 751] width 15 height 16
click at [93, 713] on icon at bounding box center [94, 750] width 15 height 15
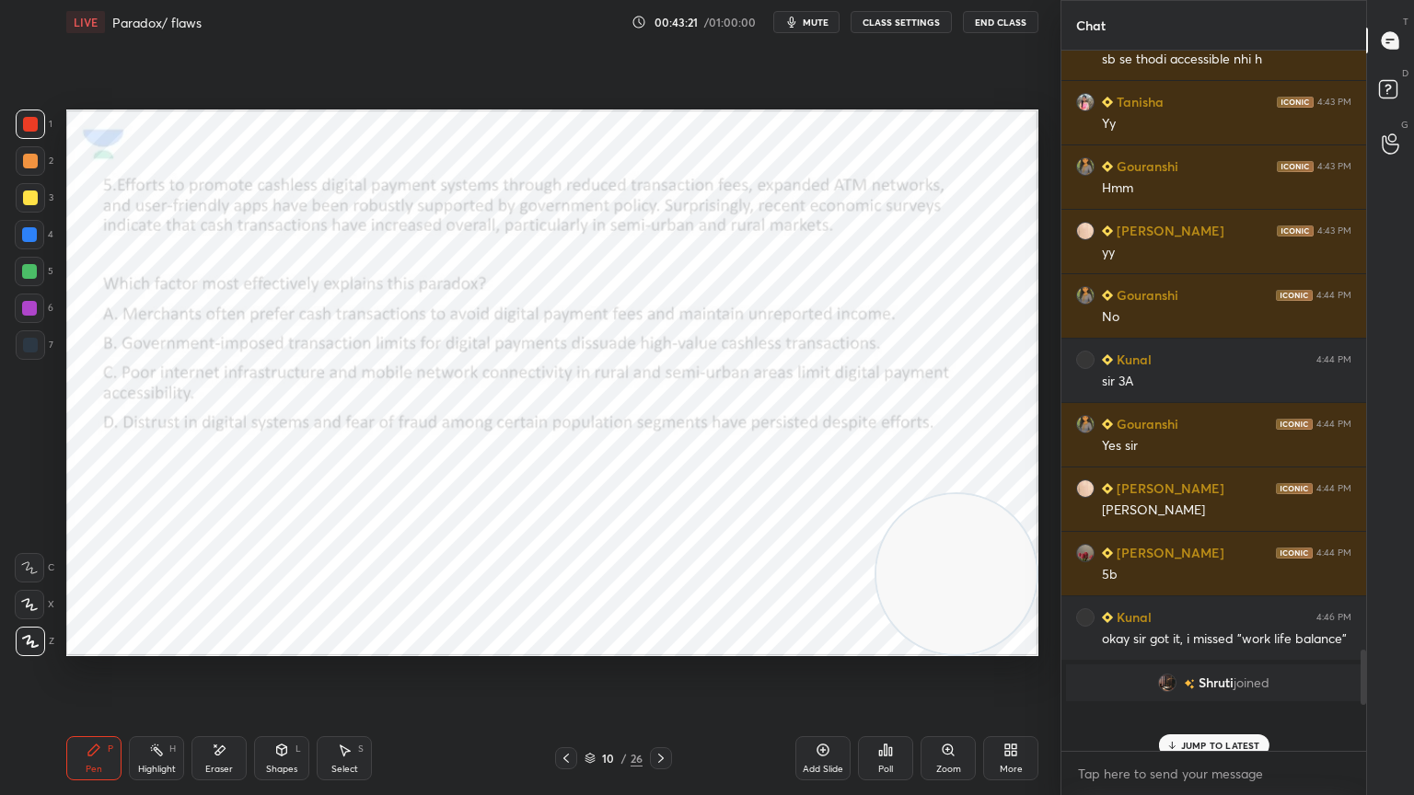
scroll to position [0, 0]
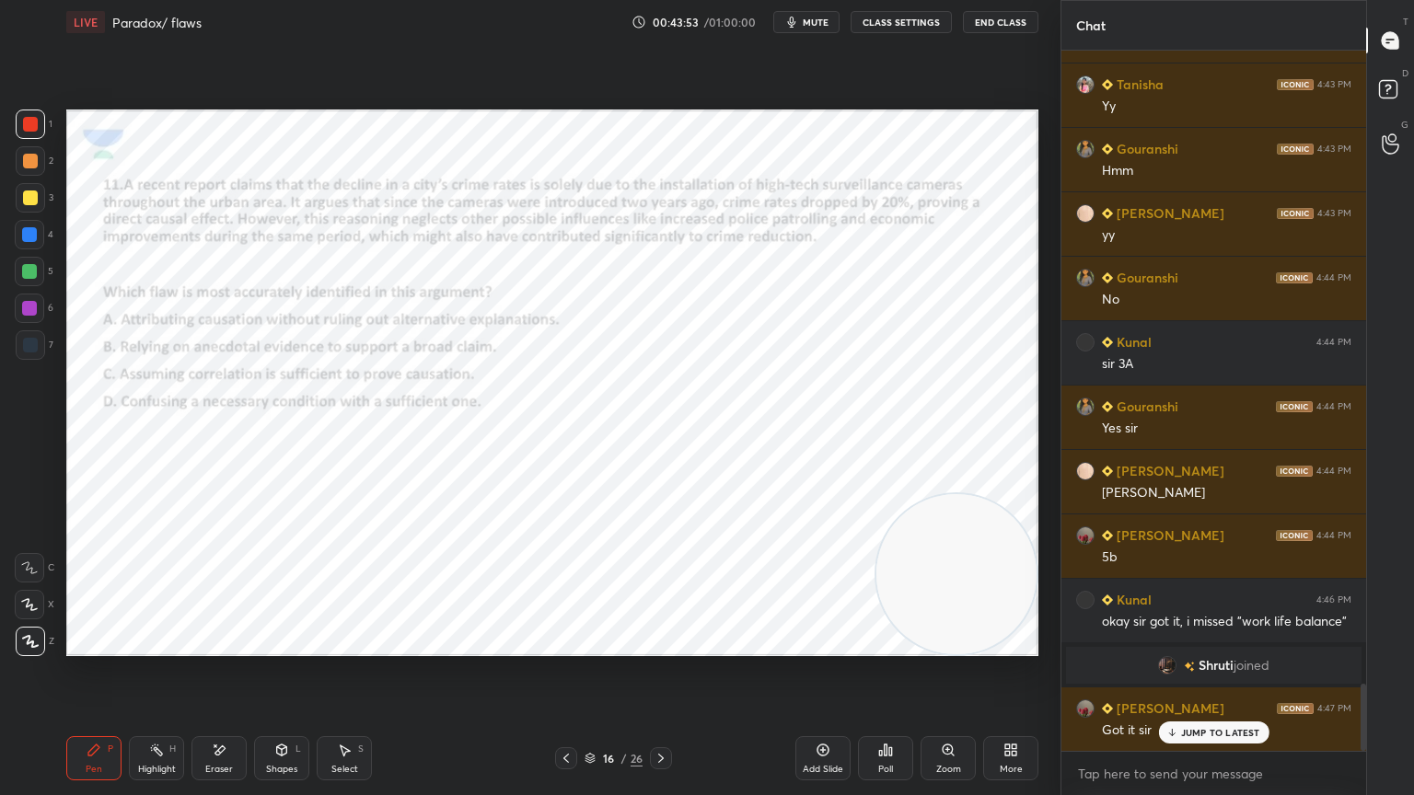
click at [569, 713] on icon at bounding box center [566, 758] width 15 height 15
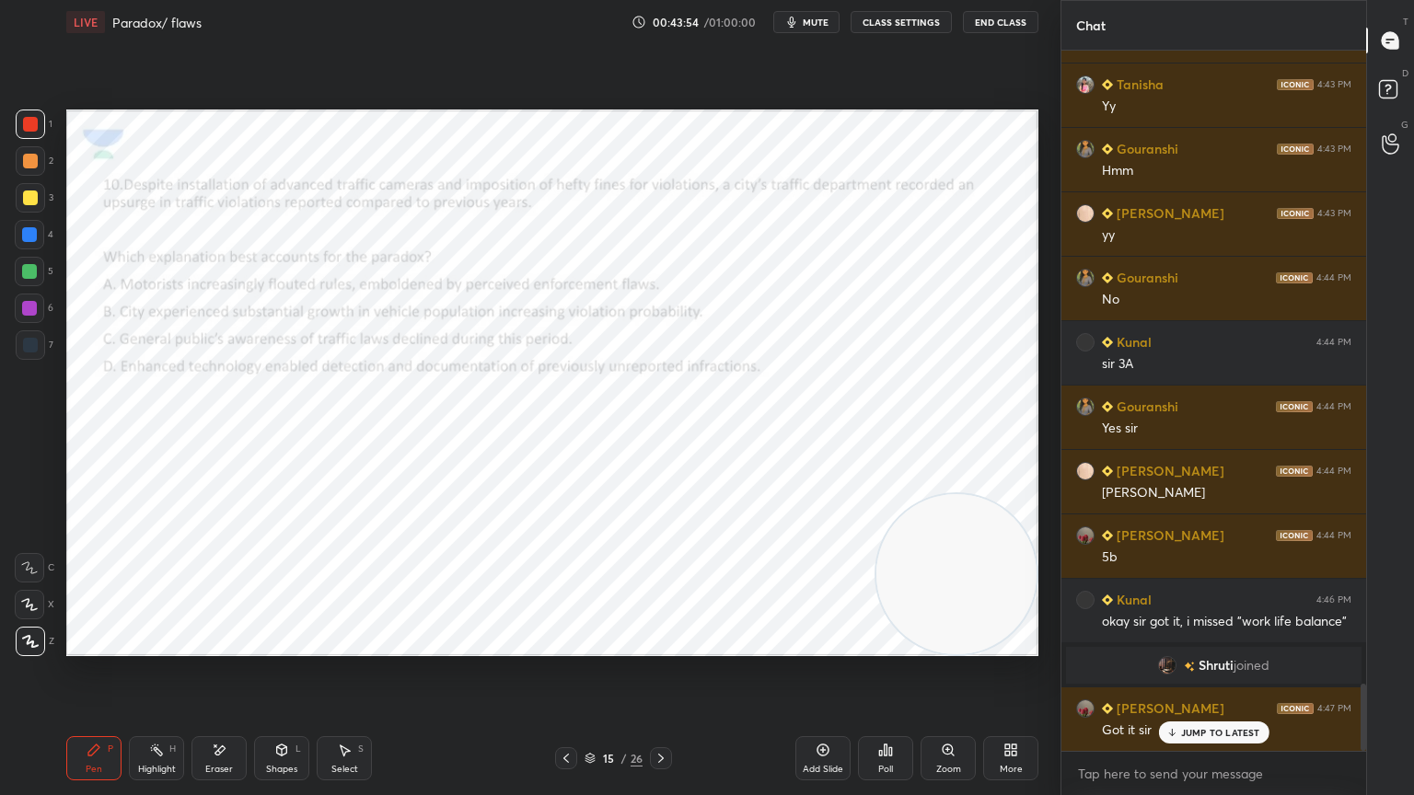
click at [816, 713] on div "Add Slide" at bounding box center [822, 758] width 55 height 44
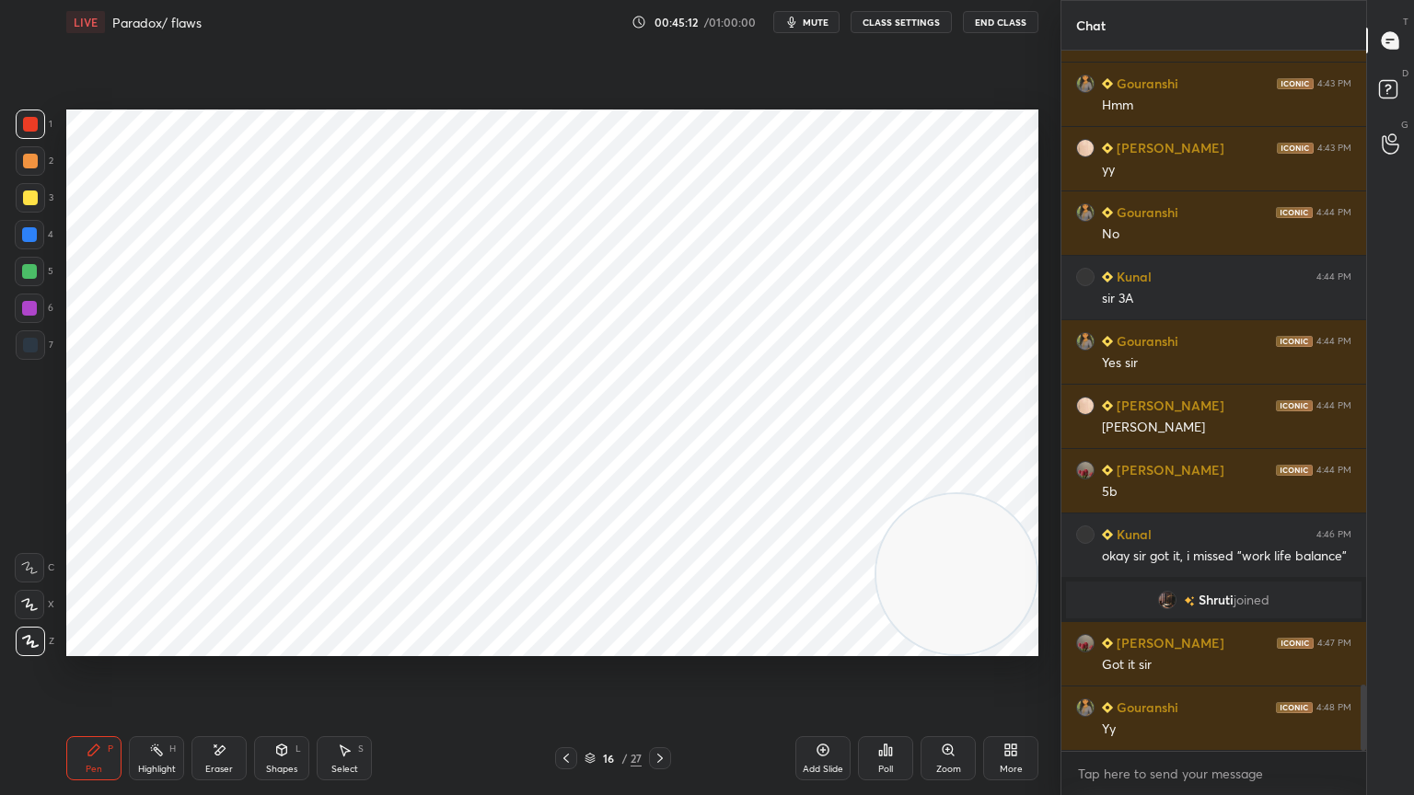
click at [823, 713] on div "Add Slide" at bounding box center [823, 769] width 40 height 9
click at [824, 713] on div "Add Slide" at bounding box center [822, 758] width 55 height 44
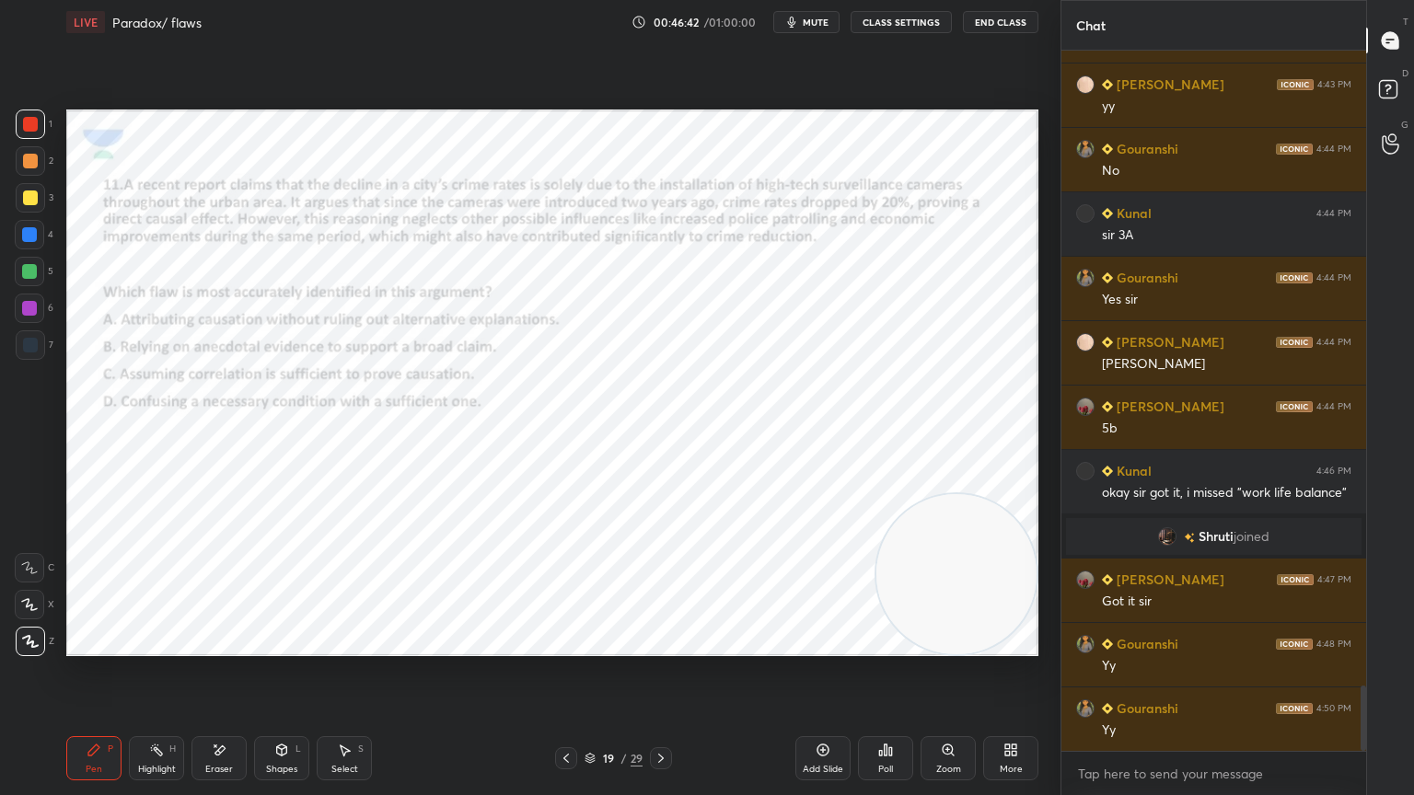
scroll to position [6836, 0]
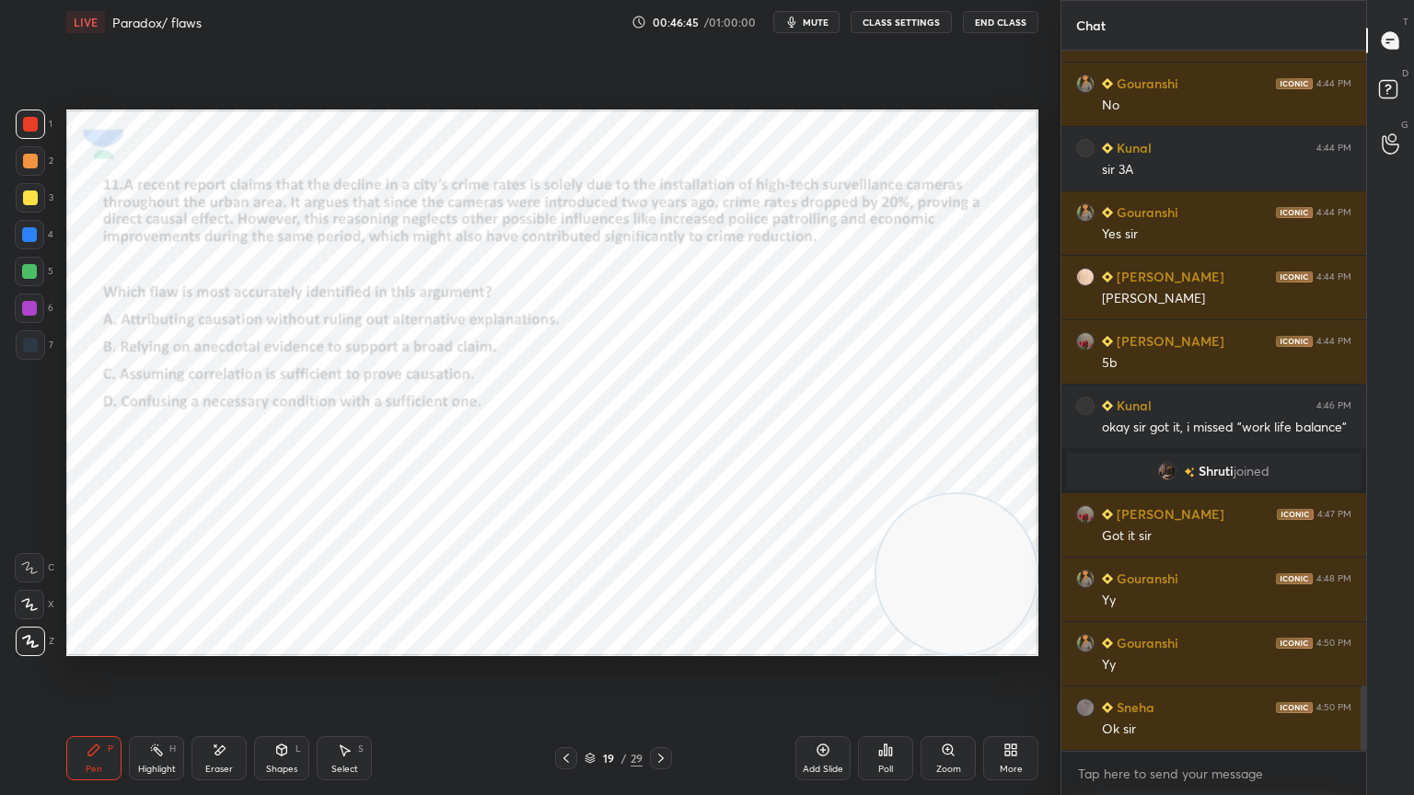
click at [814, 24] on span "mute" at bounding box center [816, 22] width 26 height 13
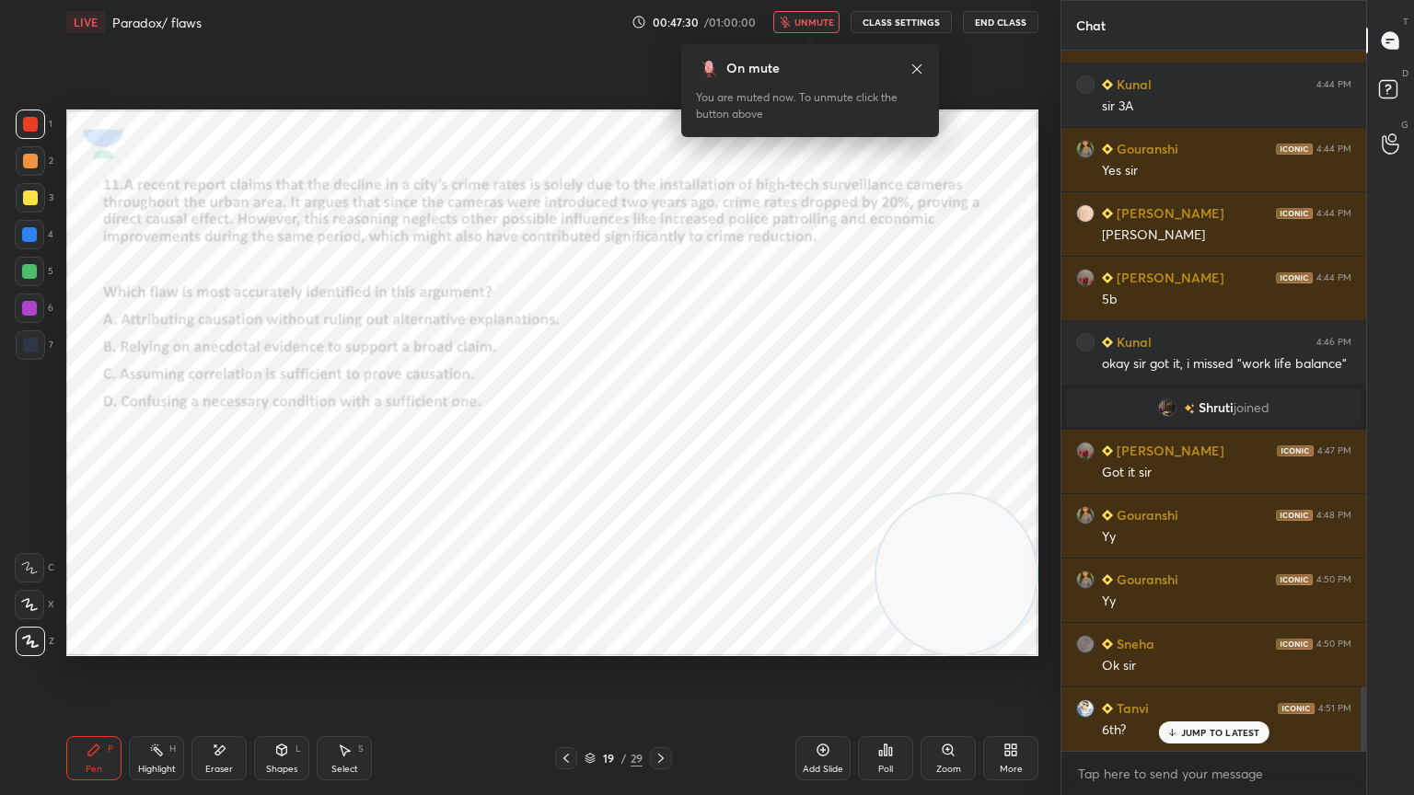
click at [814, 24] on span "unmute" at bounding box center [814, 22] width 40 height 13
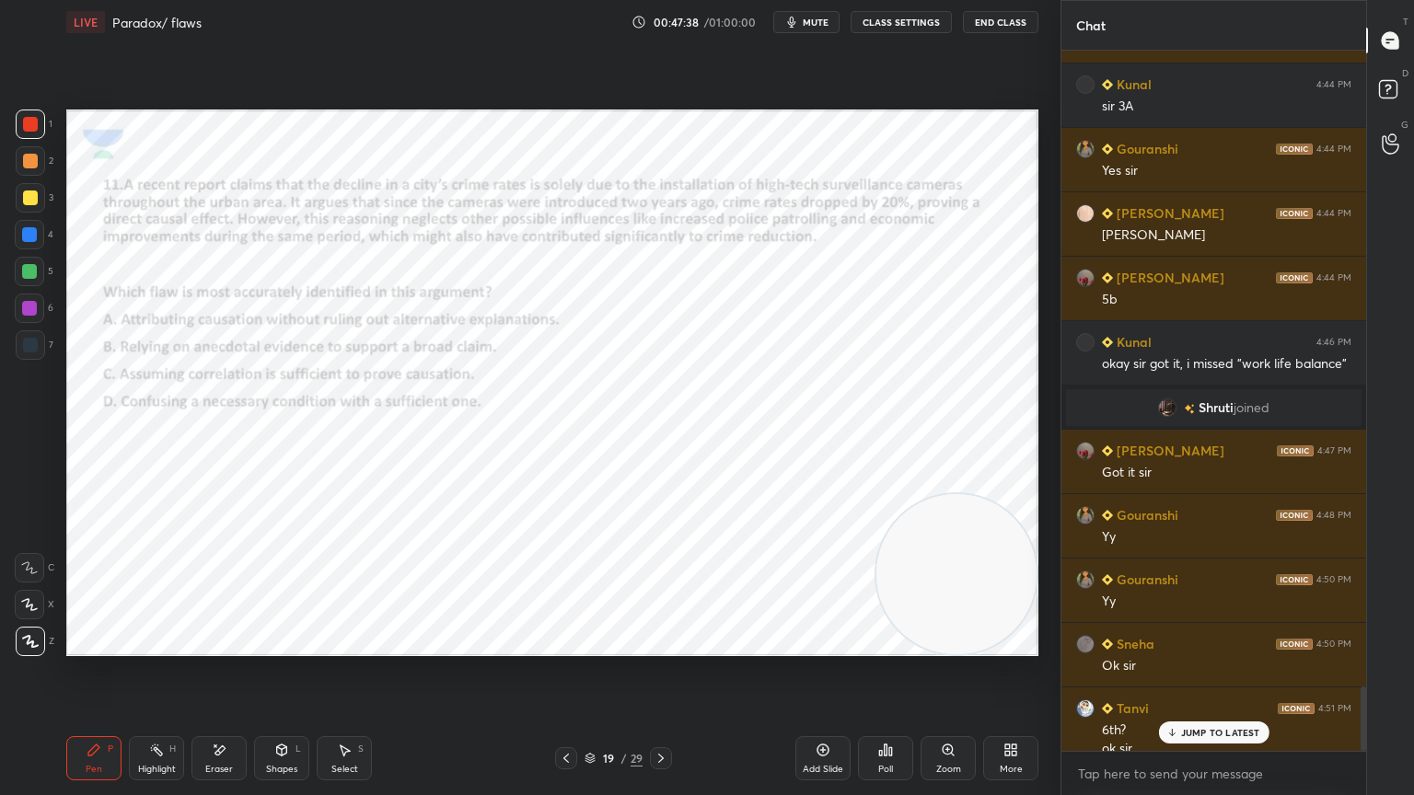
scroll to position [6918, 0]
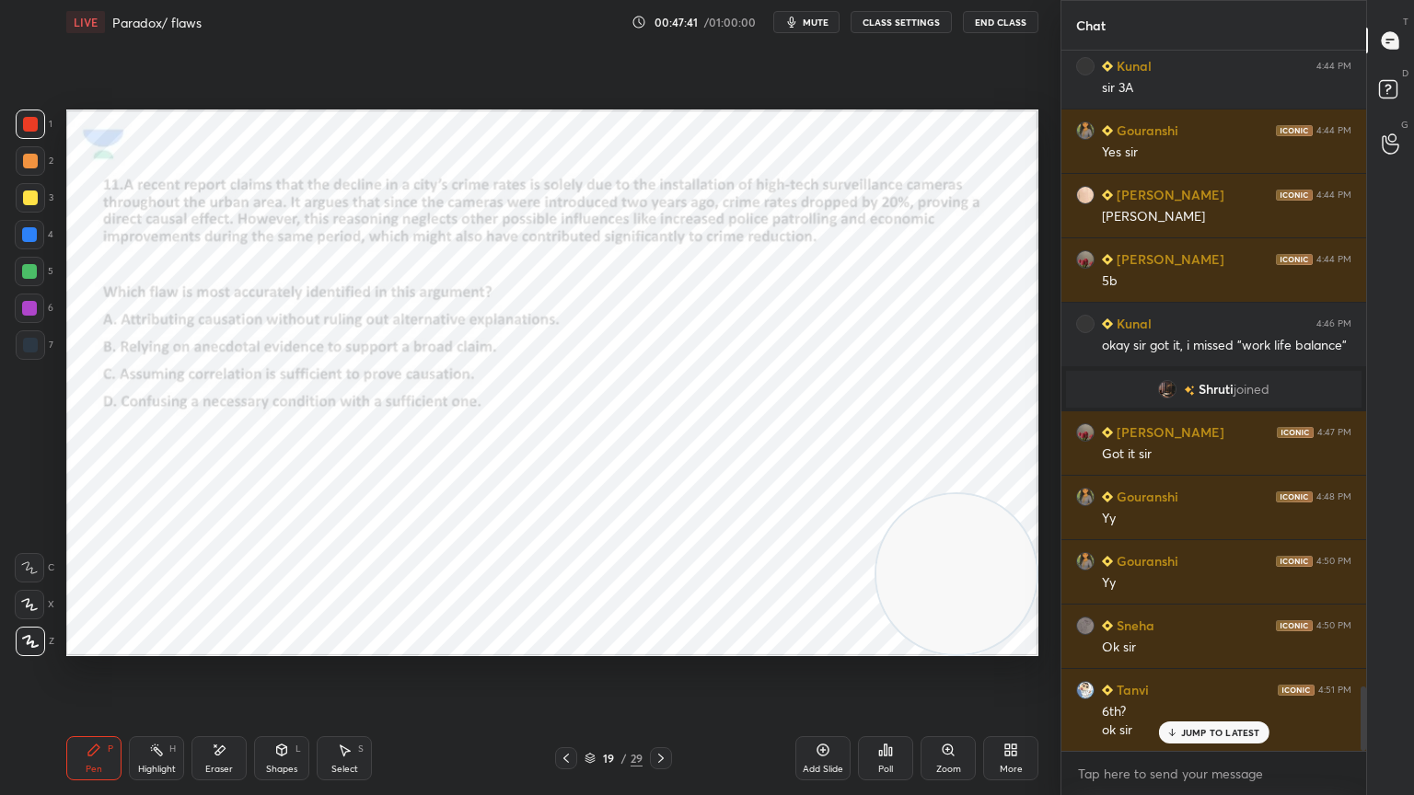
click at [814, 24] on span "mute" at bounding box center [816, 22] width 26 height 13
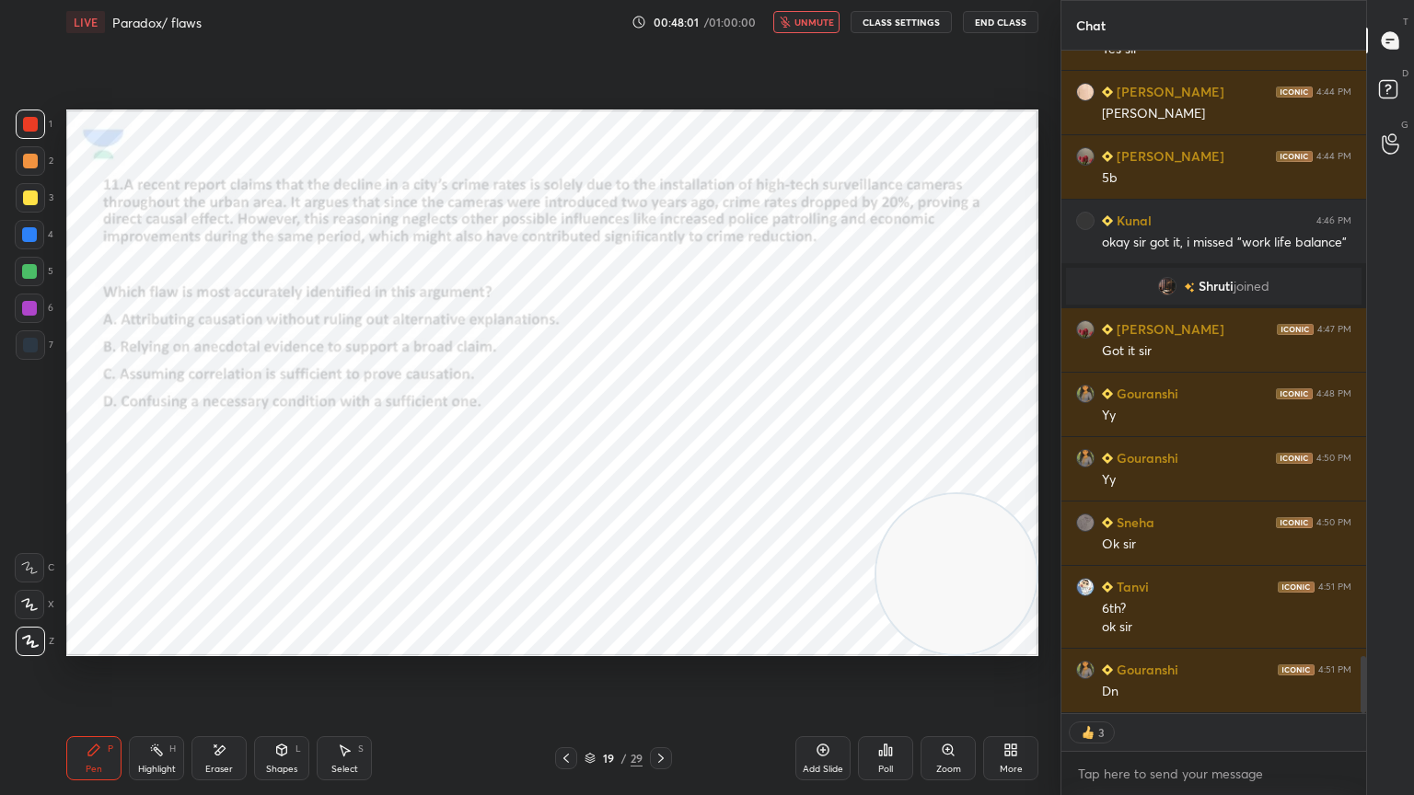
type textarea "x"
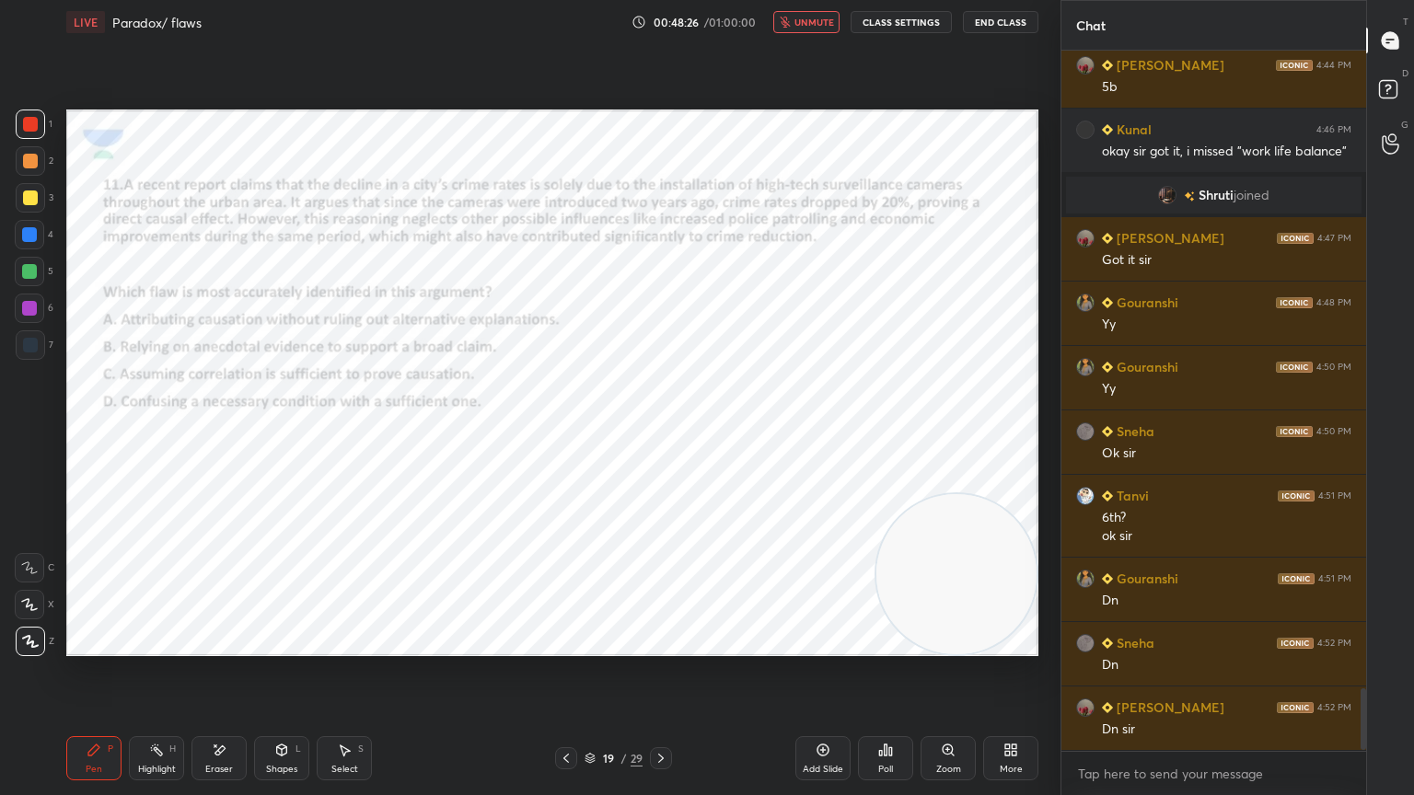
scroll to position [7175, 0]
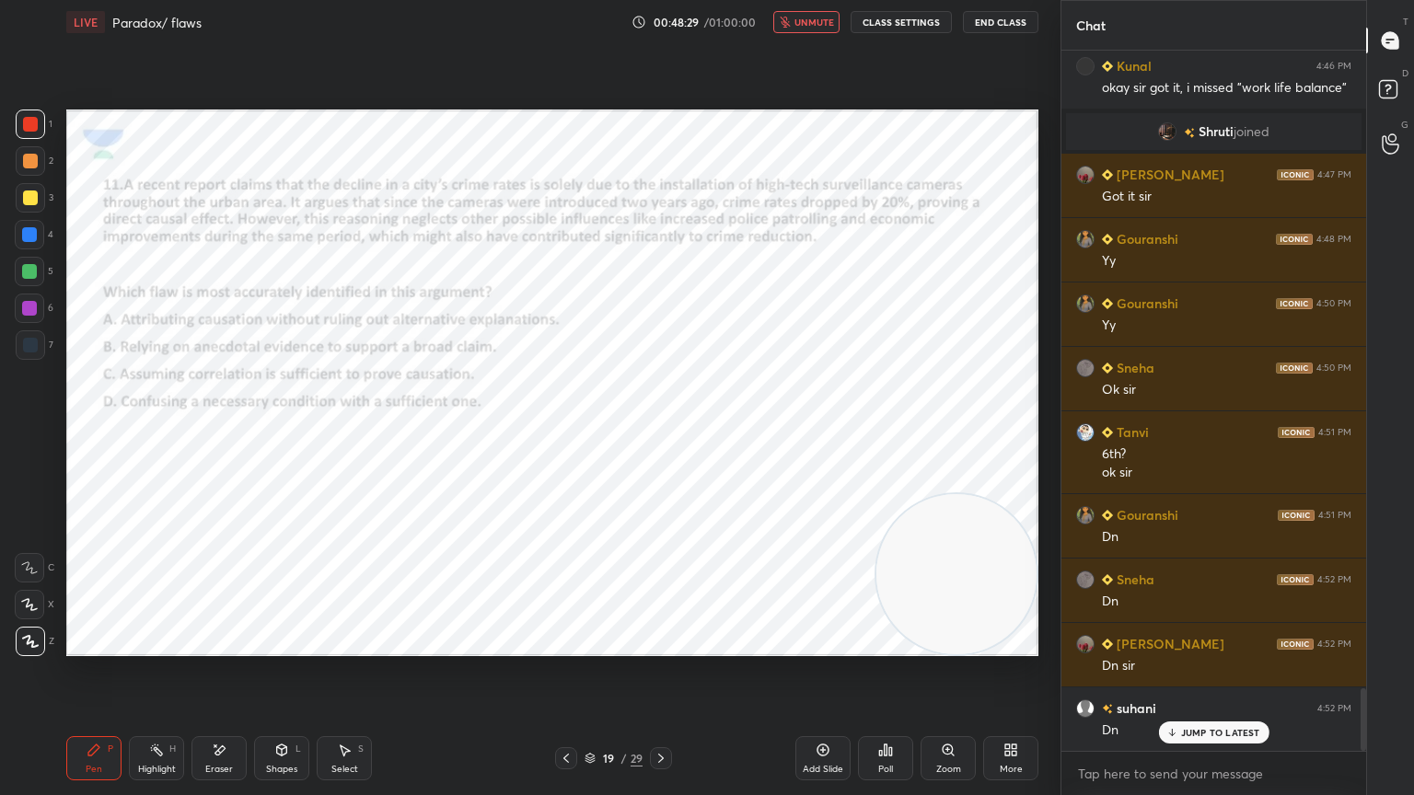
click at [814, 24] on span "unmute" at bounding box center [814, 22] width 40 height 13
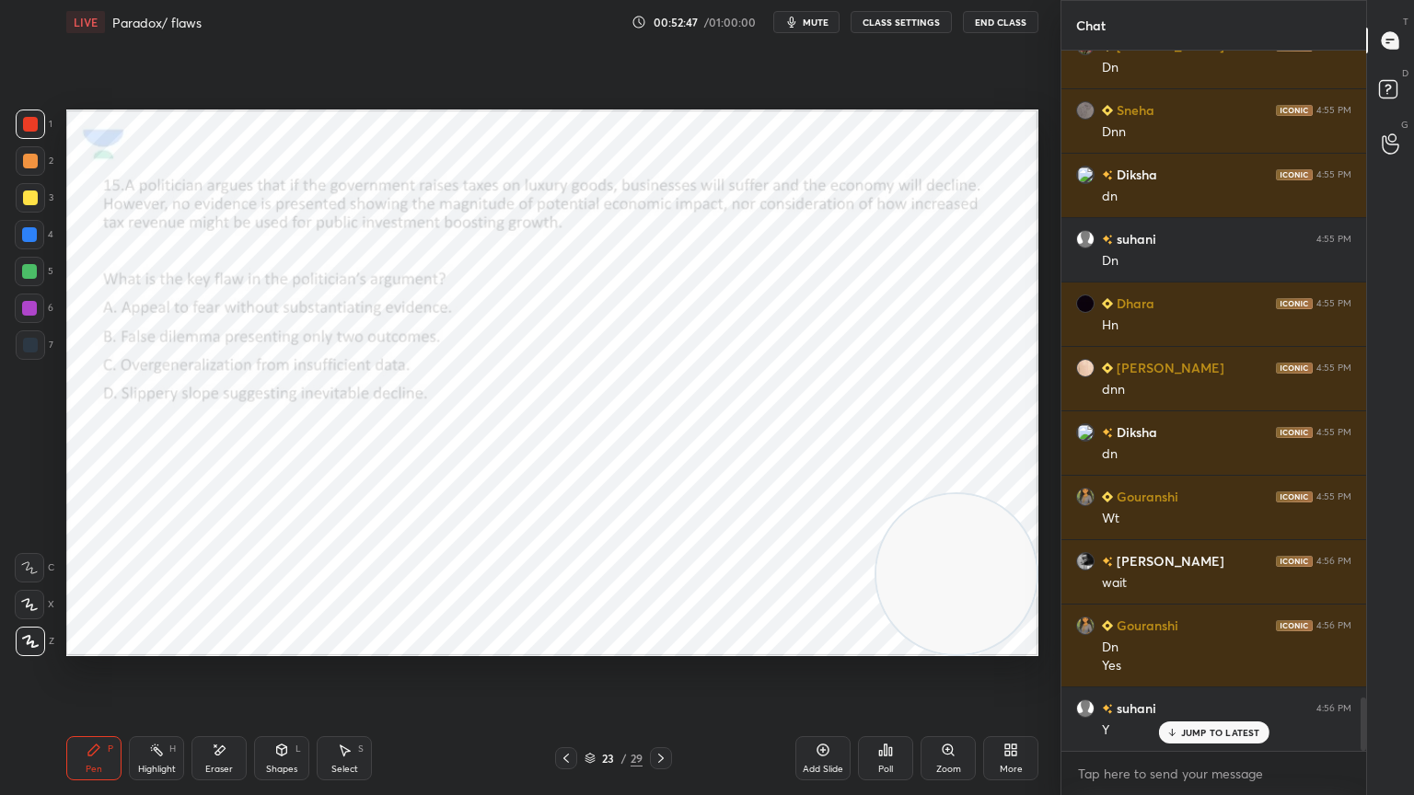
scroll to position [8548, 0]
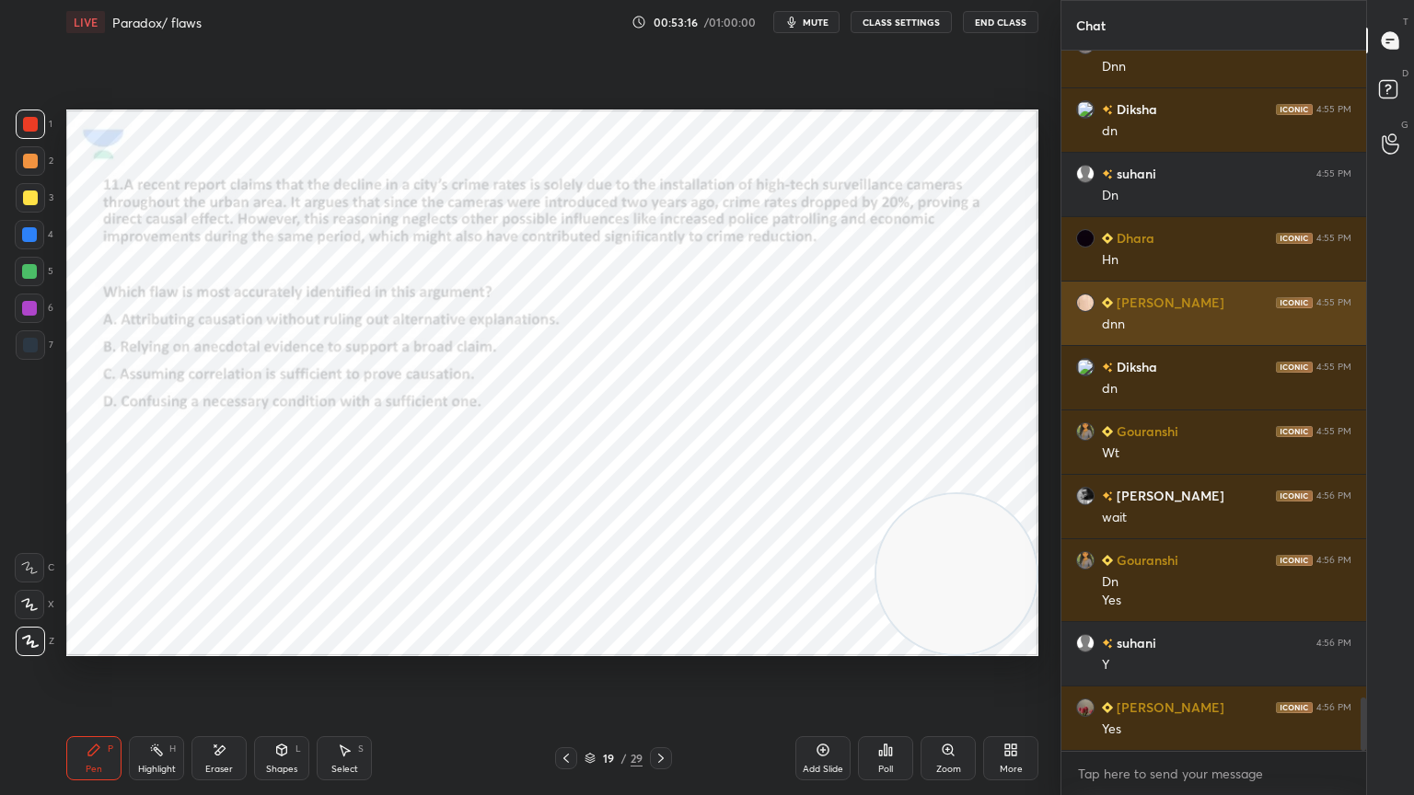
click at [873, 713] on div "Poll" at bounding box center [885, 758] width 55 height 103
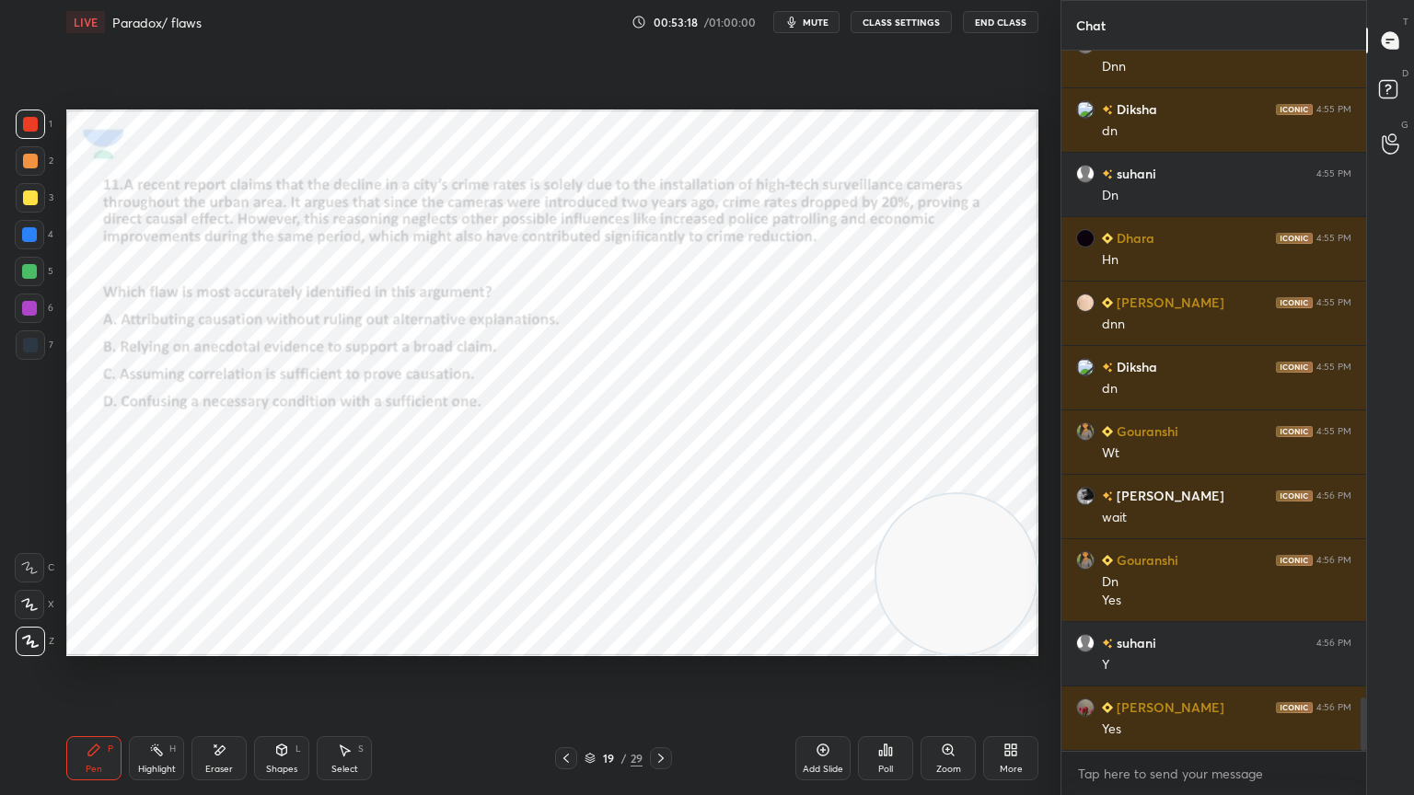
click at [880, 713] on icon at bounding box center [880, 753] width 3 height 5
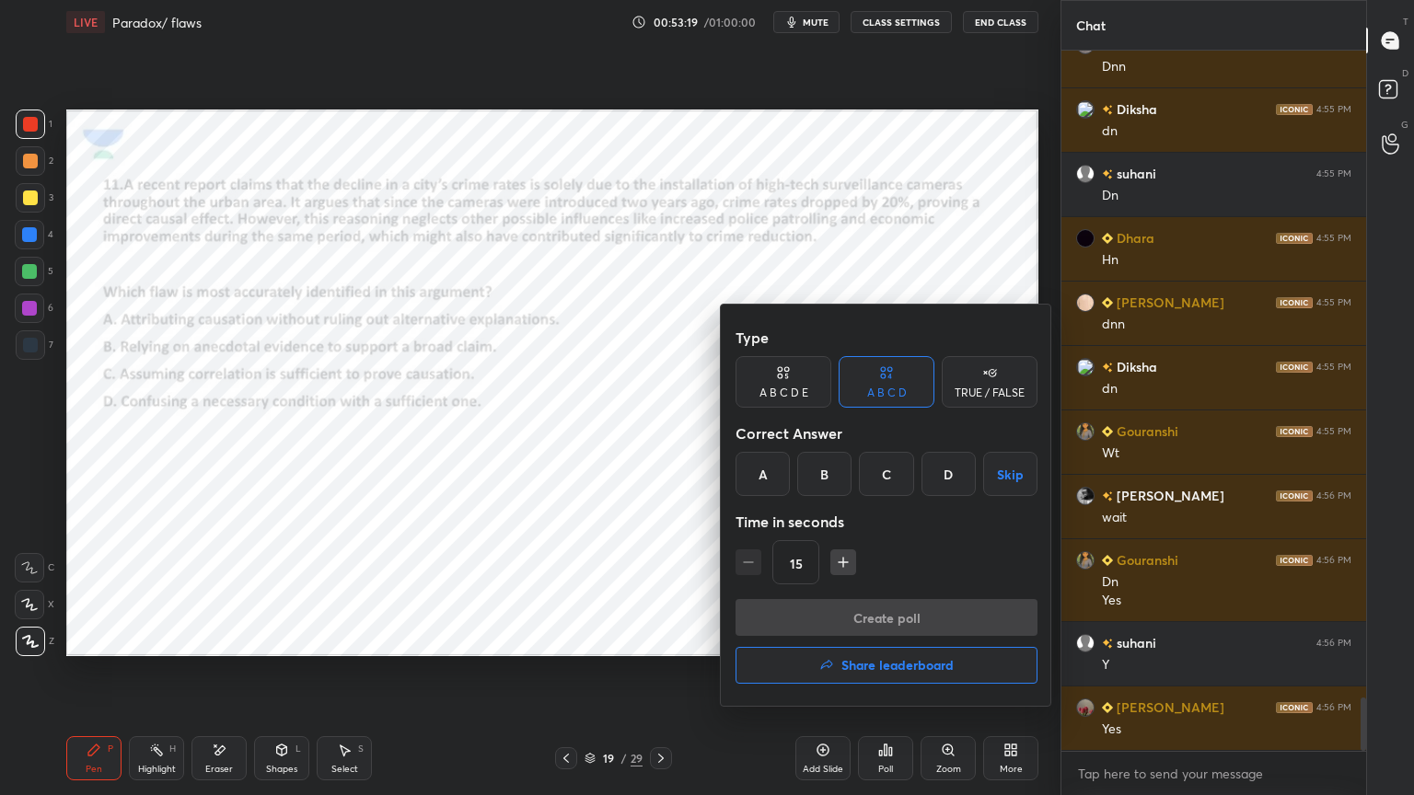
click at [761, 482] on div "A" at bounding box center [762, 474] width 54 height 44
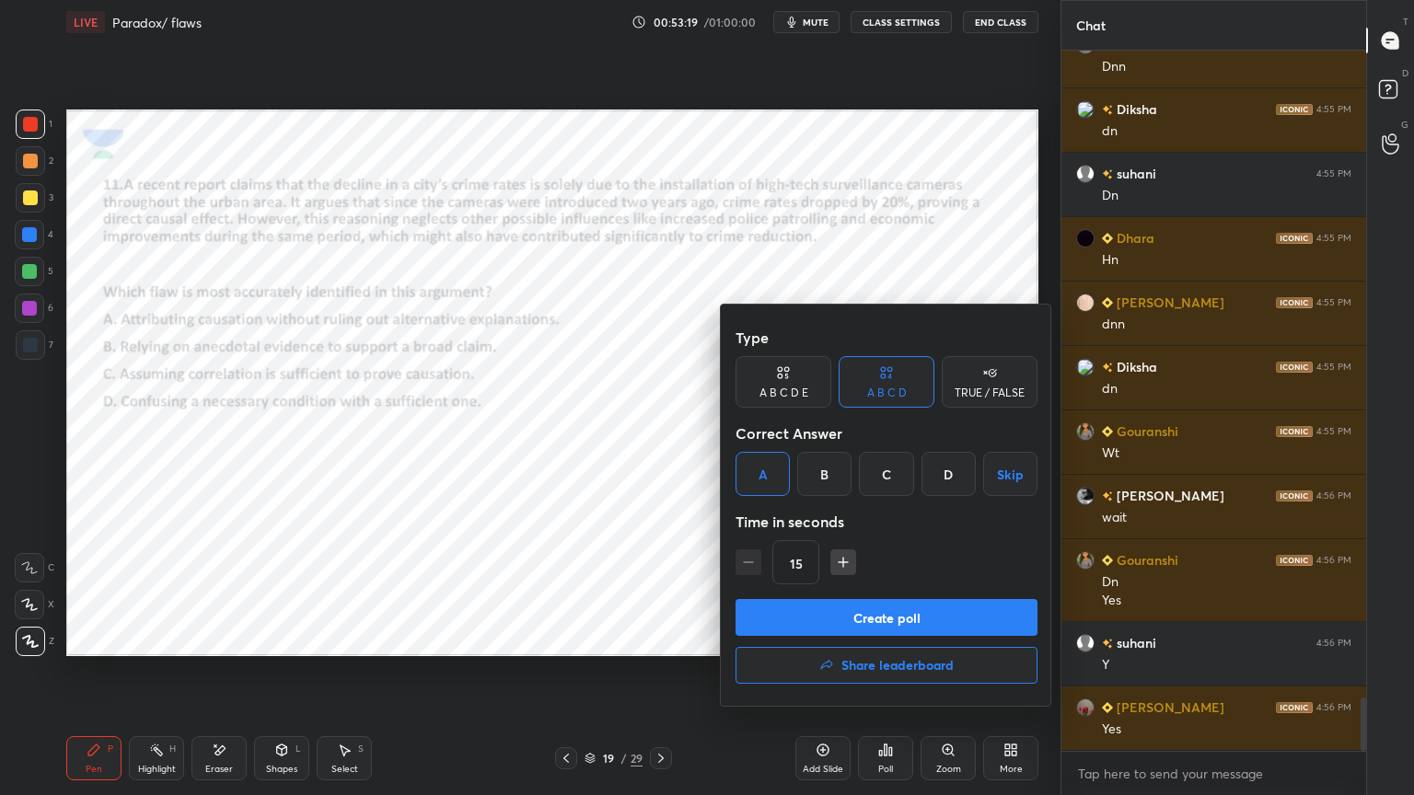
click at [790, 607] on button "Create poll" at bounding box center [886, 617] width 302 height 37
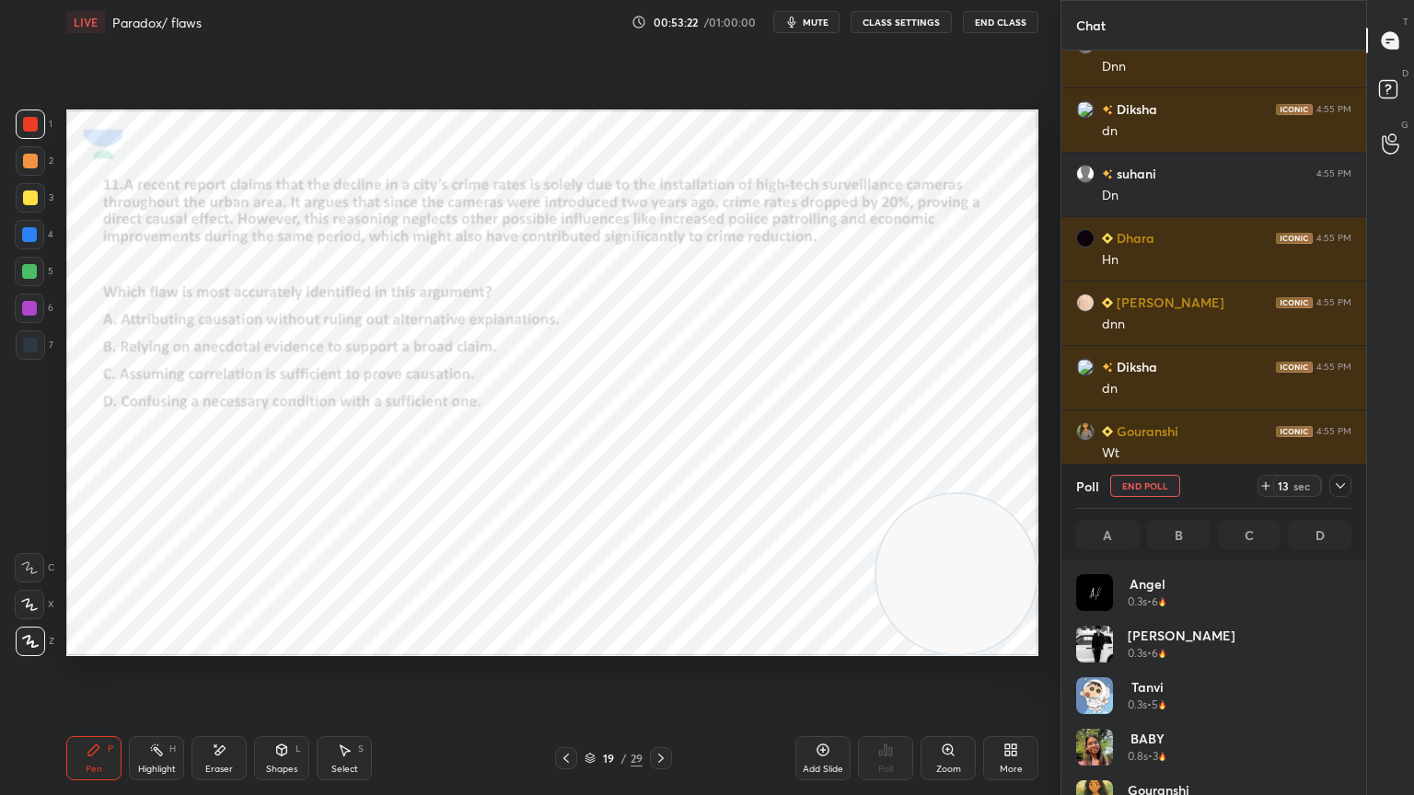
scroll to position [215, 270]
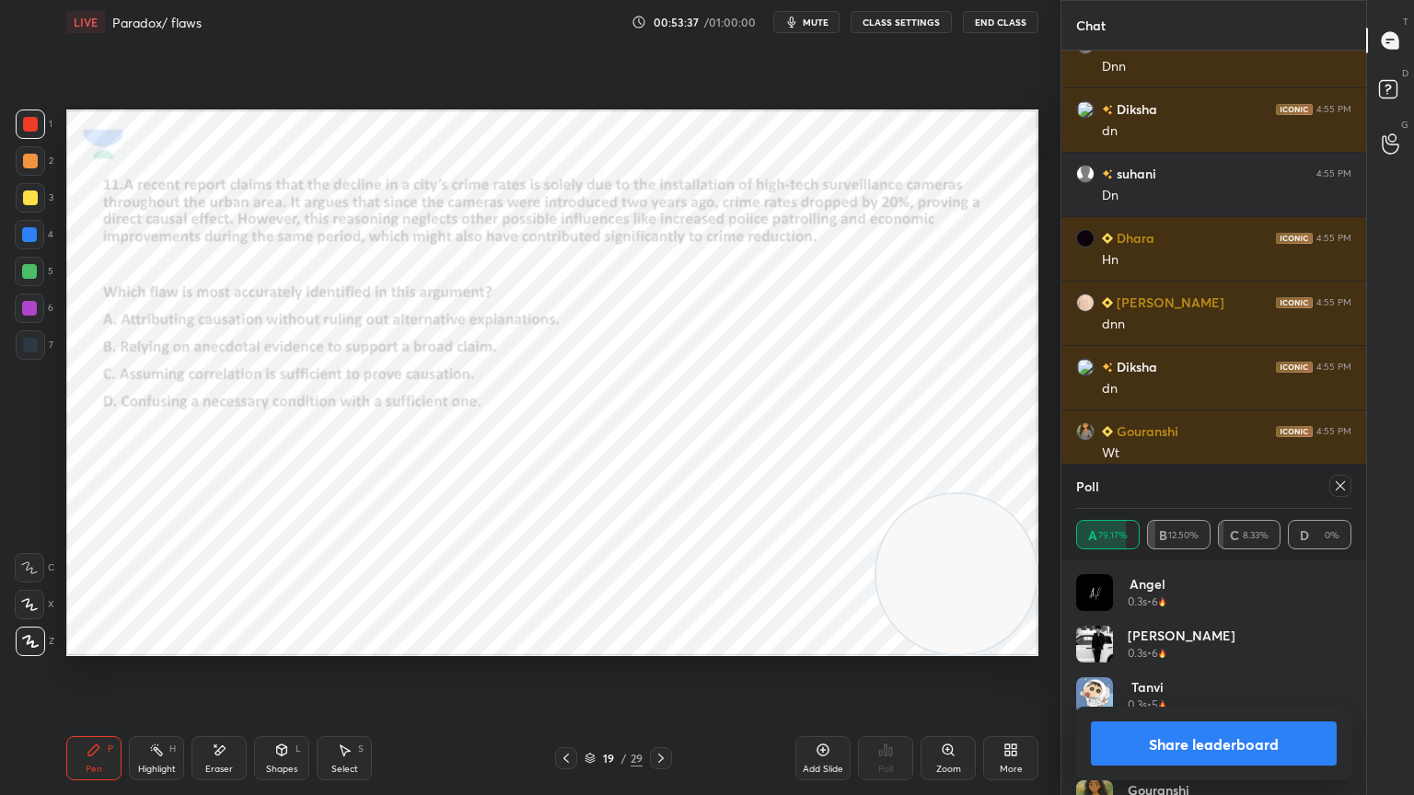
click at [665, 713] on icon at bounding box center [660, 758] width 15 height 15
click at [1340, 480] on icon at bounding box center [1340, 486] width 15 height 15
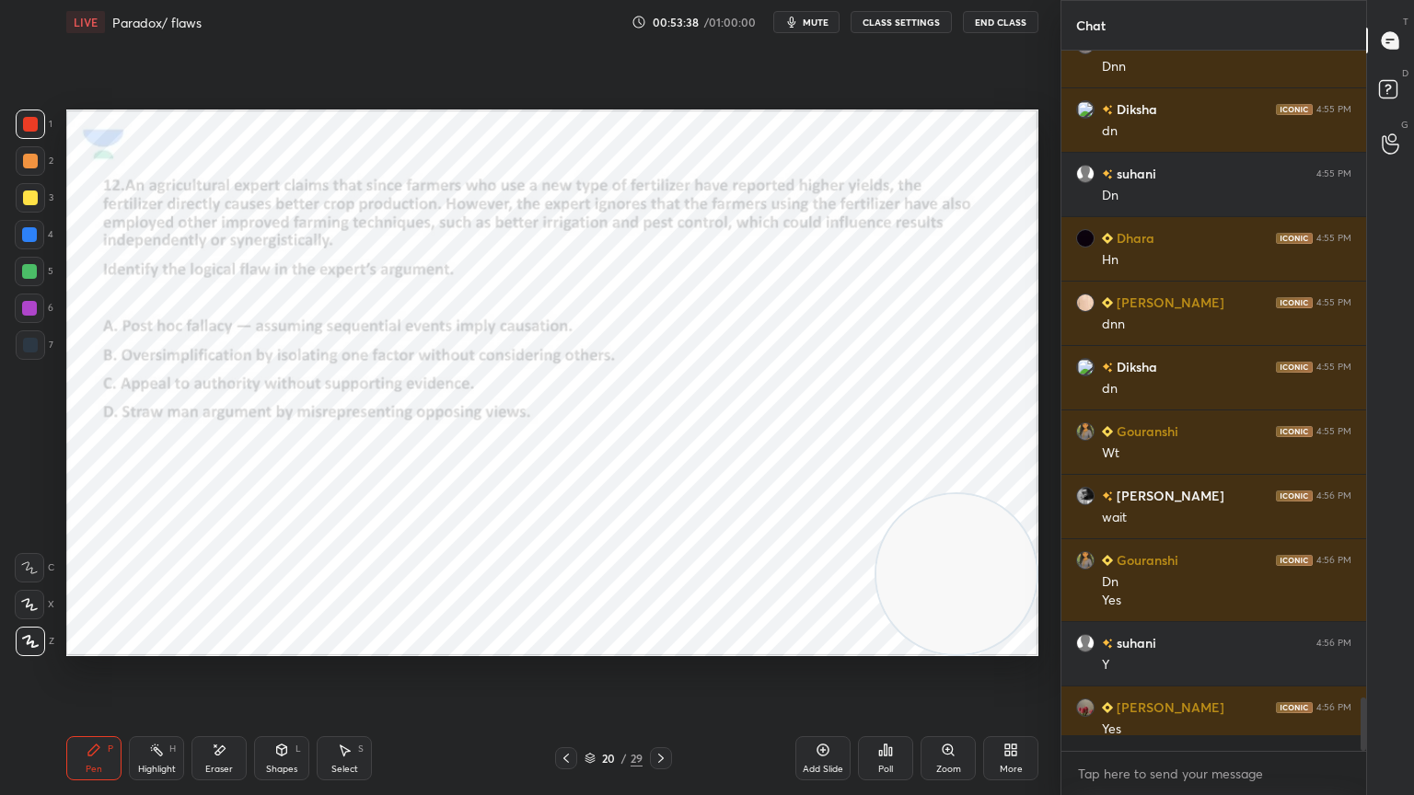
scroll to position [6, 6]
click at [898, 713] on div "Poll" at bounding box center [885, 758] width 55 height 44
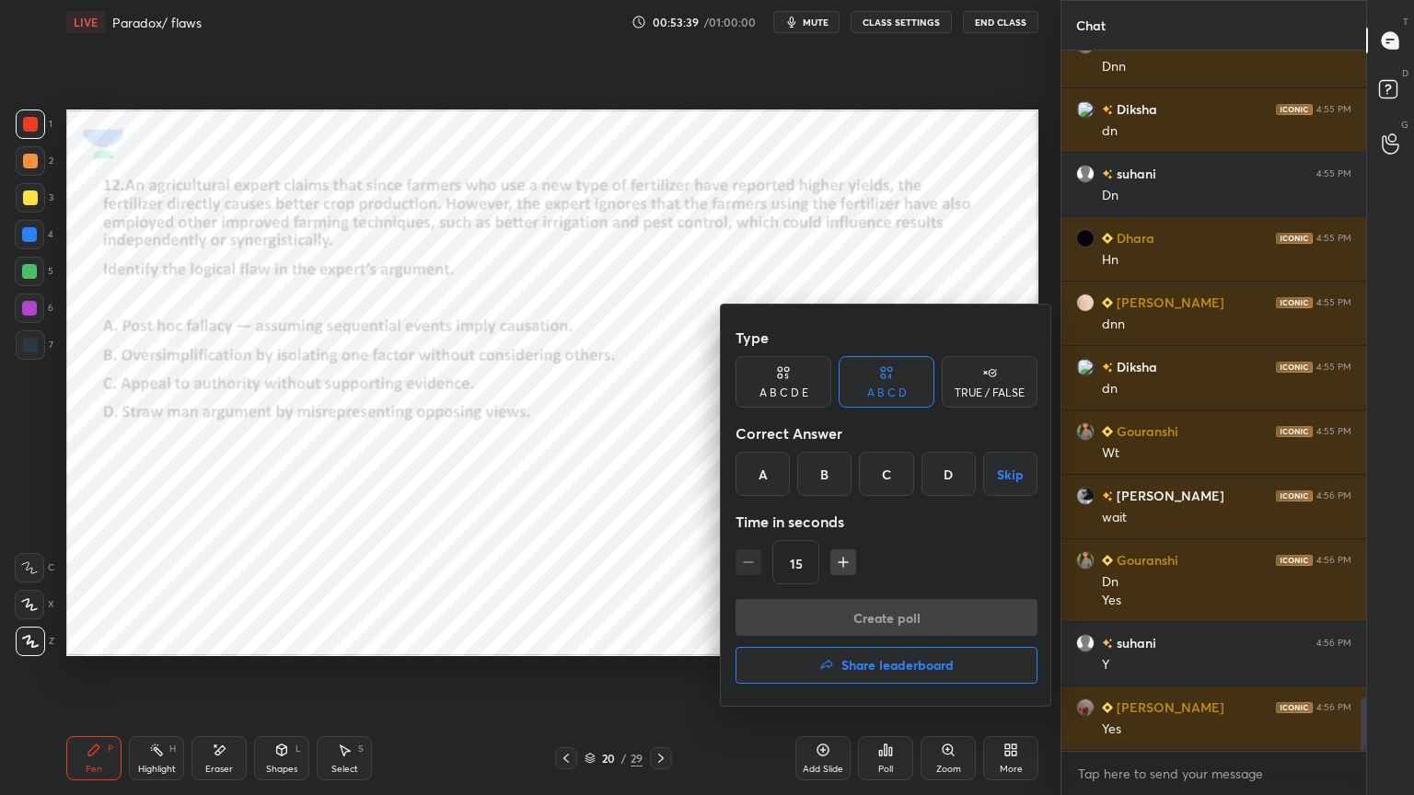
click at [821, 482] on div "B" at bounding box center [824, 474] width 54 height 44
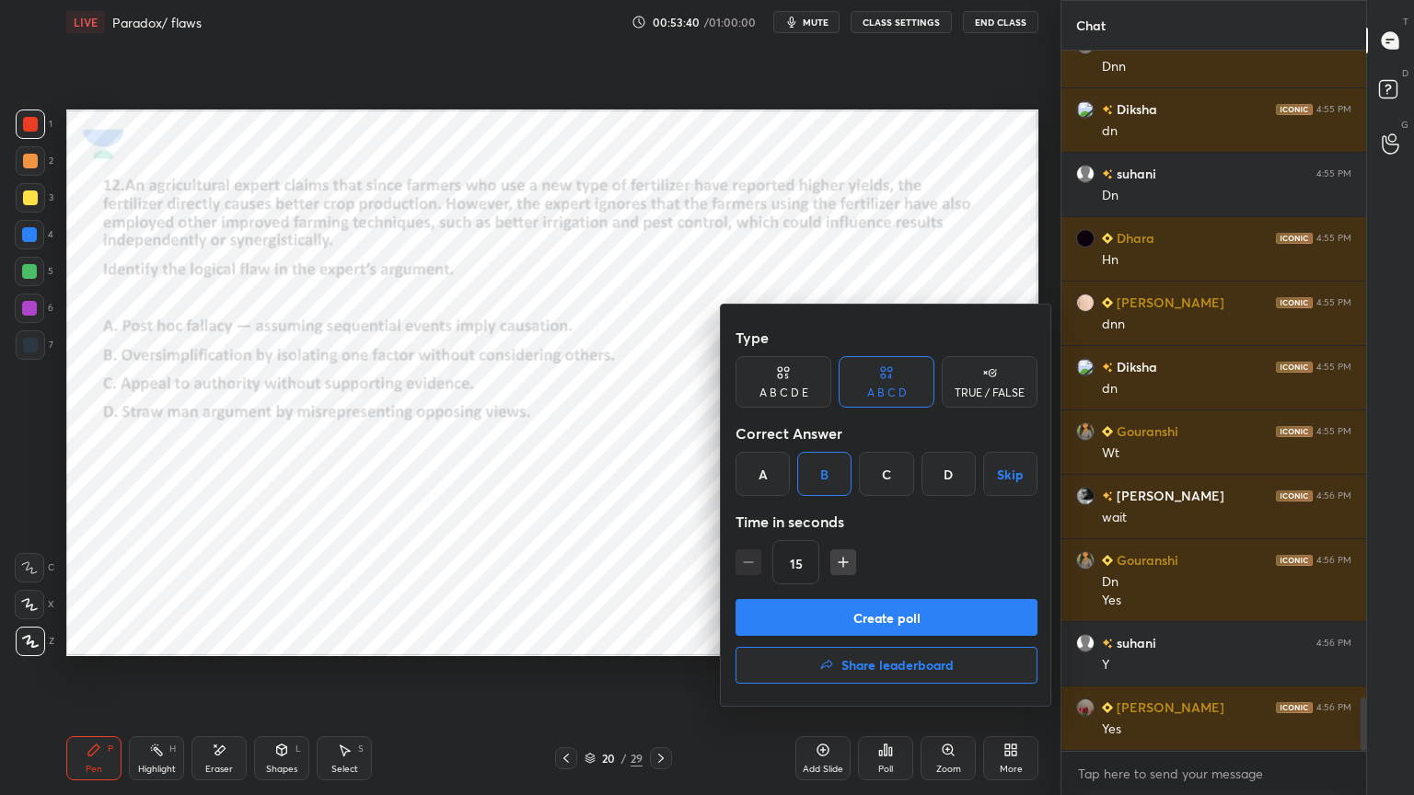
click at [847, 617] on button "Create poll" at bounding box center [886, 617] width 302 height 37
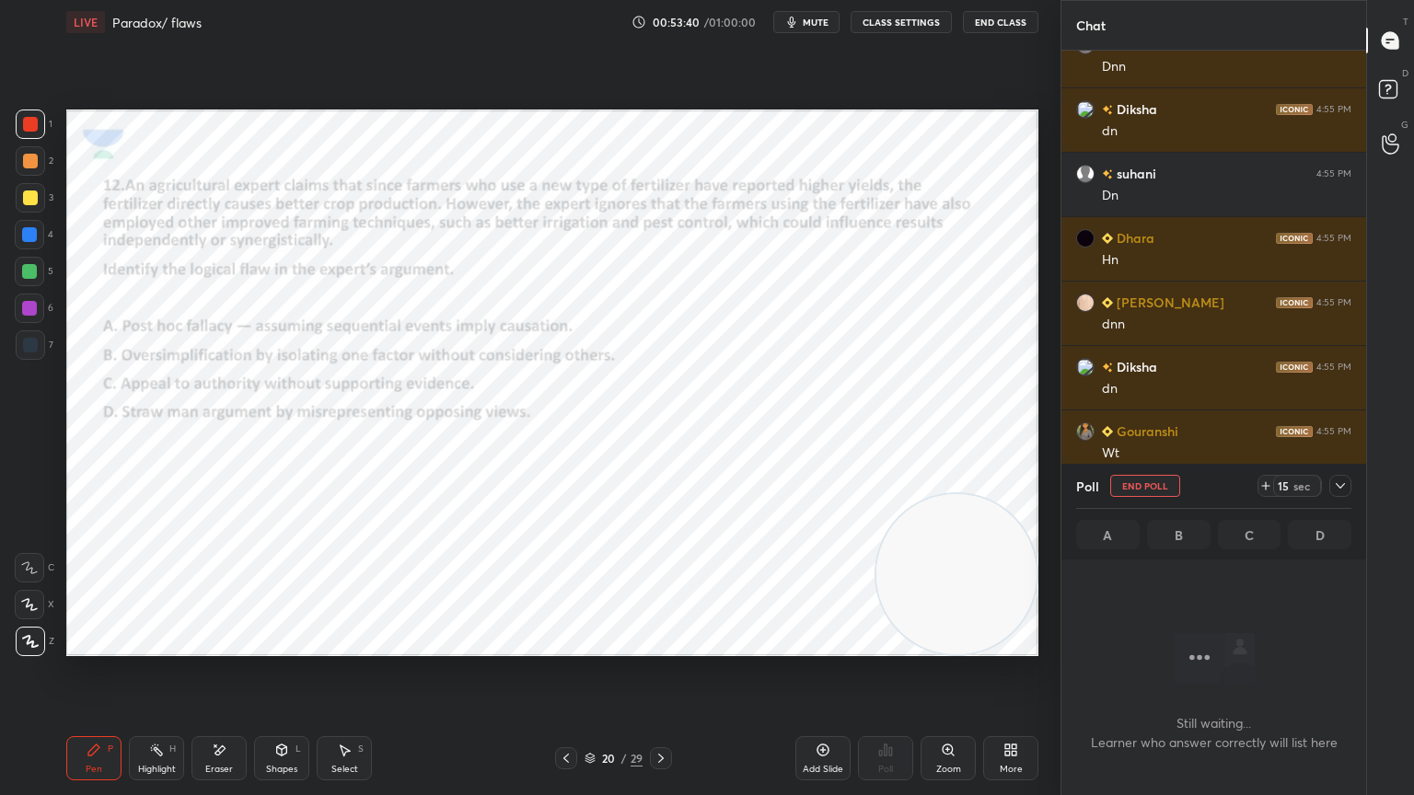
scroll to position [451, 299]
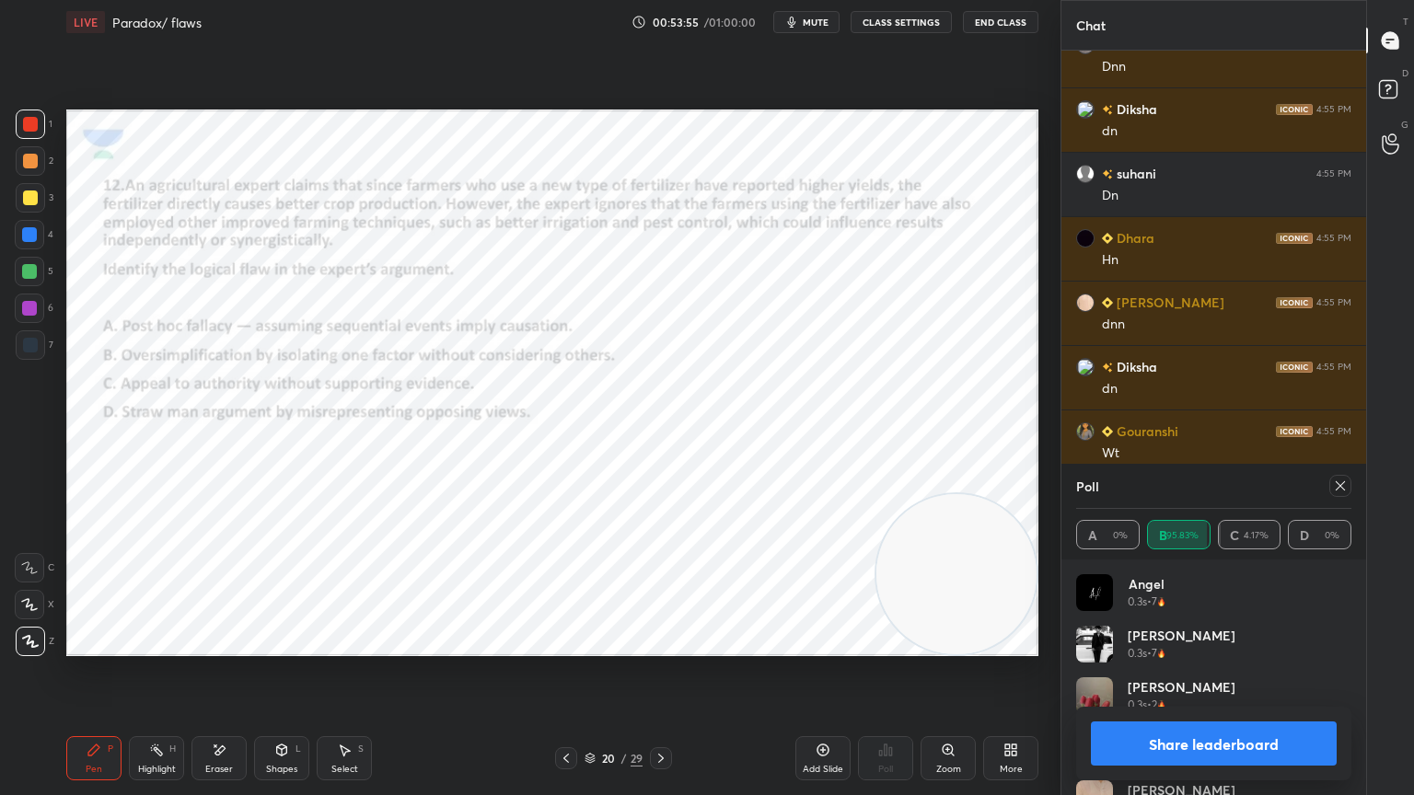
click at [1339, 483] on icon at bounding box center [1340, 486] width 15 height 15
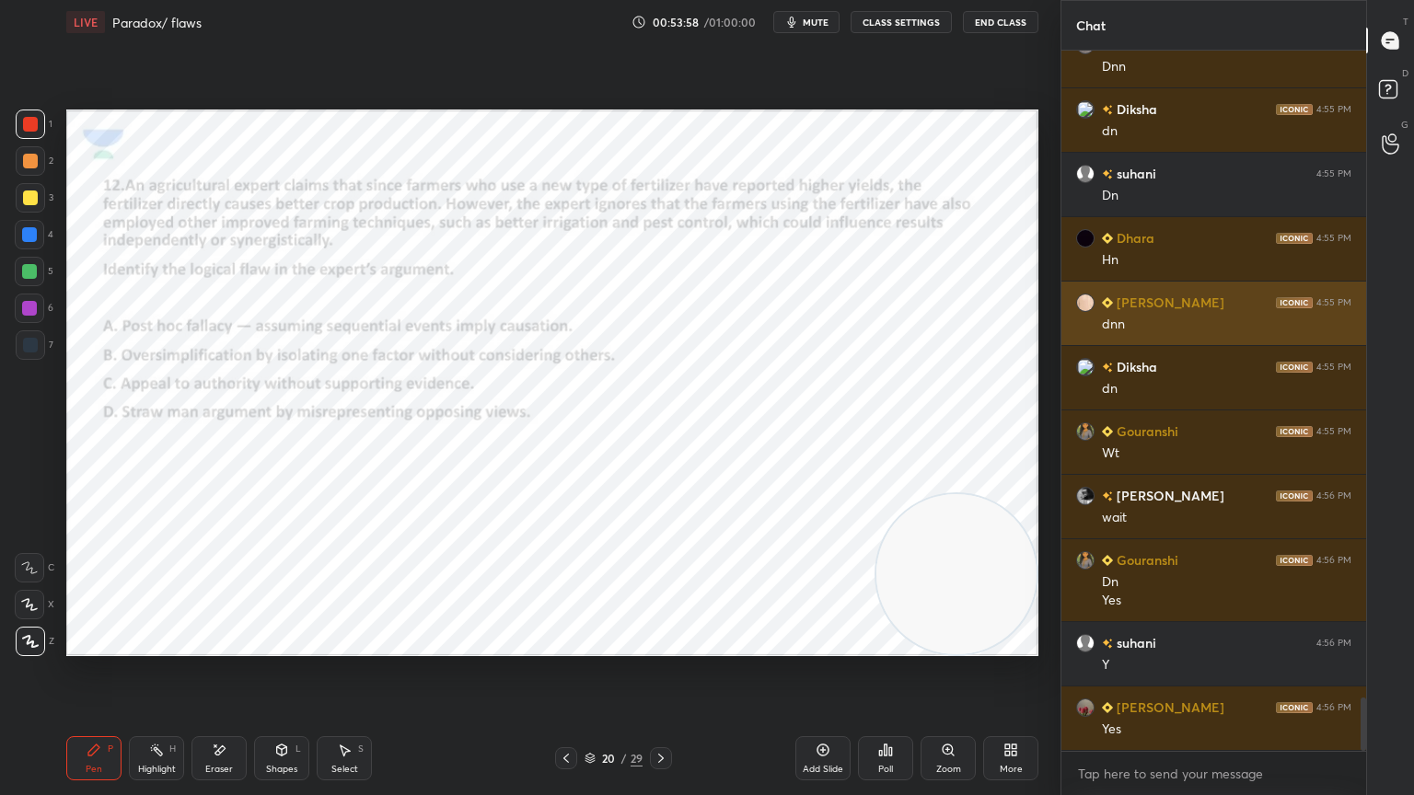
click at [663, 713] on icon at bounding box center [660, 758] width 15 height 15
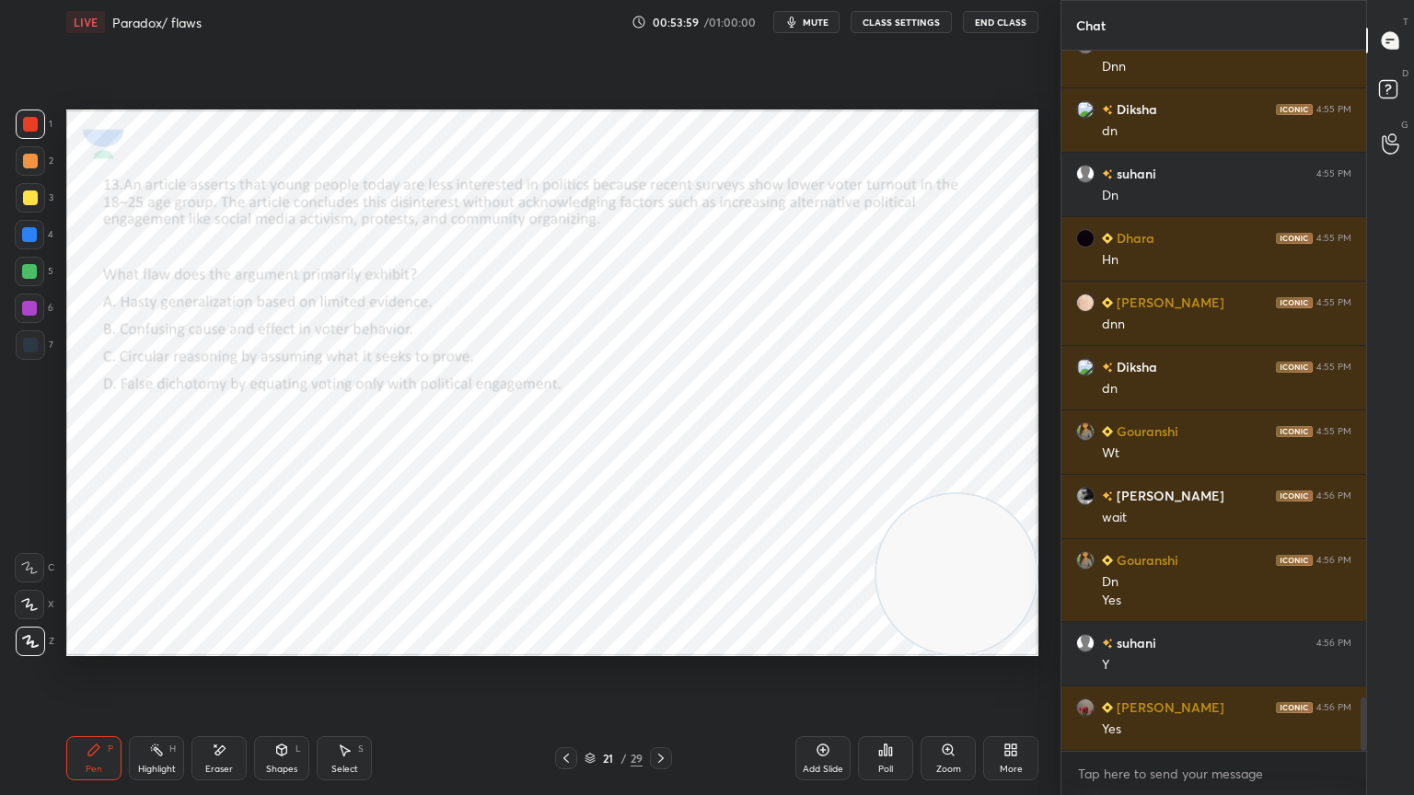
click at [887, 713] on icon at bounding box center [885, 750] width 15 height 15
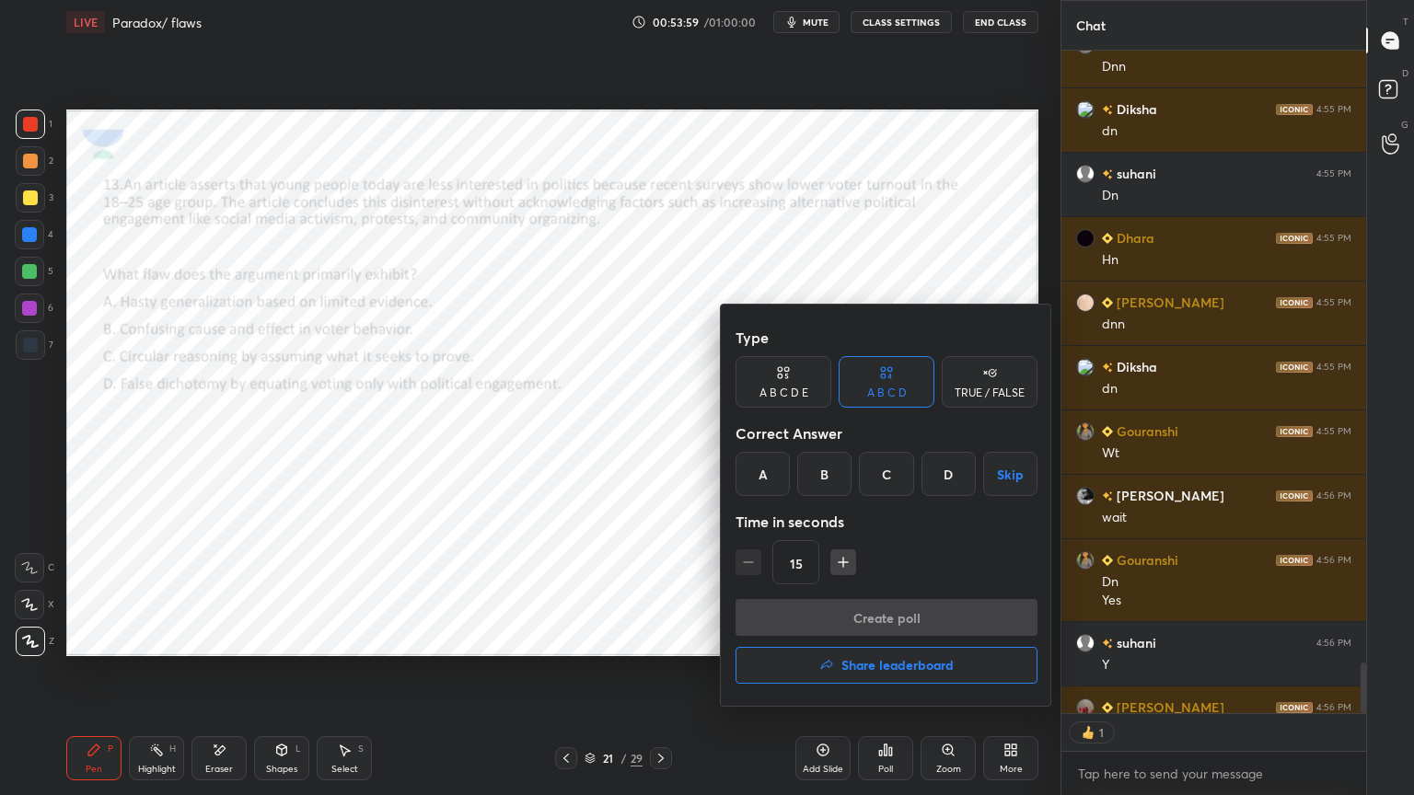
click at [974, 480] on div "D" at bounding box center [948, 474] width 54 height 44
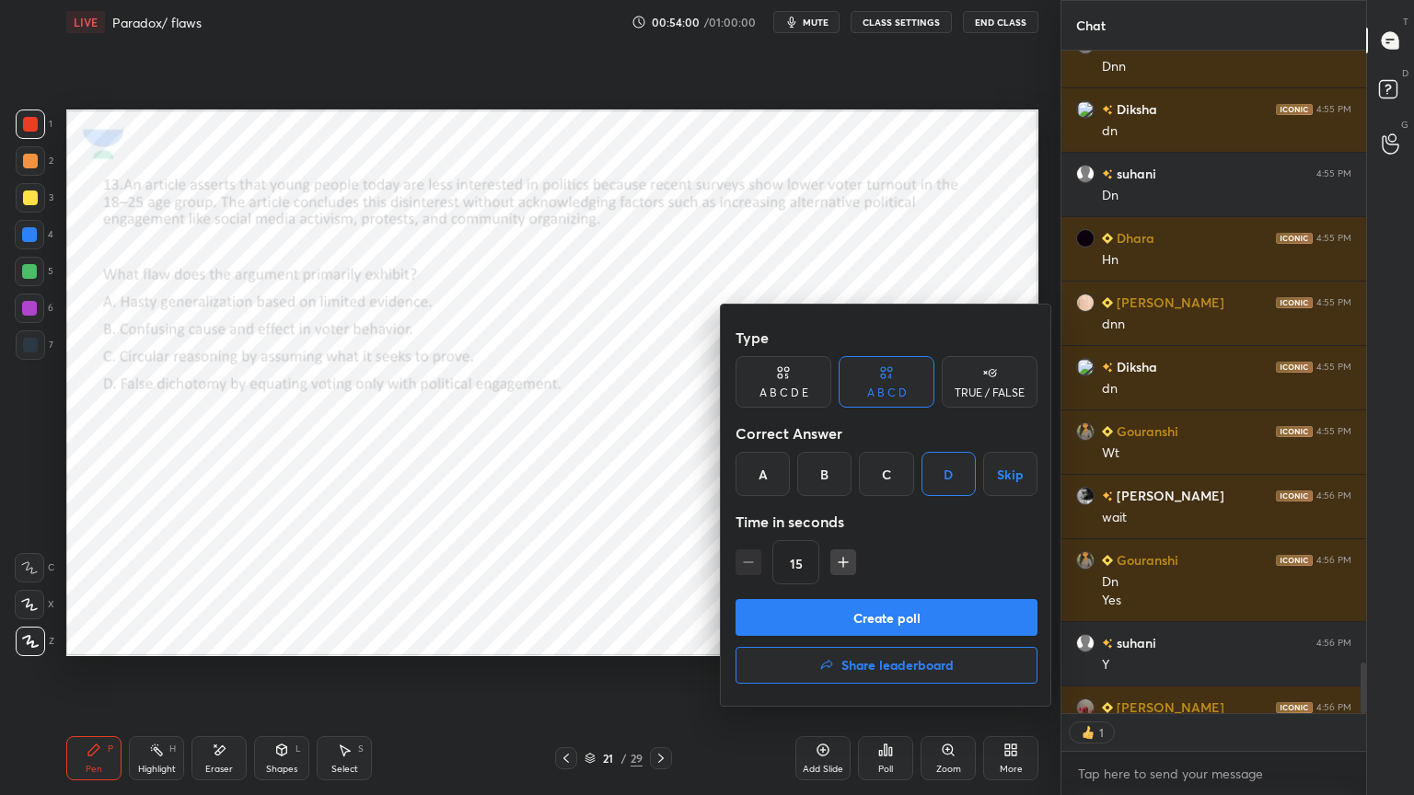
click at [945, 620] on button "Create poll" at bounding box center [886, 617] width 302 height 37
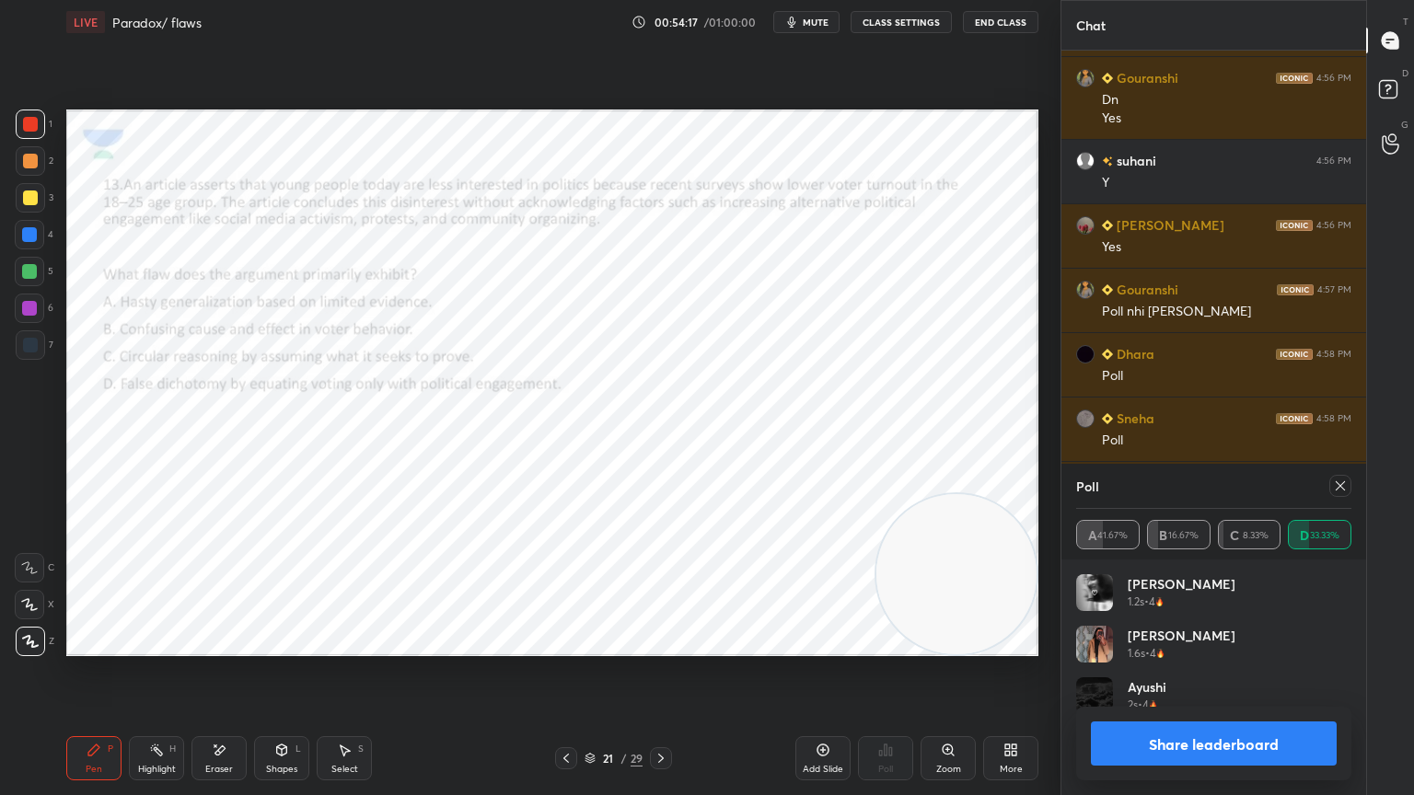
click at [431, 713] on div "Pen P Highlight H Eraser Shapes L Select S 21 / 29 Add Slide Poll Zoom More" at bounding box center [552, 759] width 972 height 74
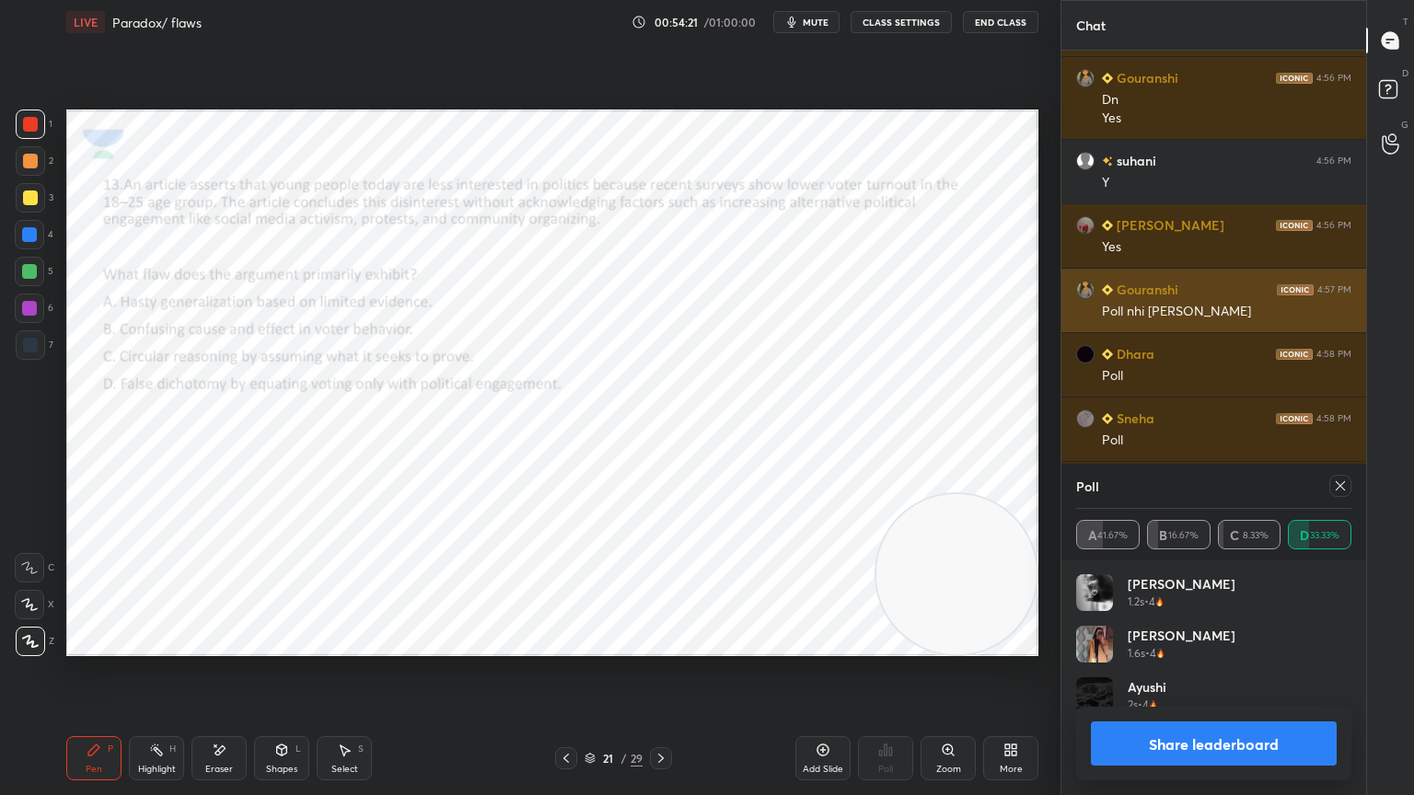
click at [1348, 485] on div at bounding box center [1340, 486] width 22 height 22
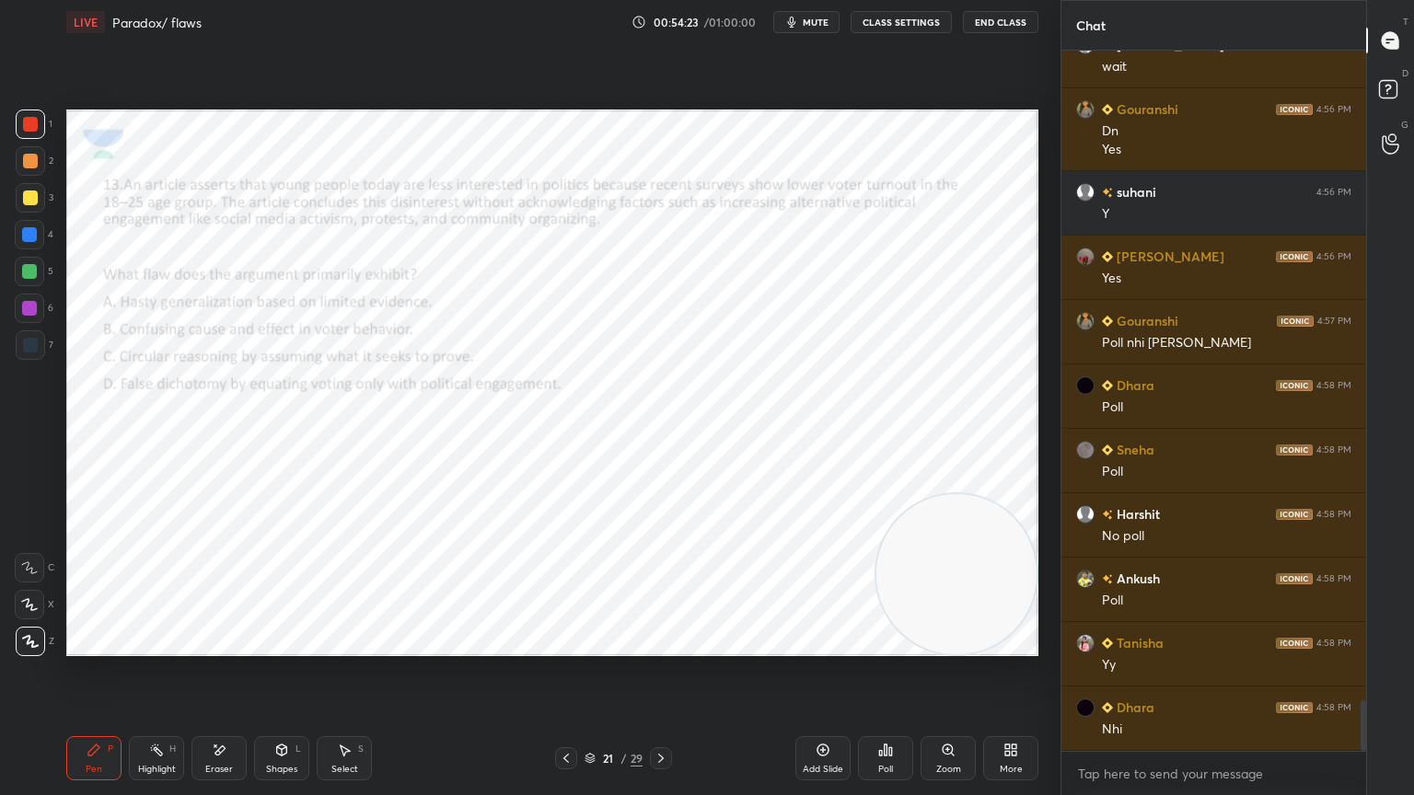
click at [887, 713] on icon at bounding box center [885, 750] width 15 height 15
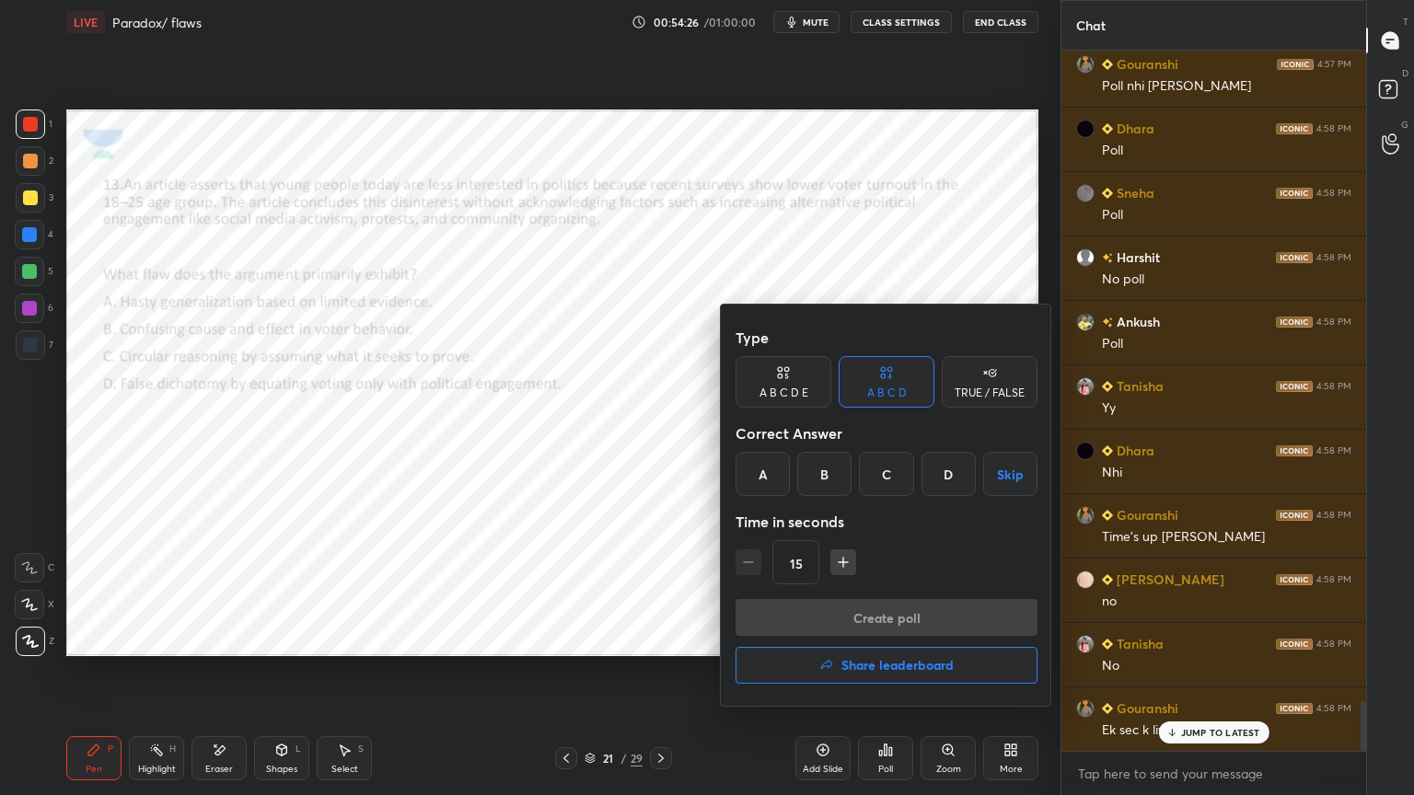
click at [943, 456] on div "D" at bounding box center [948, 474] width 54 height 44
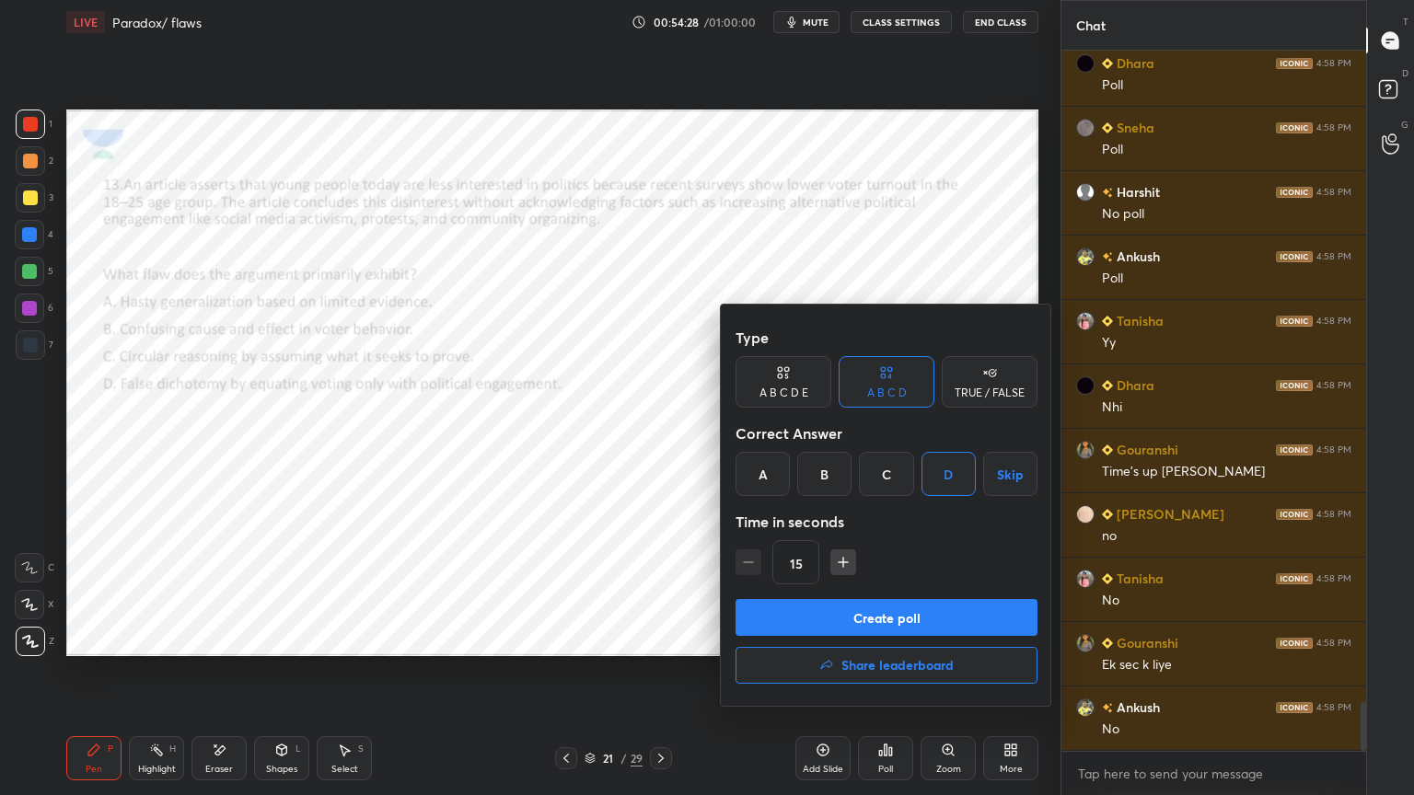
click at [906, 618] on button "Create poll" at bounding box center [886, 617] width 302 height 37
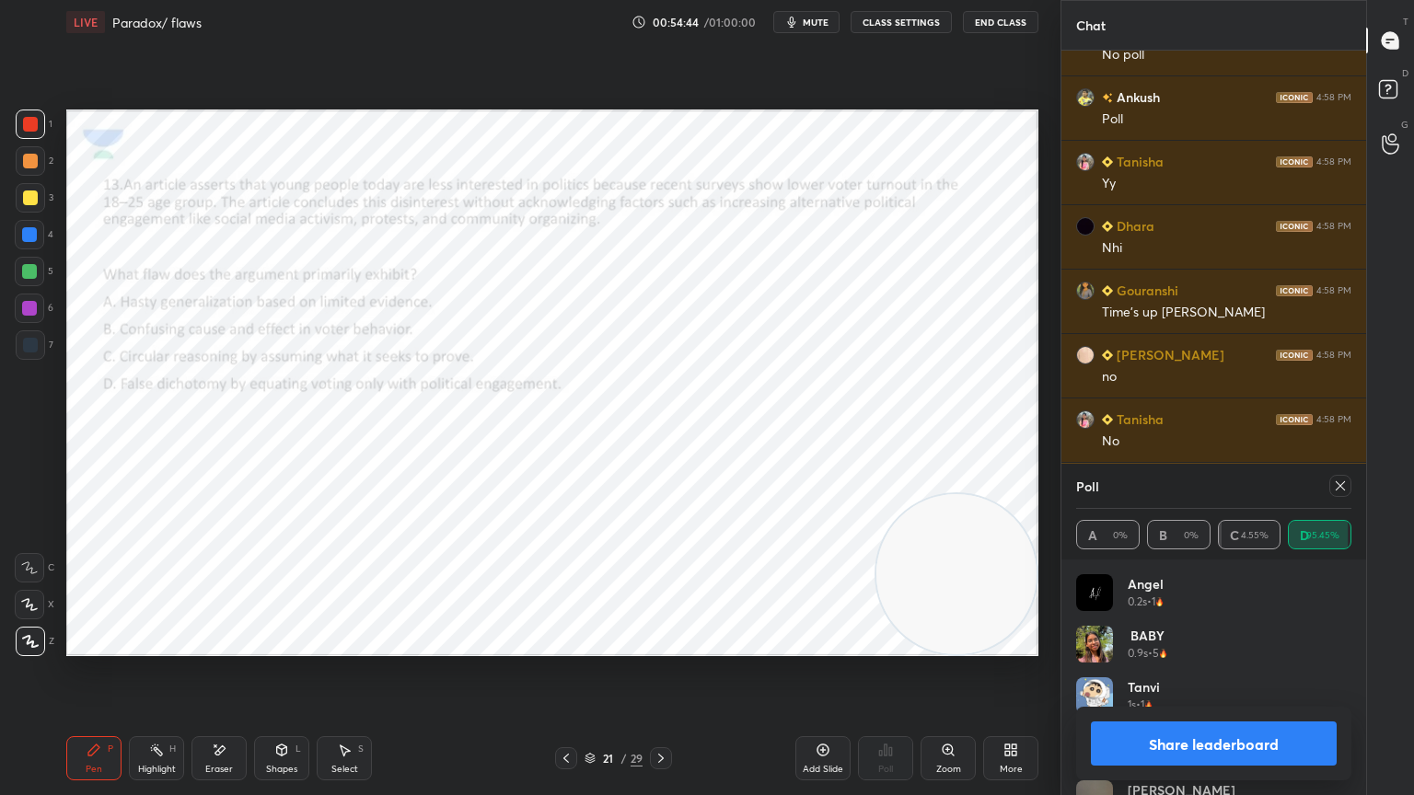
click at [1343, 484] on icon at bounding box center [1340, 486] width 15 height 15
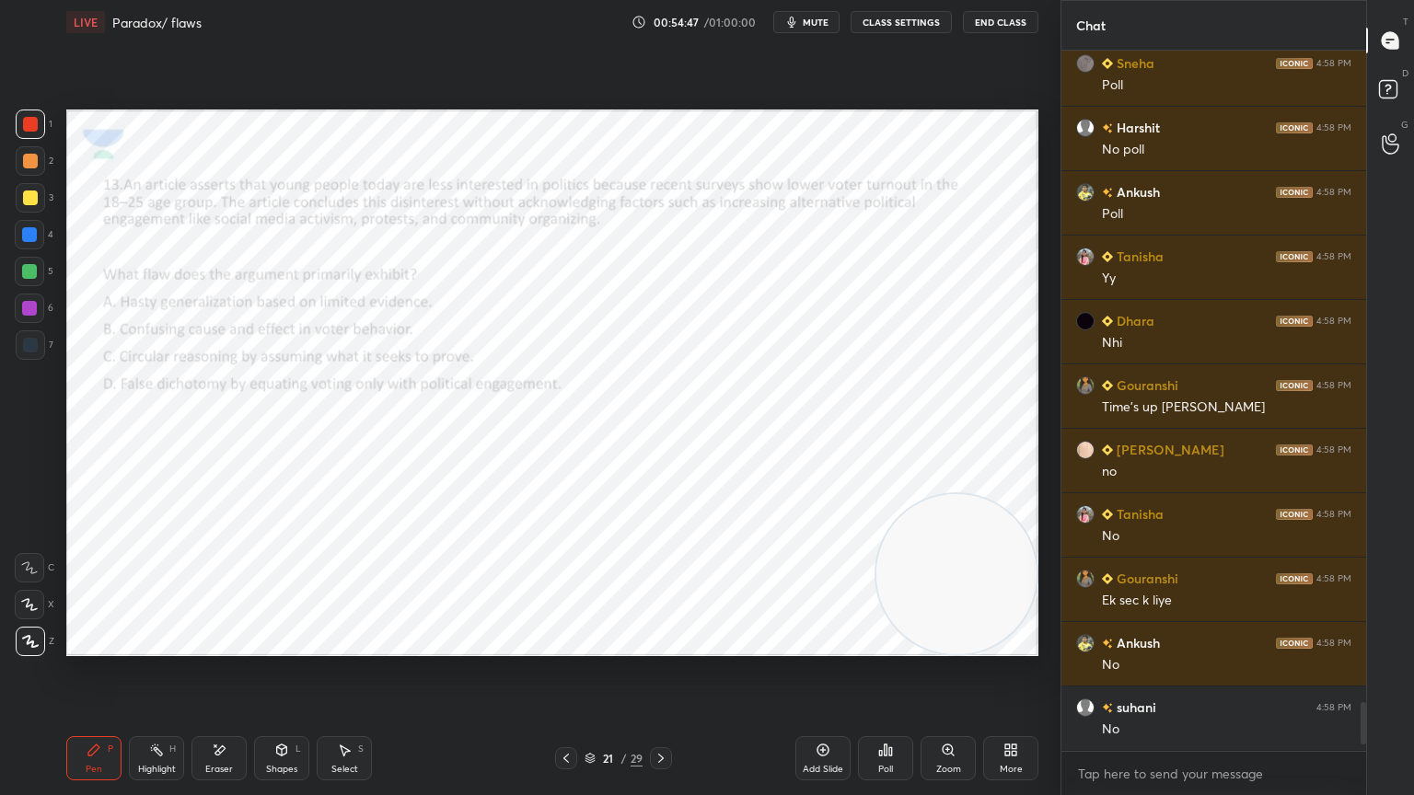
click at [662, 713] on icon at bounding box center [660, 758] width 15 height 15
click at [905, 713] on div "Poll" at bounding box center [885, 758] width 55 height 44
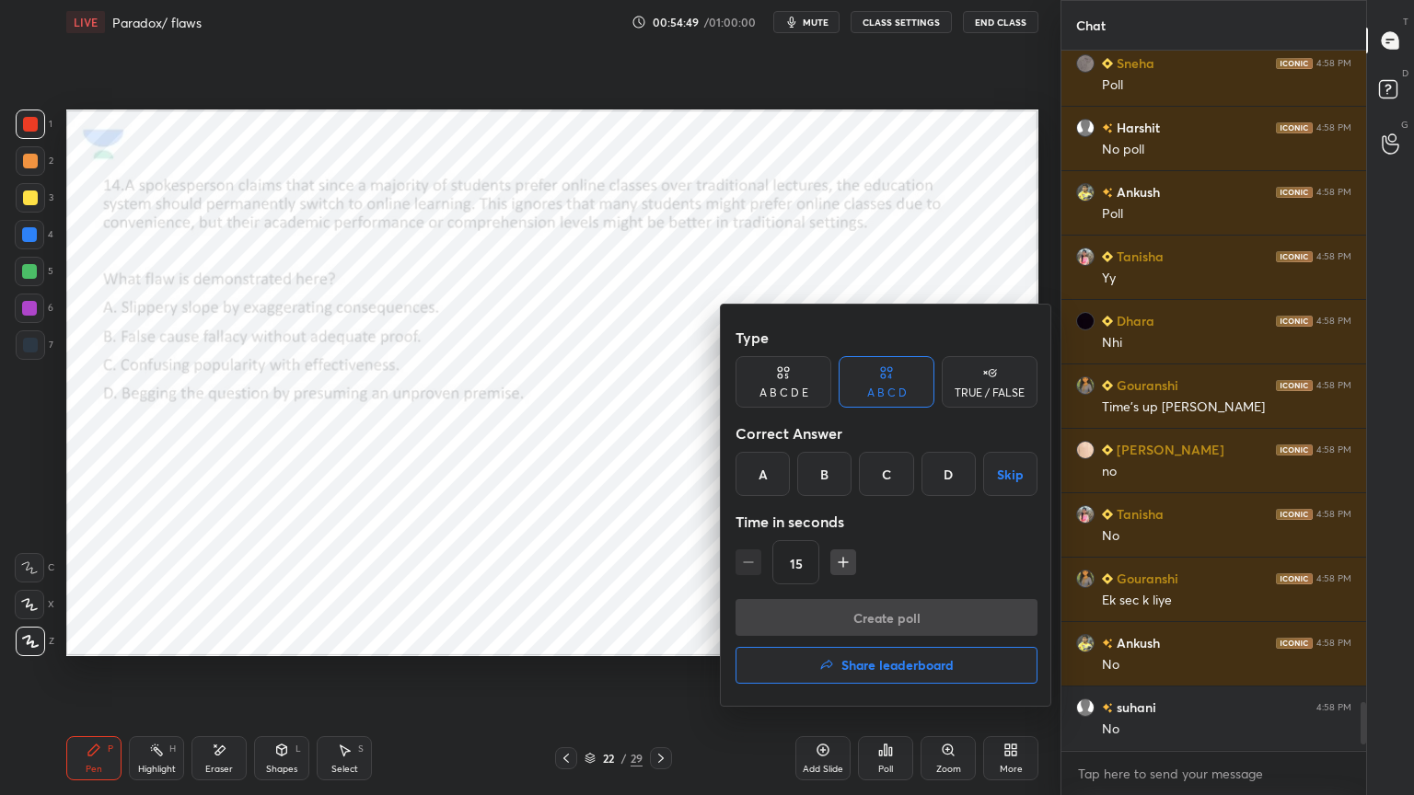
click at [898, 474] on div "C" at bounding box center [886, 474] width 54 height 44
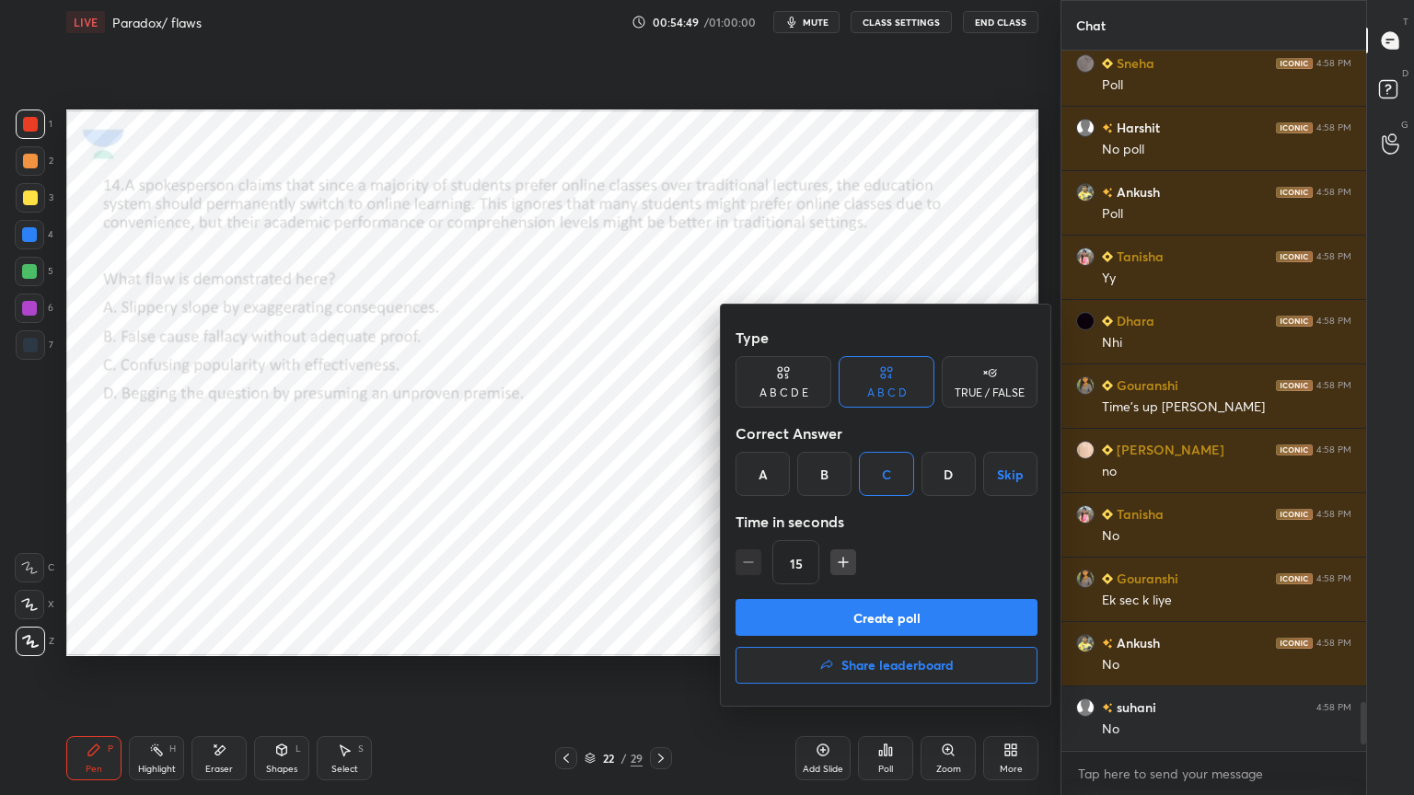
click at [891, 607] on button "Create poll" at bounding box center [886, 617] width 302 height 37
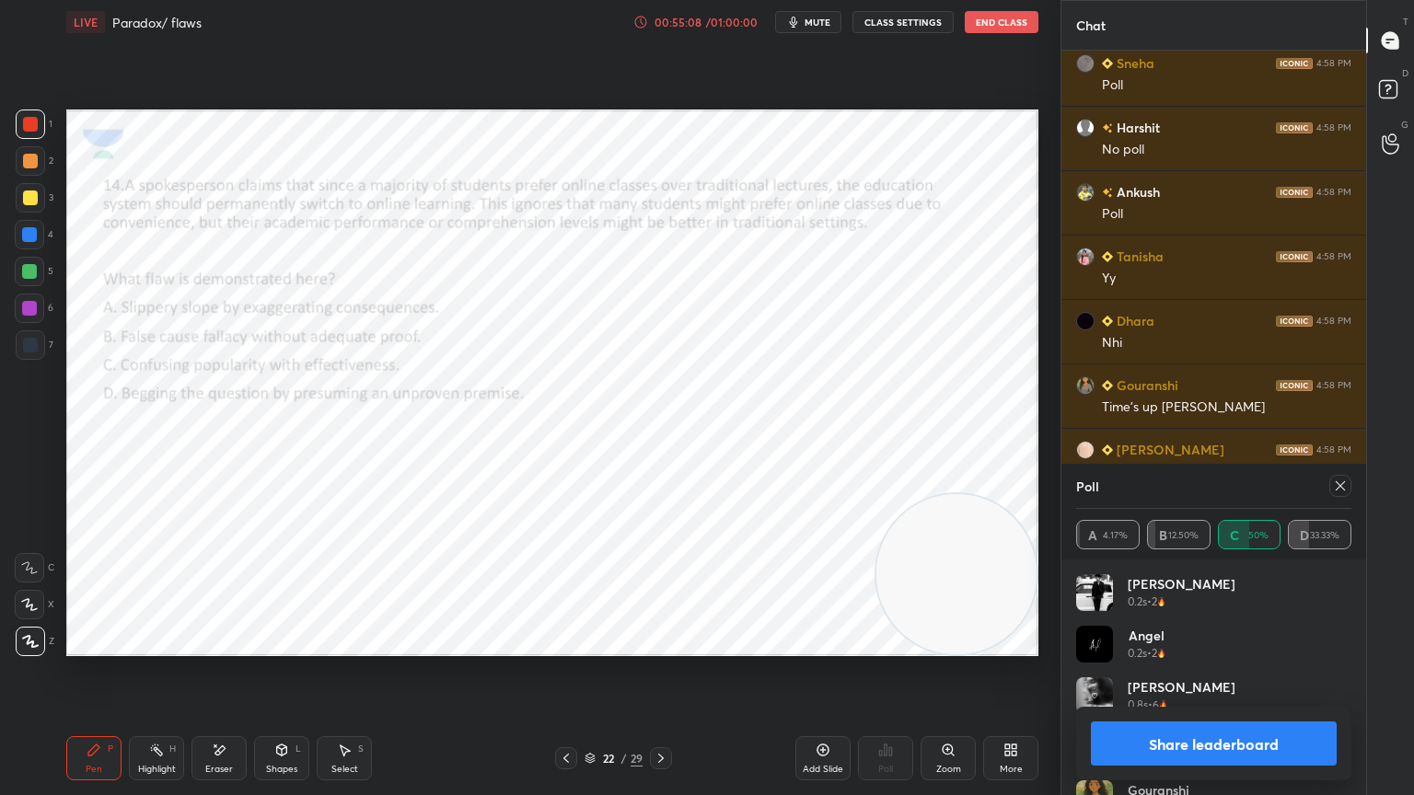
click at [659, 713] on icon at bounding box center [660, 758] width 15 height 15
click at [1337, 483] on icon at bounding box center [1339, 485] width 9 height 9
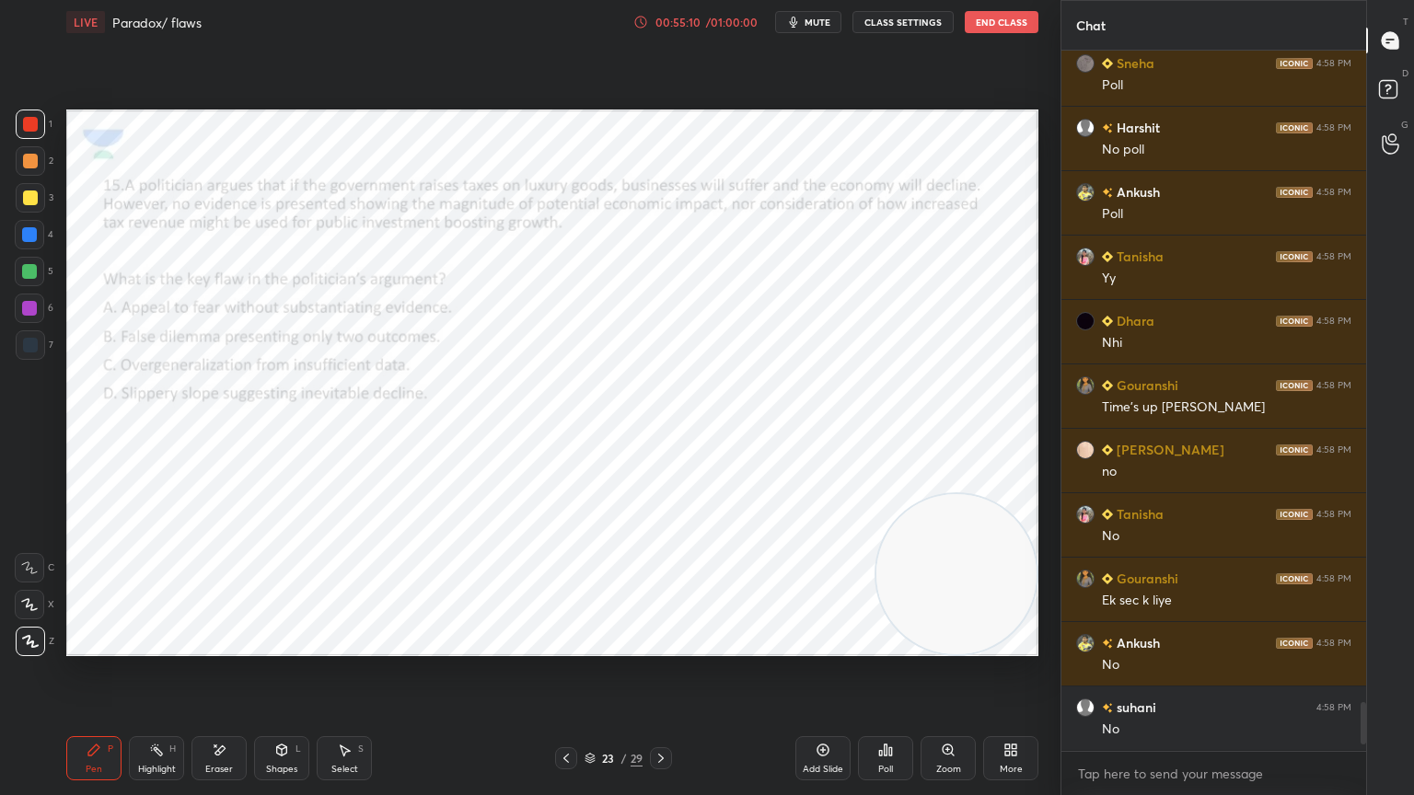
click at [901, 713] on div "Poll" at bounding box center [885, 758] width 55 height 44
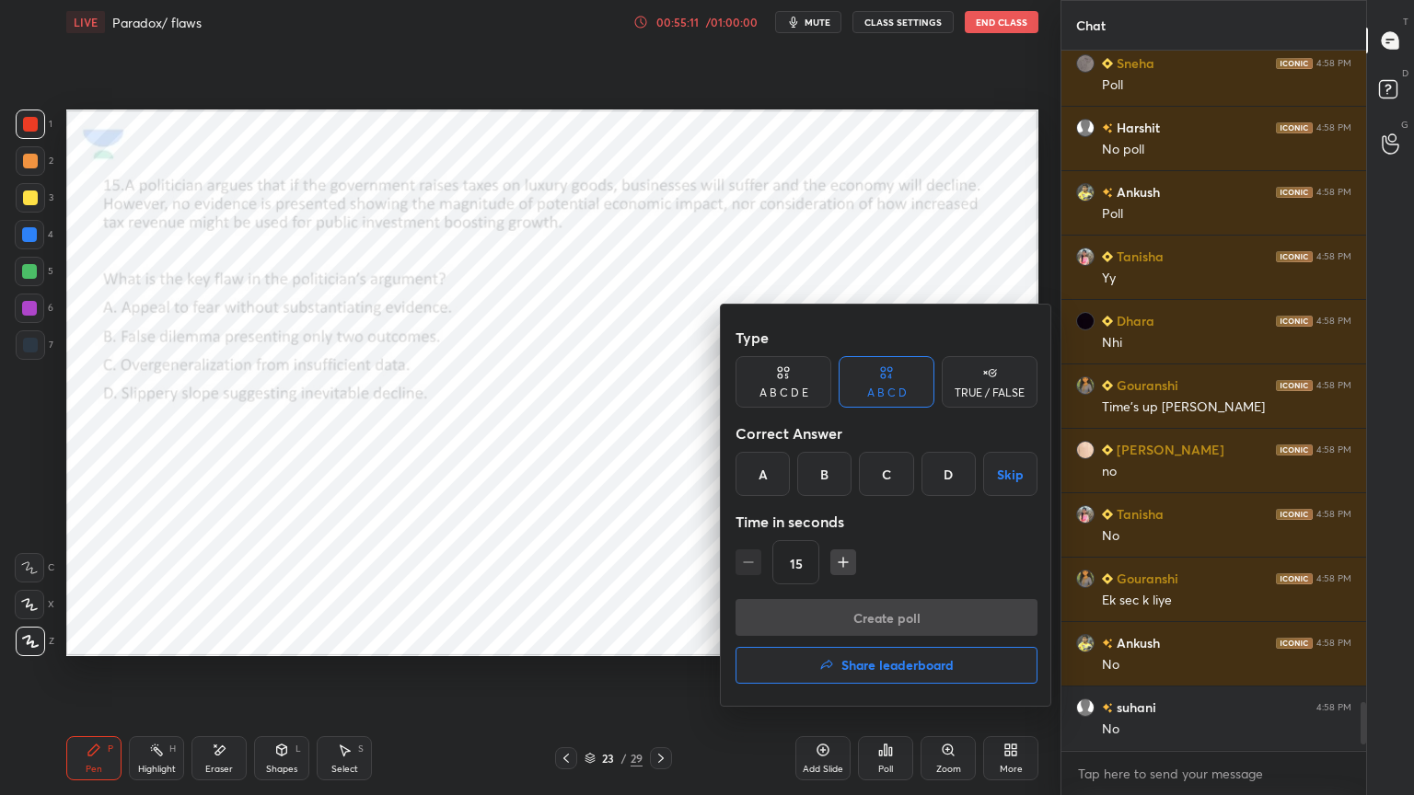
click at [950, 482] on div "D" at bounding box center [948, 474] width 54 height 44
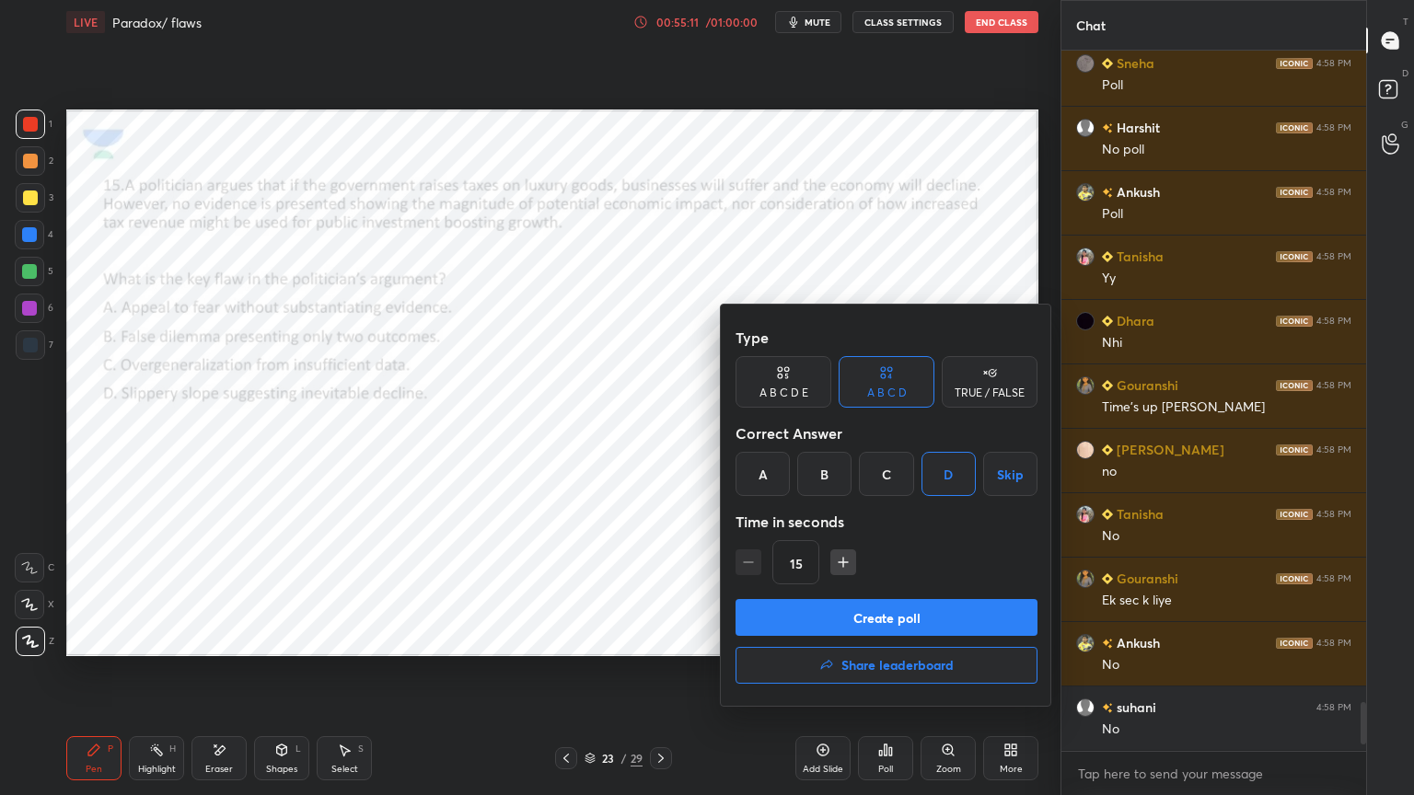
click at [925, 595] on div "Type A B C D E A B C D TRUE / FALSE Correct Answer A B C D Skip Time in seconds…" at bounding box center [886, 459] width 302 height 280
click at [991, 601] on button "Create poll" at bounding box center [886, 617] width 302 height 37
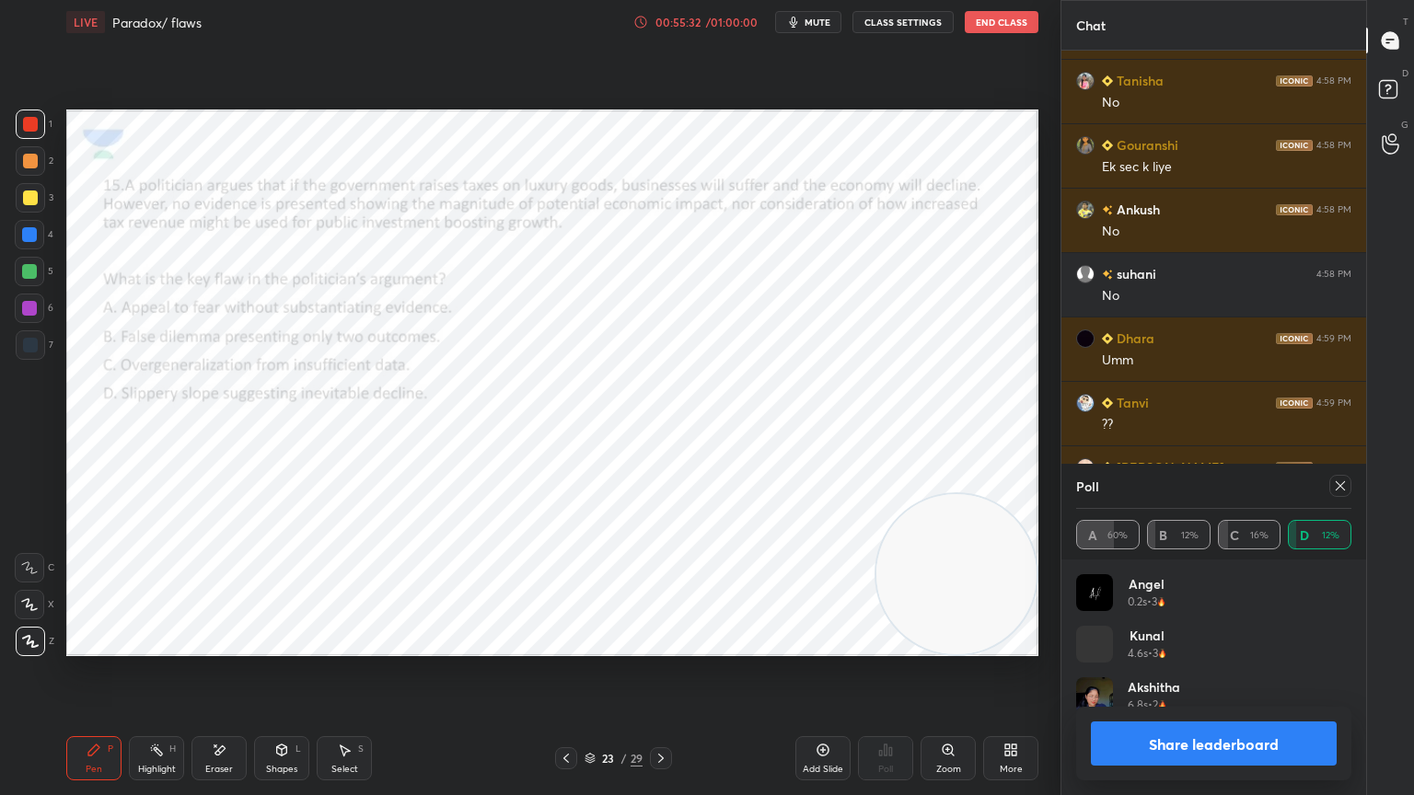
click at [1337, 473] on div "Poll" at bounding box center [1213, 486] width 275 height 44
click at [1338, 487] on icon at bounding box center [1339, 485] width 9 height 9
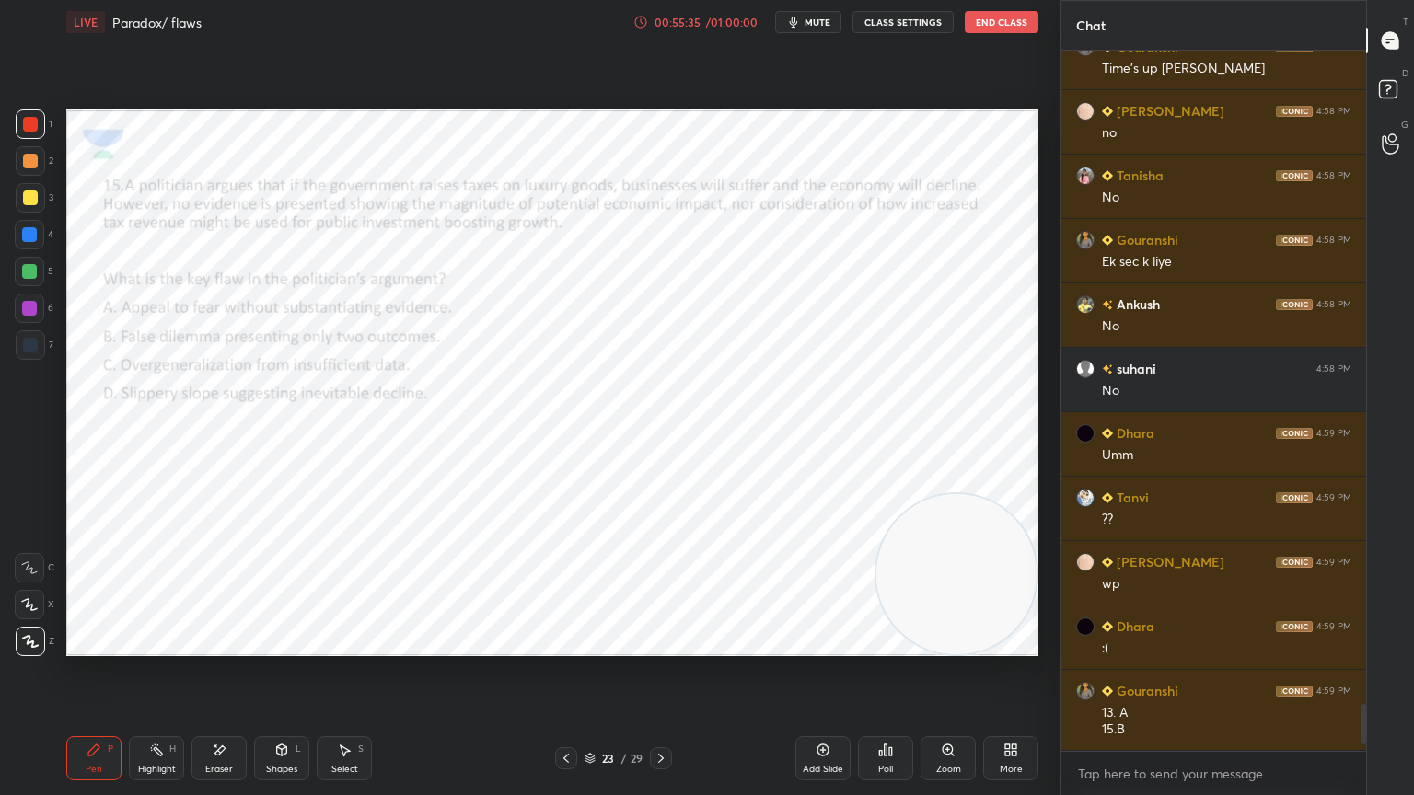
click at [887, 713] on div "Poll" at bounding box center [885, 758] width 55 height 44
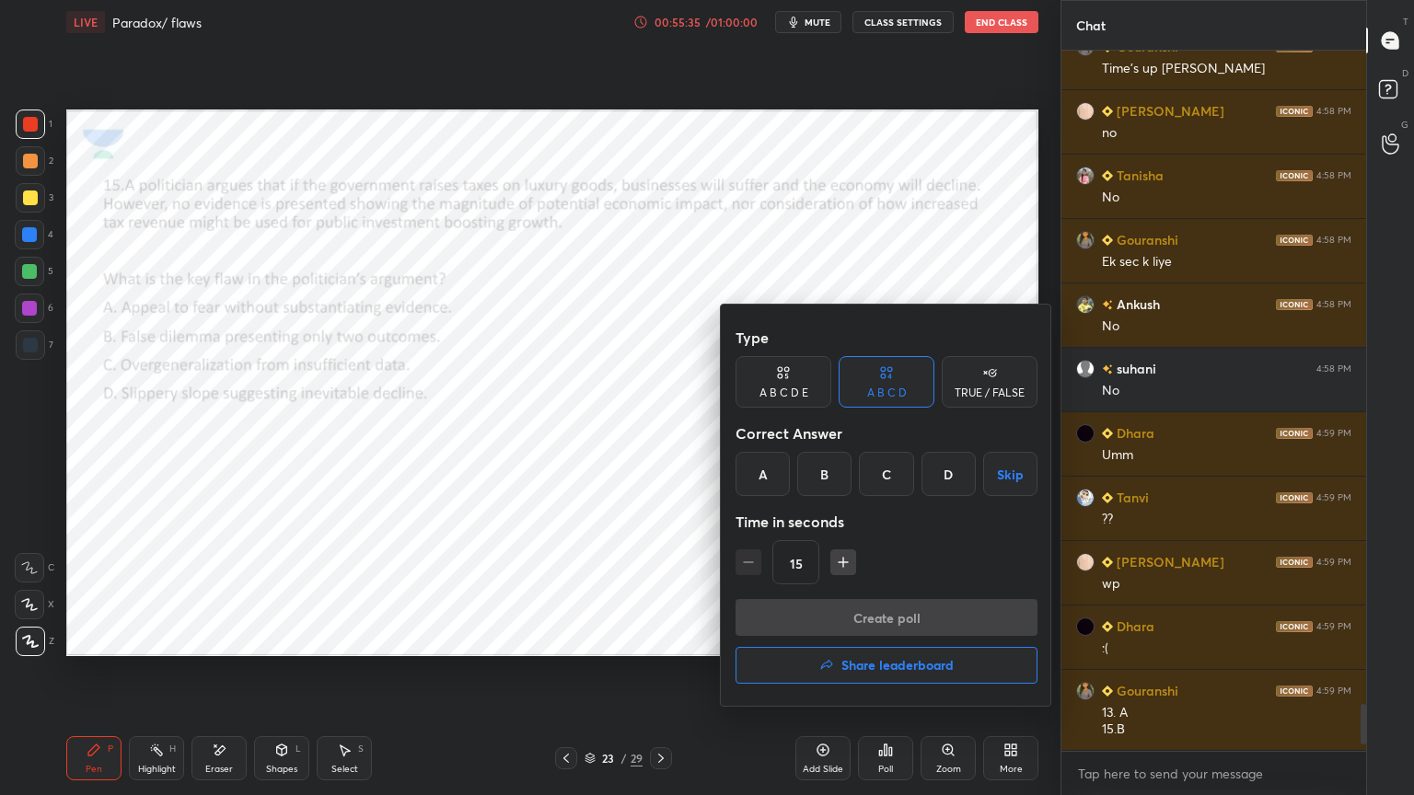
click at [924, 669] on h4 "Share leaderboard" at bounding box center [897, 665] width 112 height 13
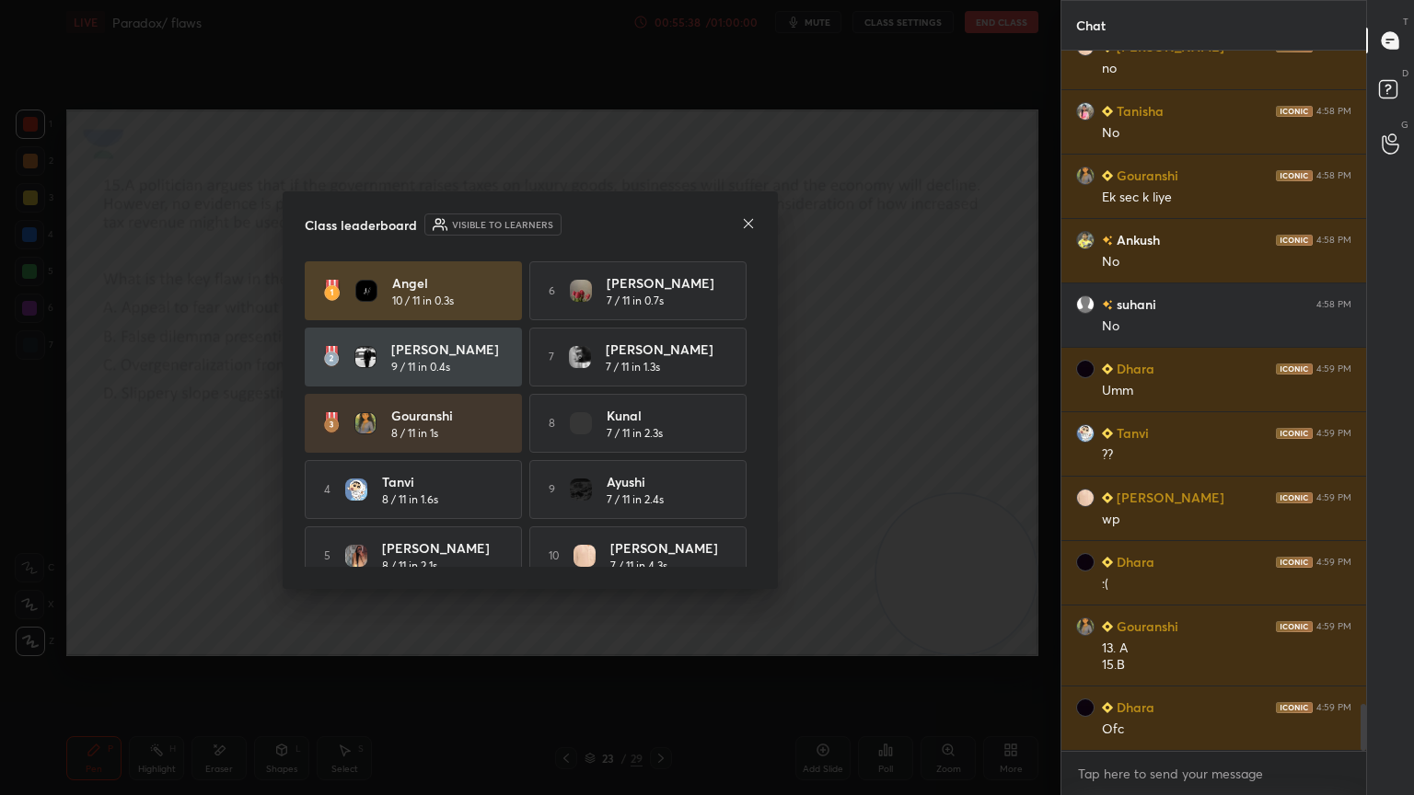
click at [757, 413] on div "Class leaderboard Visible to learners Angel 10 / 11 in 0.3s 6 Vikramjeet 7 / 11…" at bounding box center [530, 390] width 495 height 398
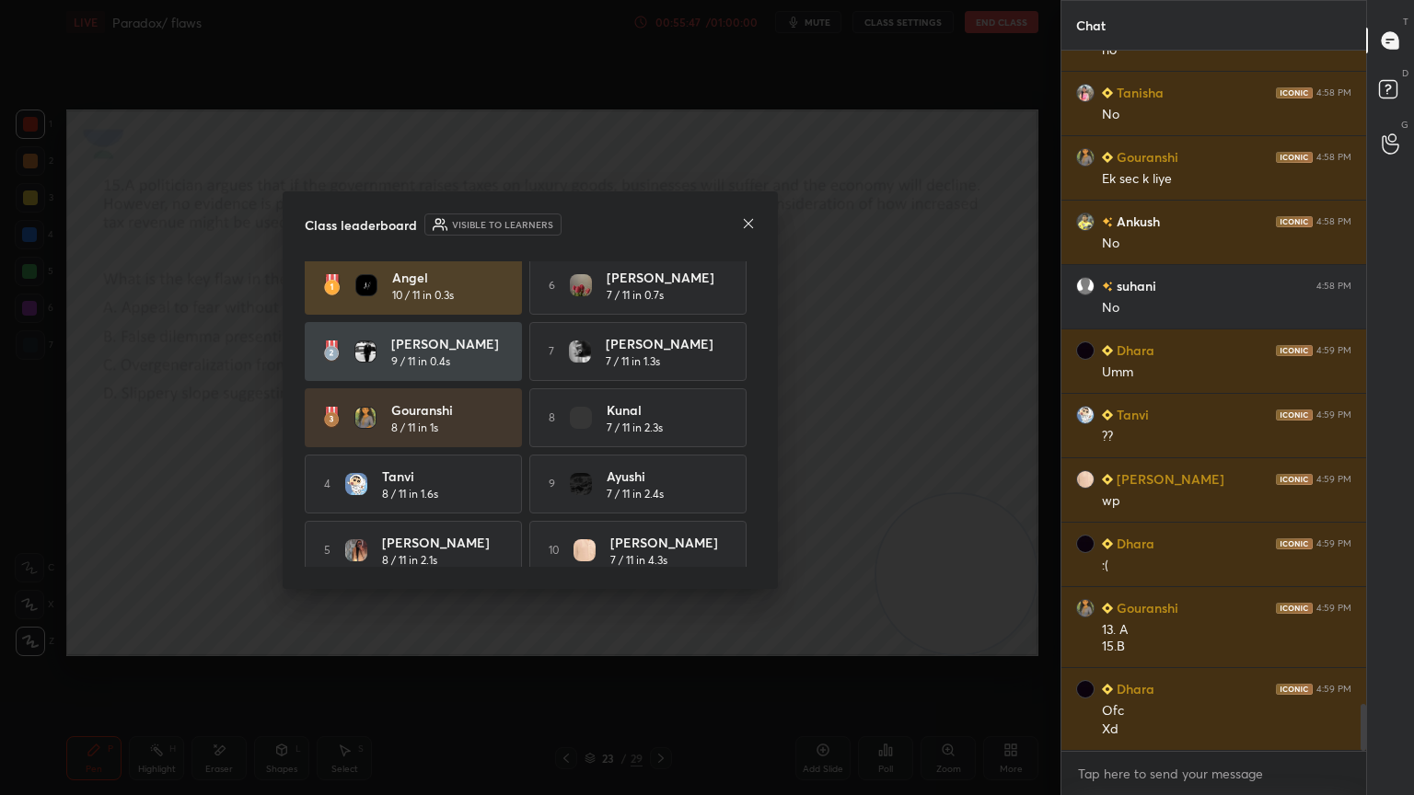
click at [741, 224] on icon at bounding box center [748, 223] width 15 height 15
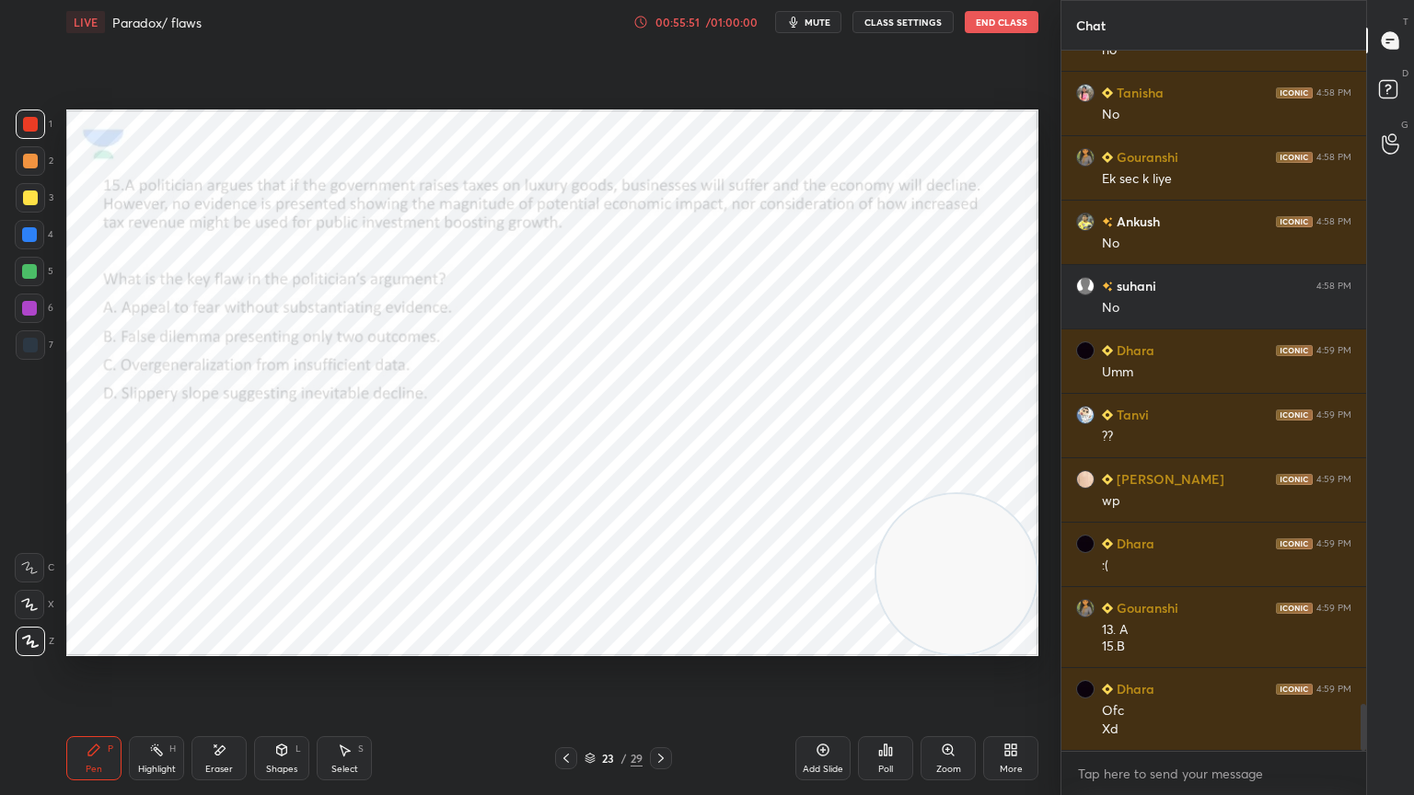
click at [218, 713] on div "Eraser" at bounding box center [218, 758] width 55 height 44
click at [103, 713] on div "Pen P" at bounding box center [93, 758] width 55 height 44
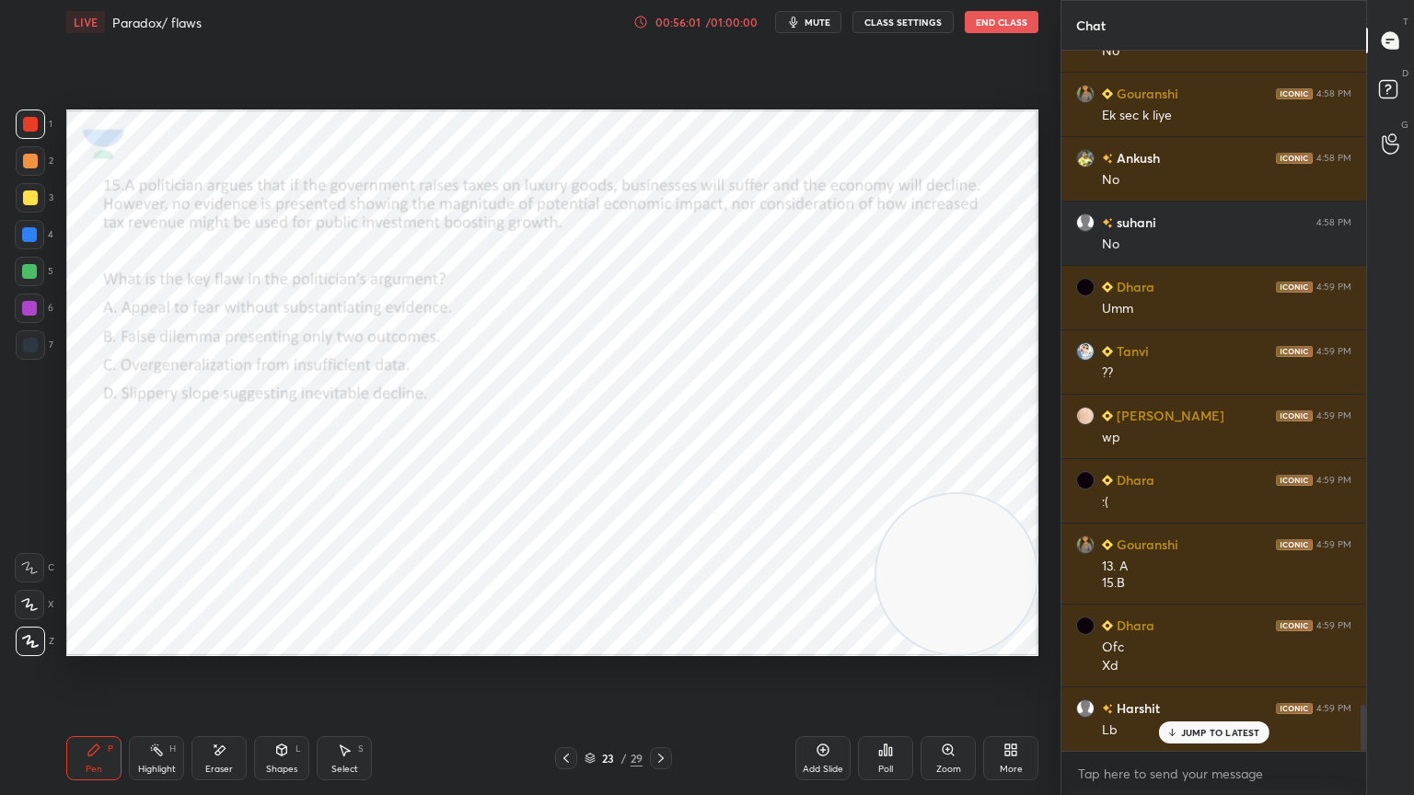
click at [880, 713] on icon at bounding box center [880, 753] width 3 height 5
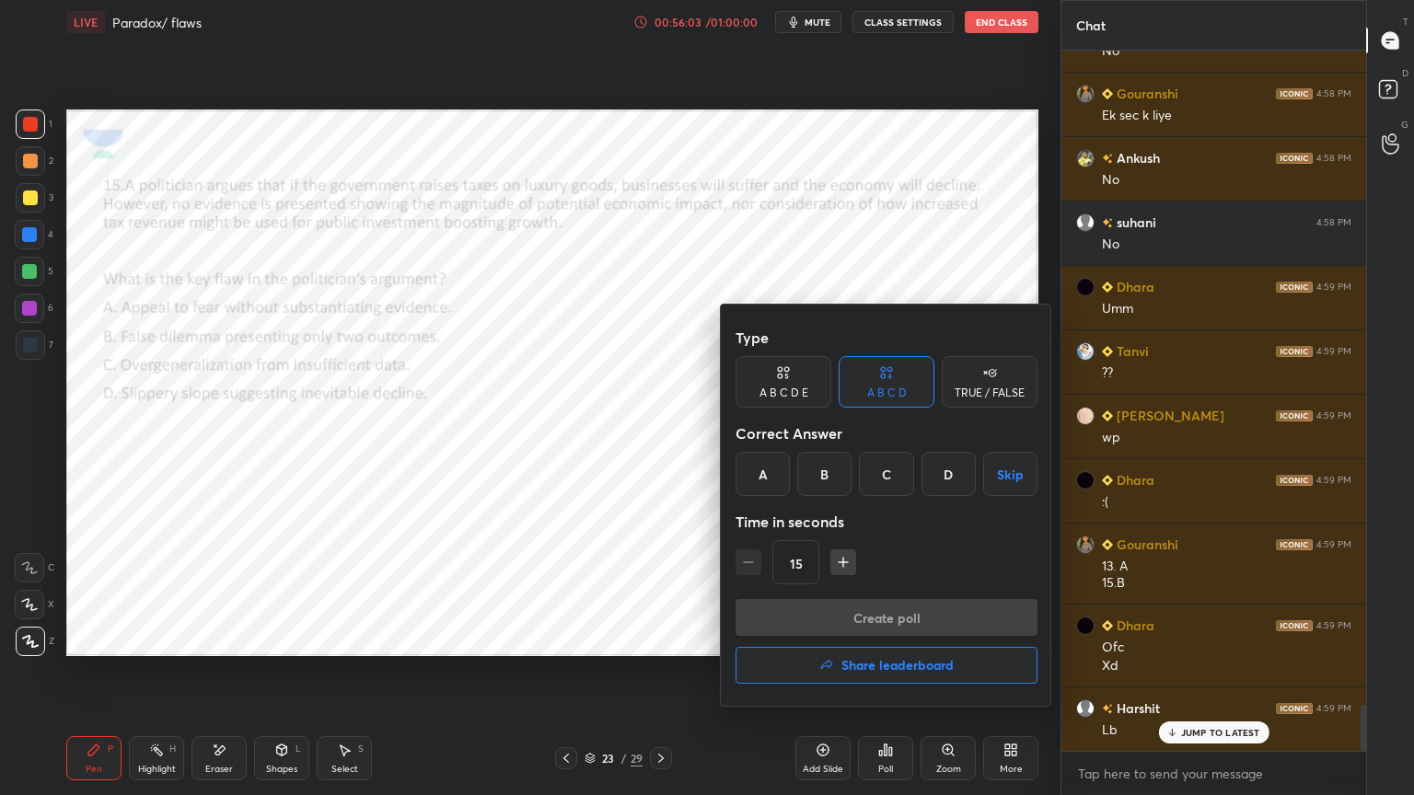
click at [863, 665] on h4 "Share leaderboard" at bounding box center [897, 665] width 112 height 13
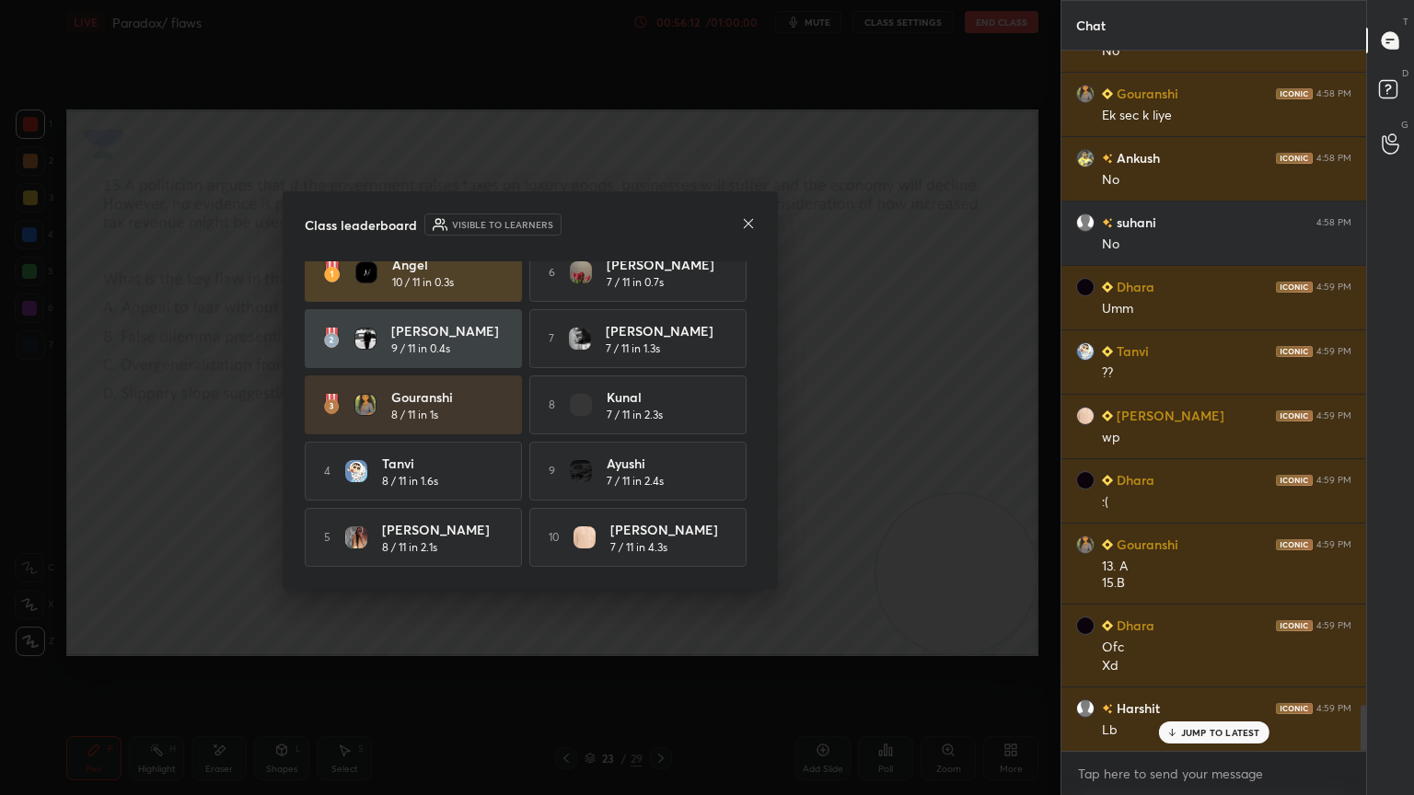
click at [750, 217] on icon at bounding box center [748, 223] width 15 height 15
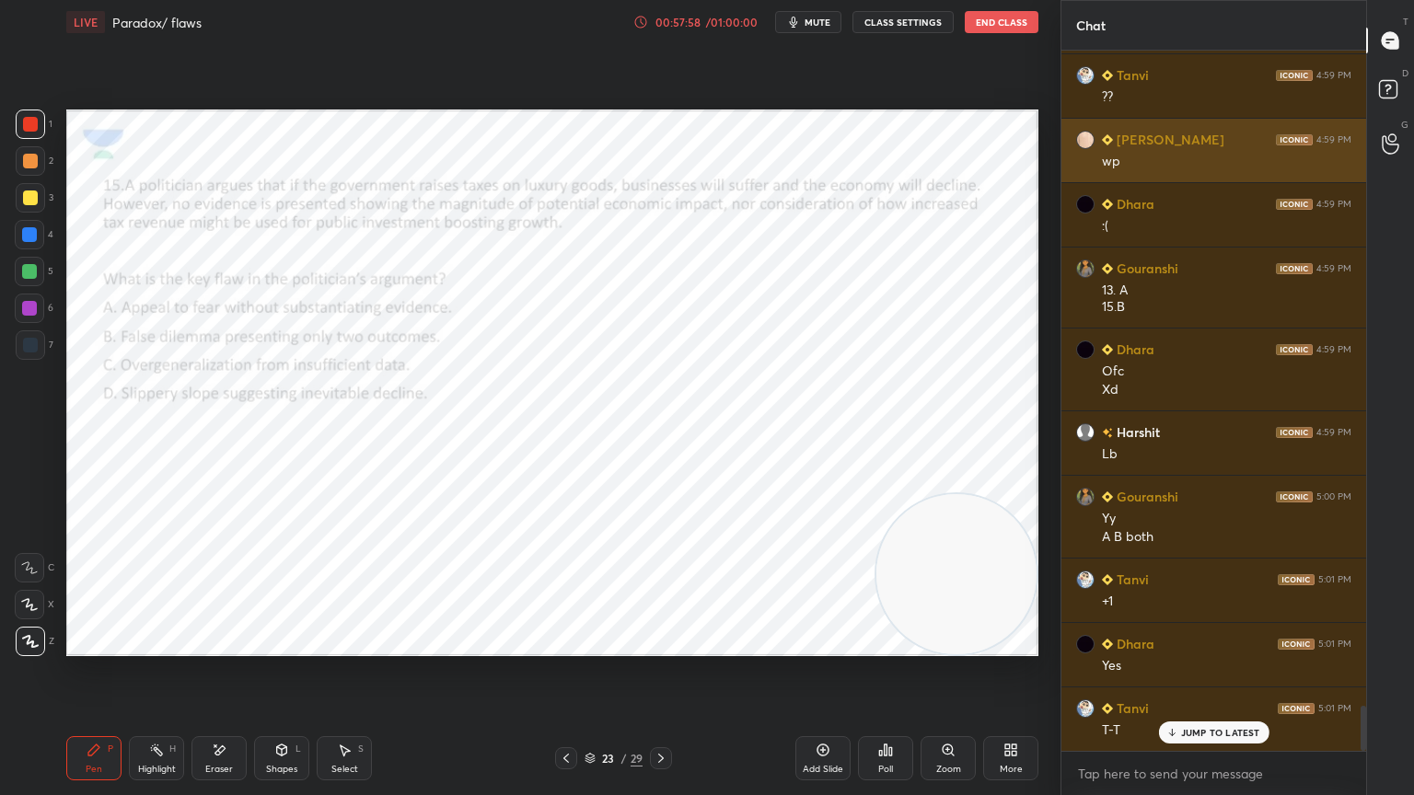
scroll to position [10165, 0]
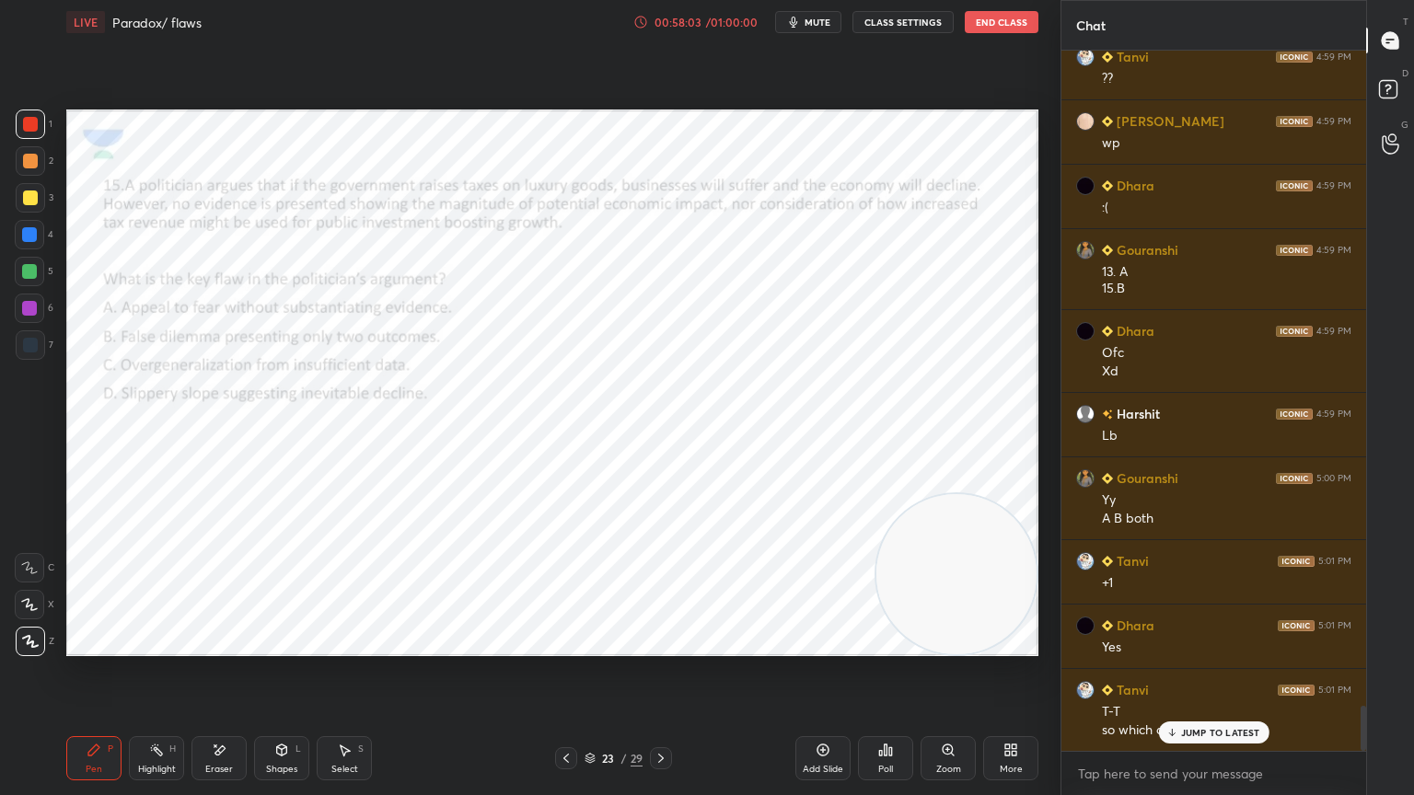
click at [1206, 713] on p "JUMP TO LATEST" at bounding box center [1220, 732] width 79 height 11
click at [223, 713] on div "Eraser" at bounding box center [219, 769] width 28 height 9
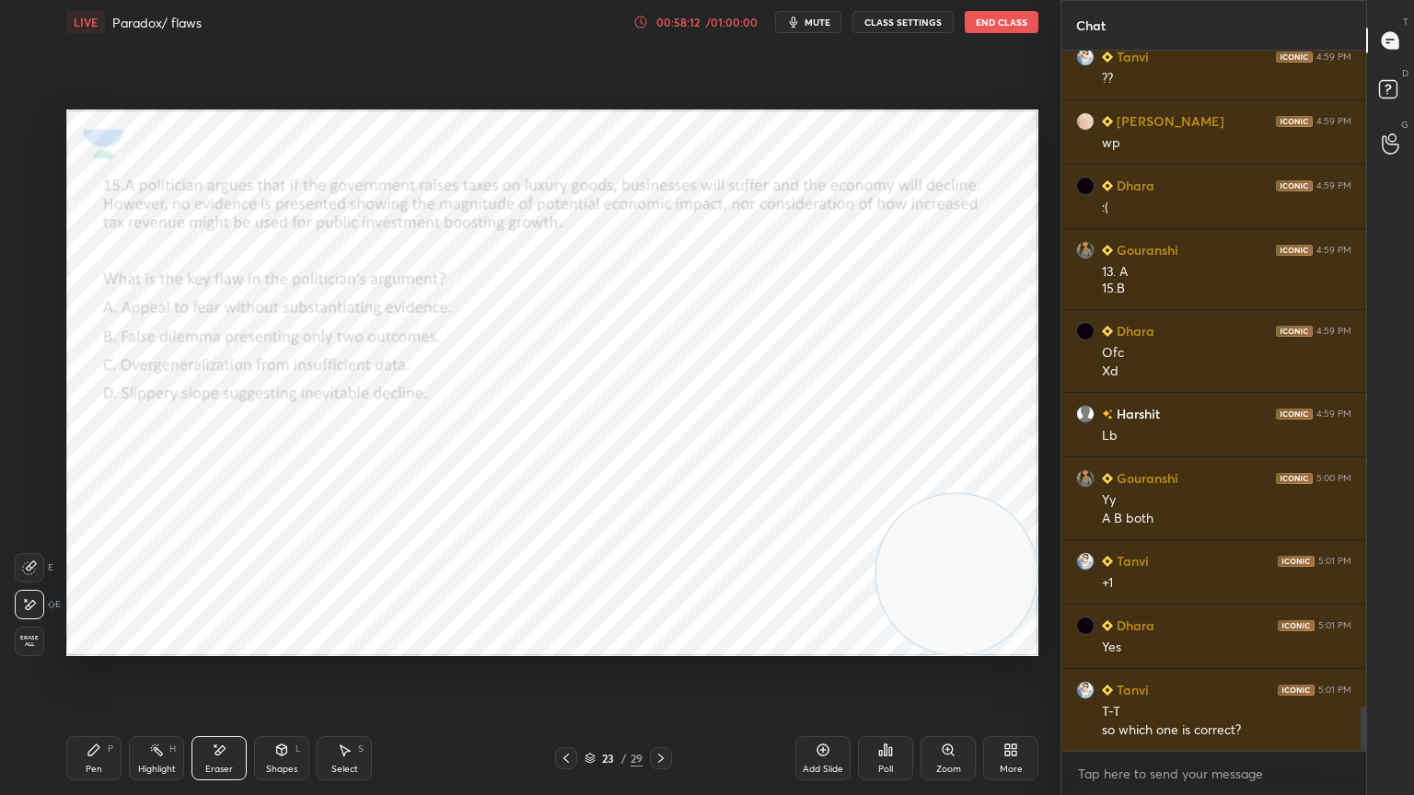
scroll to position [10230, 0]
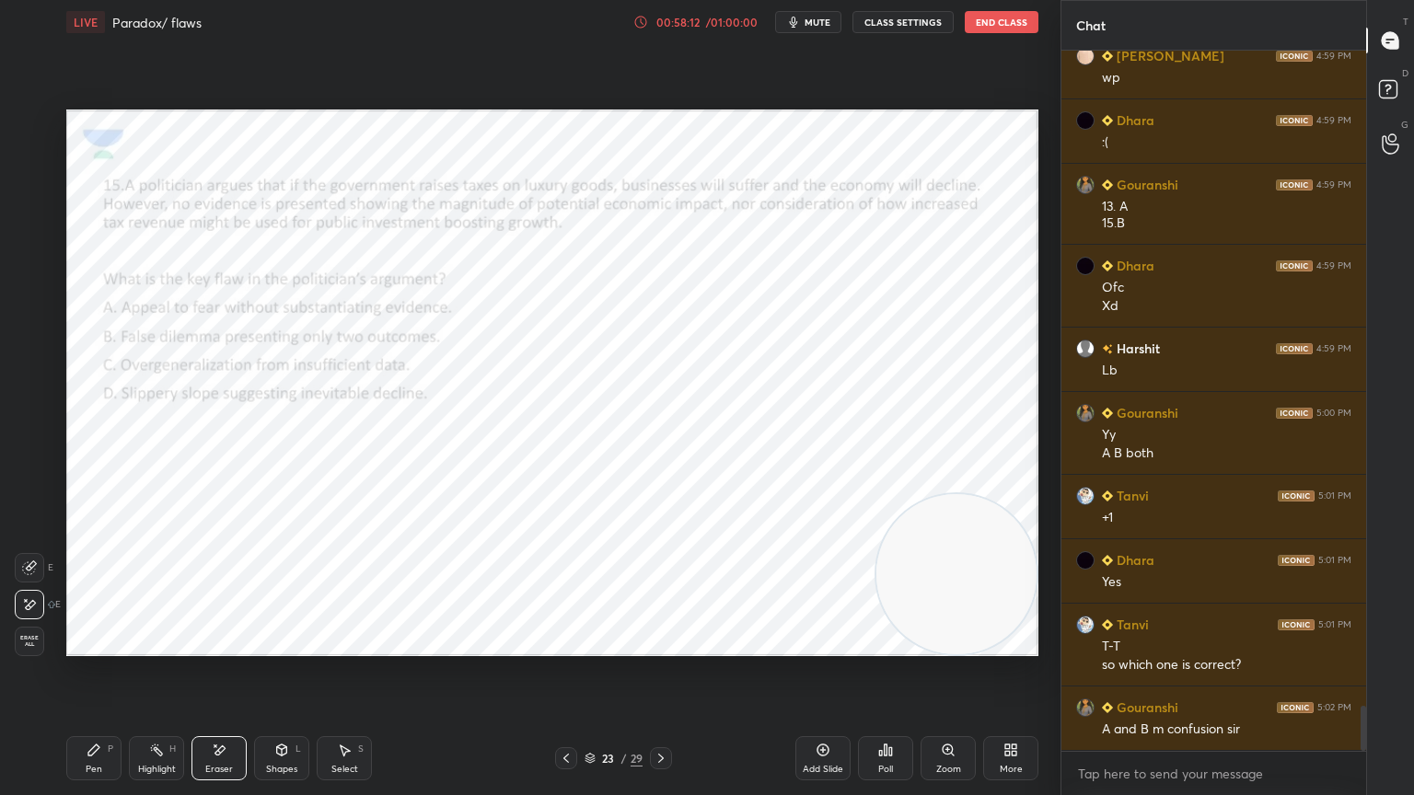
click at [103, 713] on div "Pen P" at bounding box center [93, 758] width 55 height 44
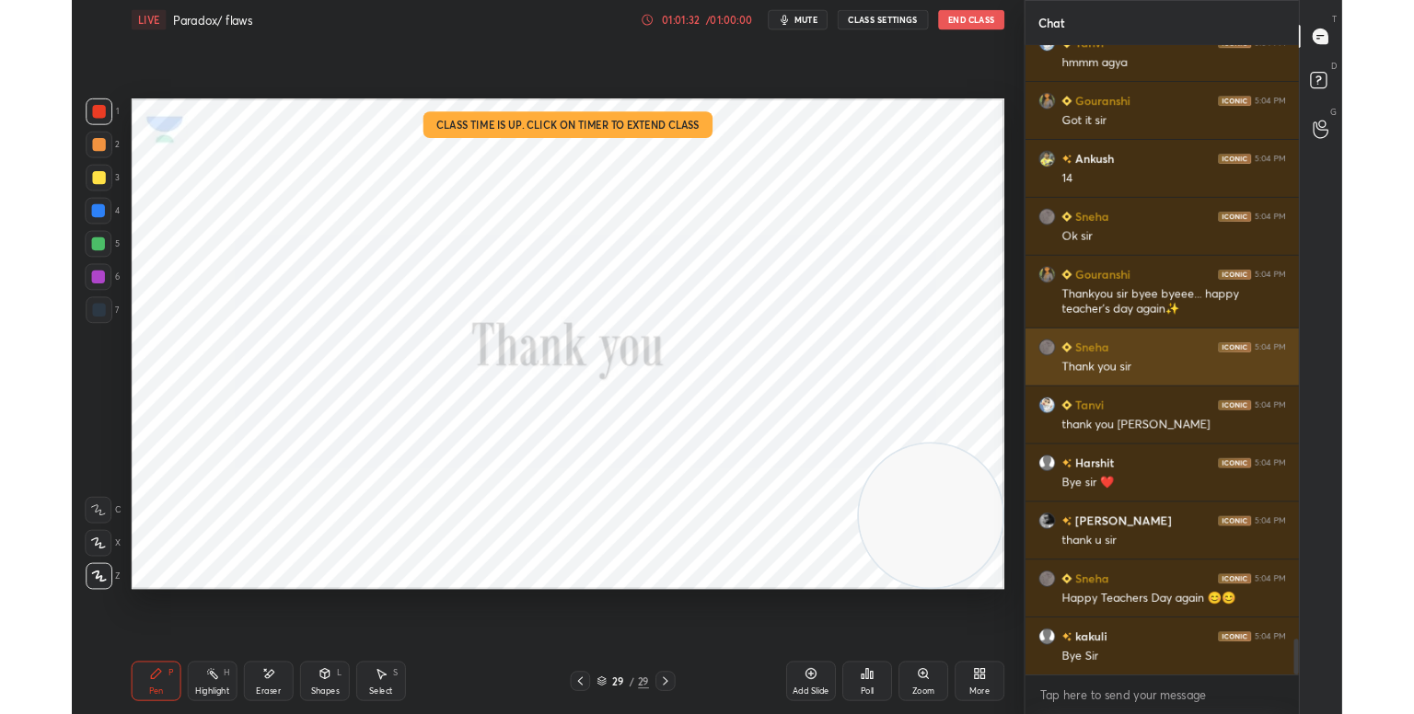
scroll to position [11636, 0]
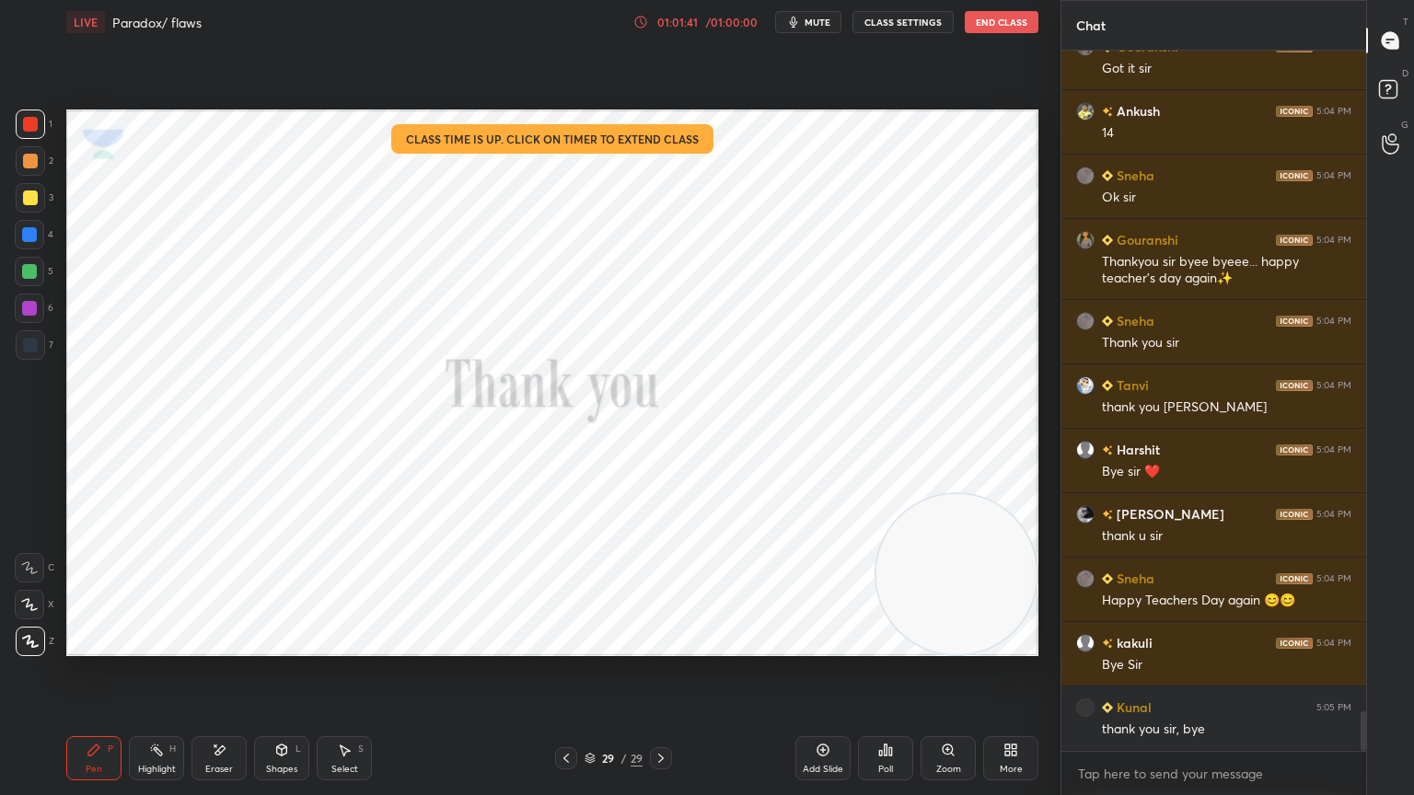
click at [816, 22] on span "mute" at bounding box center [817, 22] width 26 height 13
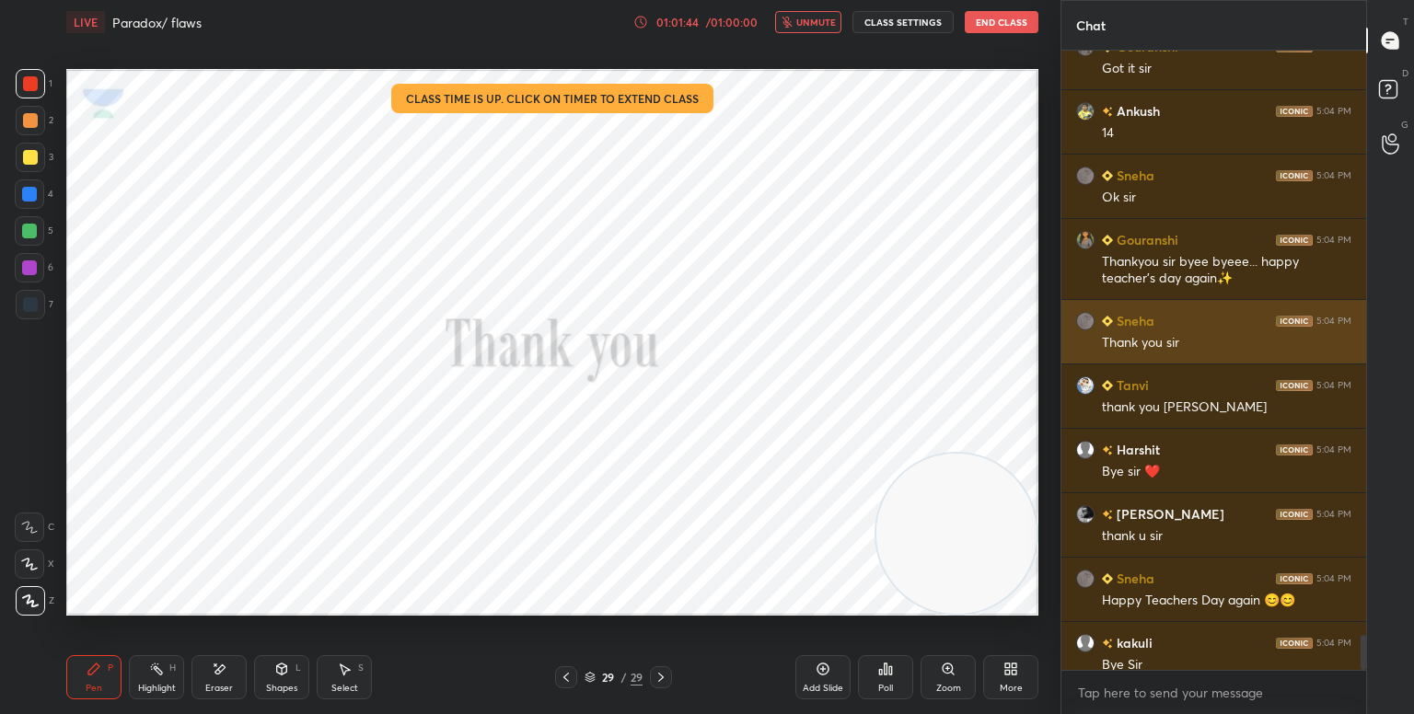
scroll to position [91441, 91051]
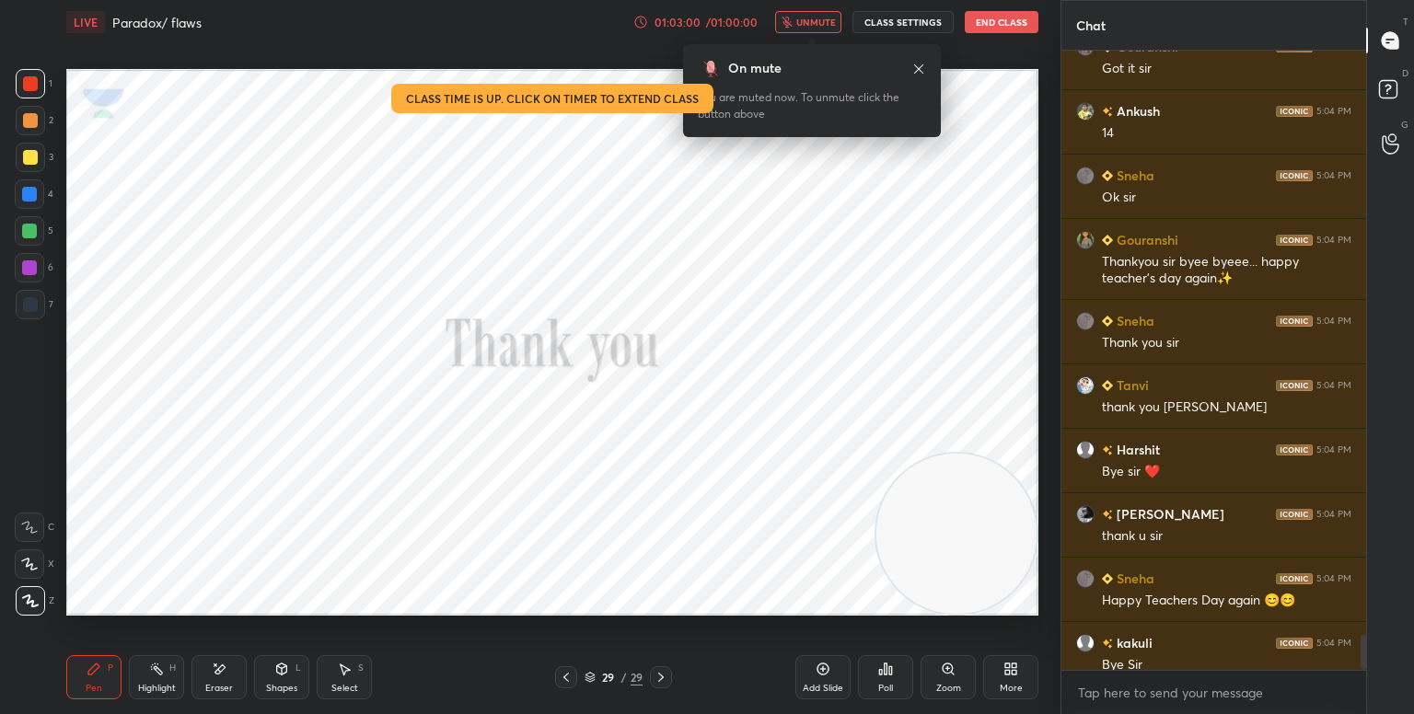
click at [987, 19] on button "End Class" at bounding box center [1002, 22] width 74 height 22
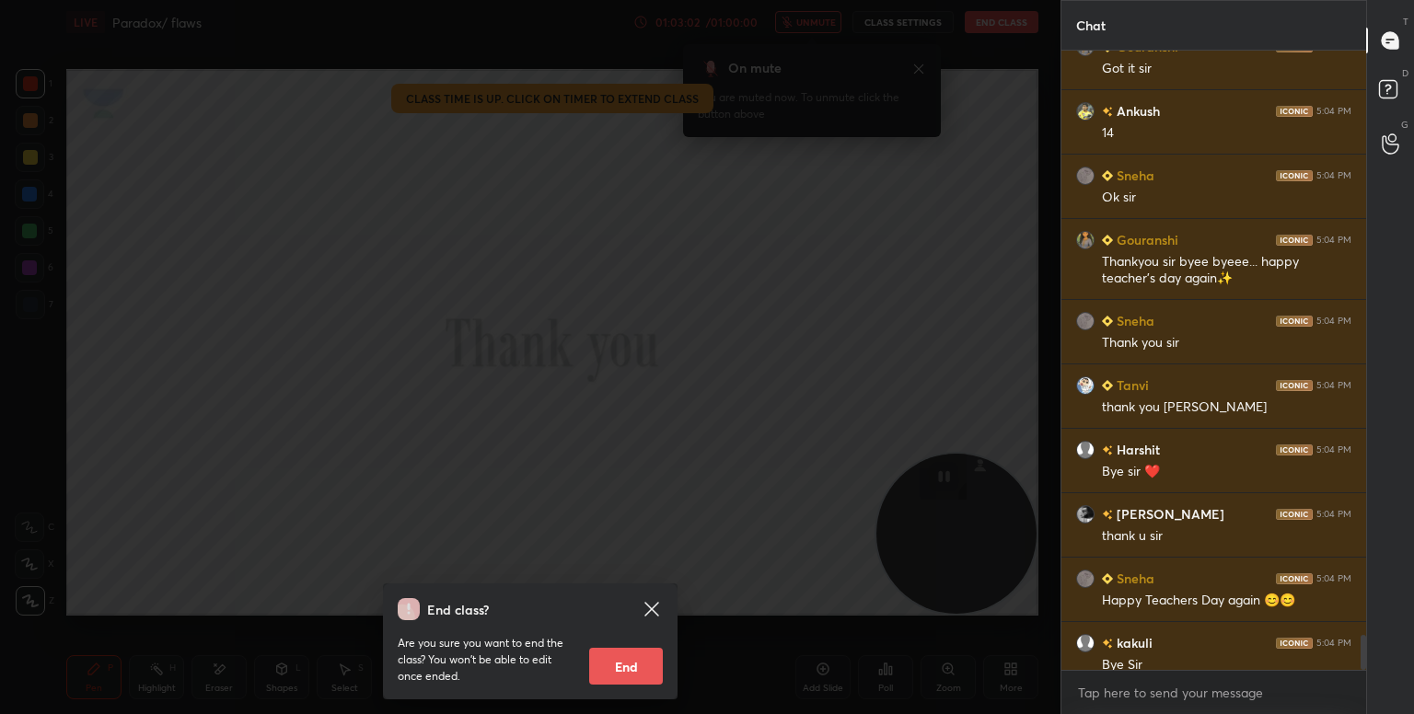
click at [645, 654] on button "End" at bounding box center [626, 666] width 74 height 37
type textarea "x"
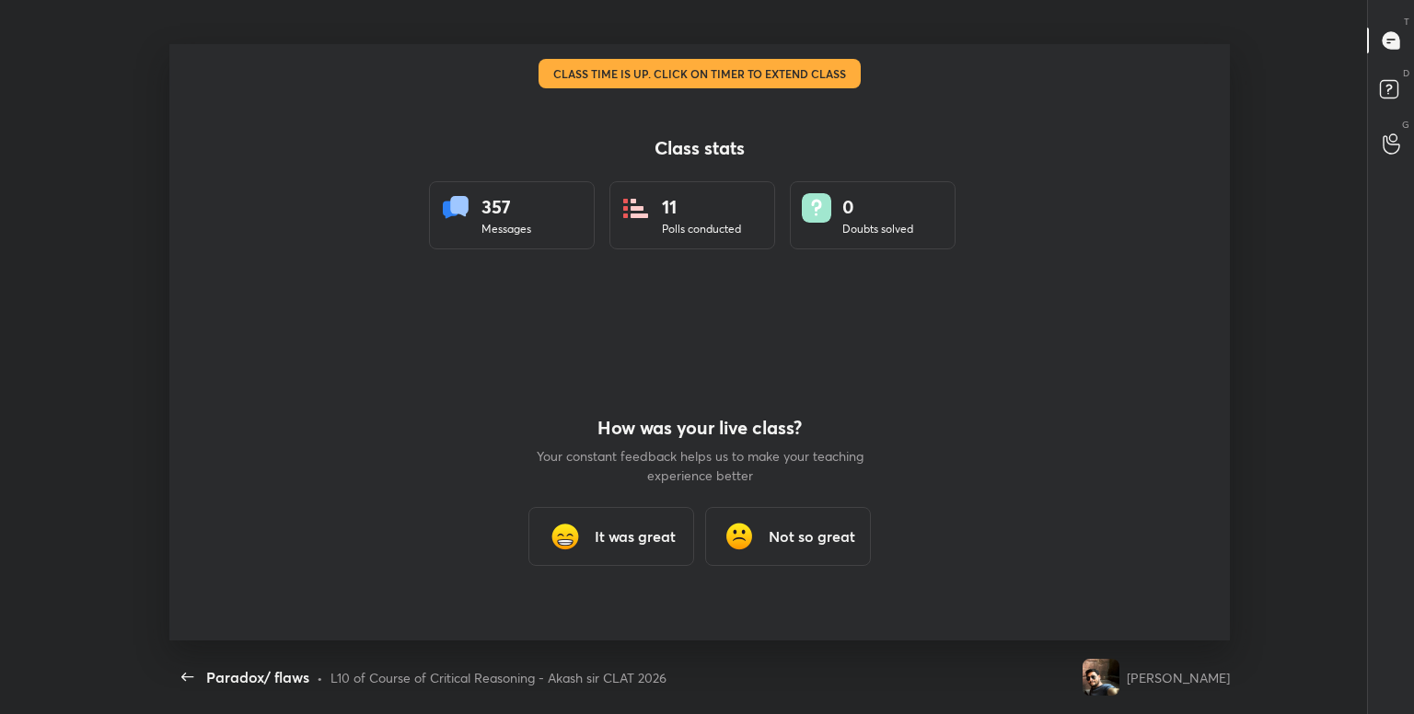
scroll to position [91441, 90651]
click at [637, 538] on h3 "It was great" at bounding box center [635, 537] width 81 height 22
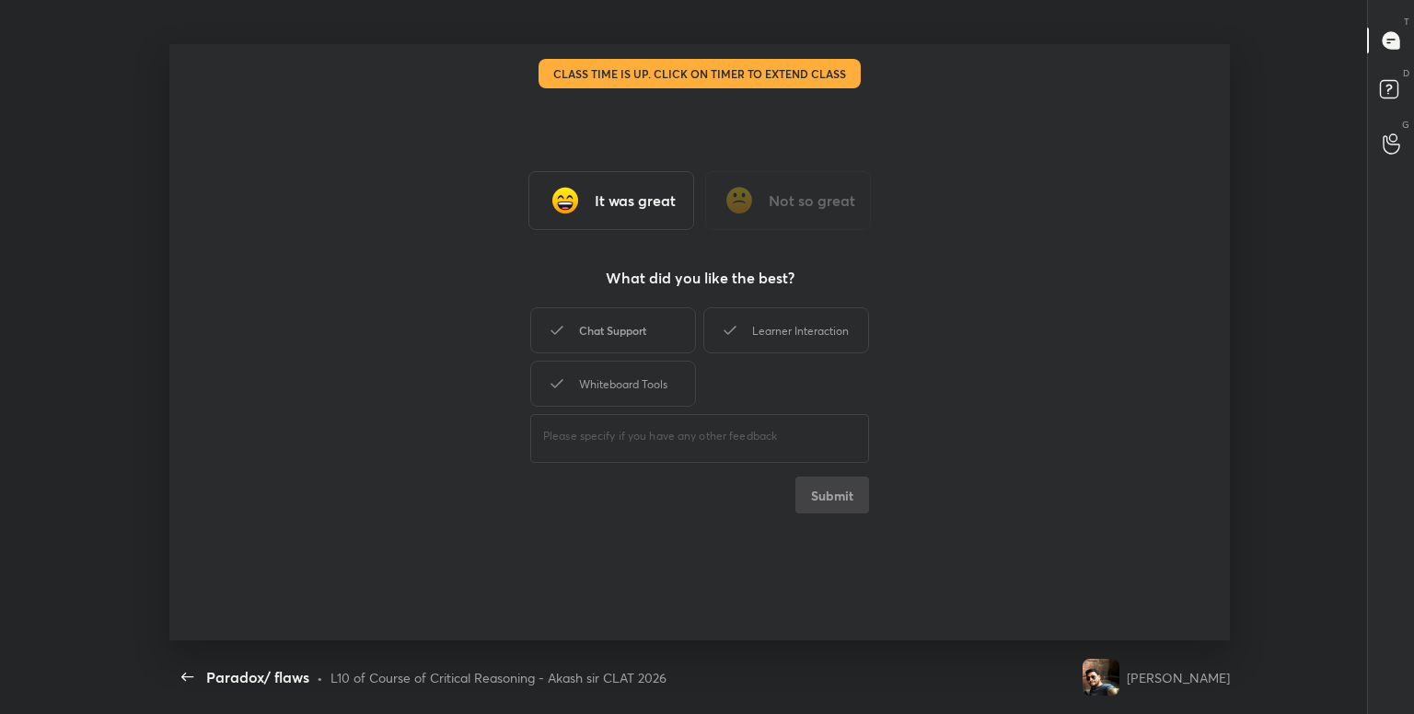
click at [607, 333] on div "Chat Support" at bounding box center [613, 330] width 166 height 46
click at [743, 340] on div "Learner Interaction" at bounding box center [786, 330] width 166 height 46
click at [651, 391] on div "Whiteboard Tools" at bounding box center [613, 384] width 166 height 46
click at [811, 487] on button "Submit" at bounding box center [832, 495] width 74 height 37
